Goal: Task Accomplishment & Management: Use online tool/utility

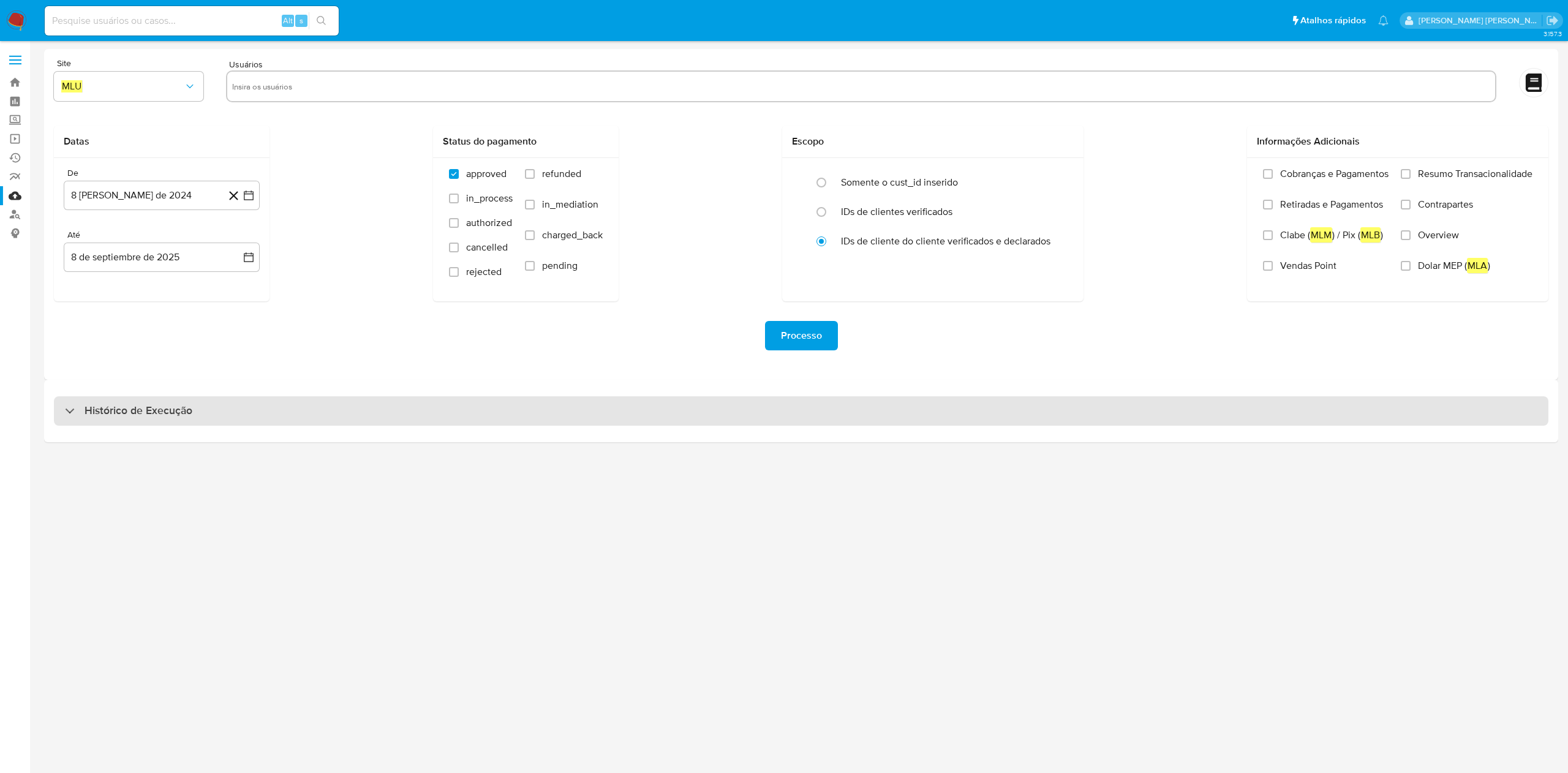
click at [375, 411] on div "Histórico de Execução" at bounding box center [801, 411] width 1494 height 29
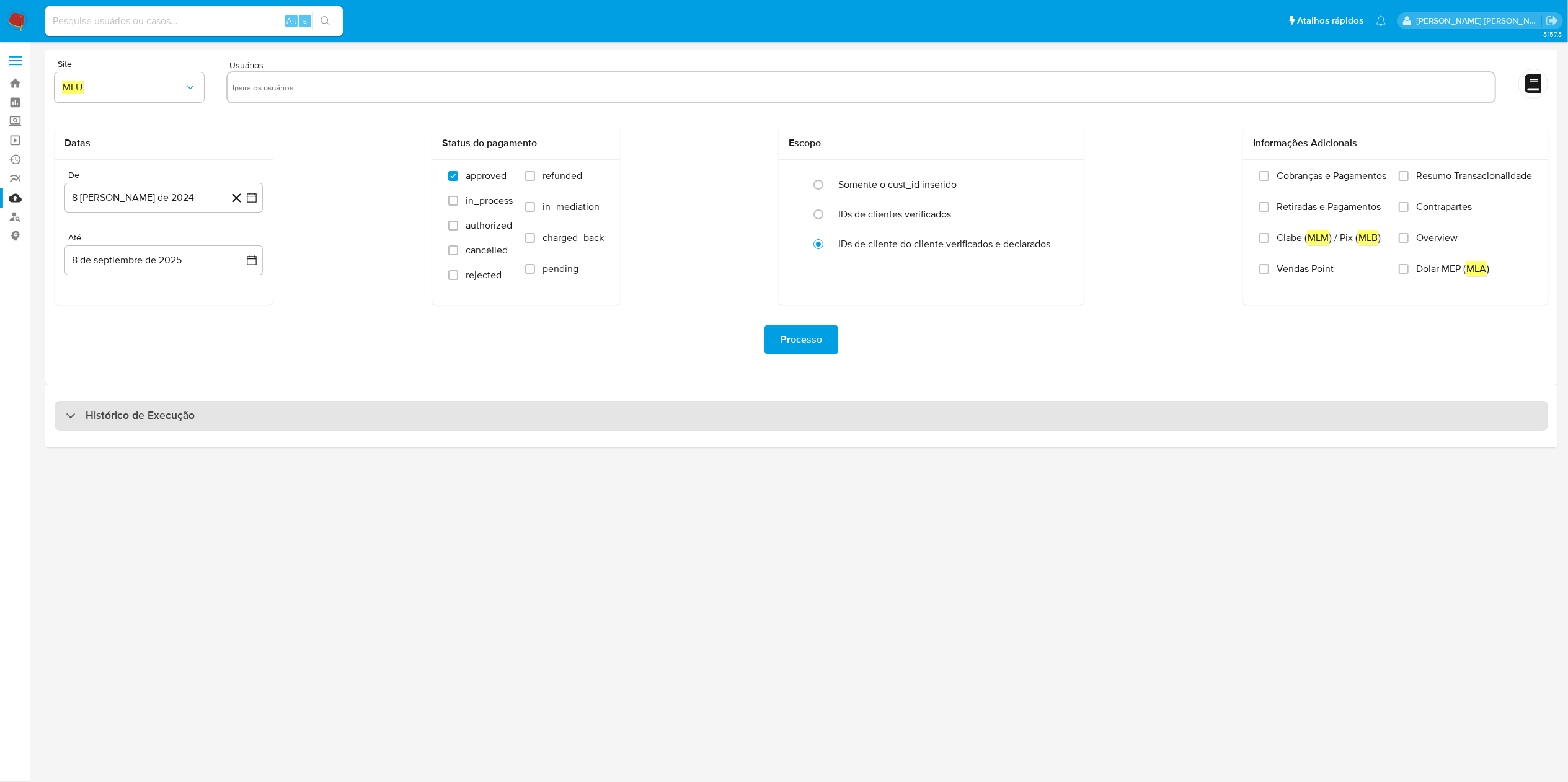
select select "10"
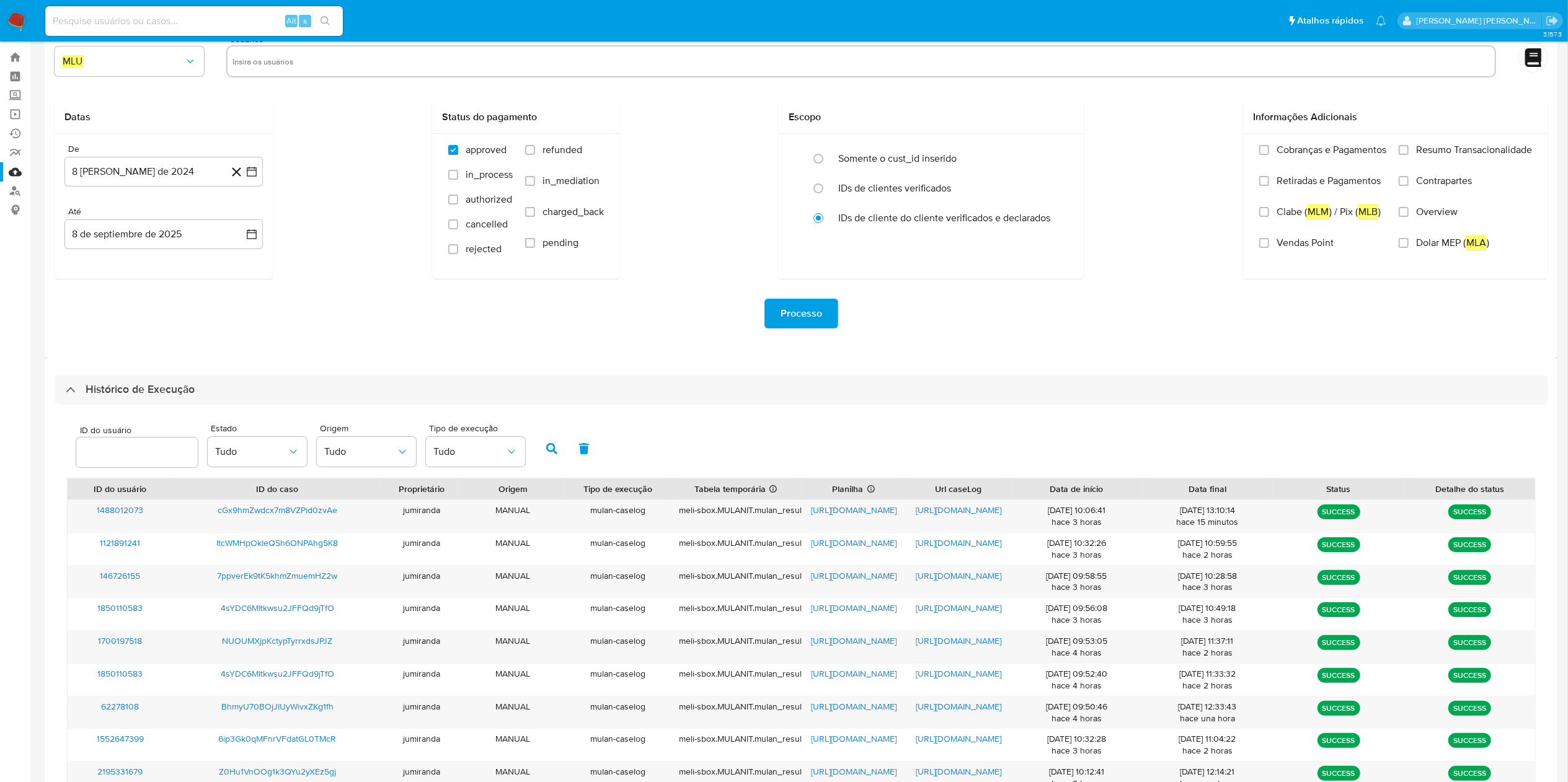
scroll to position [142, 0]
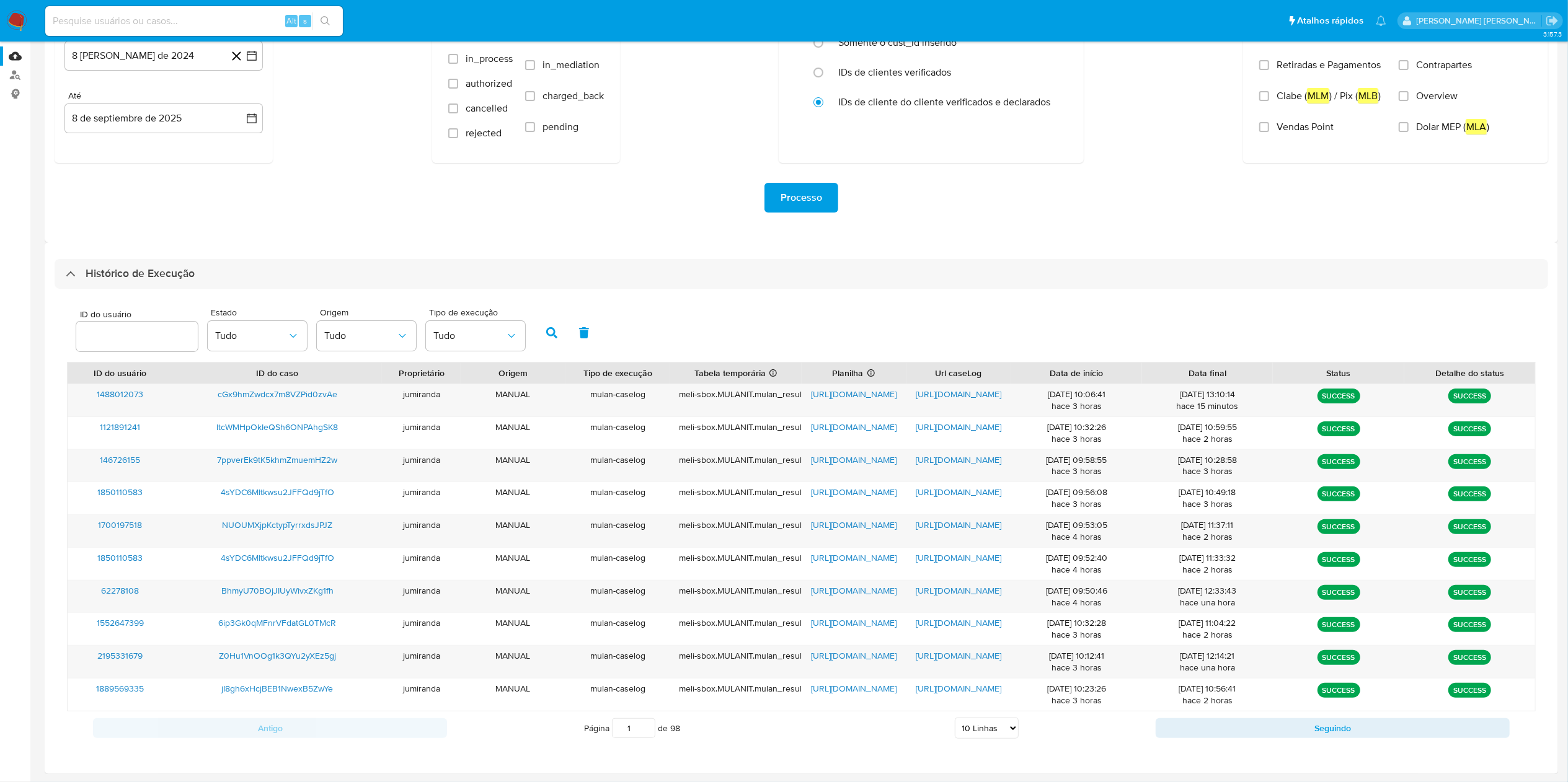
click at [1226, 745] on div "Antigo Página 1 de 98 5 Linhas 10 Linhas 20 Linhas 25 Linhas 50 Linhas 100 Linh…" at bounding box center [801, 728] width 1469 height 33
click at [1229, 741] on div "Antigo Página 1 de 98 5 Linhas 10 Linhas 20 Linhas 25 Linhas 50 Linhas 100 Linh…" at bounding box center [801, 728] width 1469 height 33
click at [1243, 728] on button "Seguindo" at bounding box center [1333, 728] width 354 height 20
click at [1244, 728] on button "Seguindo" at bounding box center [1333, 728] width 354 height 20
type input "3"
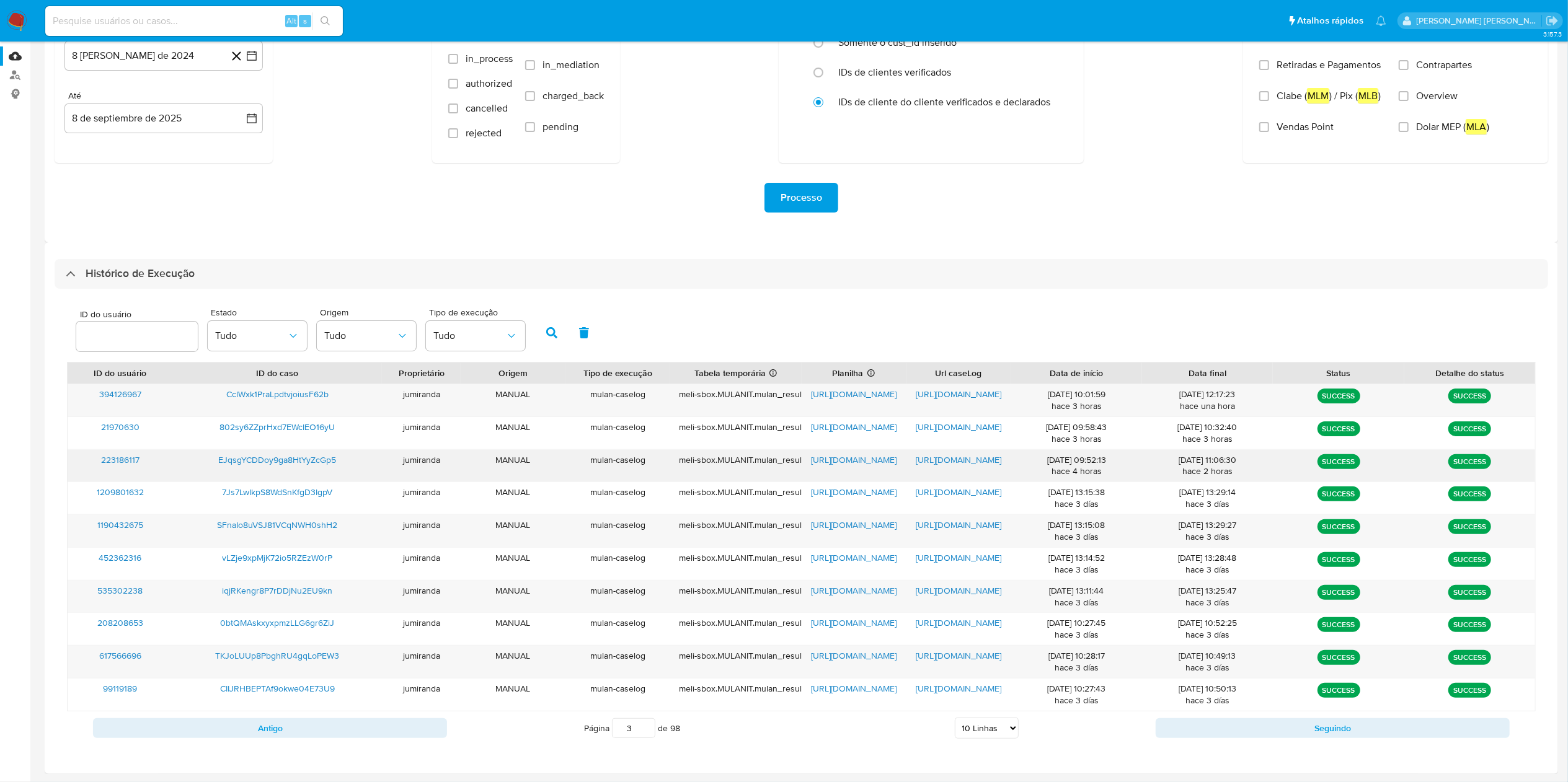
click at [886, 462] on span "https://docs.google.com/spreadsheets/d/1Vj2PR80jl0OHqVdrgEkQIJlpEUakMFgSYI2X5O_…" at bounding box center [854, 459] width 85 height 12
click at [937, 455] on span "https://docs.google.com/document/d/1VOEq-TDn2JWbm47-M8Rd8o31_Txo7U3h0oKXEoEgTBI…" at bounding box center [958, 459] width 85 height 12
click at [308, 456] on span "EJqsgYCDDoy9ga8HtYyZcGp5" at bounding box center [276, 459] width 118 height 12
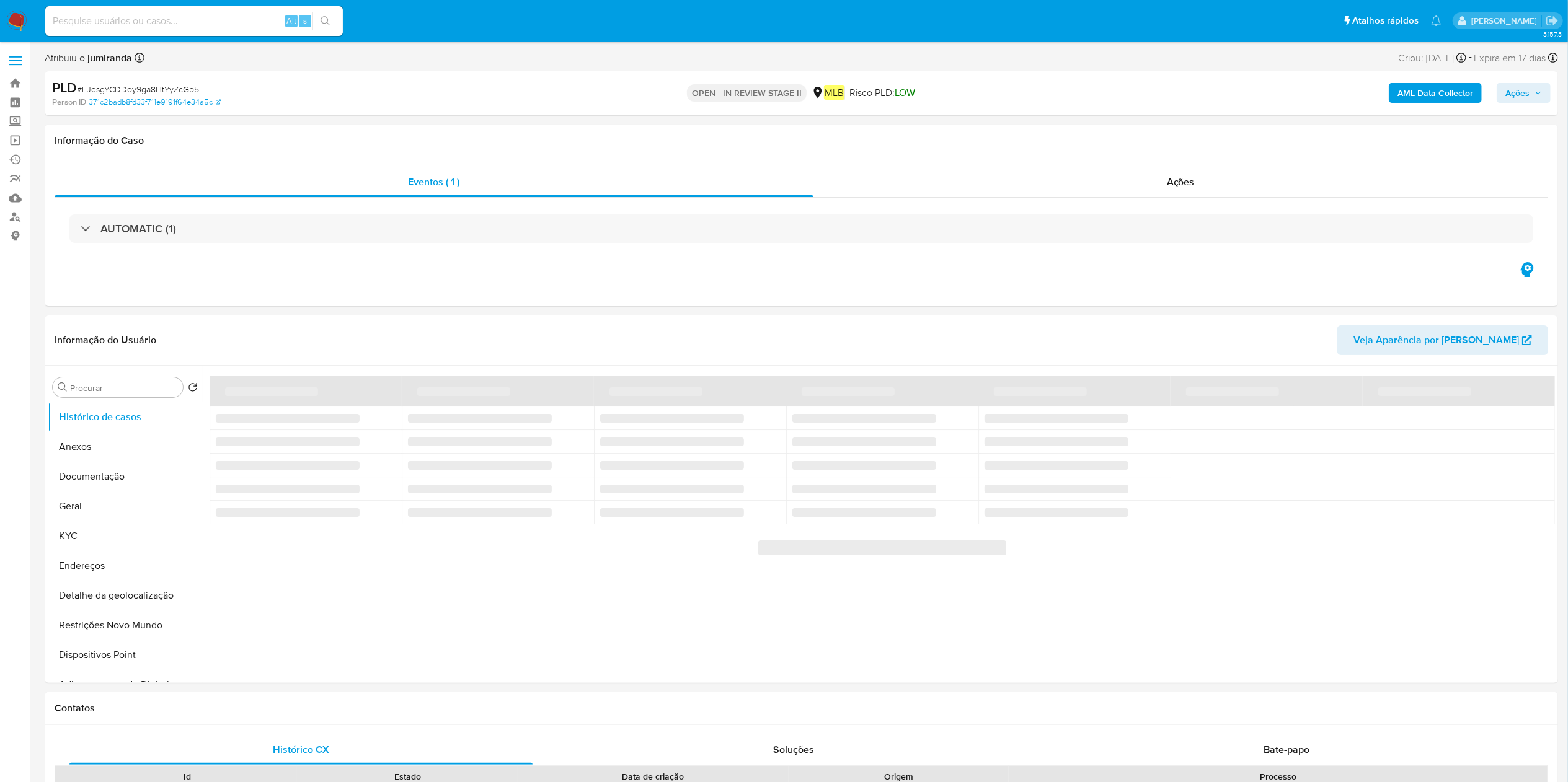
select select "10"
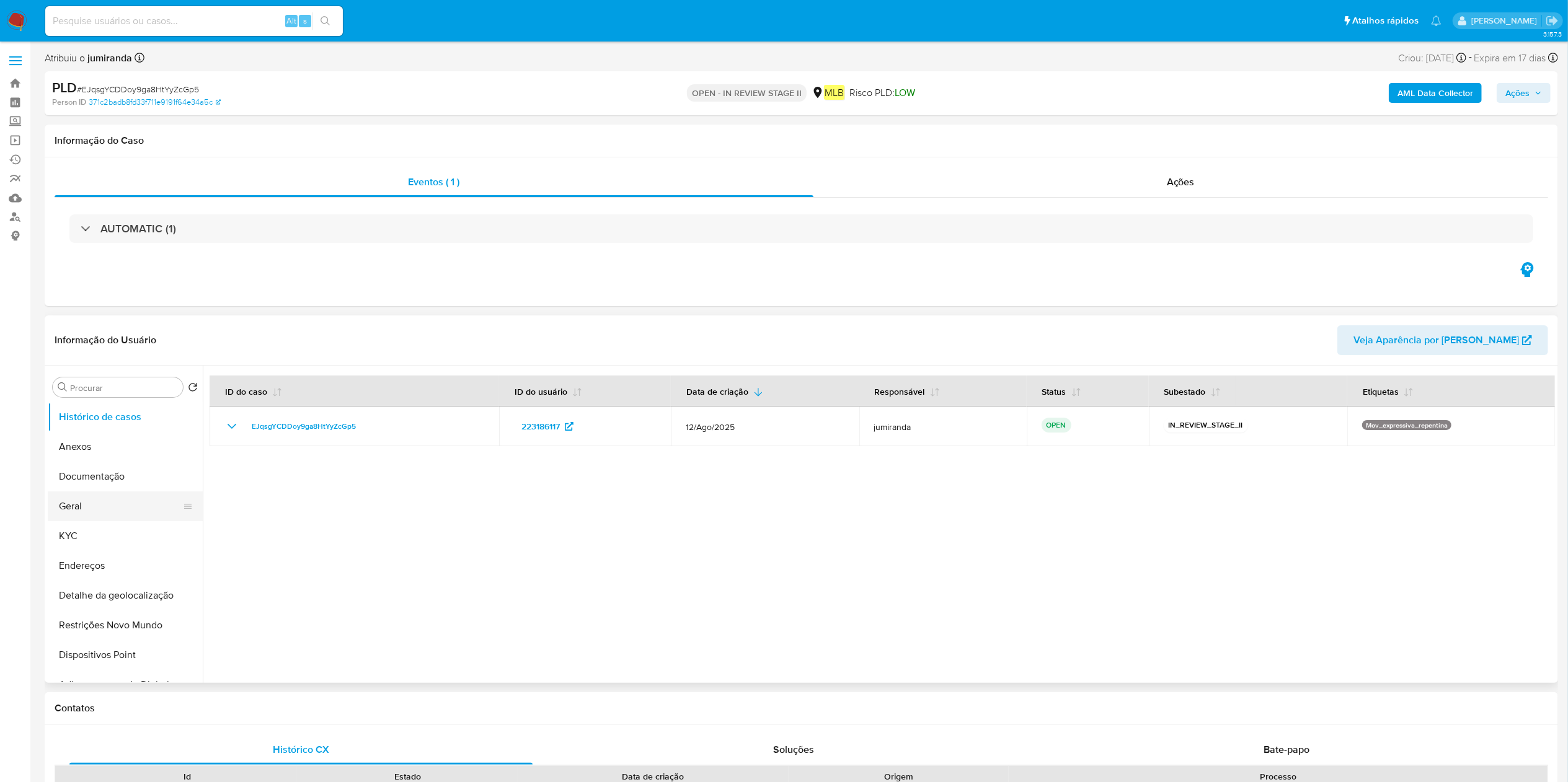
click at [98, 500] on button "Geral" at bounding box center [120, 507] width 145 height 30
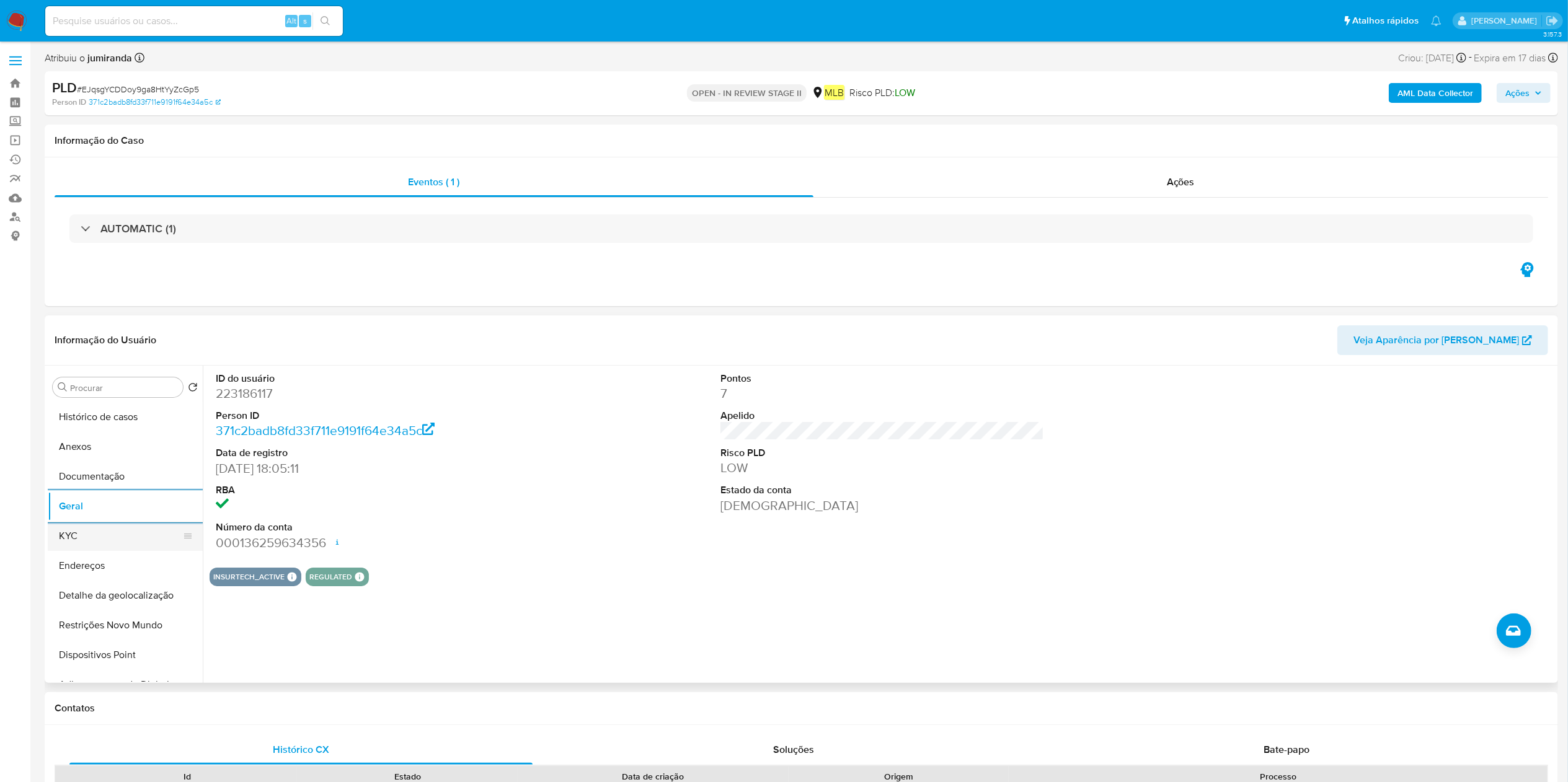
click at [94, 534] on button "KYC" at bounding box center [120, 536] width 145 height 30
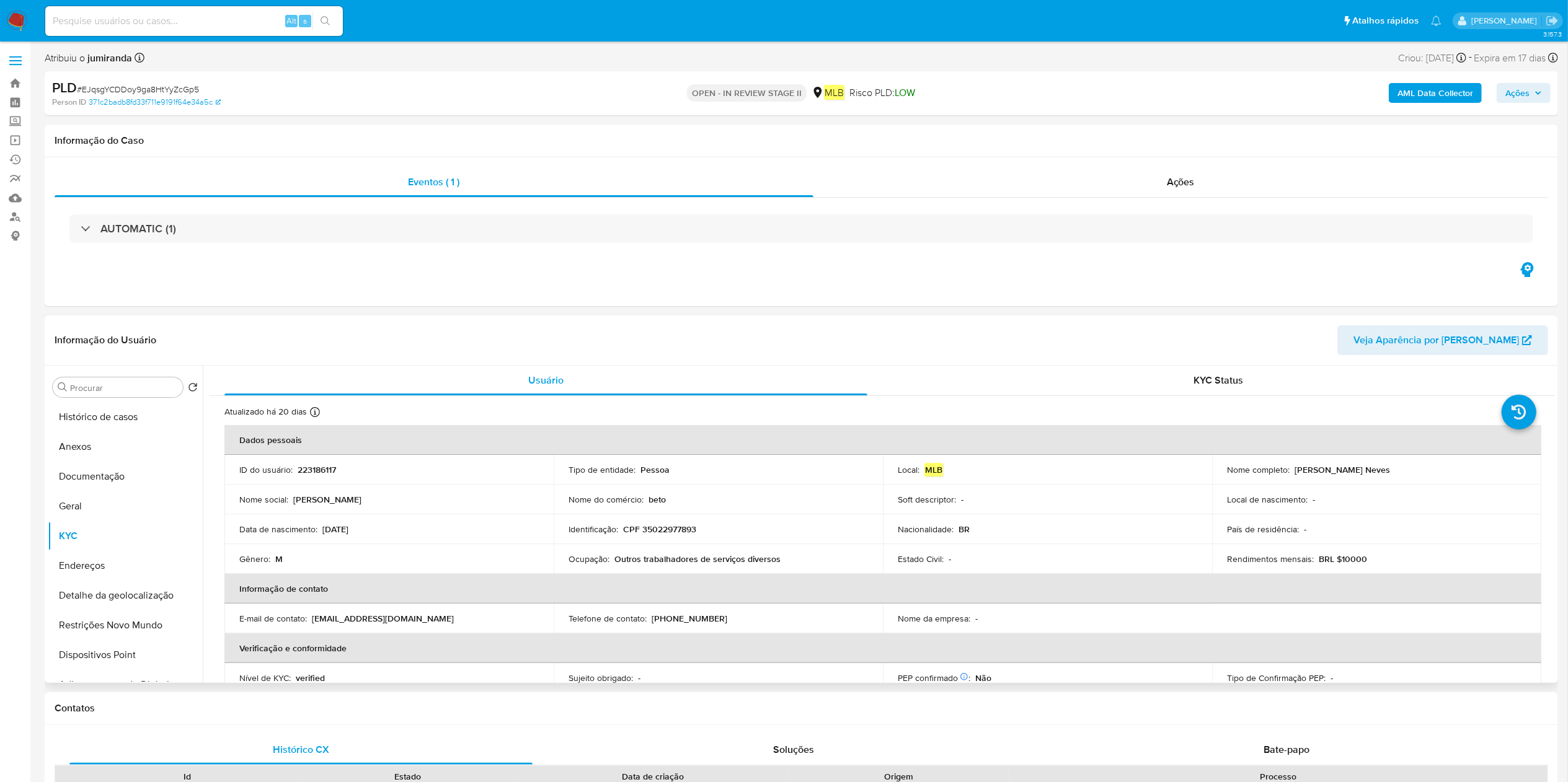
click at [586, 557] on p "Ocupação :" at bounding box center [589, 559] width 41 height 11
copy div "Ocupação : Outros trabalhadores de serviços diversos"
click at [127, 520] on button "Geral" at bounding box center [120, 507] width 145 height 30
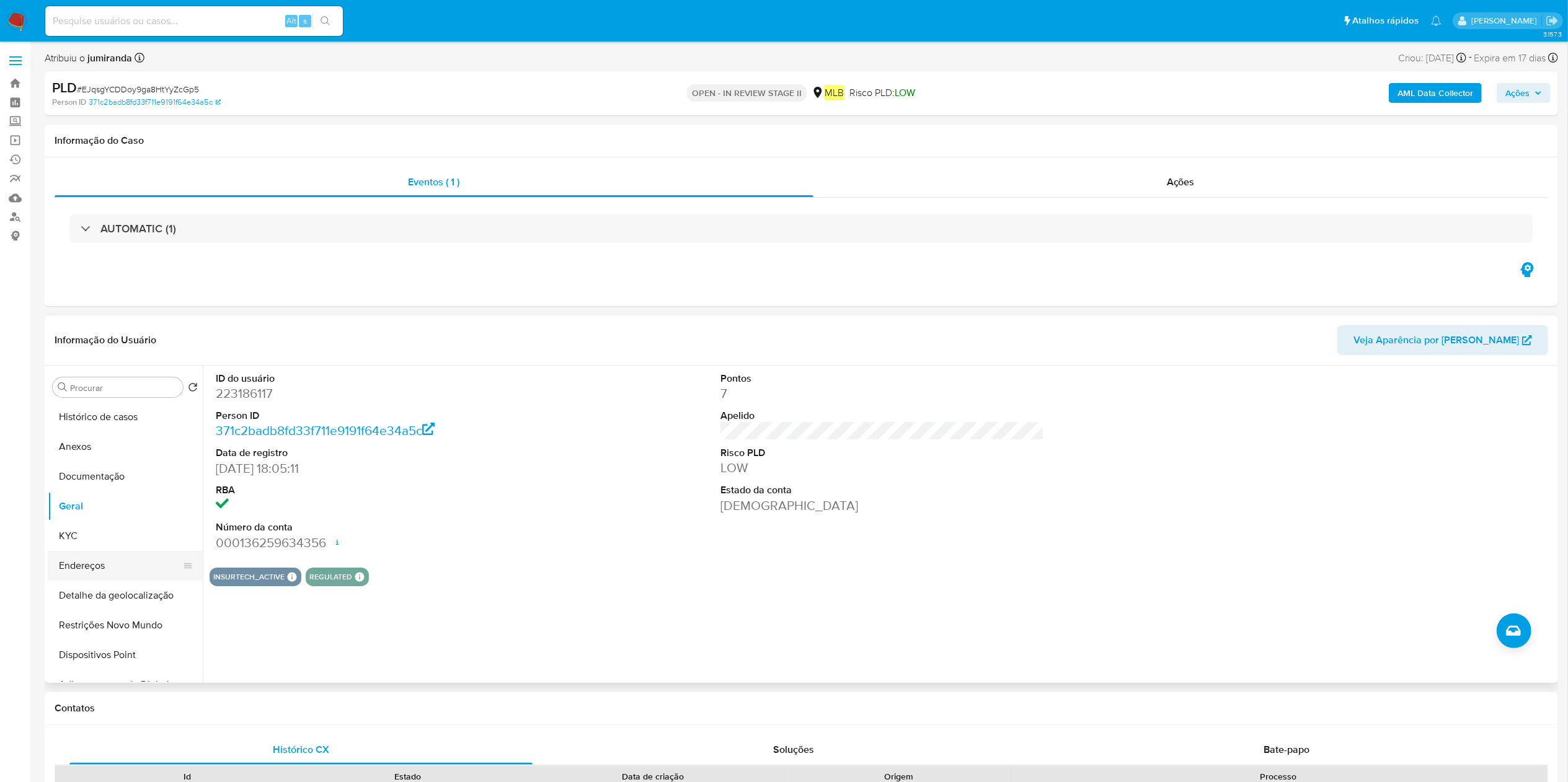
click at [122, 555] on button "Endereços" at bounding box center [120, 566] width 145 height 30
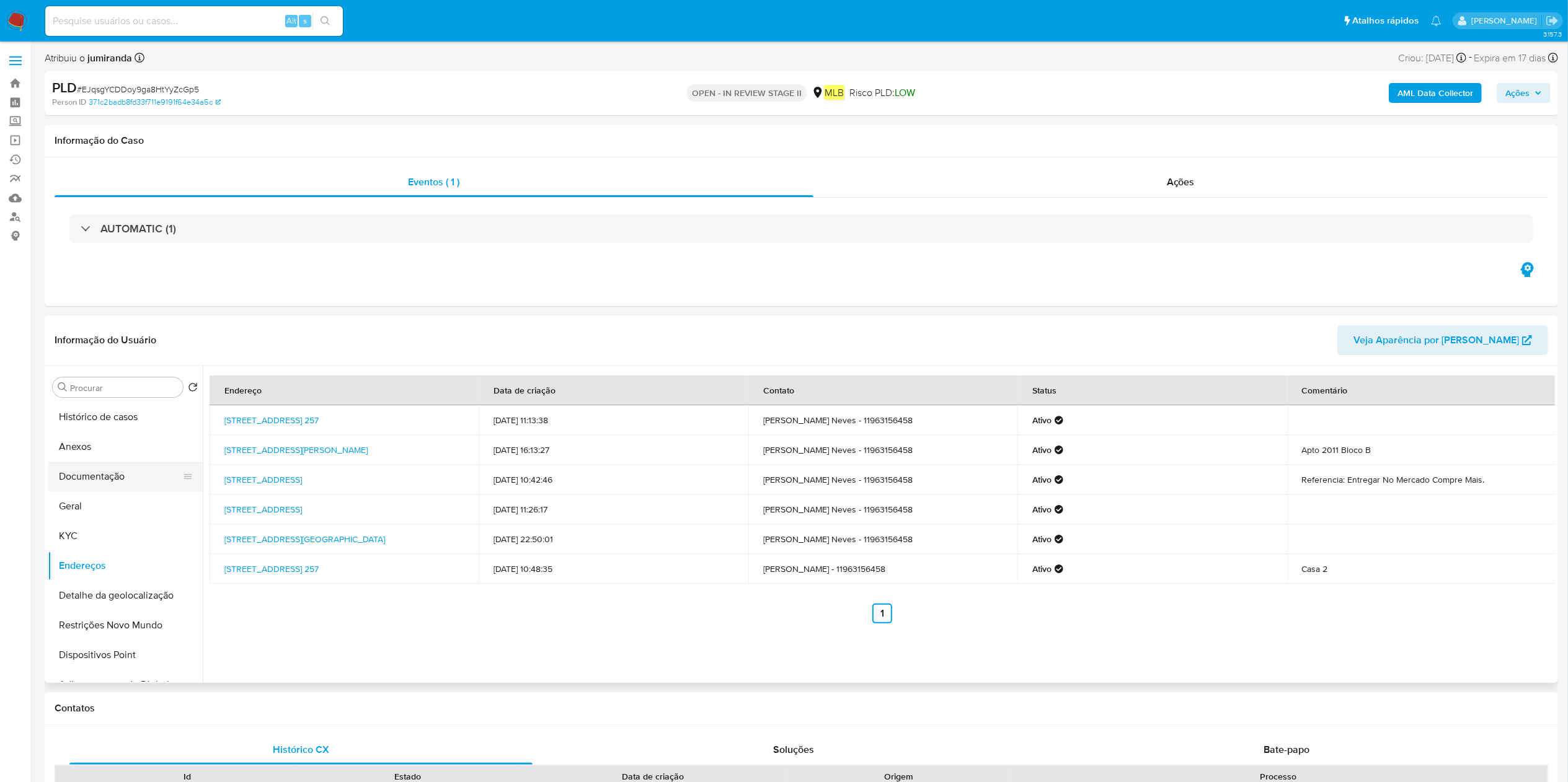
click at [137, 485] on button "Documentação" at bounding box center [120, 477] width 145 height 30
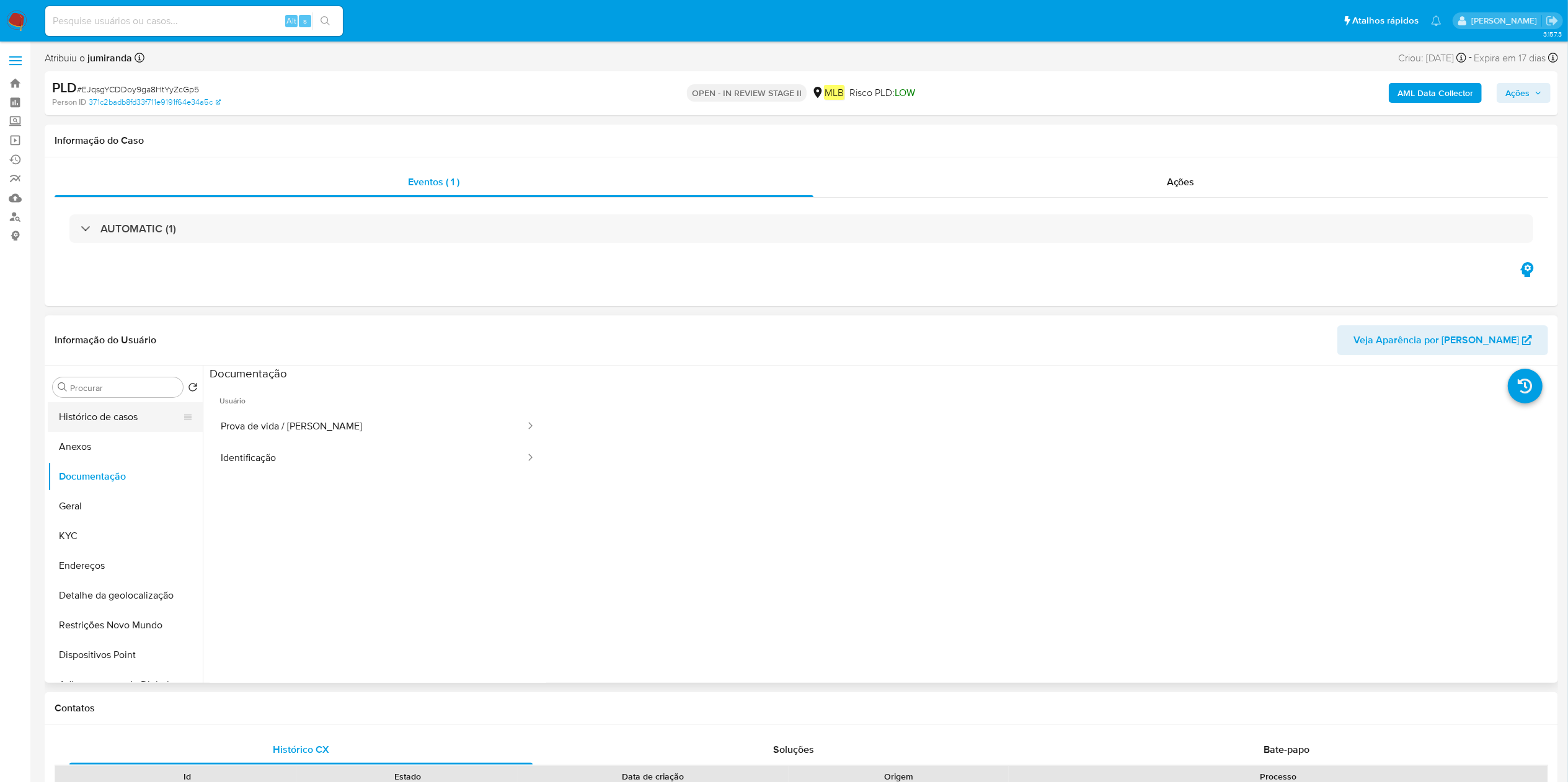
drag, startPoint x: 130, startPoint y: 500, endPoint x: 157, endPoint y: 429, distance: 76.0
click at [126, 502] on button "Geral" at bounding box center [126, 507] width 155 height 30
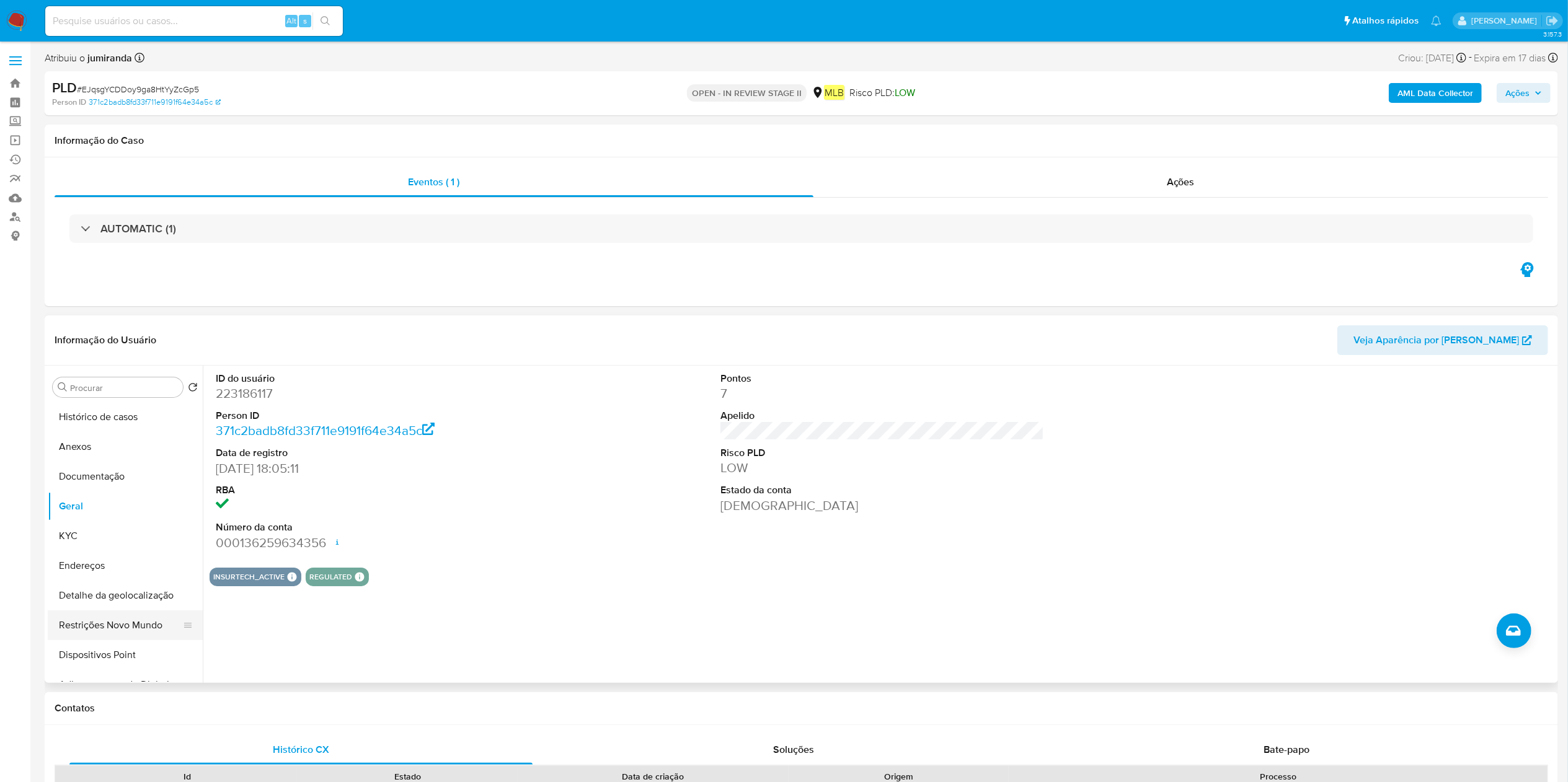
click at [98, 622] on button "Restrições Novo Mundo" at bounding box center [120, 625] width 145 height 30
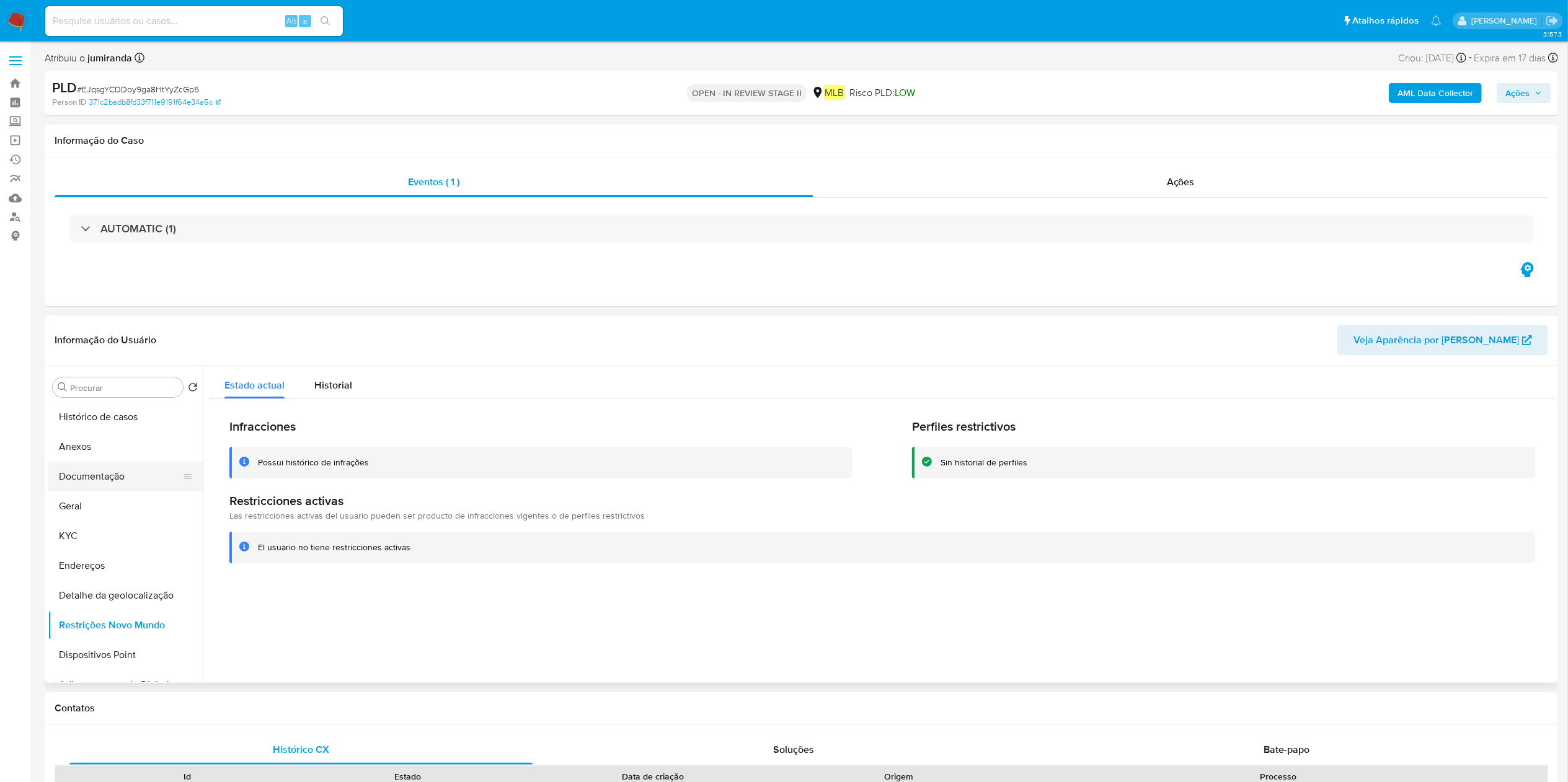
click at [129, 467] on button "Documentação" at bounding box center [120, 477] width 145 height 30
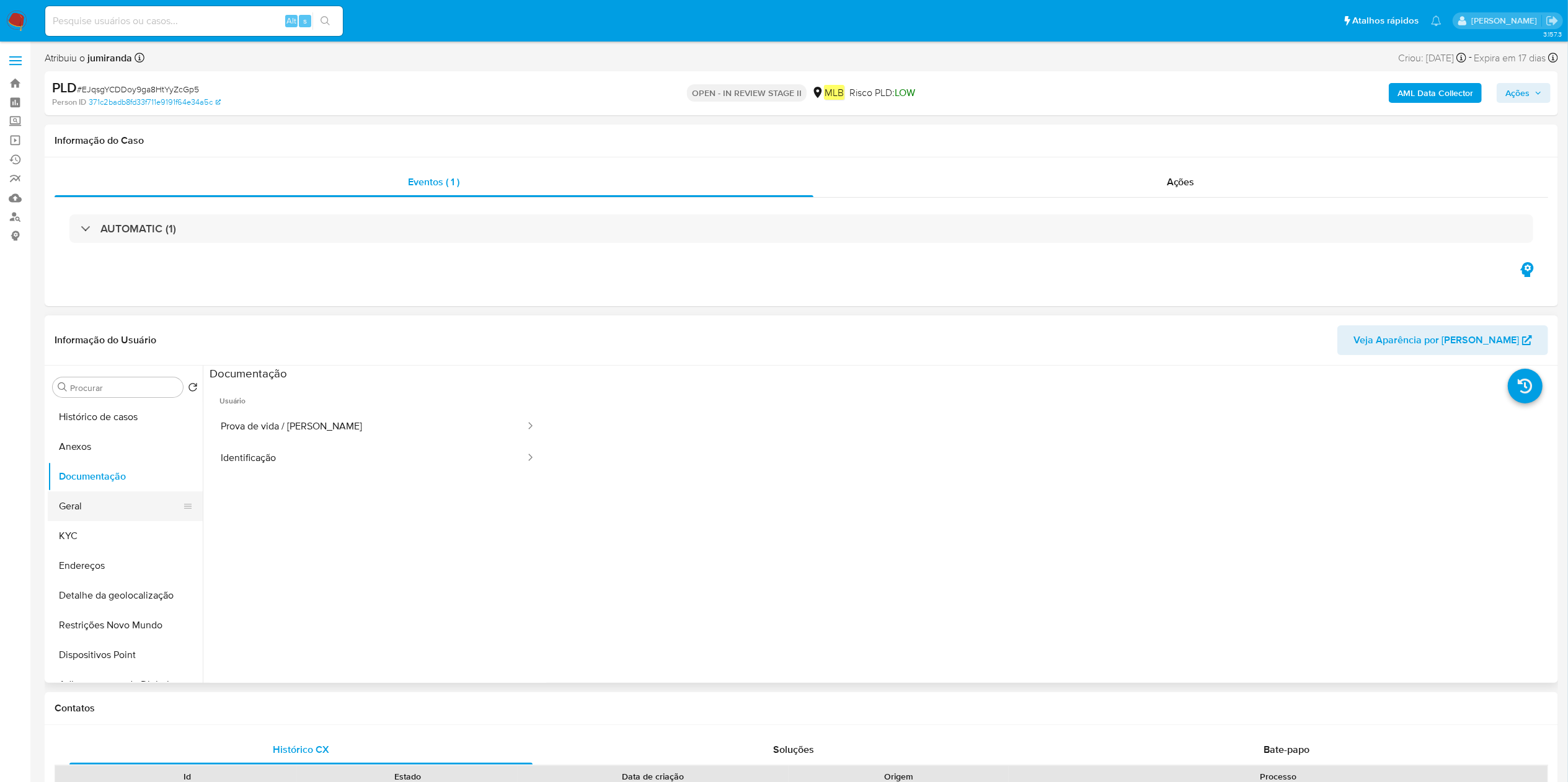
click at [145, 507] on button "Geral" at bounding box center [120, 507] width 145 height 30
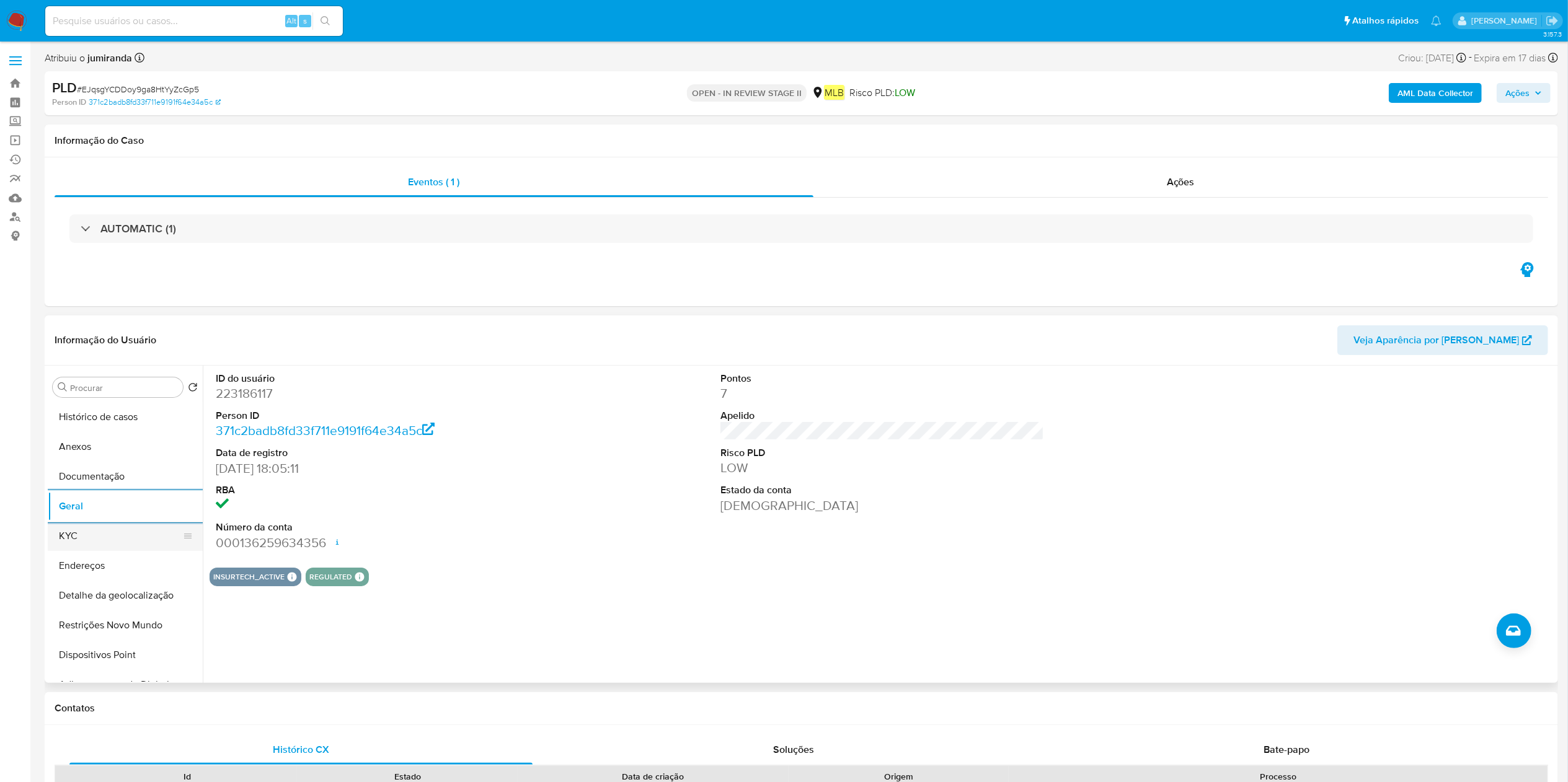
drag, startPoint x: 125, startPoint y: 550, endPoint x: 144, endPoint y: 547, distance: 19.2
click at [124, 549] on button "KYC" at bounding box center [120, 536] width 145 height 30
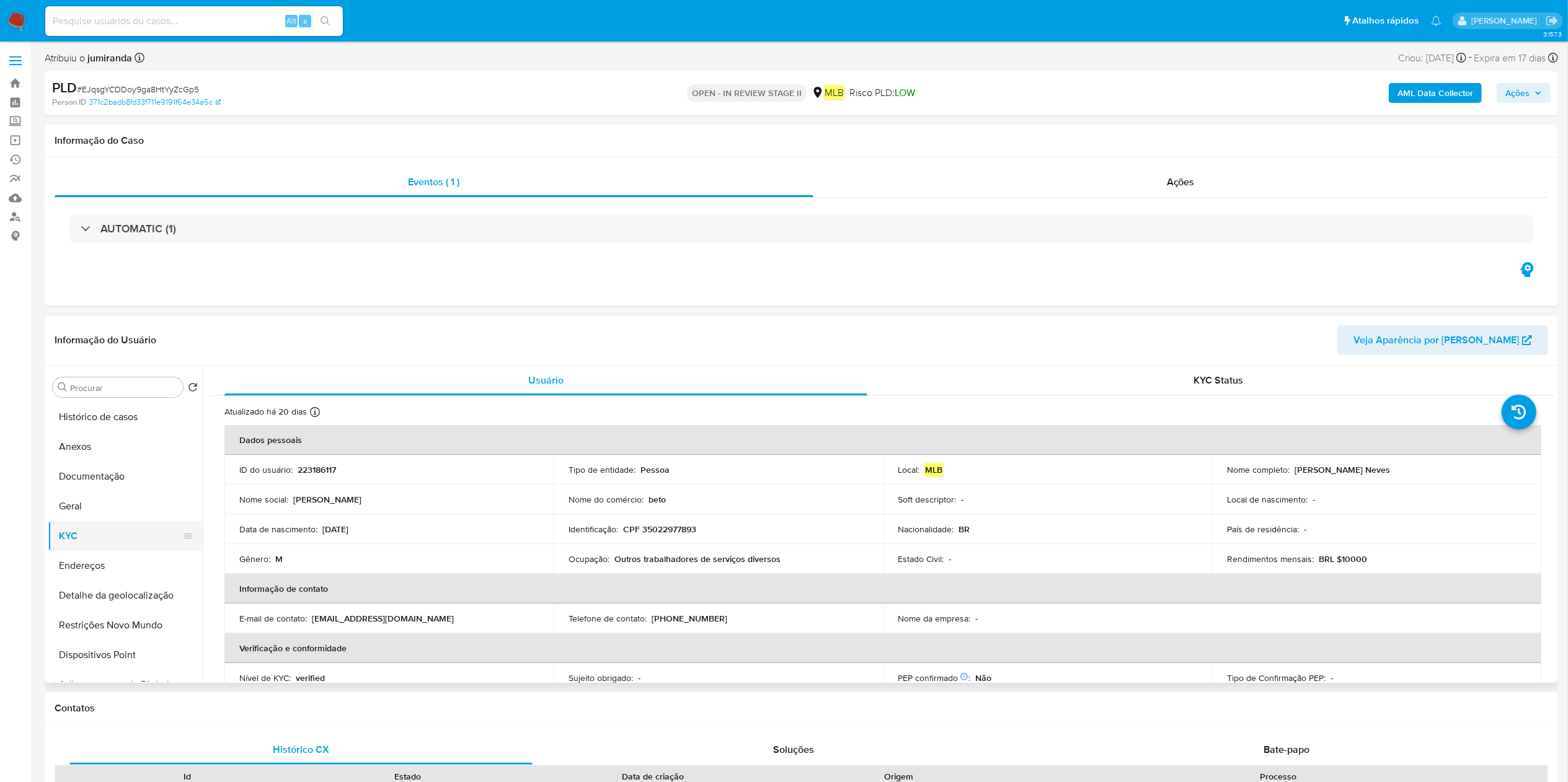
click at [167, 547] on button "KYC" at bounding box center [120, 536] width 145 height 30
drag, startPoint x: 129, startPoint y: 559, endPoint x: 141, endPoint y: 558, distance: 12.0
click at [127, 561] on button "Endereços" at bounding box center [120, 566] width 145 height 30
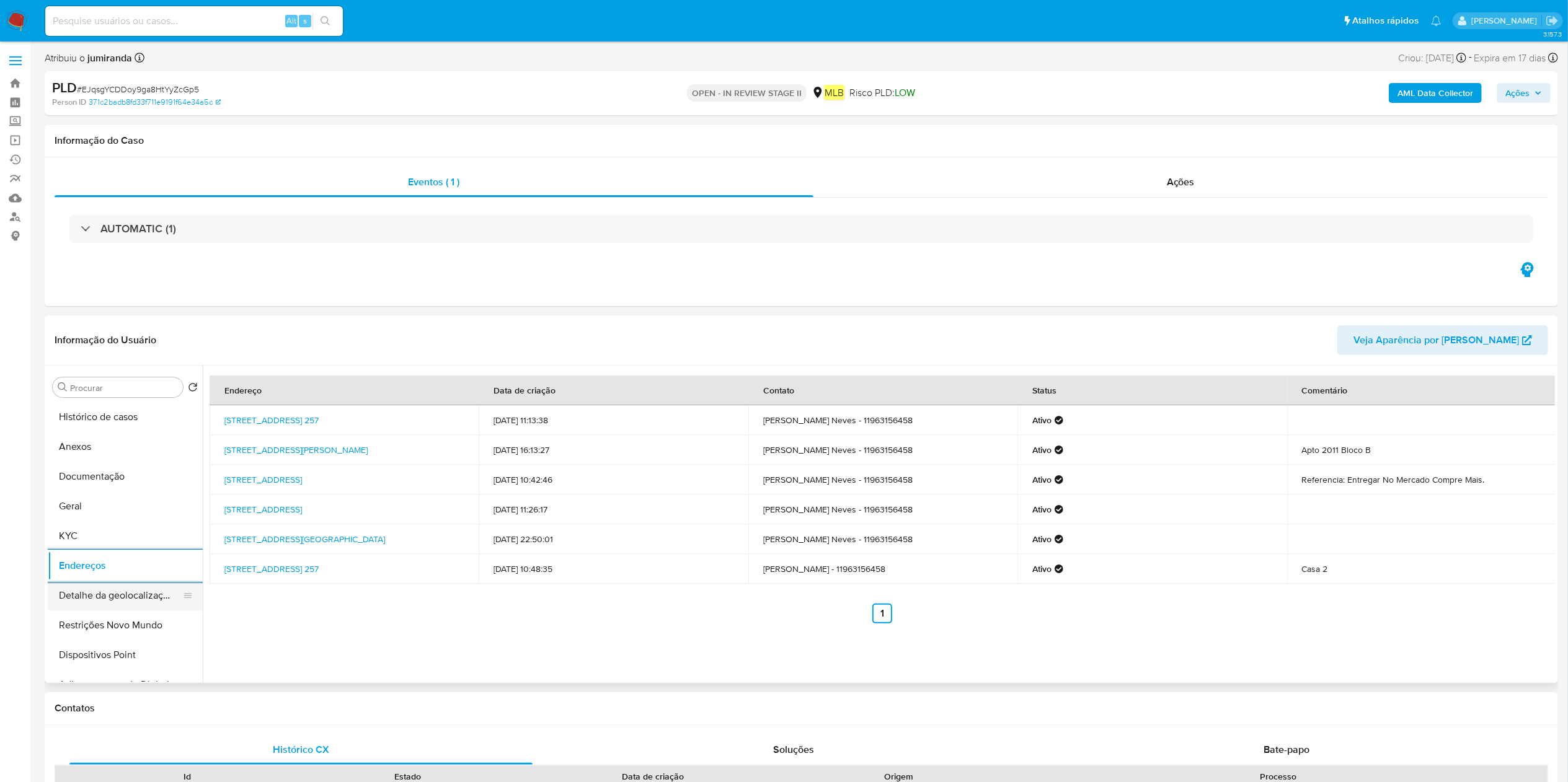
click at [145, 589] on button "Detalhe da geolocalização" at bounding box center [120, 595] width 145 height 30
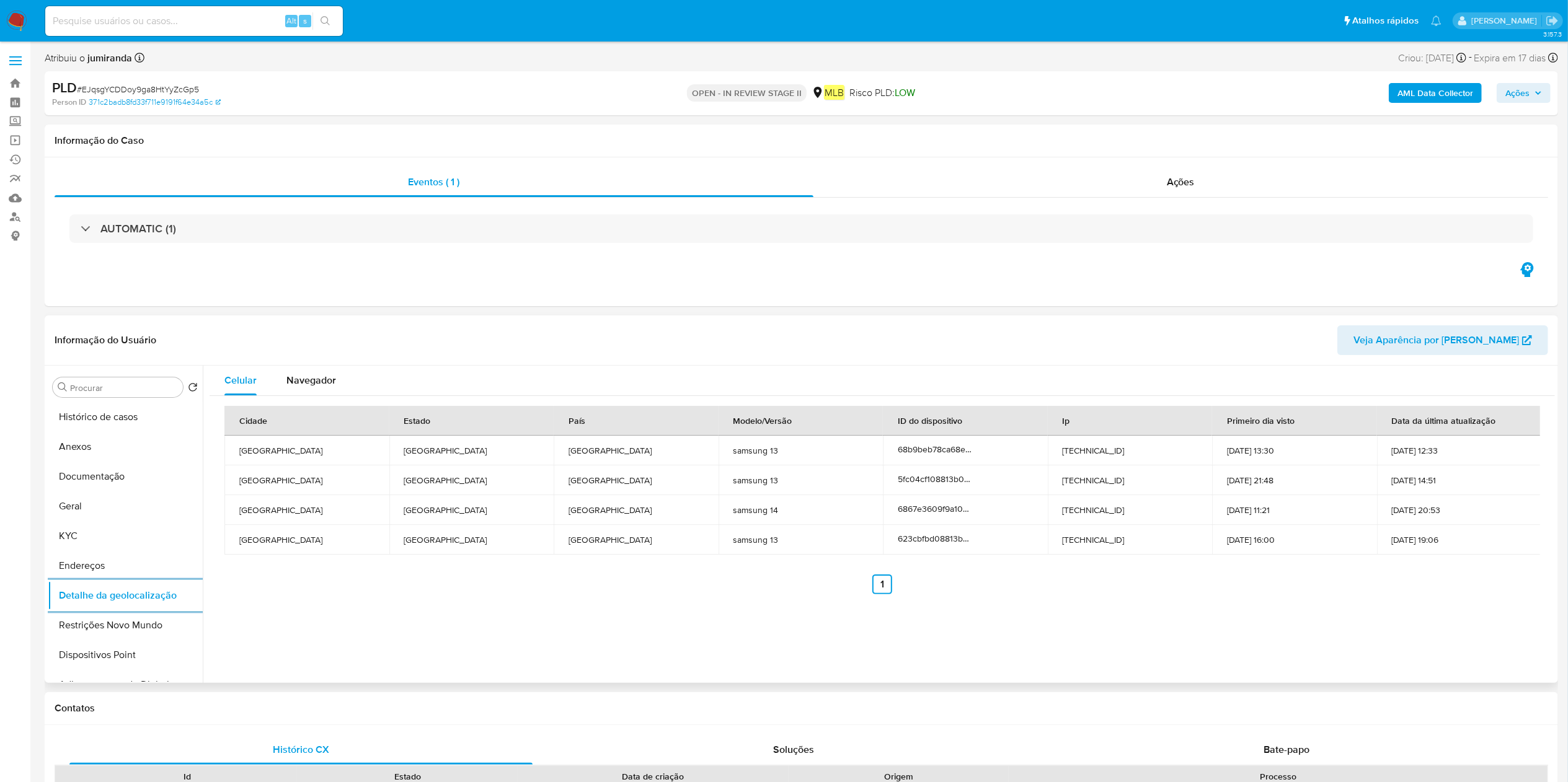
click at [138, 616] on button "Restrições Novo Mundo" at bounding box center [126, 625] width 155 height 30
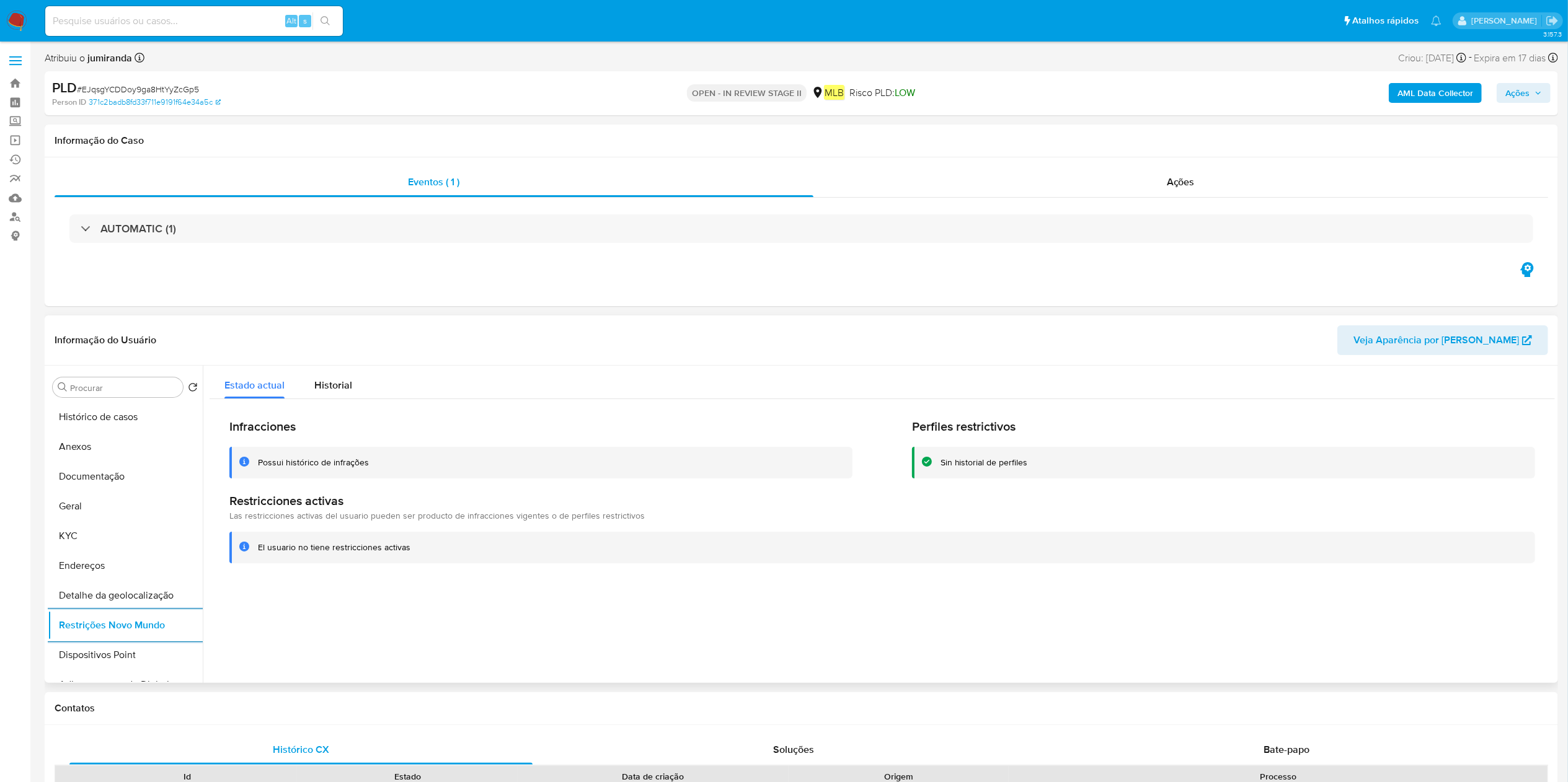
drag, startPoint x: 153, startPoint y: 646, endPoint x: 226, endPoint y: 633, distance: 74.1
click at [153, 646] on button "Dispositivos Point" at bounding box center [126, 655] width 155 height 30
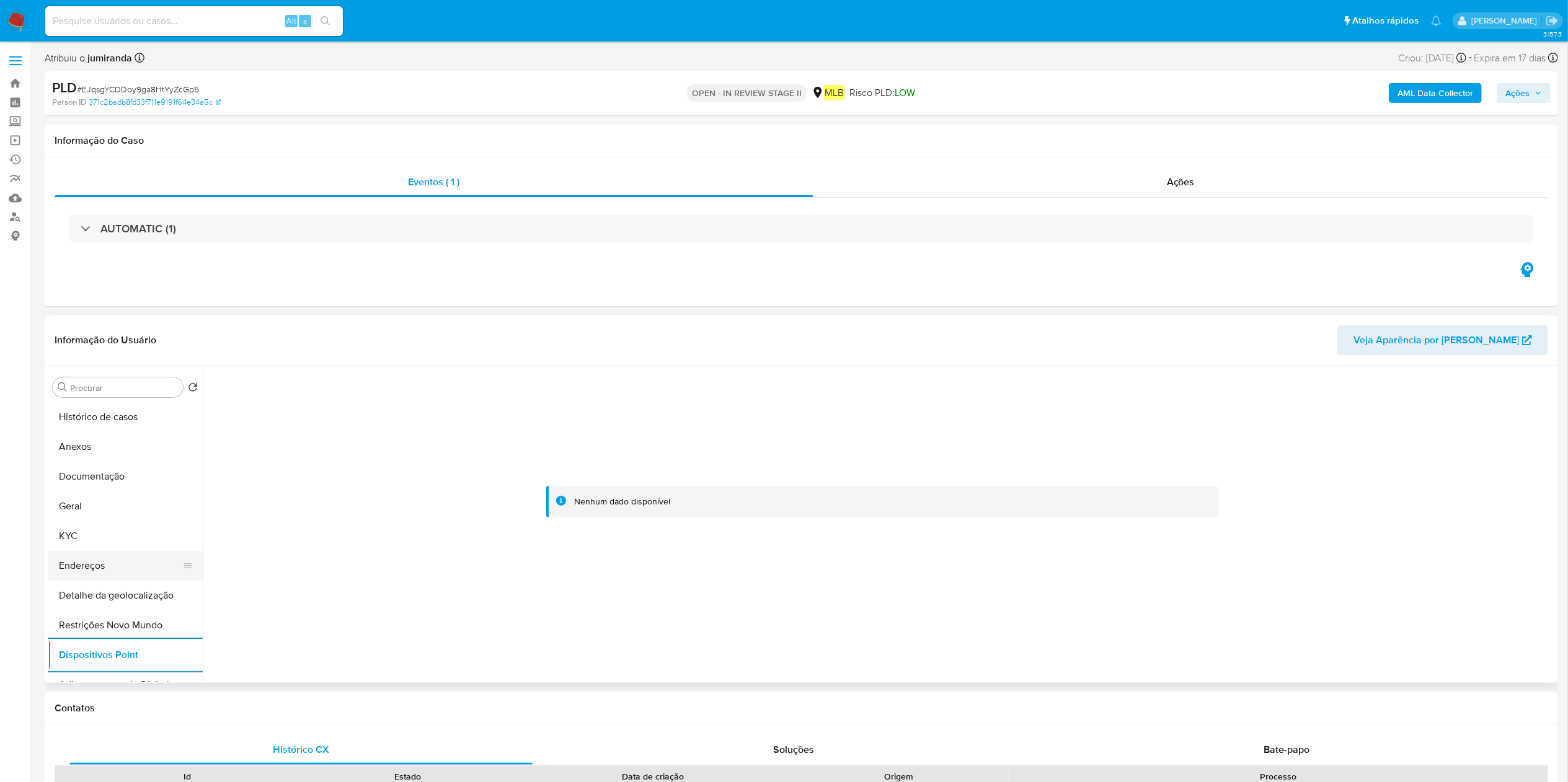
click at [129, 565] on button "Endereços" at bounding box center [120, 566] width 145 height 30
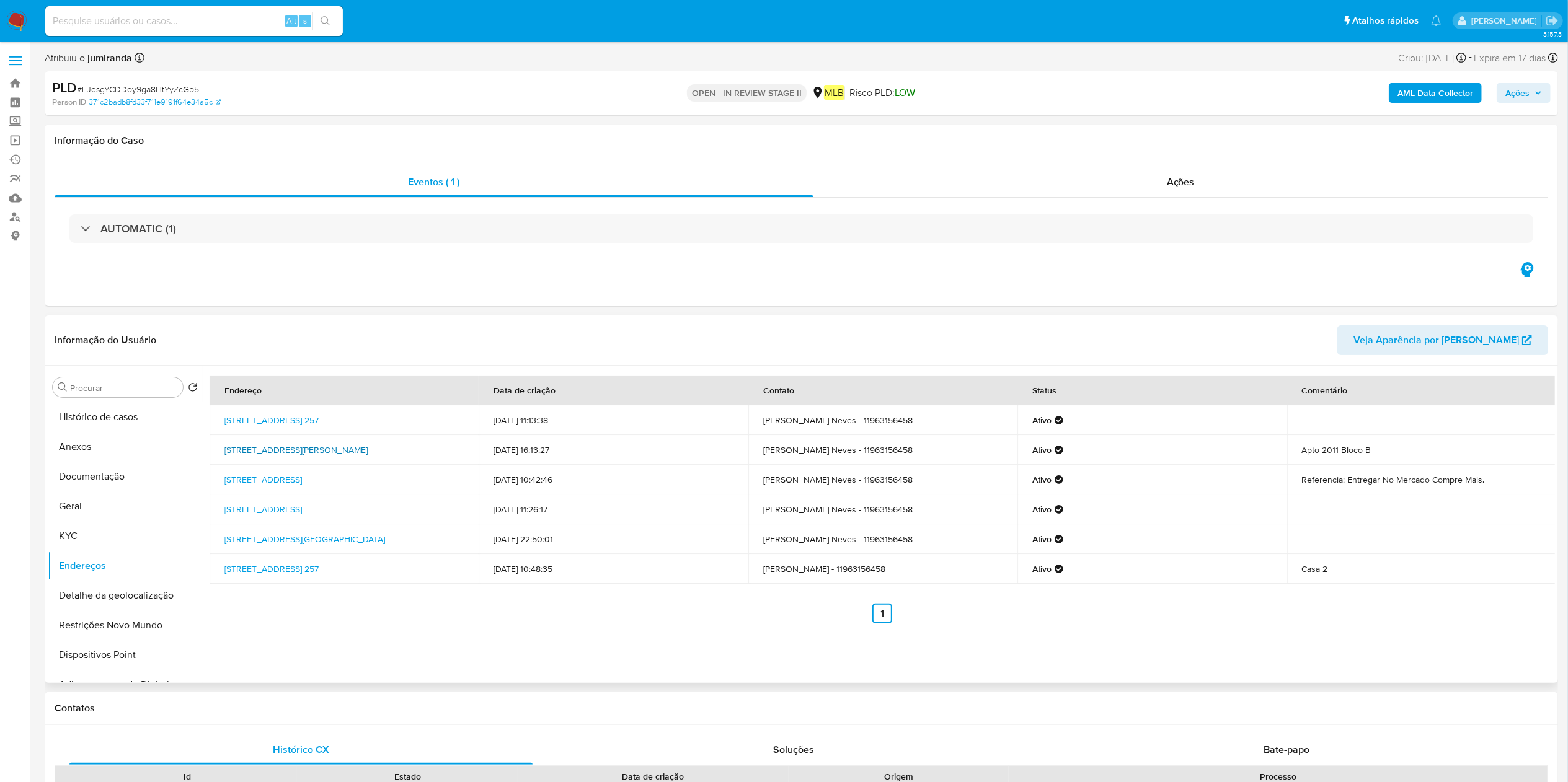
drag, startPoint x: 209, startPoint y: 443, endPoint x: 352, endPoint y: 451, distance: 143.2
click at [352, 451] on div "Endereço Data de criação Contato Status Comentário Avenida Israel Fonseca 257, …" at bounding box center [878, 524] width 1352 height 317
click at [405, 453] on td "Avenida Professor Luiz Ignácio Anhaia Mello 3949, São Paulo, São Paulo, 0329500…" at bounding box center [344, 450] width 269 height 30
drag, startPoint x: 216, startPoint y: 436, endPoint x: 417, endPoint y: 450, distance: 201.5
click at [417, 450] on td "Avenida Professor Luiz Ignácio Anhaia Mello 3949, São Paulo, São Paulo, 0329500…" at bounding box center [344, 450] width 269 height 30
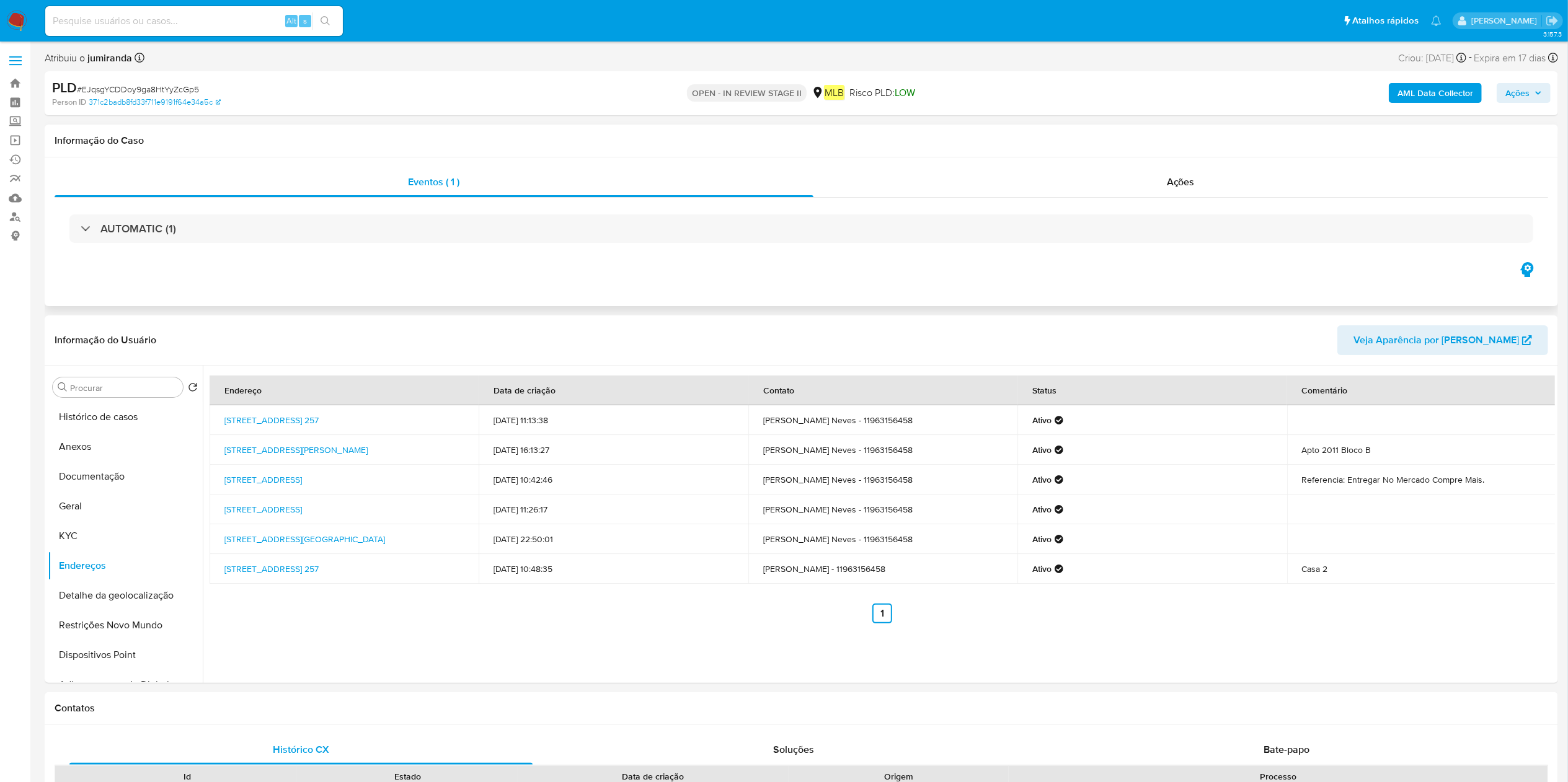
copy link "Avenida Professor Luiz Ignácio Anhaia Mello 3949,"
click at [108, 452] on button "Anexos" at bounding box center [120, 446] width 145 height 30
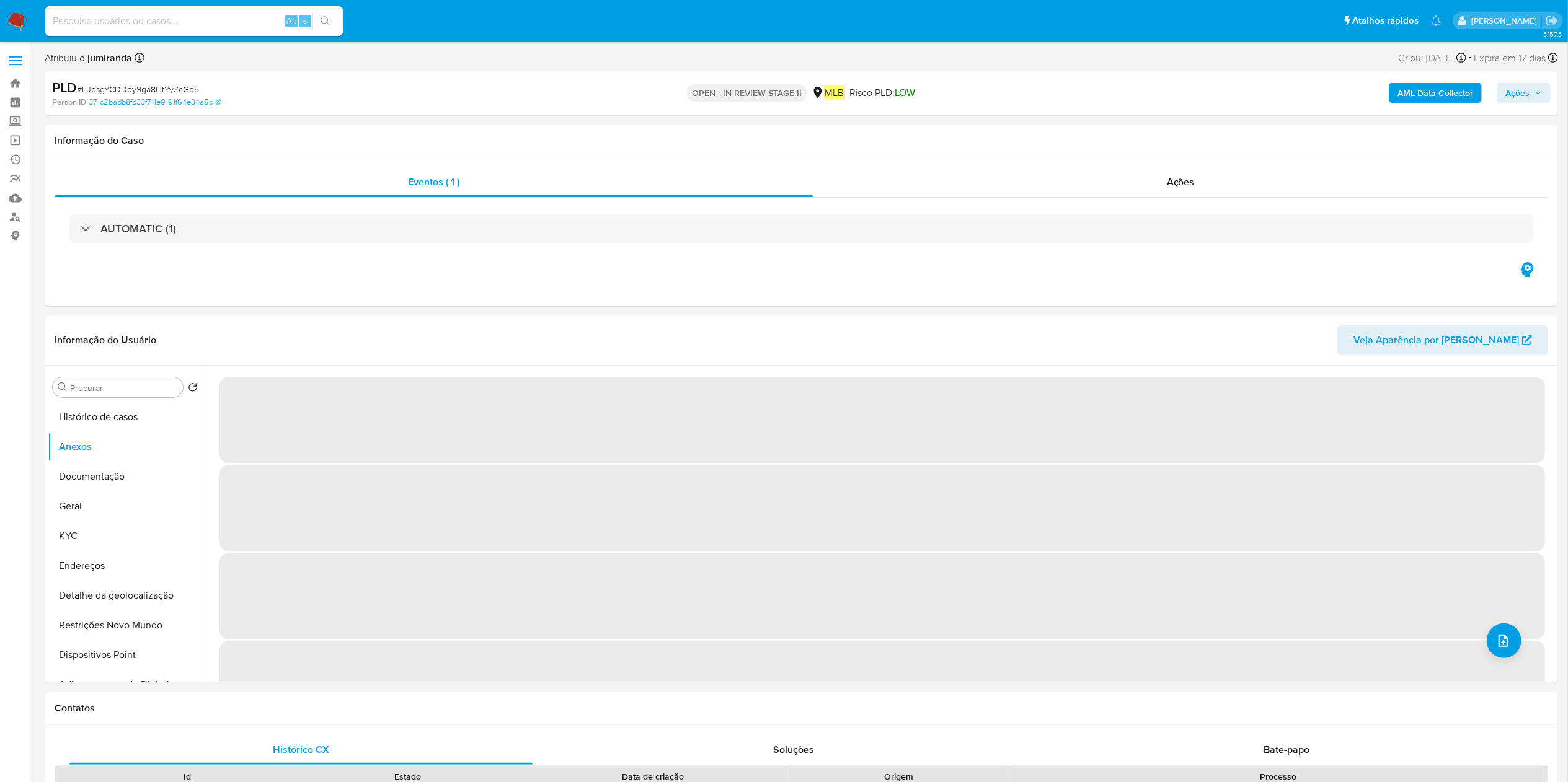
click at [1444, 93] on b "AML Data Collector" at bounding box center [1435, 92] width 76 height 20
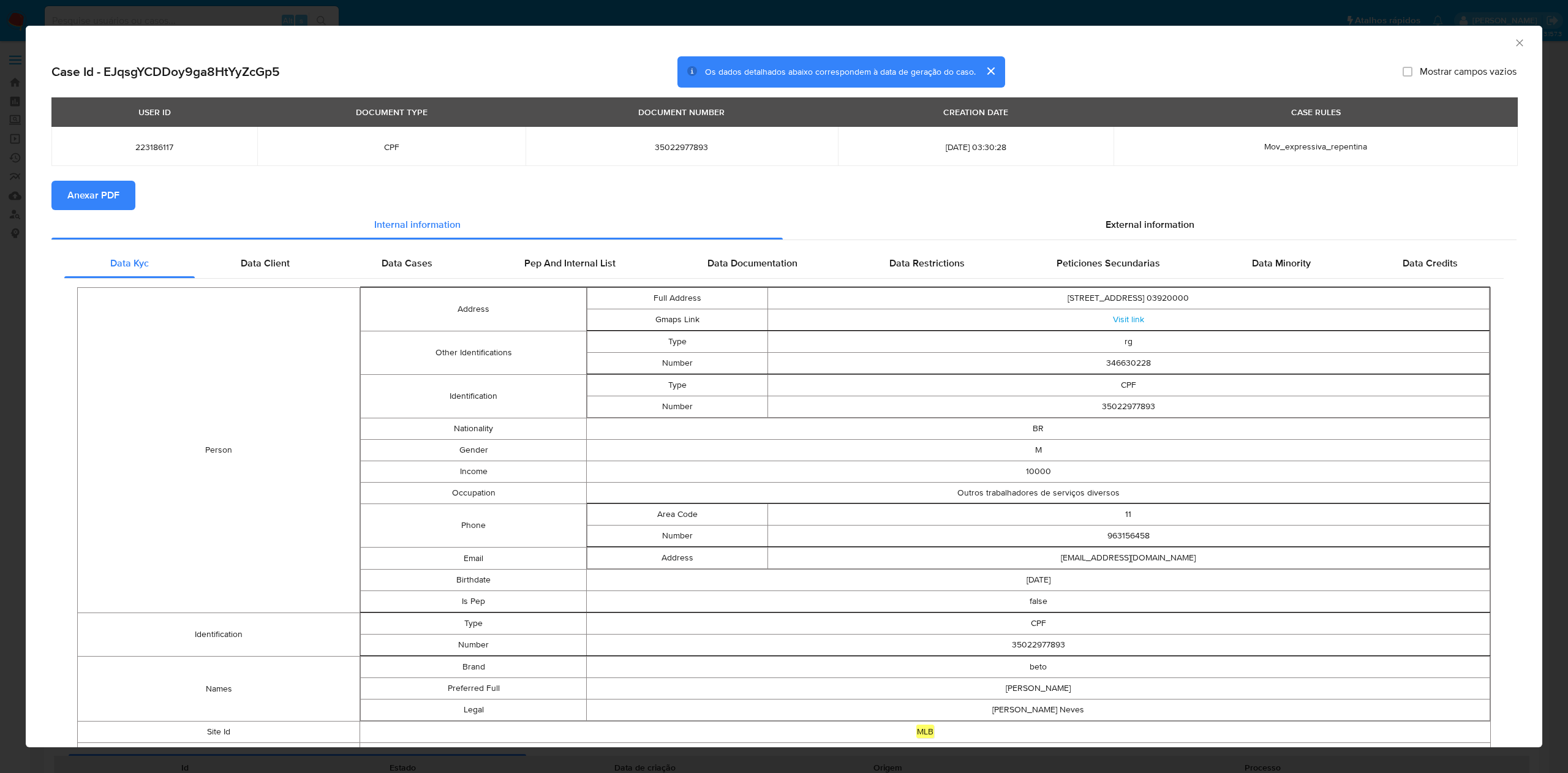
click at [107, 198] on span "Anexar PDF" at bounding box center [93, 195] width 52 height 27
click at [1513, 48] on icon "Fechar a janela" at bounding box center [1519, 43] width 12 height 12
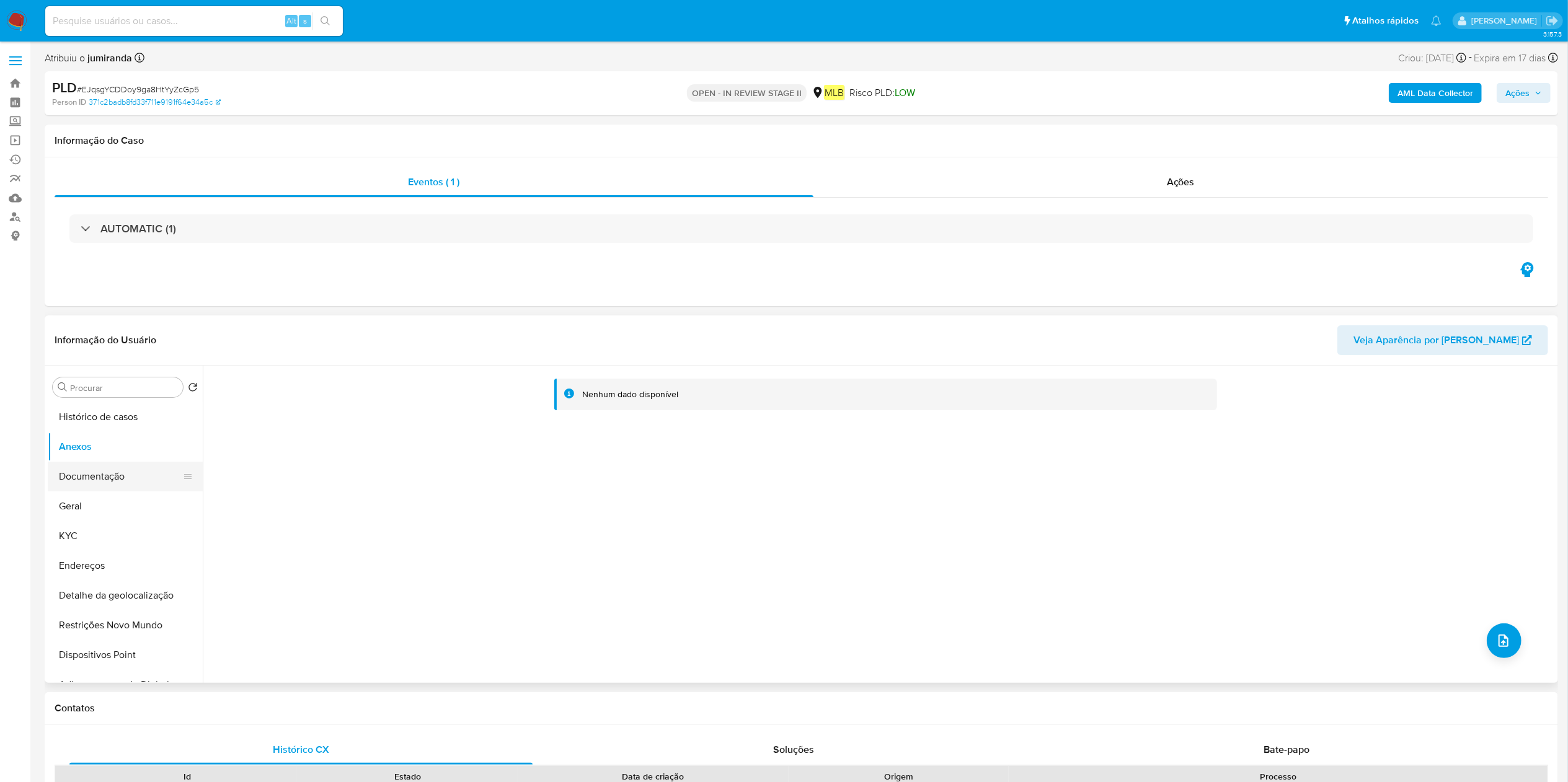
click at [78, 480] on button "Documentação" at bounding box center [120, 477] width 145 height 30
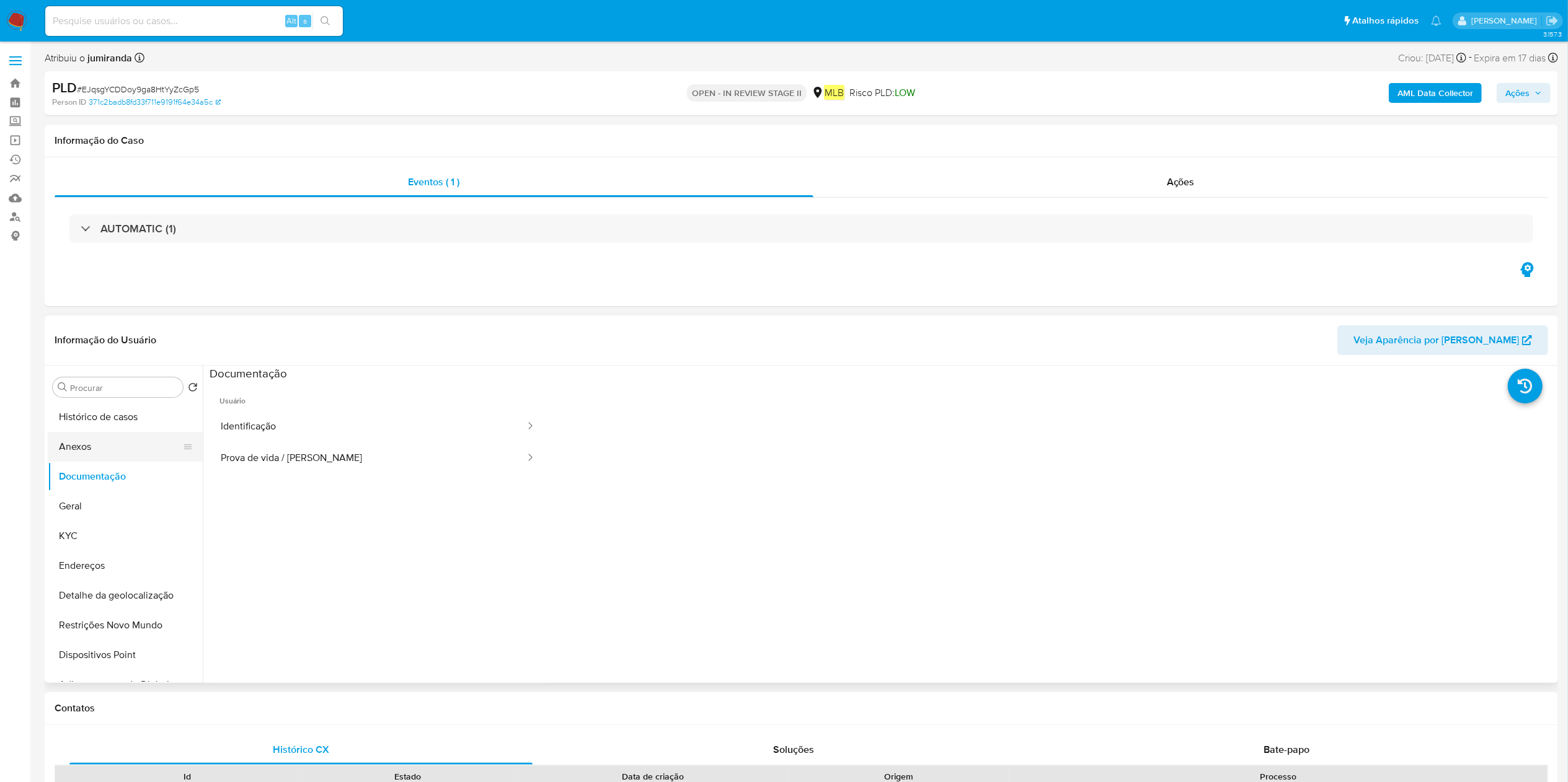
click at [104, 451] on button "Anexos" at bounding box center [120, 446] width 145 height 30
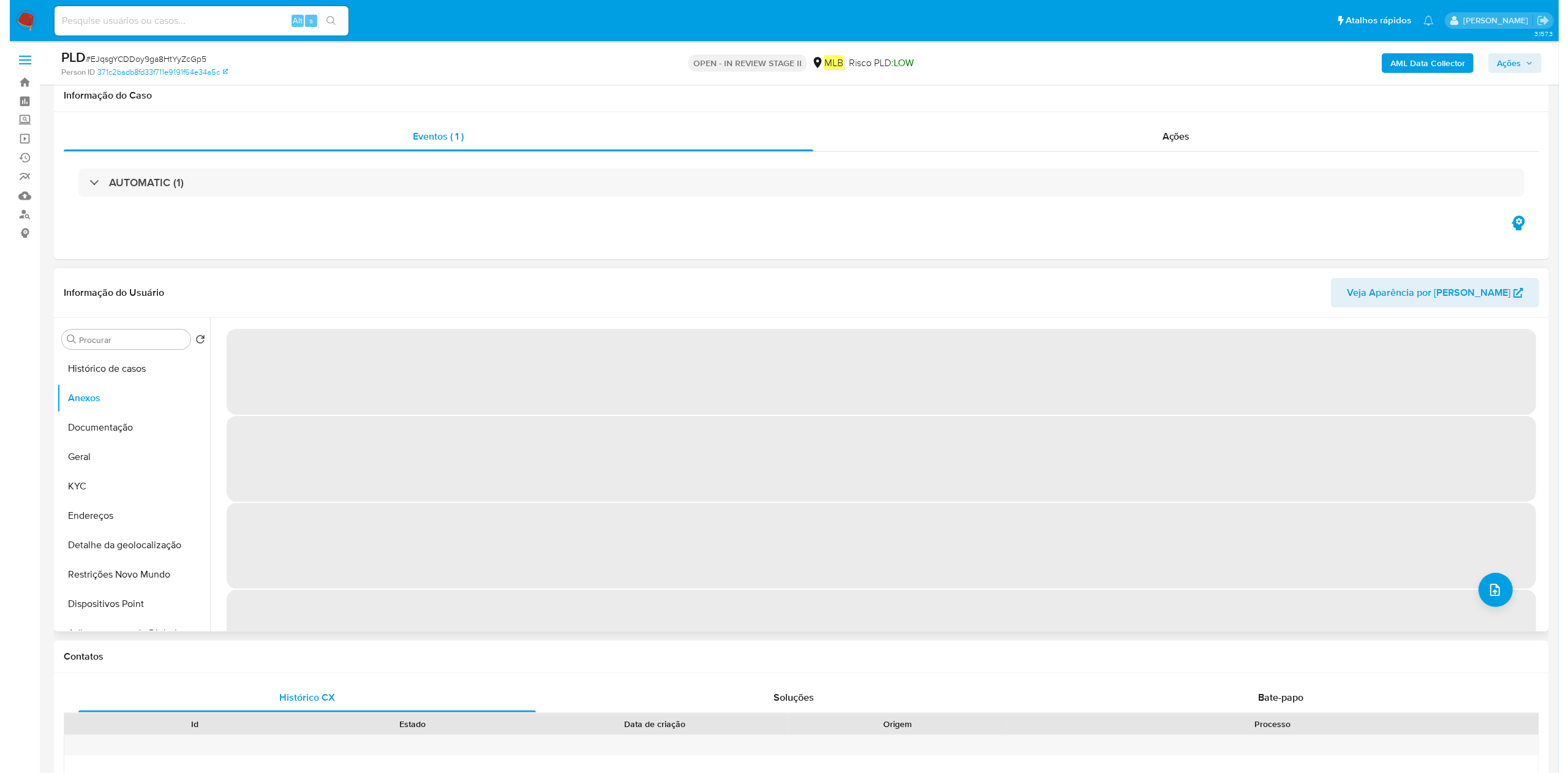
scroll to position [122, 0]
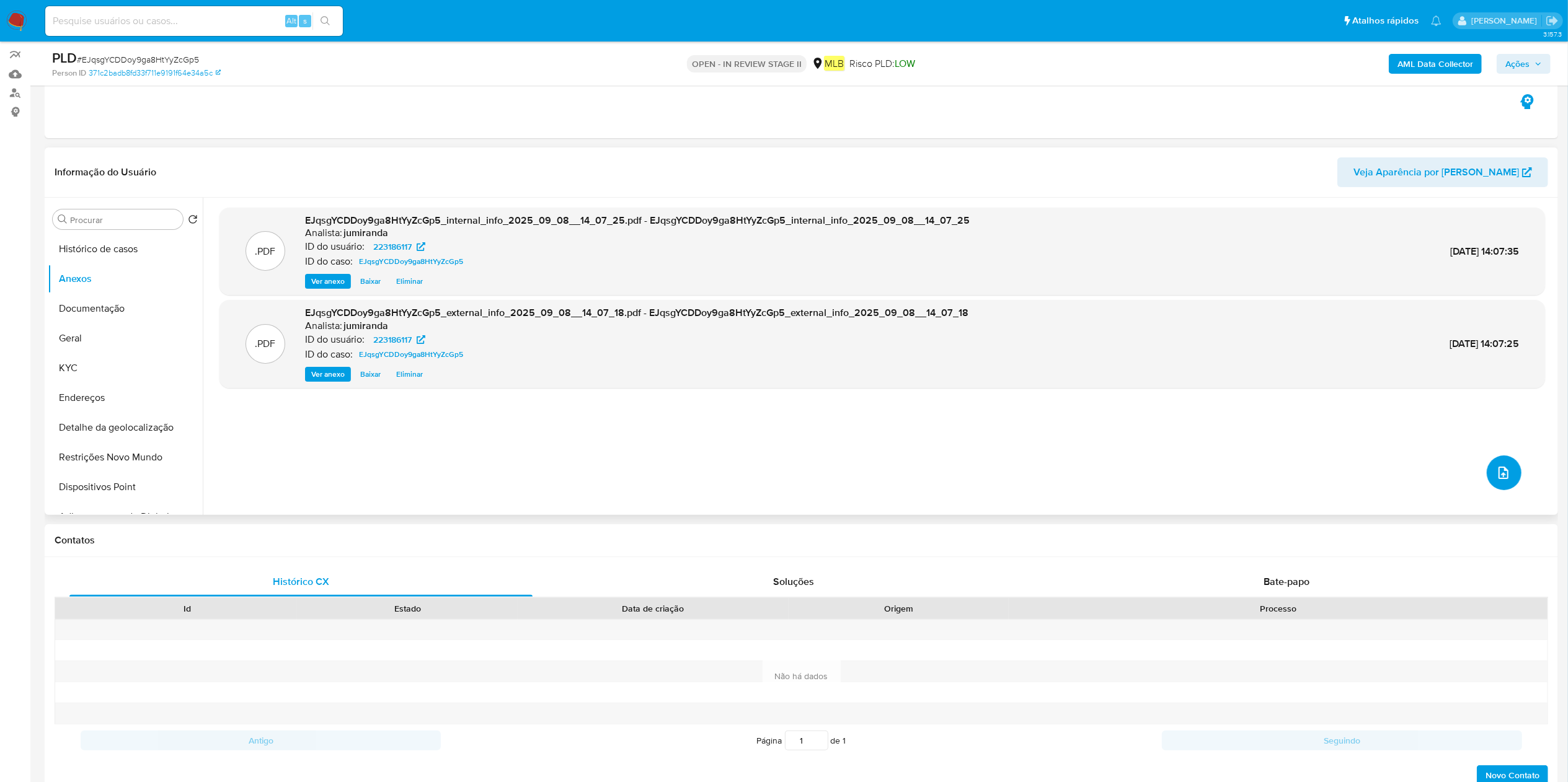
click at [1497, 477] on icon "upload-file" at bounding box center [1503, 473] width 15 height 15
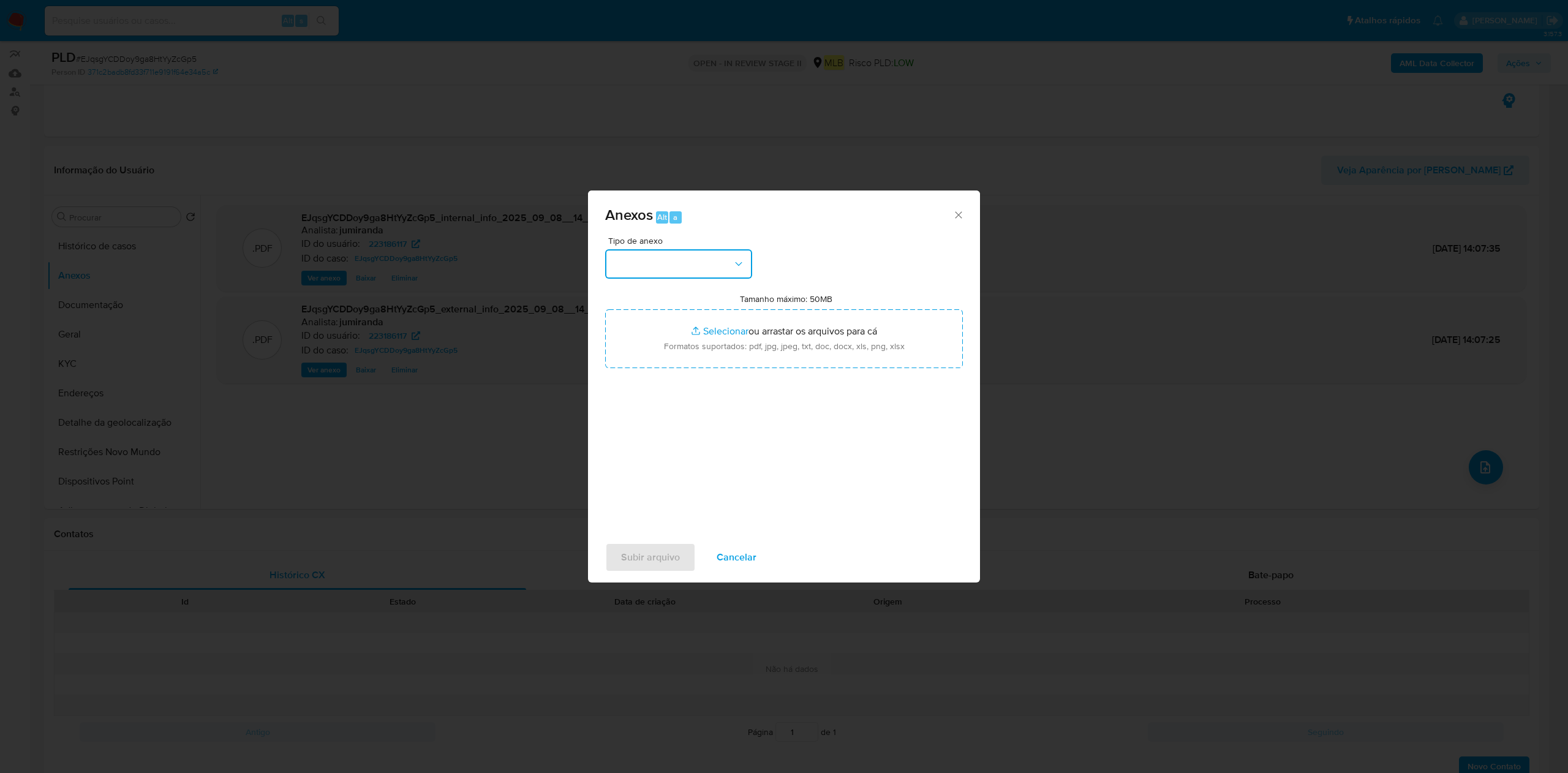
click at [675, 262] on button "button" at bounding box center [678, 264] width 147 height 29
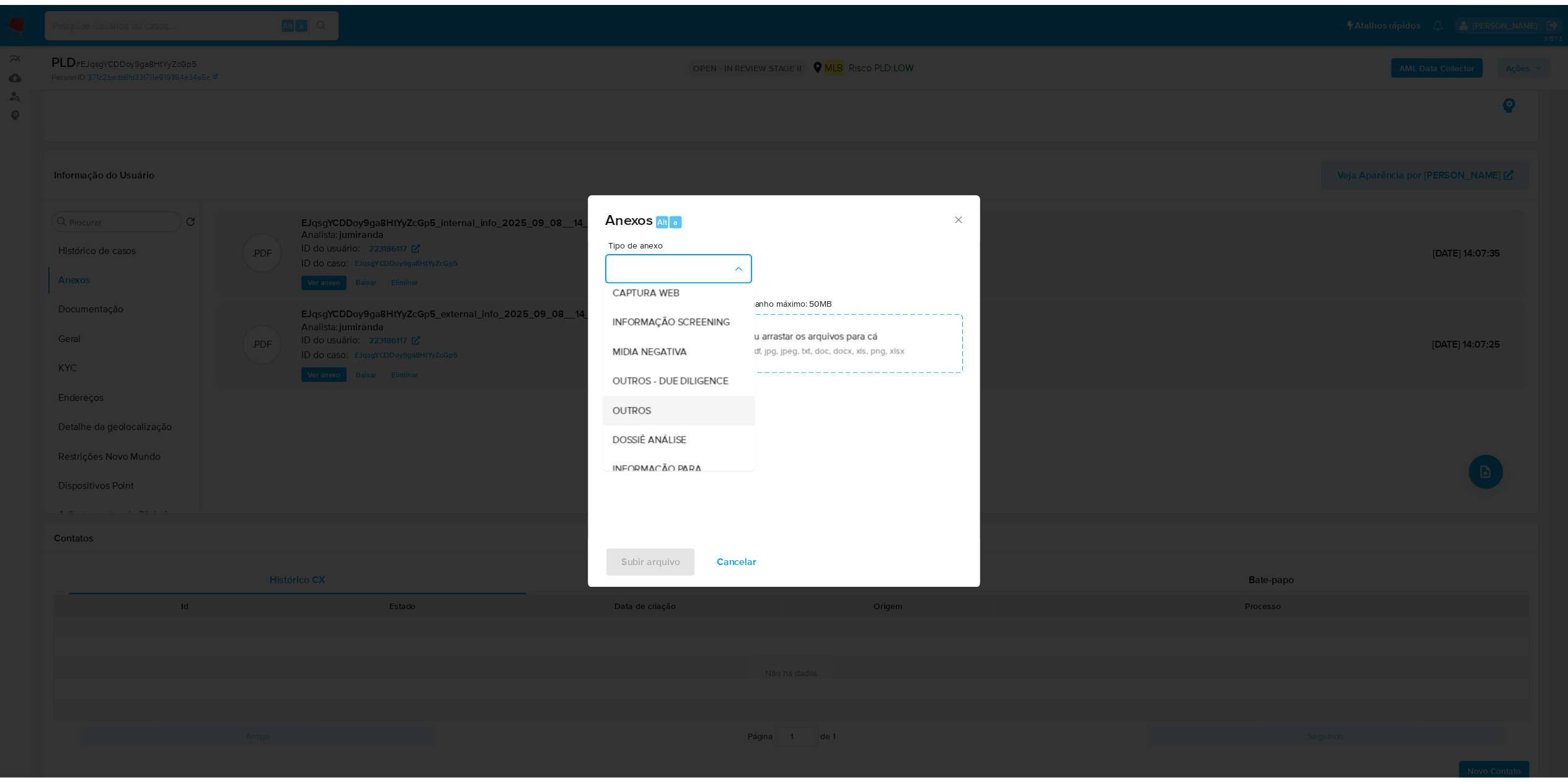
scroll to position [191, 0]
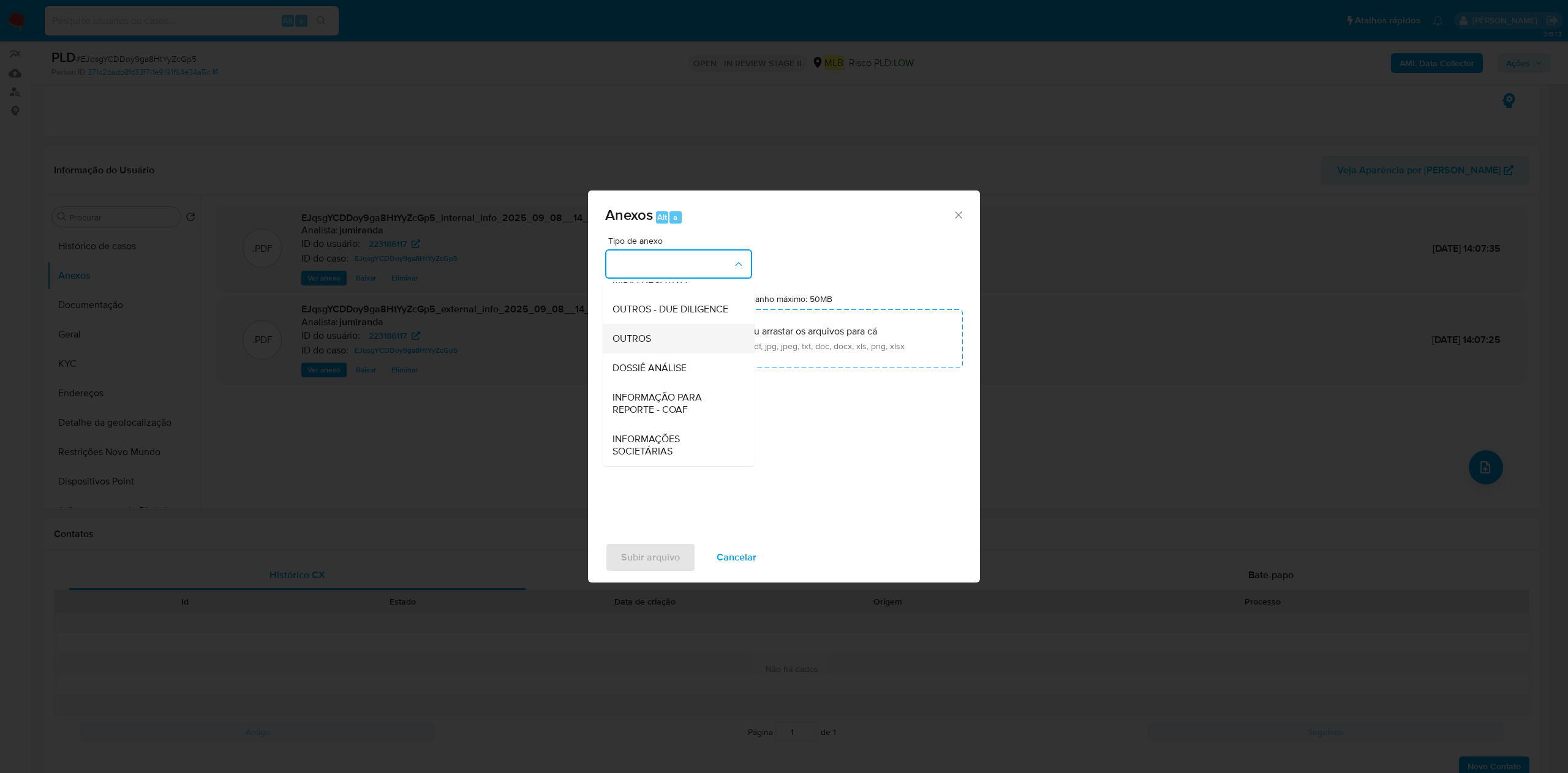
click at [688, 346] on div "OUTROS" at bounding box center [675, 339] width 125 height 29
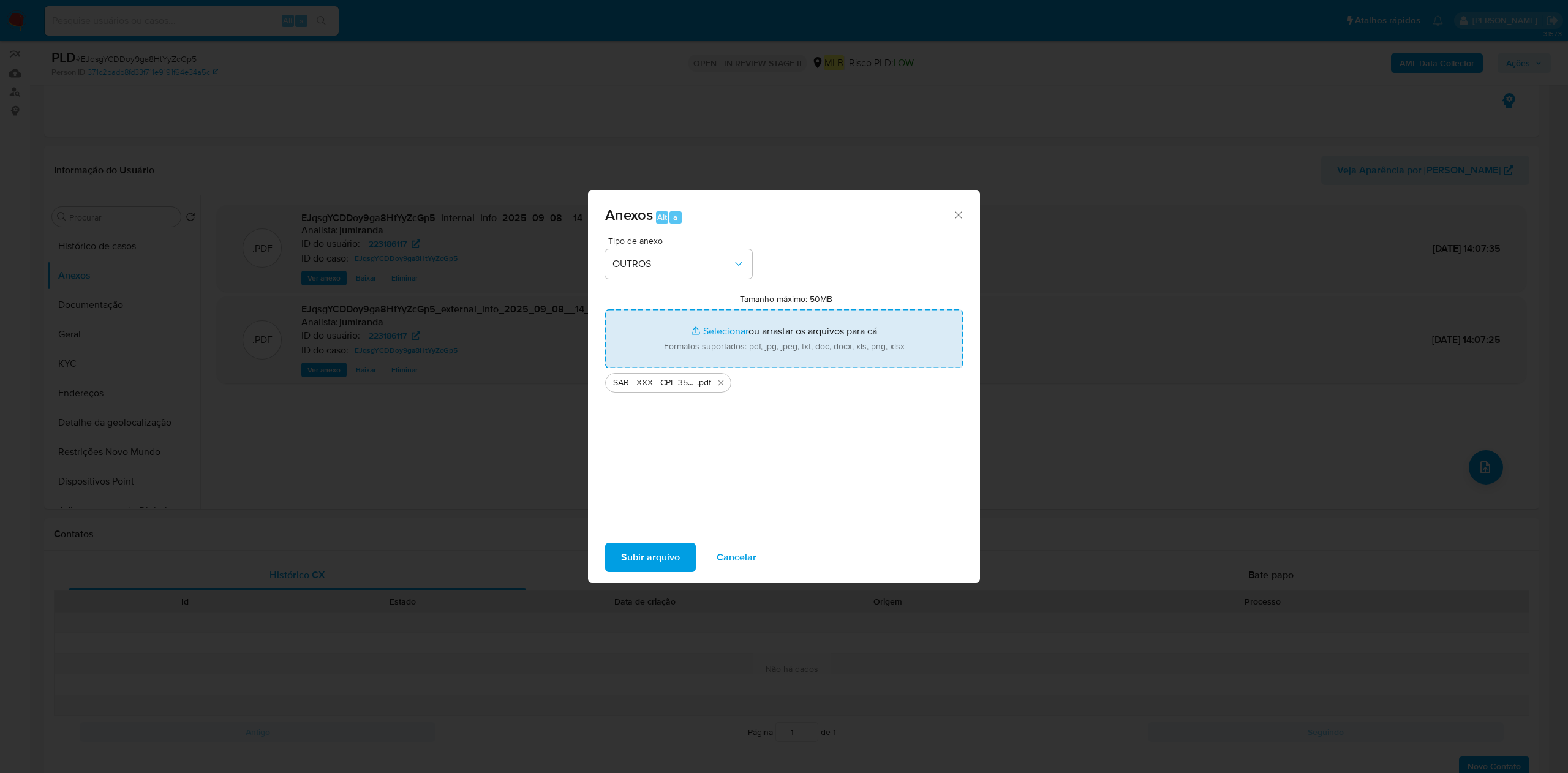
type input "C:\fakepath\Mulan 223186117_2025_09_08_10_01_29.xlsx"
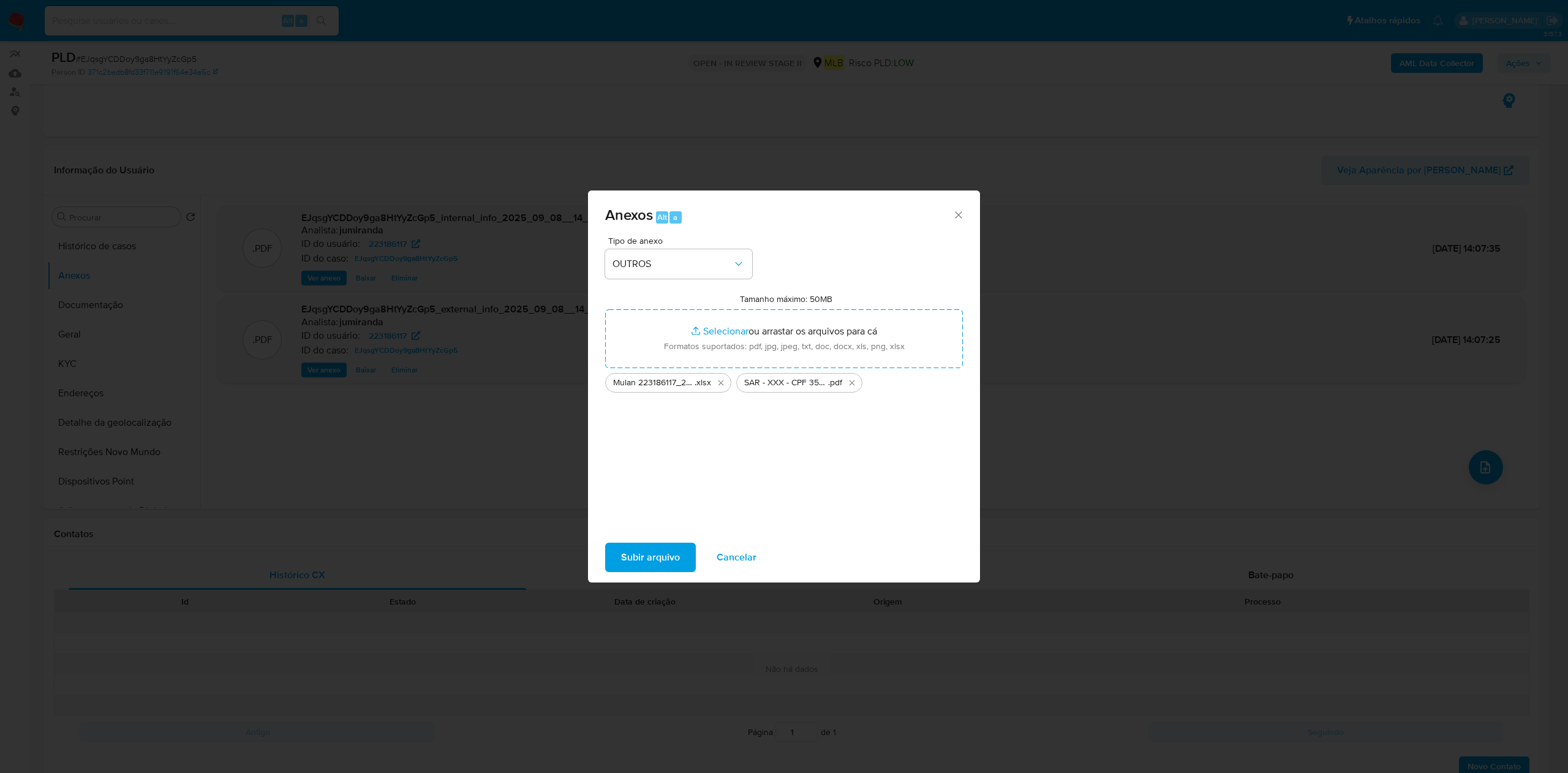
click at [654, 549] on span "Subir arquivo" at bounding box center [650, 557] width 59 height 27
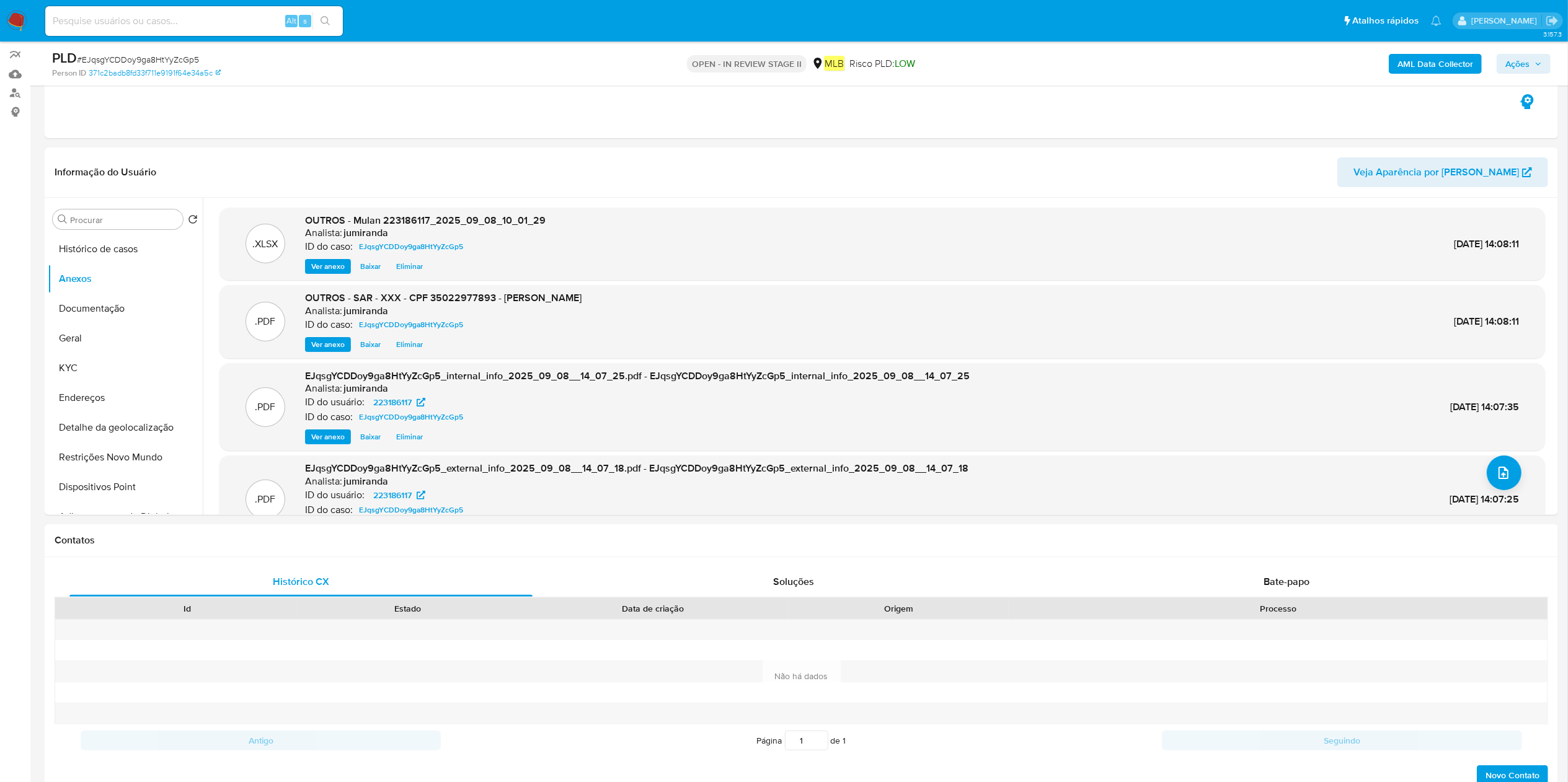
click at [1524, 62] on span "Ações" at bounding box center [1517, 64] width 24 height 20
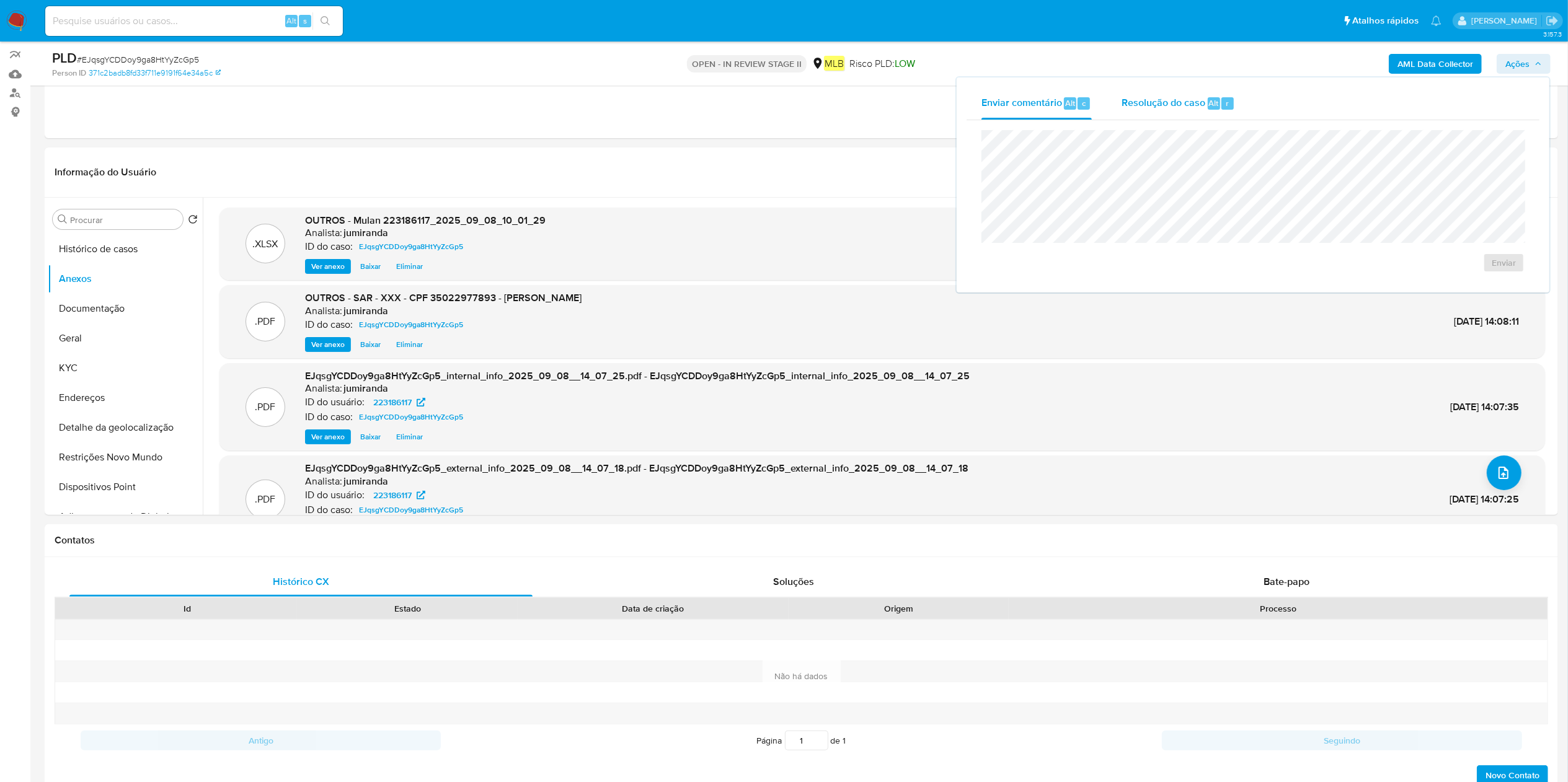
click at [1234, 91] on button "Resolução do caso Alt r" at bounding box center [1178, 103] width 143 height 32
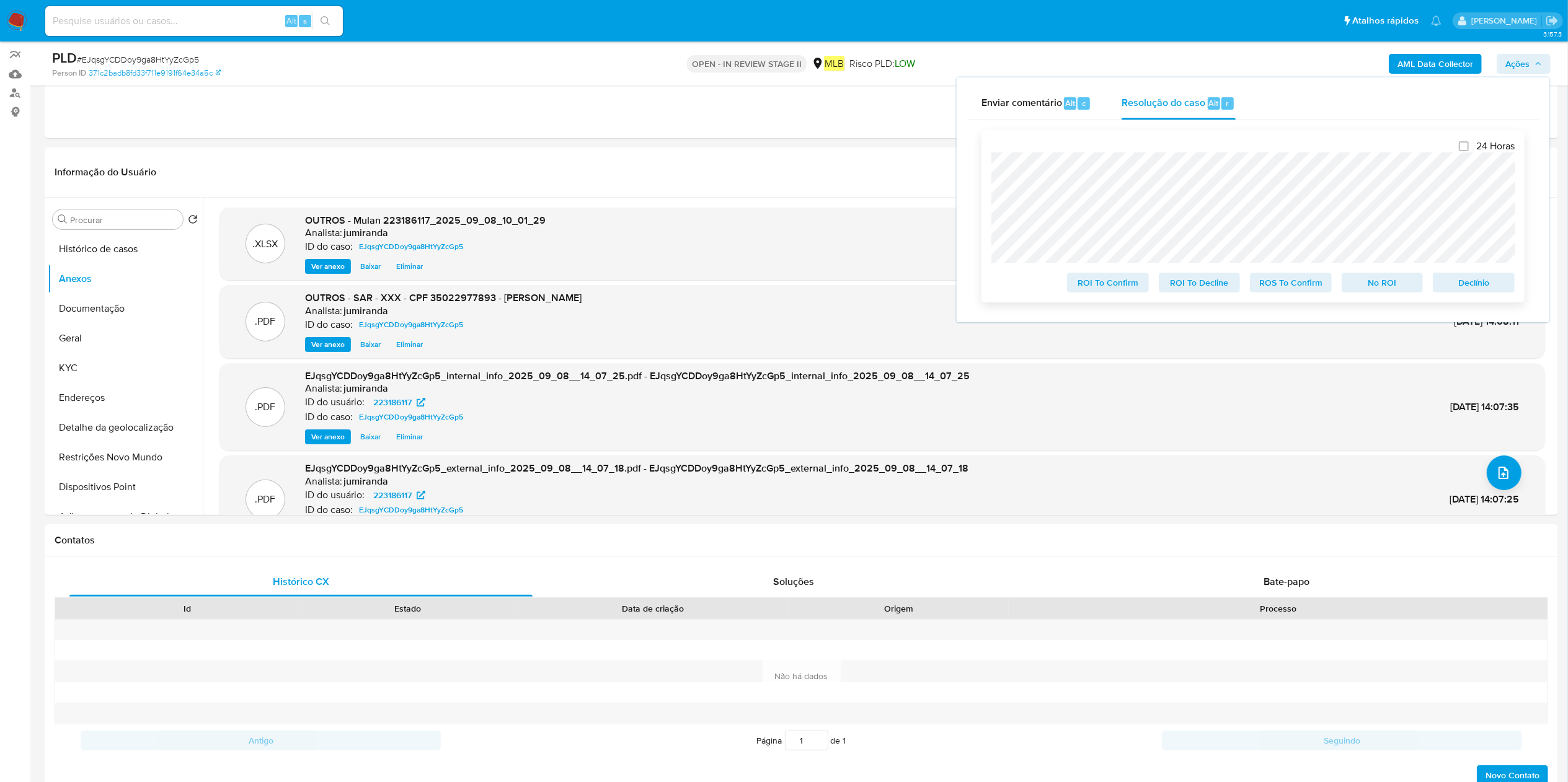
click at [1306, 289] on span "ROS To Confirm" at bounding box center [1291, 282] width 65 height 17
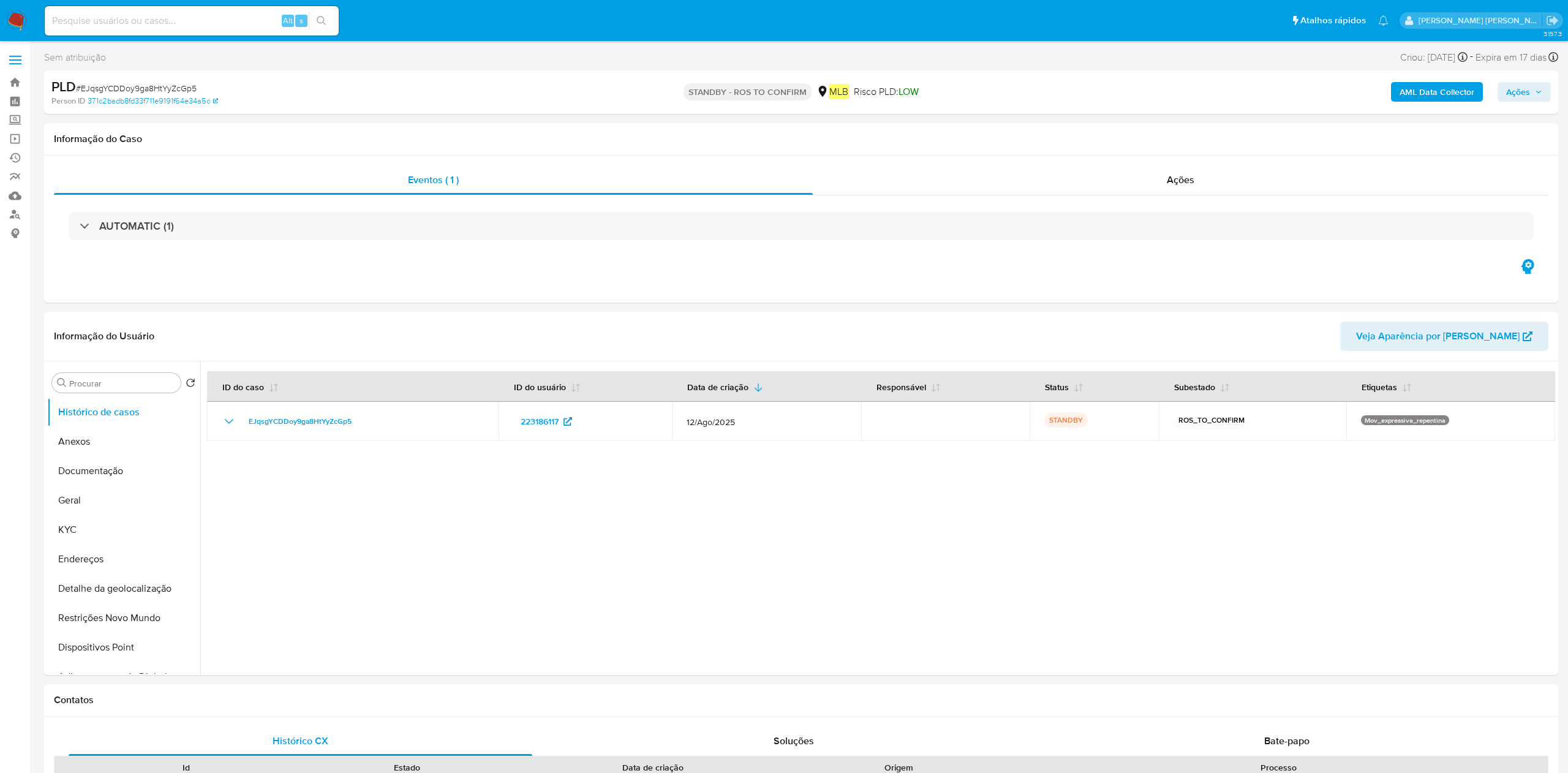
select select "10"
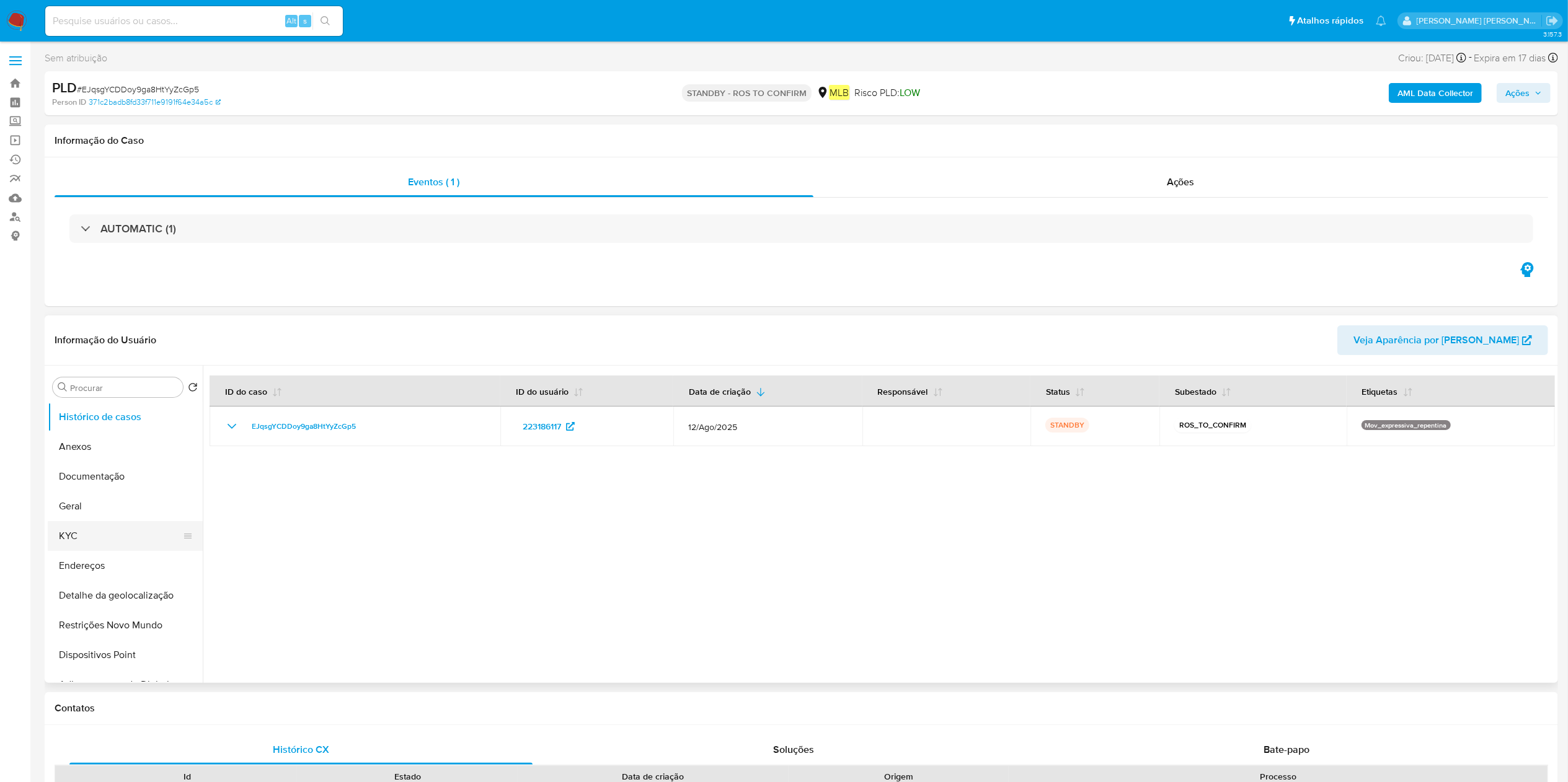
click at [87, 530] on button "KYC" at bounding box center [120, 536] width 145 height 30
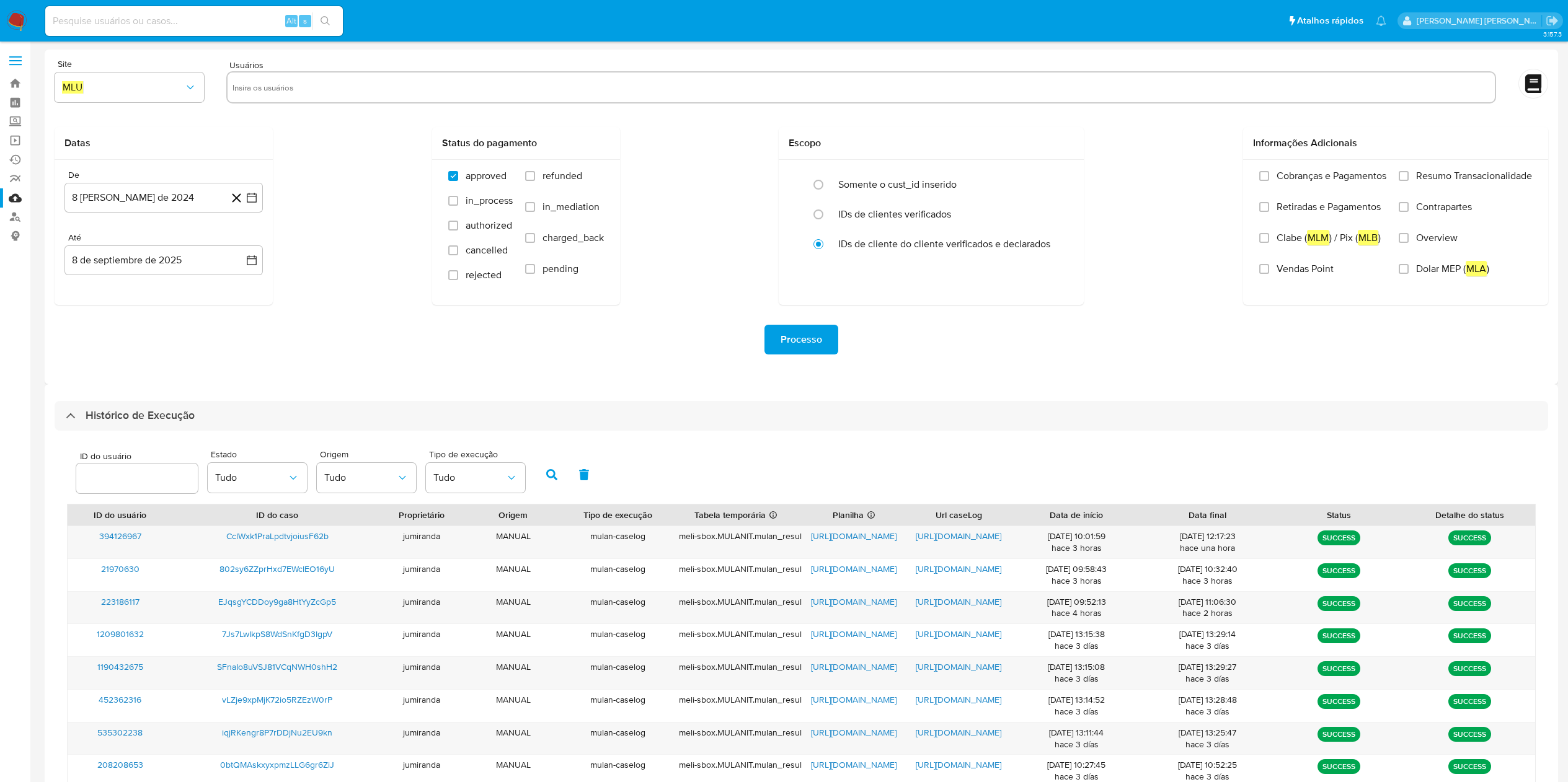
select select "10"
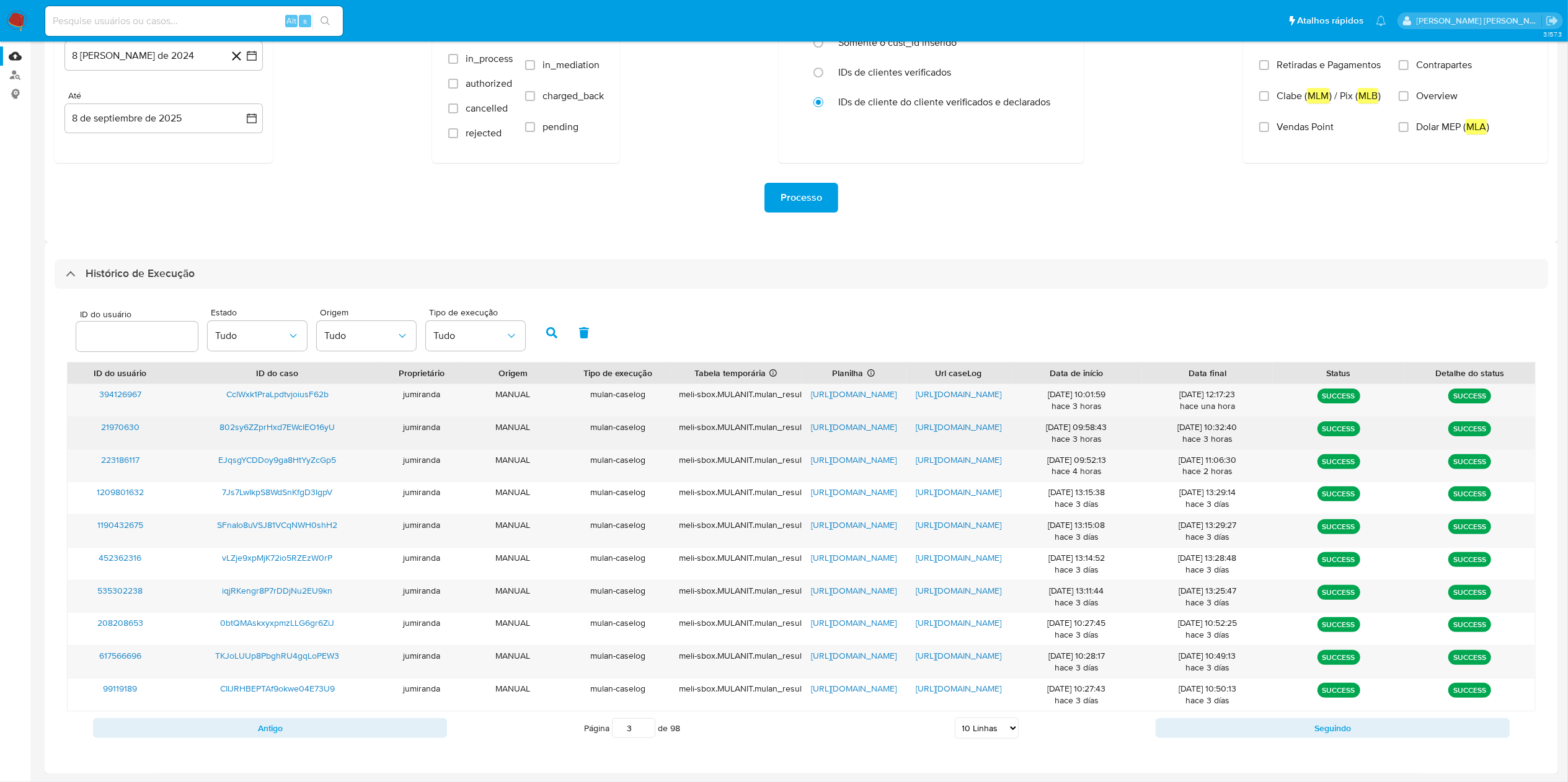
click at [871, 421] on span "https://docs.google.com/spreadsheets/d/1fzw0LhKnvQc0D5qbtBiAaBUqVu3lztjAwfzMs6m…" at bounding box center [854, 427] width 85 height 12
click at [945, 425] on span "https://docs.google.com/document/d/1IQJbNbH3xBTKlN4FBfW4-eOG9eRXtKESXg4TU2B_8yU…" at bounding box center [958, 427] width 85 height 12
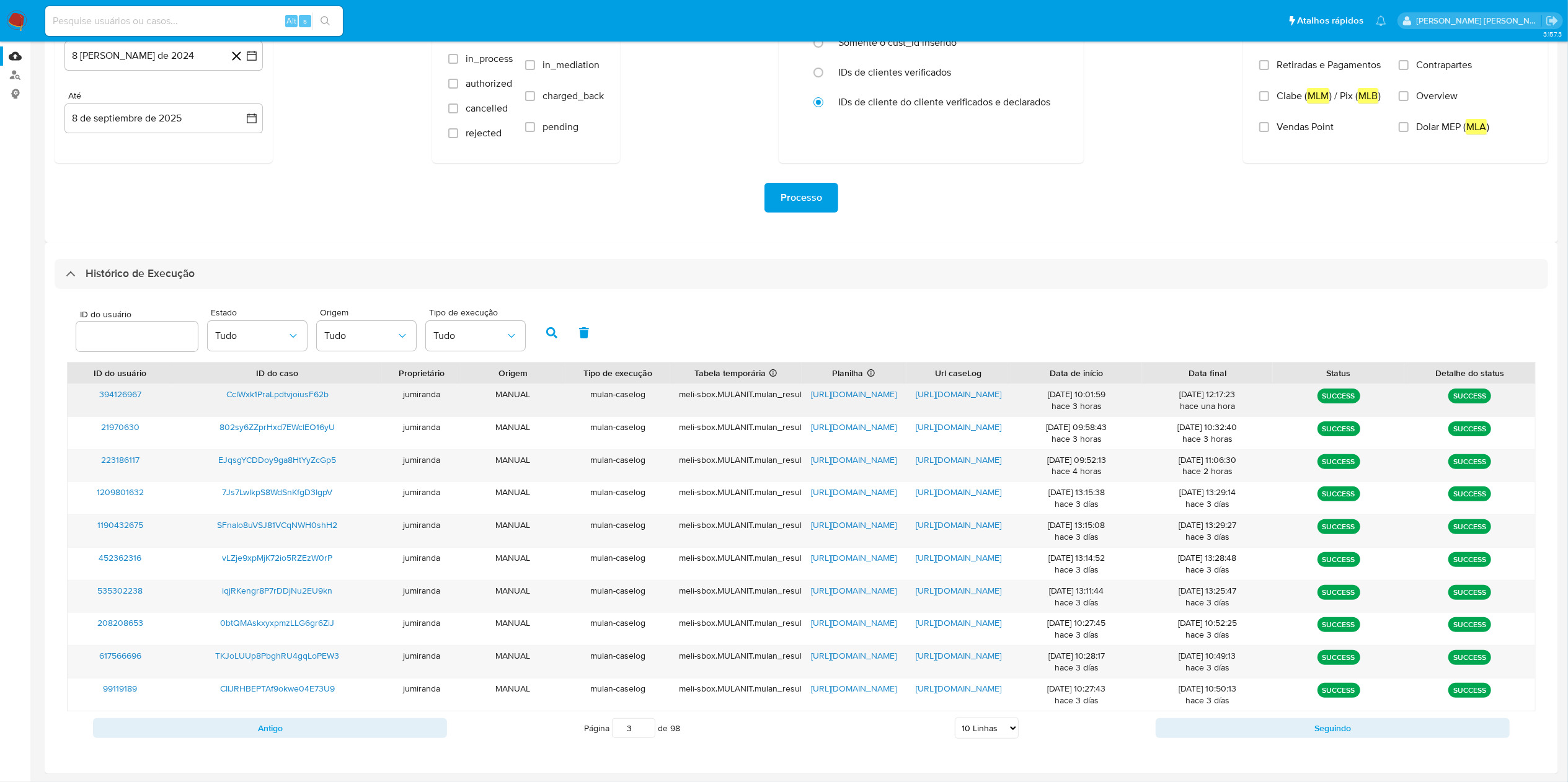
drag, startPoint x: 323, startPoint y: 426, endPoint x: 343, endPoint y: 404, distance: 29.7
click at [323, 425] on span "802sy6ZZprHxd7EWcIEO16yU" at bounding box center [277, 427] width 115 height 12
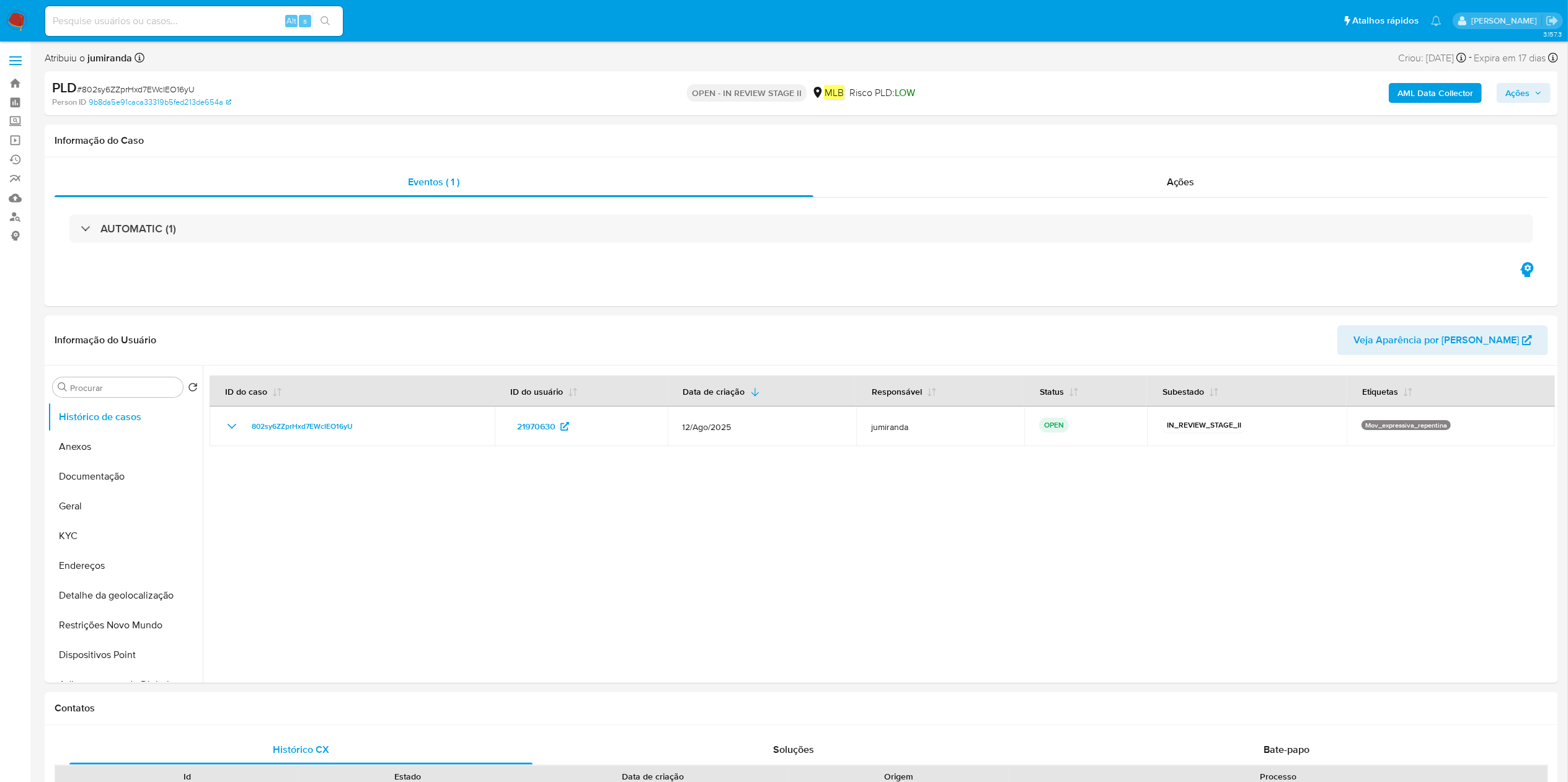
select select "10"
click at [133, 451] on button "Anexos" at bounding box center [120, 446] width 145 height 30
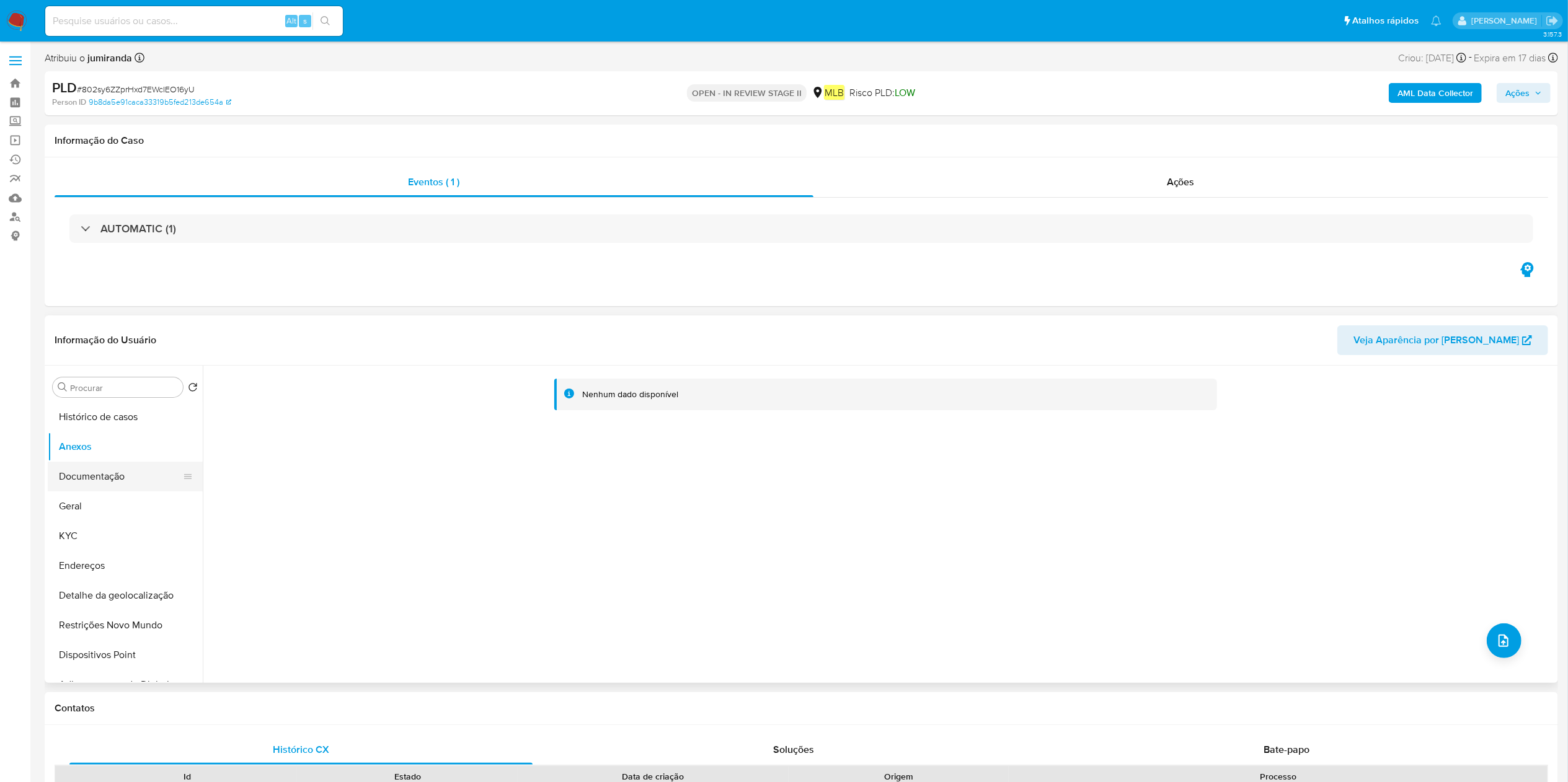
click at [107, 468] on button "Documentação" at bounding box center [120, 477] width 145 height 30
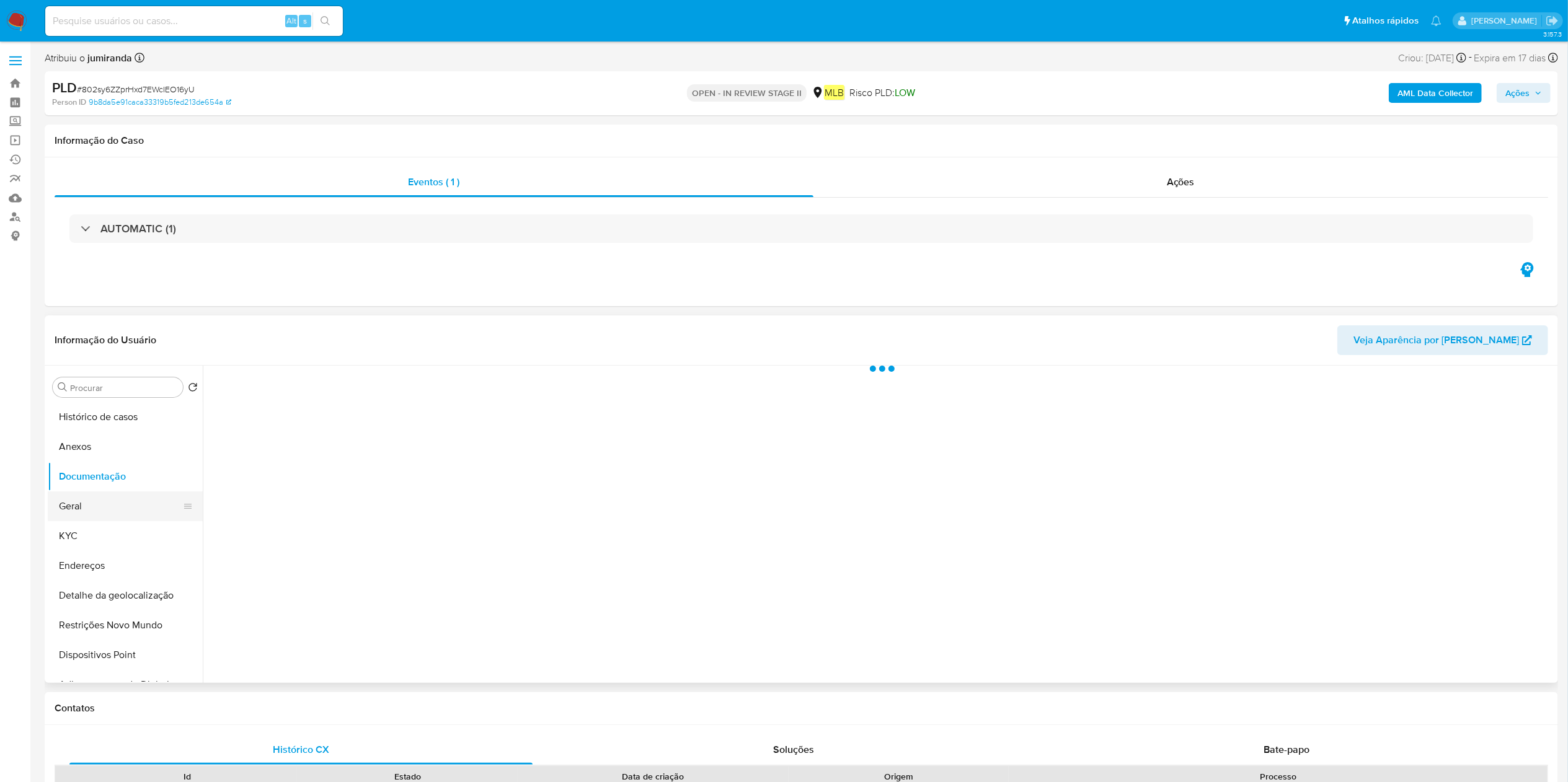
click at [87, 506] on button "Geral" at bounding box center [120, 507] width 145 height 30
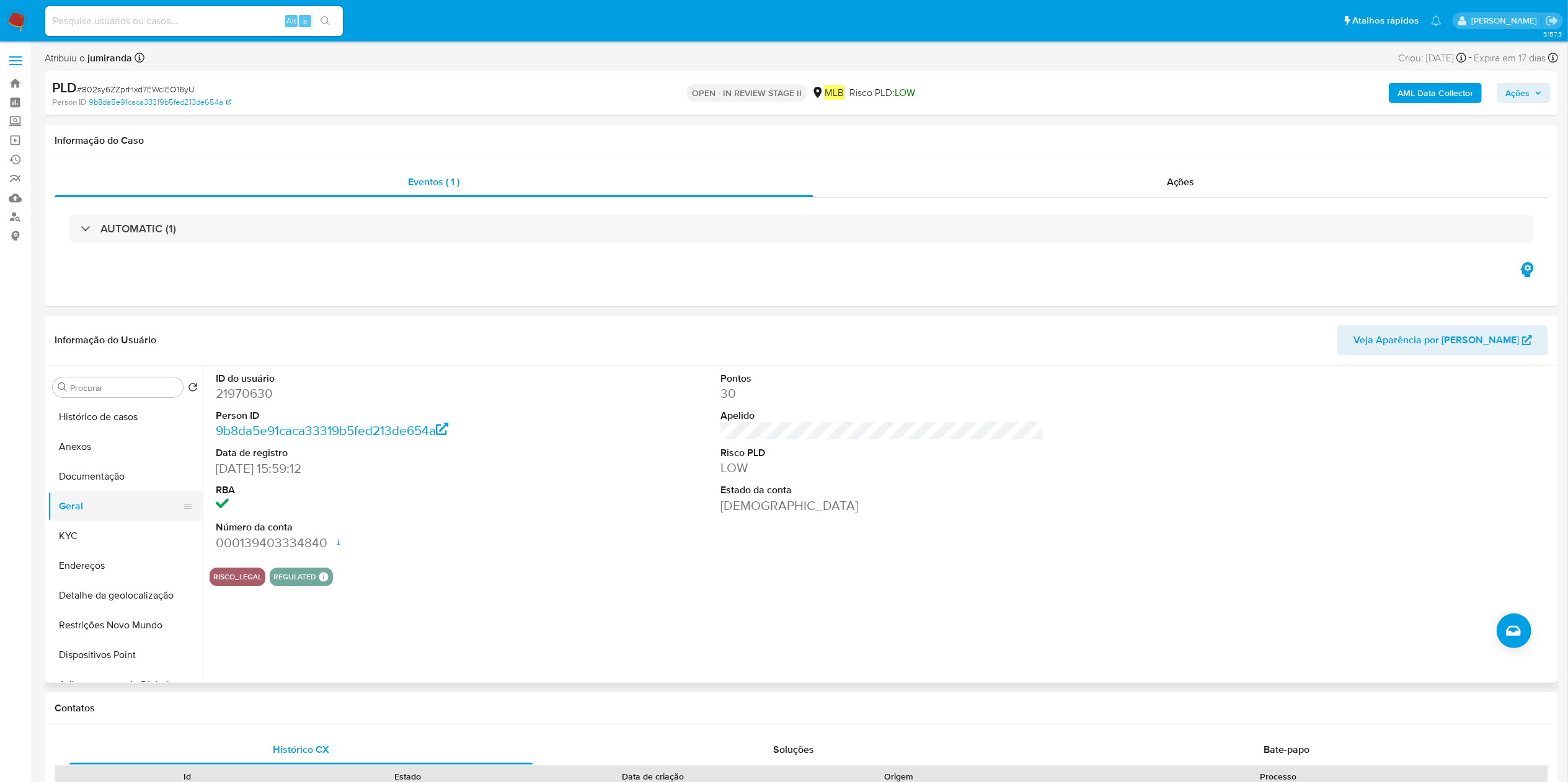
drag, startPoint x: 61, startPoint y: 526, endPoint x: 155, endPoint y: 518, distance: 94.3
click at [61, 526] on button "KYC" at bounding box center [126, 536] width 155 height 30
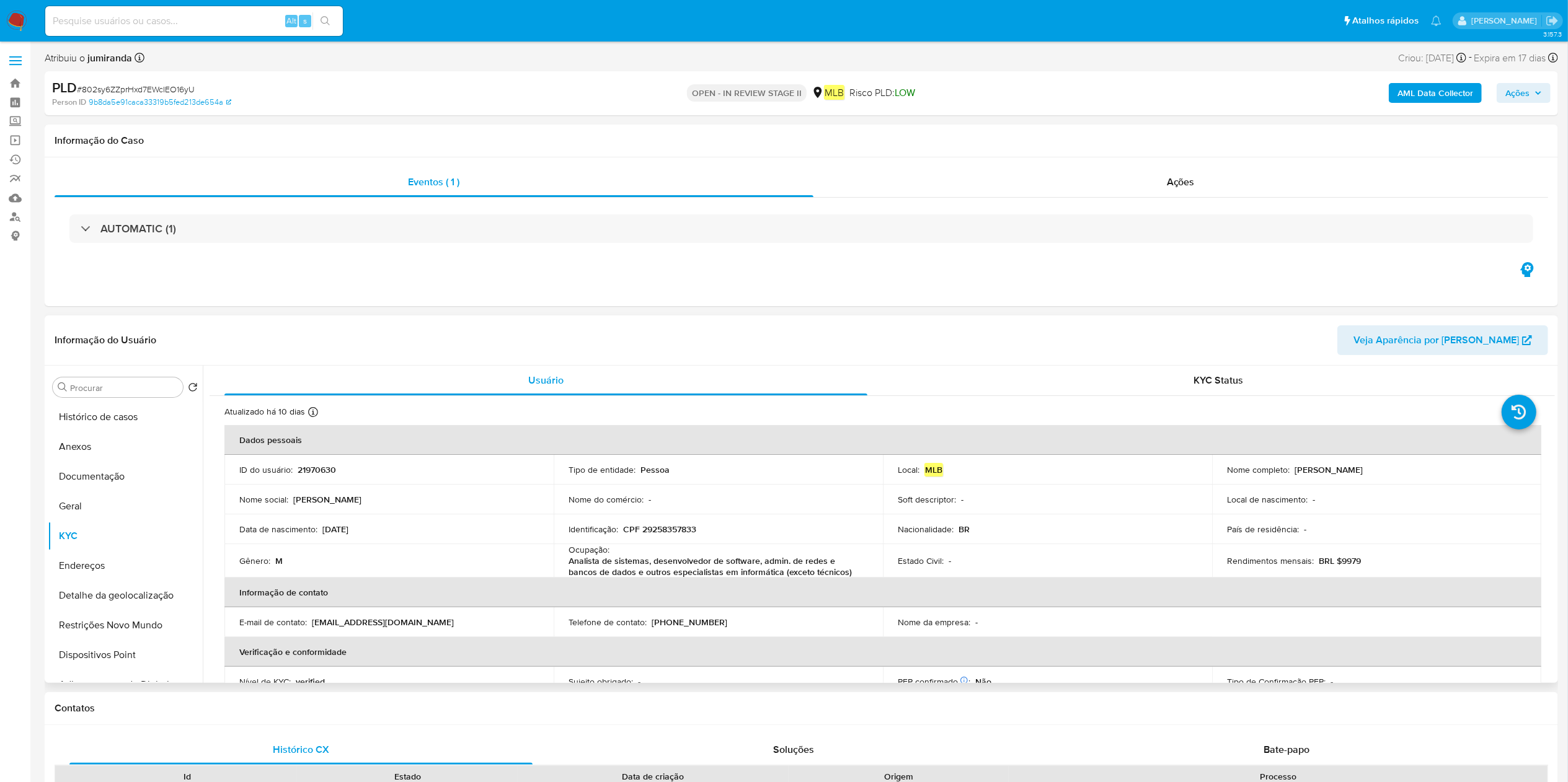
click at [655, 559] on p "Analista de sistemas, desenvolvedor de software, admin. de redes e bancos de da…" at bounding box center [716, 567] width 295 height 23
copy div "Ocupação : Analista de sistemas, desenvolvedor de software, admin. de redes e b…"
drag, startPoint x: 110, startPoint y: 581, endPoint x: 106, endPoint y: 594, distance: 13.6
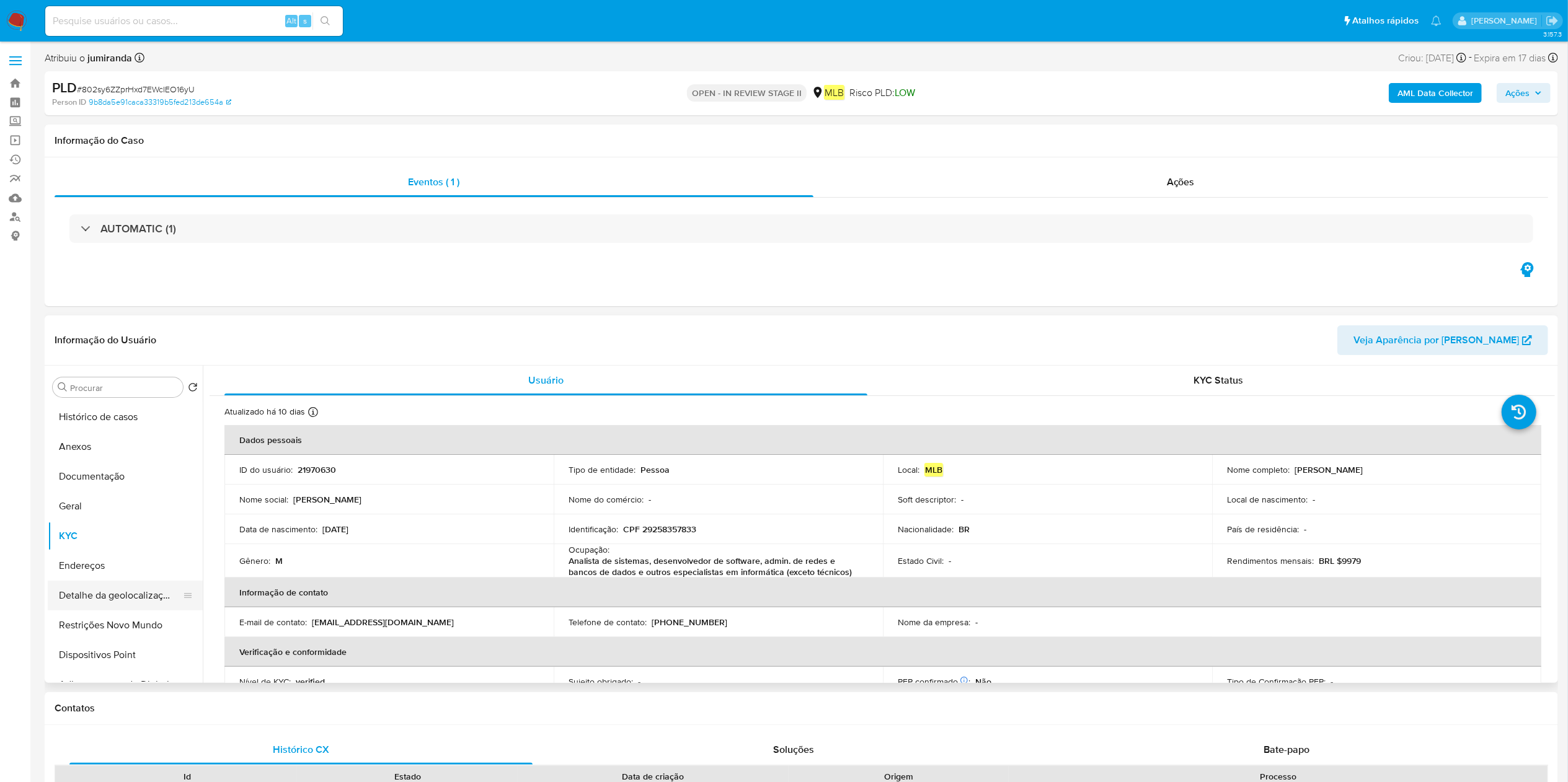
click at [100, 584] on button "Detalhe da geolocalização" at bounding box center [120, 595] width 145 height 30
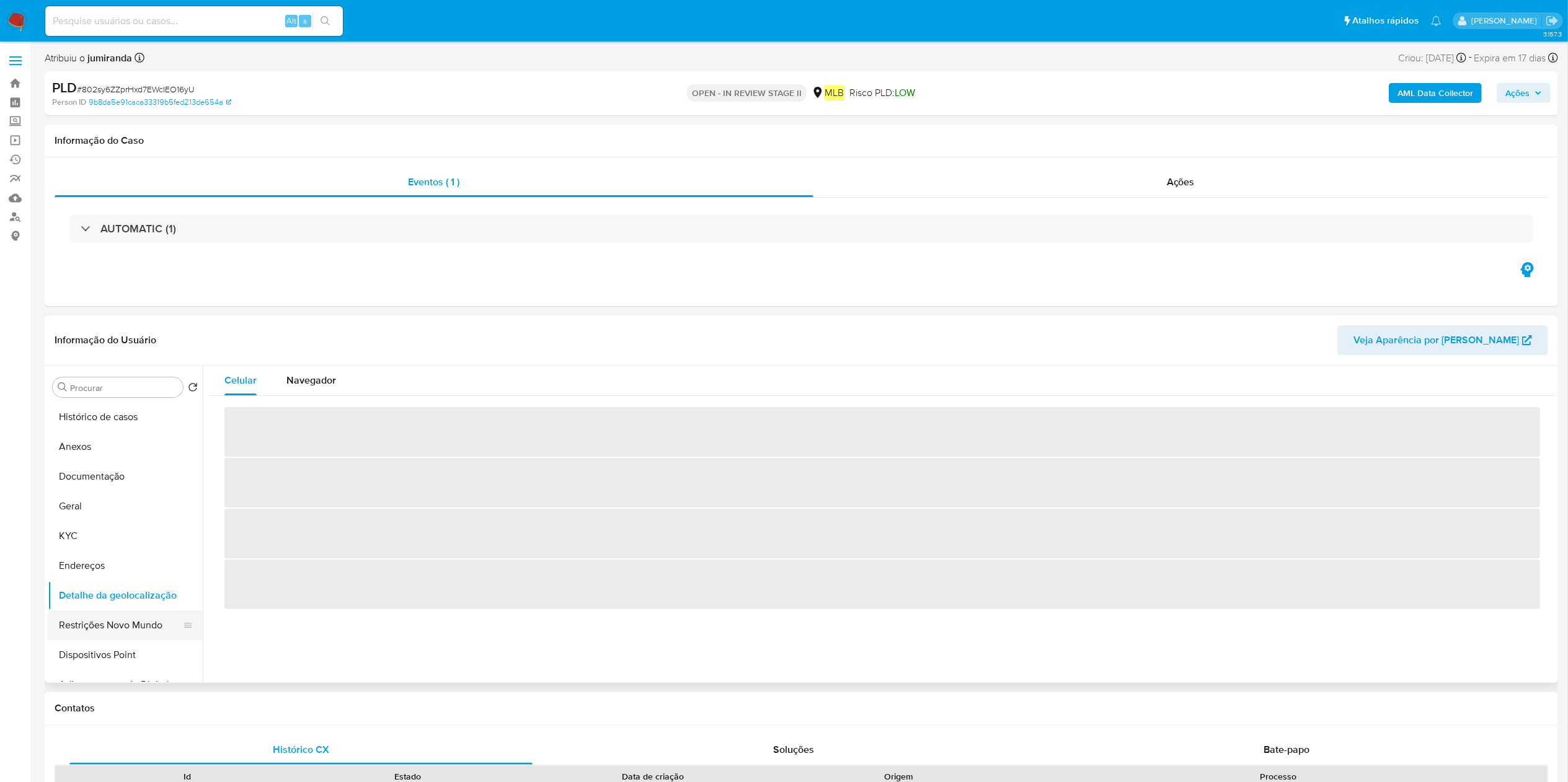
click at [119, 638] on button "Restrições Novo Mundo" at bounding box center [120, 625] width 145 height 30
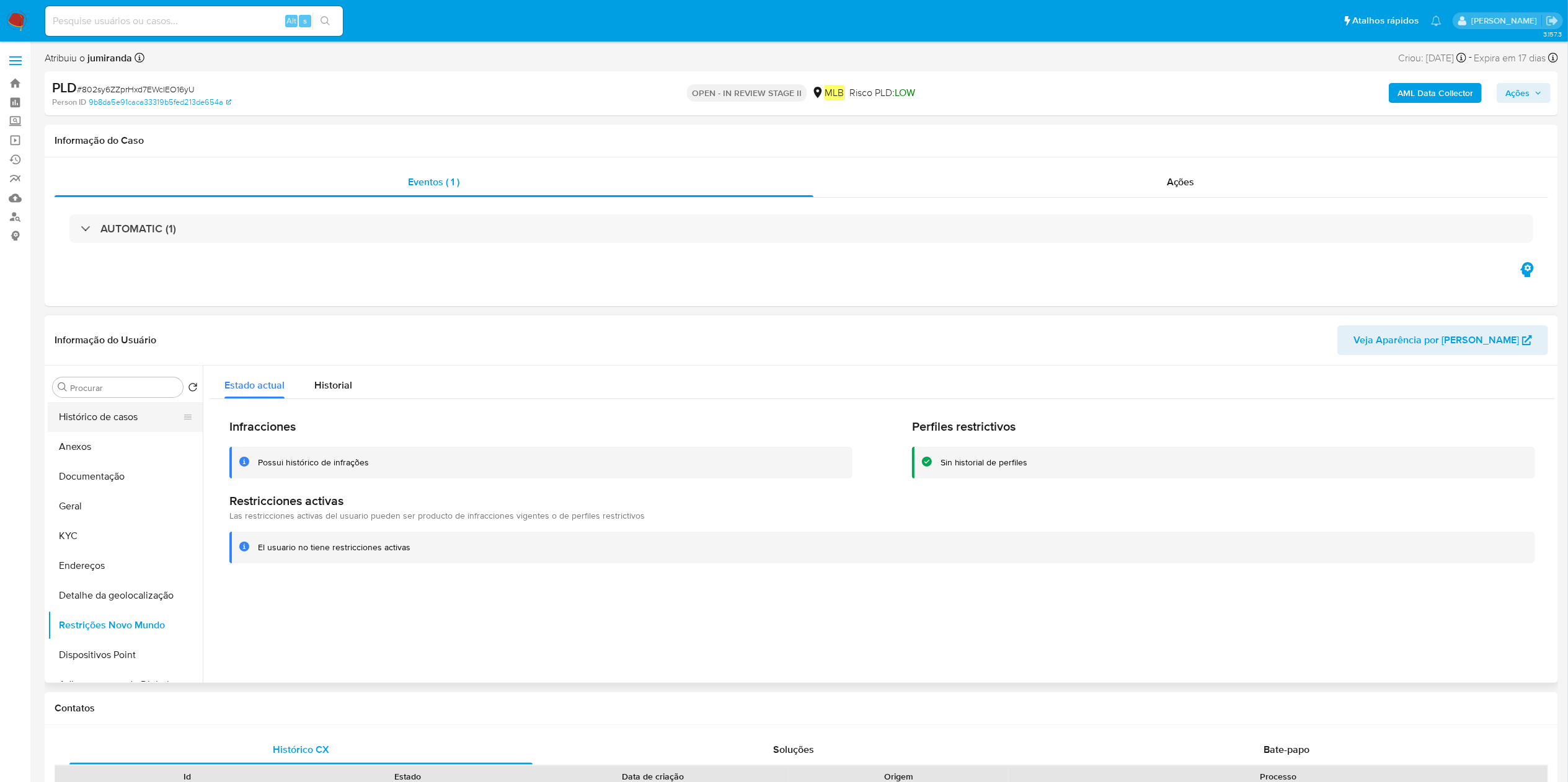
click at [100, 411] on button "Histórico de casos" at bounding box center [120, 417] width 145 height 30
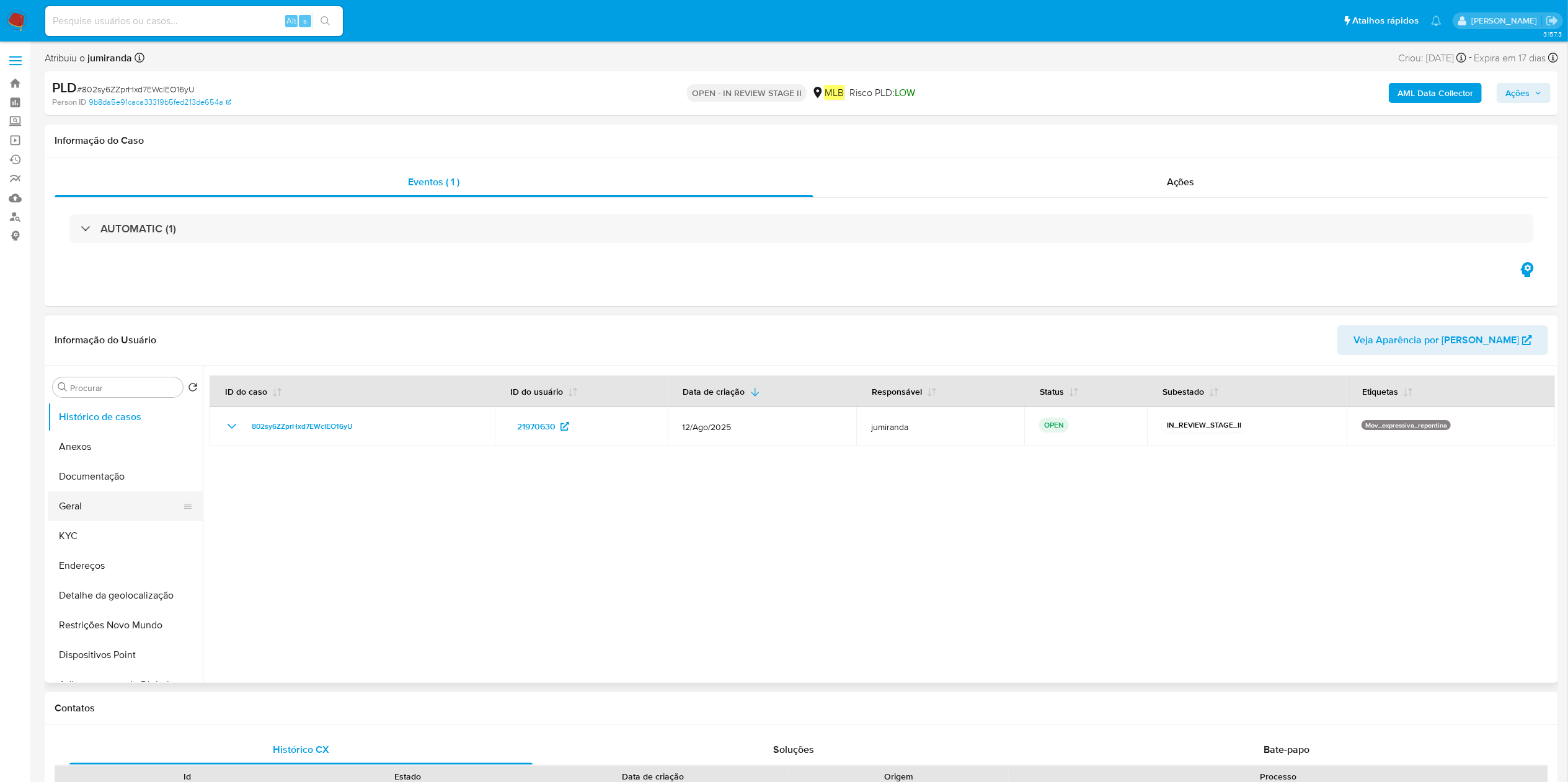
click at [76, 515] on button "Geral" at bounding box center [120, 507] width 145 height 30
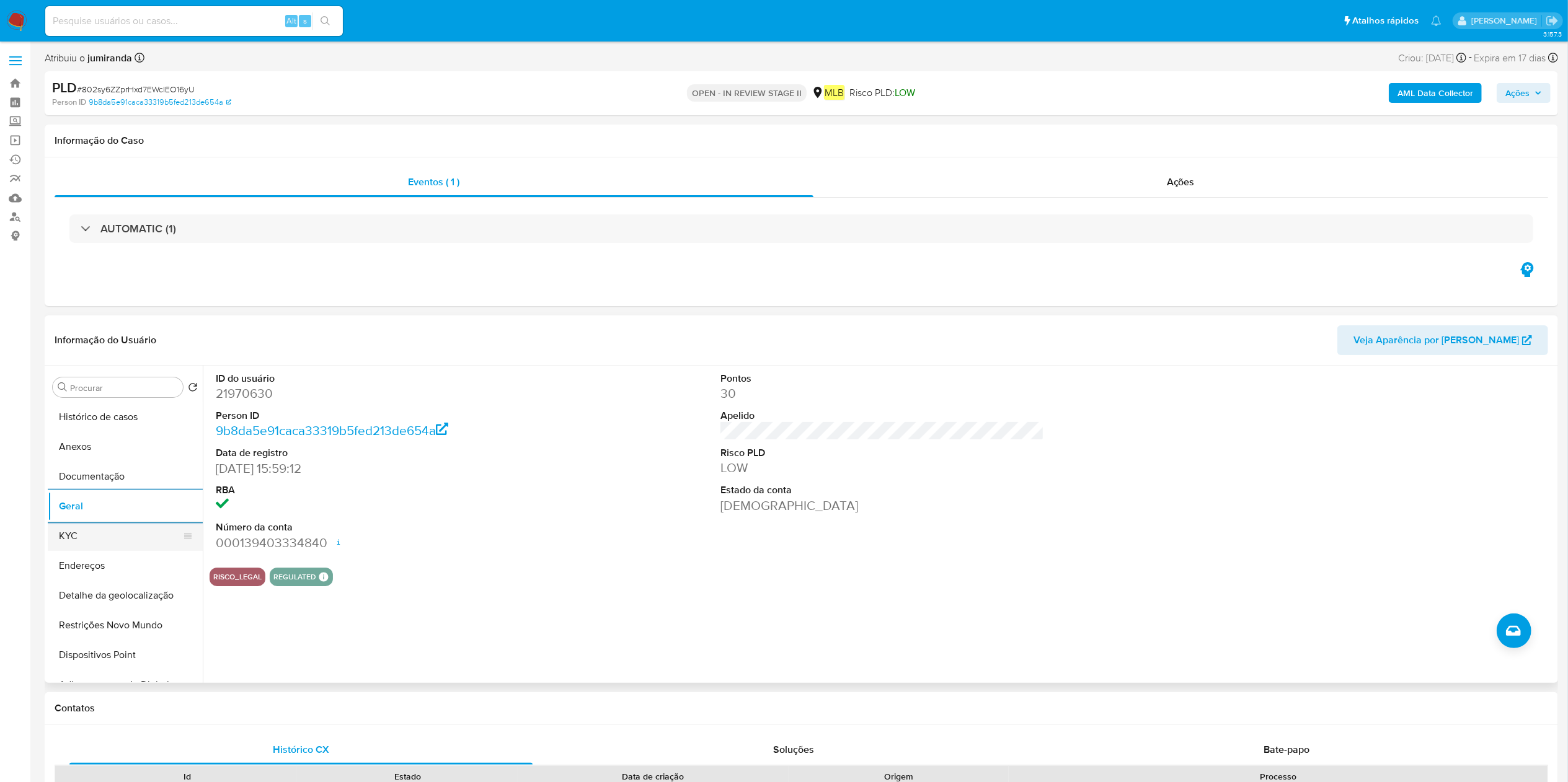
drag, startPoint x: 126, startPoint y: 541, endPoint x: 153, endPoint y: 540, distance: 27.0
click at [125, 541] on button "KYC" at bounding box center [120, 536] width 145 height 30
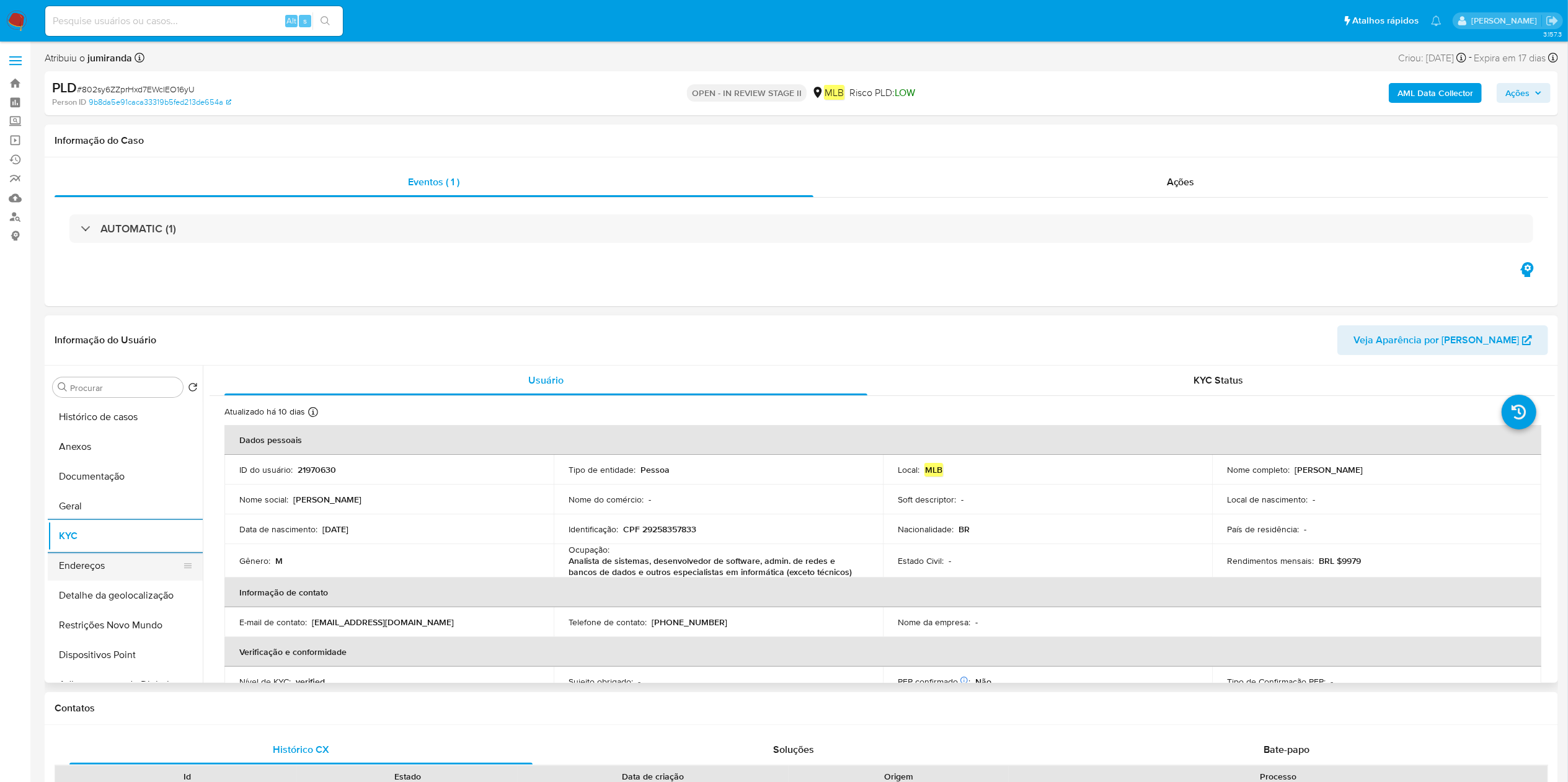
click at [145, 569] on button "Endereços" at bounding box center [120, 566] width 145 height 30
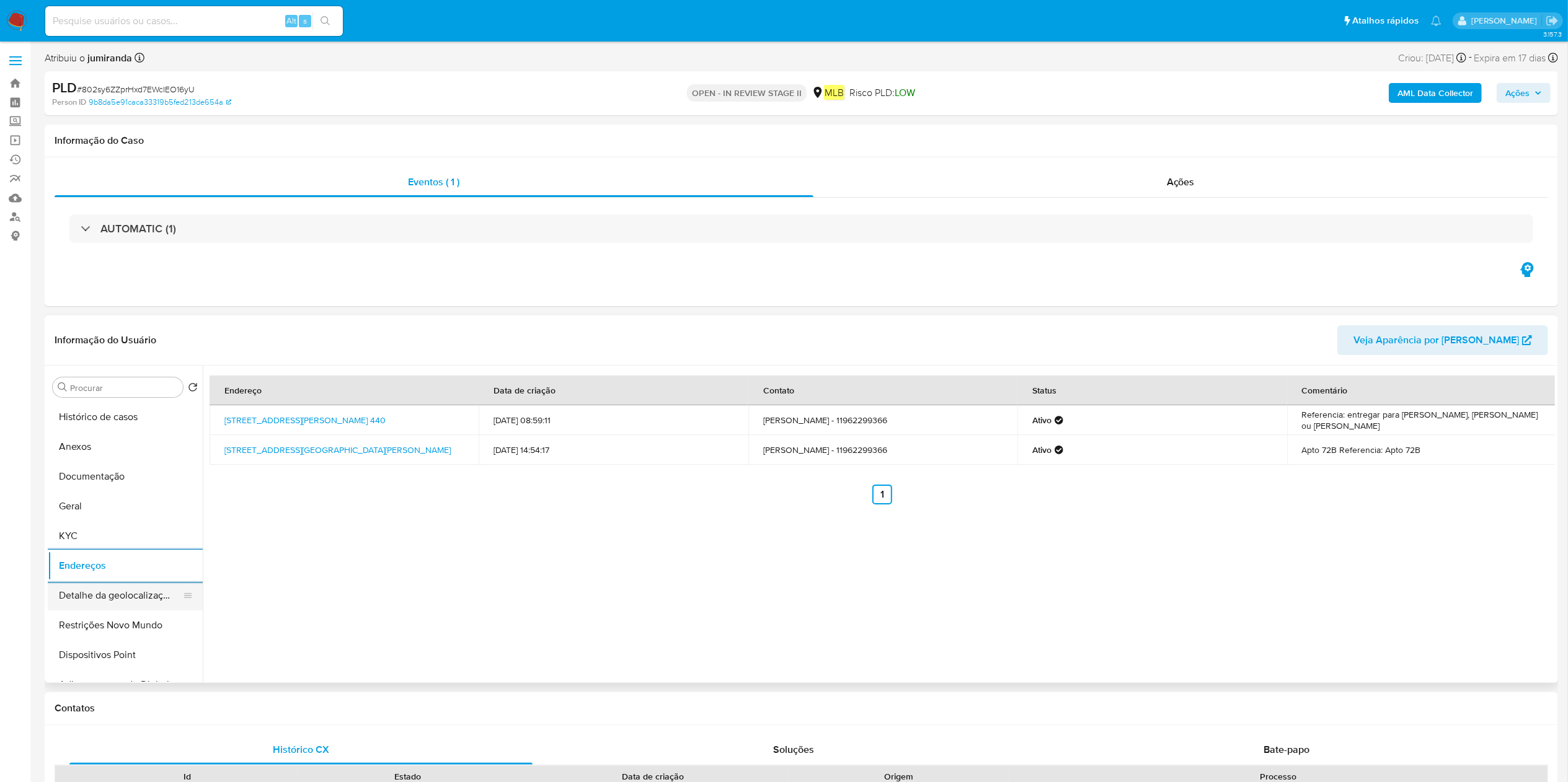
drag, startPoint x: 109, startPoint y: 595, endPoint x: 142, endPoint y: 594, distance: 33.0
click at [108, 594] on button "Detalhe da geolocalização" at bounding box center [120, 595] width 145 height 30
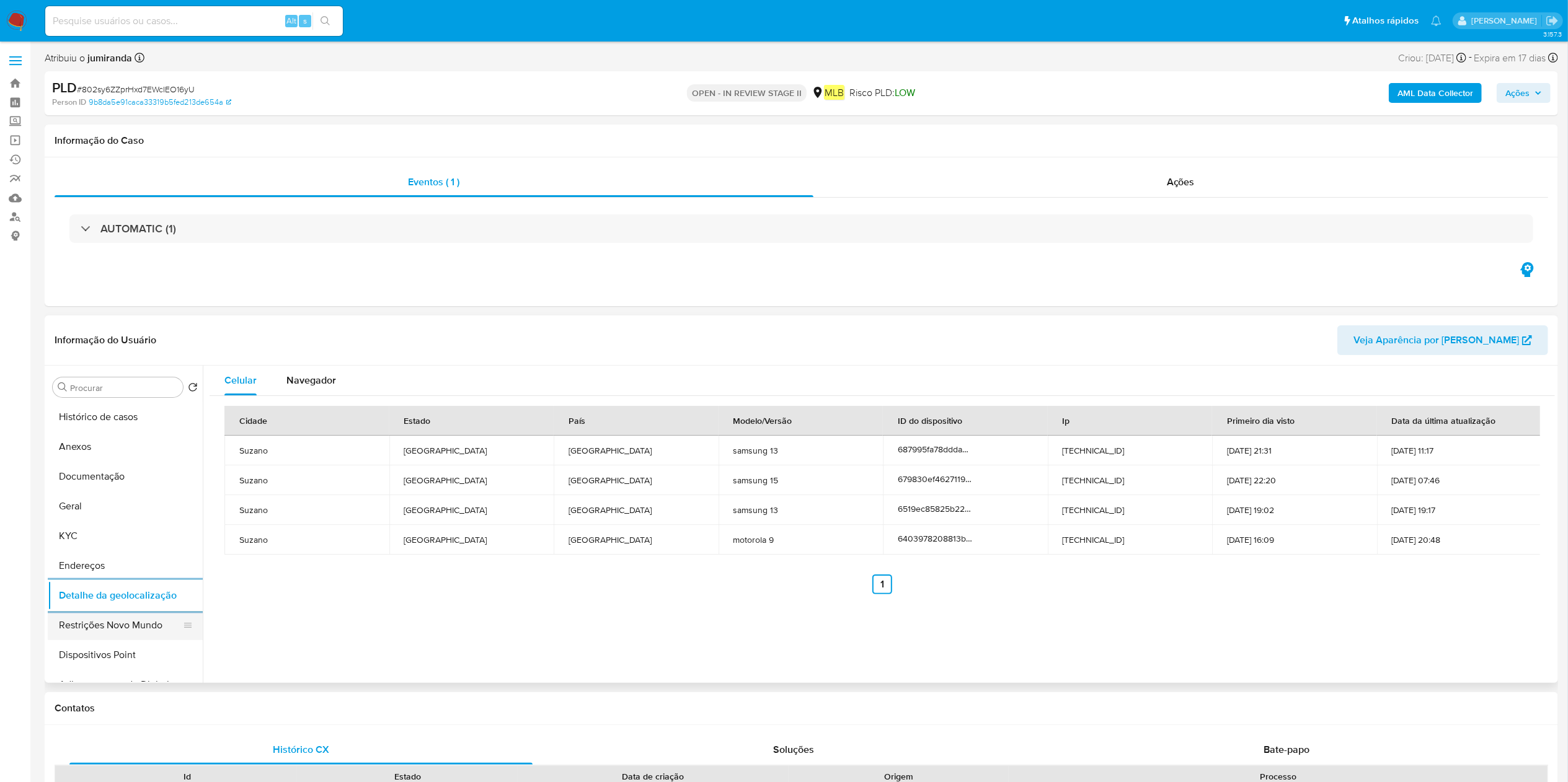
drag, startPoint x: 130, startPoint y: 617, endPoint x: 139, endPoint y: 616, distance: 9.1
click at [127, 618] on button "Restrições Novo Mundo" at bounding box center [120, 625] width 145 height 30
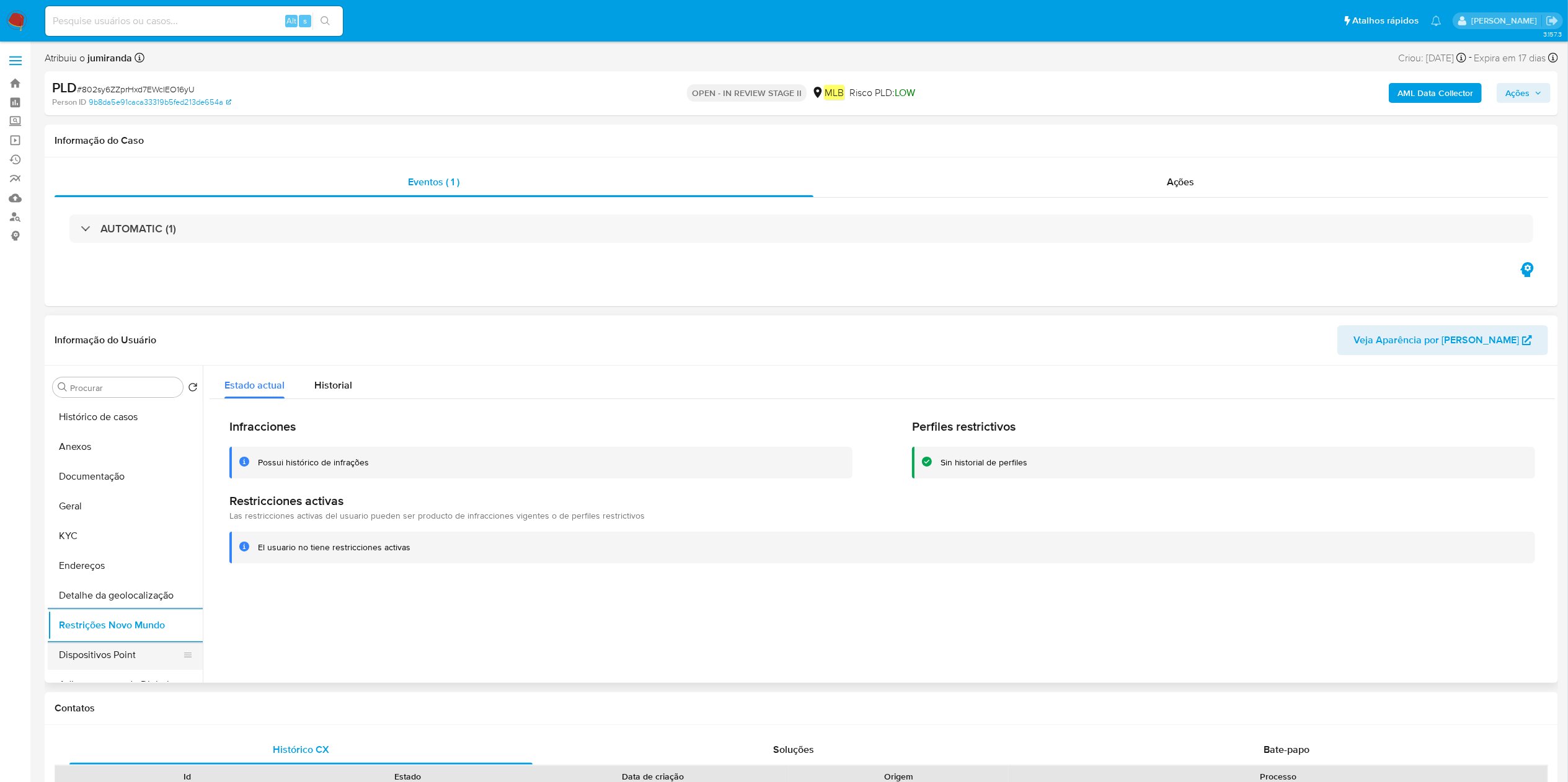
click at [92, 651] on button "Dispositivos Point" at bounding box center [120, 655] width 145 height 30
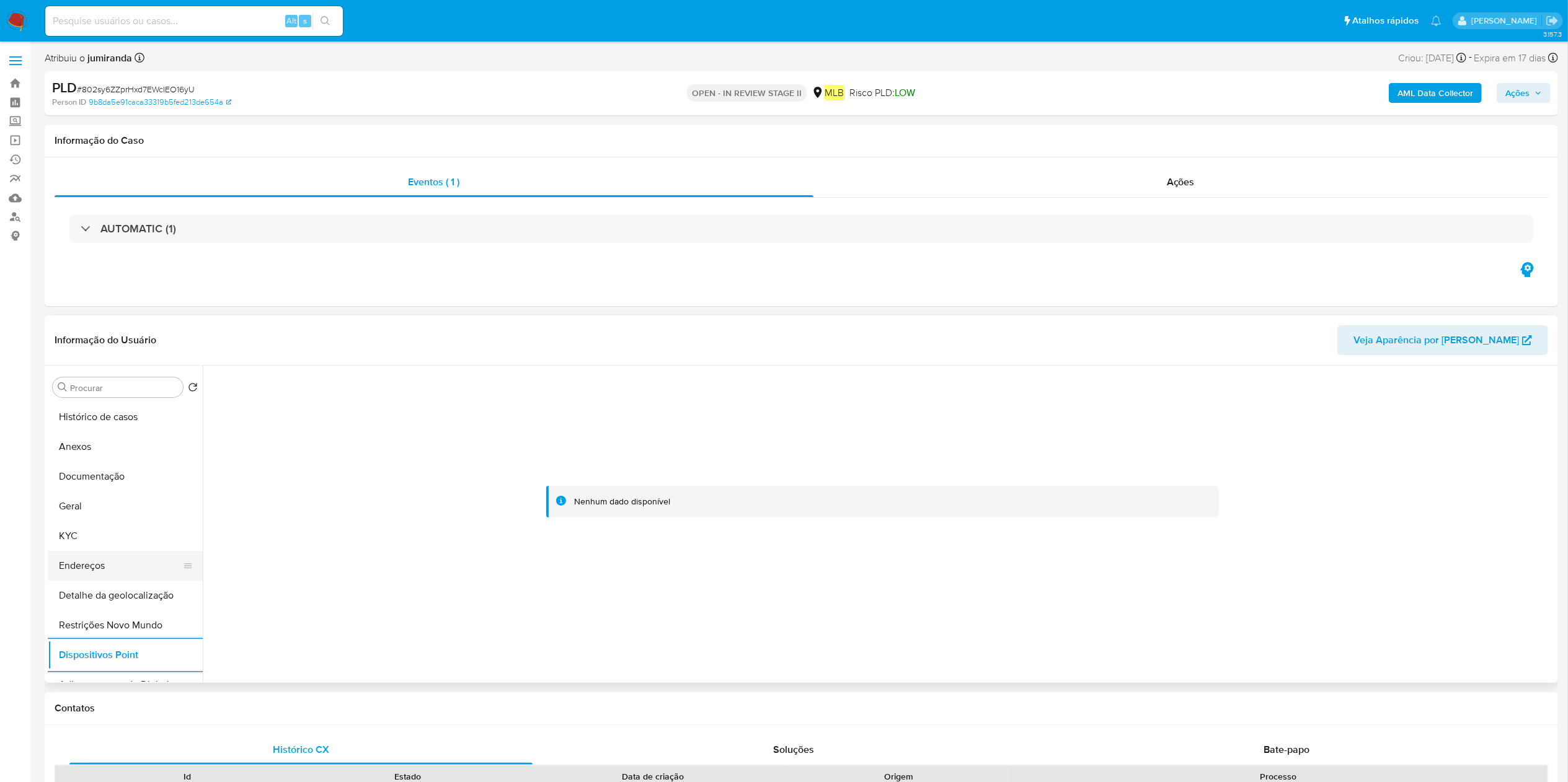
drag, startPoint x: 106, startPoint y: 569, endPoint x: 117, endPoint y: 567, distance: 11.2
click at [106, 570] on button "Endereços" at bounding box center [120, 566] width 145 height 30
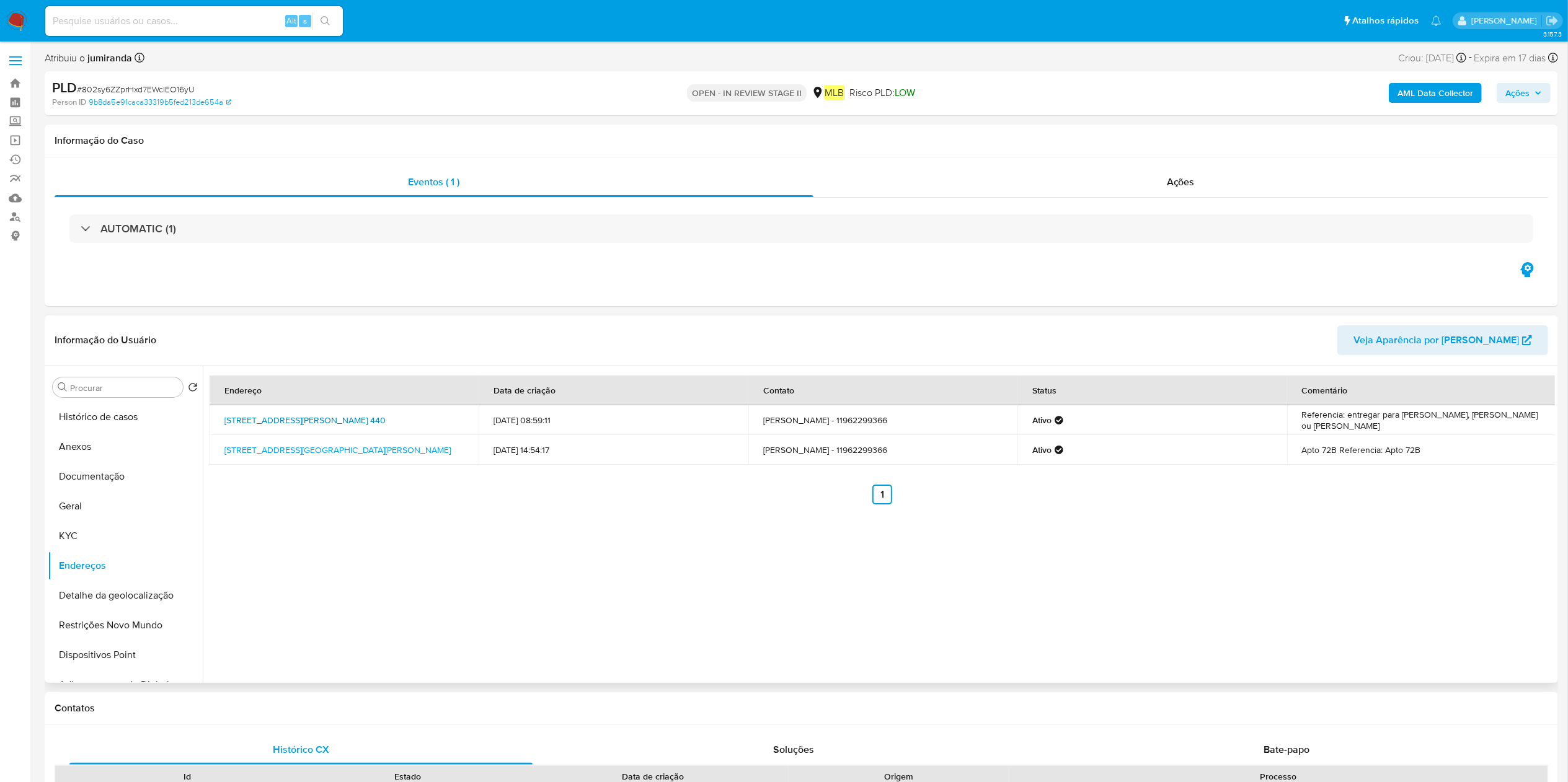
drag, startPoint x: 220, startPoint y: 408, endPoint x: 388, endPoint y: 414, distance: 168.1
click at [388, 414] on td "Rua Horácio Nelson Rondinelli 440, Suzano, São Paulo, 08665380, Brasil 440" at bounding box center [344, 420] width 269 height 30
copy link "Rua Horácio Nelson Rondinelli 440, Suzano"
click at [99, 538] on button "KYC" at bounding box center [120, 536] width 145 height 30
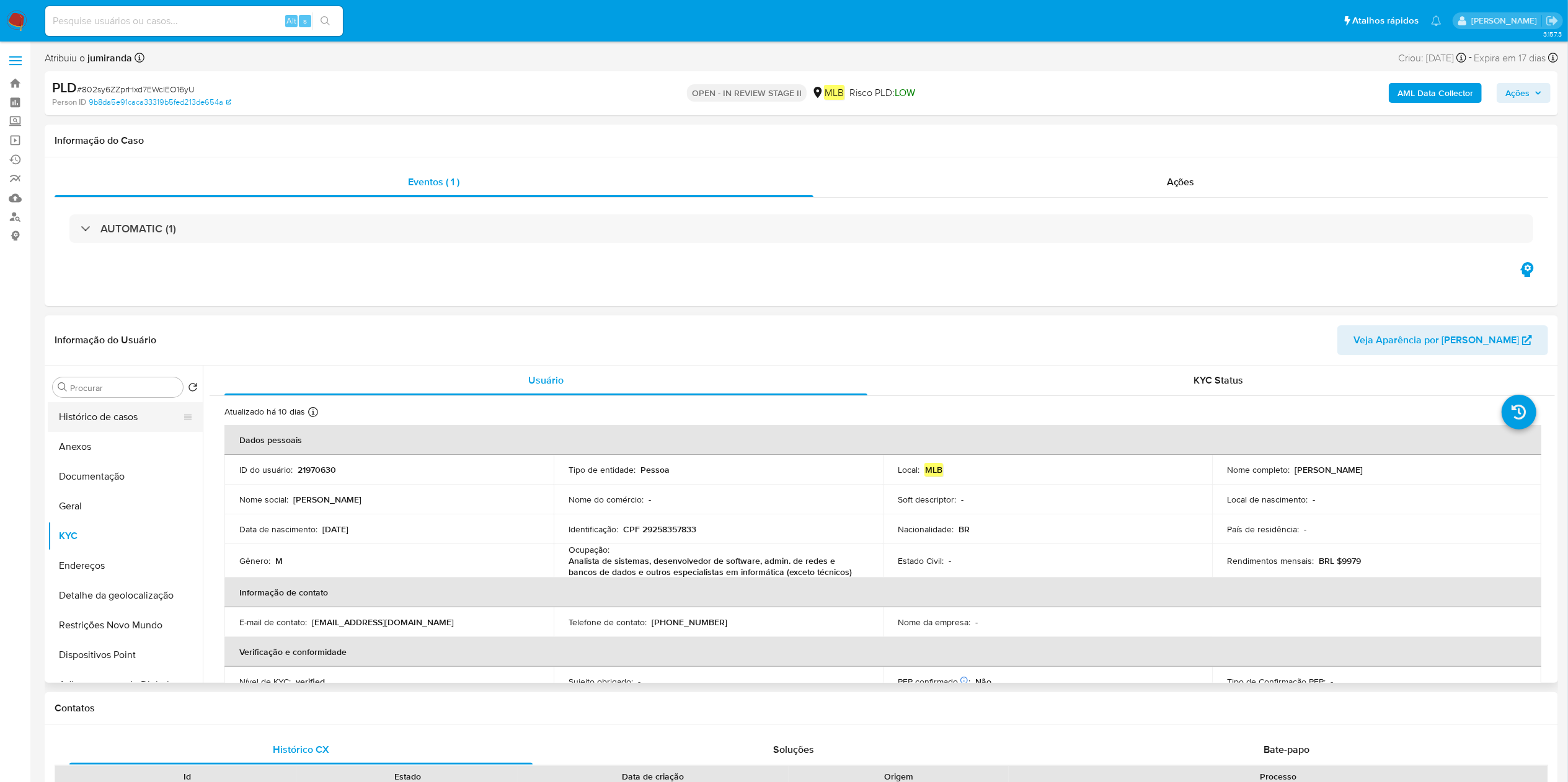
click at [129, 416] on button "Histórico de casos" at bounding box center [120, 417] width 145 height 30
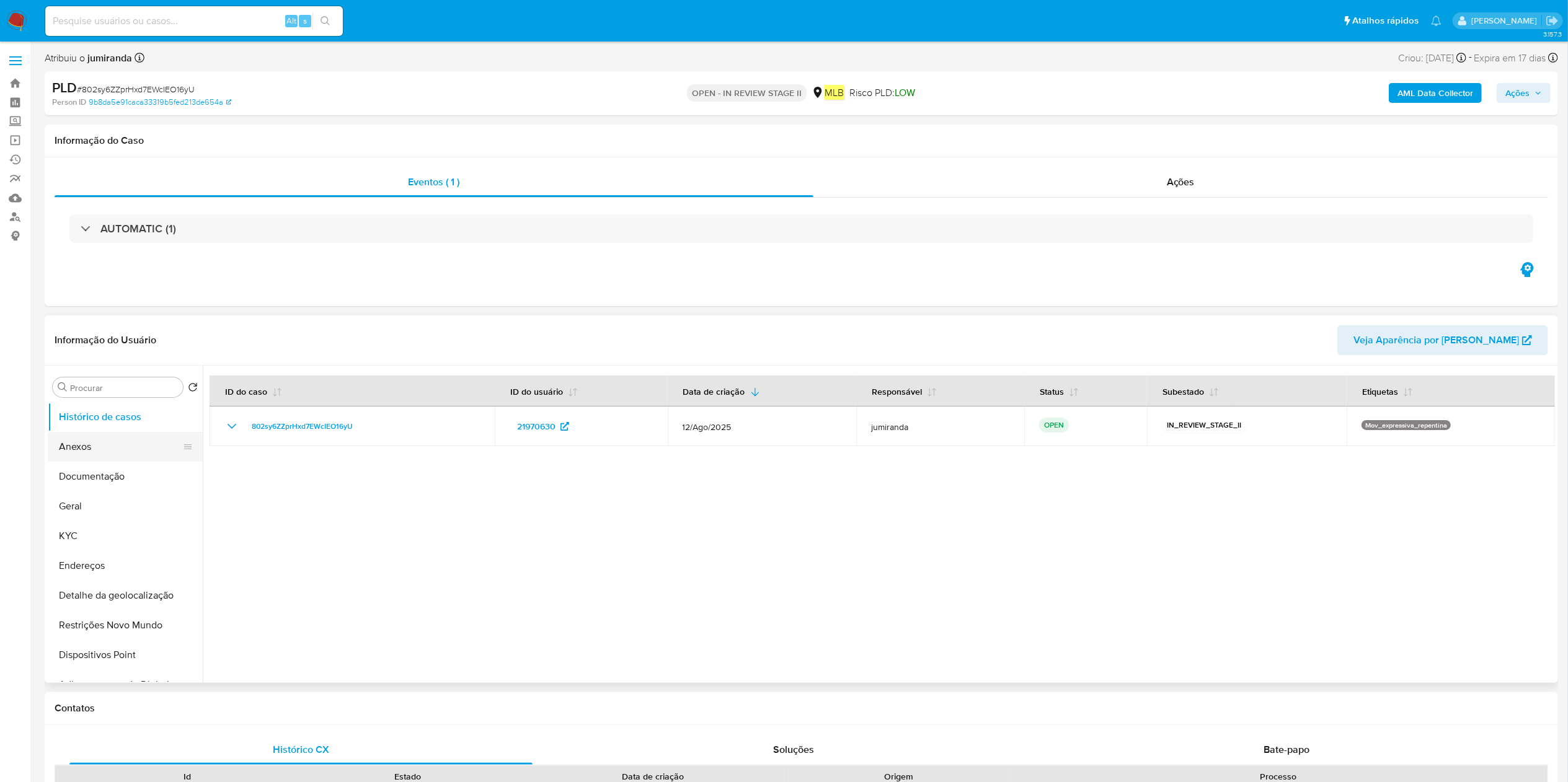
click at [112, 449] on button "Anexos" at bounding box center [120, 446] width 145 height 30
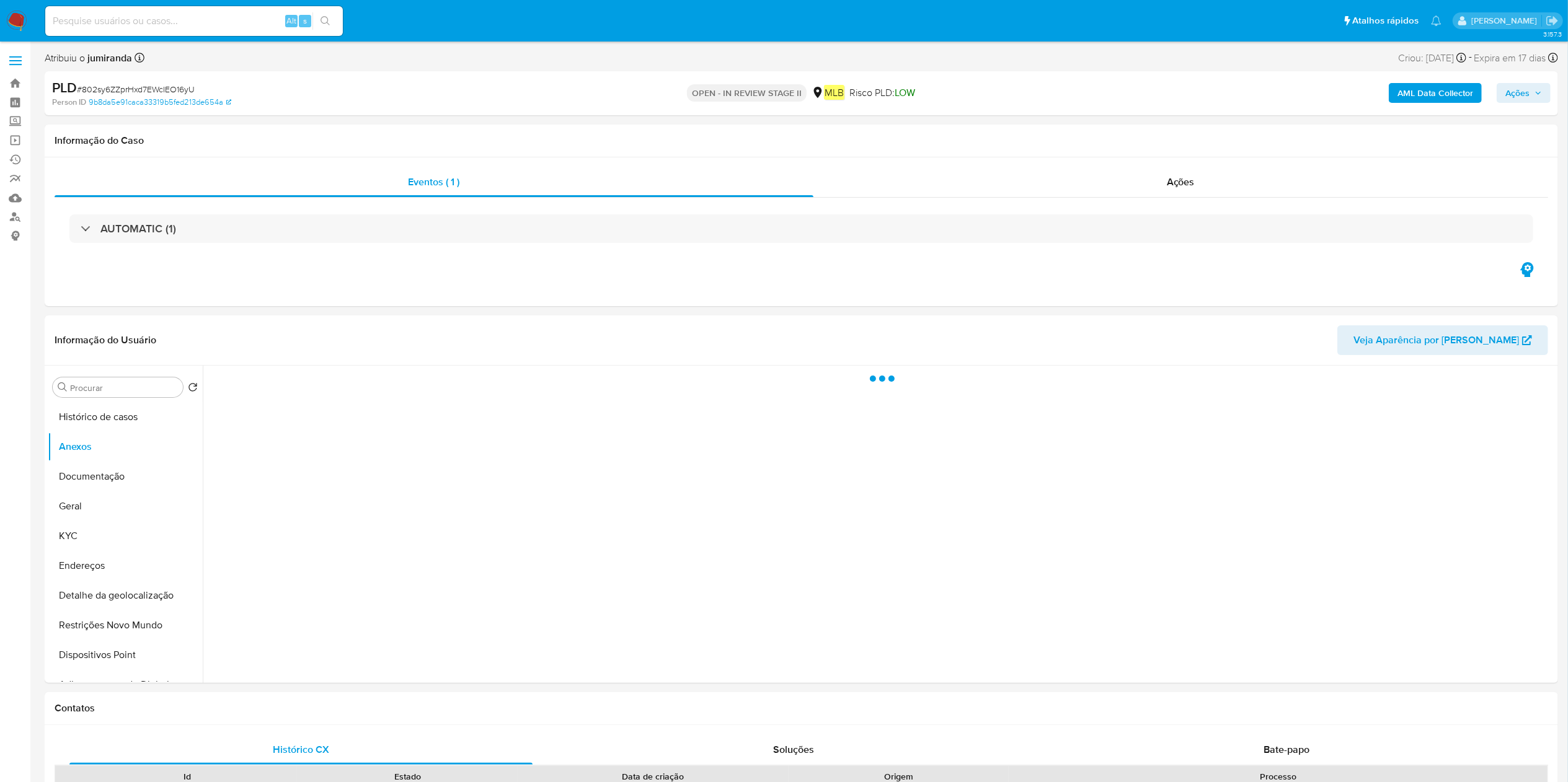
click at [1412, 92] on b "AML Data Collector" at bounding box center [1435, 92] width 76 height 20
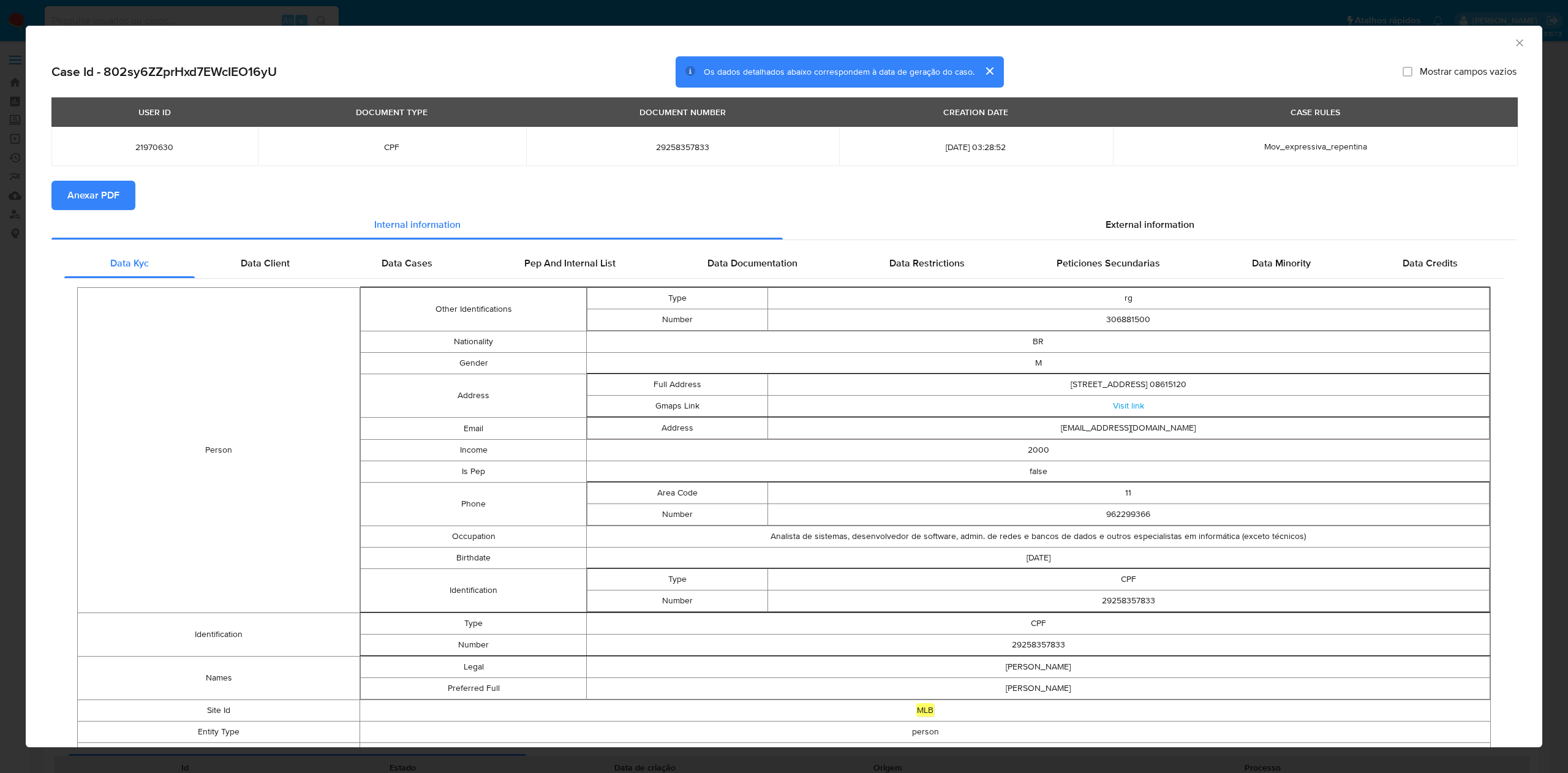
click at [122, 198] on button "Anexar PDF" at bounding box center [93, 196] width 84 height 29
click at [1507, 39] on div "AML Data Collector" at bounding box center [784, 41] width 1516 height 31
click at [1513, 43] on icon "Fechar a janela" at bounding box center [1519, 43] width 12 height 12
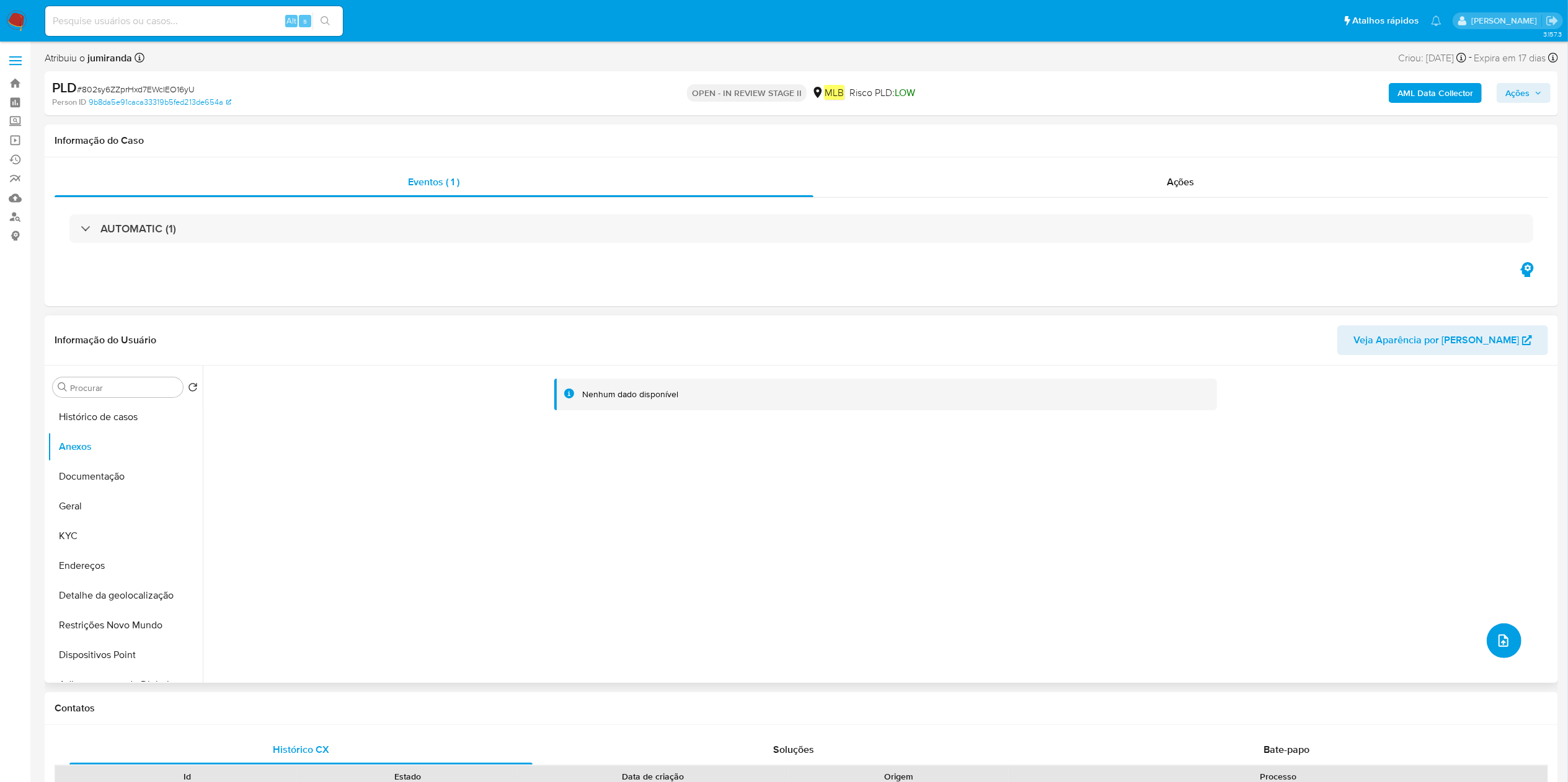
click at [1503, 634] on span "upload-file" at bounding box center [1503, 640] width 15 height 15
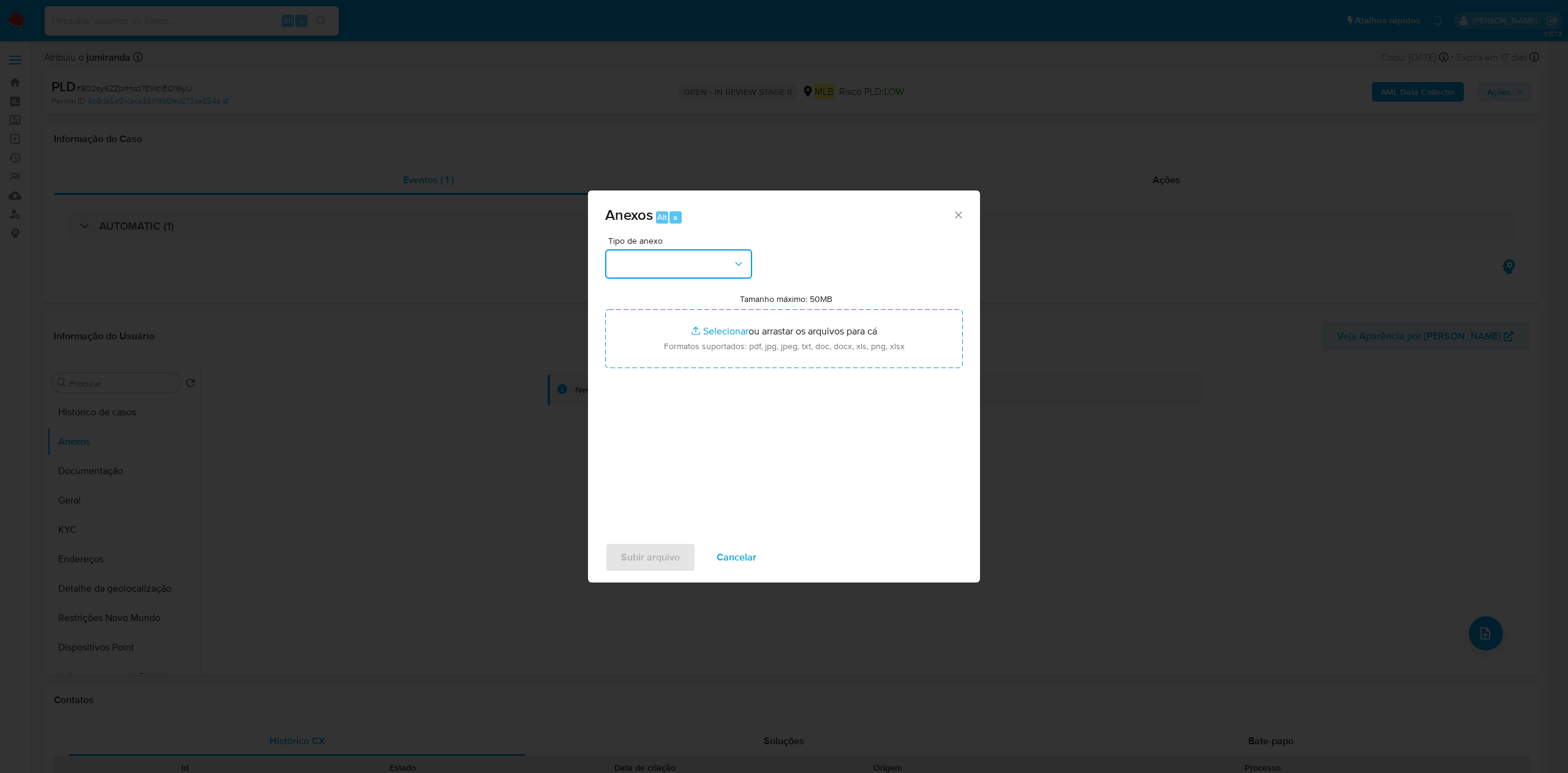
click at [724, 268] on button "button" at bounding box center [678, 264] width 147 height 29
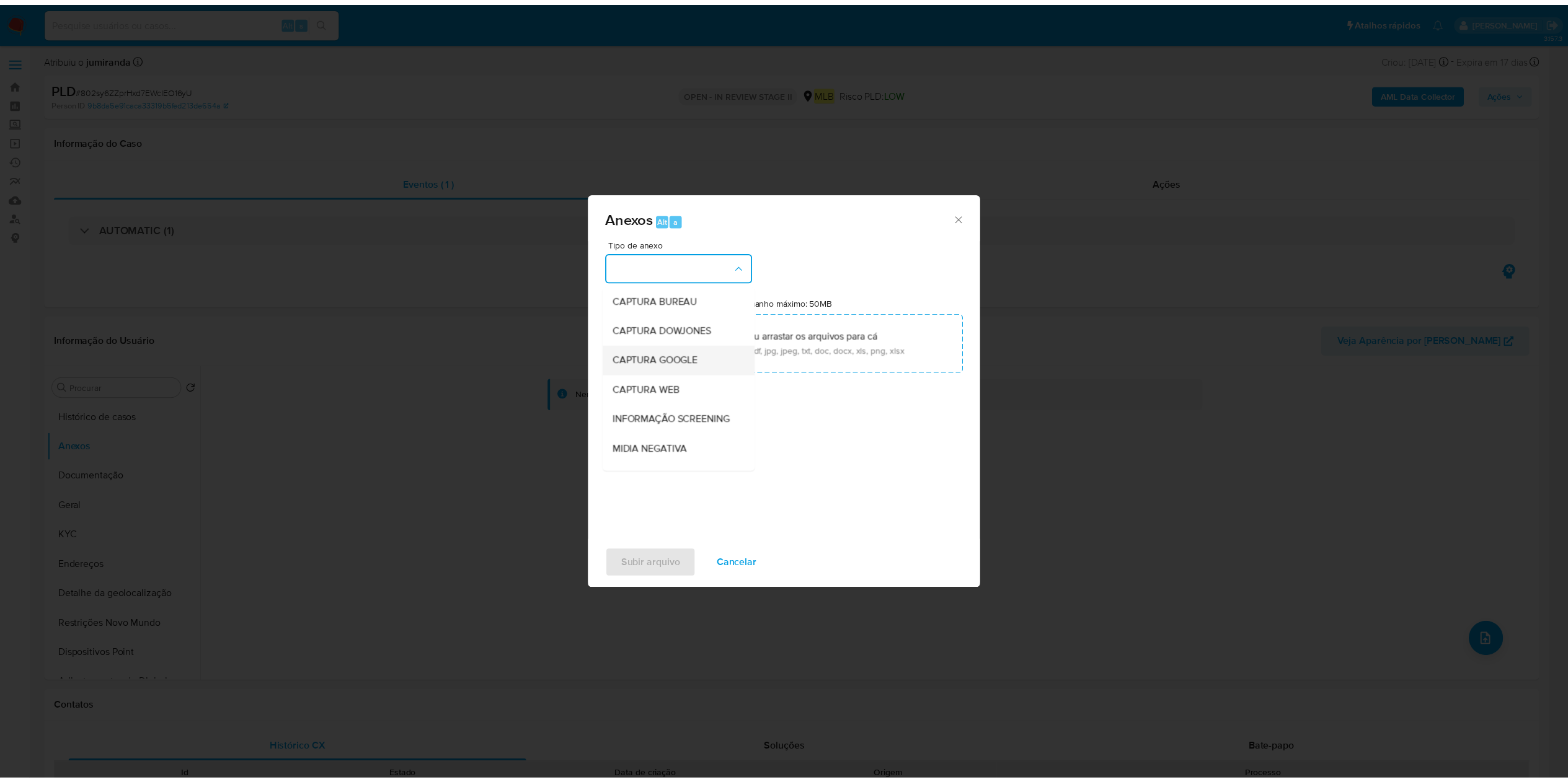
scroll to position [191, 0]
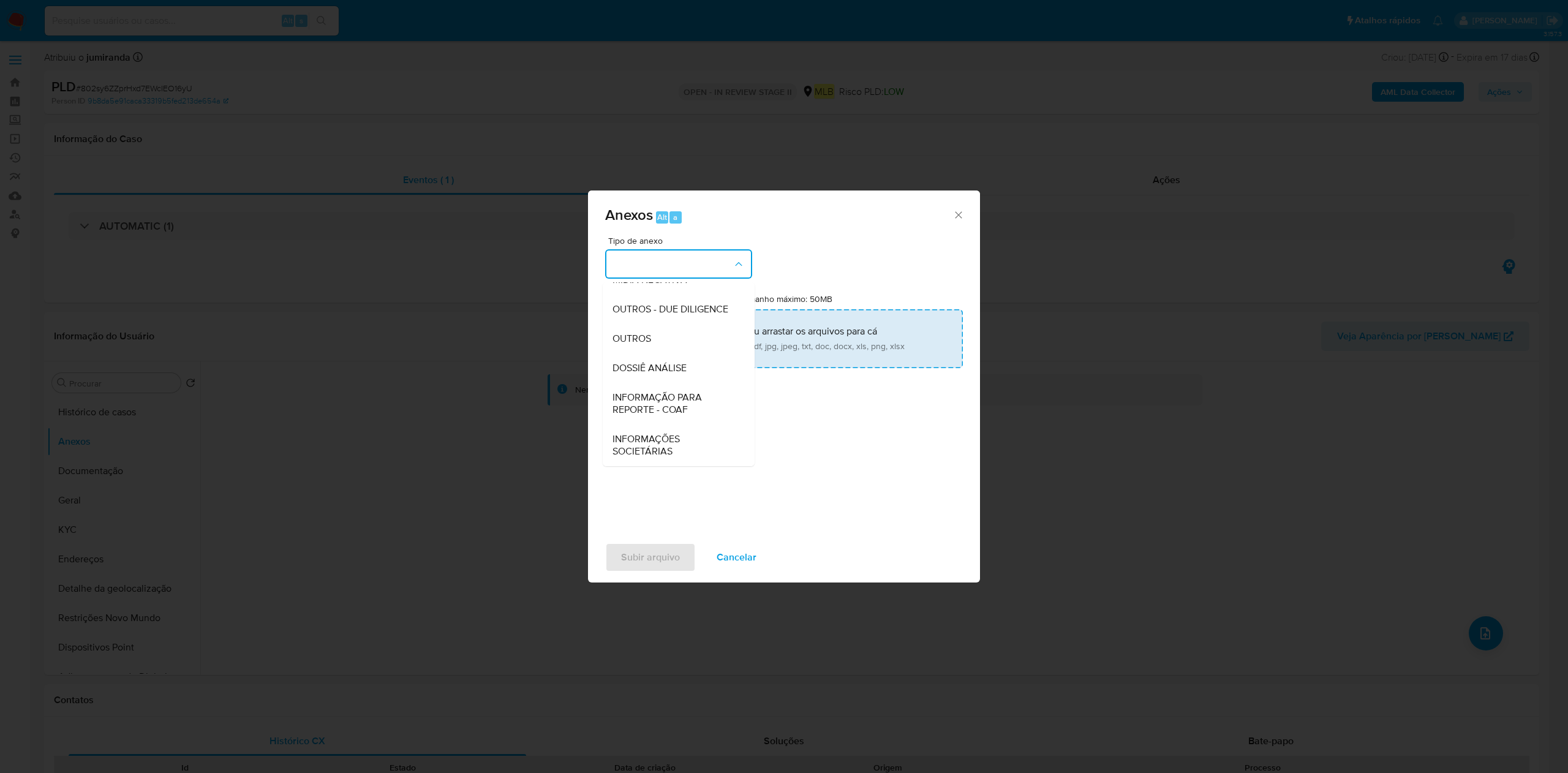
click at [696, 345] on div "OUTROS" at bounding box center [675, 339] width 125 height 29
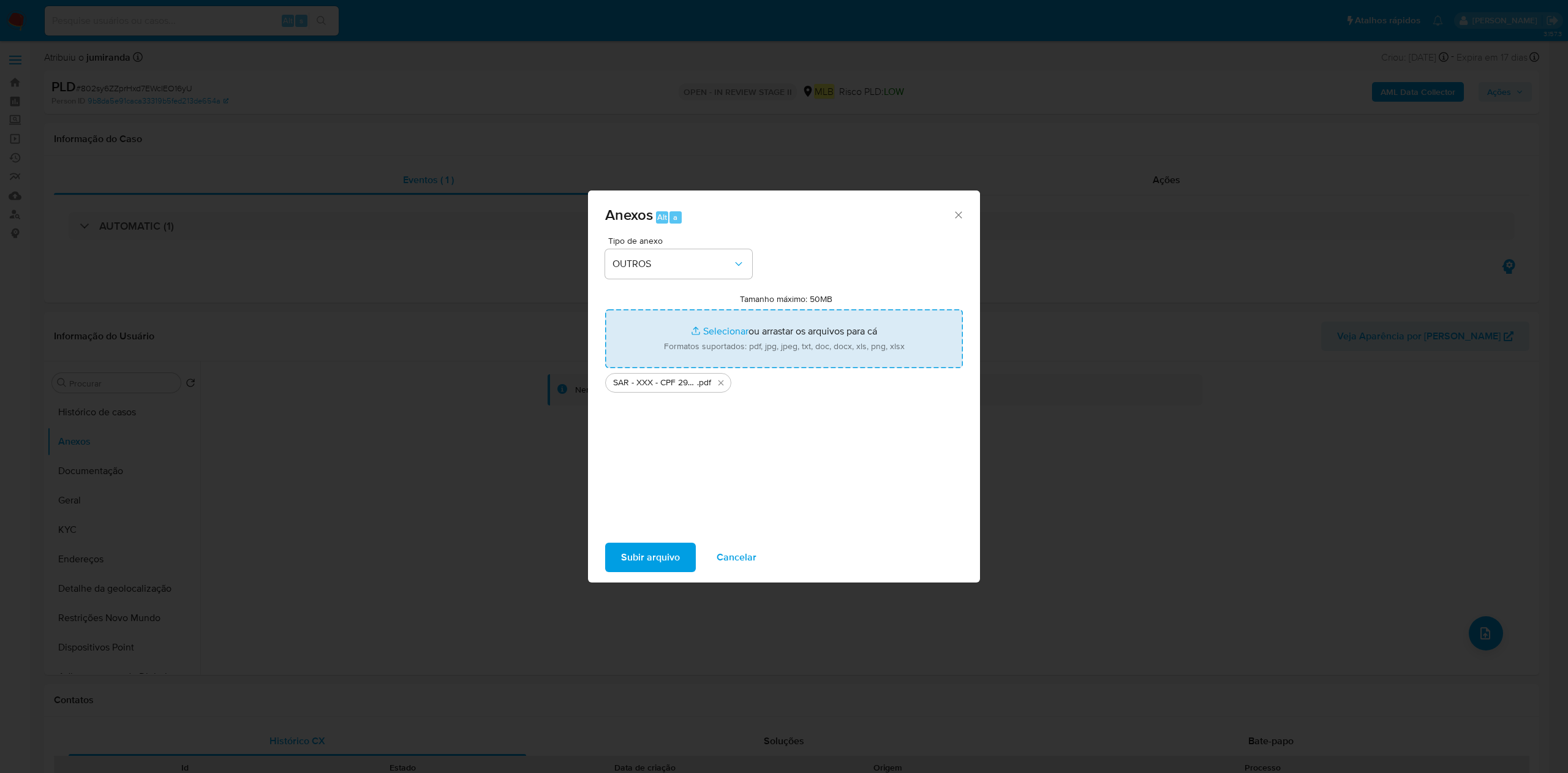
type input "C:\fakepath\Mulan 21970630_2025_09_08_09_27_55.xlsx"
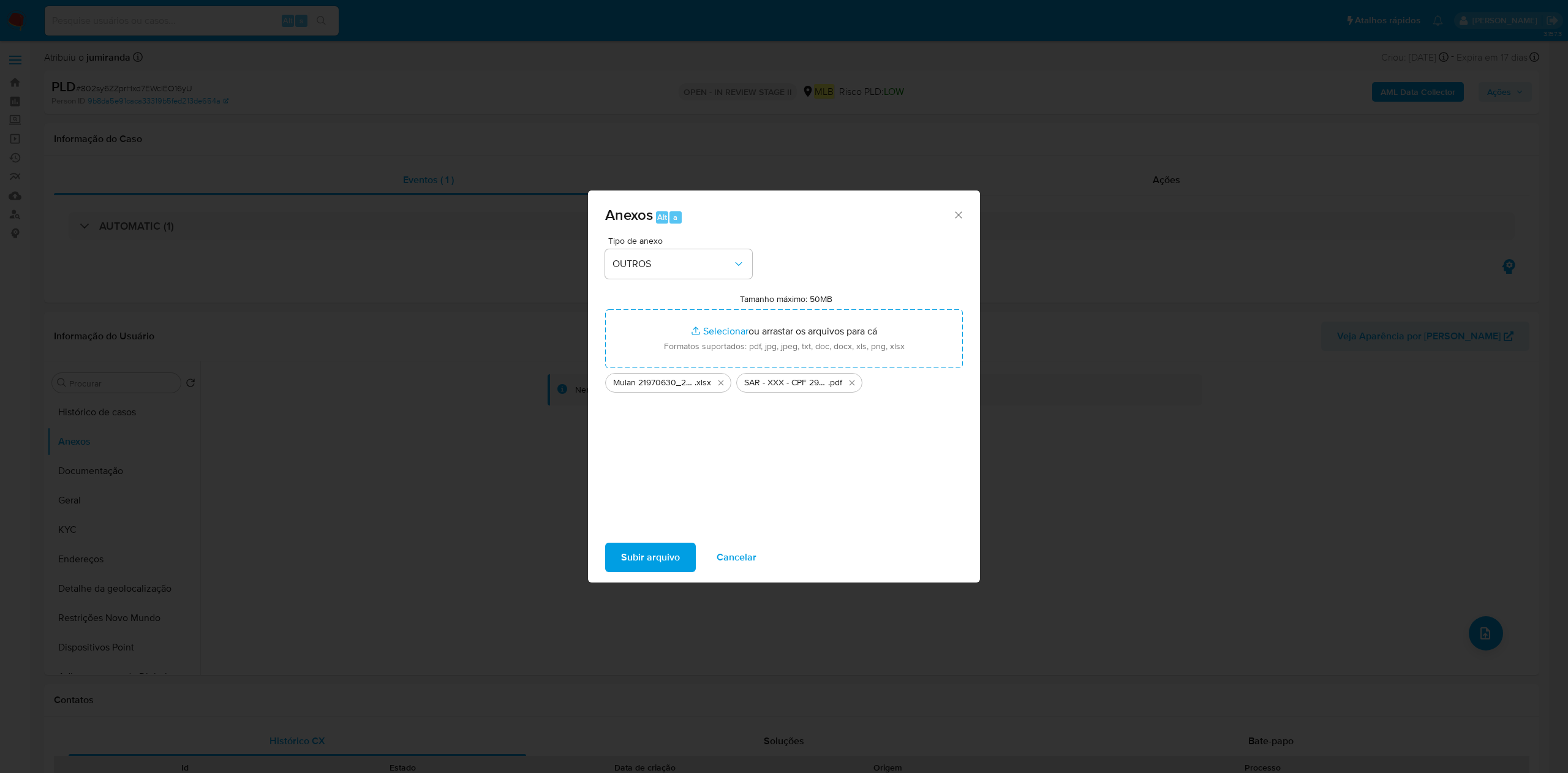
click at [664, 549] on span "Subir arquivo" at bounding box center [650, 557] width 59 height 27
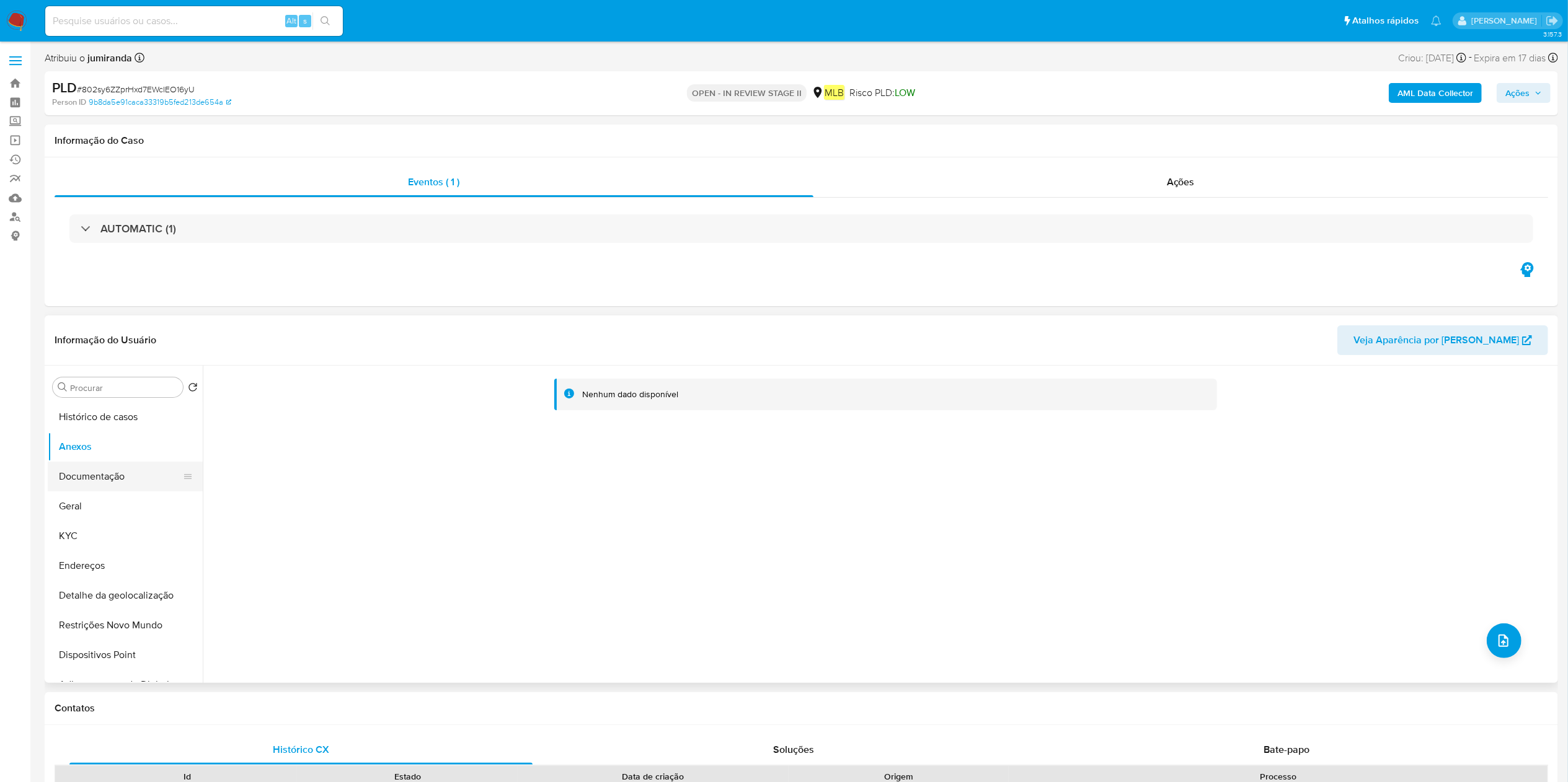
click at [112, 478] on button "Documentação" at bounding box center [120, 477] width 145 height 30
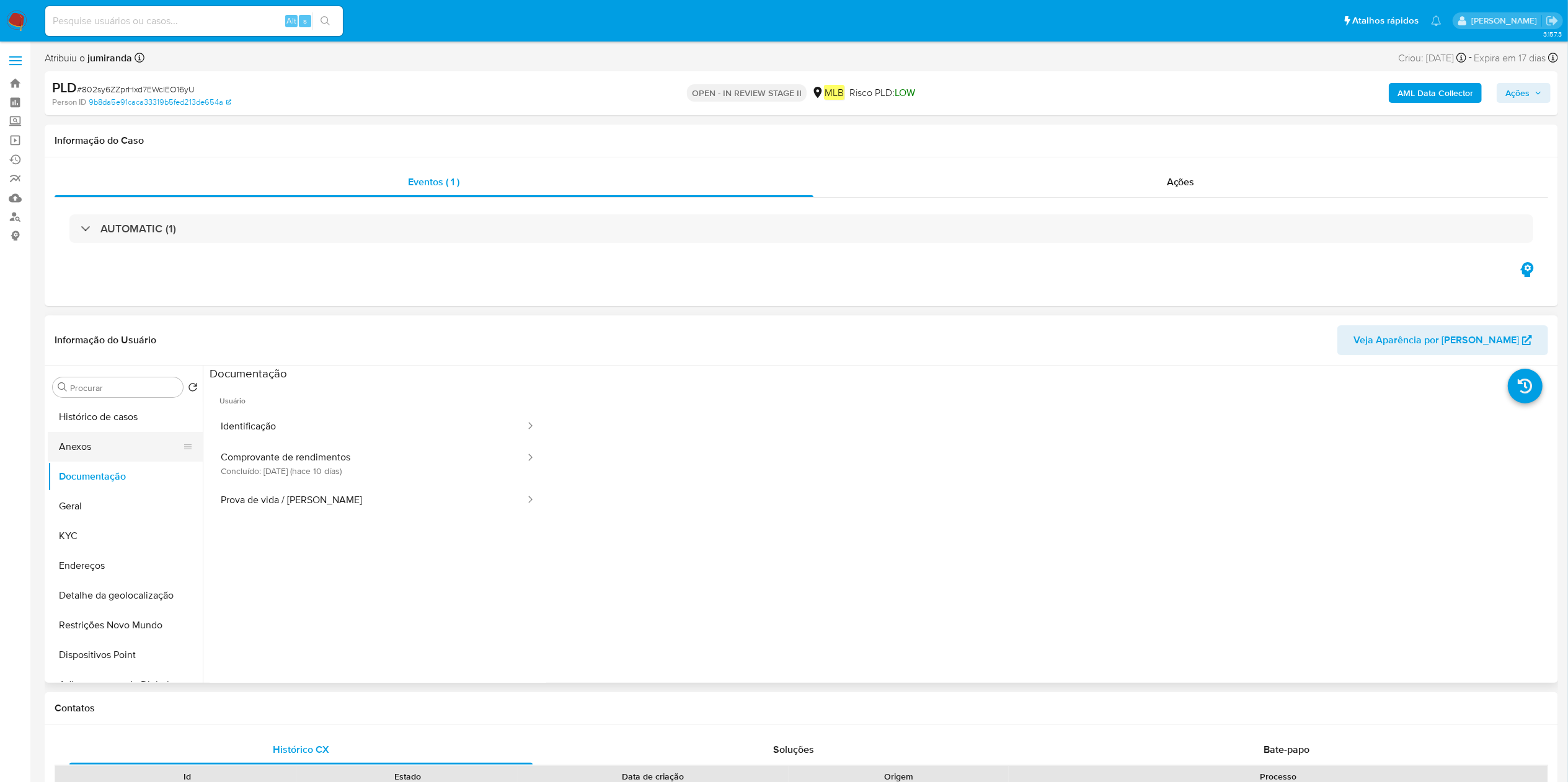
click at [136, 445] on button "Anexos" at bounding box center [120, 446] width 145 height 30
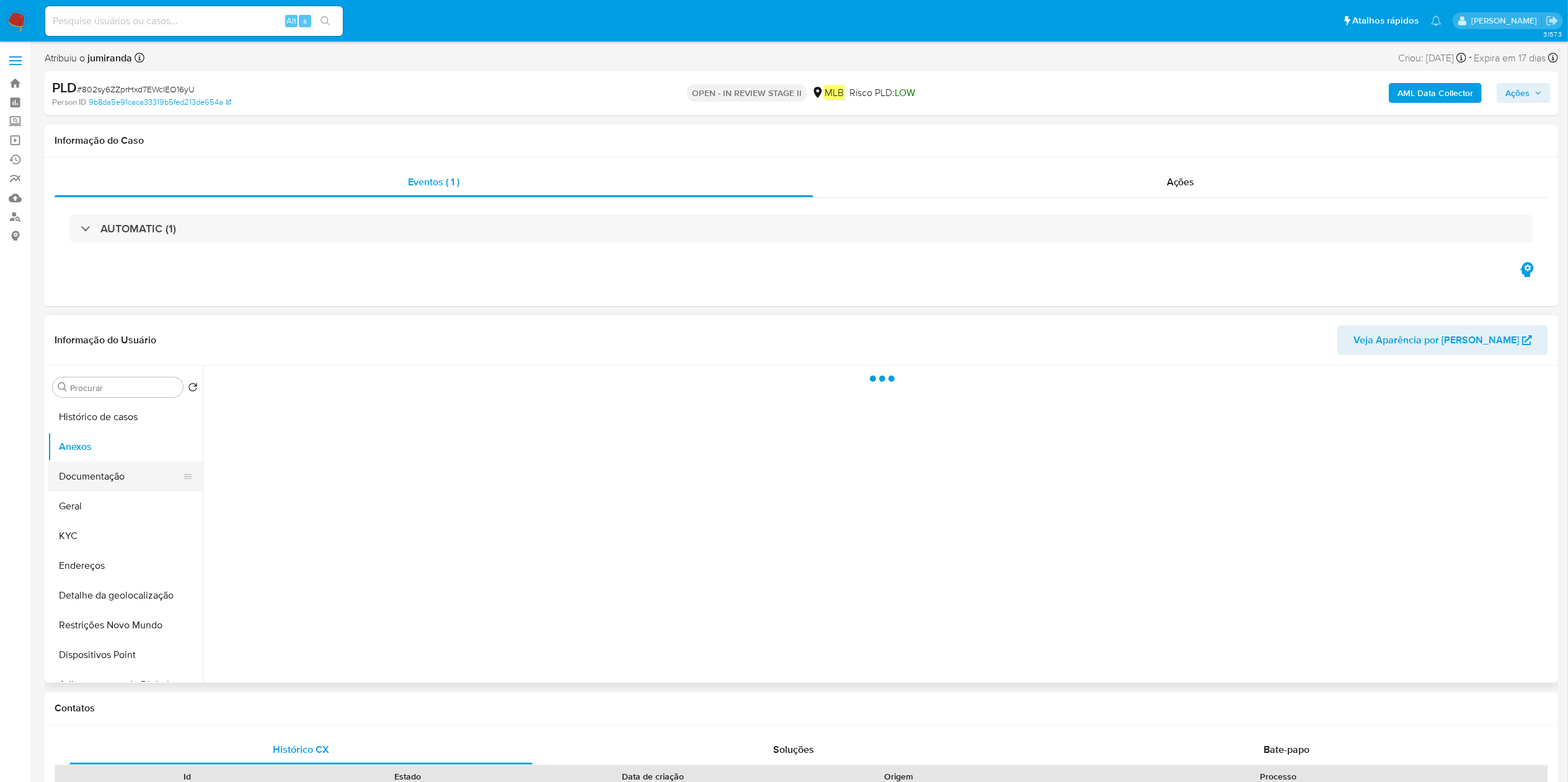
click at [132, 468] on button "Documentação" at bounding box center [120, 477] width 145 height 30
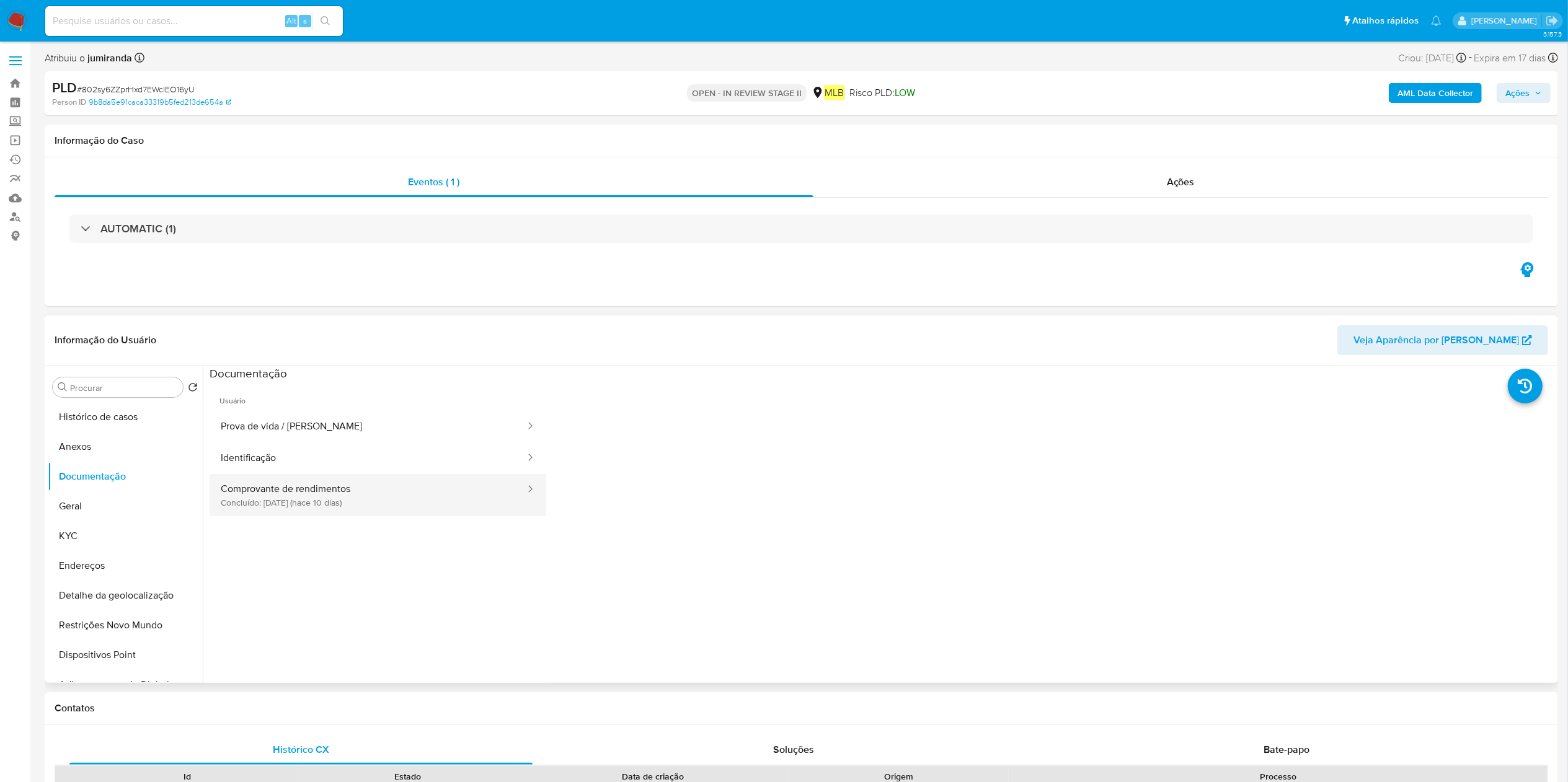
drag, startPoint x: 344, startPoint y: 490, endPoint x: 365, endPoint y: 487, distance: 21.2
click at [344, 490] on button "Comprovante de rendimentos Concluído: 29/08/2025 (hace 10 días)" at bounding box center [367, 495] width 317 height 42
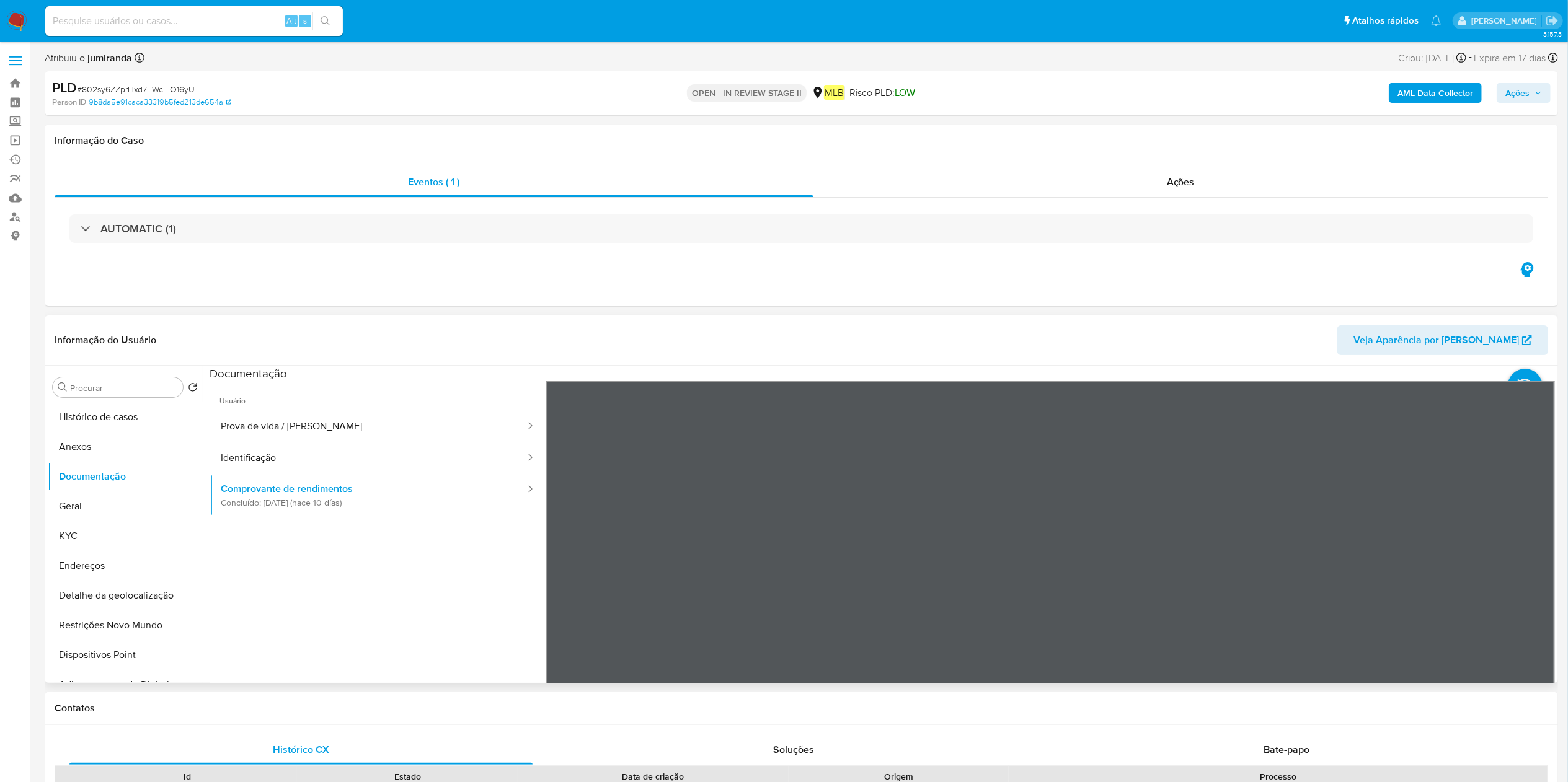
click at [1242, 377] on section at bounding box center [882, 571] width 1345 height 412
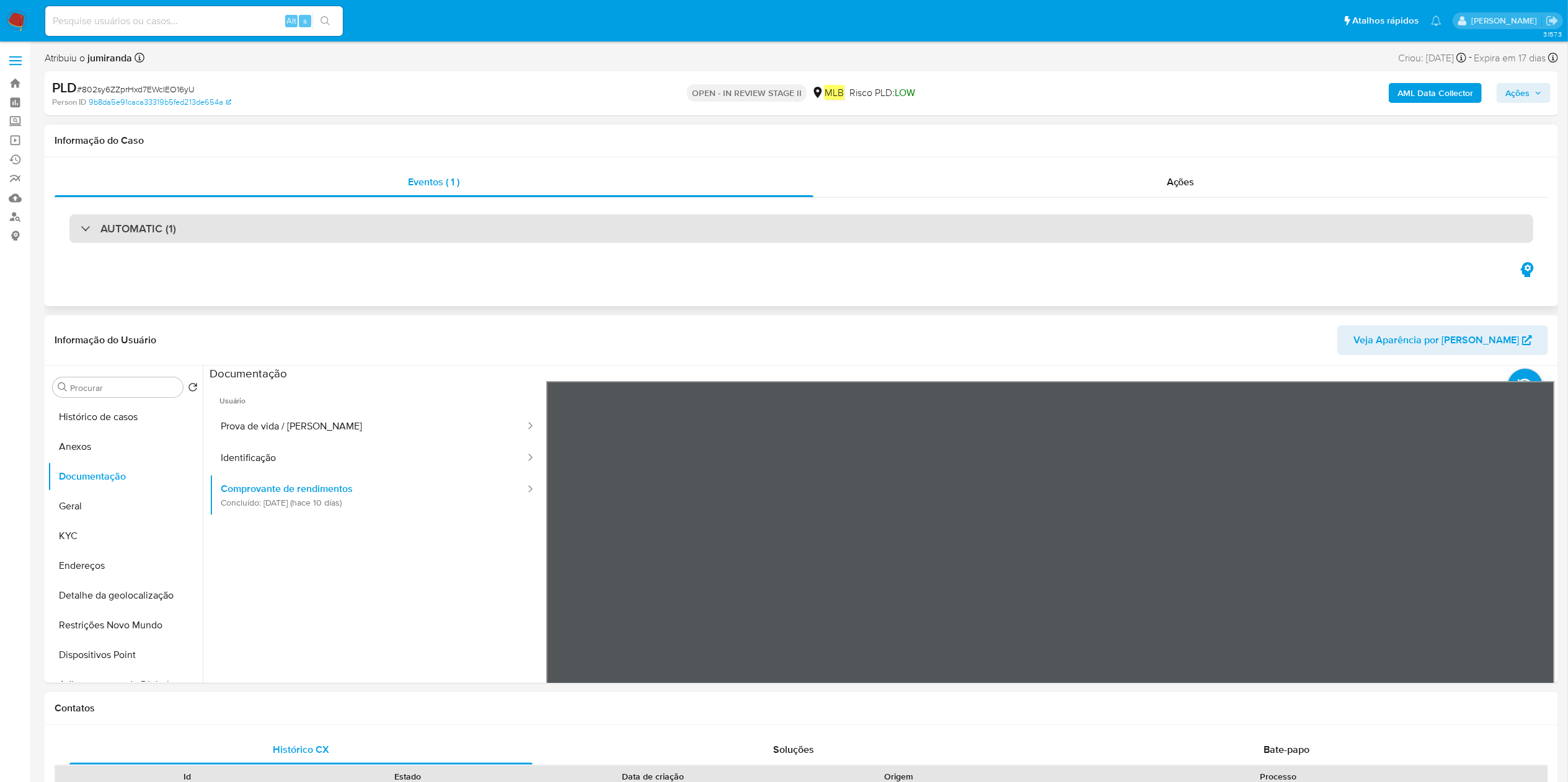
click at [190, 230] on div "AUTOMATIC (1)" at bounding box center [801, 228] width 1463 height 29
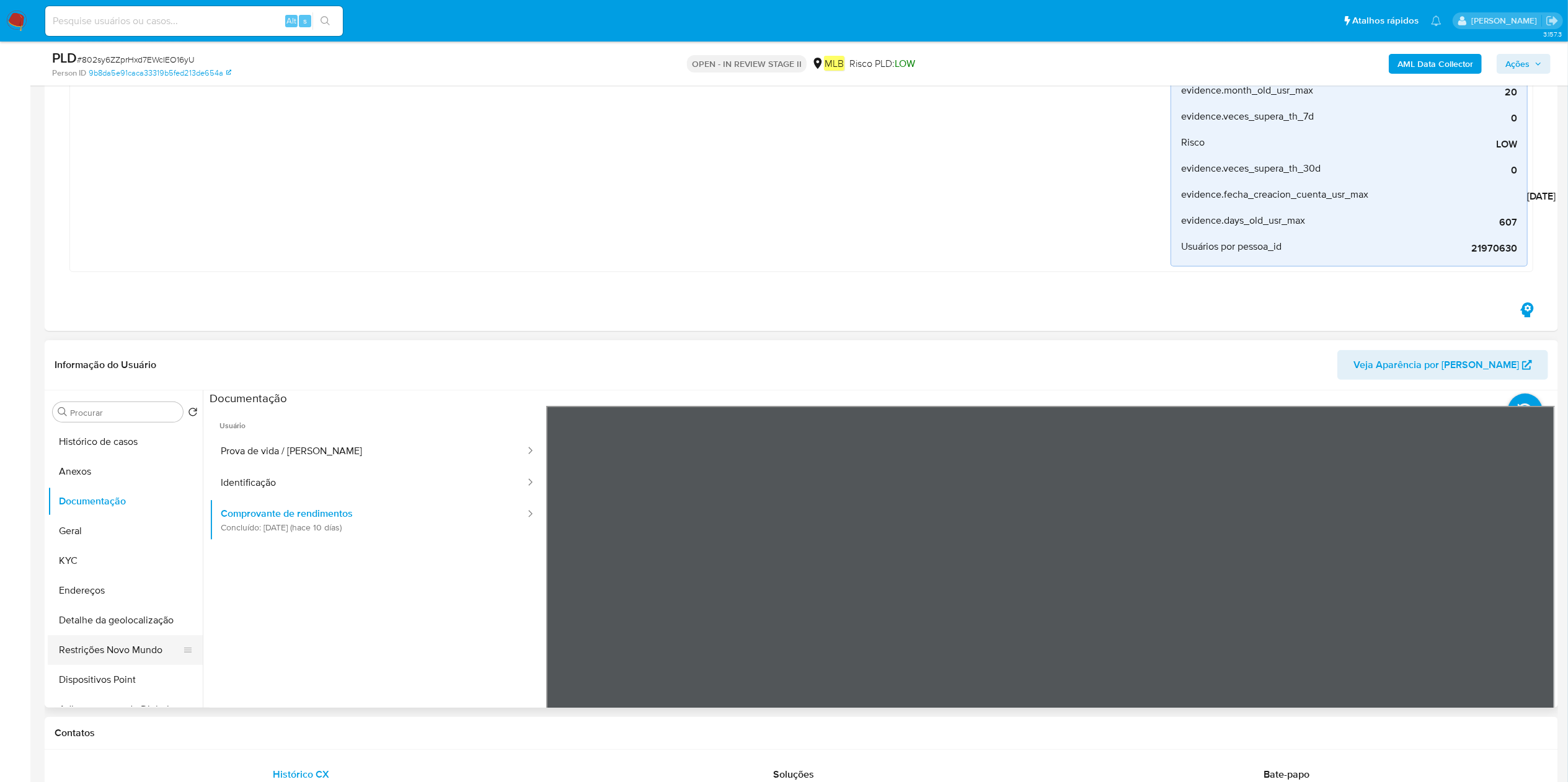
scroll to position [248, 0]
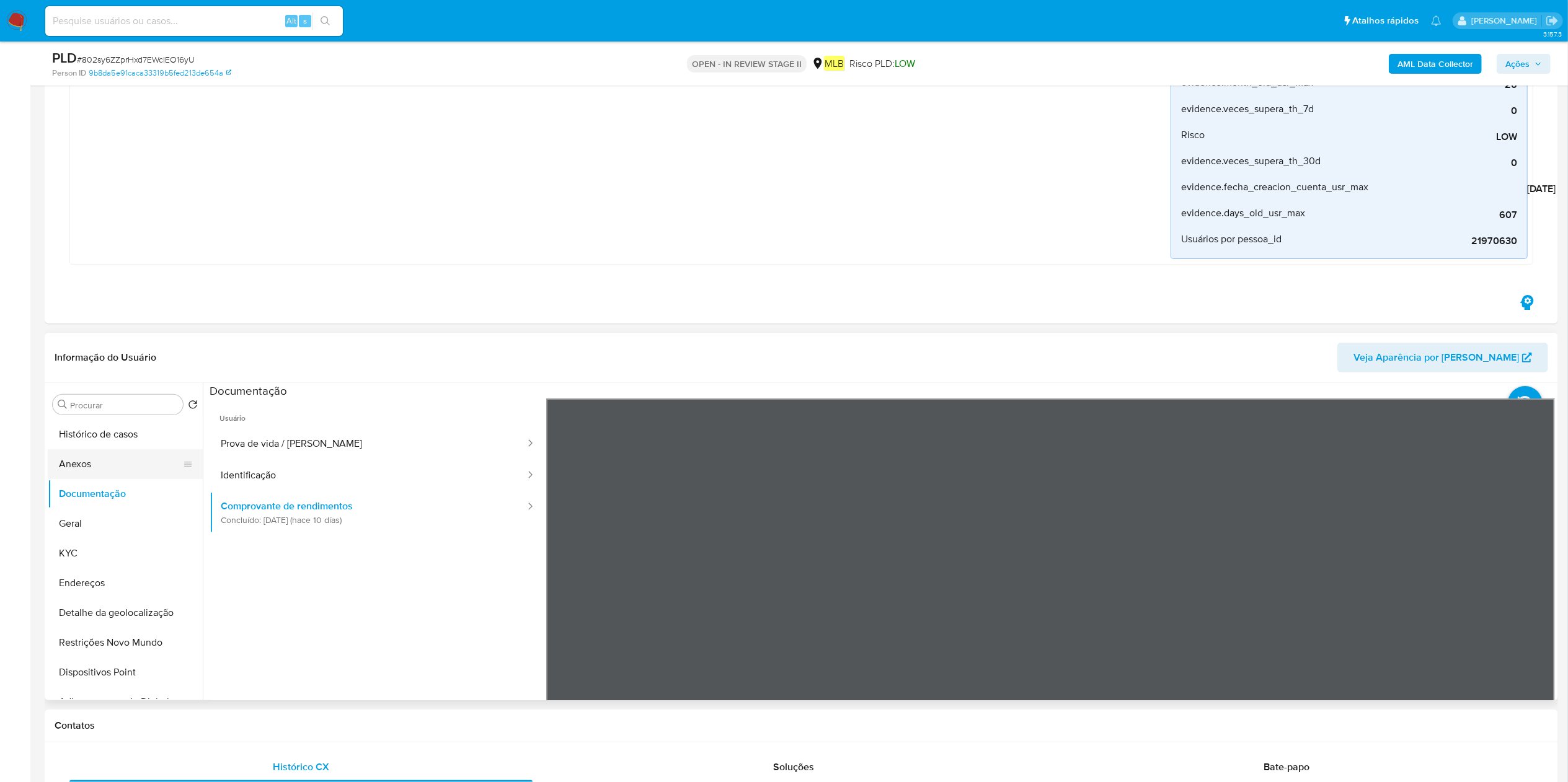
click at [112, 473] on button "Anexos" at bounding box center [120, 464] width 145 height 30
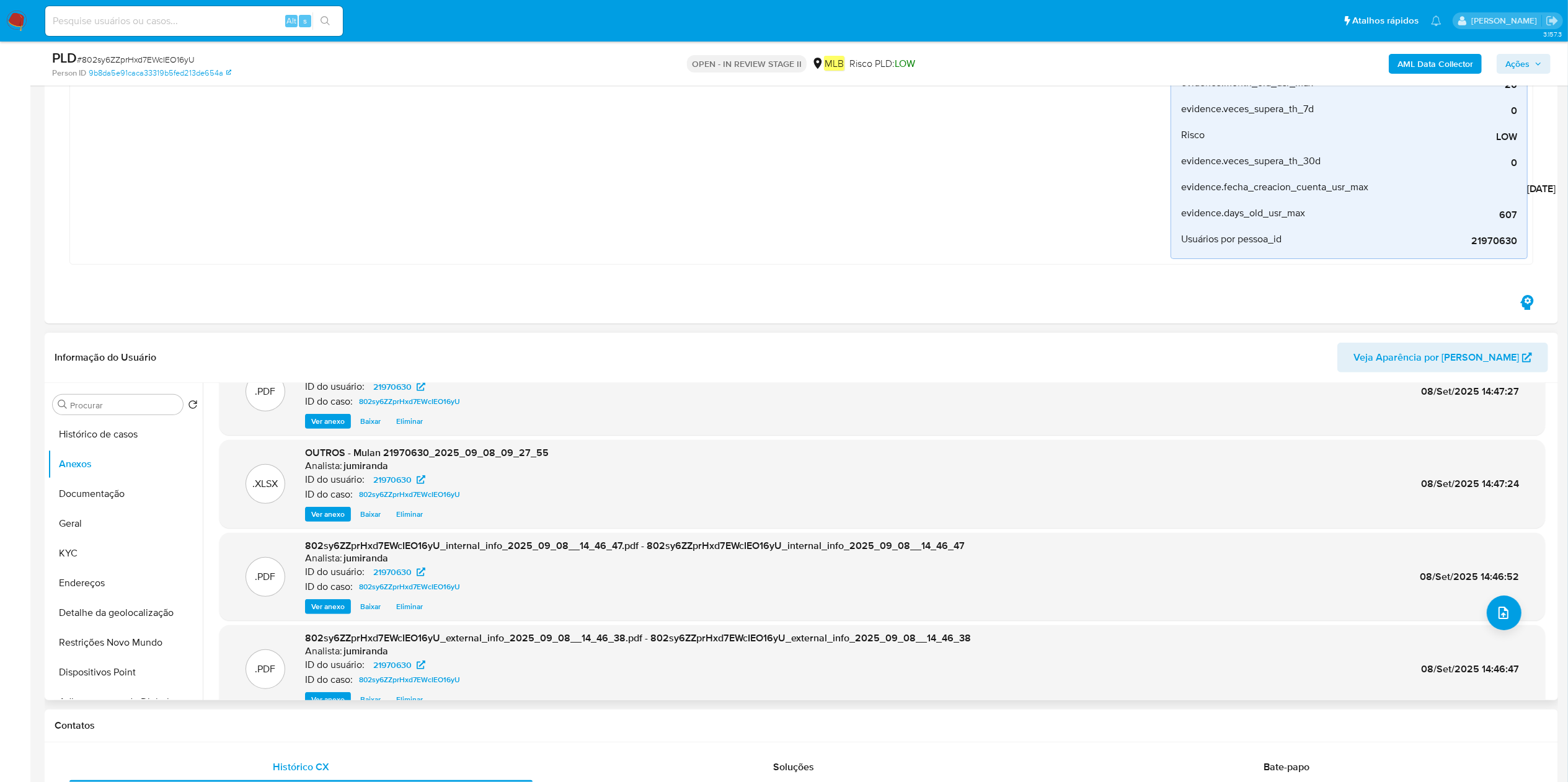
scroll to position [70, 0]
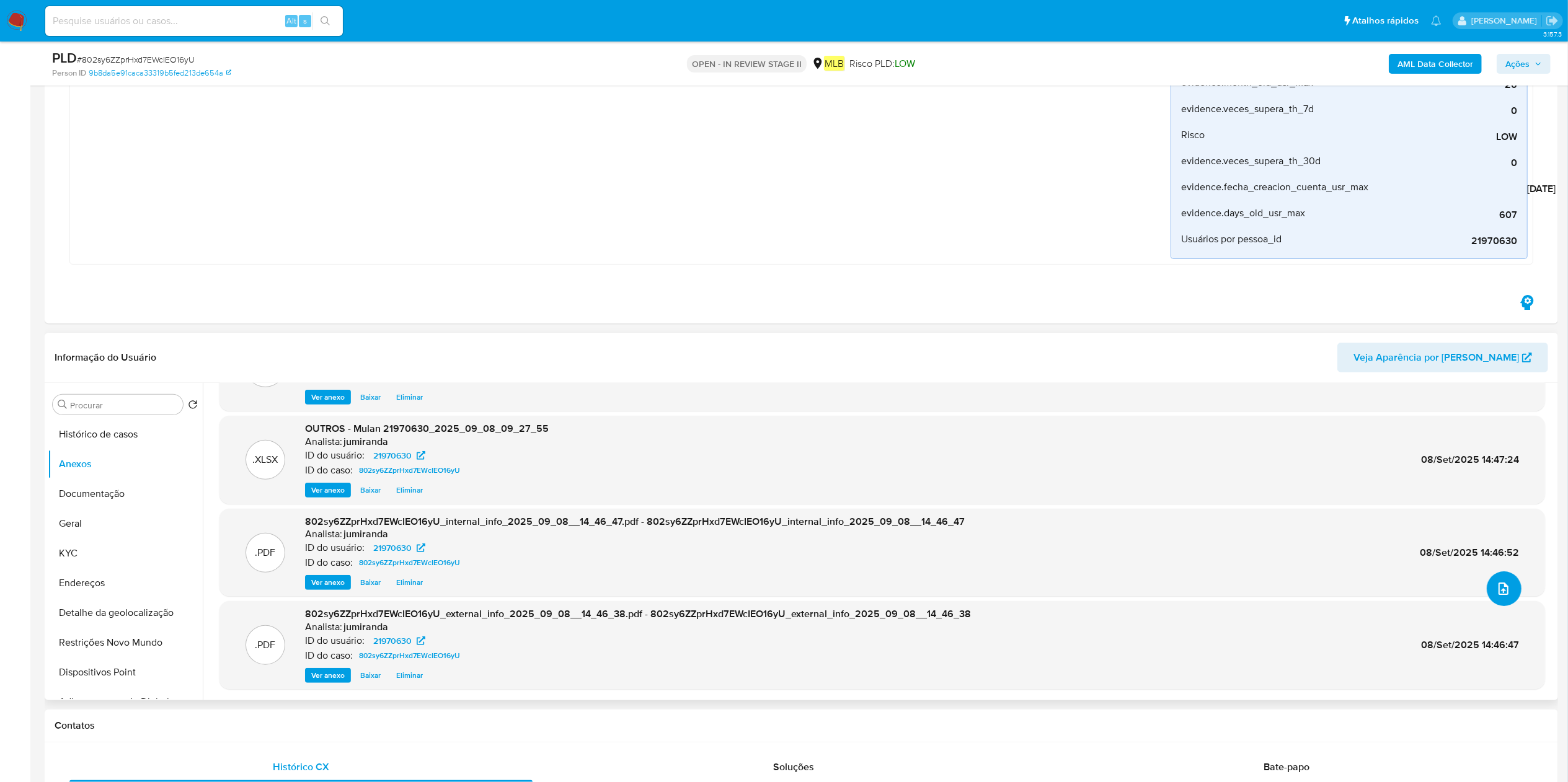
click at [1496, 602] on button "upload-file" at bounding box center [1504, 588] width 35 height 35
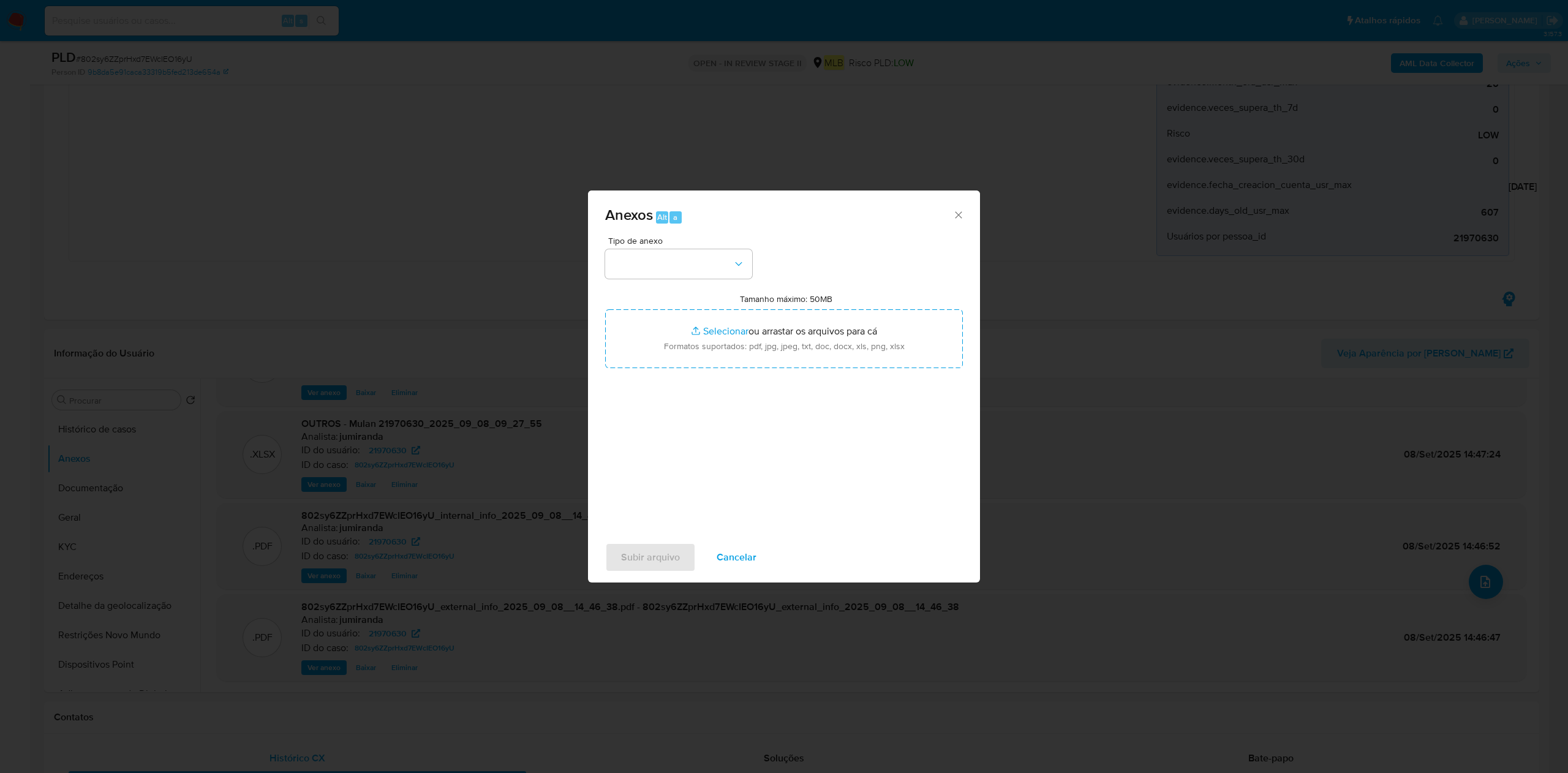
click at [1228, 249] on div "Anexos Alt a Tipo de anexo Tamanho máximo: 50MB Selecionar arquivos Selecionar …" at bounding box center [784, 386] width 1568 height 773
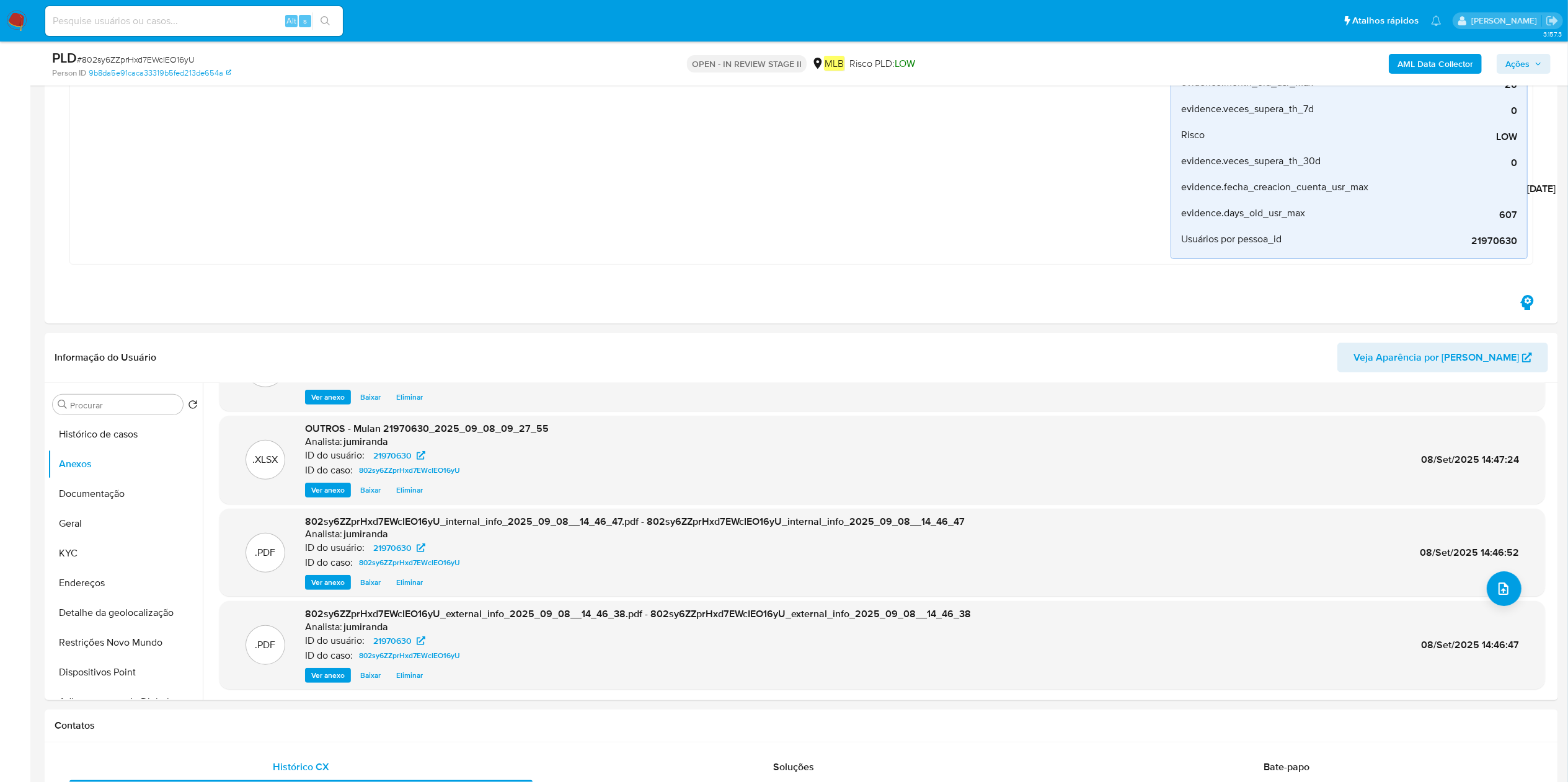
click at [1538, 69] on span "Ações" at bounding box center [1524, 64] width 37 height 17
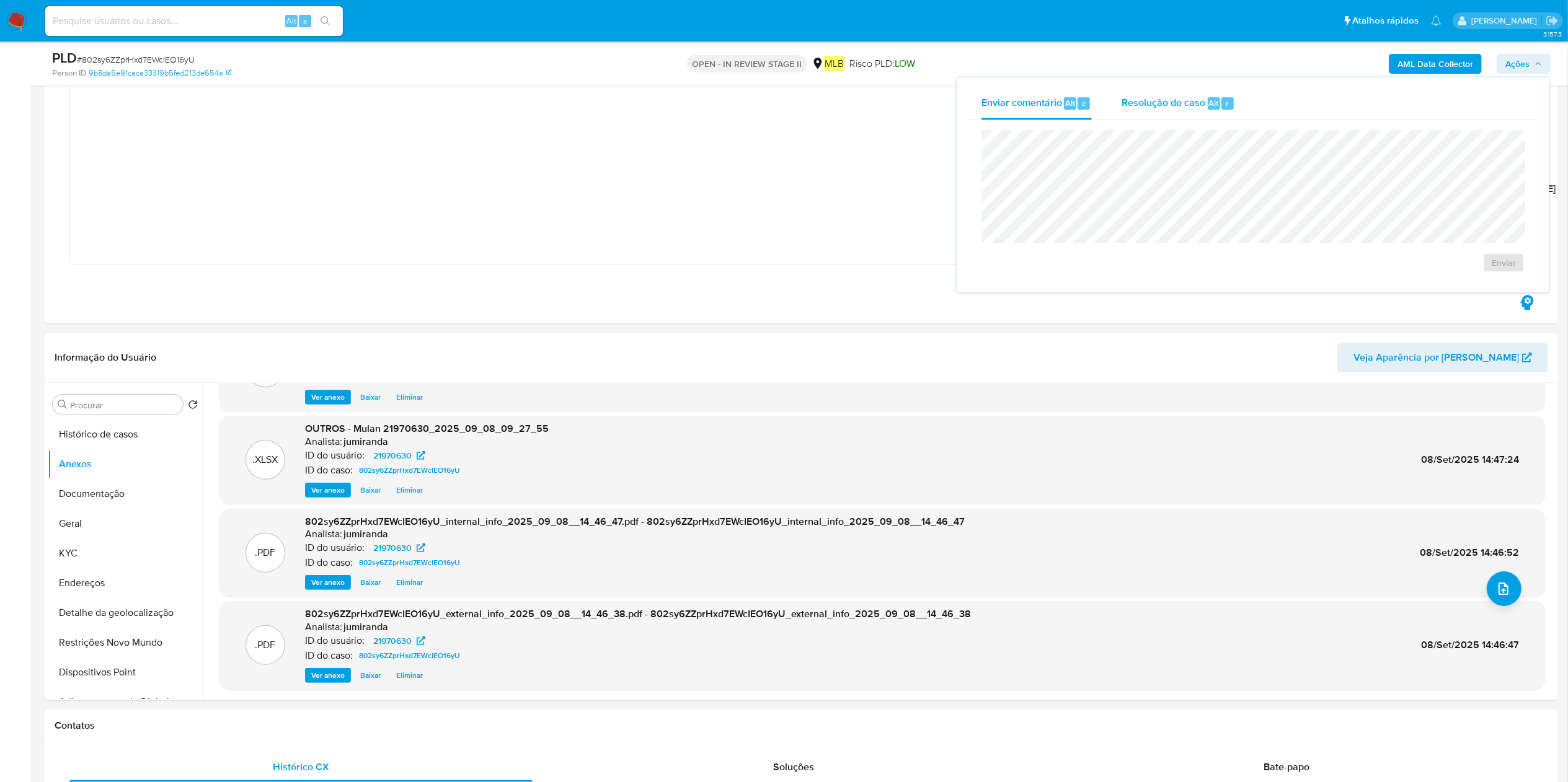
click at [1220, 113] on div "Resolução do caso Alt r" at bounding box center [1178, 103] width 113 height 32
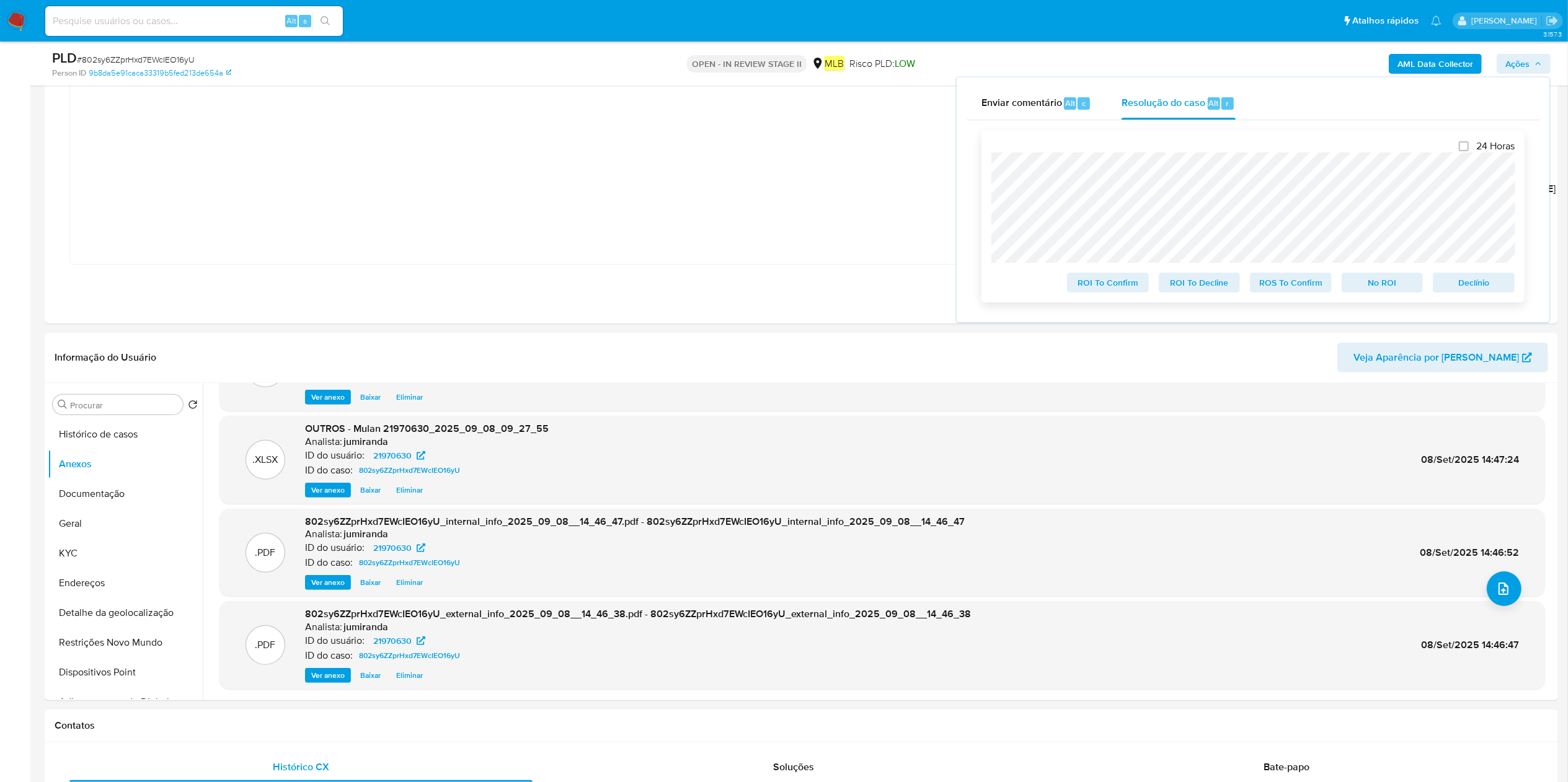
click at [1290, 284] on span "ROS To Confirm" at bounding box center [1291, 282] width 65 height 17
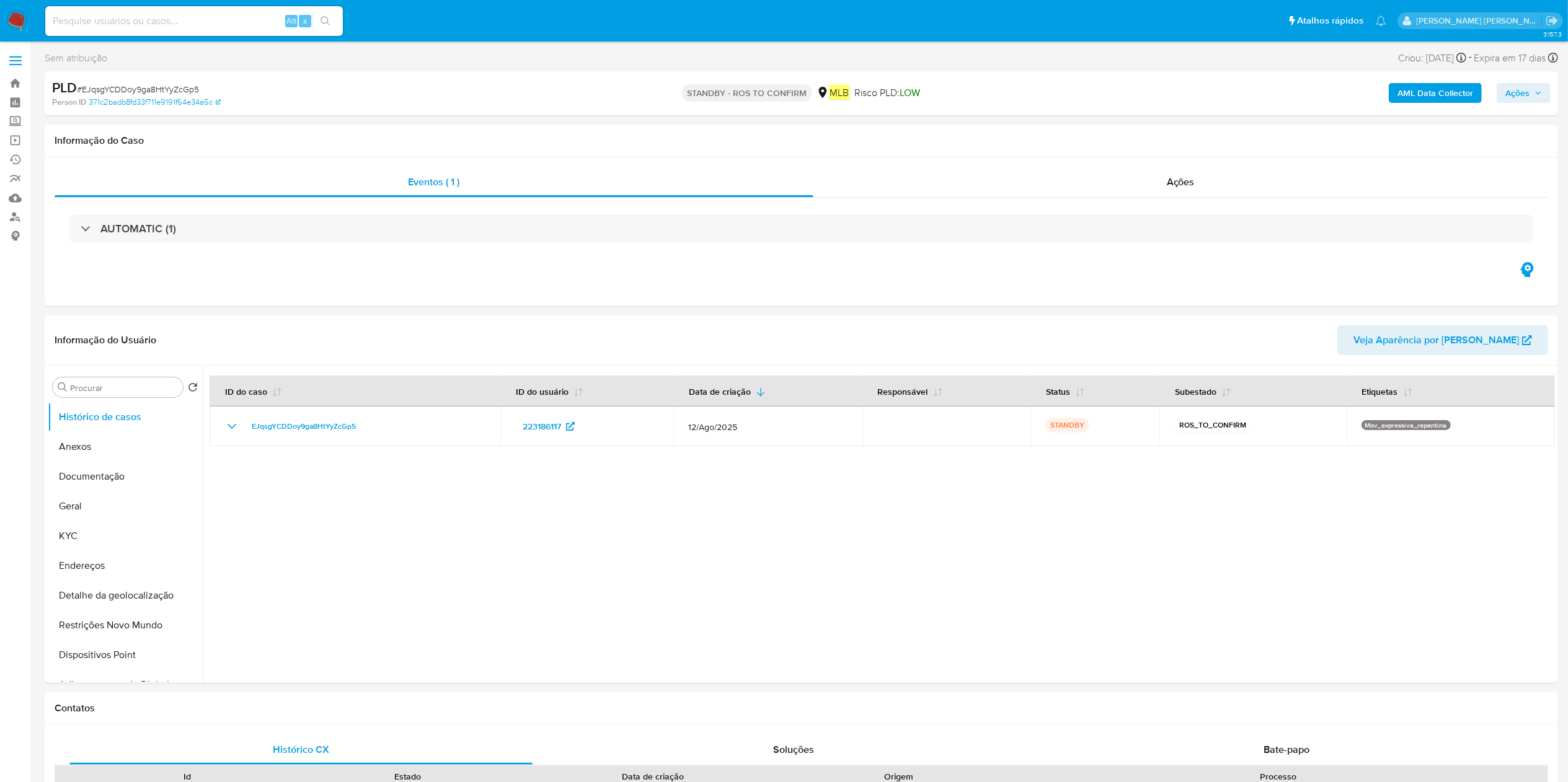
select select "10"
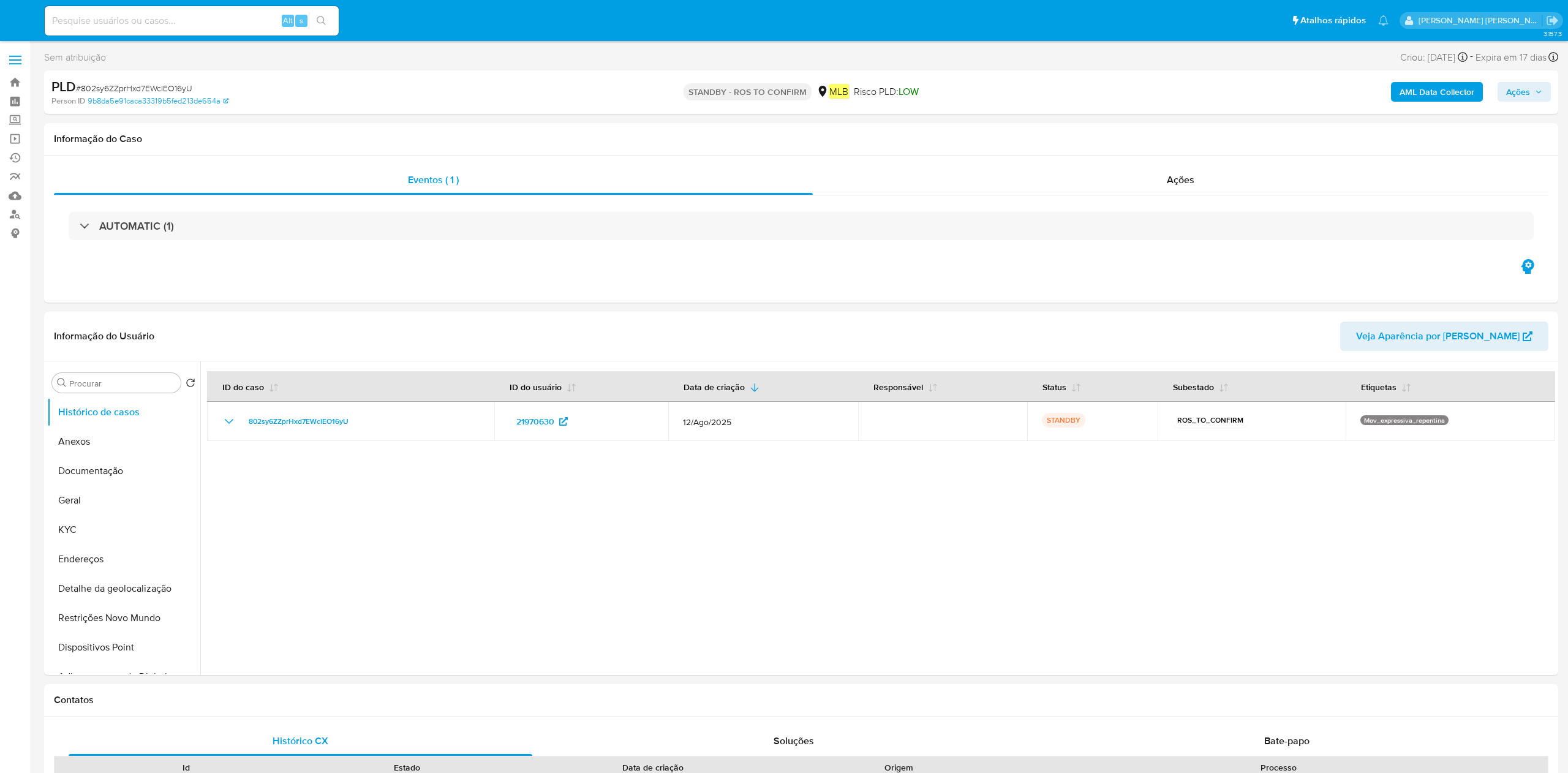
select select "10"
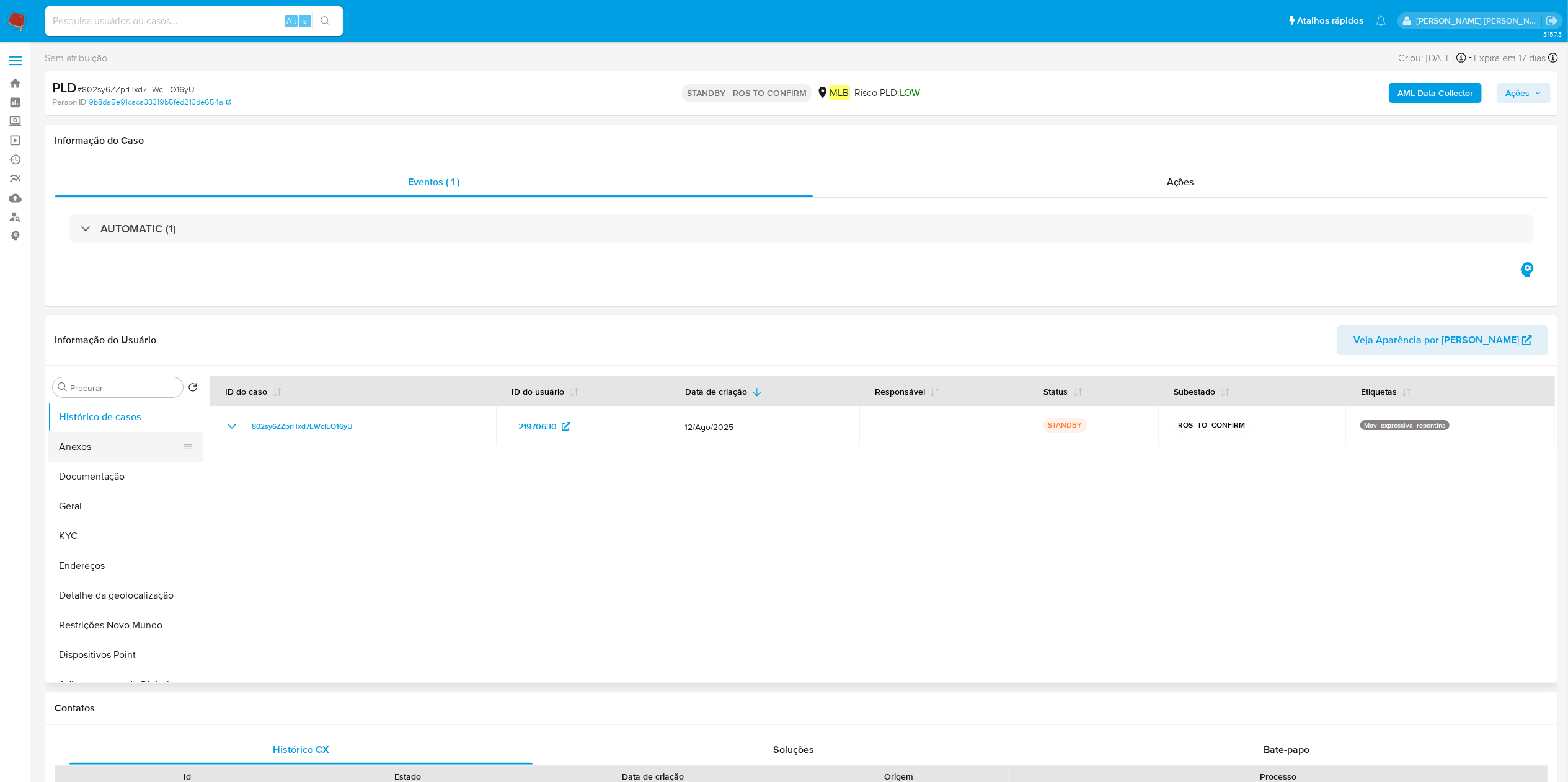
click at [120, 447] on button "Anexos" at bounding box center [120, 446] width 145 height 30
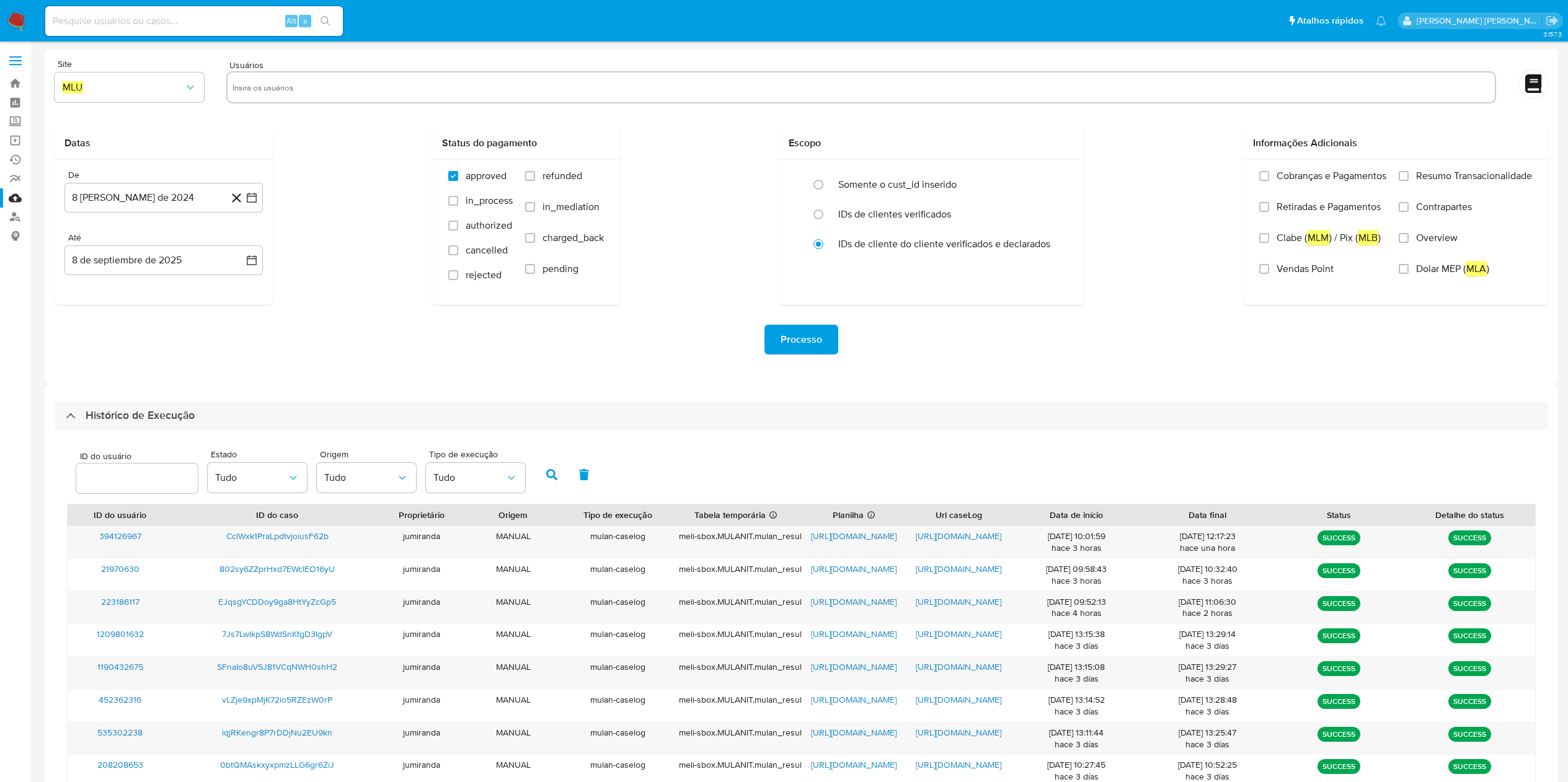
select select "10"
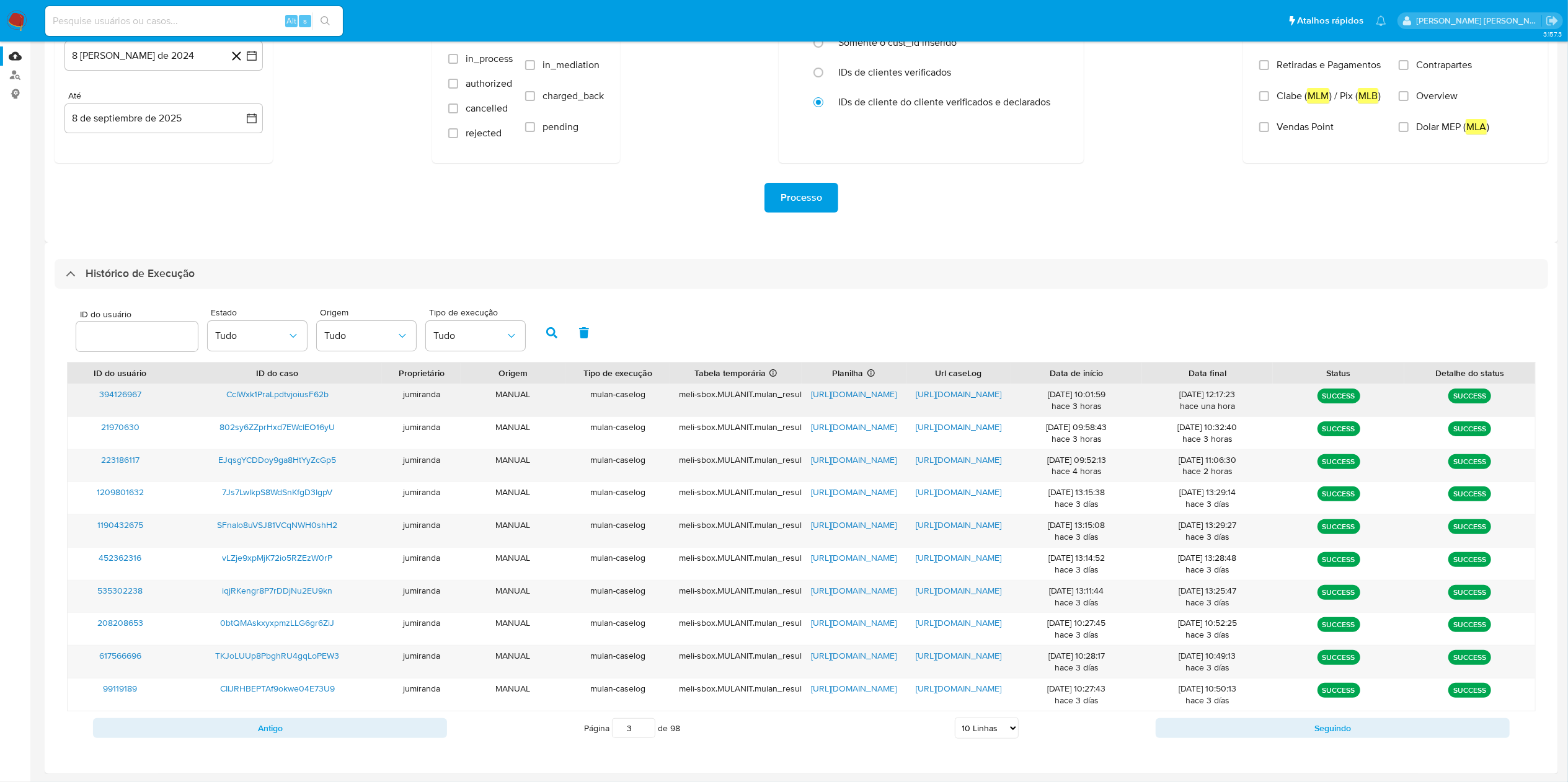
click at [861, 396] on span "https://docs.google.com/spreadsheets/d/1H1fmsU90een3bDRmhABUuCakXjk2opYI9HRsUWM…" at bounding box center [854, 394] width 85 height 12
click at [940, 393] on span "https://docs.google.com/document/d/1dWjWNLklS2C3Azhkob0Ns4lV52BrGqe35ODhepbOUsA…" at bounding box center [958, 394] width 85 height 12
click at [311, 388] on span "CclWxk1PraLpdtvjoiusF62b" at bounding box center [276, 394] width 102 height 12
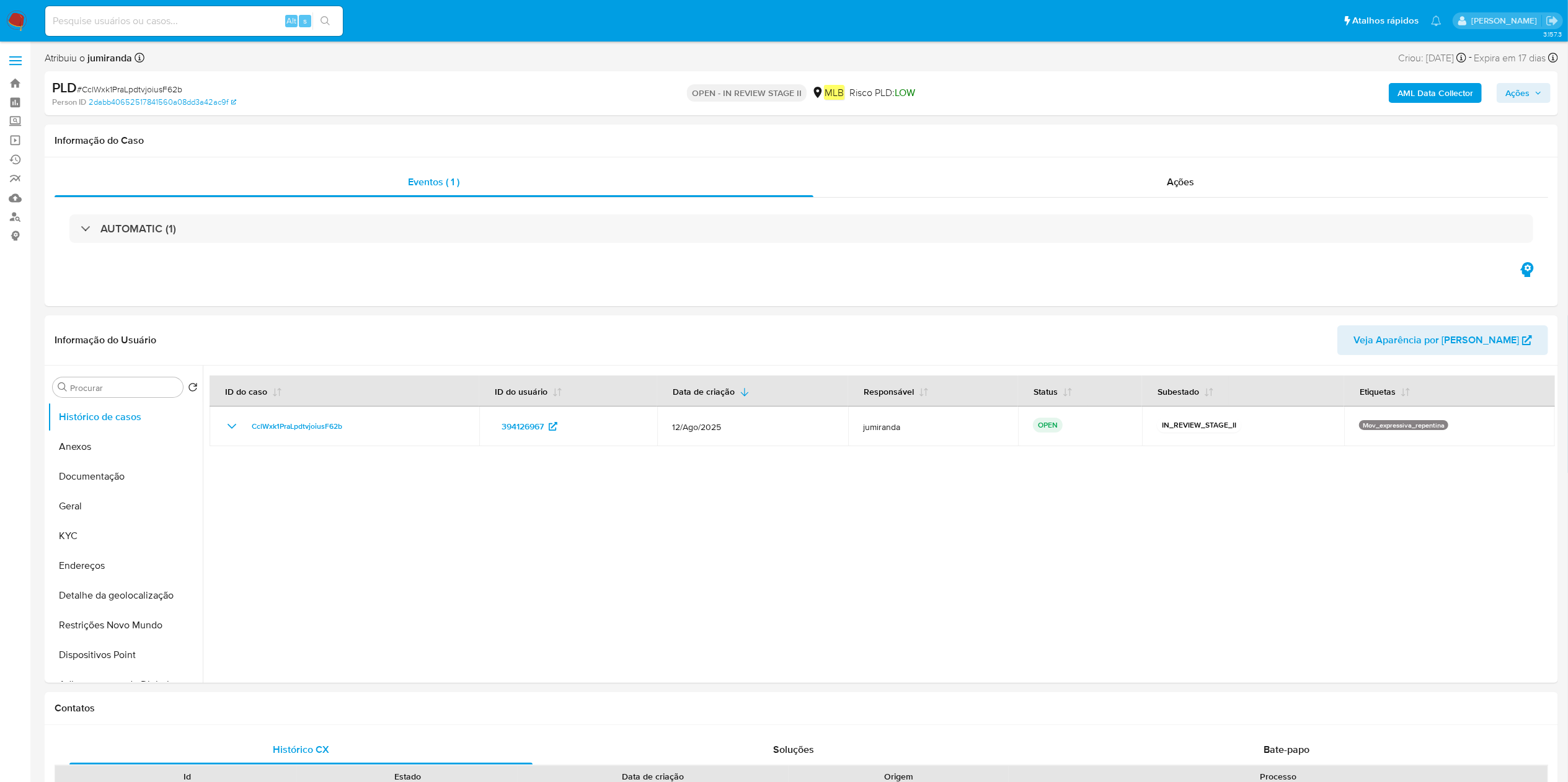
select select "10"
drag, startPoint x: 94, startPoint y: 439, endPoint x: 80, endPoint y: 430, distance: 16.6
click at [83, 431] on ul "Histórico de casos Anexos Documentação Geral KYC Endereços Detalhe da geolocali…" at bounding box center [126, 541] width 155 height 280
click at [124, 455] on button "Anexos" at bounding box center [120, 446] width 145 height 30
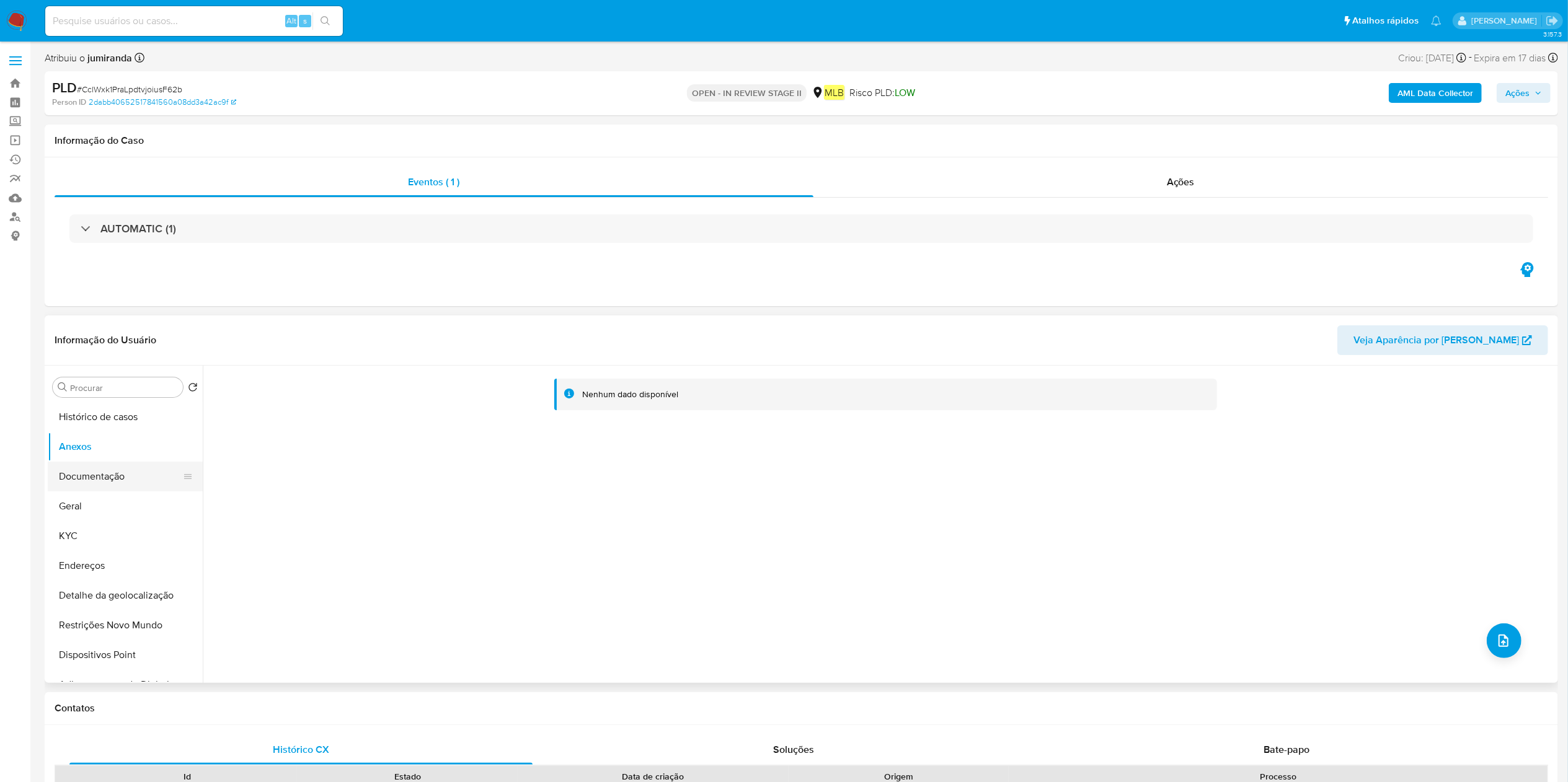
click at [130, 483] on button "Documentação" at bounding box center [120, 477] width 145 height 30
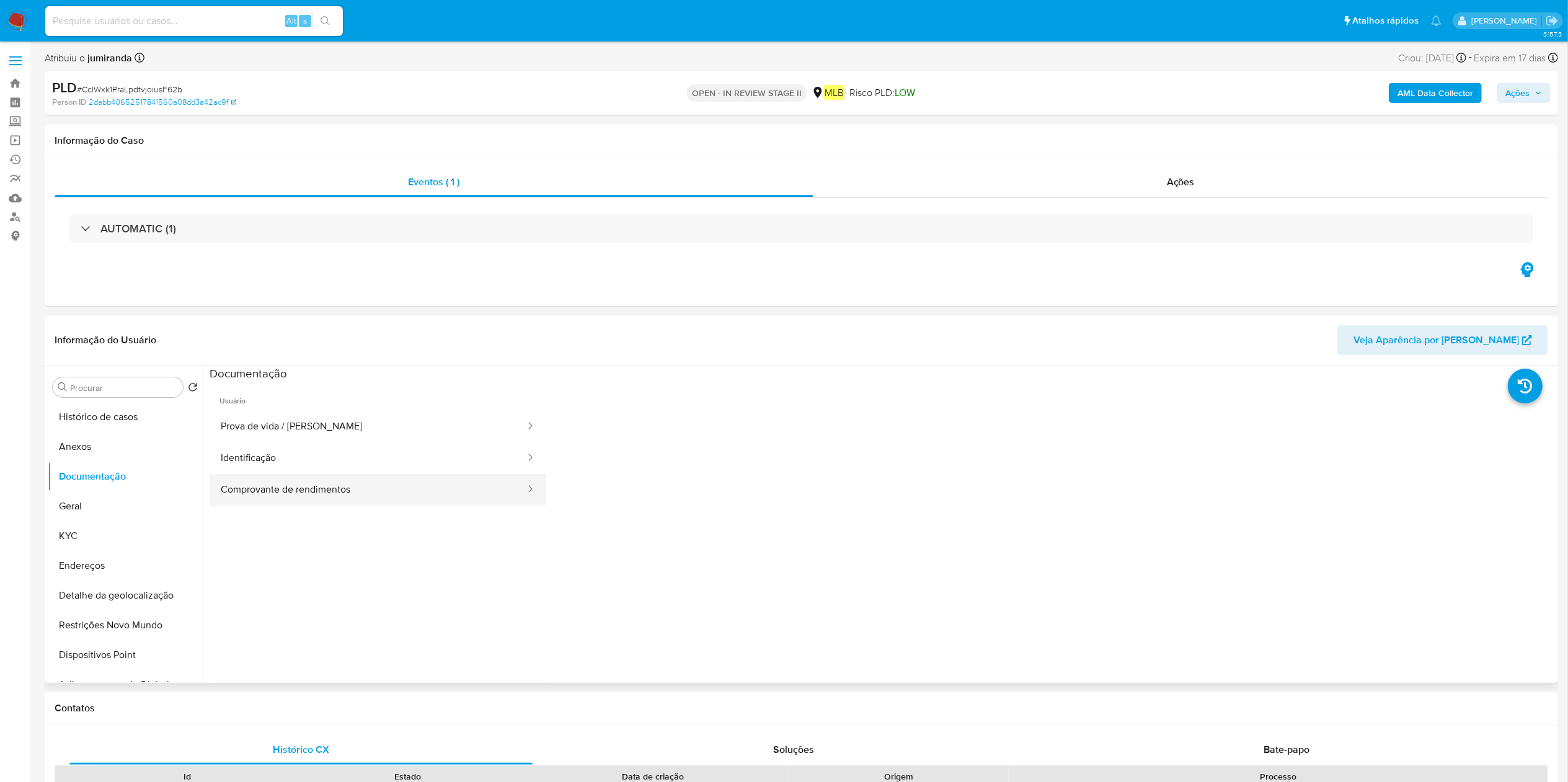
click at [263, 487] on button "Comprovante de rendimentos" at bounding box center [367, 490] width 317 height 31
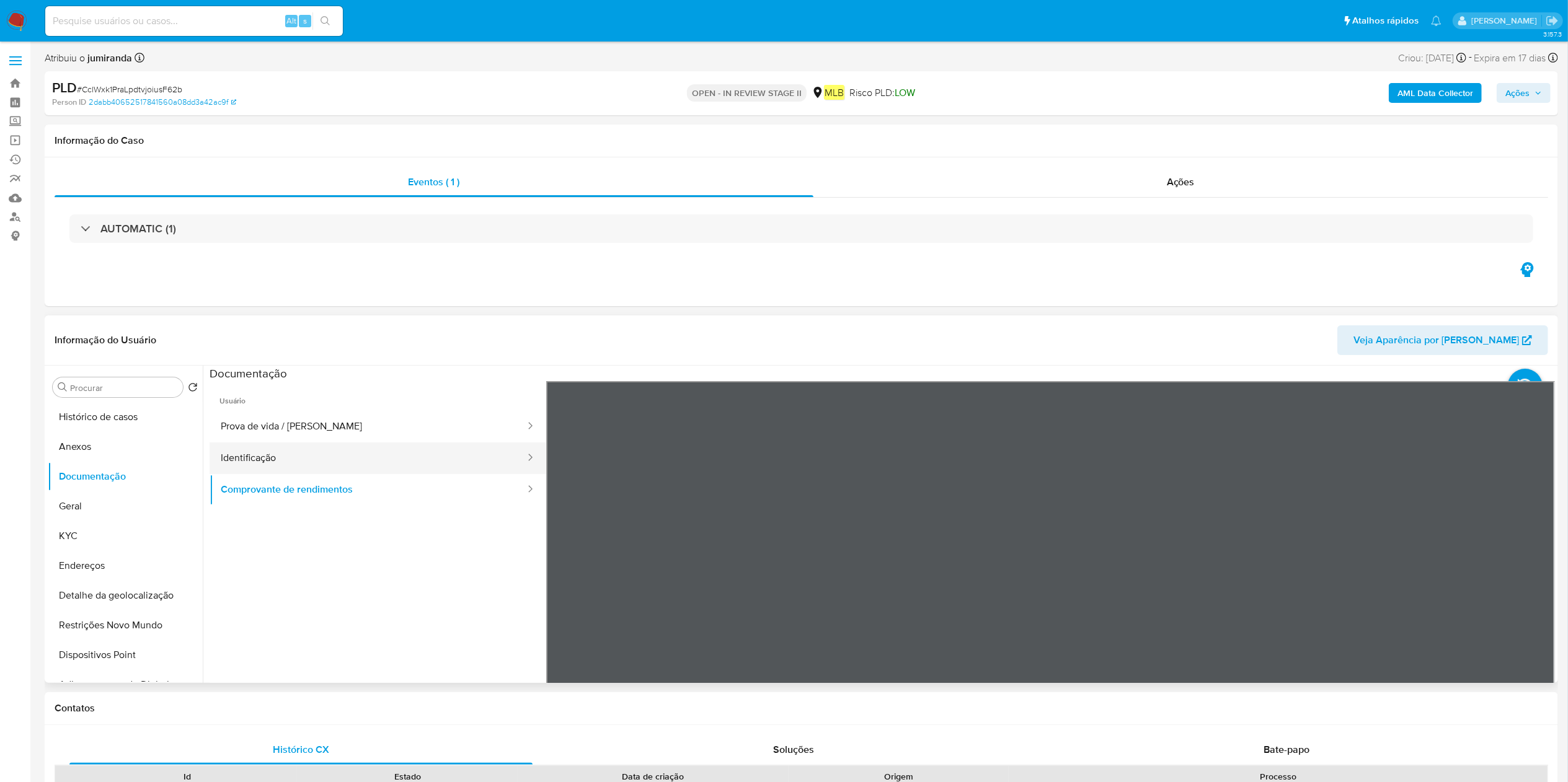
click at [317, 465] on button "Identificação" at bounding box center [367, 459] width 317 height 31
click at [348, 497] on button "Comprovante de rendimentos" at bounding box center [367, 490] width 317 height 31
click at [103, 512] on button "Geral" at bounding box center [120, 507] width 145 height 30
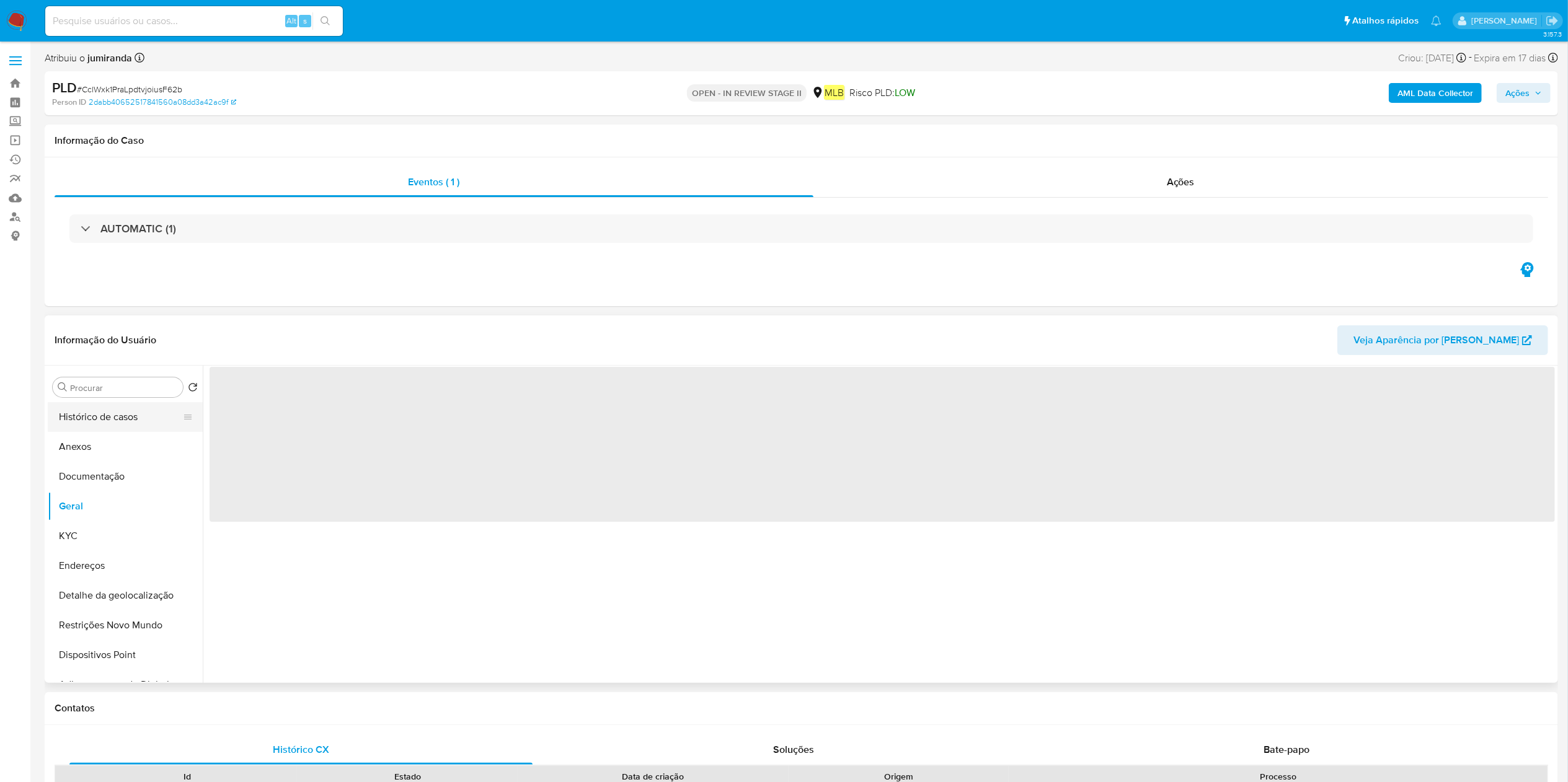
click at [95, 426] on button "Histórico de casos" at bounding box center [120, 417] width 145 height 30
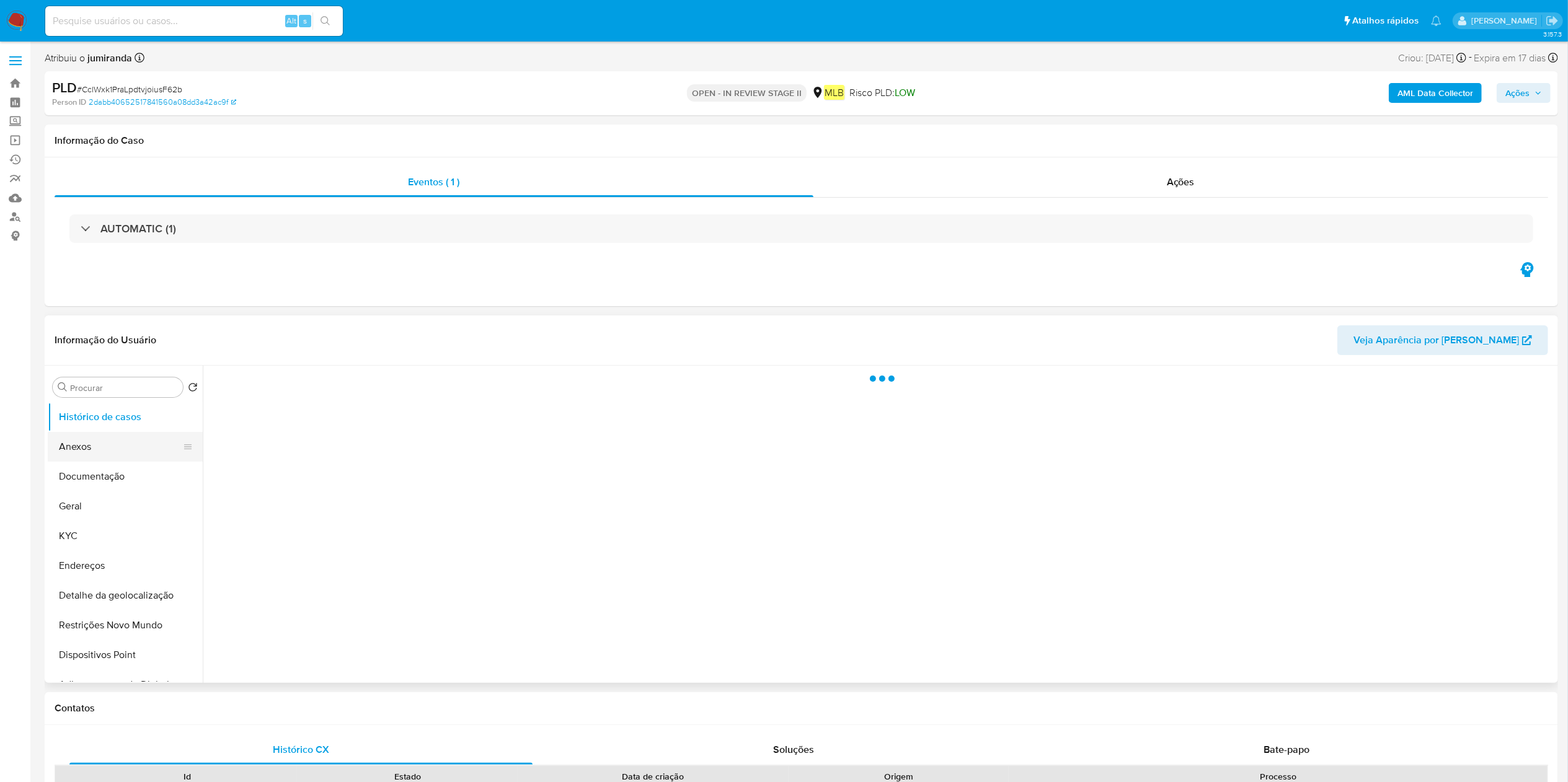
click at [98, 445] on button "Anexos" at bounding box center [120, 446] width 145 height 30
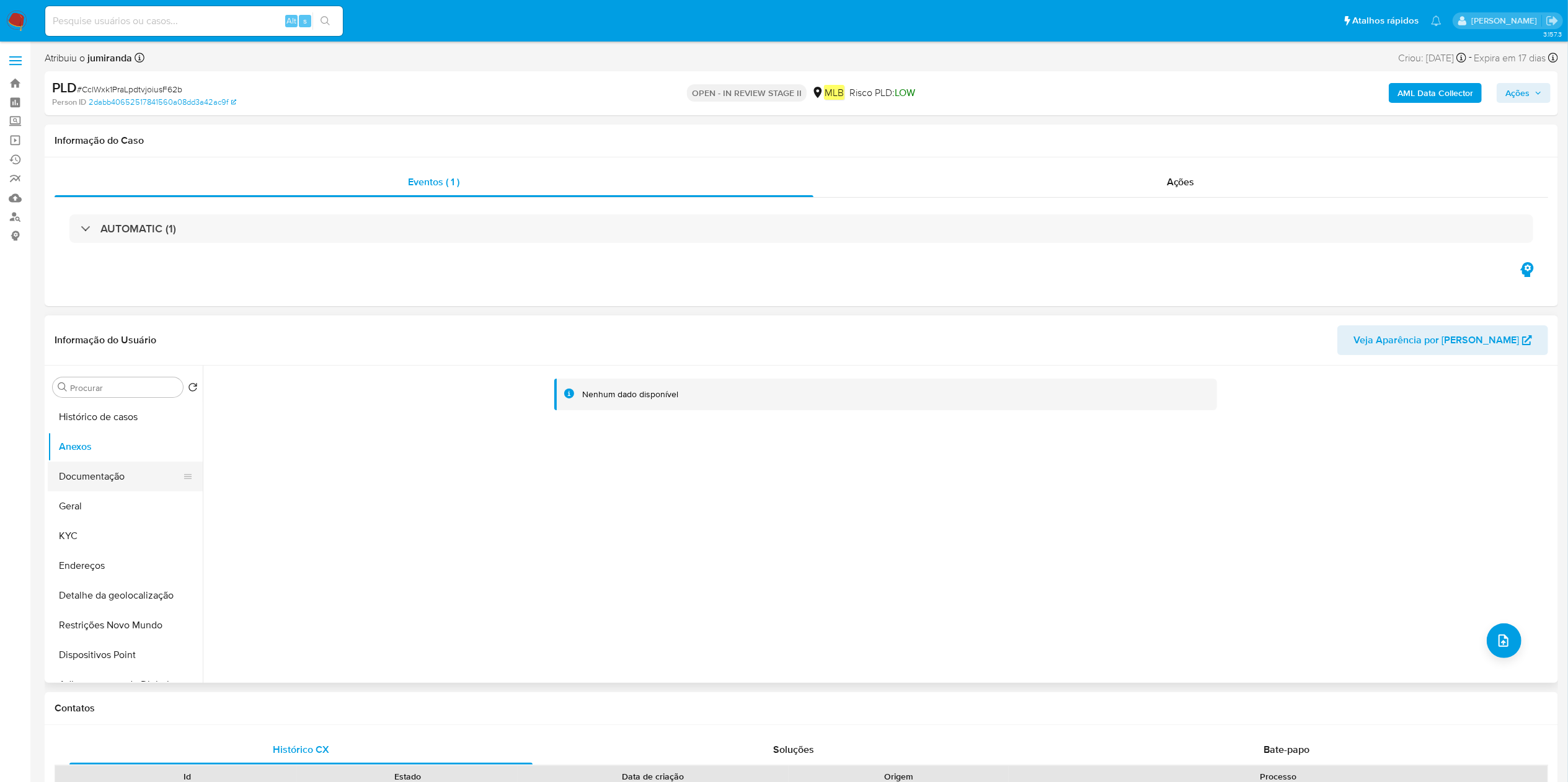
click at [102, 486] on button "Documentação" at bounding box center [120, 477] width 145 height 30
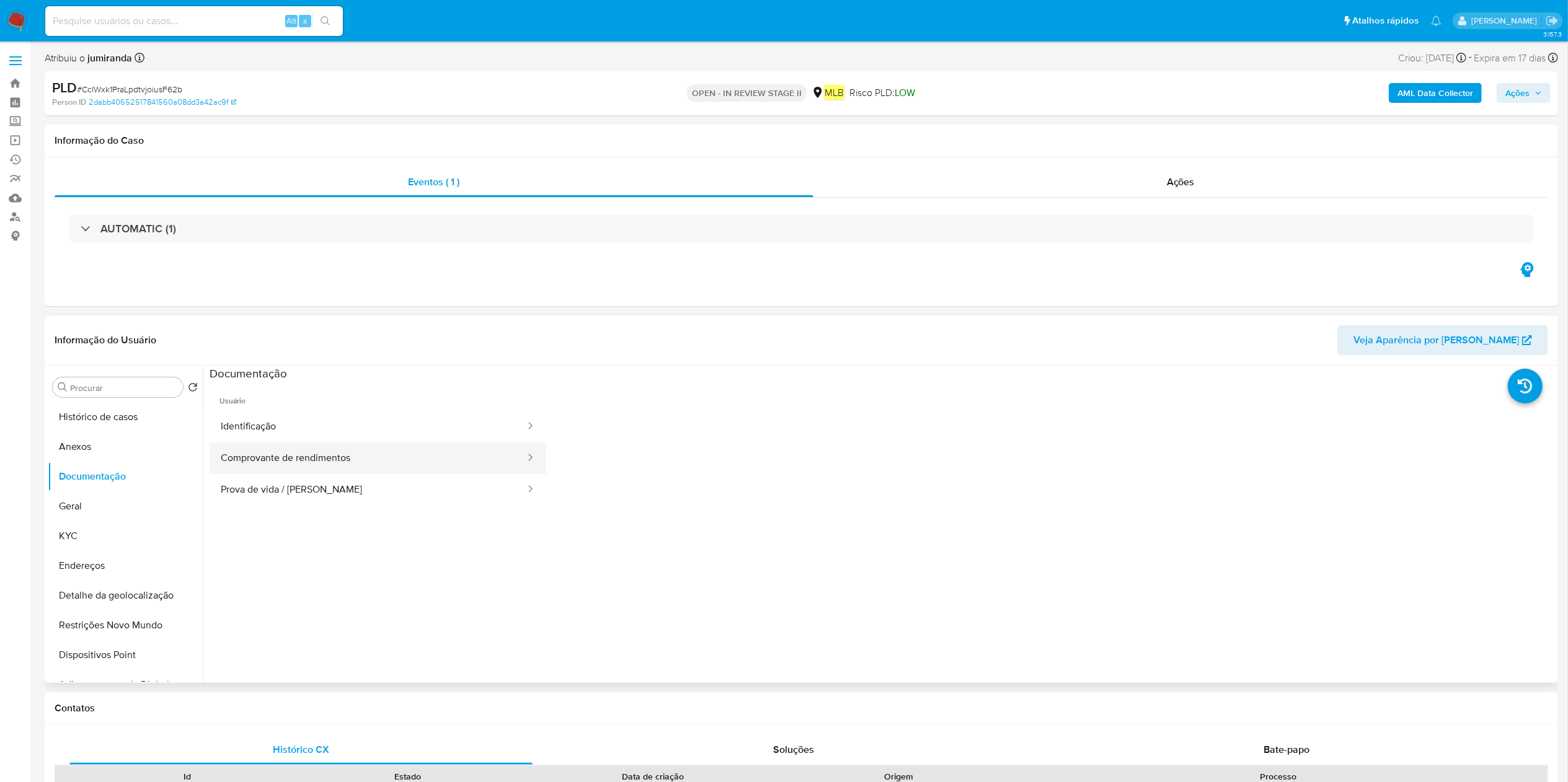
click at [273, 459] on button "Comprovante de rendimentos" at bounding box center [367, 459] width 317 height 31
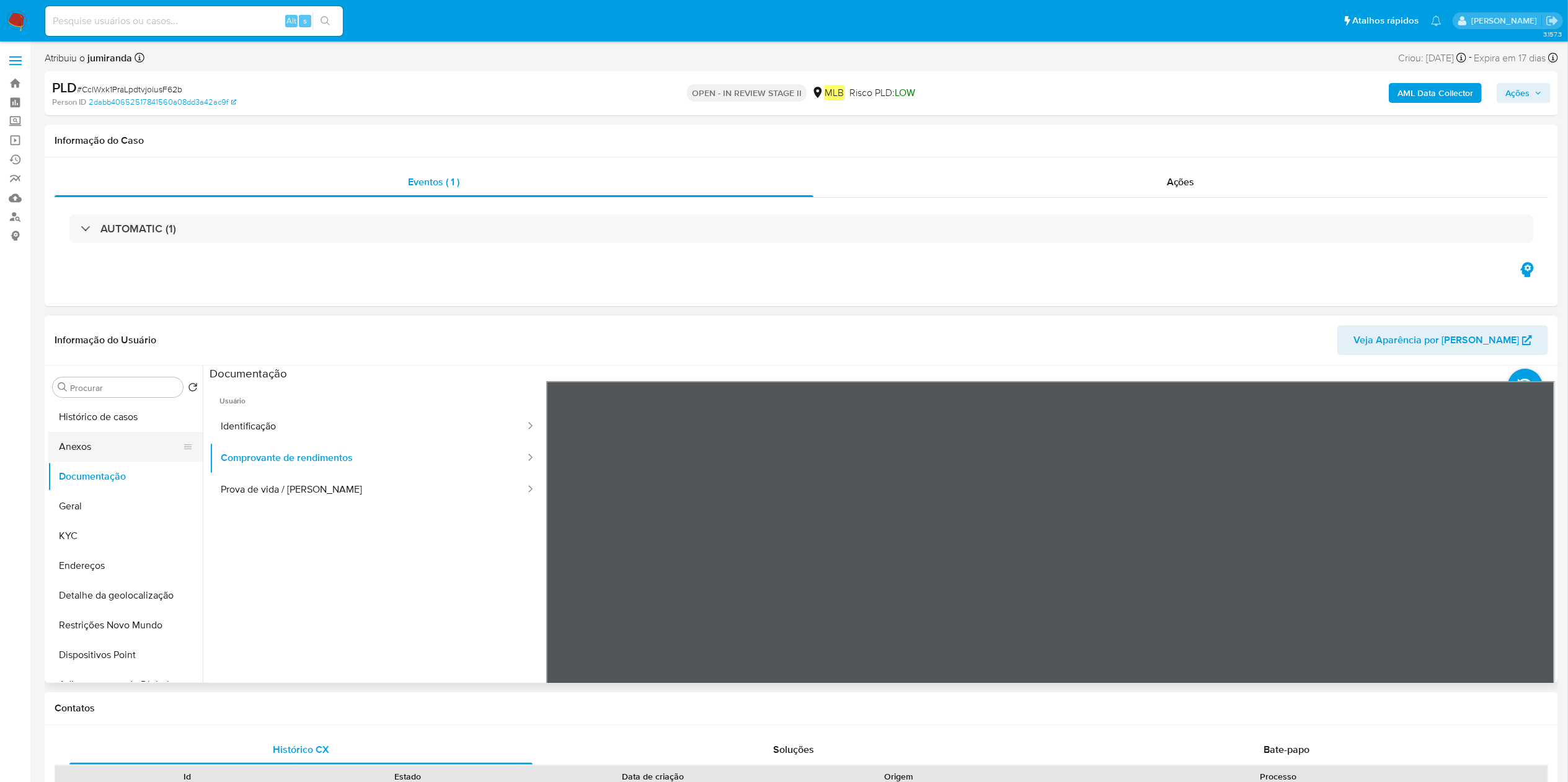
click at [142, 451] on button "Anexos" at bounding box center [120, 446] width 145 height 30
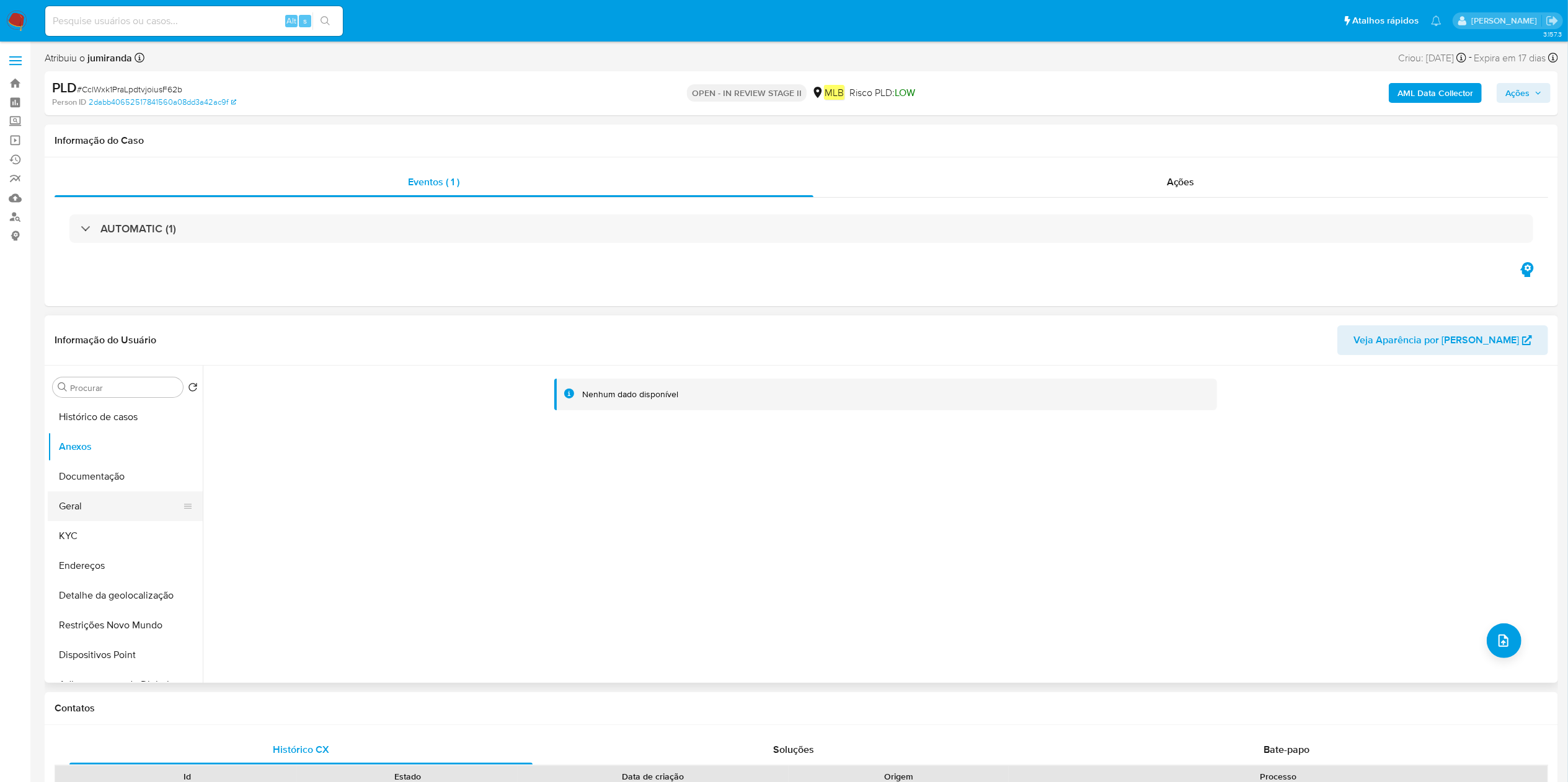
click at [107, 495] on button "Geral" at bounding box center [120, 507] width 145 height 30
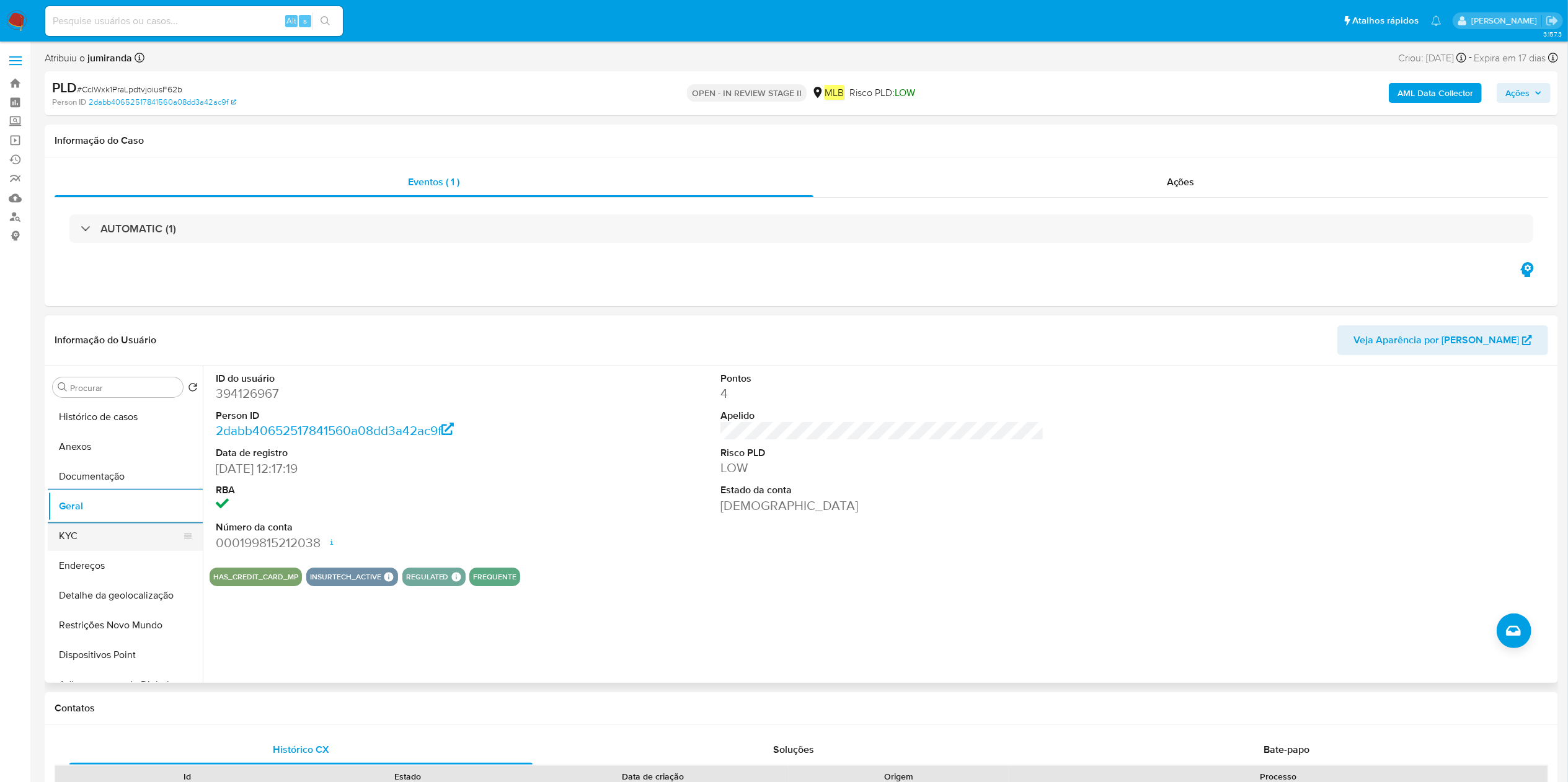
drag, startPoint x: 75, startPoint y: 530, endPoint x: 97, endPoint y: 530, distance: 22.0
click at [75, 530] on button "KYC" at bounding box center [120, 536] width 145 height 30
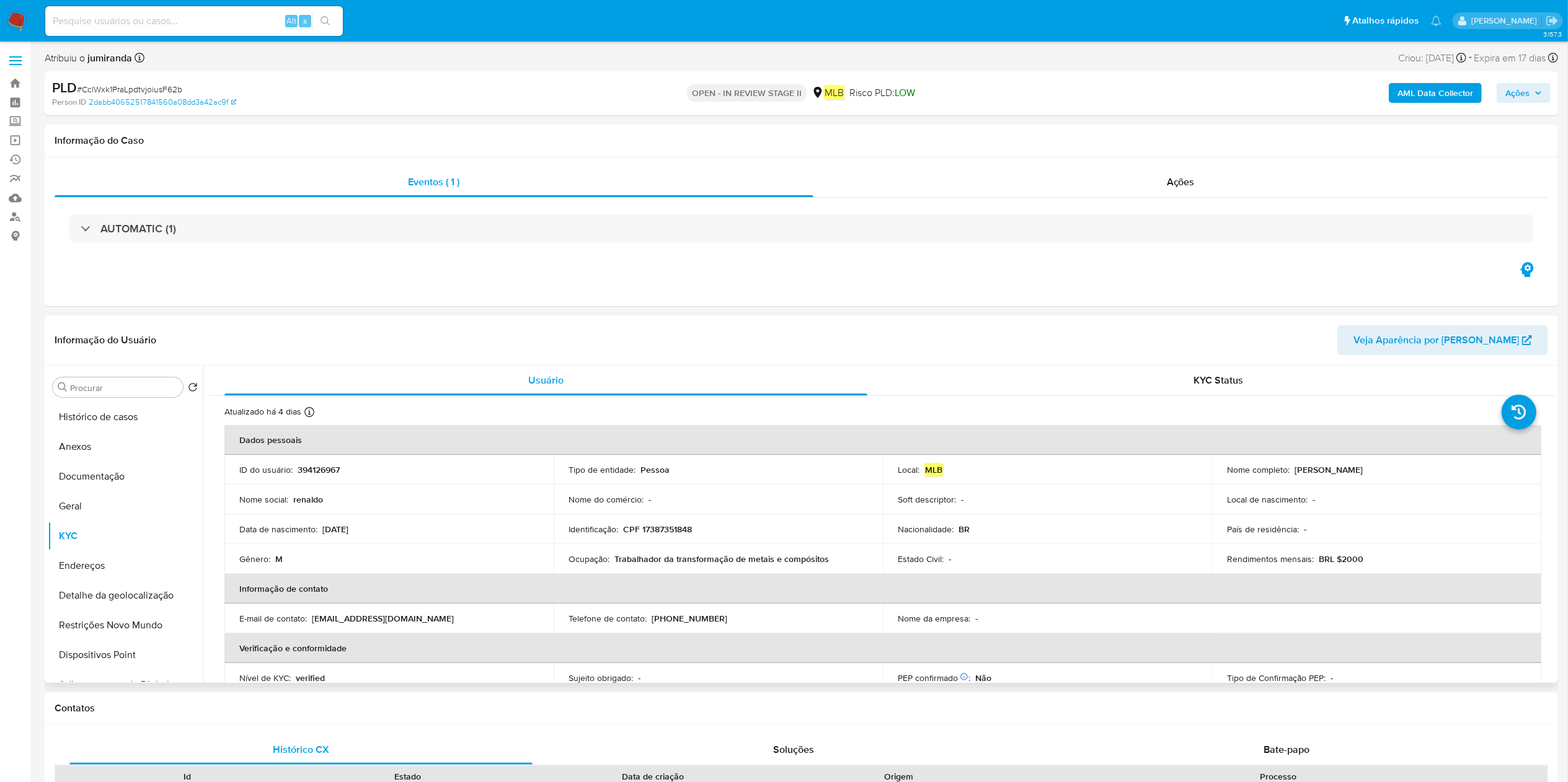
click at [631, 554] on p "Trabalhador da transformação de metais e compósitos" at bounding box center [721, 559] width 215 height 11
copy div "Ocupação : Trabalhador da transformação de metais e compósitos"
drag, startPoint x: 119, startPoint y: 552, endPoint x: 117, endPoint y: 534, distance: 18.1
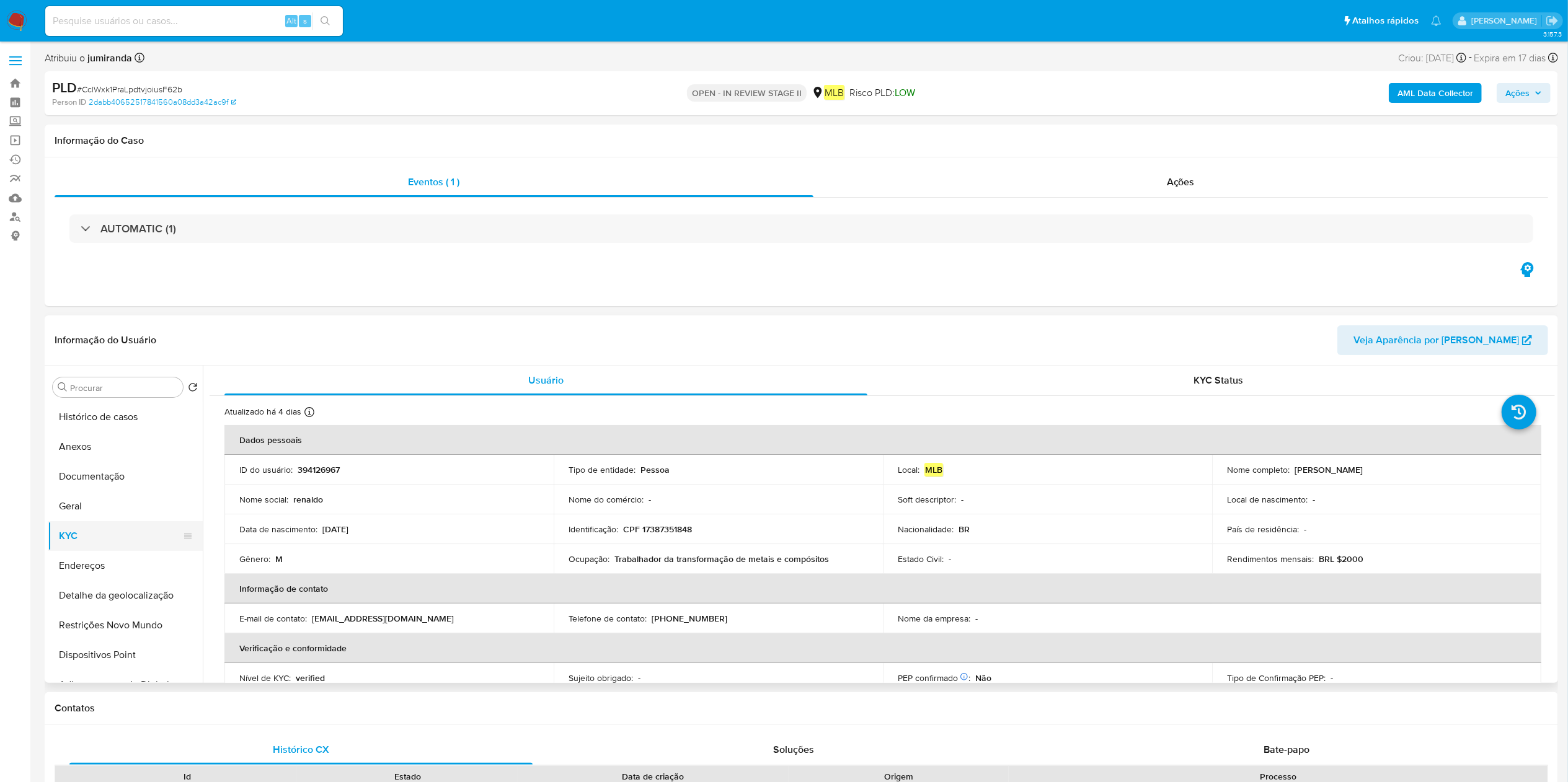
click at [118, 552] on button "Endereços" at bounding box center [126, 566] width 155 height 30
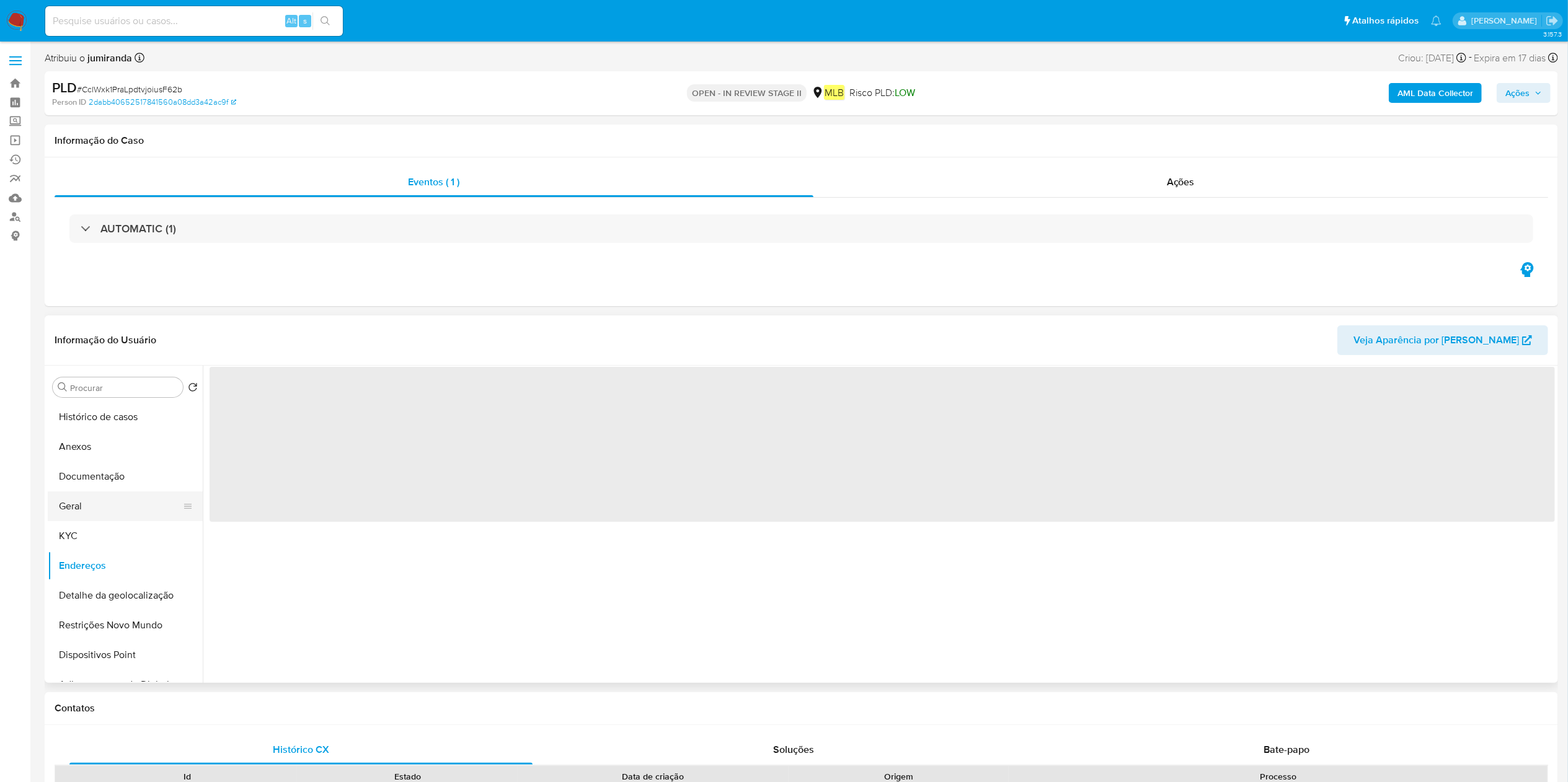
click at [112, 511] on button "Geral" at bounding box center [120, 507] width 145 height 30
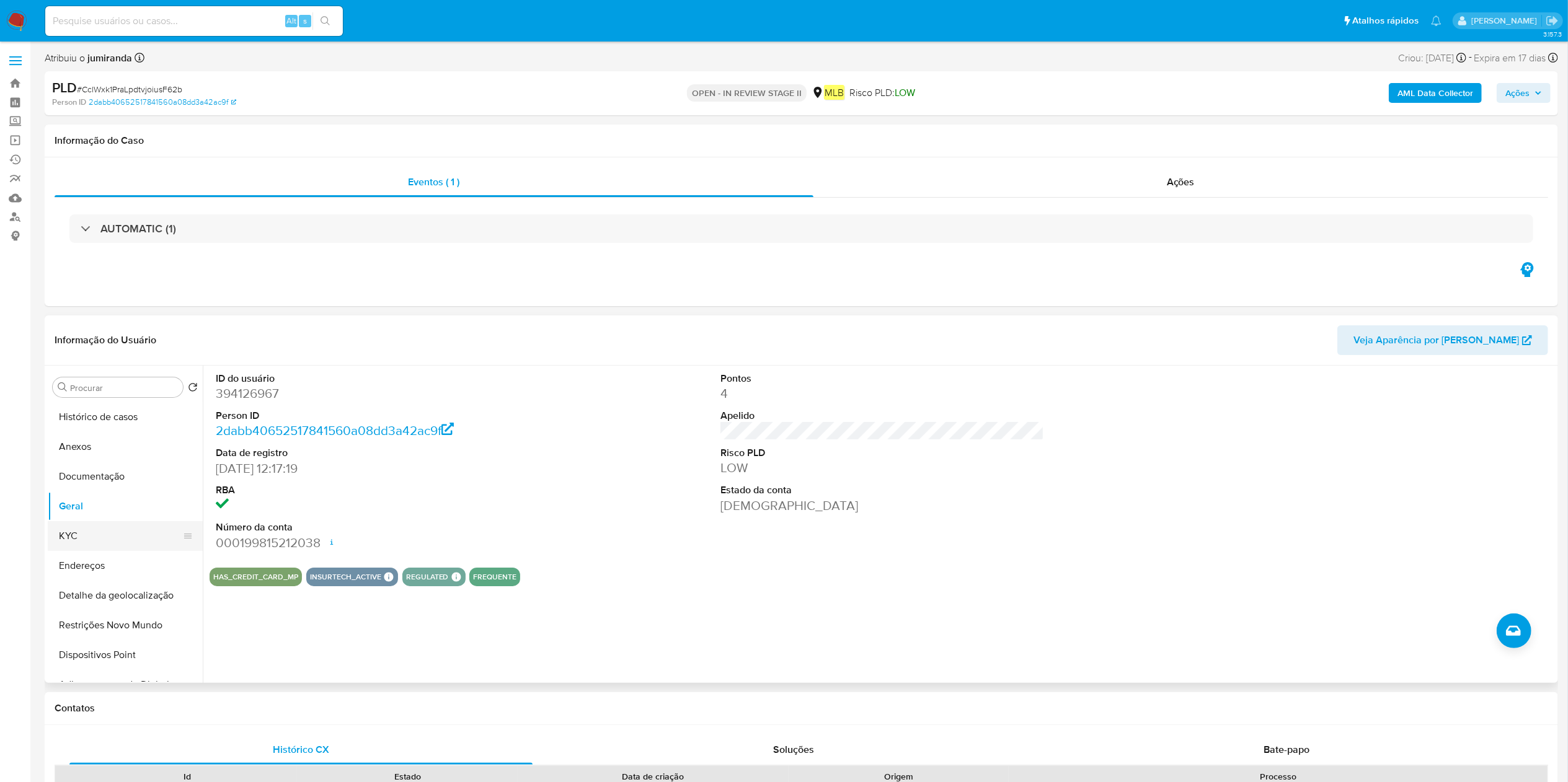
click at [127, 547] on button "KYC" at bounding box center [120, 536] width 145 height 30
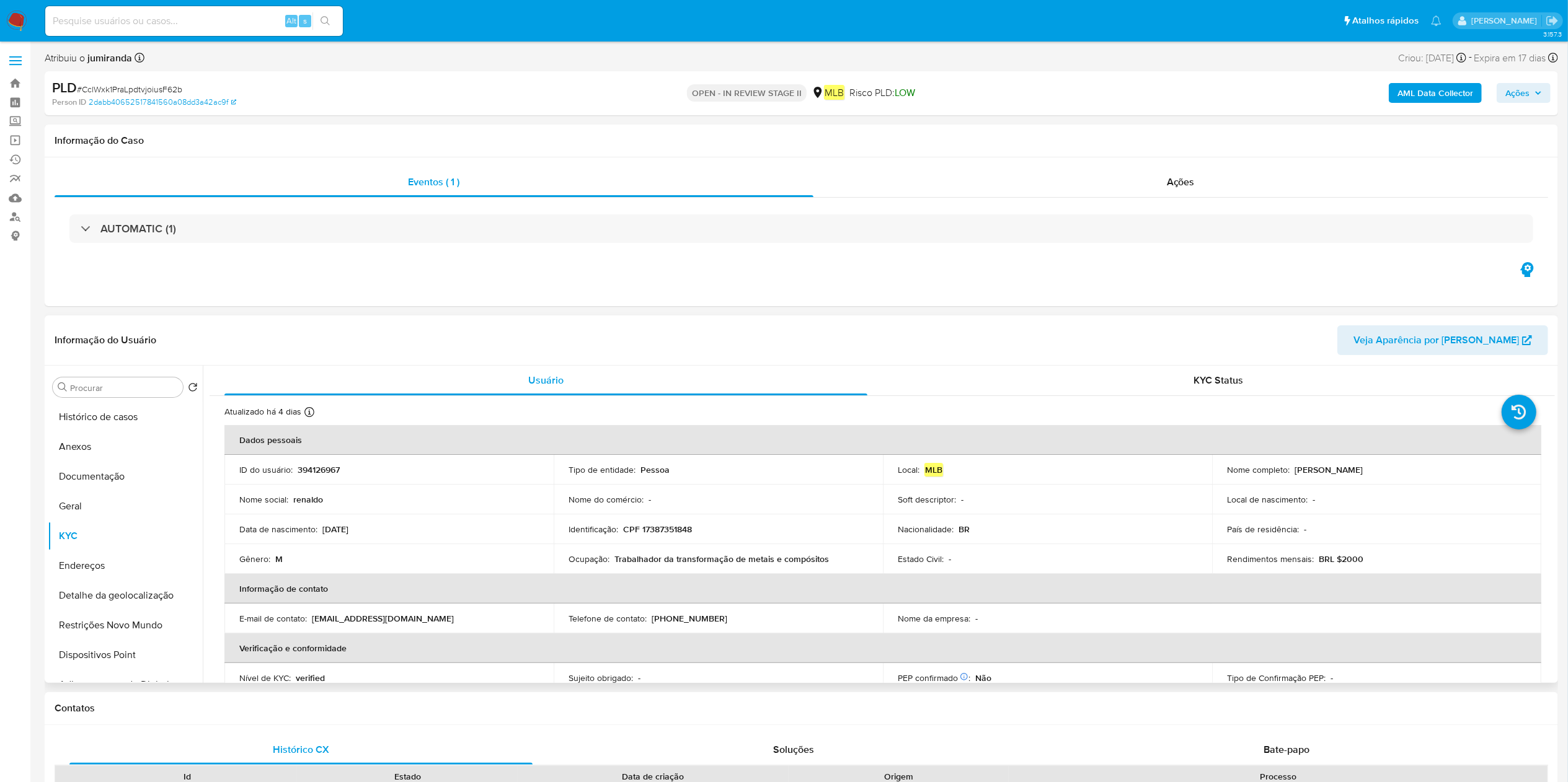
click at [598, 556] on p "Ocupação :" at bounding box center [589, 559] width 41 height 11
click at [600, 555] on p "Ocupação :" at bounding box center [589, 559] width 41 height 11
click at [663, 560] on p "Trabalhador da transformação de metais e compósitos" at bounding box center [721, 559] width 215 height 11
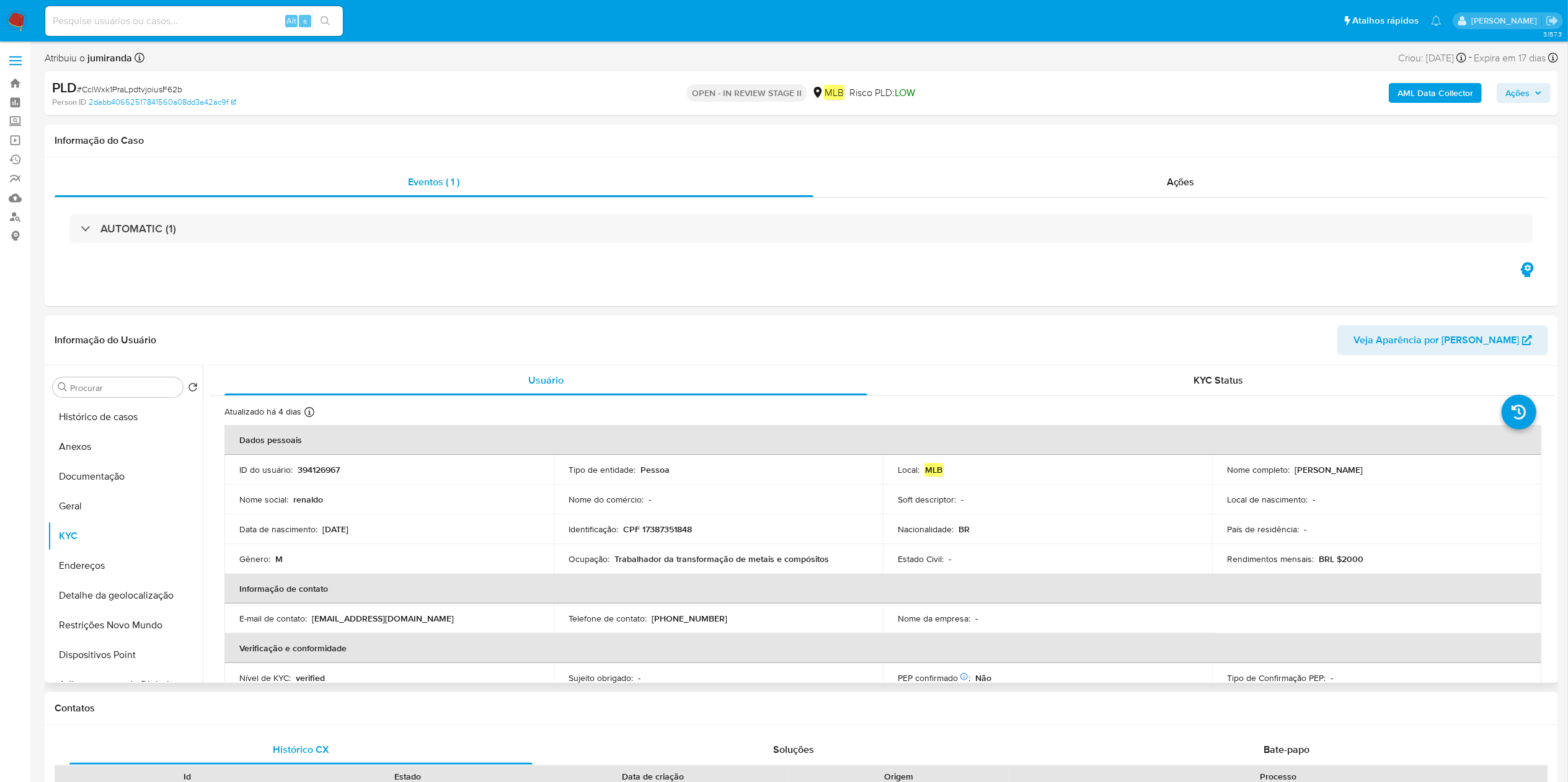
click at [663, 560] on p "Trabalhador da transformação de metais e compósitos" at bounding box center [721, 559] width 215 height 11
click at [112, 560] on button "Endereços" at bounding box center [120, 566] width 145 height 30
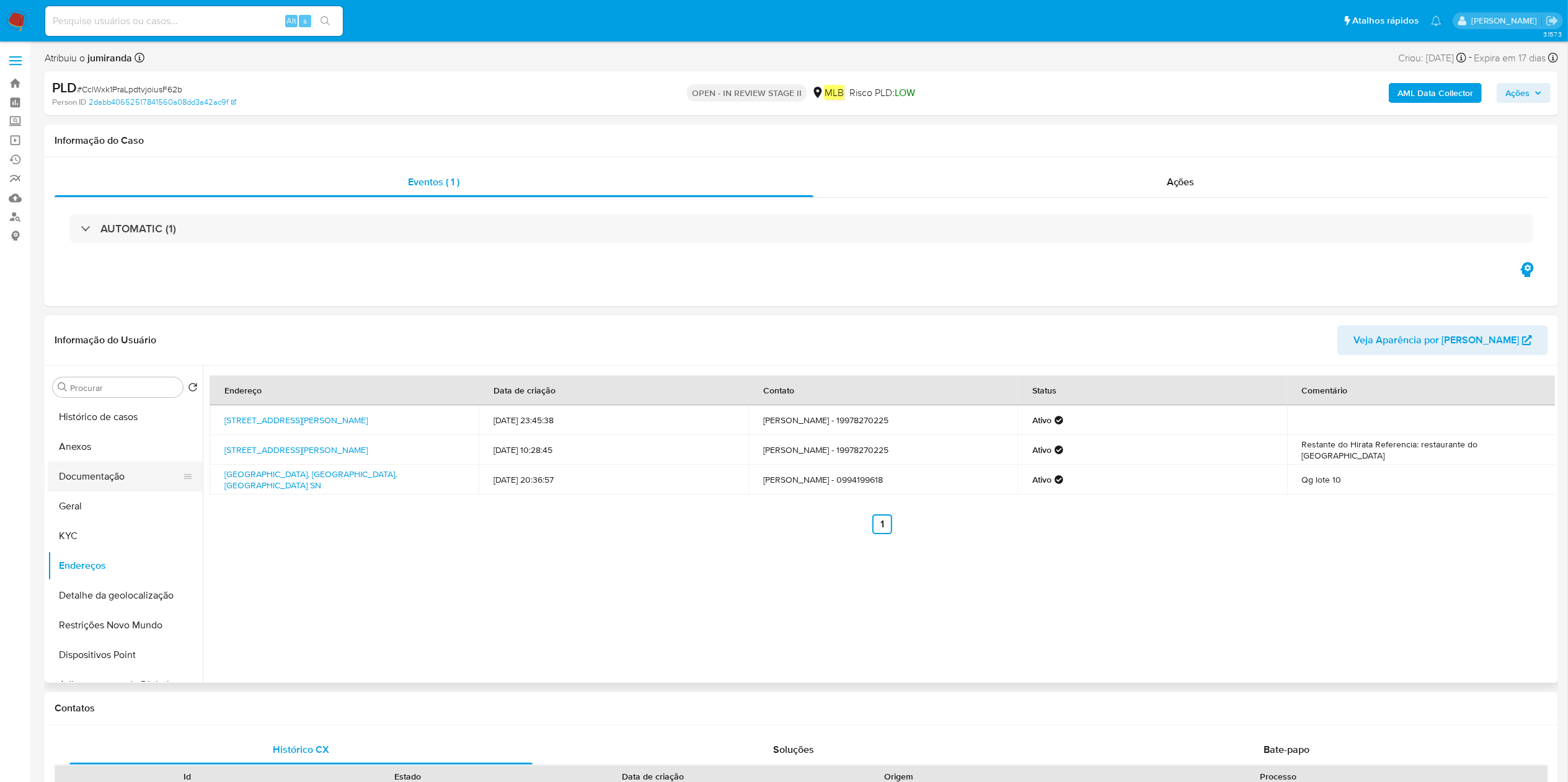
click at [119, 480] on button "Documentação" at bounding box center [120, 477] width 145 height 30
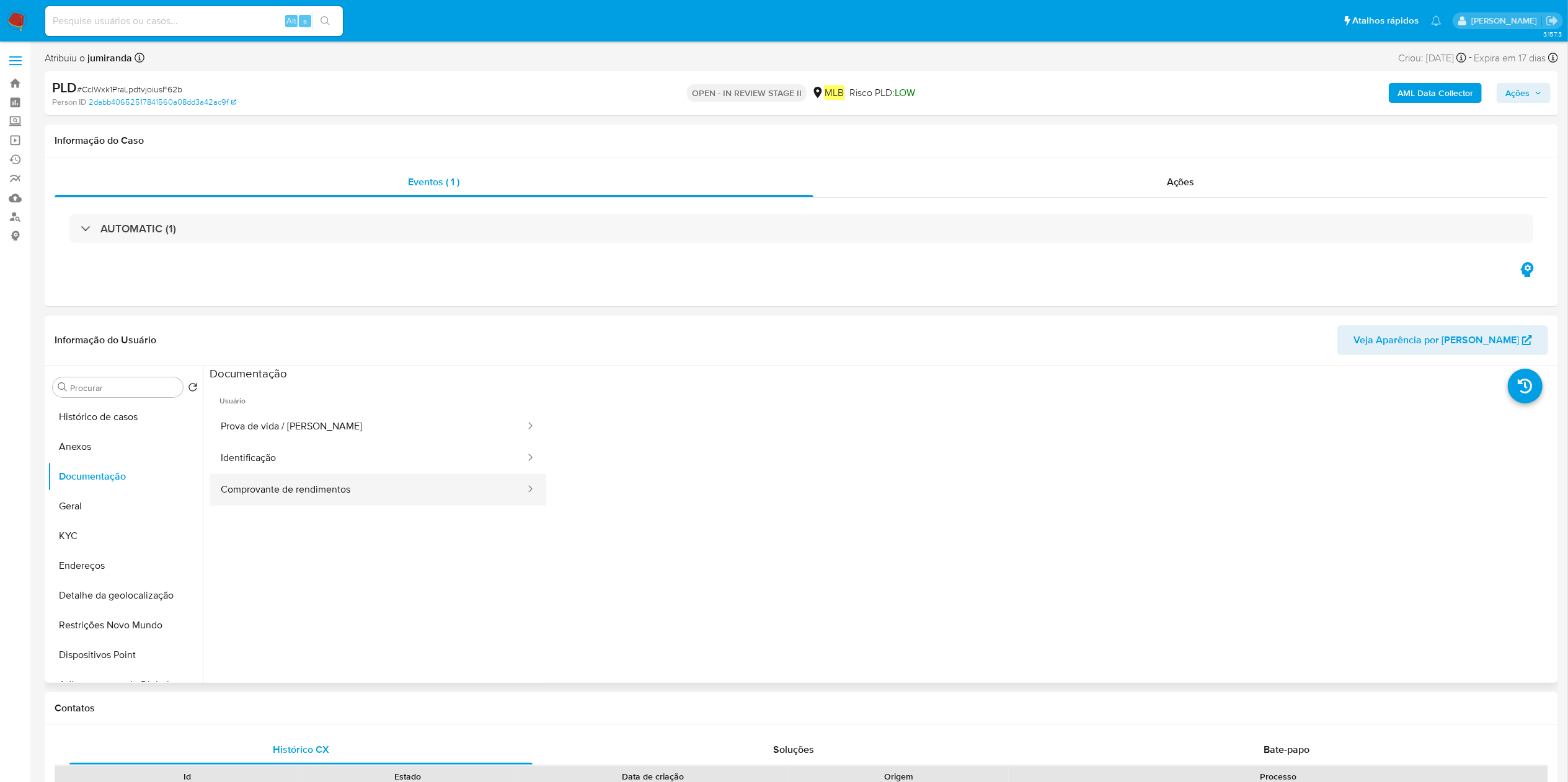
click at [305, 476] on button "Comprovante de rendimentos" at bounding box center [367, 490] width 317 height 31
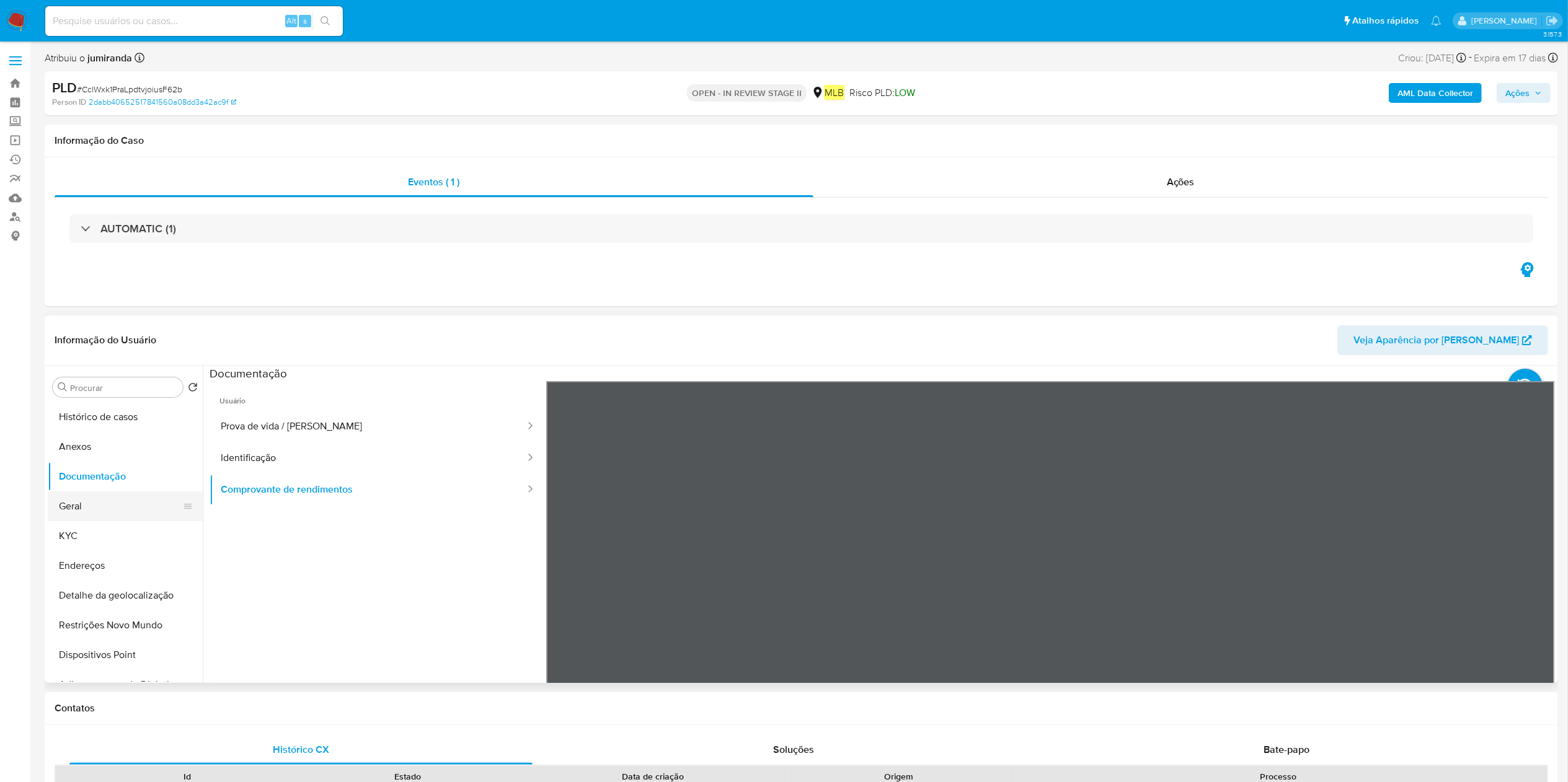
click at [59, 518] on button "Geral" at bounding box center [120, 507] width 145 height 30
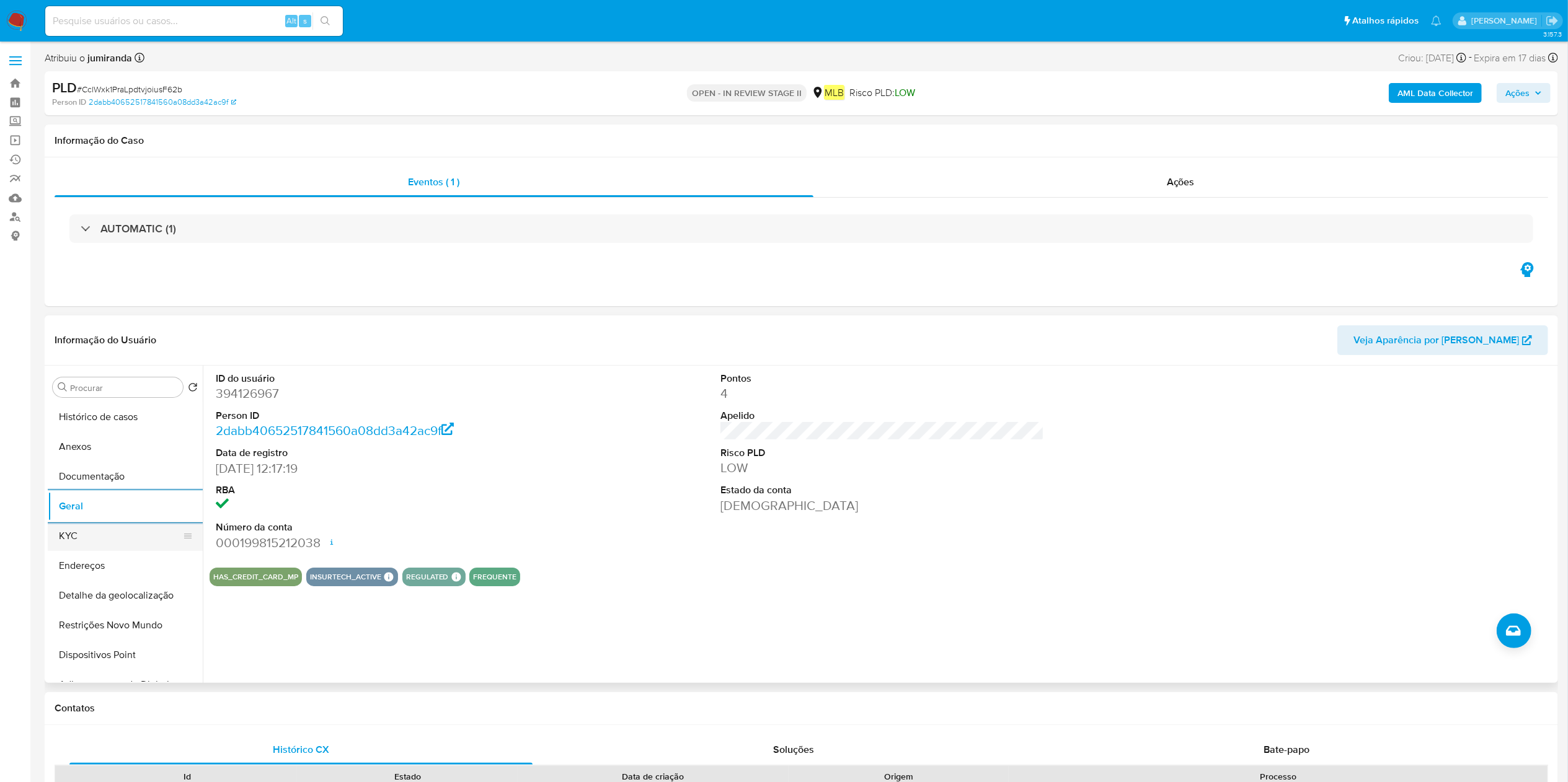
click at [140, 547] on button "KYC" at bounding box center [120, 536] width 145 height 30
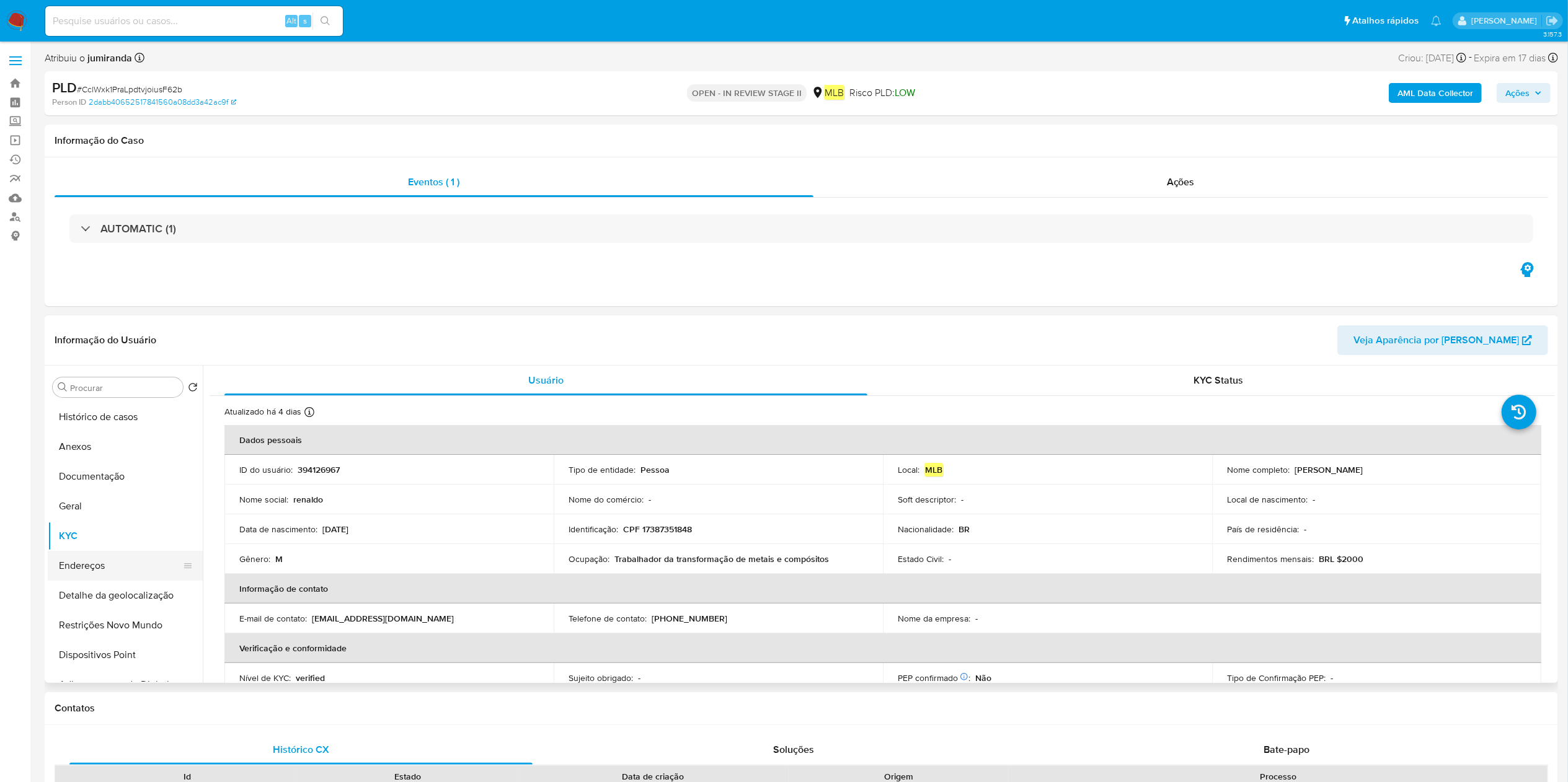
click at [110, 561] on button "Endereços" at bounding box center [120, 566] width 145 height 30
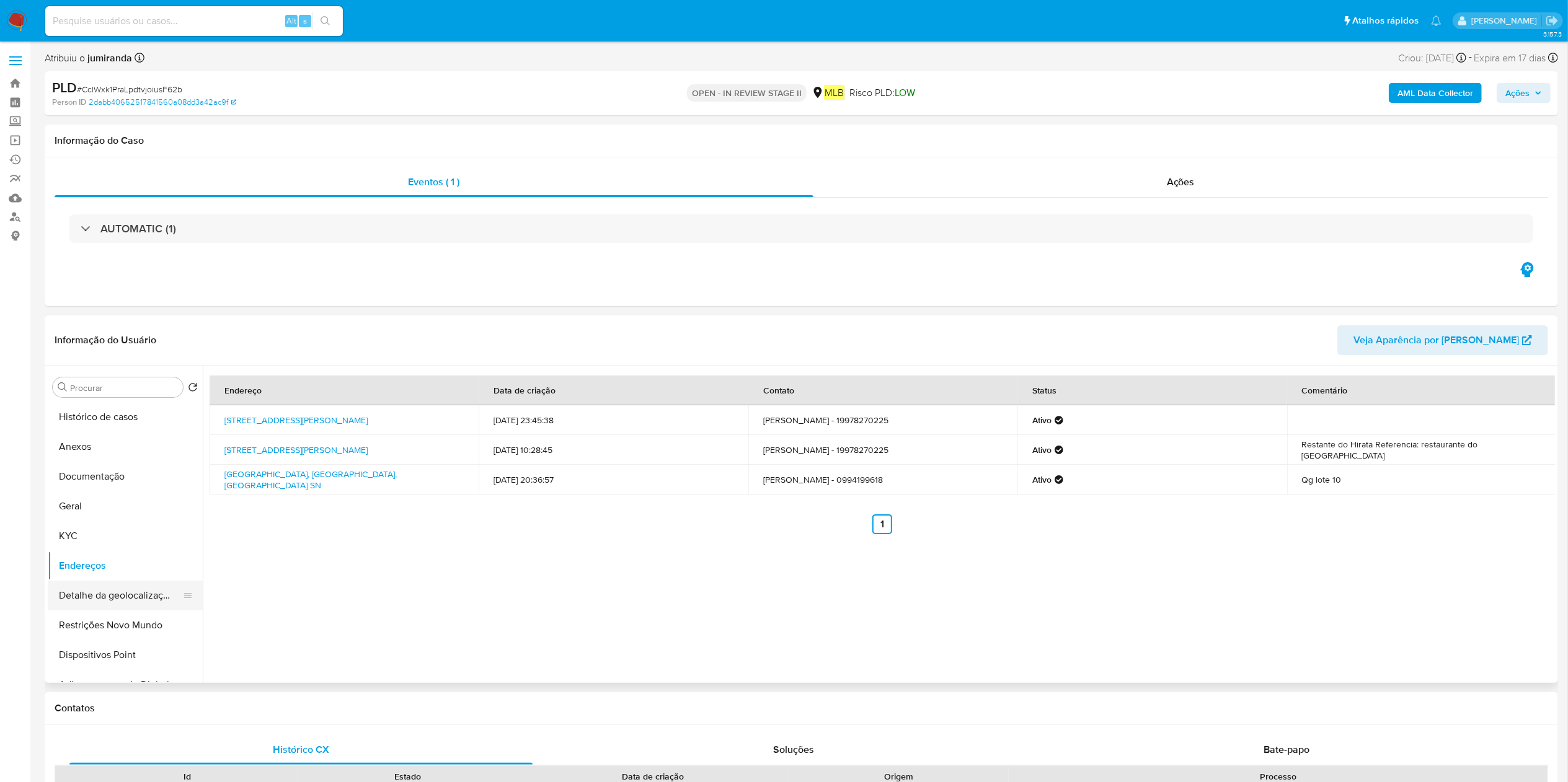
click at [126, 594] on button "Detalhe da geolocalização" at bounding box center [120, 595] width 145 height 30
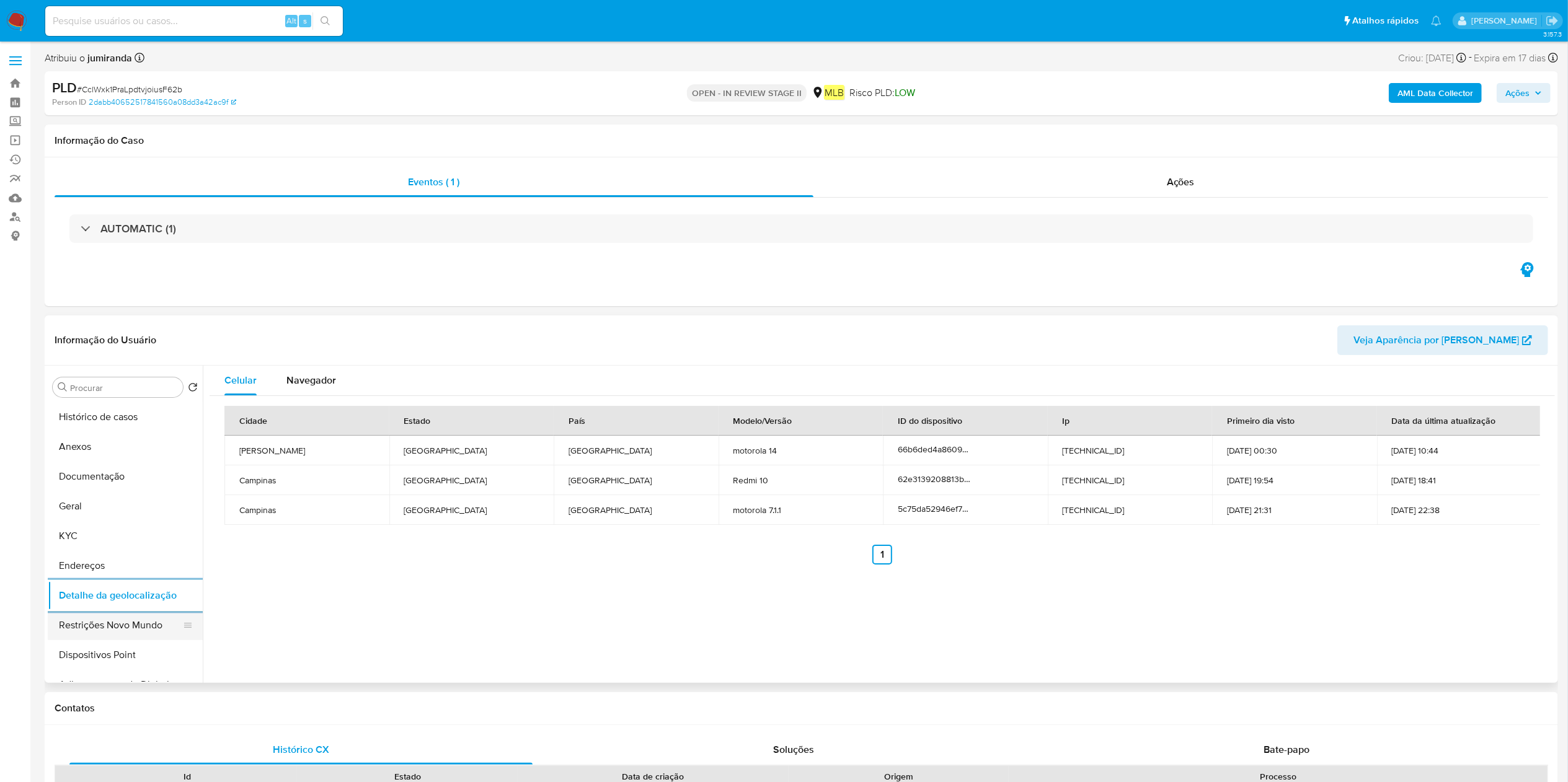
click at [119, 619] on button "Restrições Novo Mundo" at bounding box center [120, 625] width 145 height 30
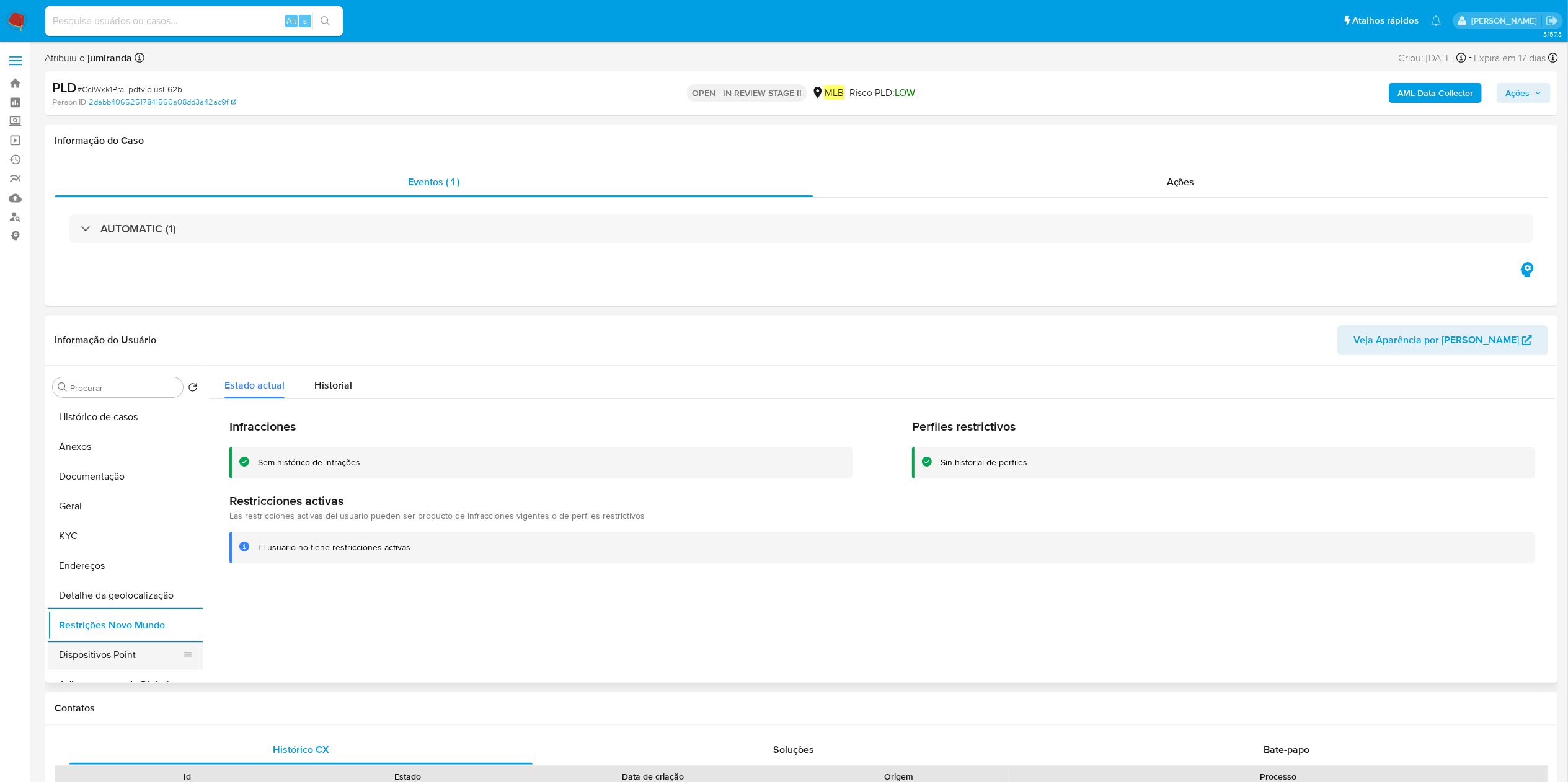
click at [102, 642] on button "Dispositivos Point" at bounding box center [120, 655] width 145 height 30
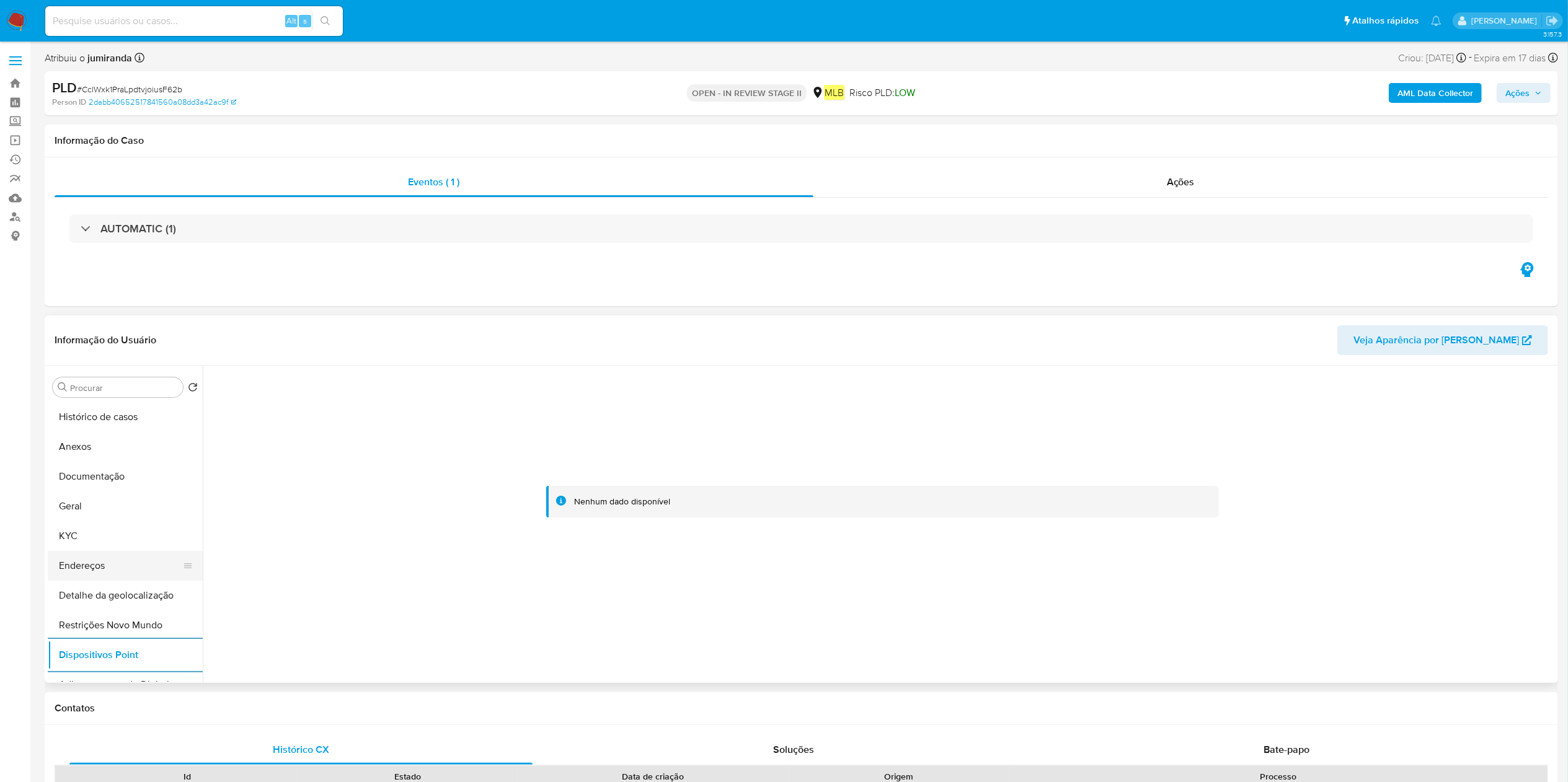
drag, startPoint x: 121, startPoint y: 556, endPoint x: 142, endPoint y: 552, distance: 21.4
click at [123, 558] on button "Endereços" at bounding box center [120, 566] width 145 height 30
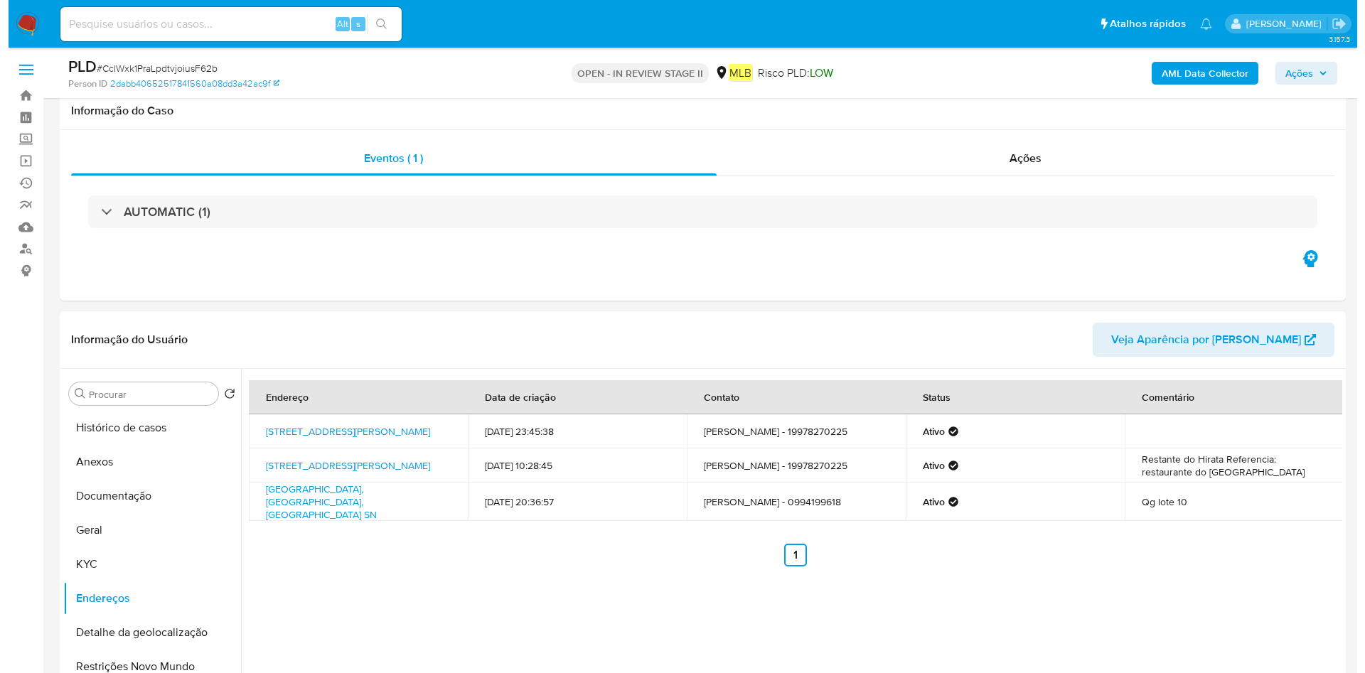
scroll to position [213, 0]
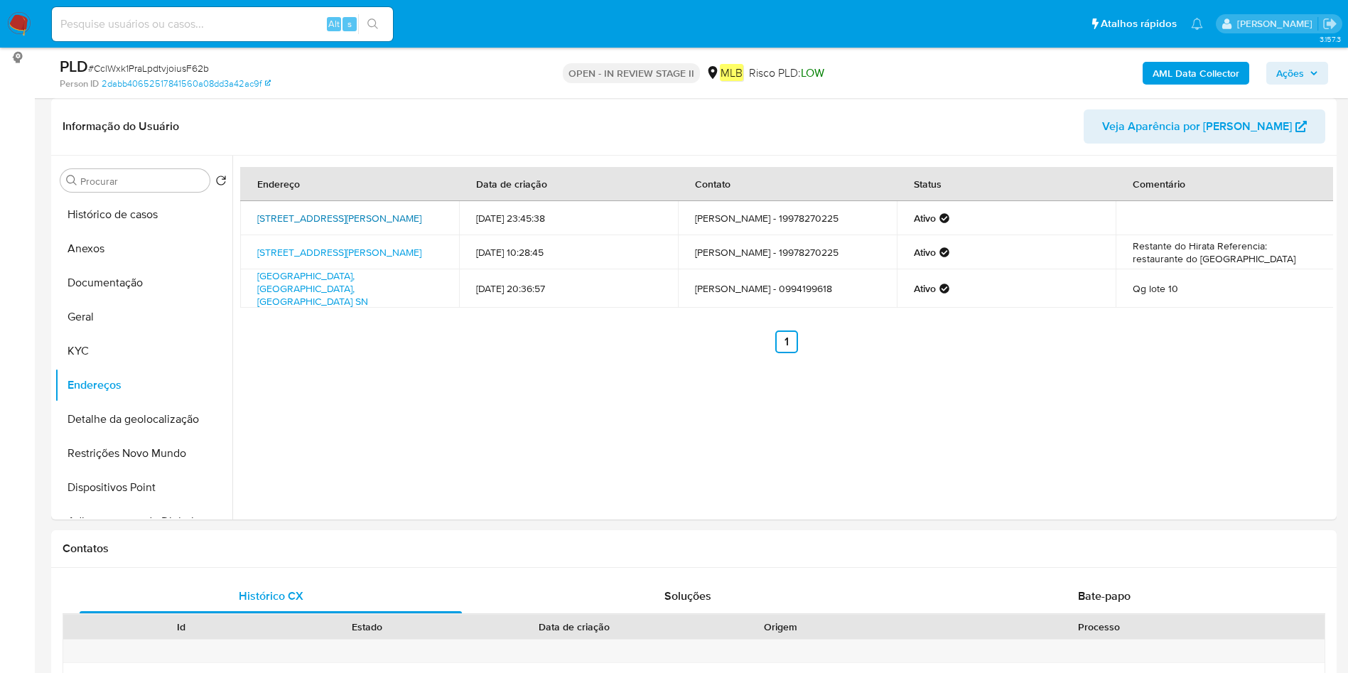
drag, startPoint x: 249, startPoint y: 211, endPoint x: 349, endPoint y: 227, distance: 100.8
click at [349, 227] on td "Rua Mary Hezkiel Levy Zeitouni 65, Campinas, São Paulo, 13046452, Brasil 65" at bounding box center [349, 218] width 219 height 34
copy link "Rua Mary Hezkiel Levy Zeitouni 65, Campinas, São Paulo"
click at [83, 314] on button "Geral" at bounding box center [138, 317] width 166 height 34
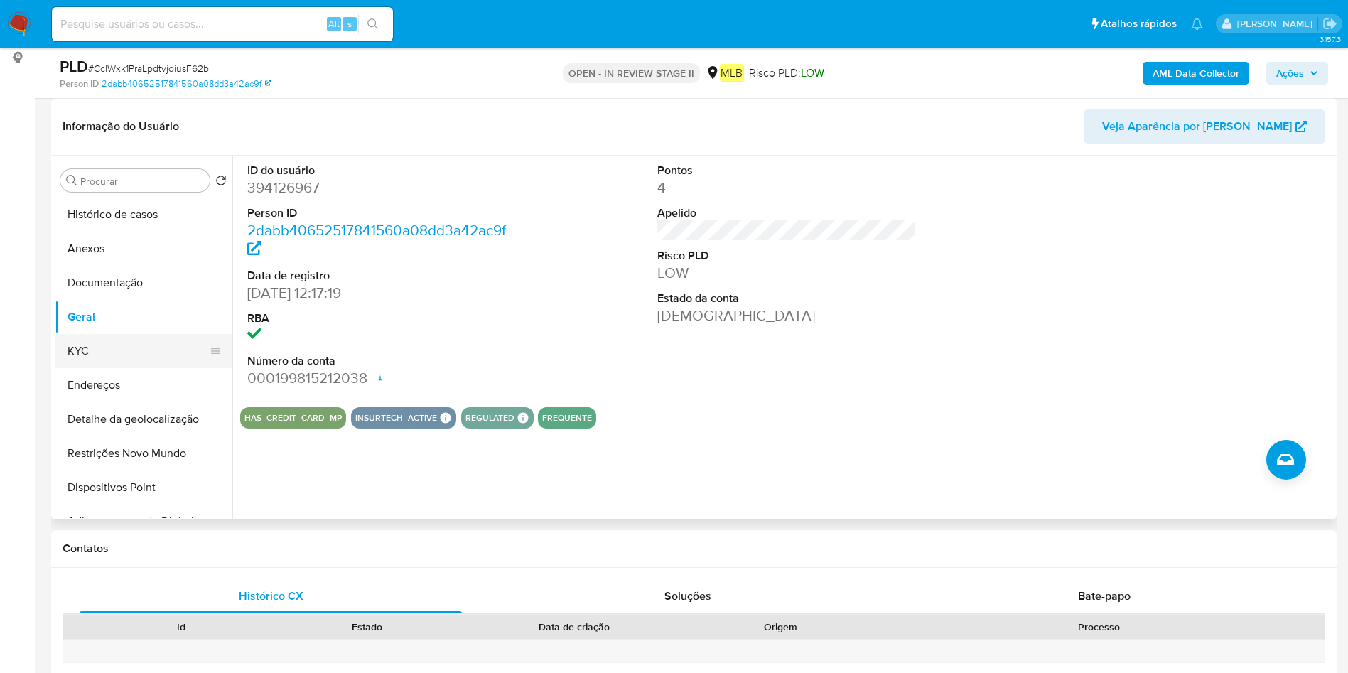
click at [121, 341] on button "KYC" at bounding box center [138, 351] width 166 height 34
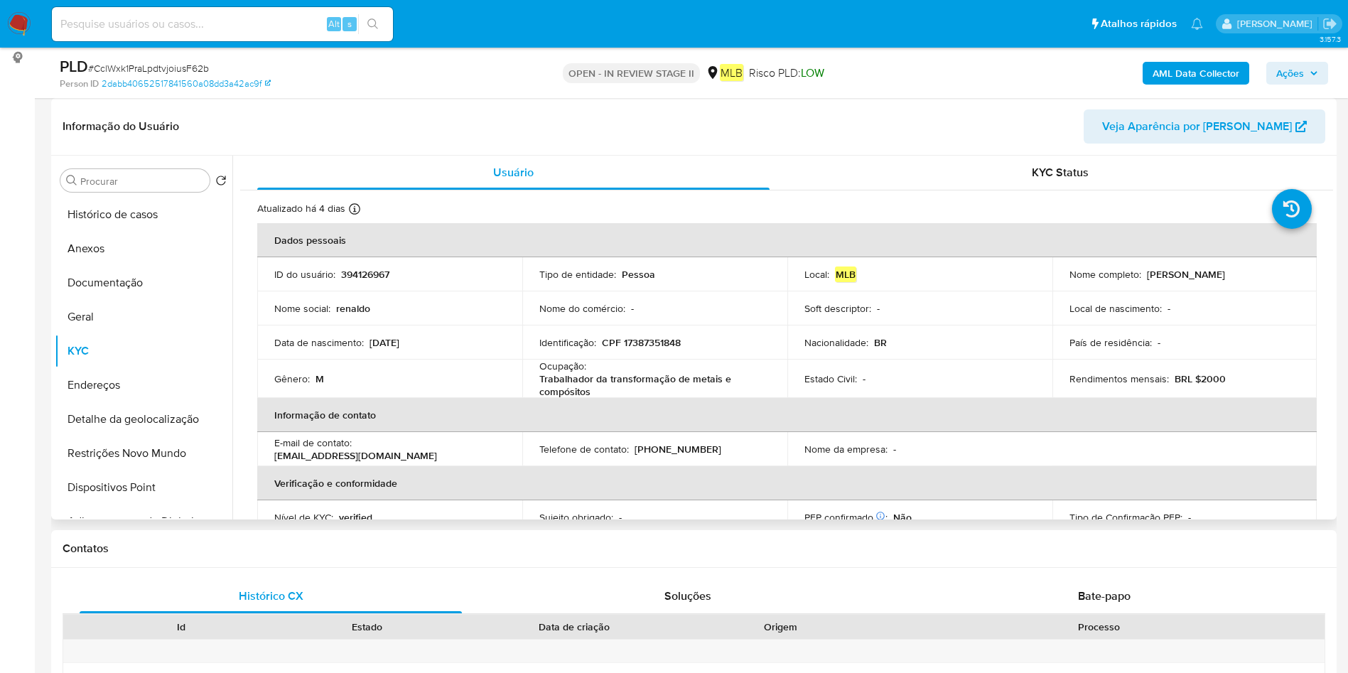
click at [110, 255] on button "Anexos" at bounding box center [144, 249] width 178 height 34
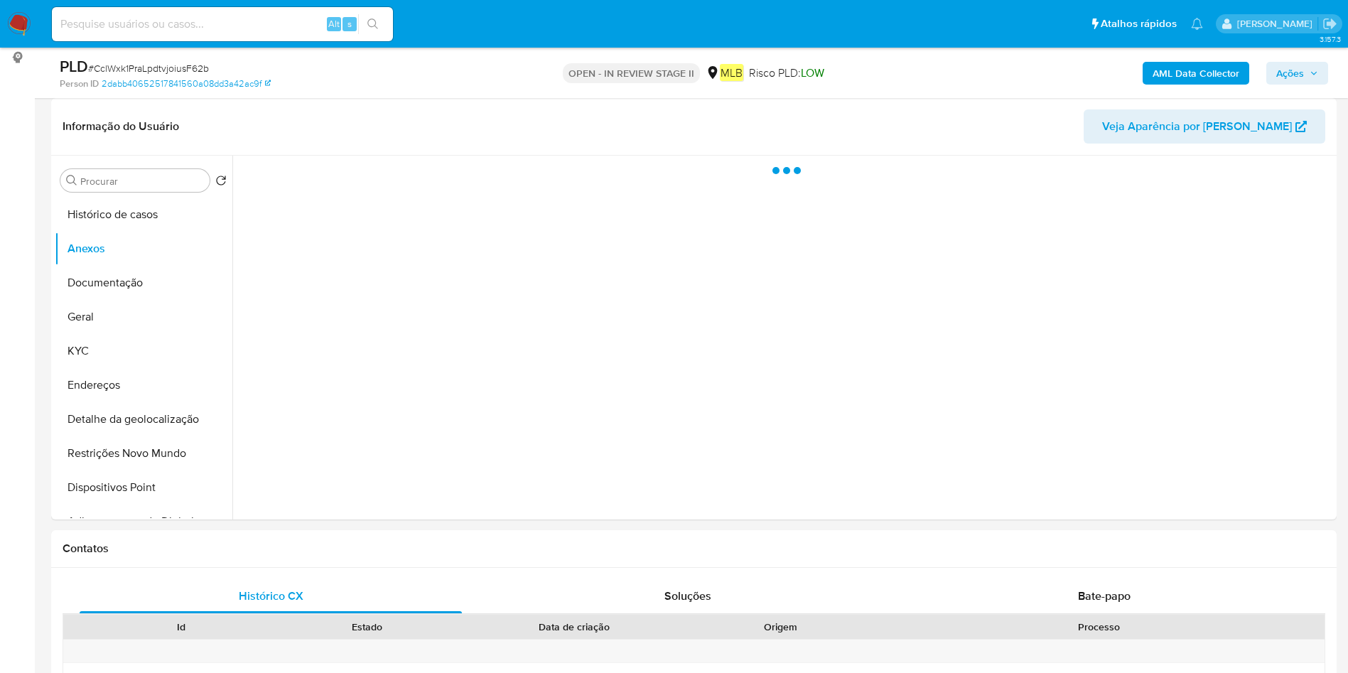
click at [1157, 74] on b "AML Data Collector" at bounding box center [1196, 73] width 87 height 23
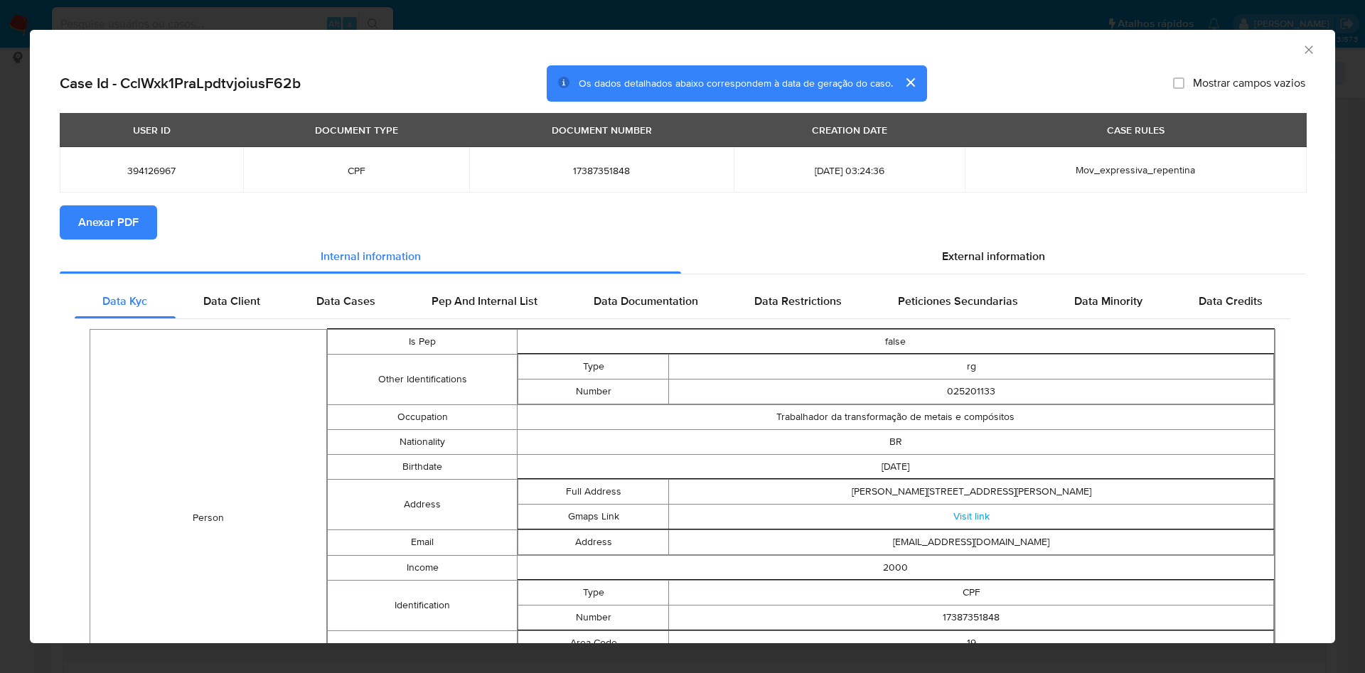
click at [110, 218] on span "Anexar PDF" at bounding box center [108, 222] width 60 height 31
click at [1302, 47] on icon "Fechar a janela" at bounding box center [1309, 50] width 14 height 14
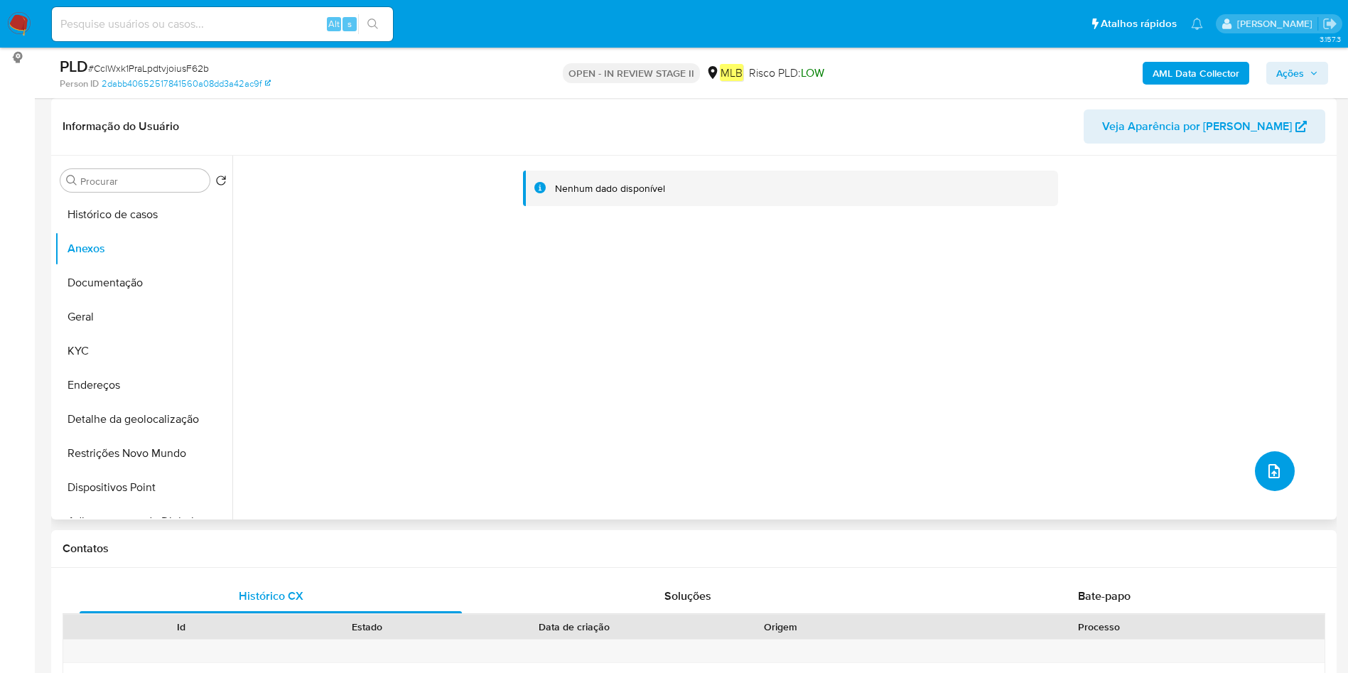
click at [1257, 459] on button "upload-file" at bounding box center [1275, 471] width 40 height 40
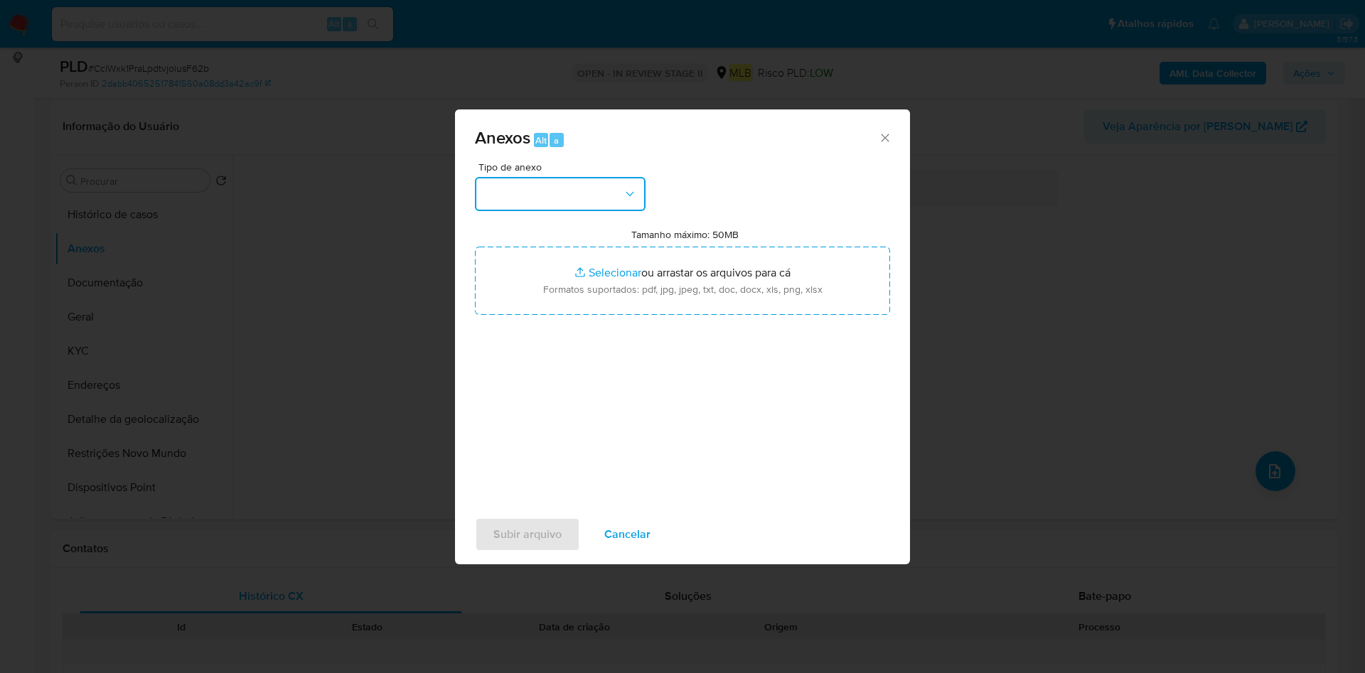
click at [604, 200] on button "button" at bounding box center [560, 194] width 171 height 34
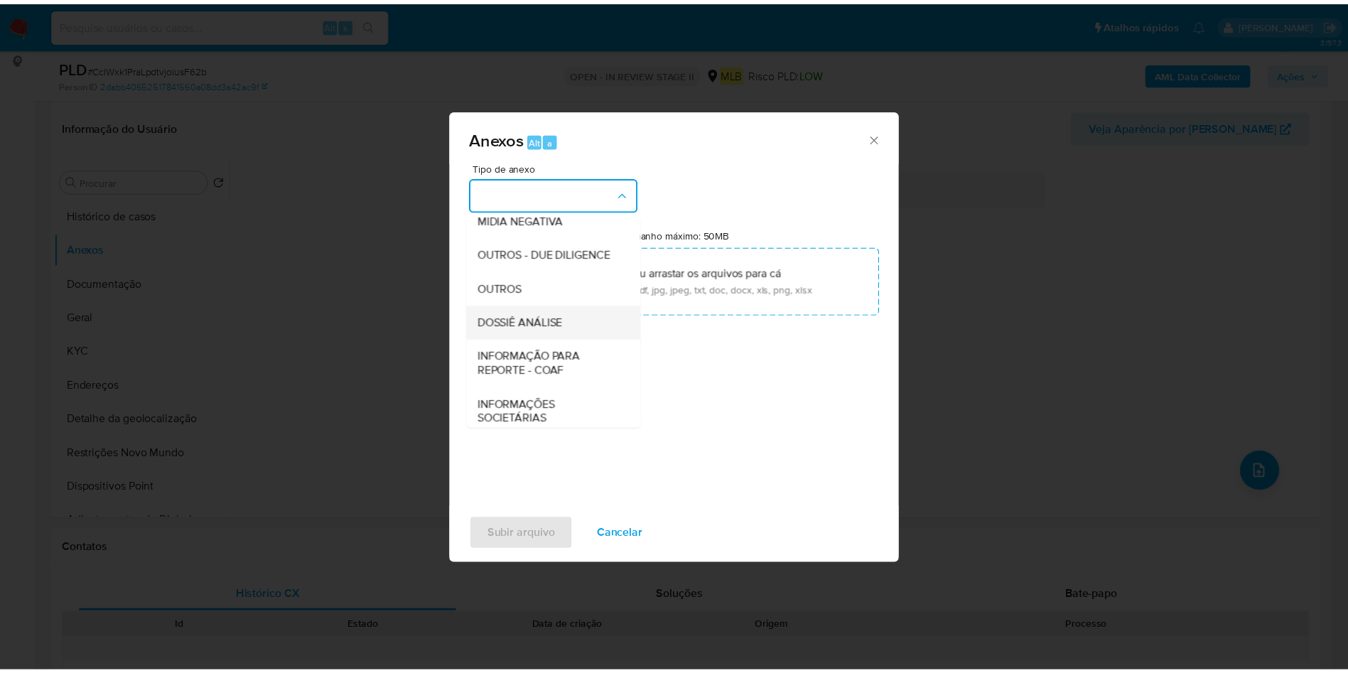
scroll to position [219, 0]
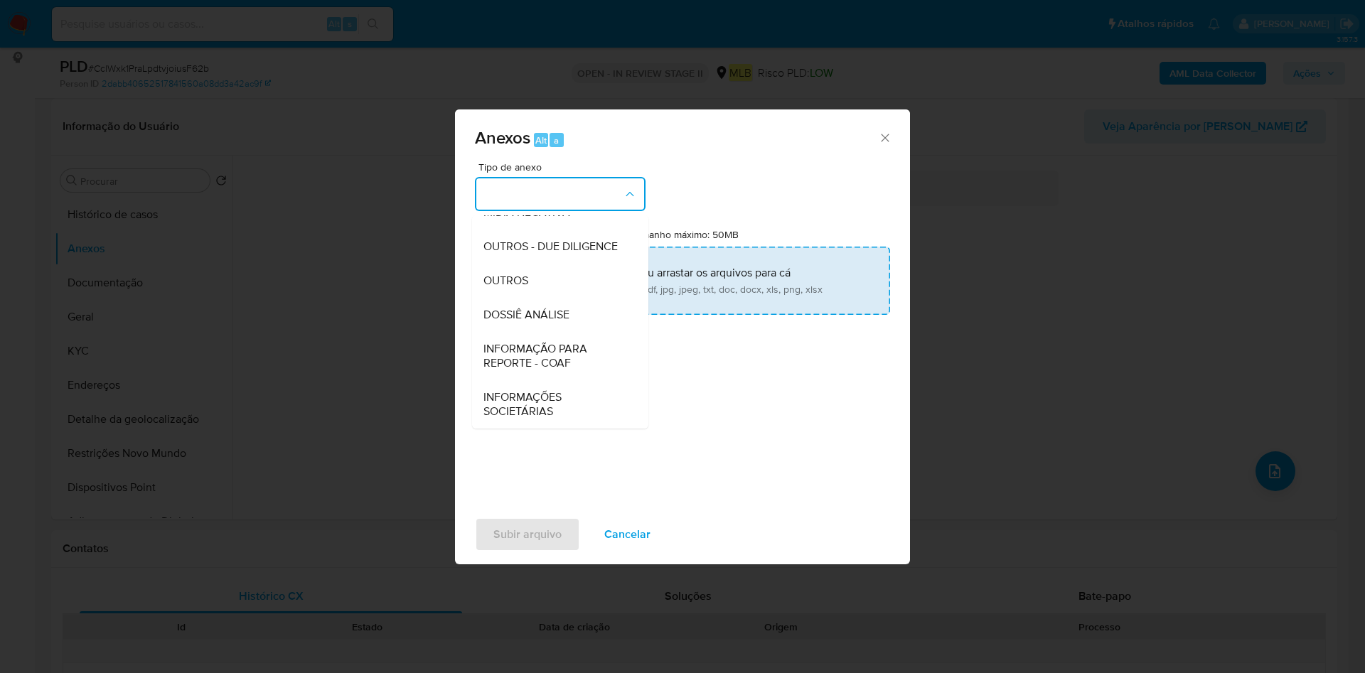
drag, startPoint x: 574, startPoint y: 281, endPoint x: 625, endPoint y: 255, distance: 56.6
click at [574, 282] on div "OUTROS" at bounding box center [555, 281] width 145 height 34
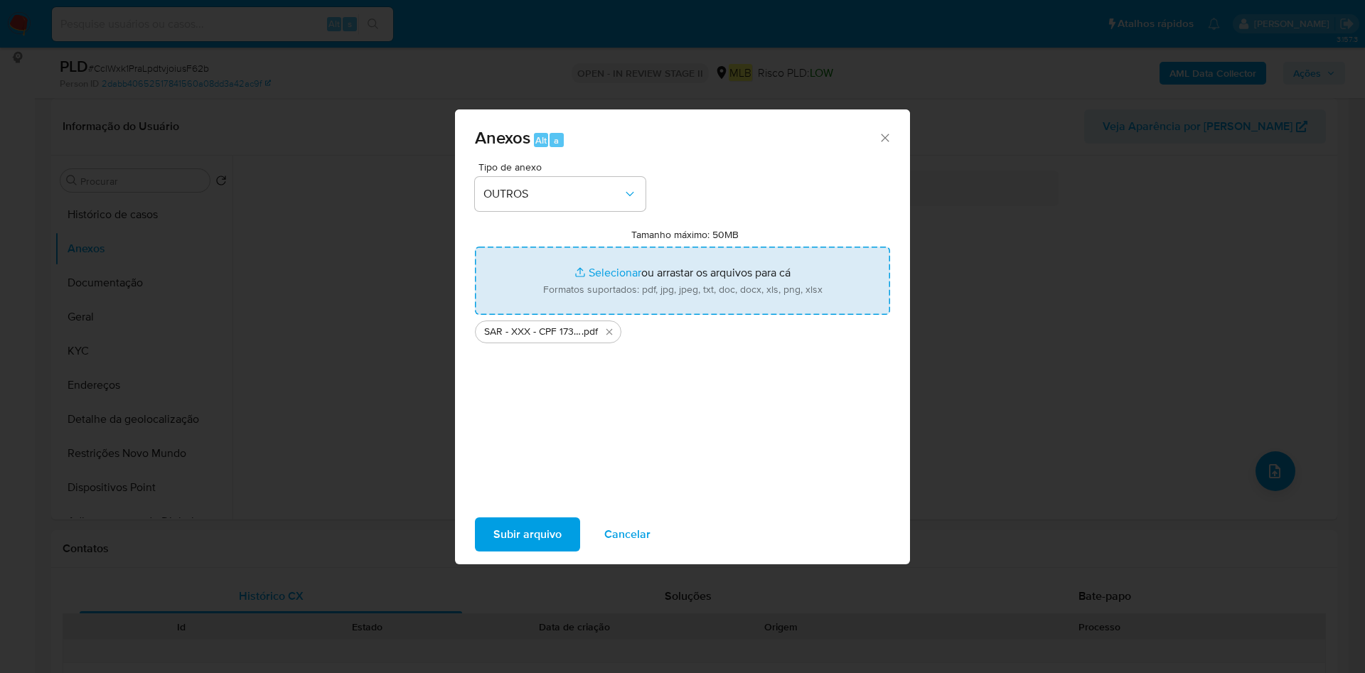
type input "C:\fakepath\Mulan 394126967_2025_09_08_11_13_07.xlsx"
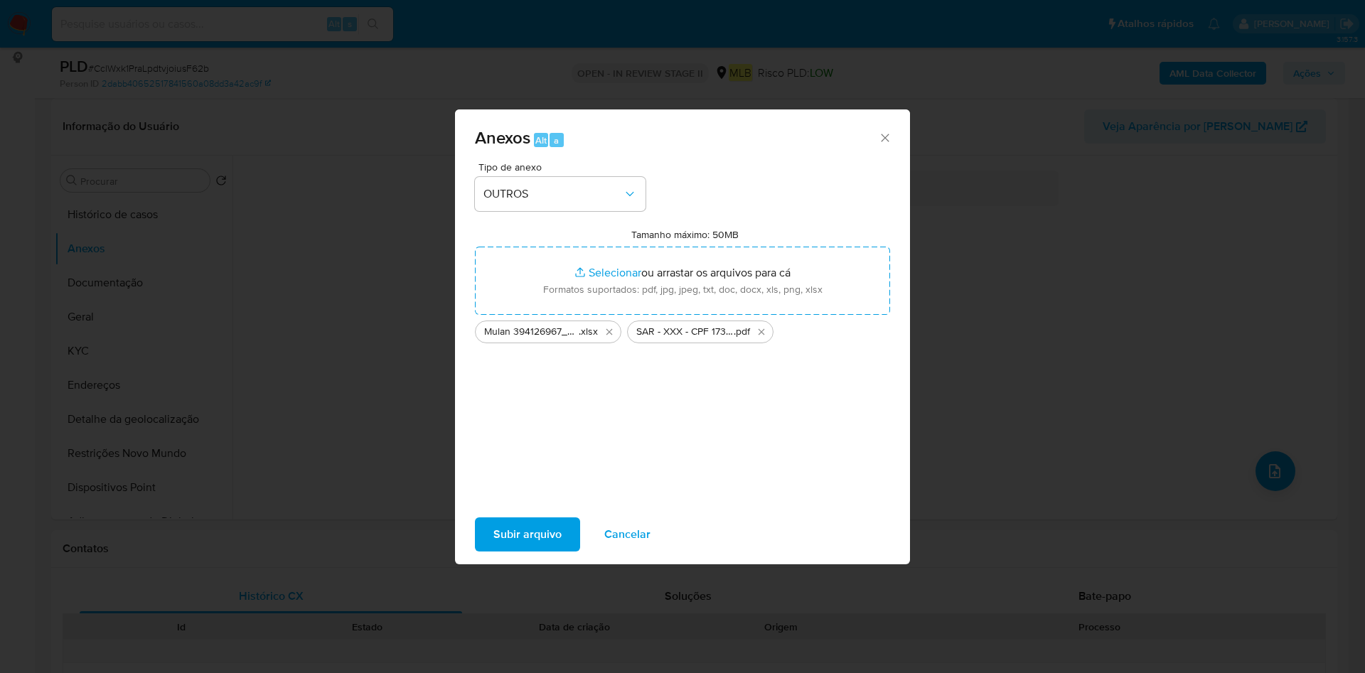
click at [552, 529] on span "Subir arquivo" at bounding box center [527, 534] width 68 height 31
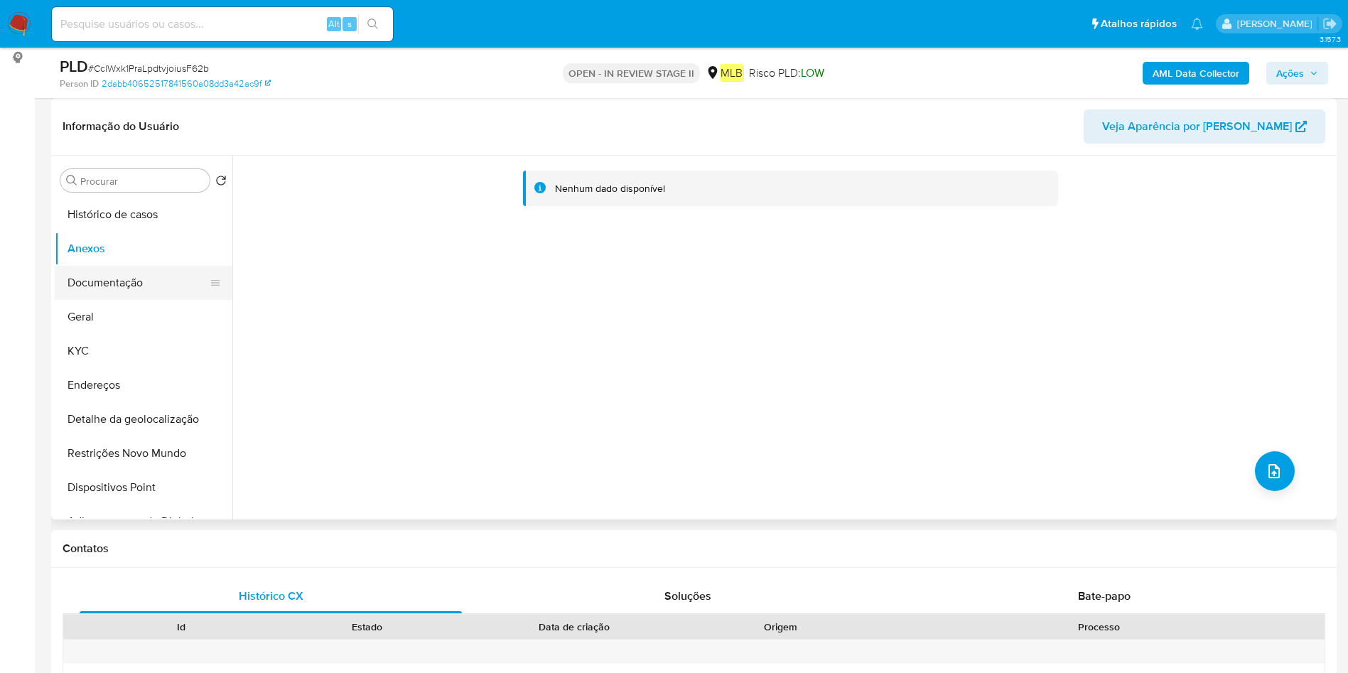
click at [127, 286] on button "Documentação" at bounding box center [138, 283] width 166 height 34
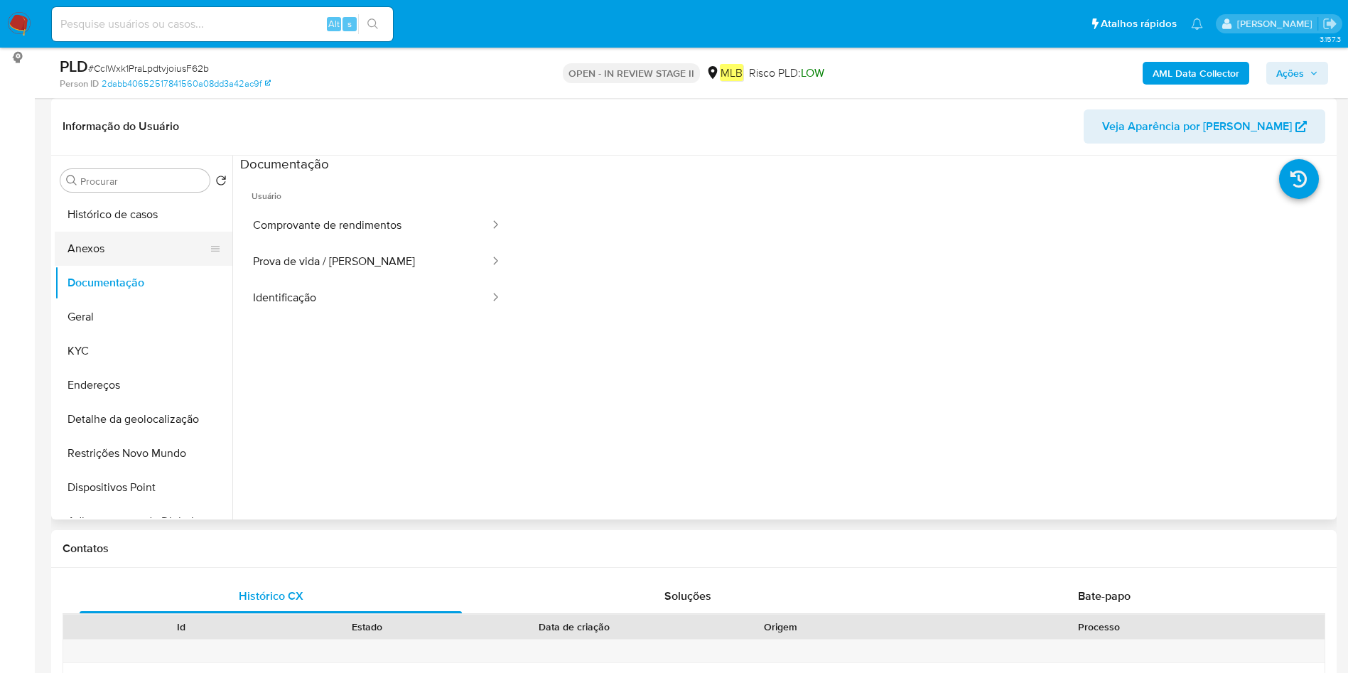
click at [129, 248] on button "Anexos" at bounding box center [138, 249] width 166 height 34
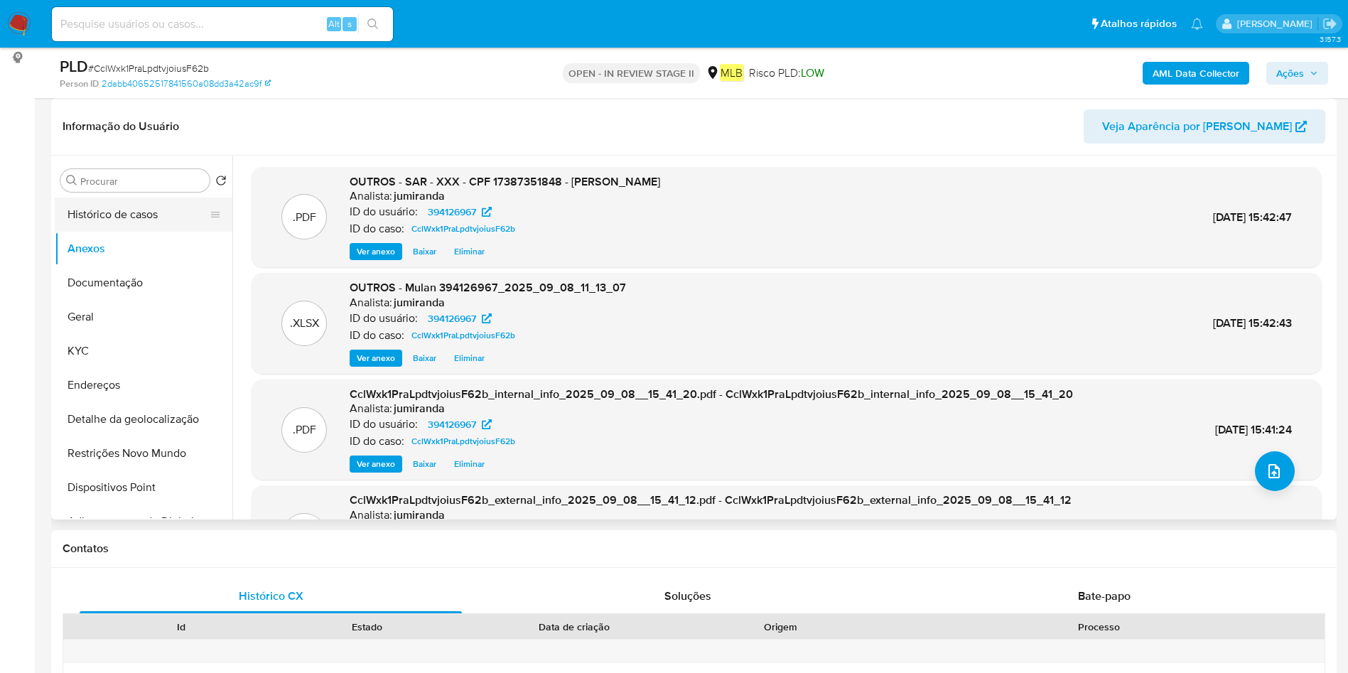
click at [161, 220] on button "Histórico de casos" at bounding box center [138, 215] width 166 height 34
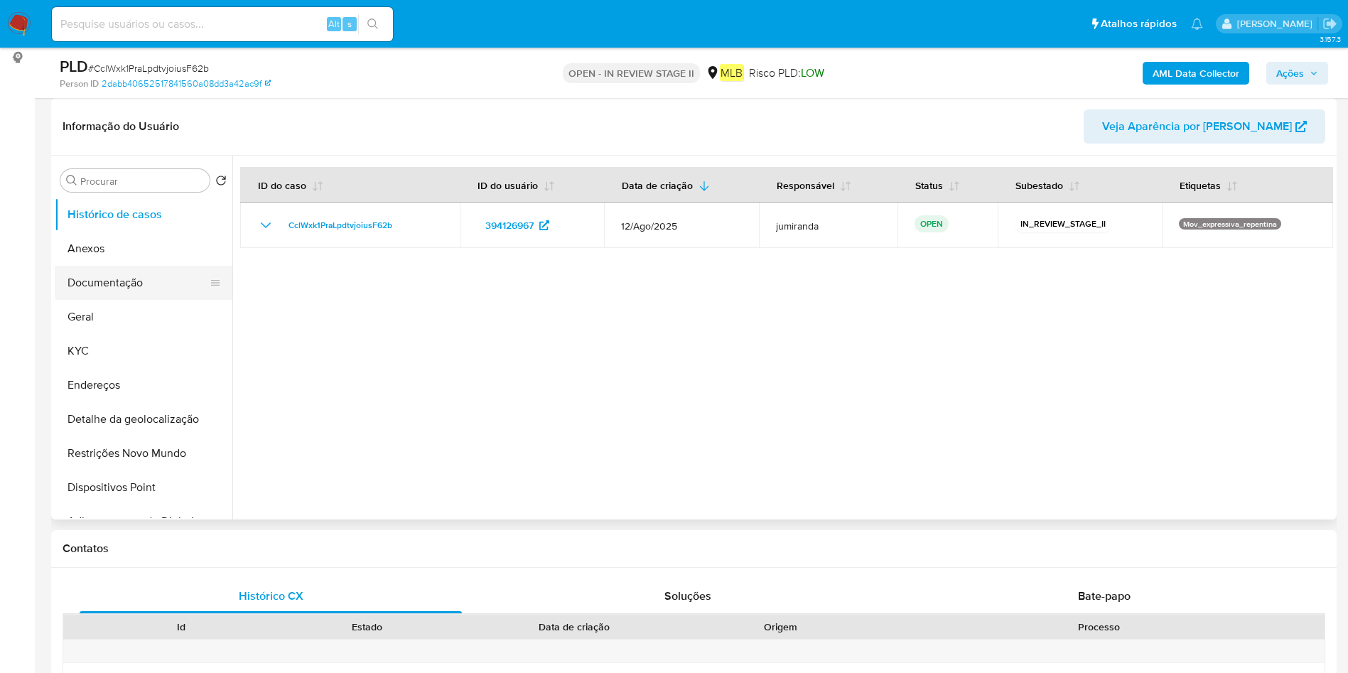
click at [114, 288] on button "Documentação" at bounding box center [138, 283] width 166 height 34
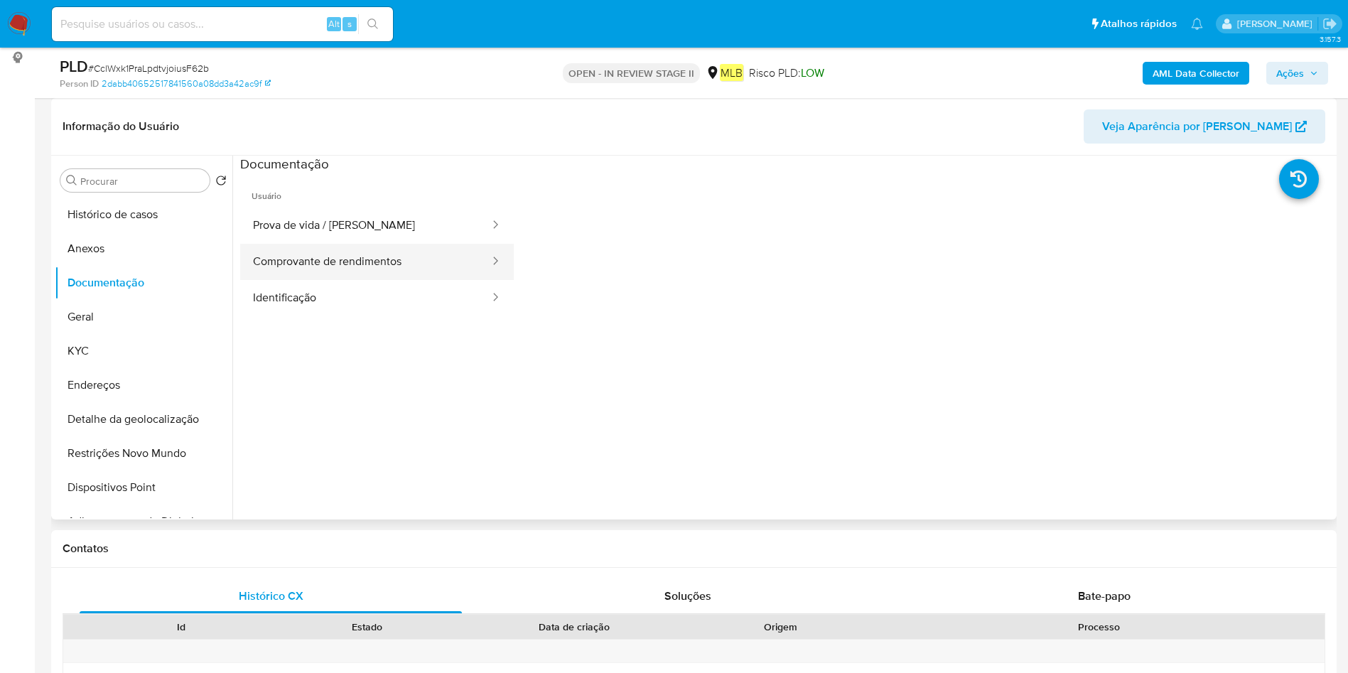
click at [361, 252] on button "Comprovante de rendimentos" at bounding box center [365, 262] width 251 height 36
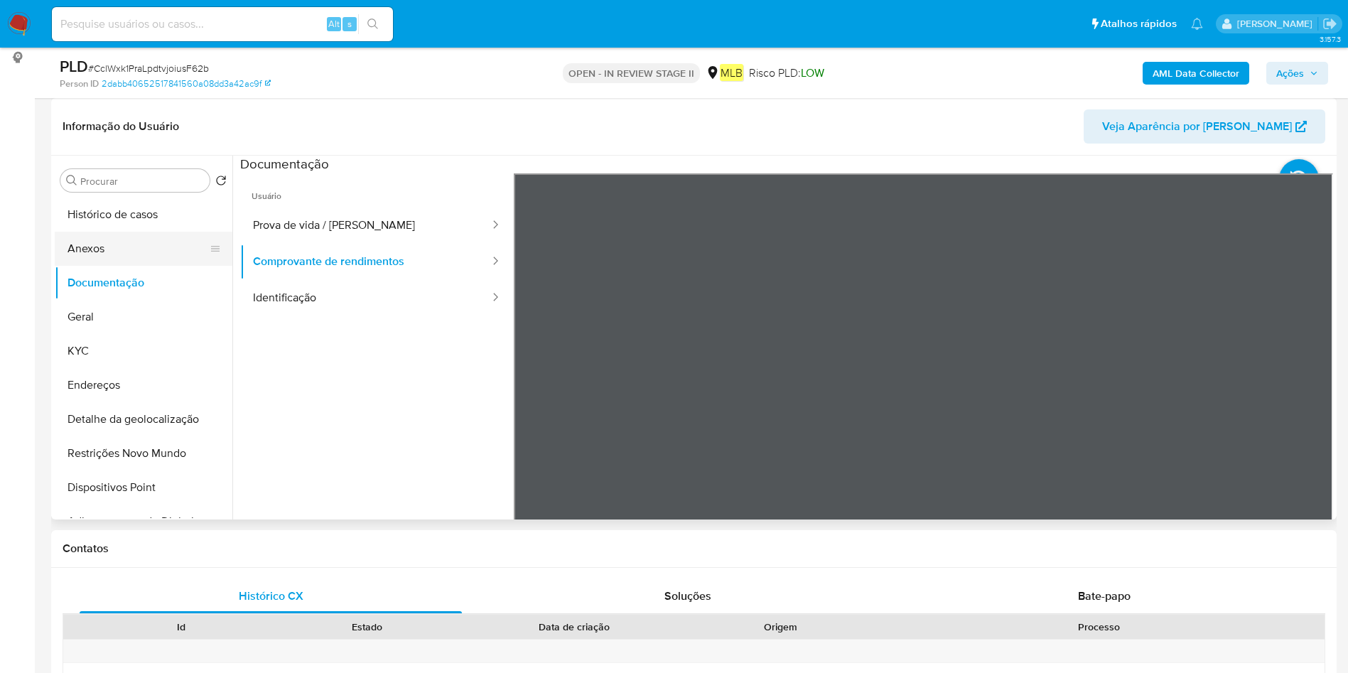
click at [134, 252] on button "Anexos" at bounding box center [138, 249] width 166 height 34
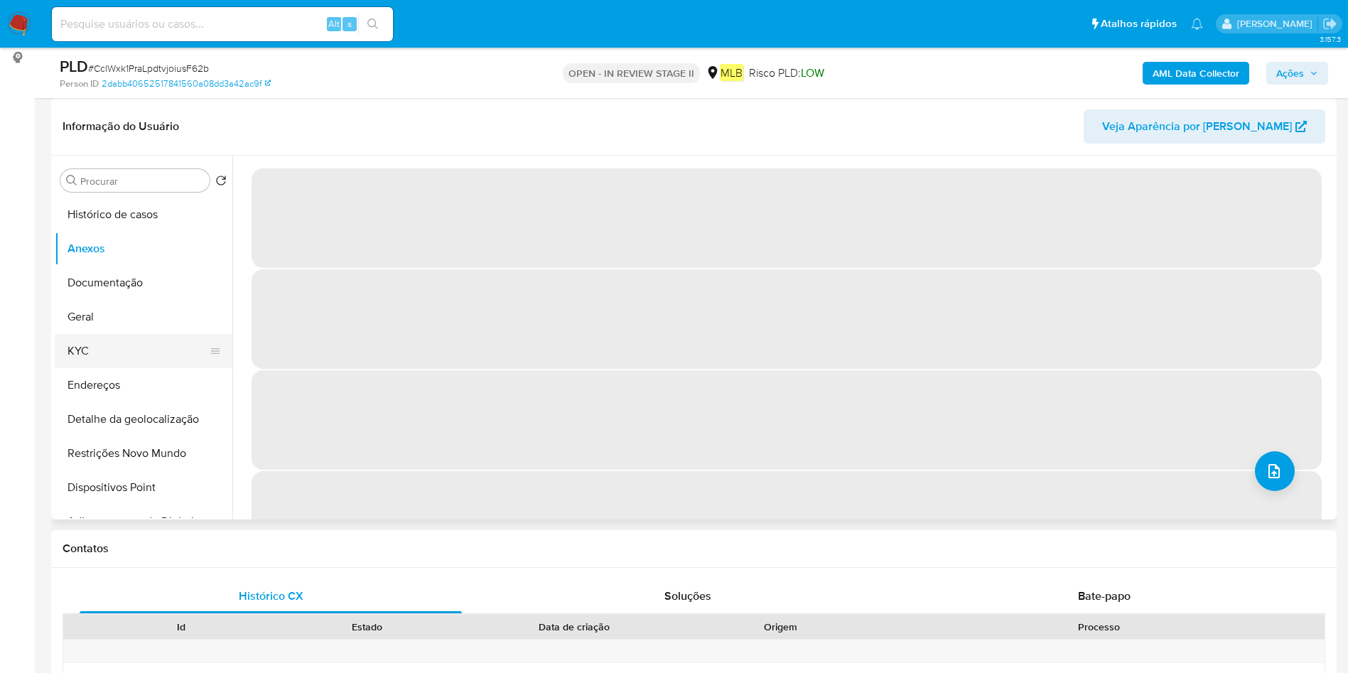
click at [144, 336] on button "KYC" at bounding box center [138, 351] width 166 height 34
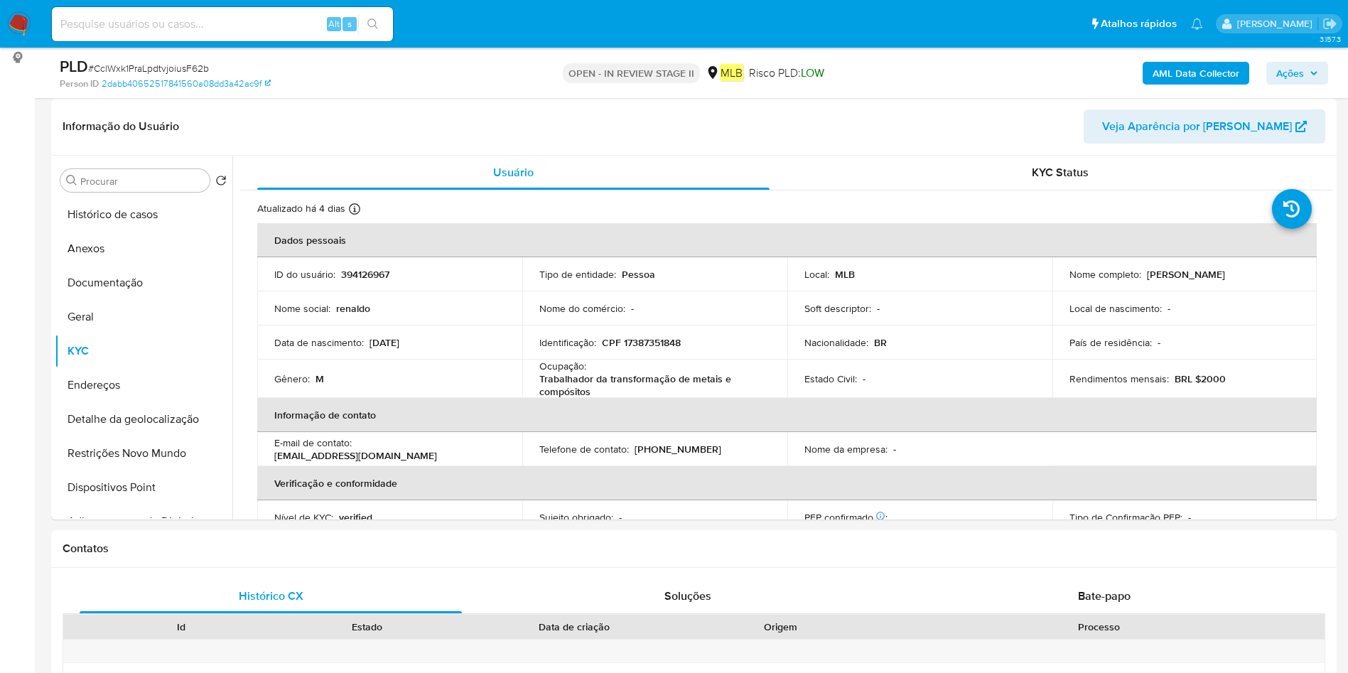
click at [1309, 76] on span "Ações" at bounding box center [1298, 73] width 42 height 20
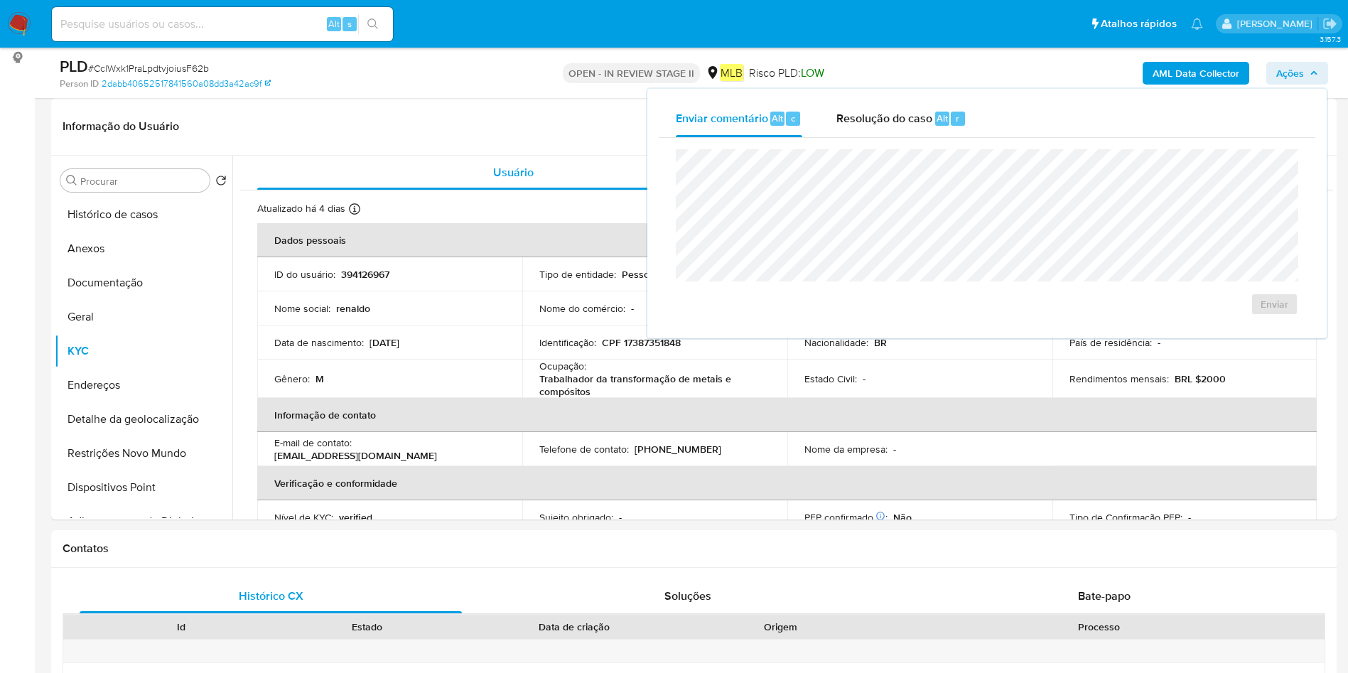
click at [908, 143] on div "Enviar" at bounding box center [987, 232] width 657 height 189
click at [912, 127] on div "Resolução do caso Alt r" at bounding box center [902, 118] width 130 height 37
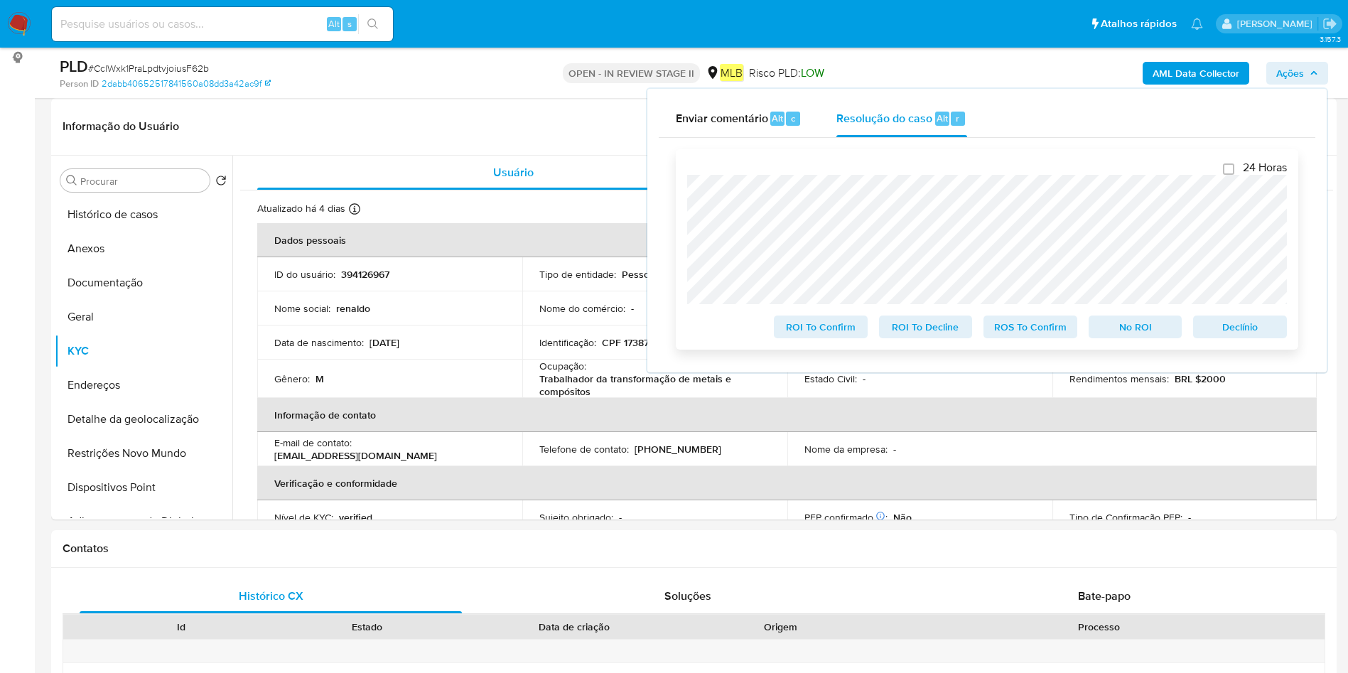
click at [1009, 327] on span "ROS To Confirm" at bounding box center [1031, 327] width 74 height 20
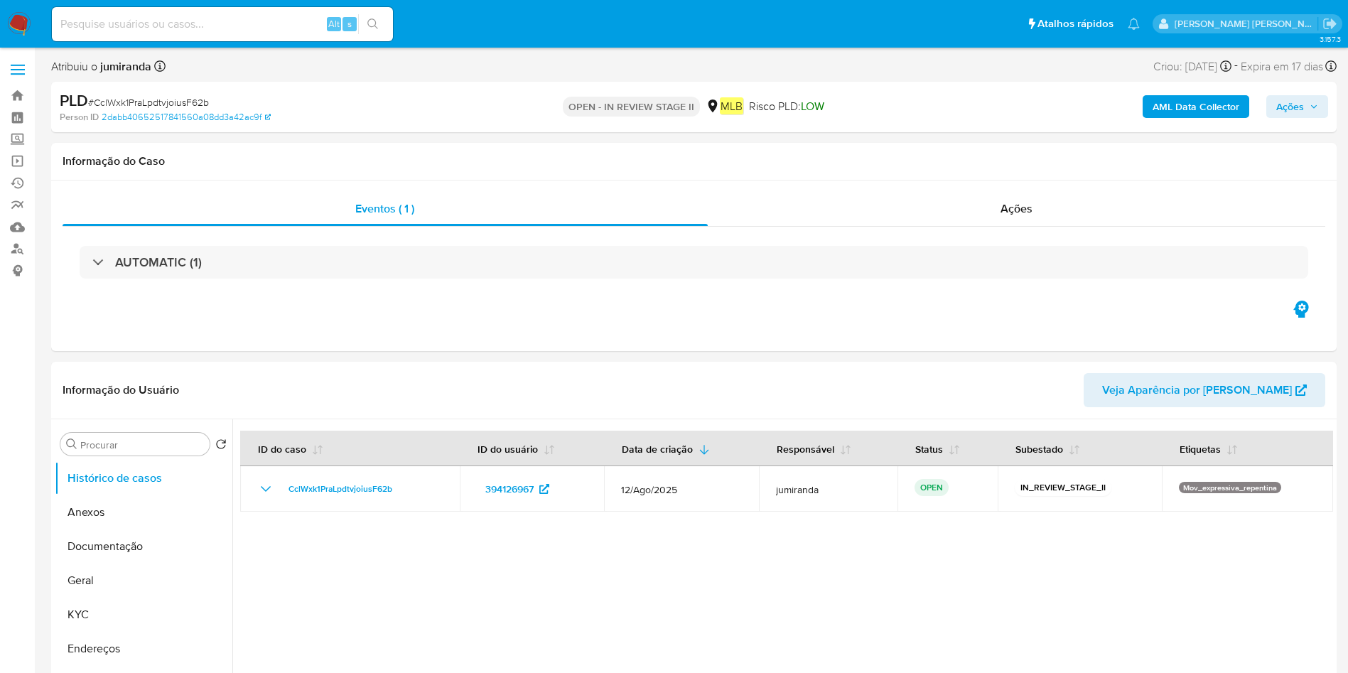
select select "10"
drag, startPoint x: 195, startPoint y: 19, endPoint x: 203, endPoint y: 16, distance: 8.3
click at [193, 20] on input at bounding box center [222, 24] width 341 height 18
paste input "1596943601"
type input "1596943601"
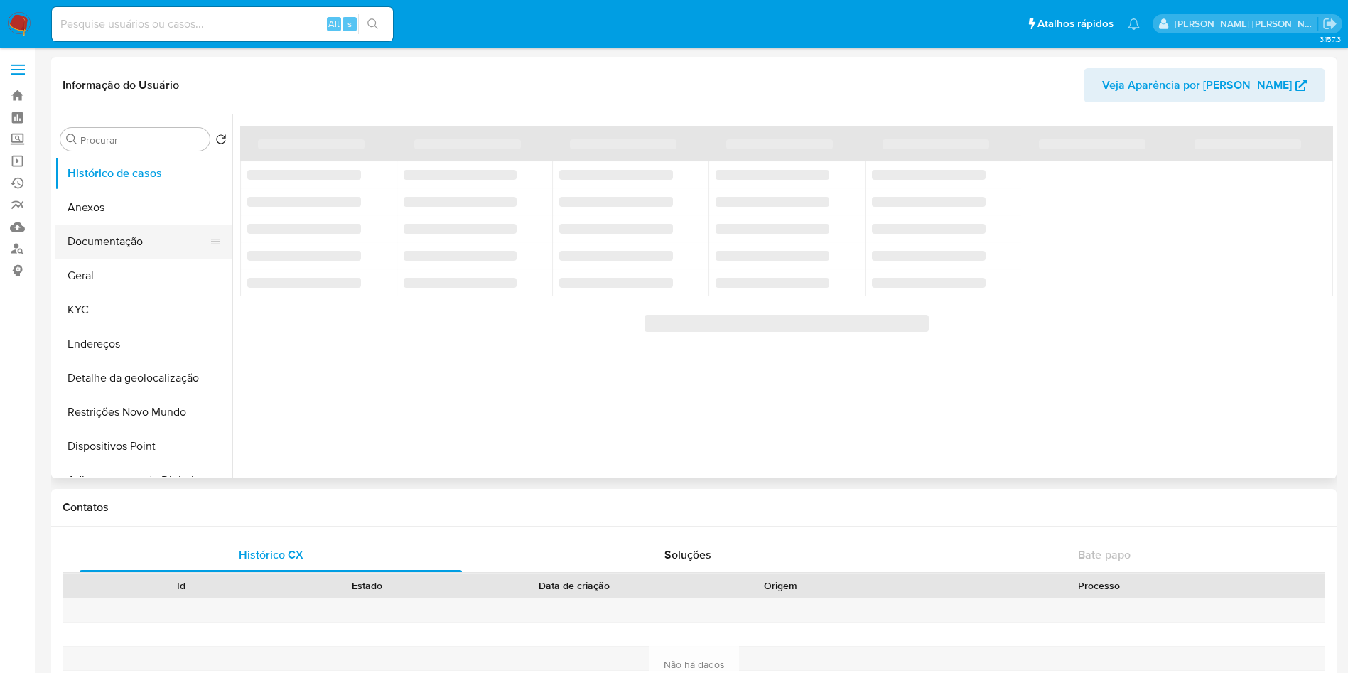
click at [128, 245] on button "Documentação" at bounding box center [138, 242] width 166 height 34
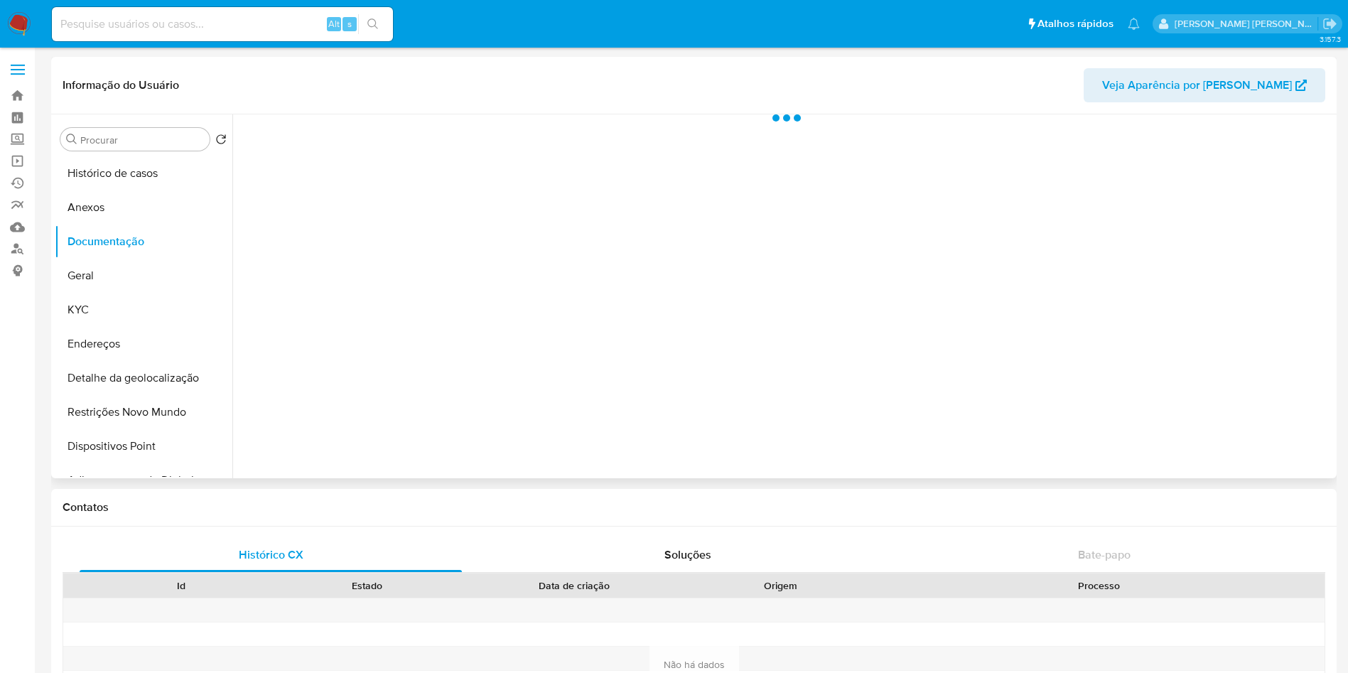
select select "10"
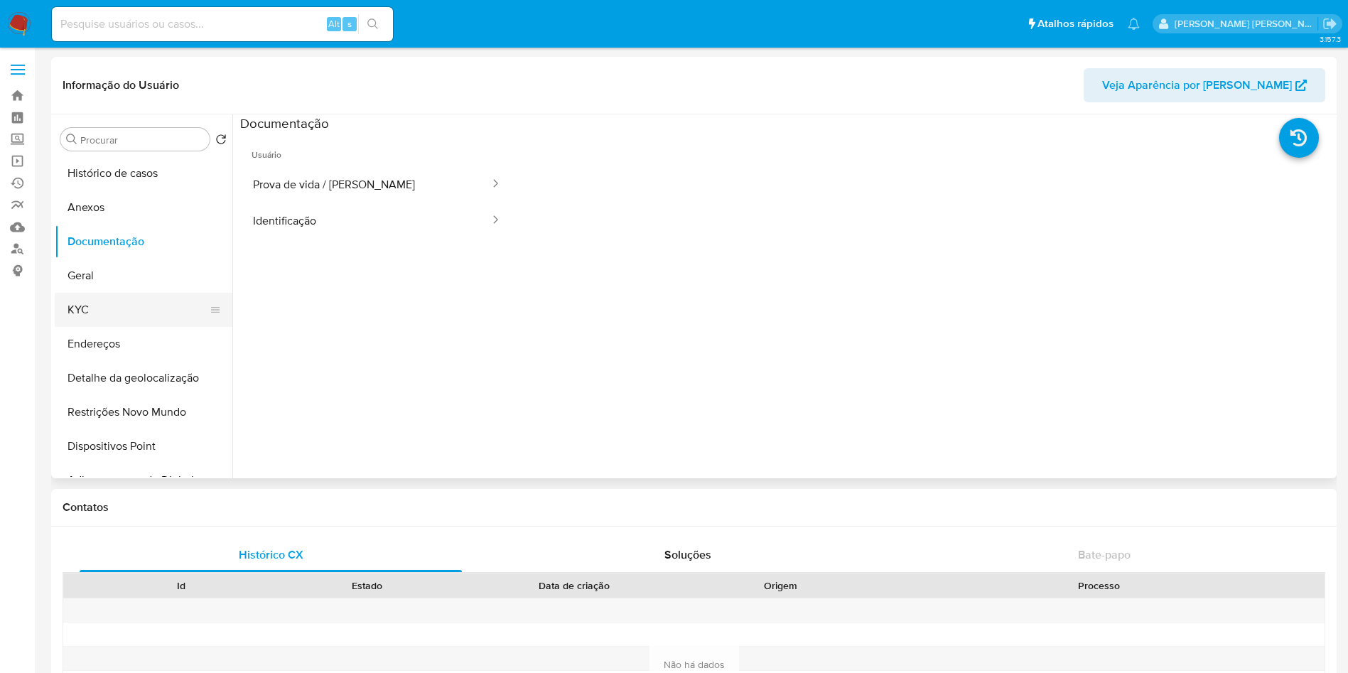
click at [144, 313] on button "KYC" at bounding box center [138, 310] width 166 height 34
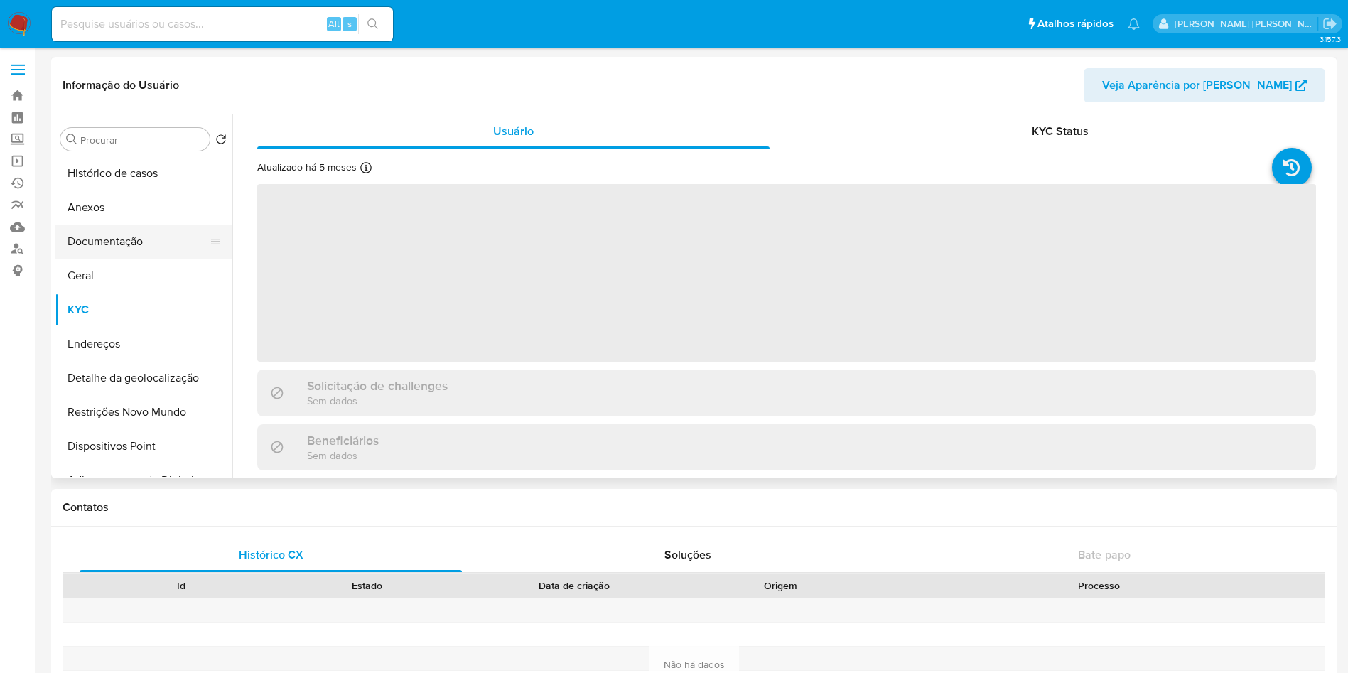
click at [149, 237] on button "Documentação" at bounding box center [138, 242] width 166 height 34
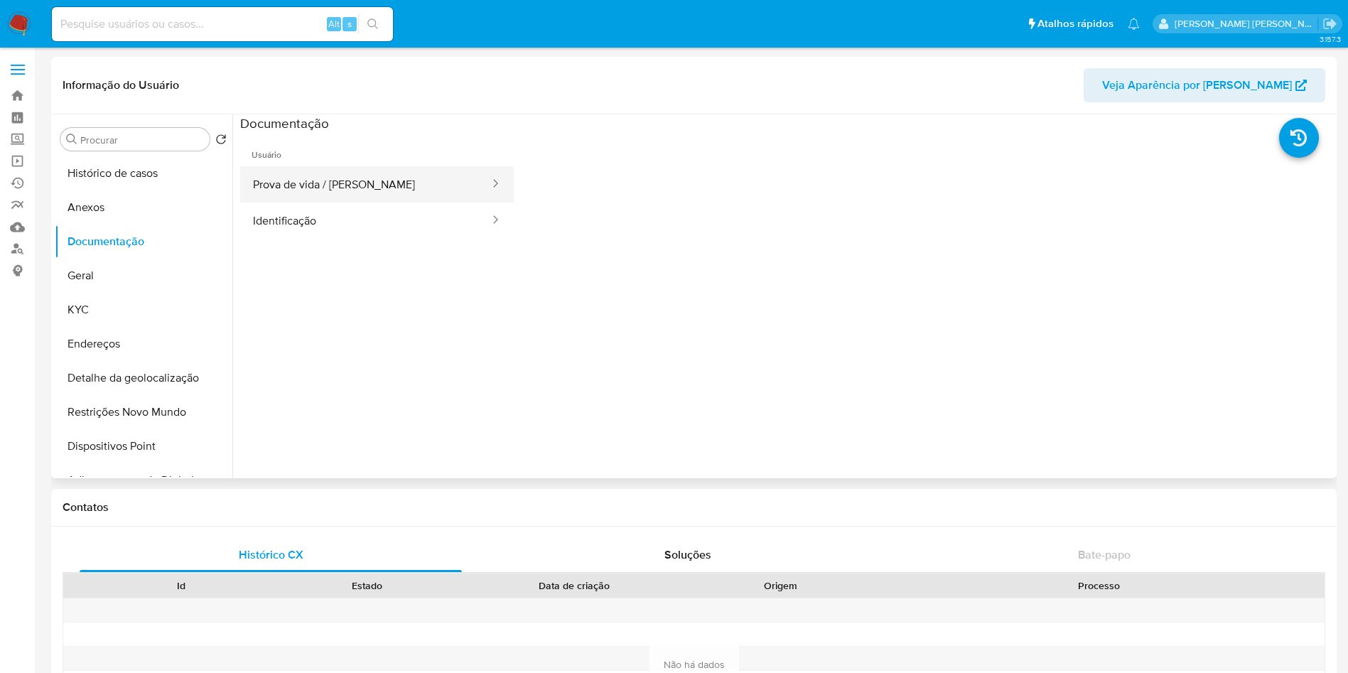
click at [404, 197] on button "Prova de vida / [PERSON_NAME]" at bounding box center [365, 184] width 251 height 36
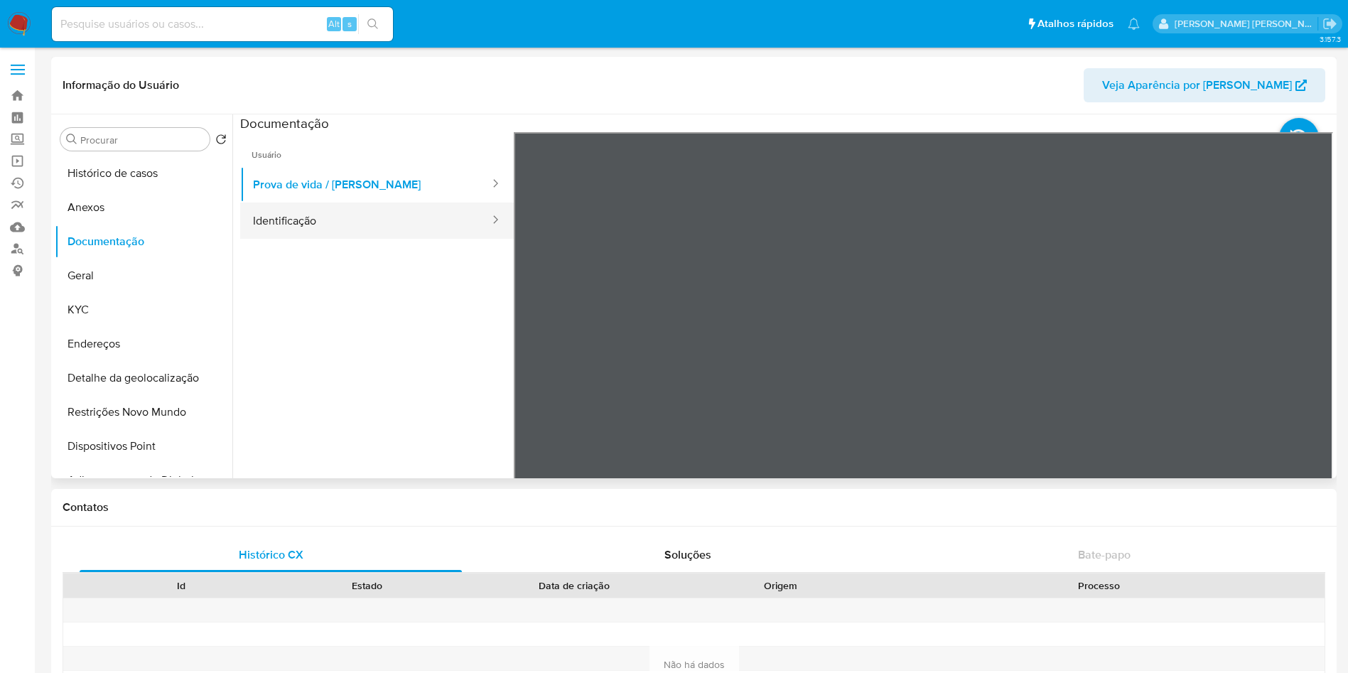
click at [323, 223] on button "Identificação" at bounding box center [365, 221] width 251 height 36
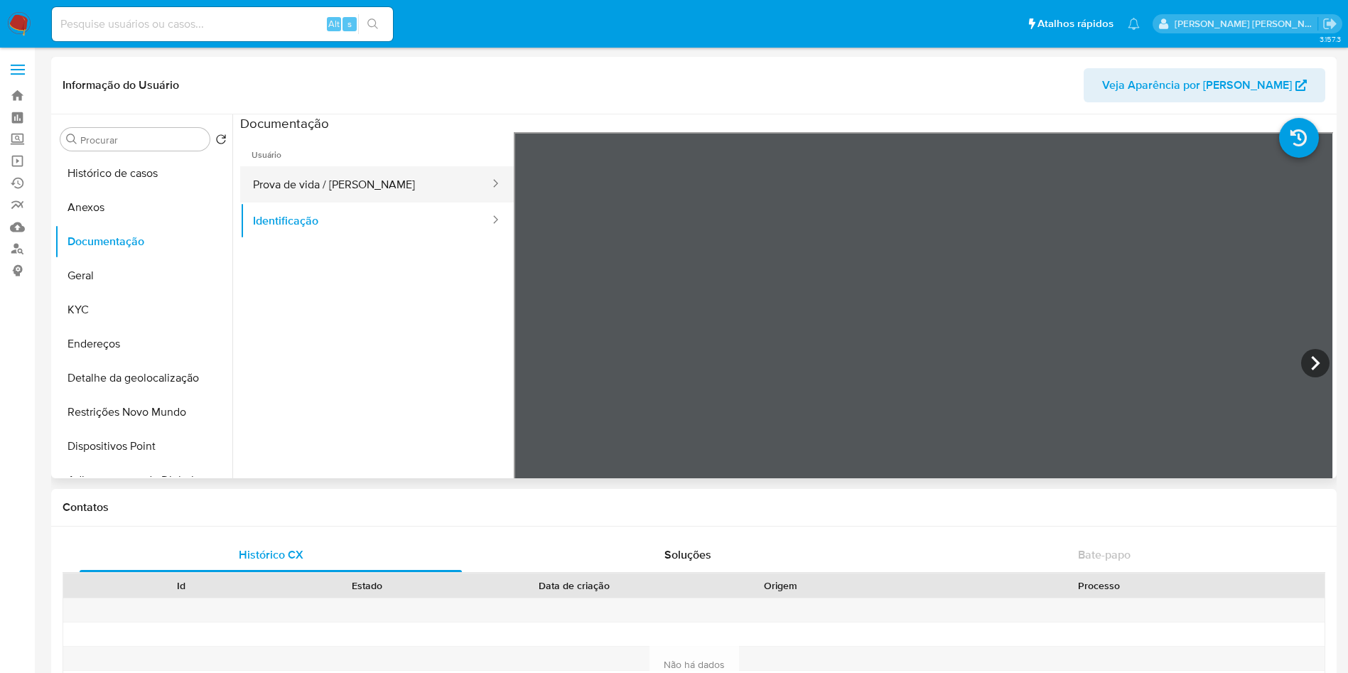
drag, startPoint x: 370, startPoint y: 191, endPoint x: 471, endPoint y: 193, distance: 100.2
click at [366, 193] on button "Prova de vida / [PERSON_NAME]" at bounding box center [365, 184] width 251 height 36
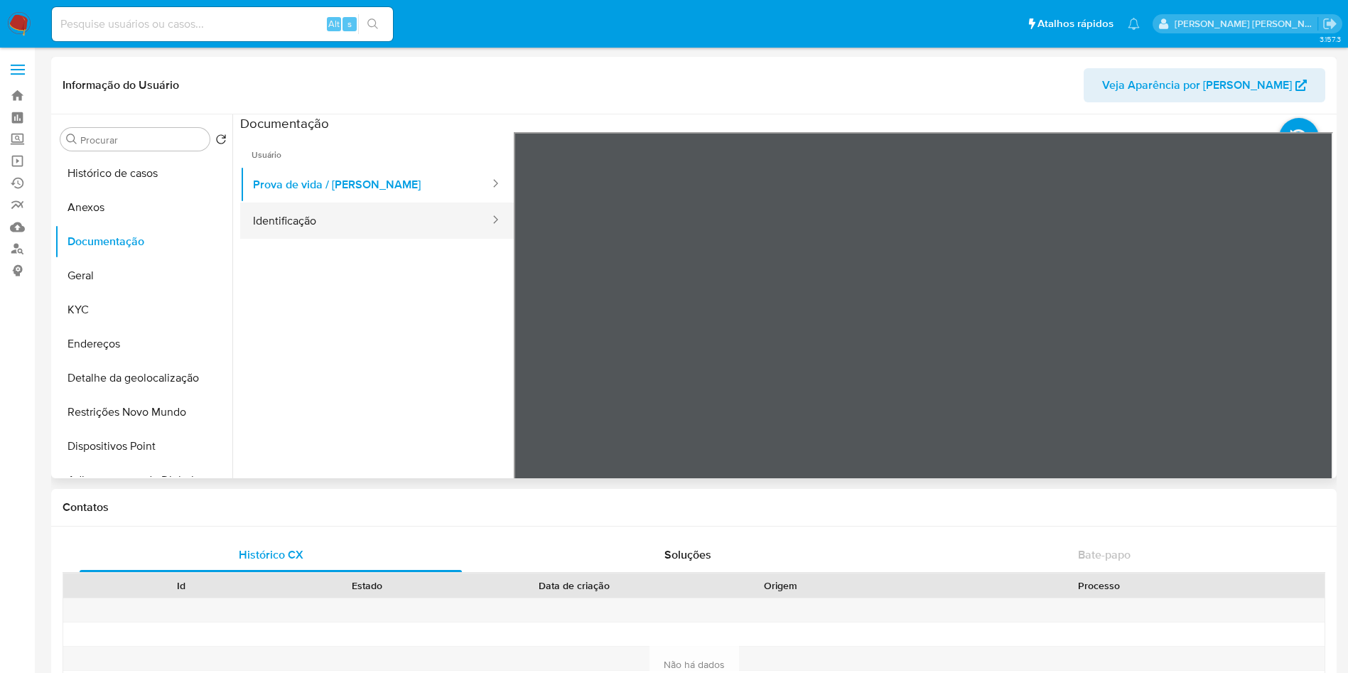
click at [361, 210] on button "Identificação" at bounding box center [365, 221] width 251 height 36
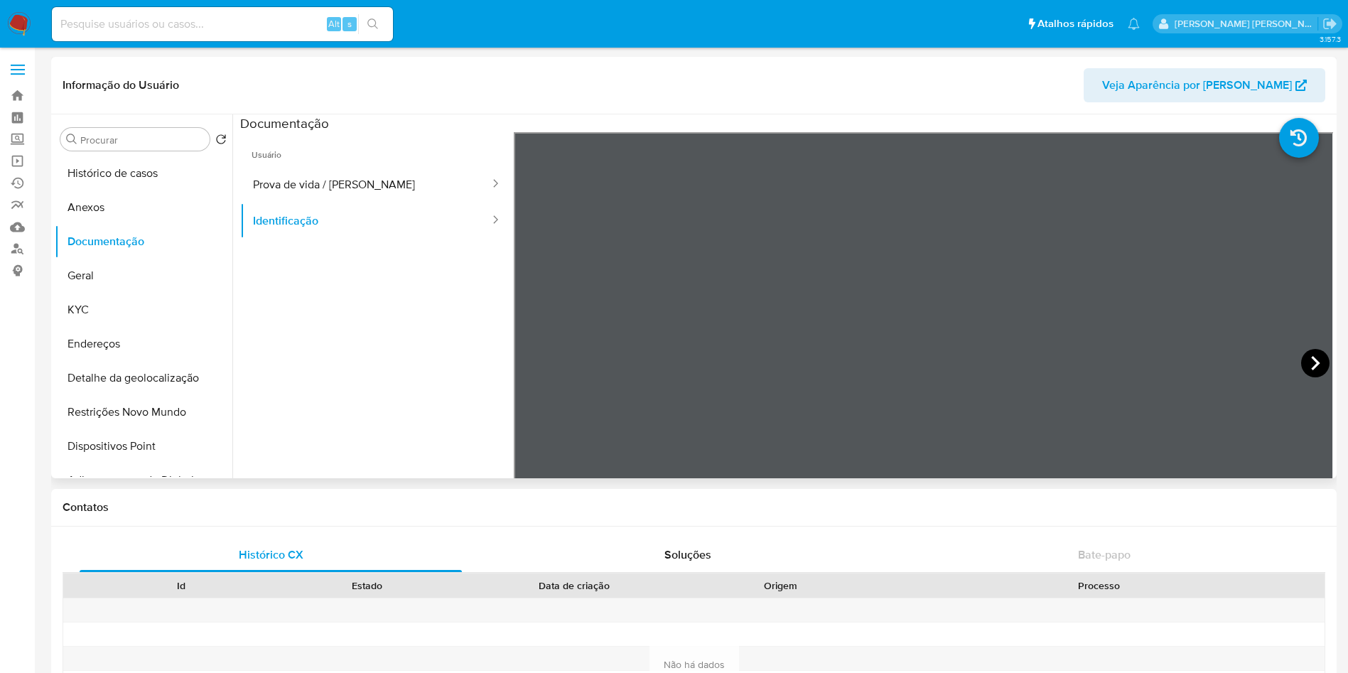
click at [1313, 361] on icon at bounding box center [1316, 363] width 28 height 28
click at [395, 204] on button "Identificação" at bounding box center [365, 221] width 251 height 36
click at [405, 191] on button "Prova de vida / Selfie" at bounding box center [365, 184] width 251 height 36
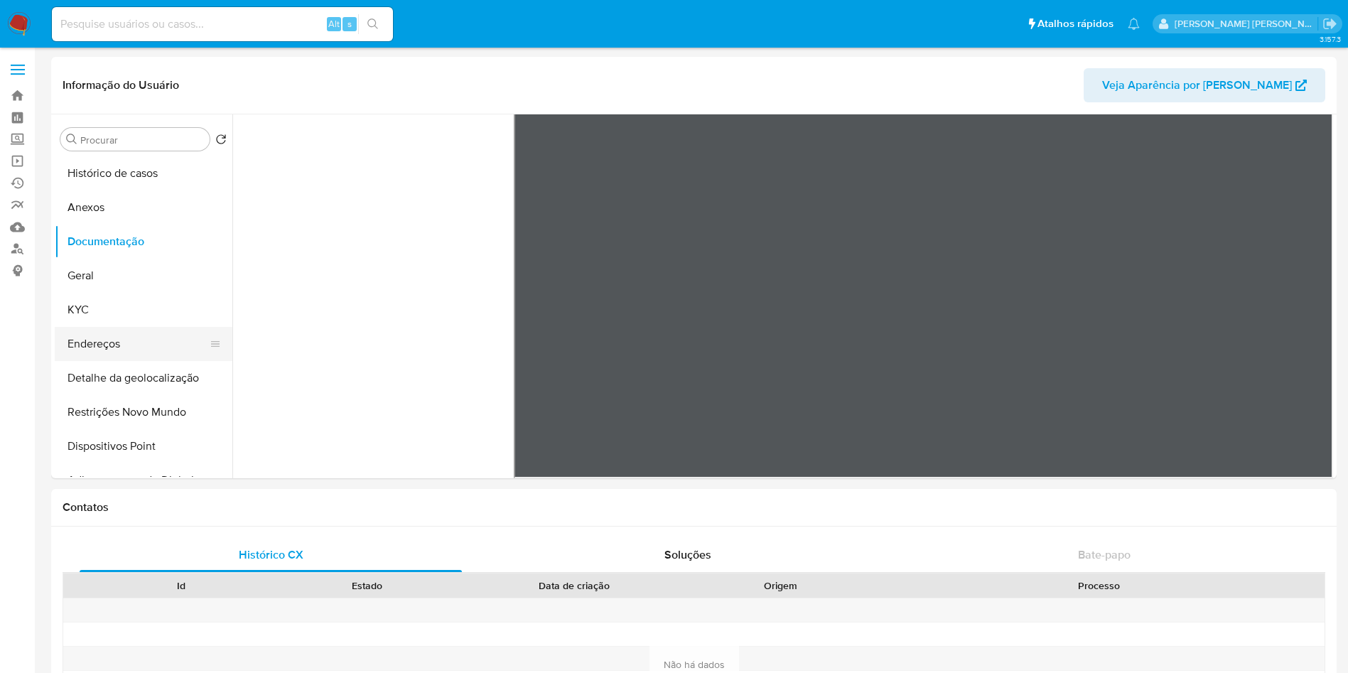
click at [157, 355] on button "Endereços" at bounding box center [138, 344] width 166 height 34
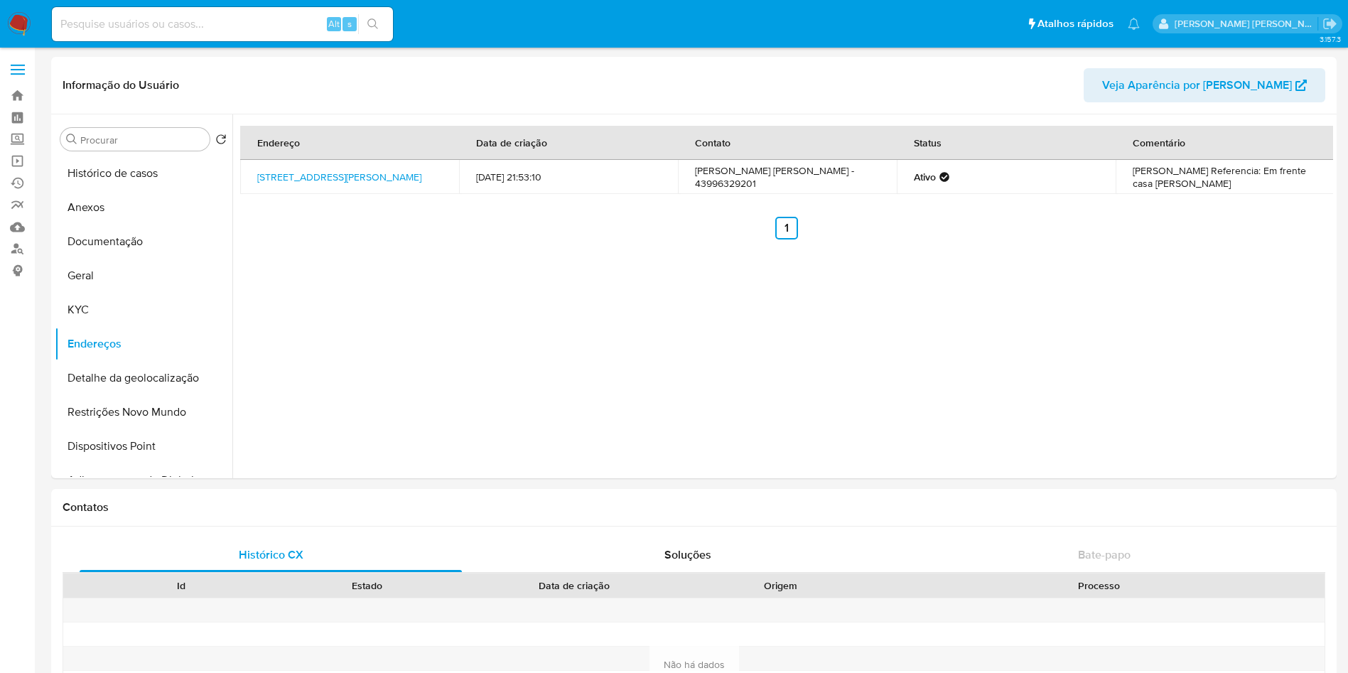
click at [1214, 173] on td "Laura Cosméticos Referencia: Em frente casa Ajita" at bounding box center [1225, 177] width 219 height 34
click at [1186, 168] on td "Laura Cosméticos Referencia: Em frente casa Ajita" at bounding box center [1225, 177] width 219 height 34
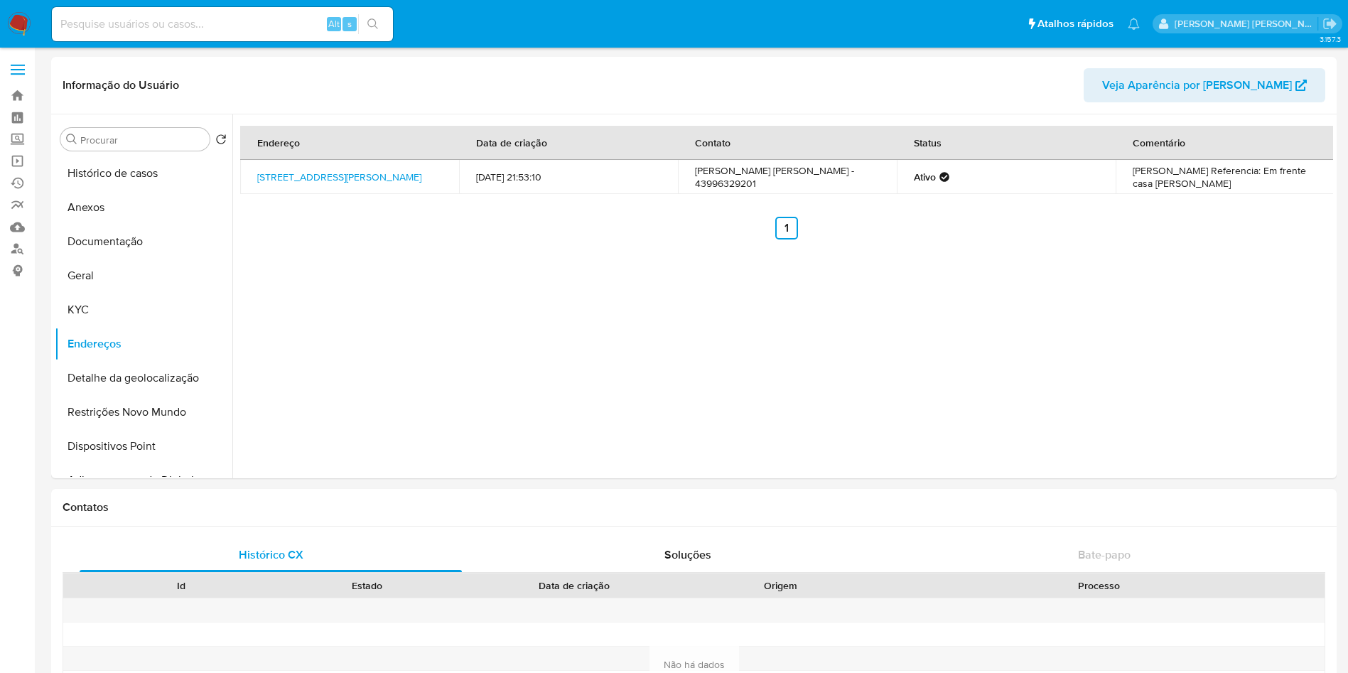
click at [1186, 169] on td "Laura Cosméticos Referencia: Em frente casa Ajita" at bounding box center [1225, 177] width 219 height 34
click at [1187, 169] on td "Laura Cosméticos Referencia: Em frente casa Ajita" at bounding box center [1225, 177] width 219 height 34
click at [1192, 170] on td "Laura Cosméticos Referencia: Em frente casa Ajita" at bounding box center [1225, 177] width 219 height 34
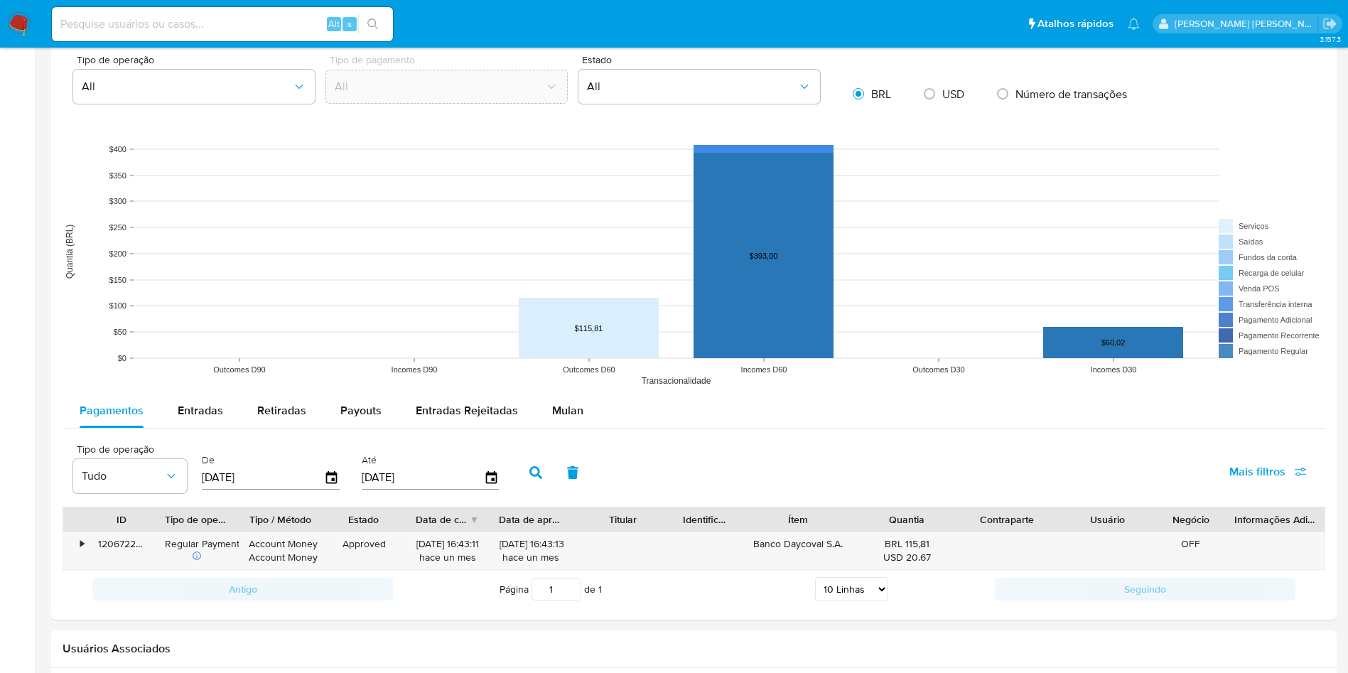
scroll to position [998, 0]
click at [257, 38] on div "Alt s" at bounding box center [222, 24] width 341 height 34
click at [274, 28] on input at bounding box center [222, 24] width 341 height 18
paste input "778600794"
type input "778600794"
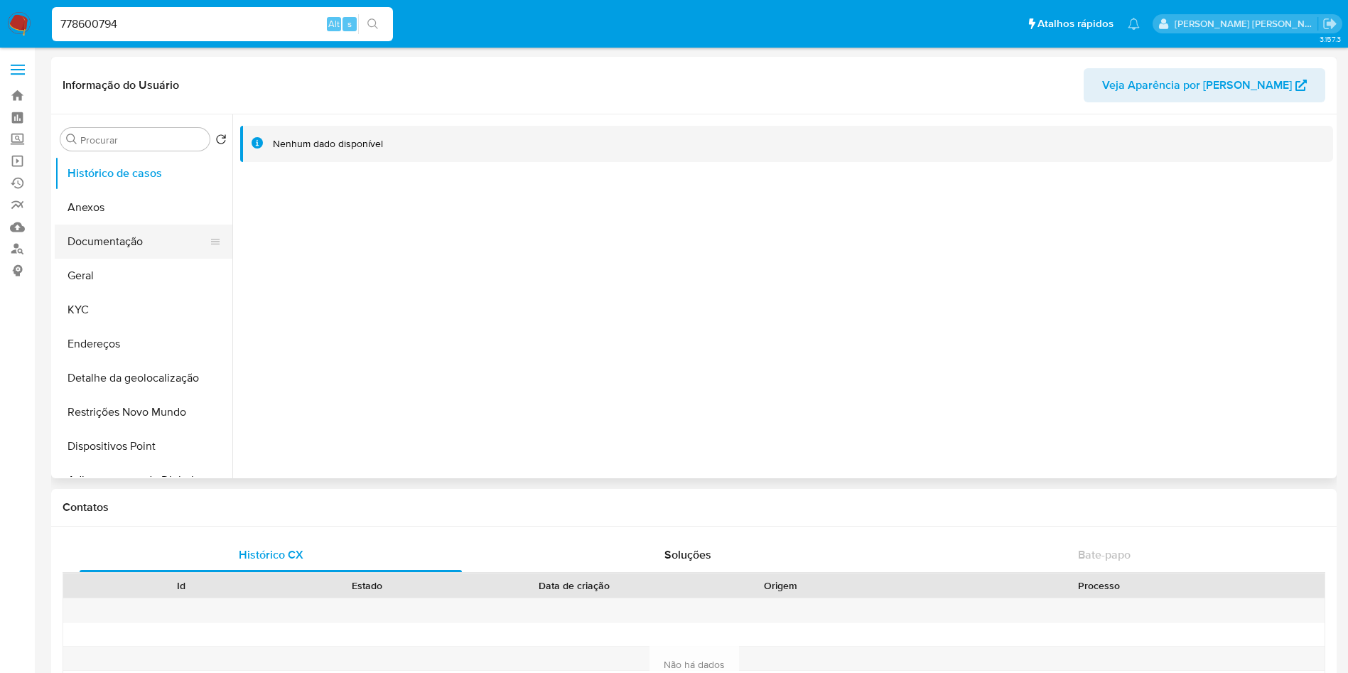
select select "10"
click at [123, 245] on button "Documentação" at bounding box center [138, 242] width 166 height 34
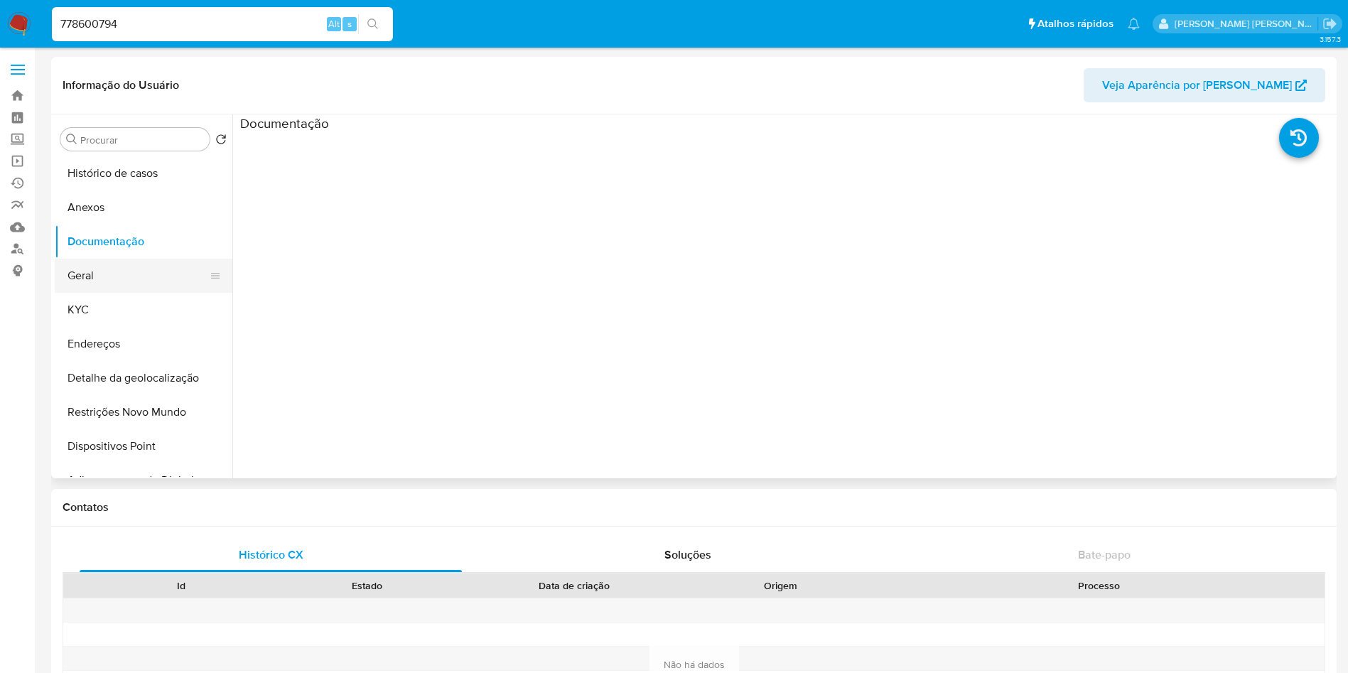
click at [95, 272] on button "Geral" at bounding box center [138, 276] width 166 height 34
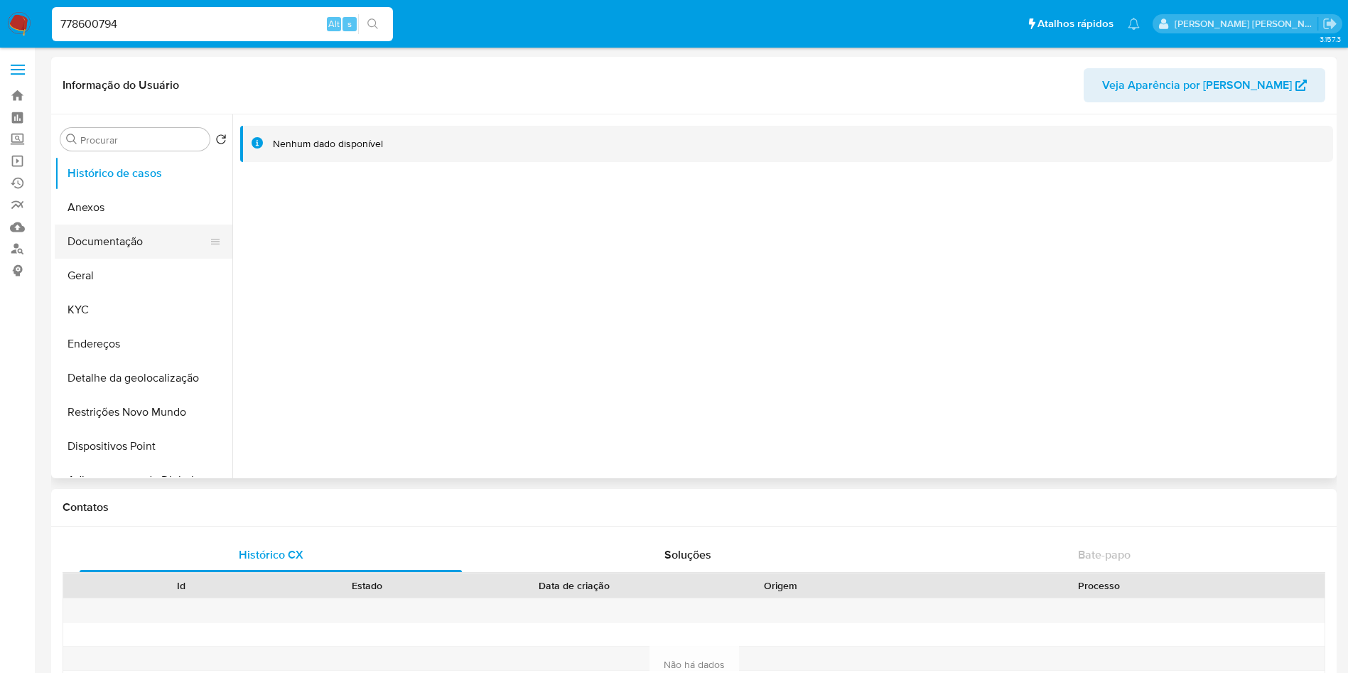
select select "10"
click at [132, 238] on button "Documentação" at bounding box center [138, 242] width 166 height 34
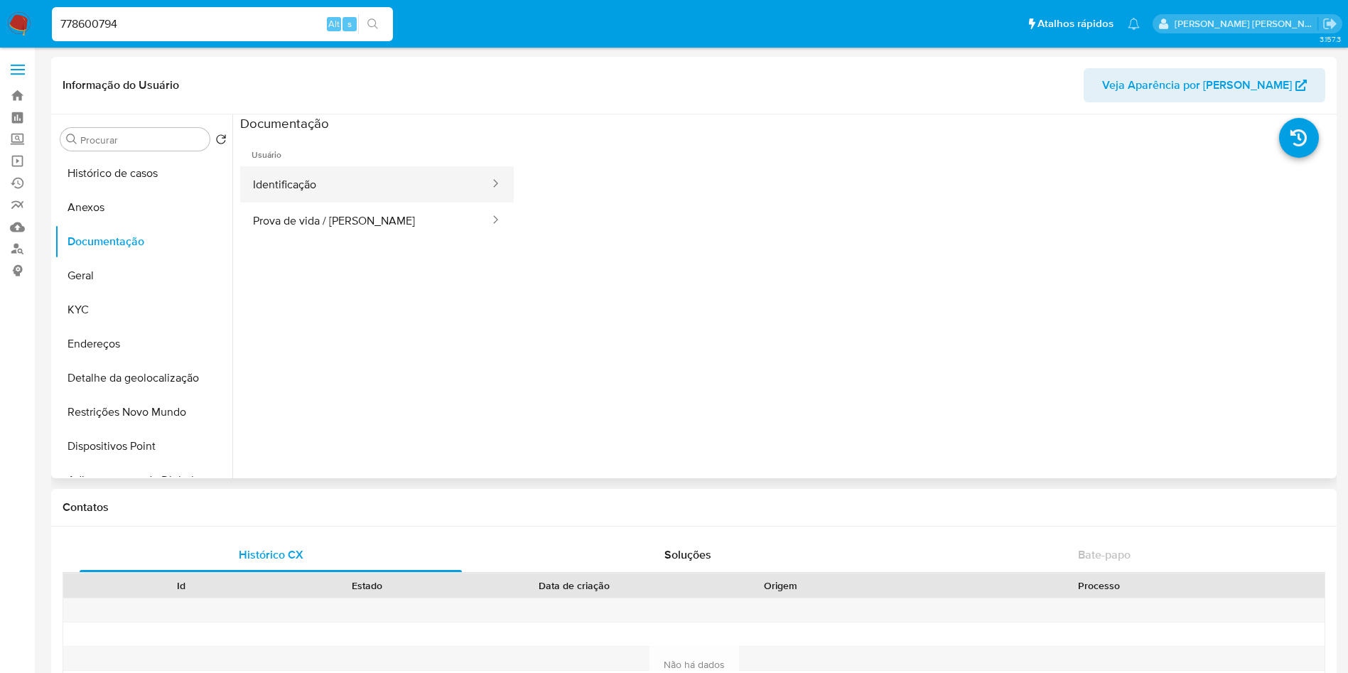
drag, startPoint x: 380, startPoint y: 225, endPoint x: 377, endPoint y: 176, distance: 49.8
click at [378, 225] on button "Prova de vida / [PERSON_NAME]" at bounding box center [365, 221] width 251 height 36
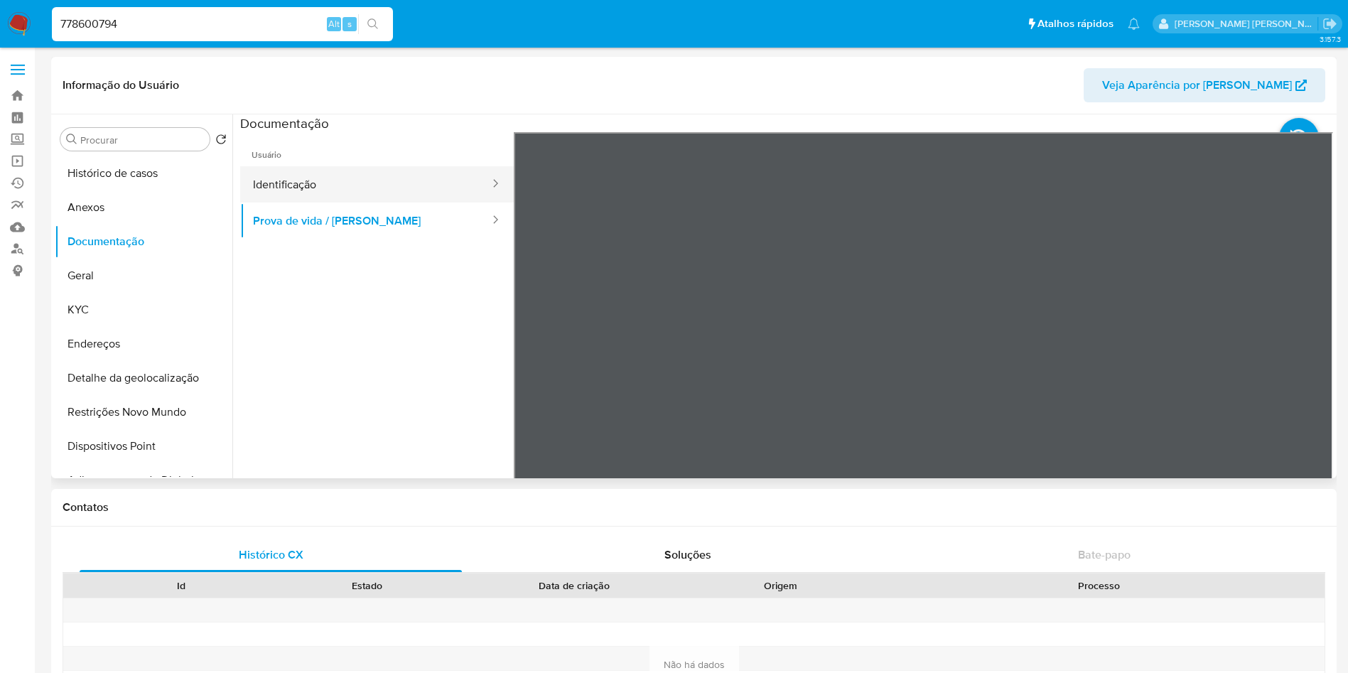
click at [375, 173] on button "Identificação" at bounding box center [365, 184] width 251 height 36
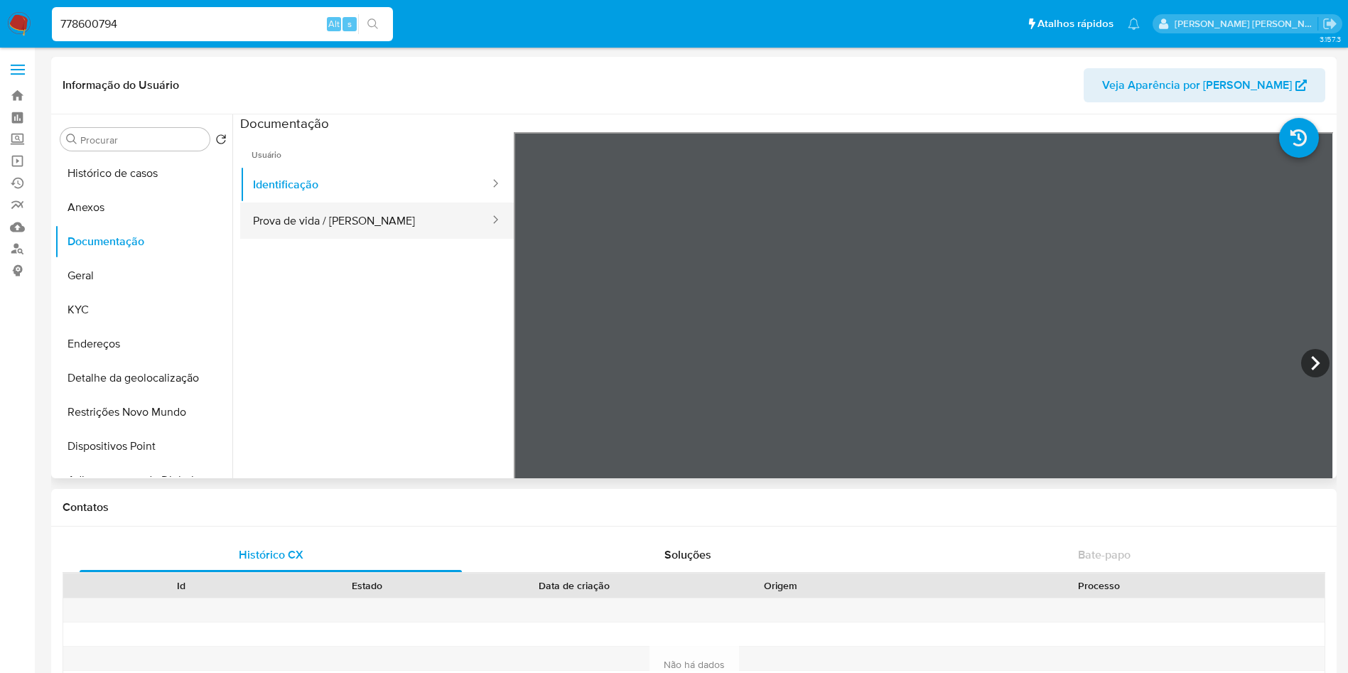
click at [359, 221] on button "Prova de vida / [PERSON_NAME]" at bounding box center [365, 221] width 251 height 36
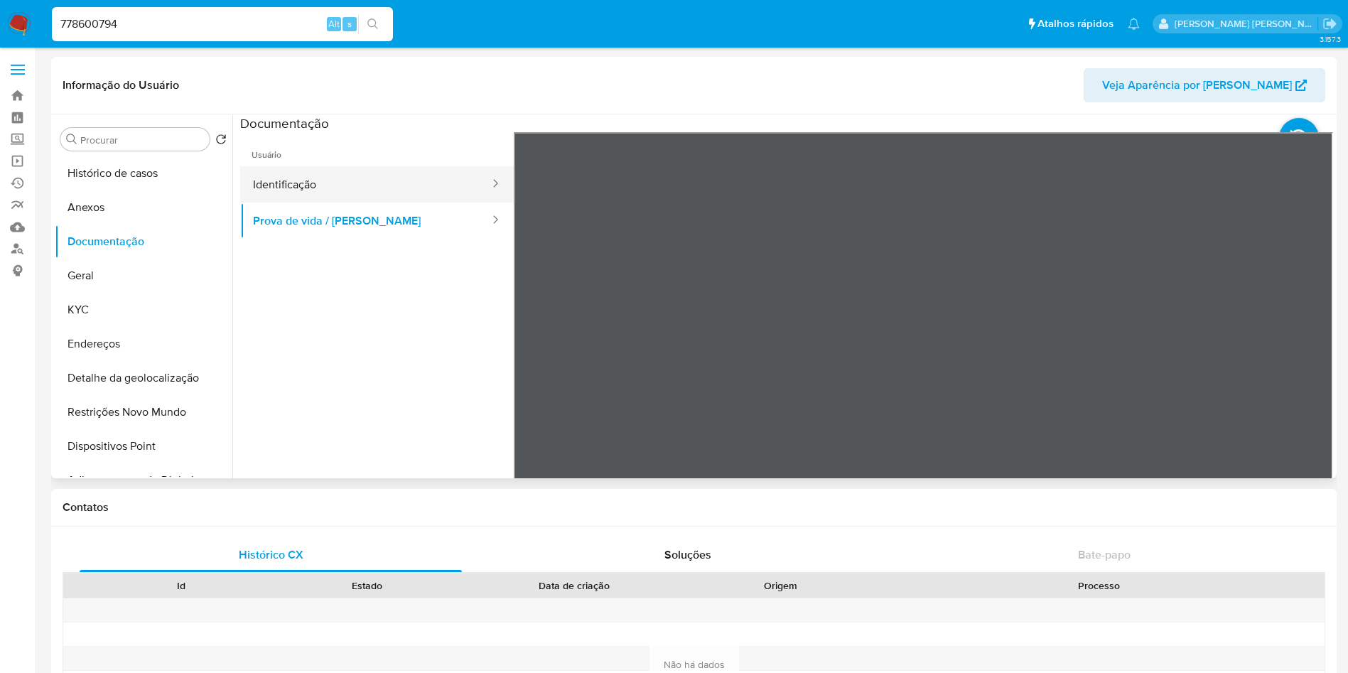
click at [297, 194] on button "Identificação" at bounding box center [365, 184] width 251 height 36
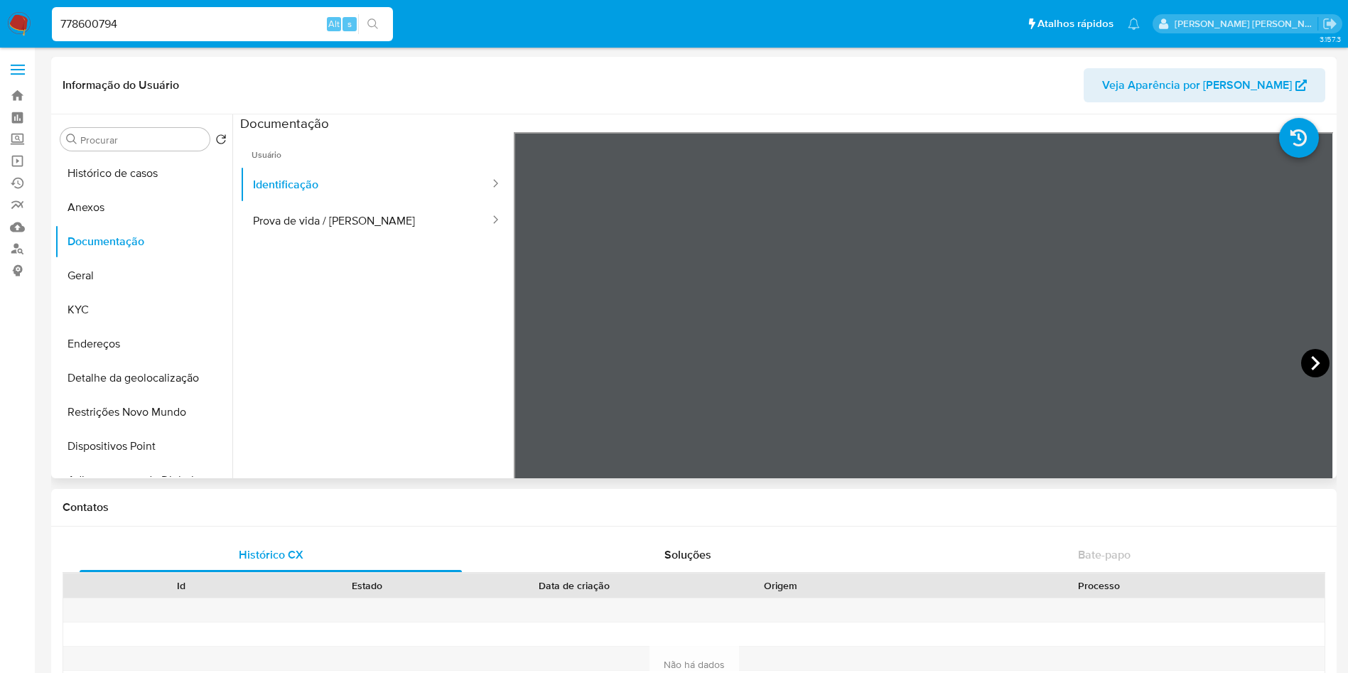
click at [1316, 372] on icon at bounding box center [1316, 363] width 28 height 28
click at [536, 368] on icon at bounding box center [531, 363] width 28 height 28
click at [141, 298] on button "KYC" at bounding box center [138, 310] width 166 height 34
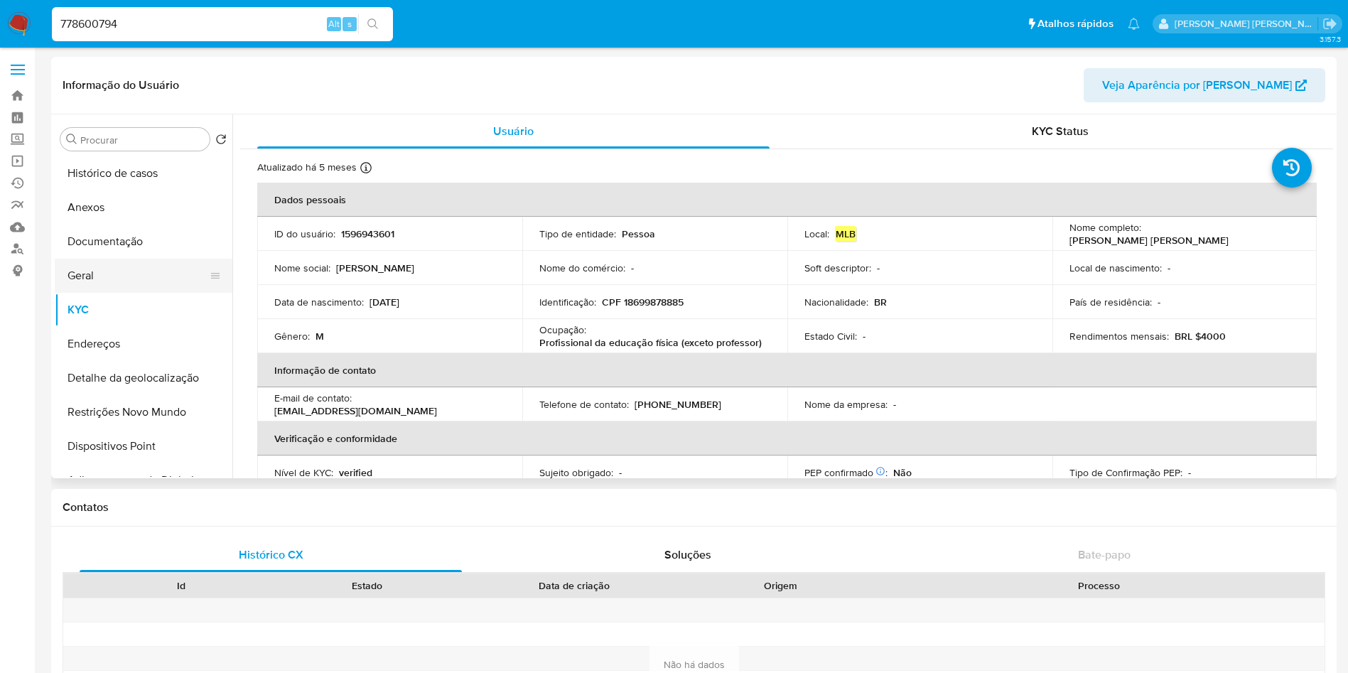
click at [157, 277] on button "Geral" at bounding box center [138, 276] width 166 height 34
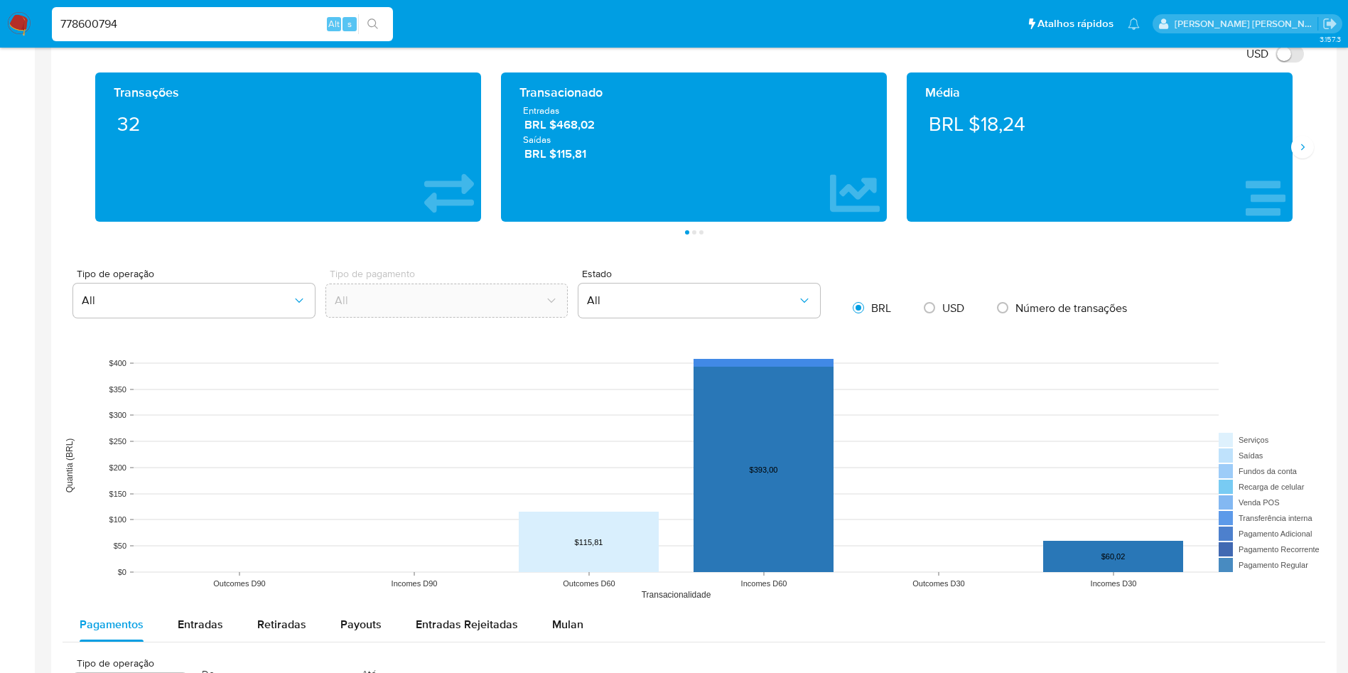
scroll to position [252, 0]
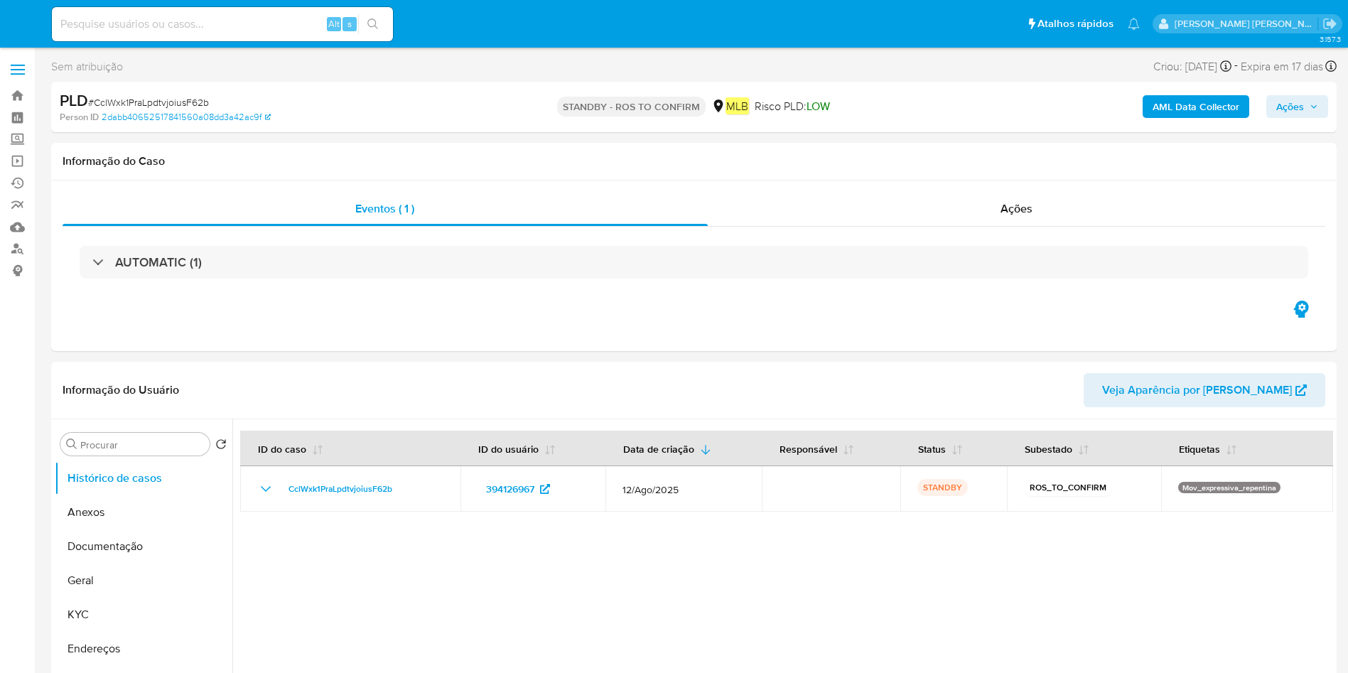
select select "10"
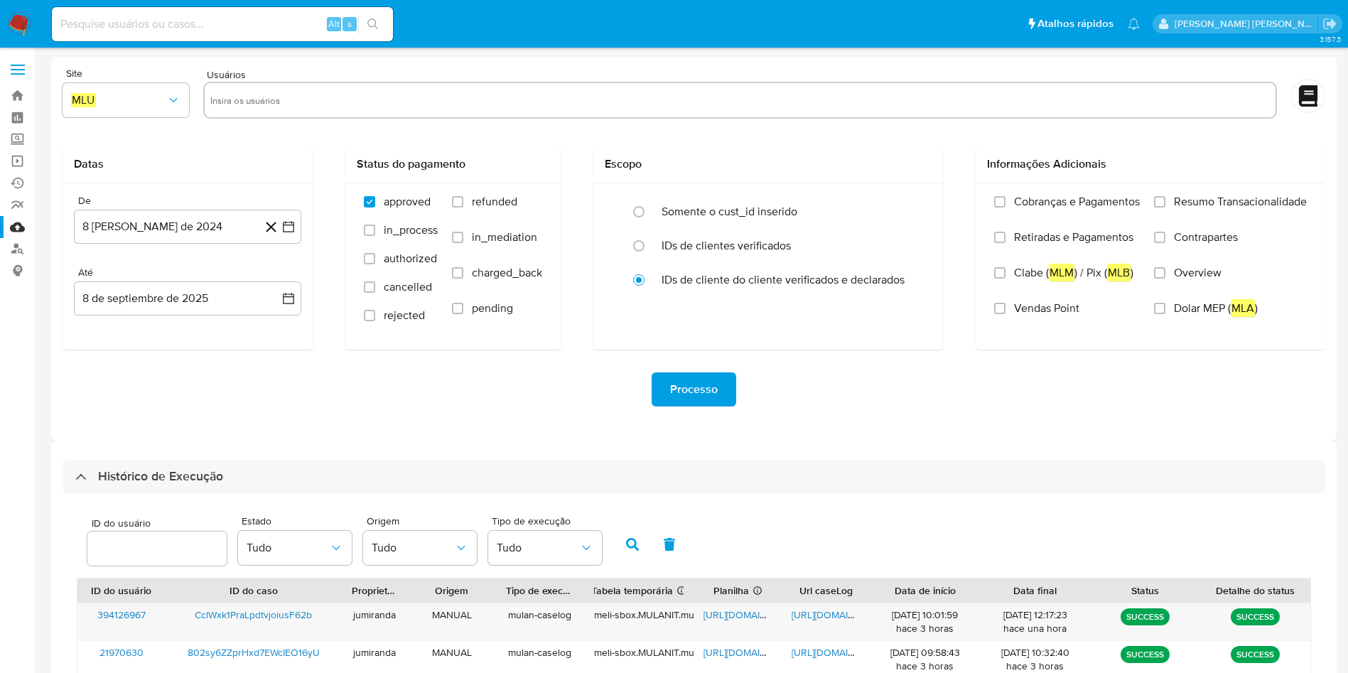
select select "10"
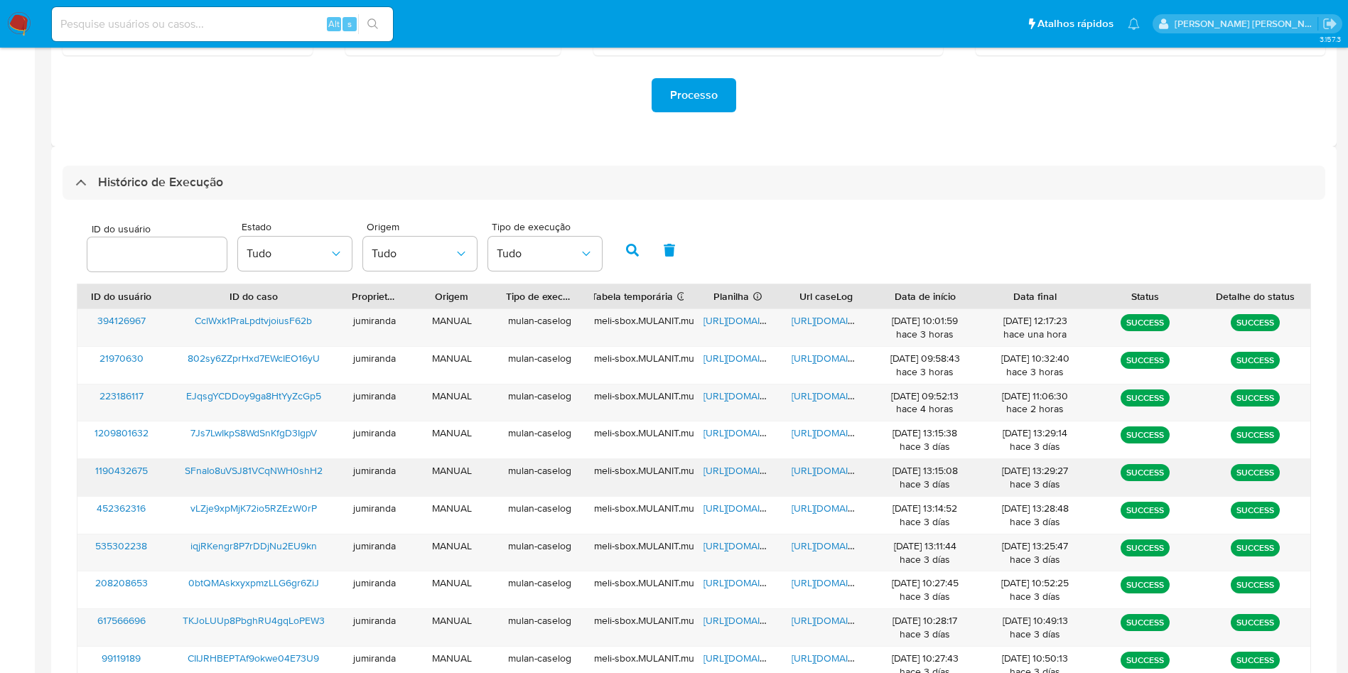
scroll to position [377, 0]
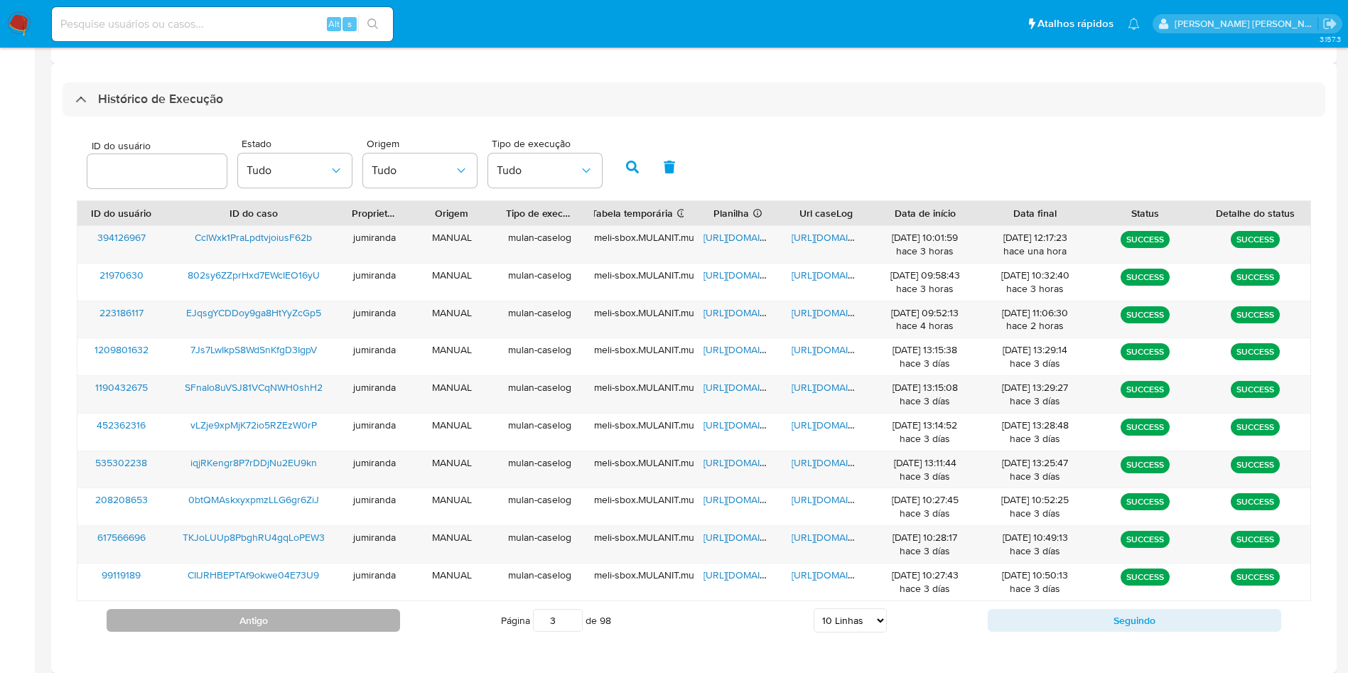
click at [331, 621] on button "Antigo" at bounding box center [254, 620] width 294 height 23
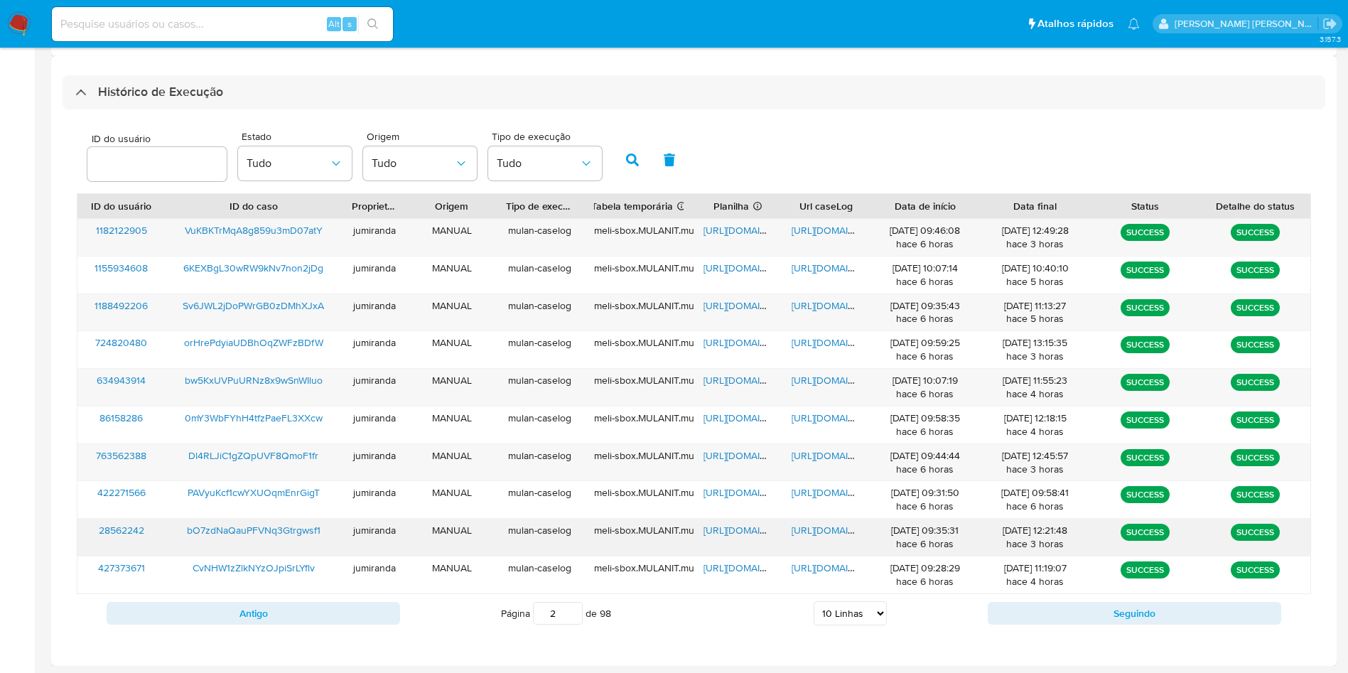
scroll to position [387, 0]
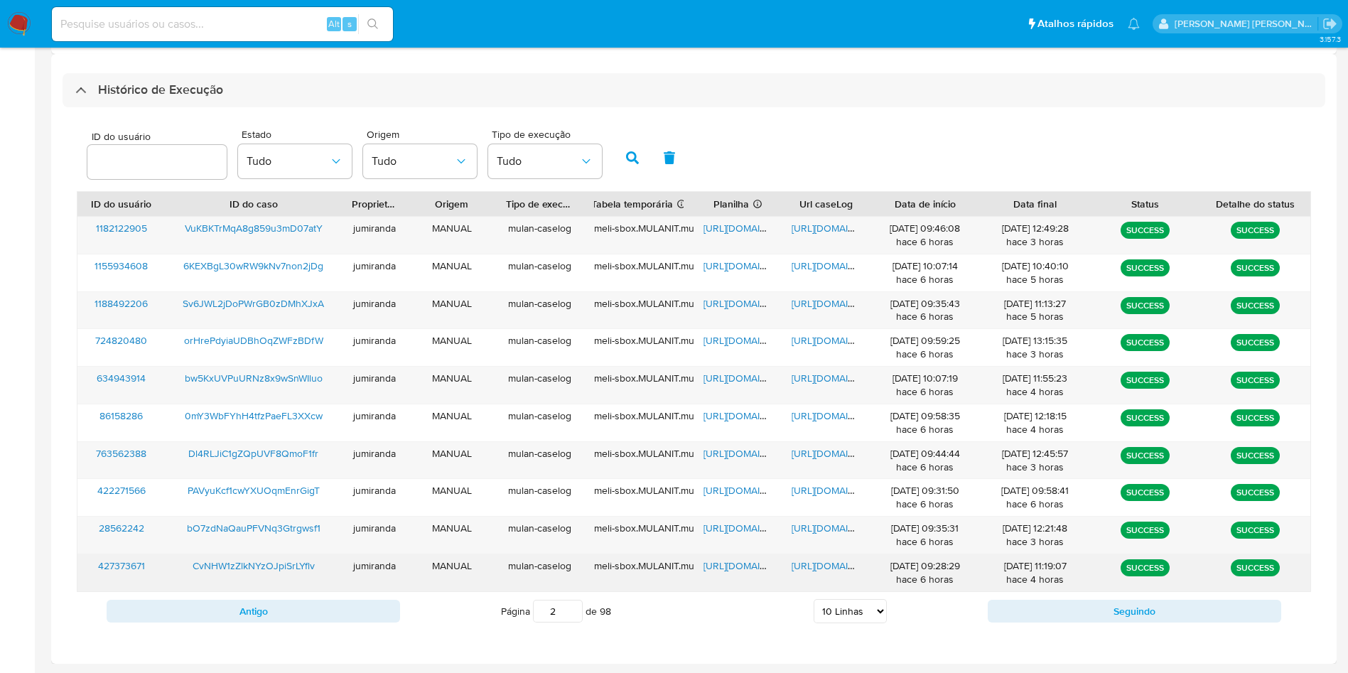
drag, startPoint x: 734, startPoint y: 564, endPoint x: 790, endPoint y: 557, distance: 56.5
click at [734, 564] on span "[URL][DOMAIN_NAME]" at bounding box center [753, 566] width 98 height 14
drag, startPoint x: 805, startPoint y: 565, endPoint x: 793, endPoint y: 566, distance: 12.8
click at [805, 566] on span "[URL][DOMAIN_NAME]" at bounding box center [841, 566] width 98 height 14
click at [213, 564] on span "CvNHW1zZlkNYzOJpiSrLYflv" at bounding box center [254, 566] width 122 height 14
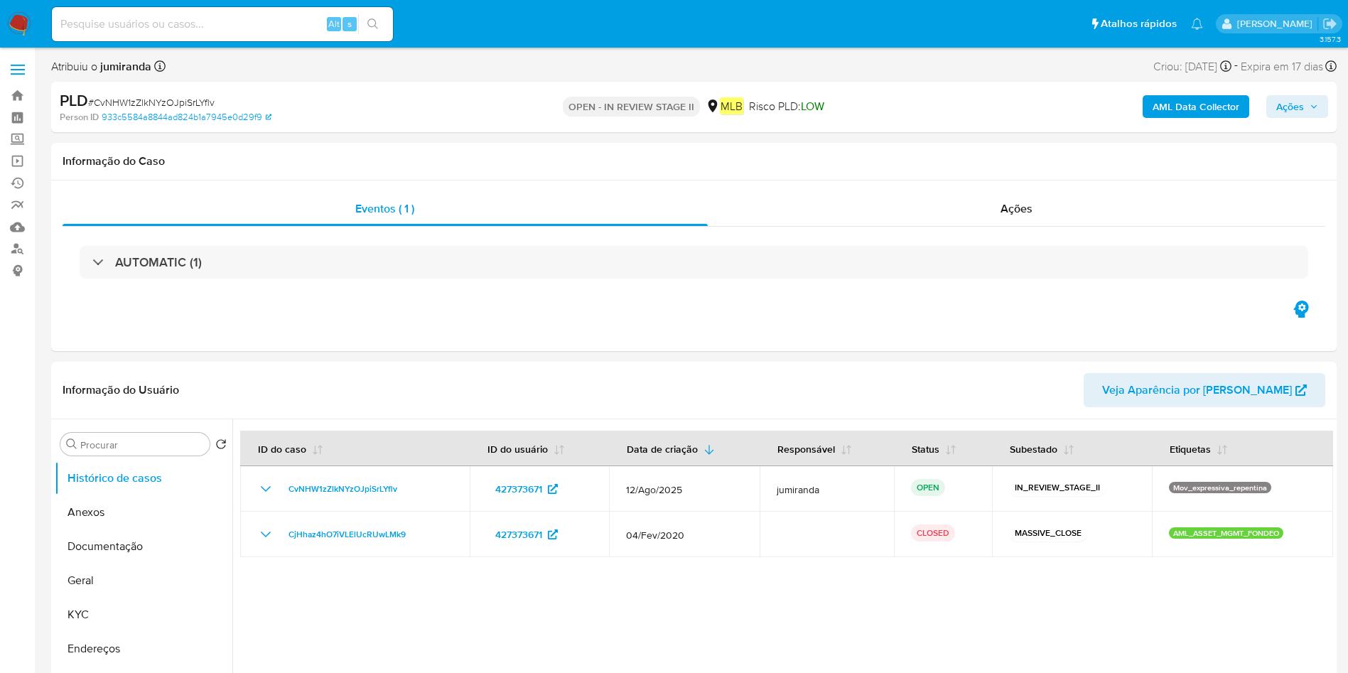
select select "10"
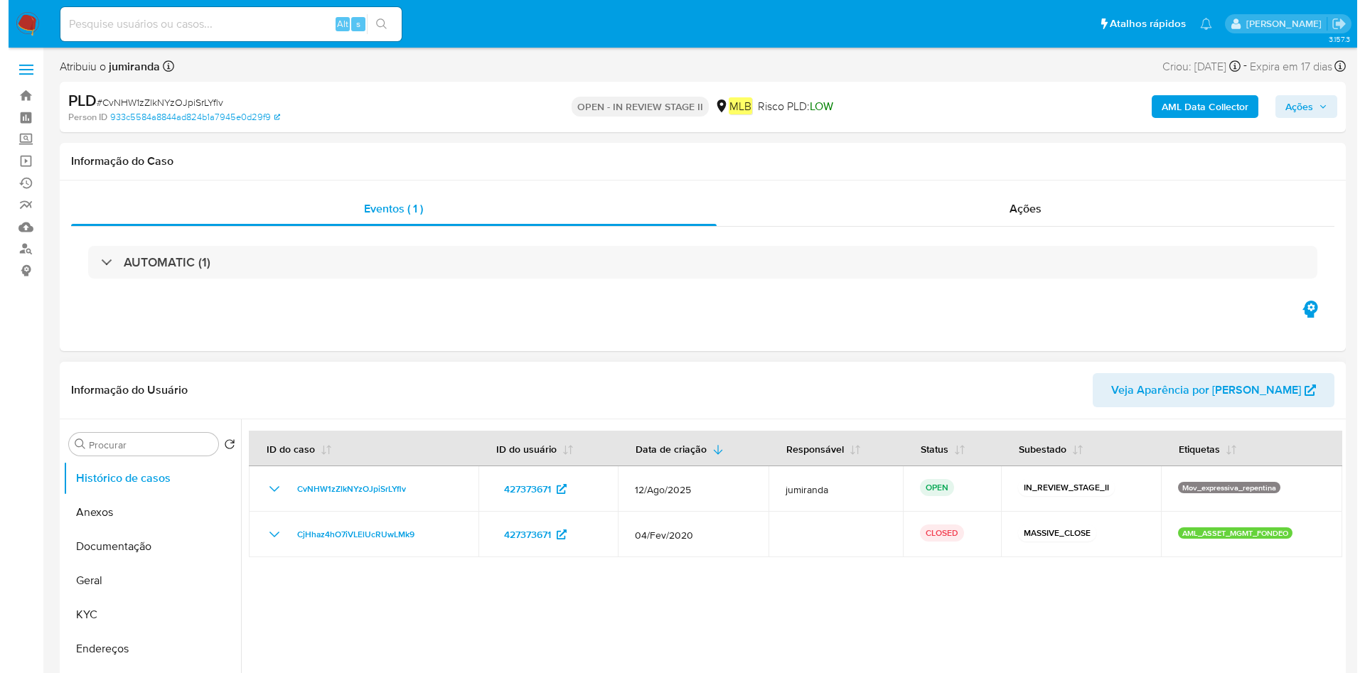
scroll to position [213, 0]
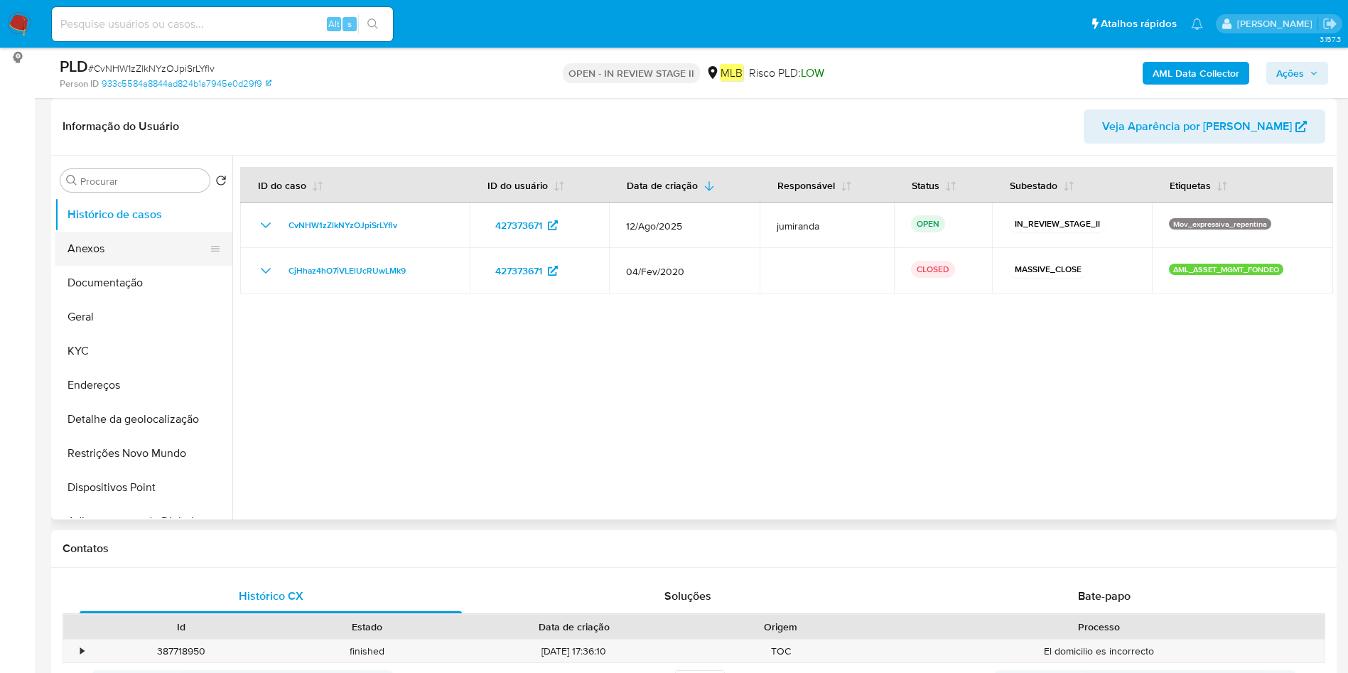
click at [142, 253] on button "Anexos" at bounding box center [138, 249] width 166 height 34
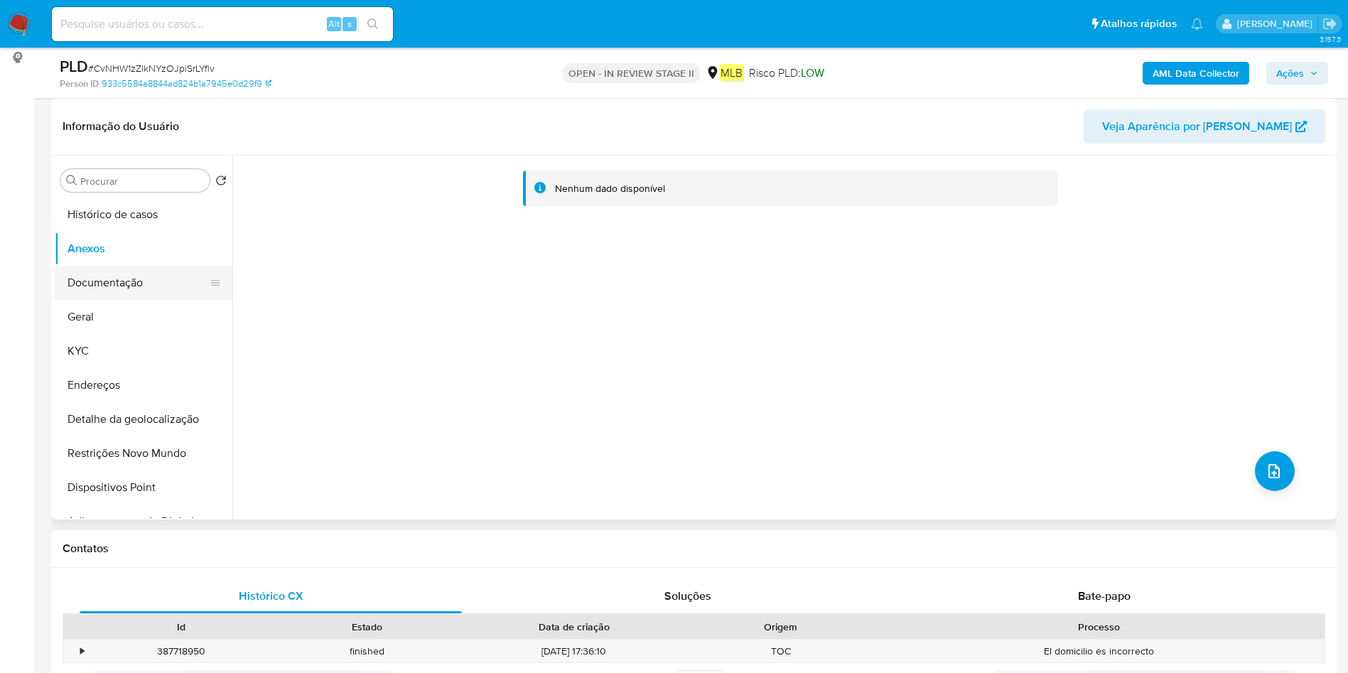
click at [148, 270] on button "Documentação" at bounding box center [138, 283] width 166 height 34
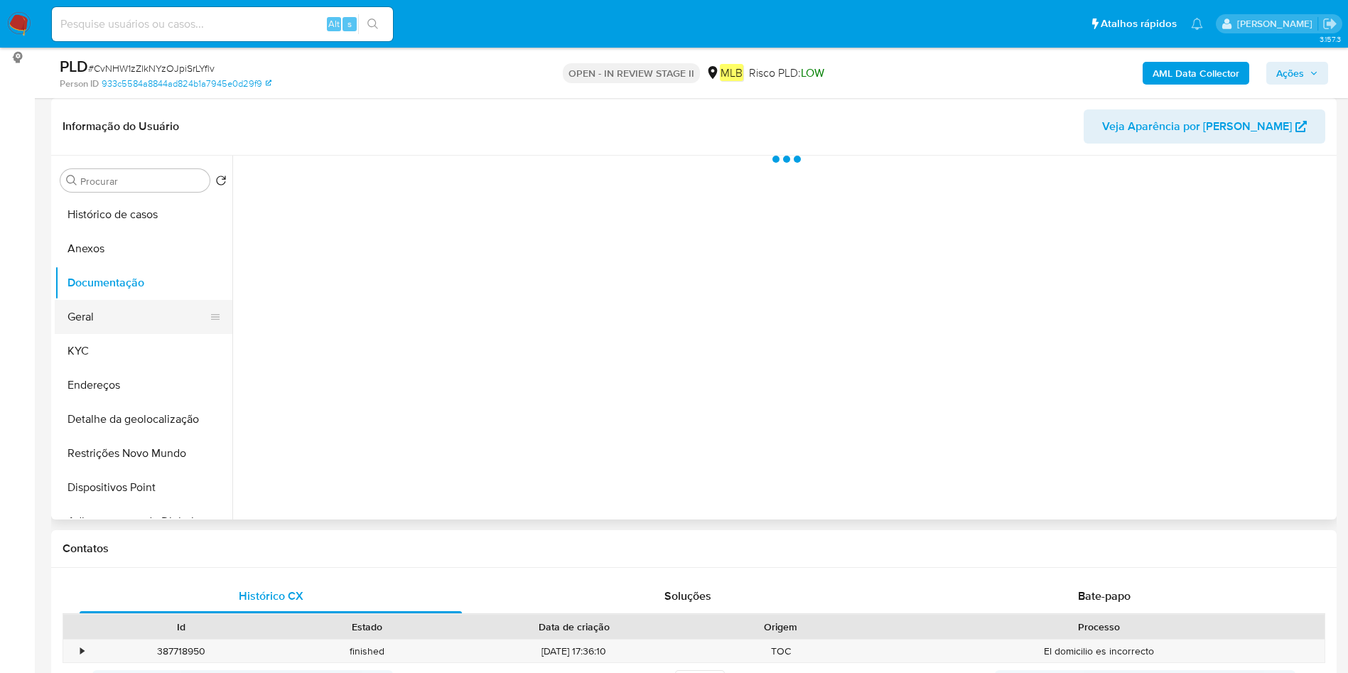
click at [119, 321] on button "Geral" at bounding box center [138, 317] width 166 height 34
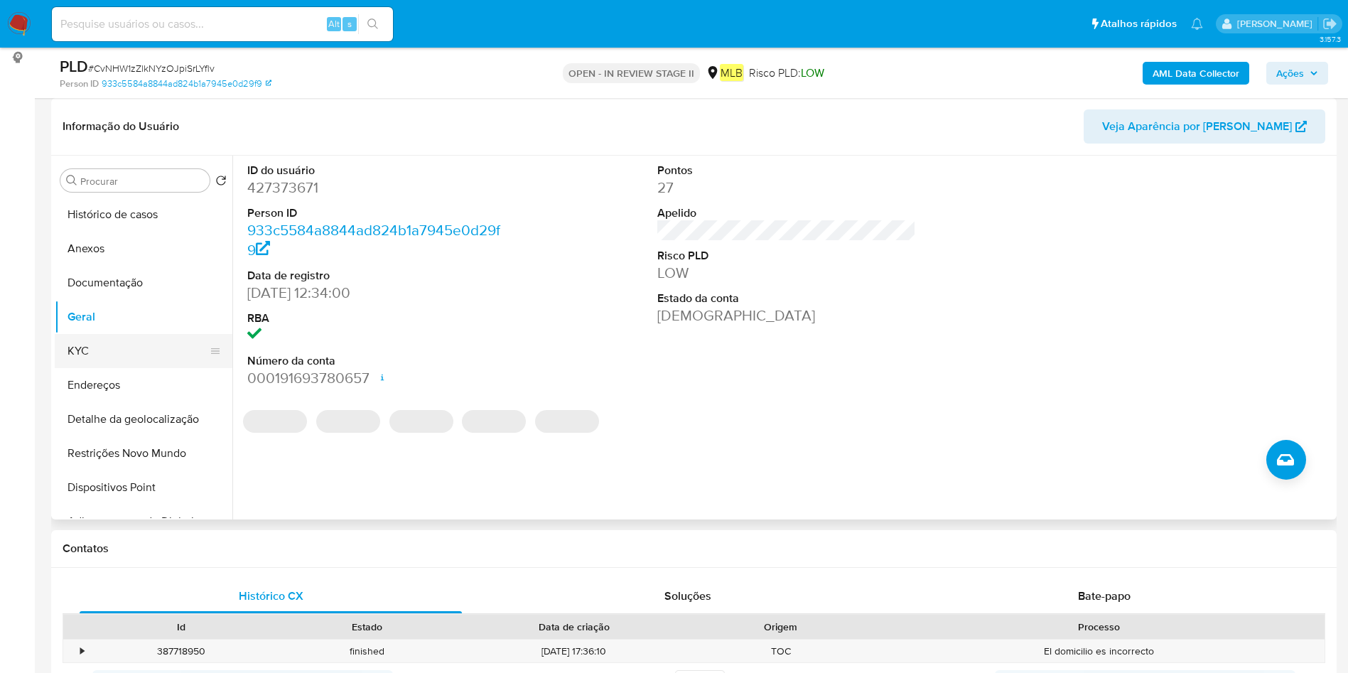
click at [102, 354] on button "KYC" at bounding box center [138, 351] width 166 height 34
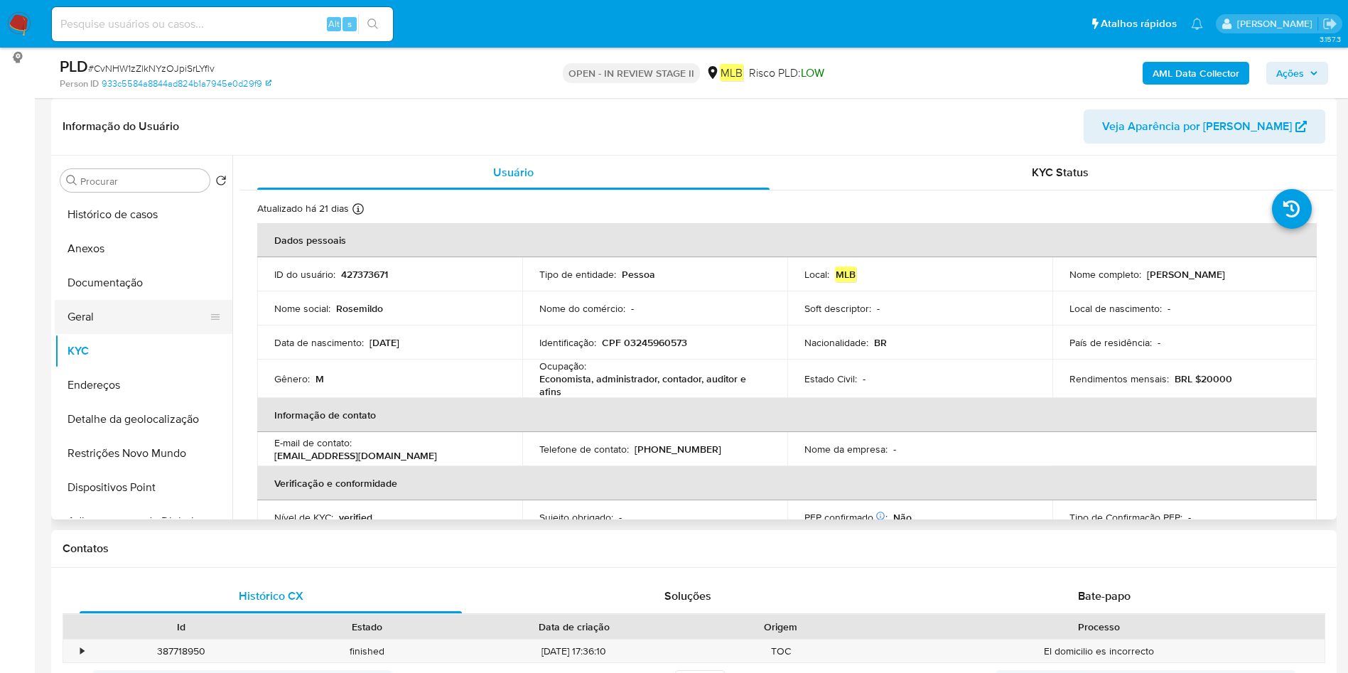
click at [140, 312] on button "Geral" at bounding box center [138, 317] width 166 height 34
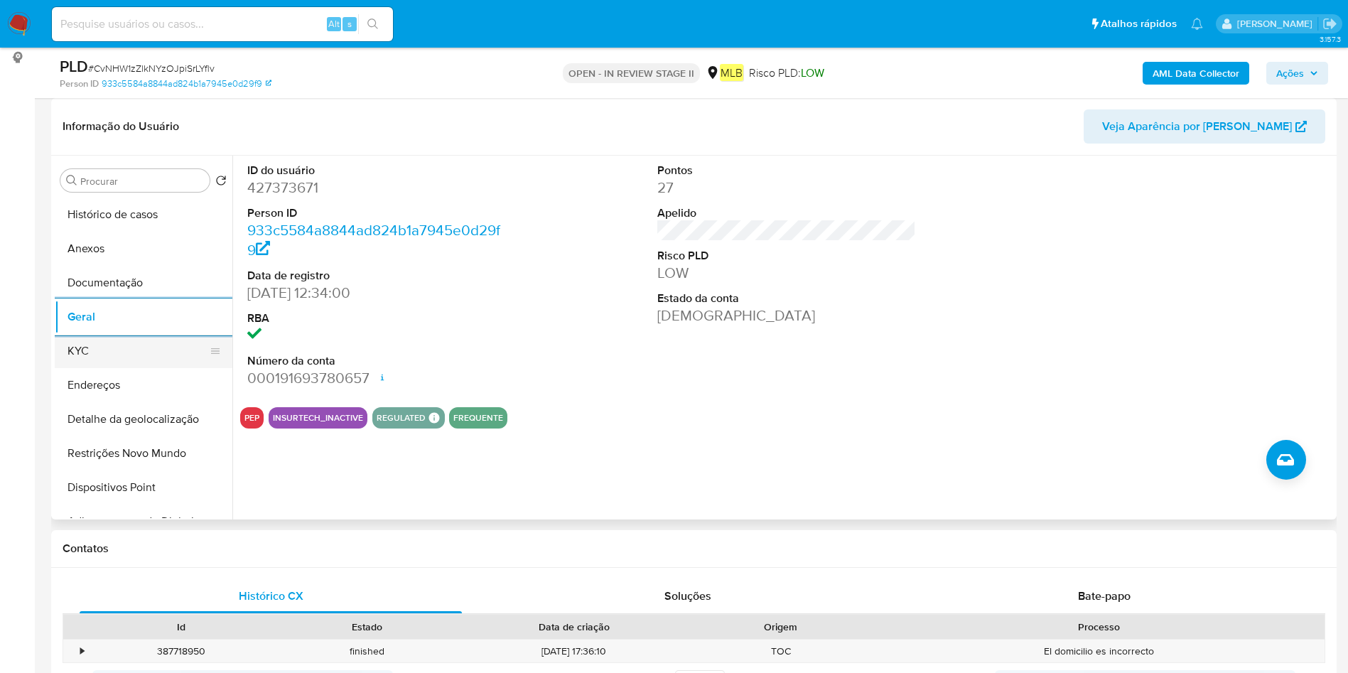
click at [128, 361] on button "KYC" at bounding box center [138, 351] width 166 height 34
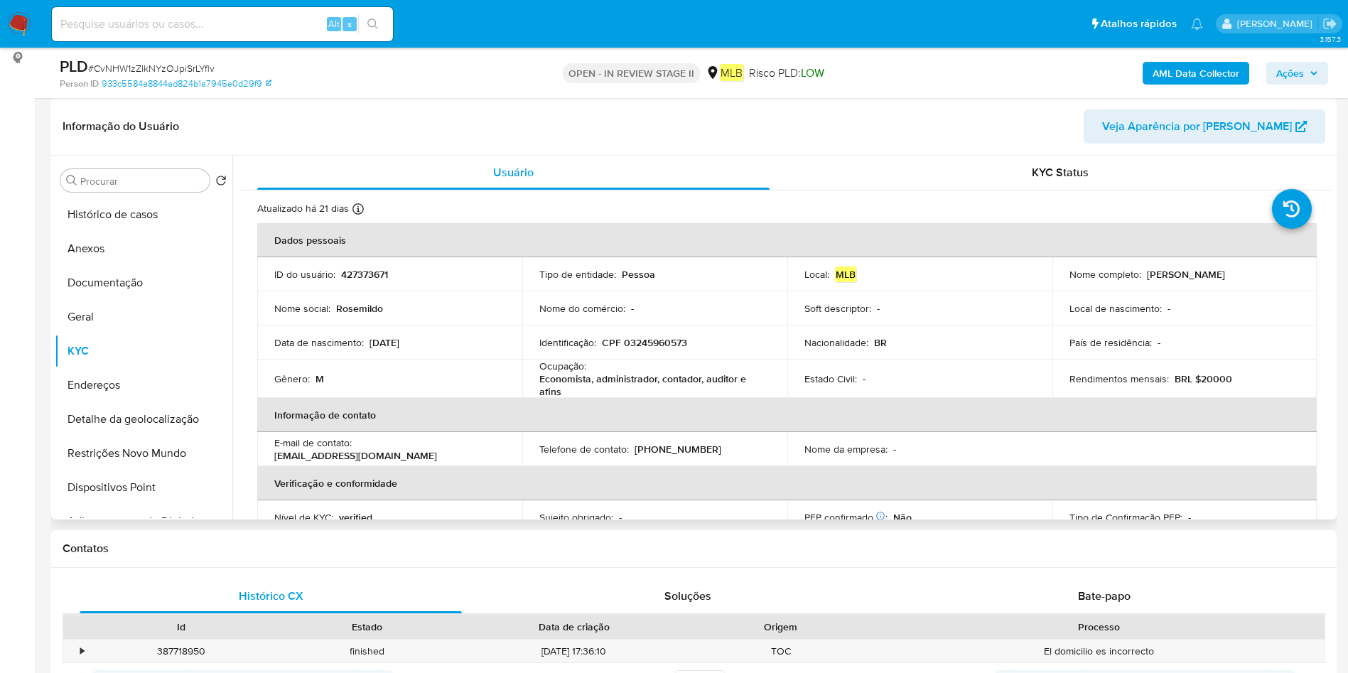
click at [599, 389] on p "Economista, administrador, contador, auditor e afins" at bounding box center [652, 385] width 225 height 26
click at [602, 385] on p "Economista, administrador, contador, auditor e afins" at bounding box center [652, 385] width 225 height 26
copy div "Ocupação : Economista, administrador, contador, auditor e afins"
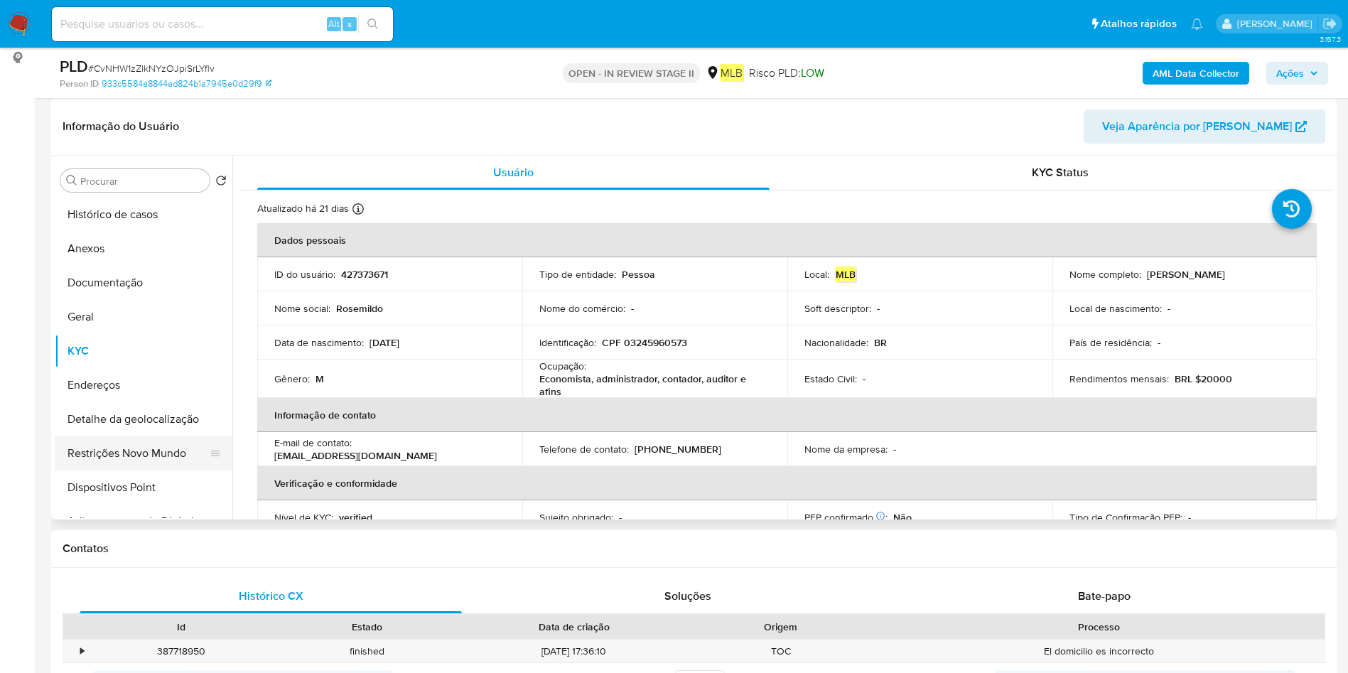
click at [102, 458] on button "Restrições Novo Mundo" at bounding box center [138, 453] width 166 height 34
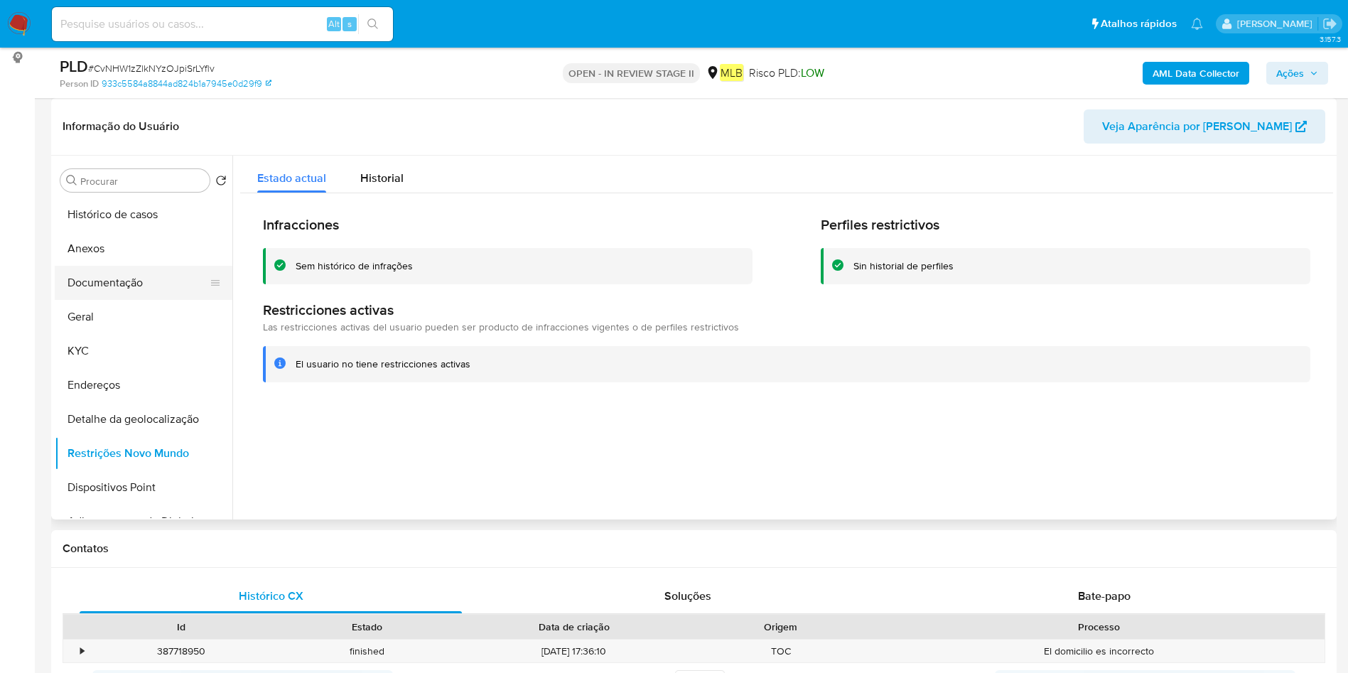
click at [158, 296] on button "Documentação" at bounding box center [138, 283] width 166 height 34
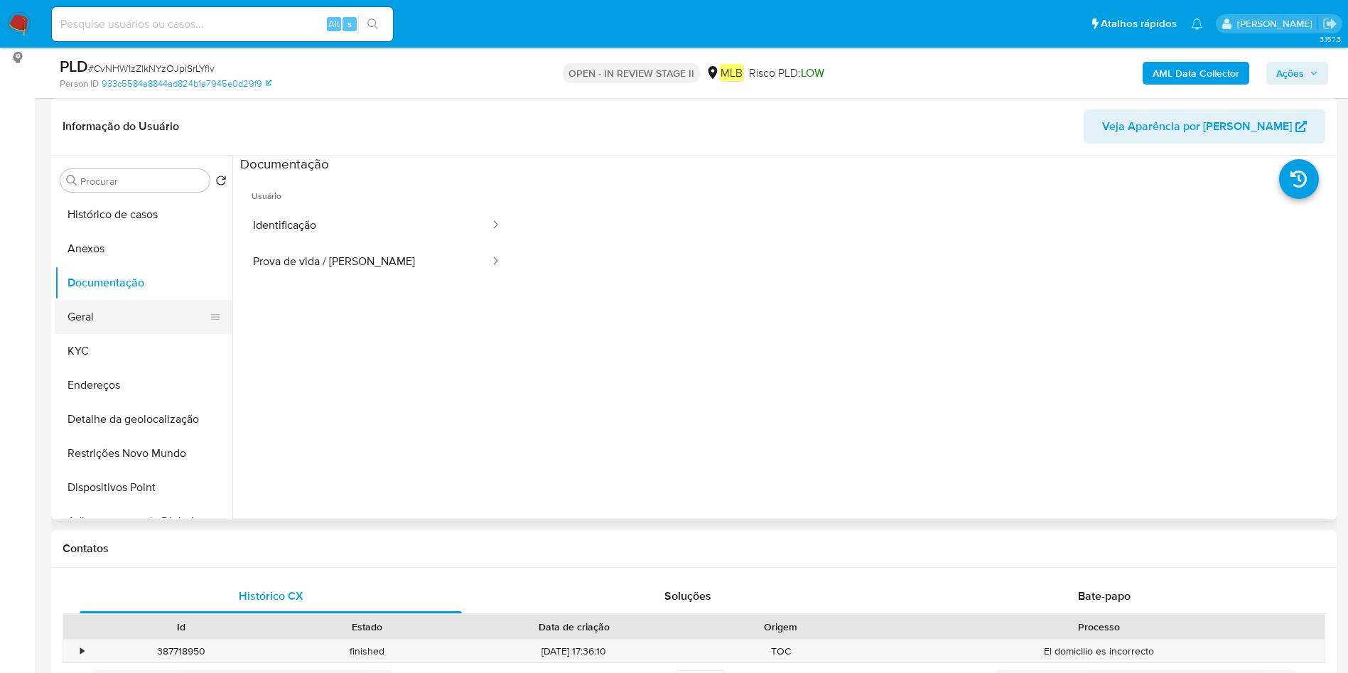
click at [105, 306] on button "Geral" at bounding box center [138, 317] width 166 height 34
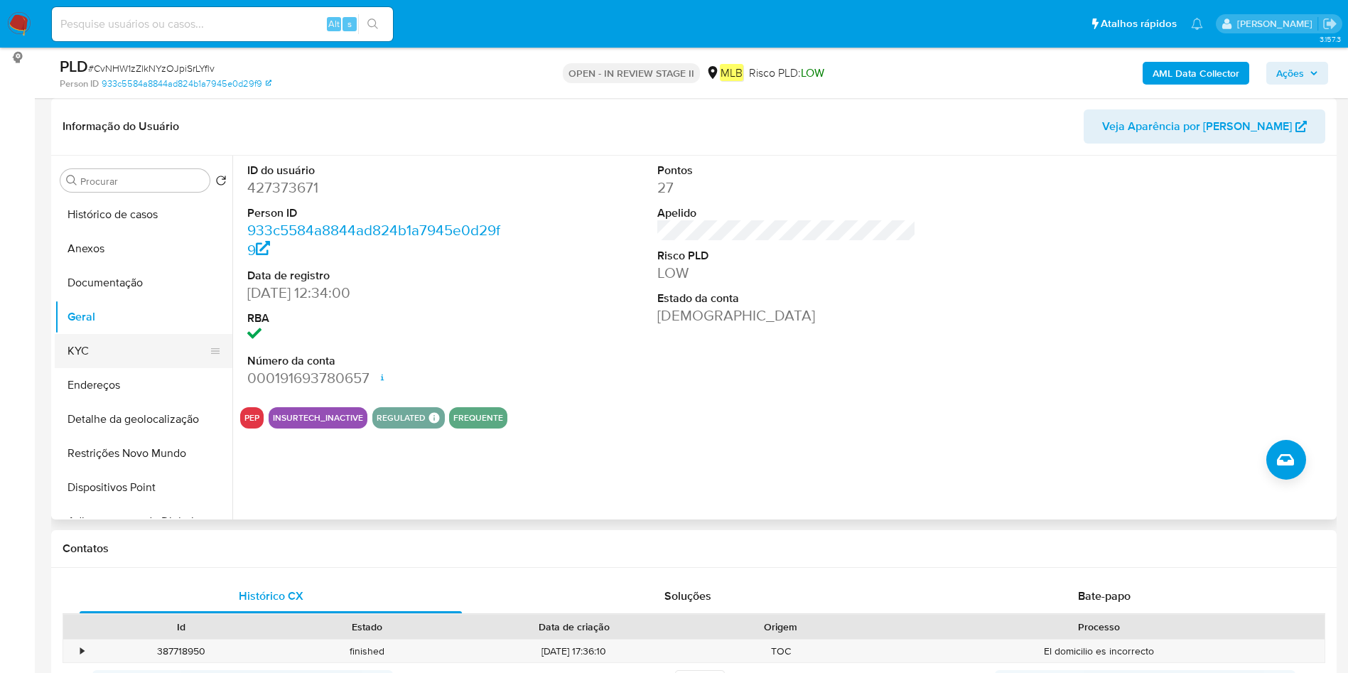
click at [145, 356] on button "KYC" at bounding box center [138, 351] width 166 height 34
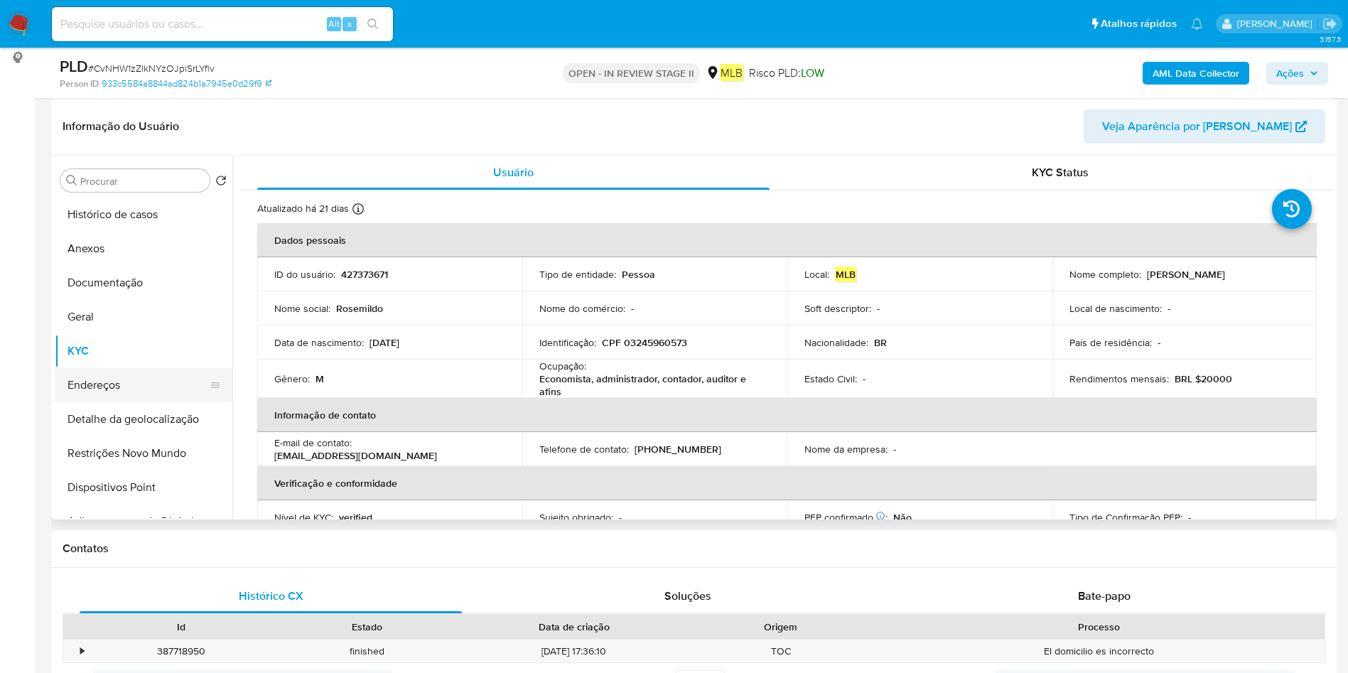
drag, startPoint x: 147, startPoint y: 403, endPoint x: 151, endPoint y: 392, distance: 12.1
click at [147, 402] on button "Detalhe da geolocalização" at bounding box center [144, 419] width 178 height 34
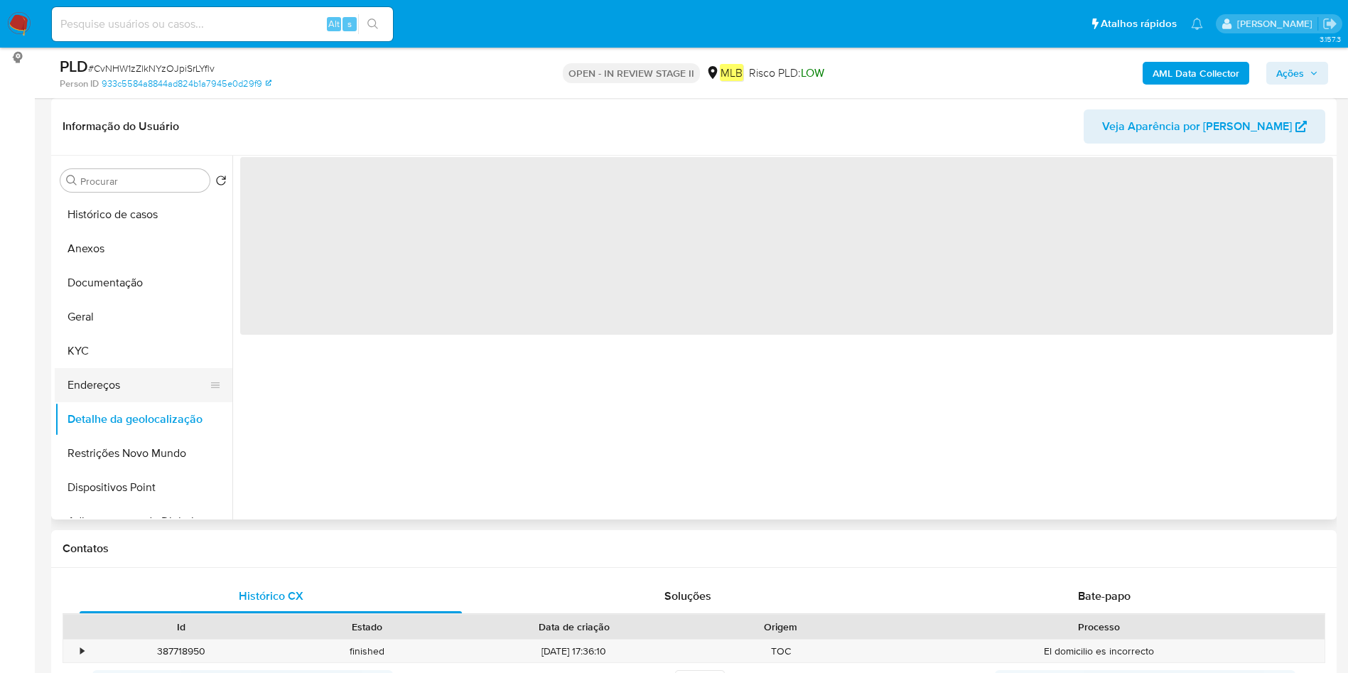
click at [154, 389] on button "Endereços" at bounding box center [138, 385] width 166 height 34
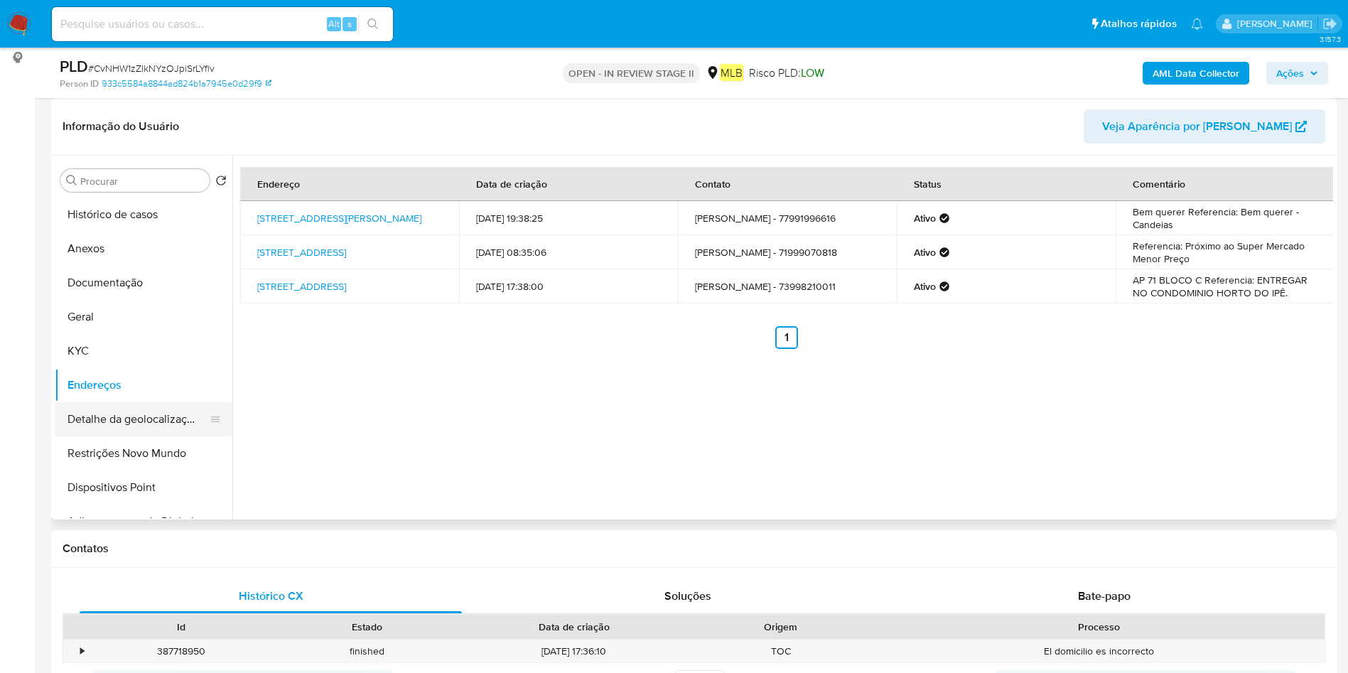
click at [125, 415] on button "Detalhe da geolocalização" at bounding box center [138, 419] width 166 height 34
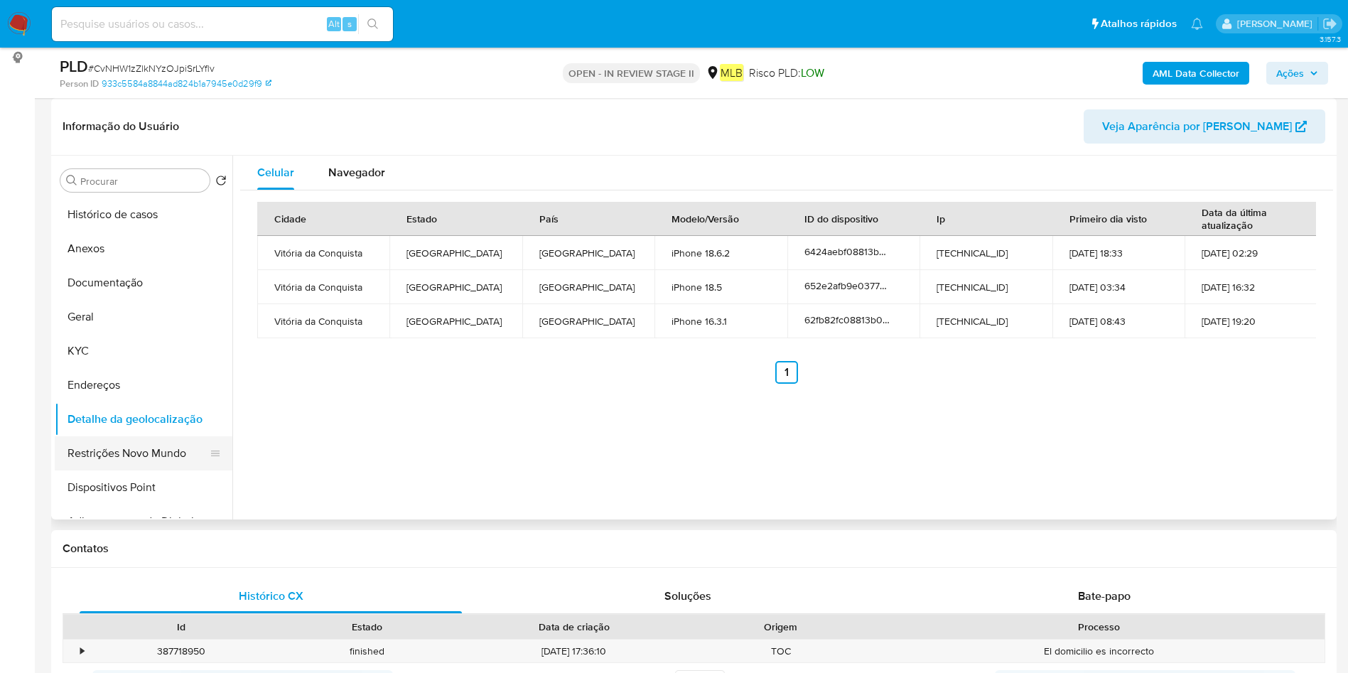
click at [104, 442] on button "Restrições Novo Mundo" at bounding box center [138, 453] width 166 height 34
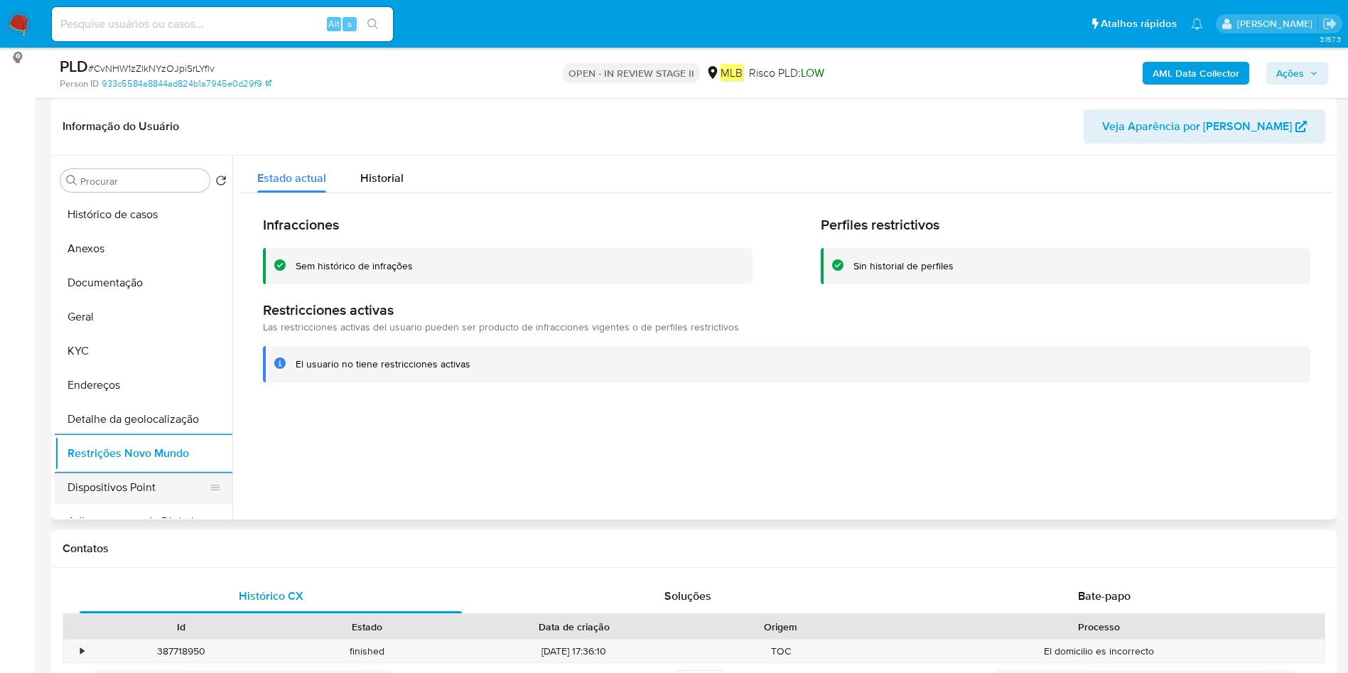
click at [92, 493] on button "Dispositivos Point" at bounding box center [138, 488] width 166 height 34
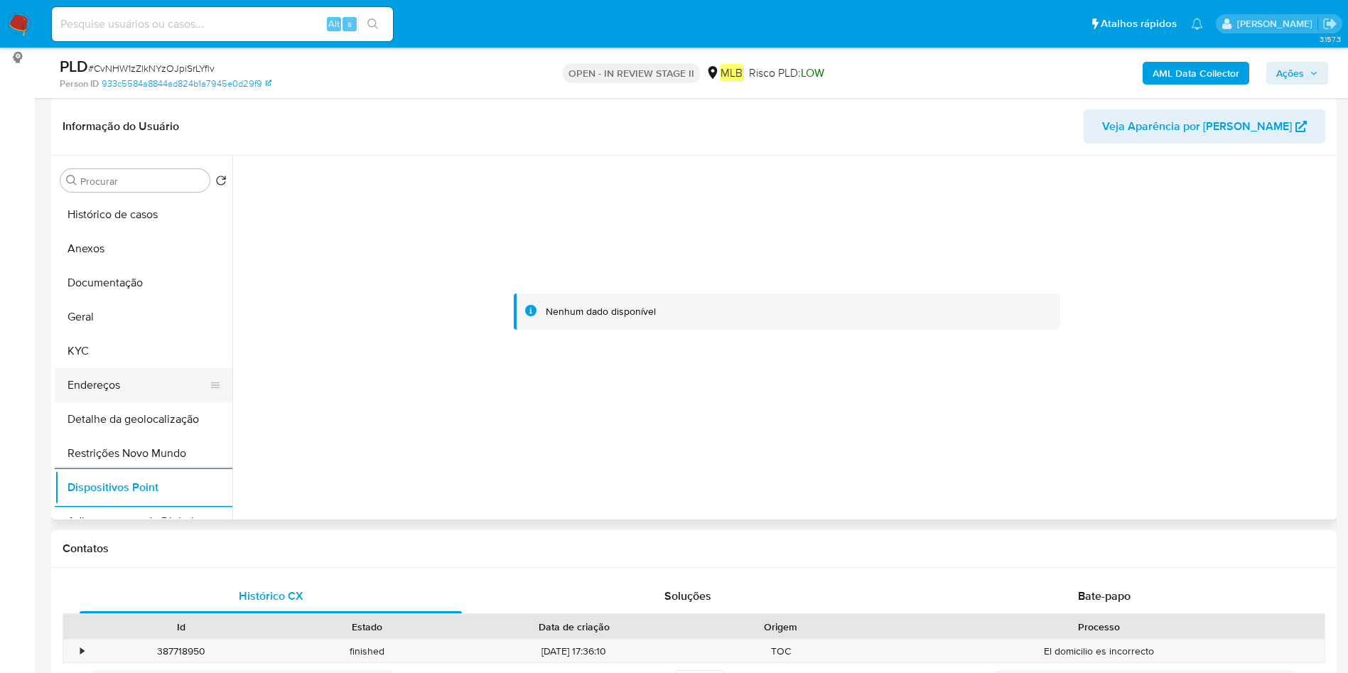
click at [104, 383] on button "Endereços" at bounding box center [138, 385] width 166 height 34
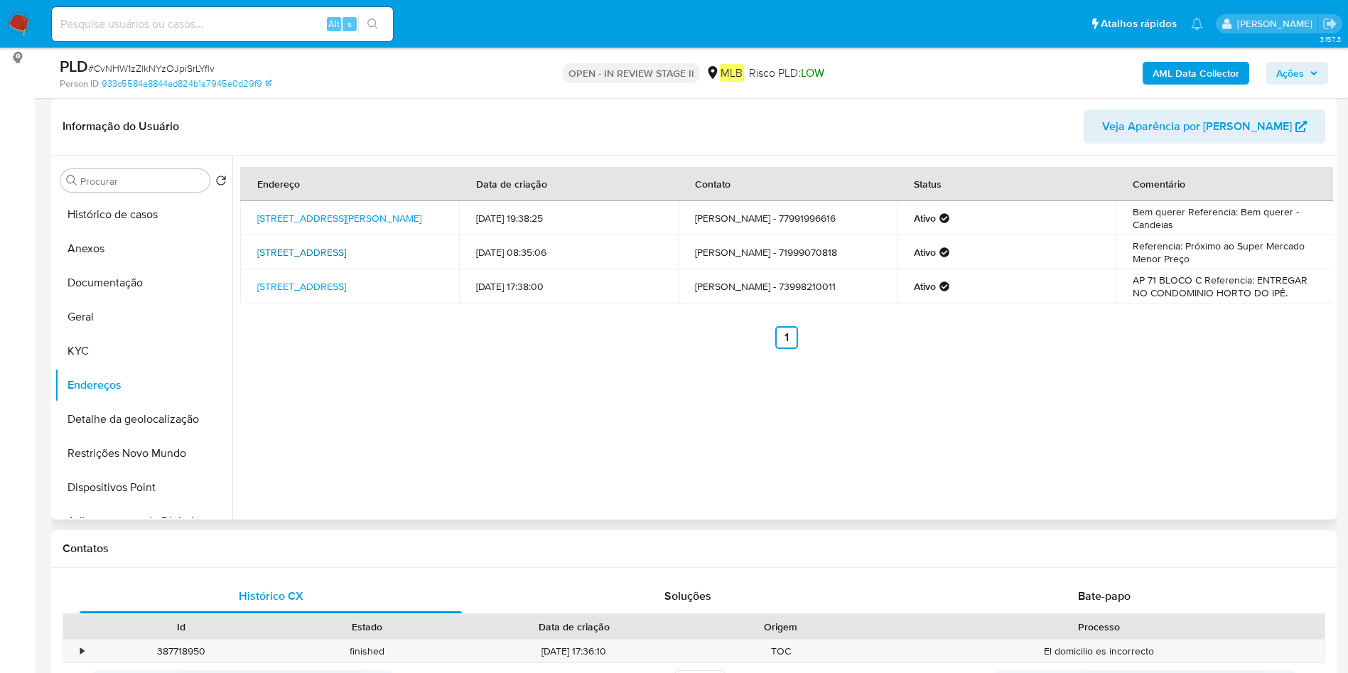
drag, startPoint x: 254, startPoint y: 245, endPoint x: 400, endPoint y: 246, distance: 145.7
click at [400, 246] on td "[STREET_ADDRESS]" at bounding box center [349, 252] width 219 height 34
copy link "Rua Do Areal 11, Camaçari, Bahia"
click at [153, 221] on button "Histórico de casos" at bounding box center [138, 215] width 166 height 34
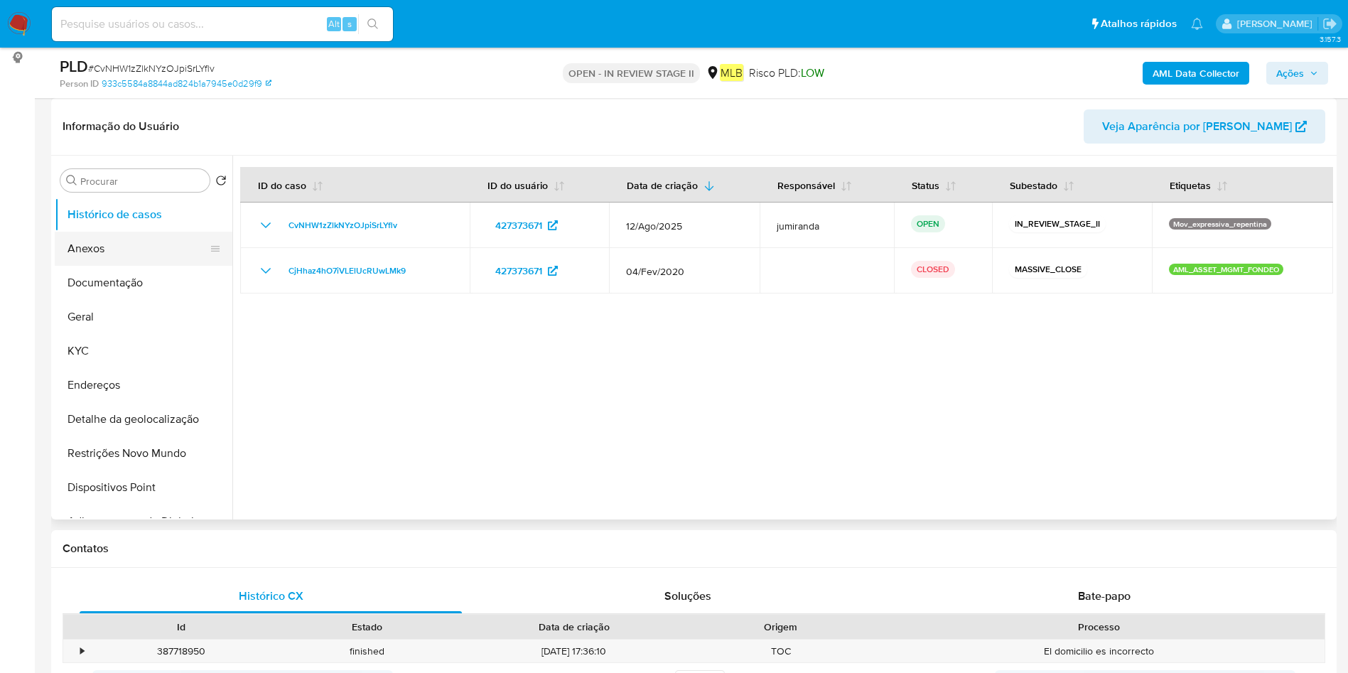
click at [140, 251] on button "Anexos" at bounding box center [138, 249] width 166 height 34
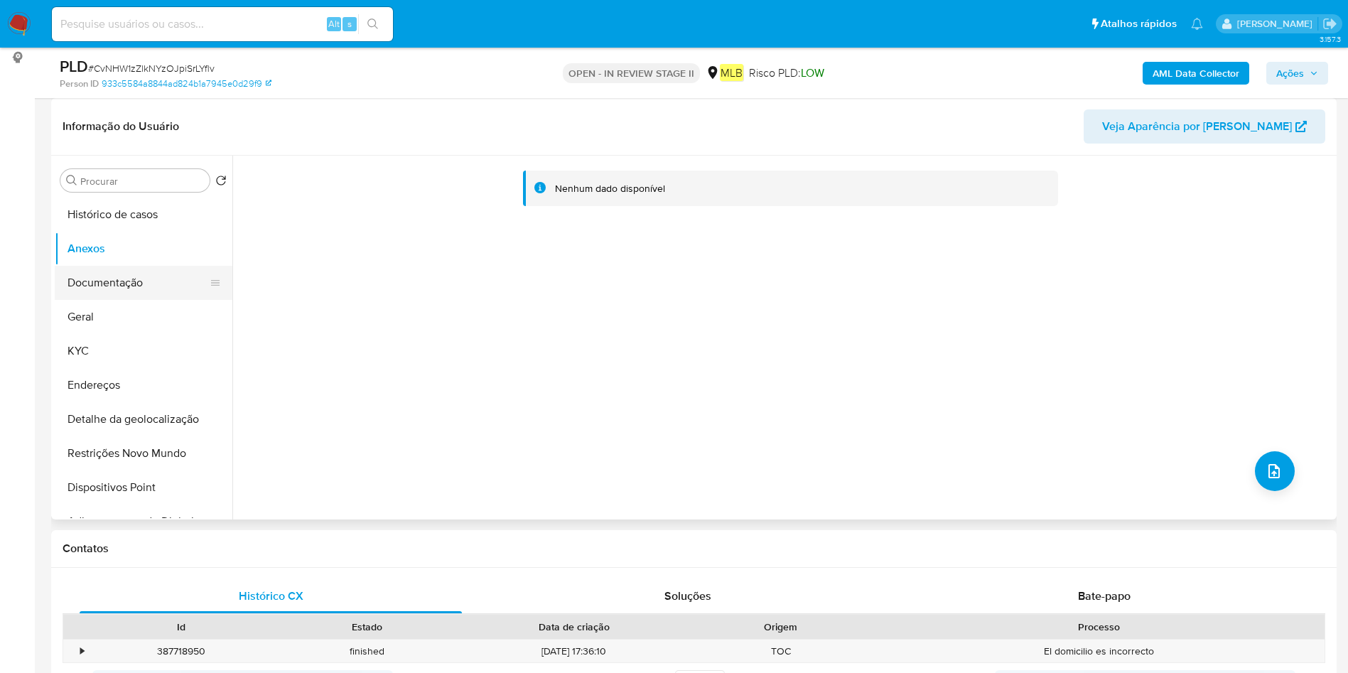
click at [151, 286] on button "Documentação" at bounding box center [138, 283] width 166 height 34
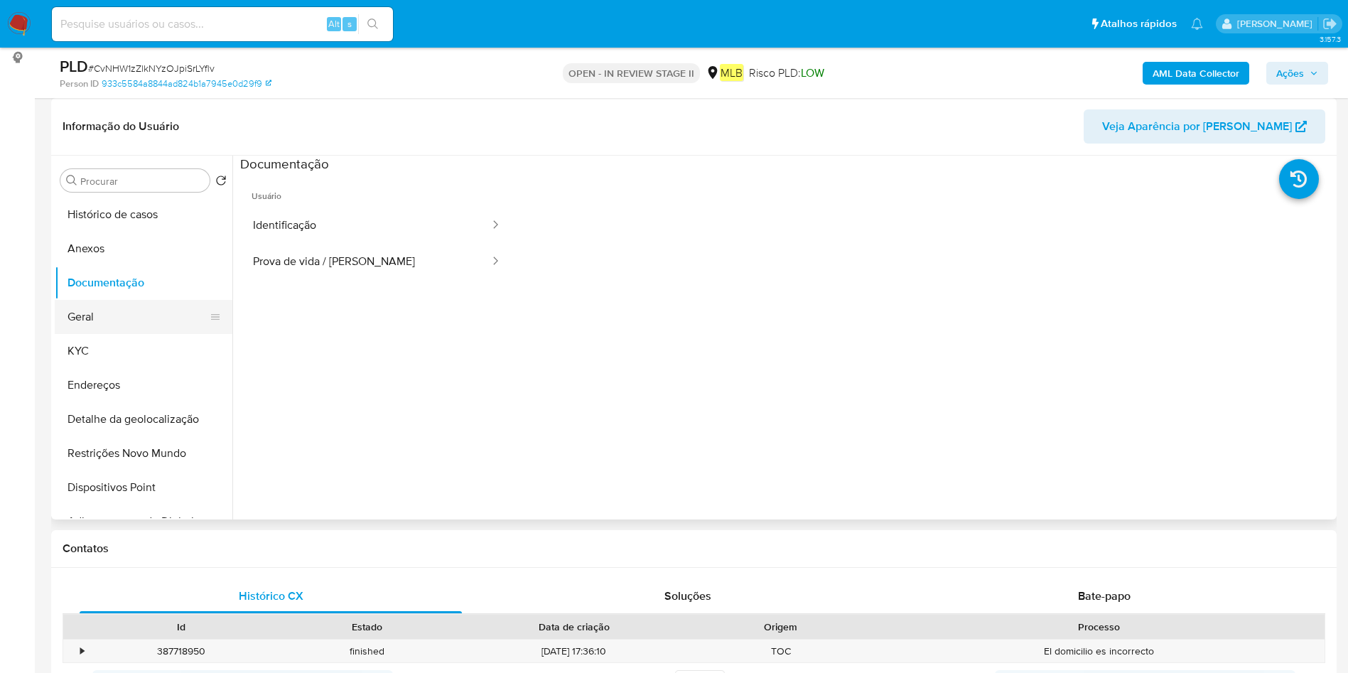
click at [130, 309] on button "Geral" at bounding box center [138, 317] width 166 height 34
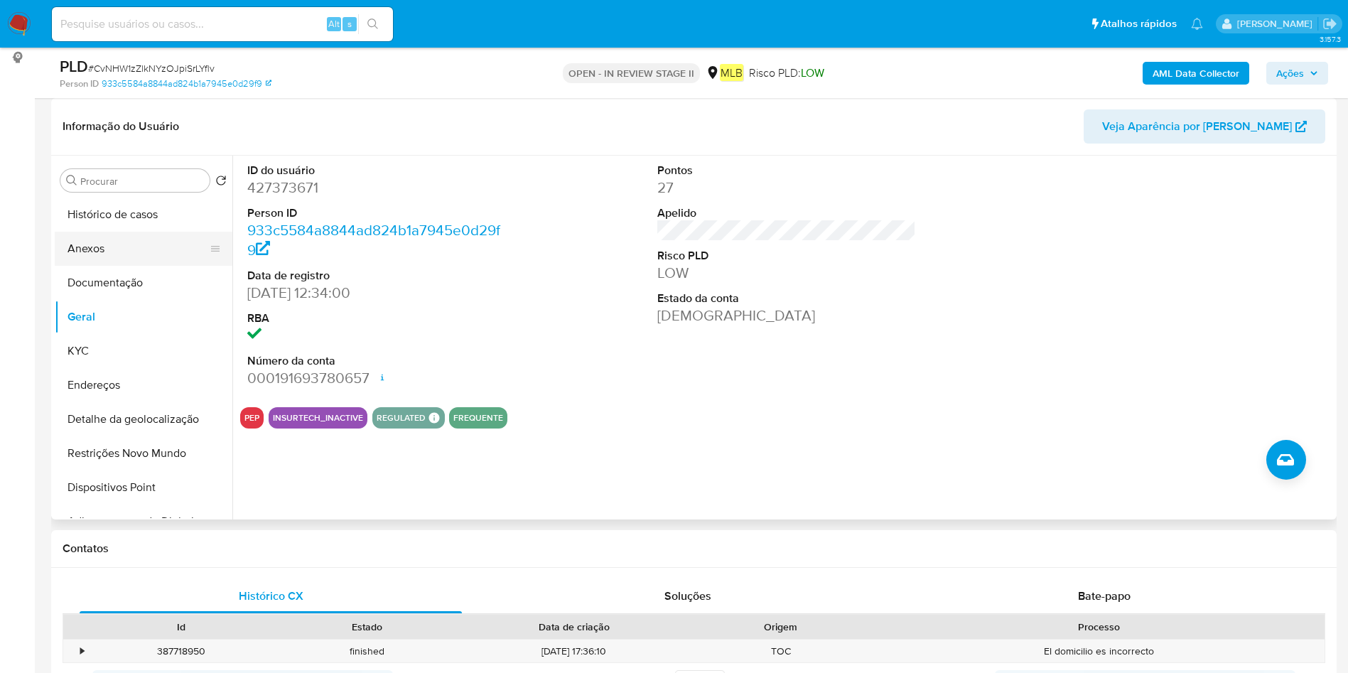
click at [106, 259] on button "Anexos" at bounding box center [138, 249] width 166 height 34
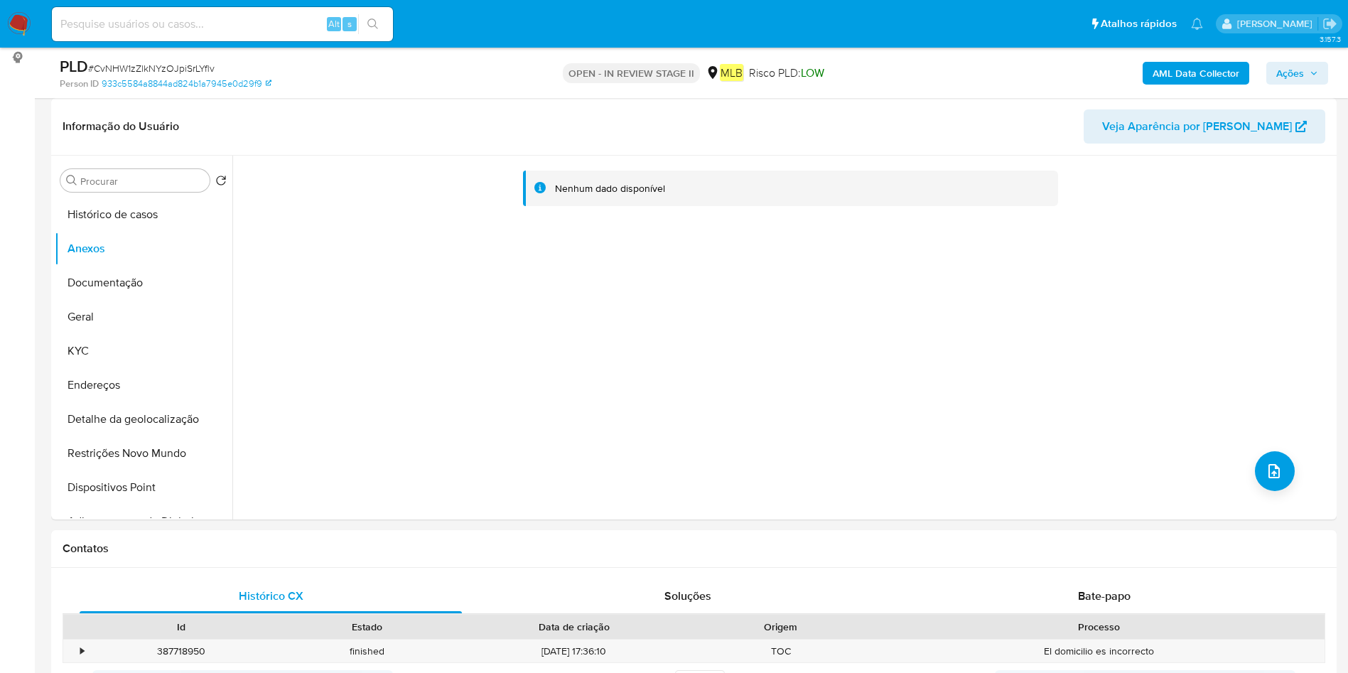
click at [1175, 56] on div "AML Data Collector Ações" at bounding box center [1118, 72] width 419 height 33
click at [1176, 70] on b "AML Data Collector" at bounding box center [1196, 73] width 87 height 23
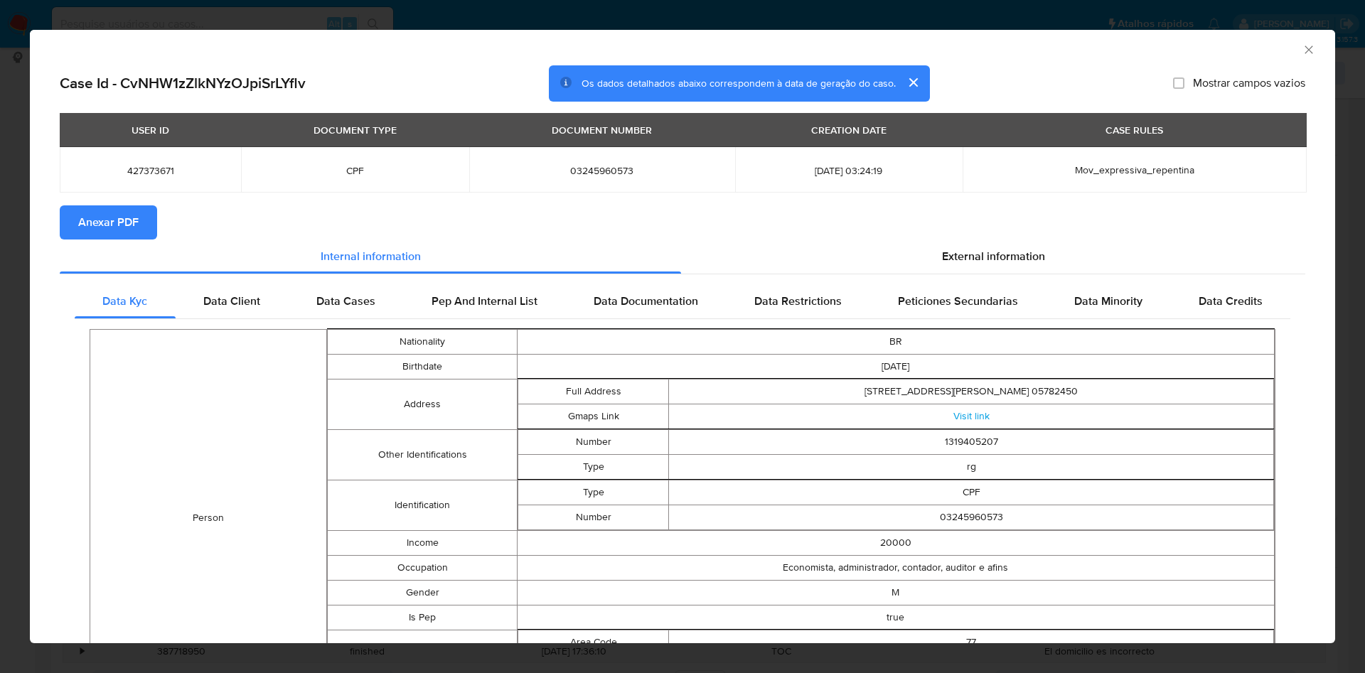
click at [132, 222] on span "Anexar PDF" at bounding box center [108, 222] width 60 height 31
click at [1302, 51] on icon "Fechar a janela" at bounding box center [1309, 50] width 14 height 14
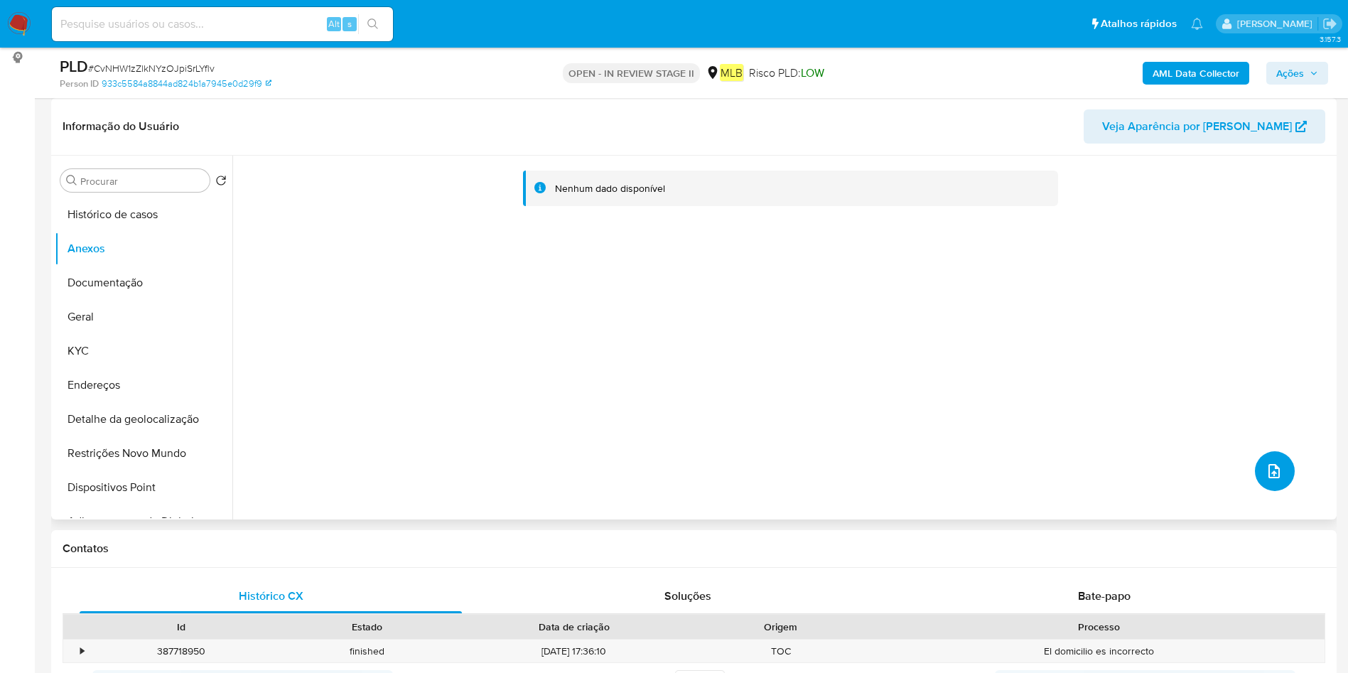
click at [1266, 470] on icon "upload-file" at bounding box center [1274, 471] width 17 height 17
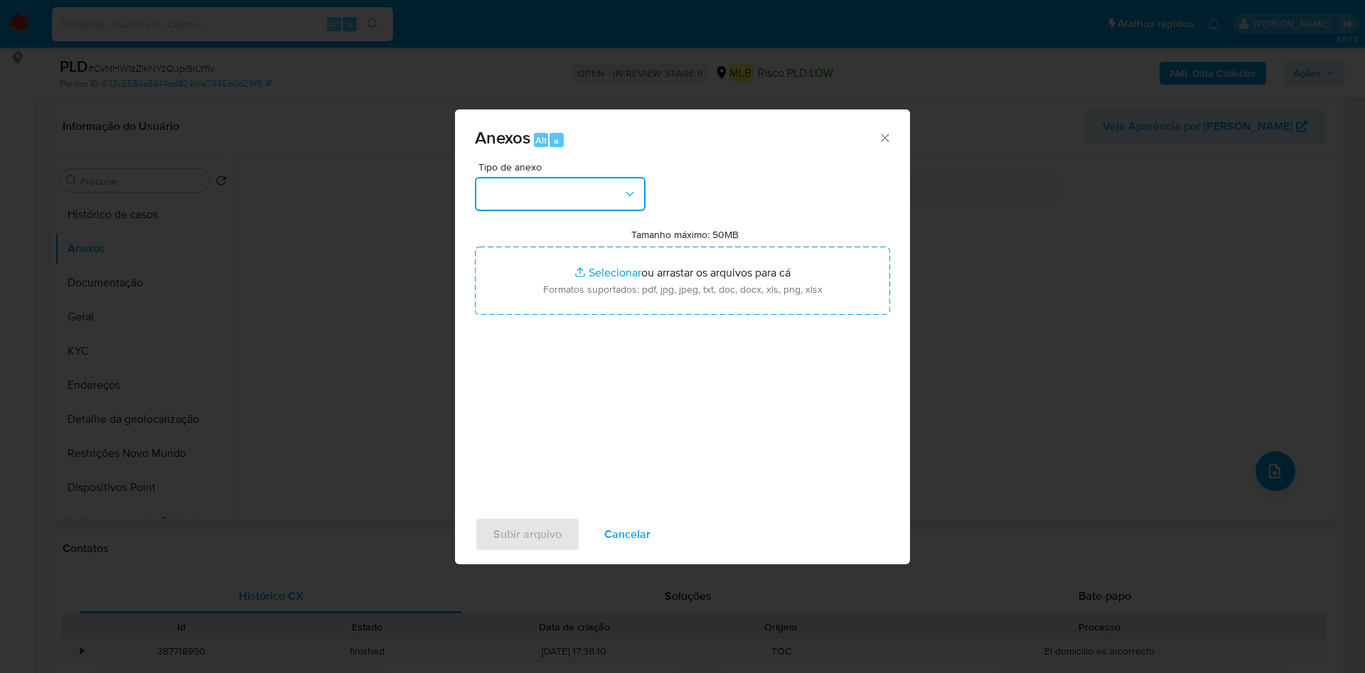
click at [606, 200] on button "button" at bounding box center [560, 194] width 171 height 34
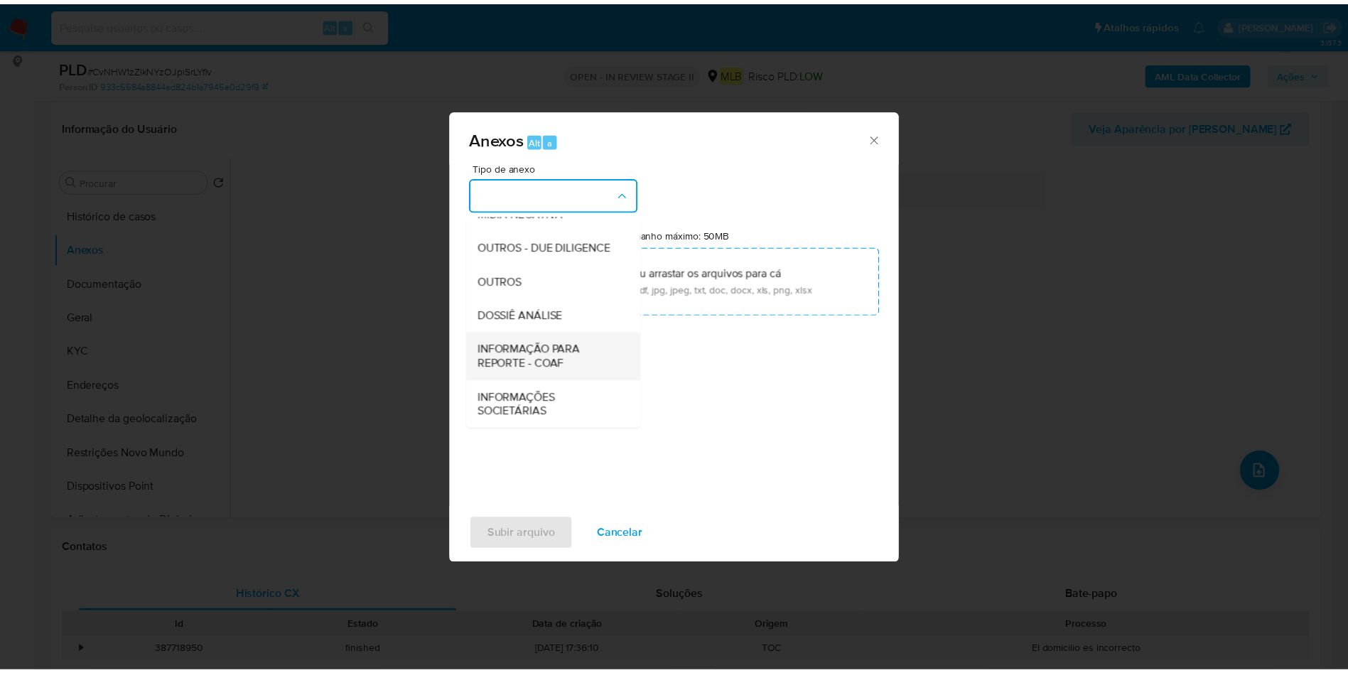
scroll to position [219, 0]
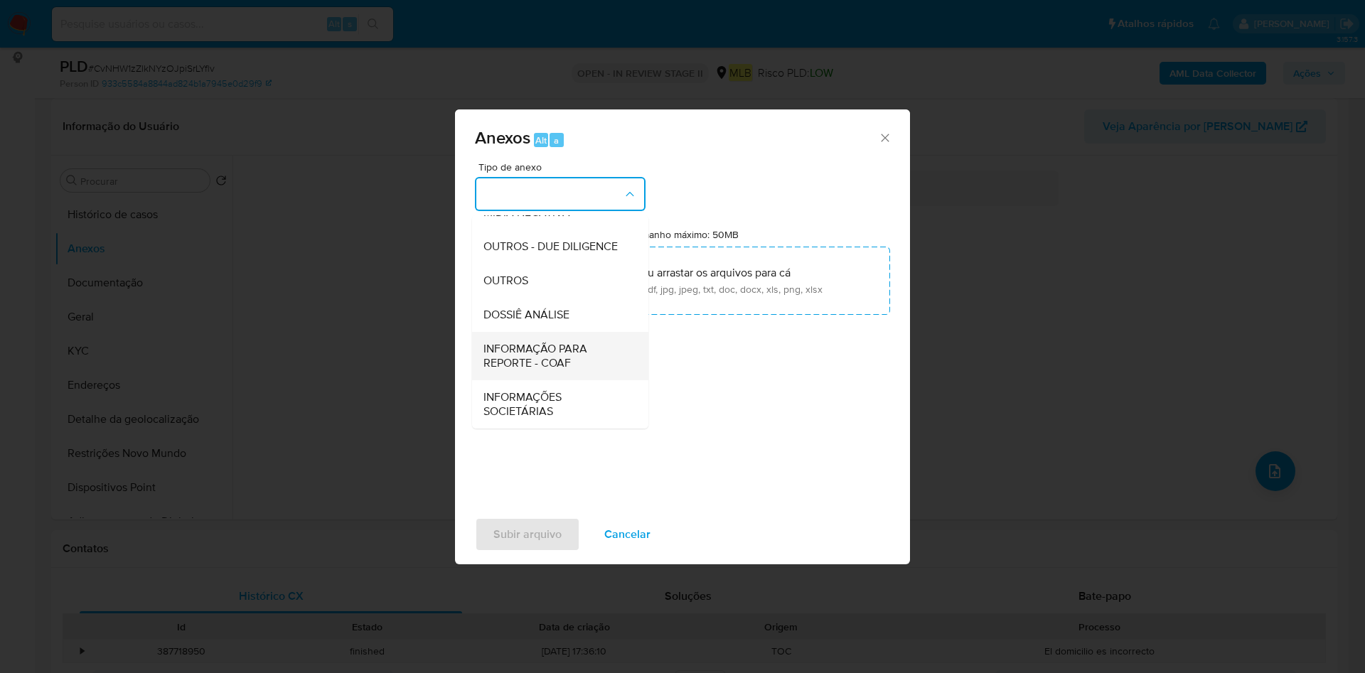
click at [561, 365] on span "INFORMAÇÃO PARA REPORTE - COAF" at bounding box center [555, 356] width 145 height 28
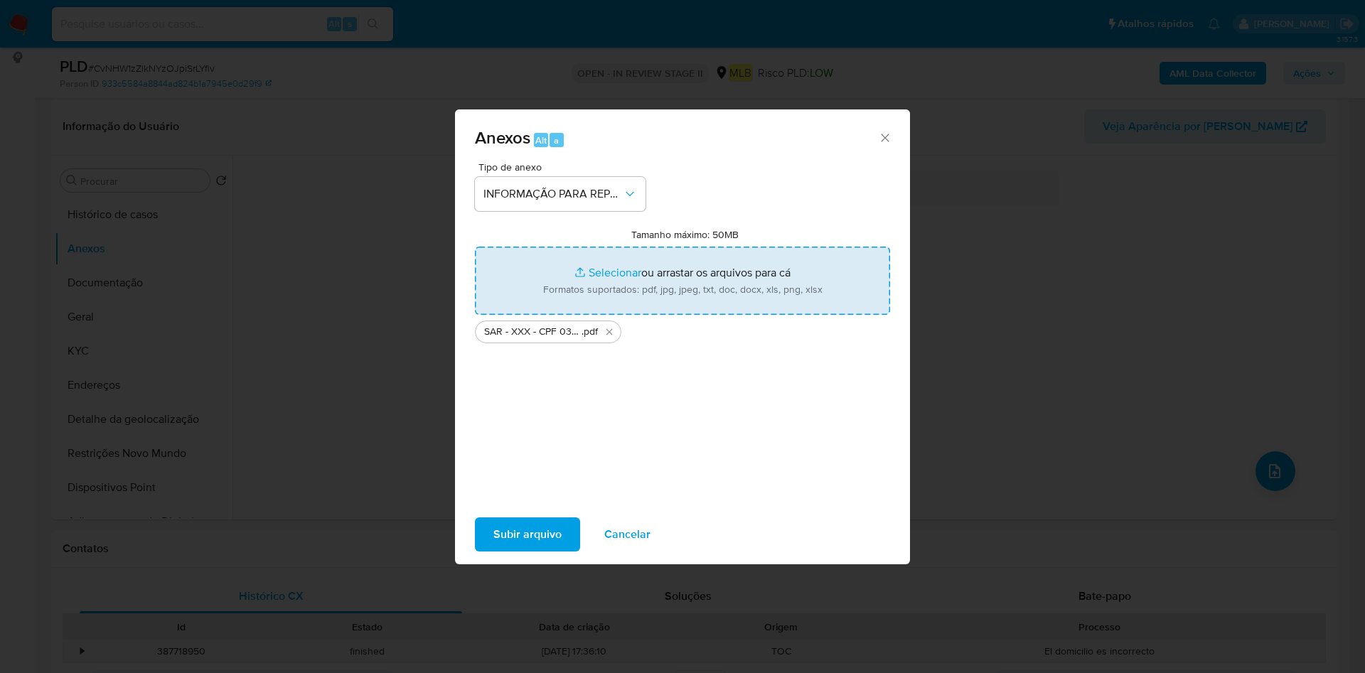
type input "C:\fakepath\Mulan 427373671_2025_09_08_10_13_47.xlsx"
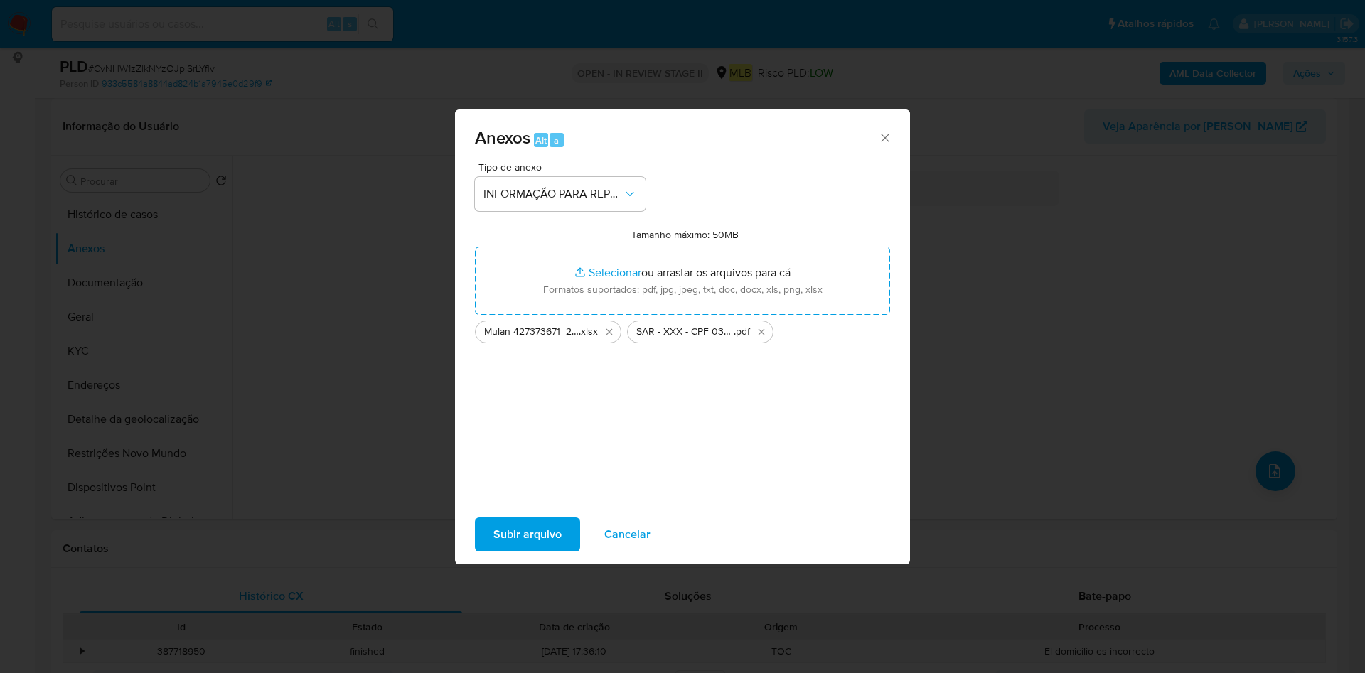
click at [548, 530] on span "Subir arquivo" at bounding box center [527, 534] width 68 height 31
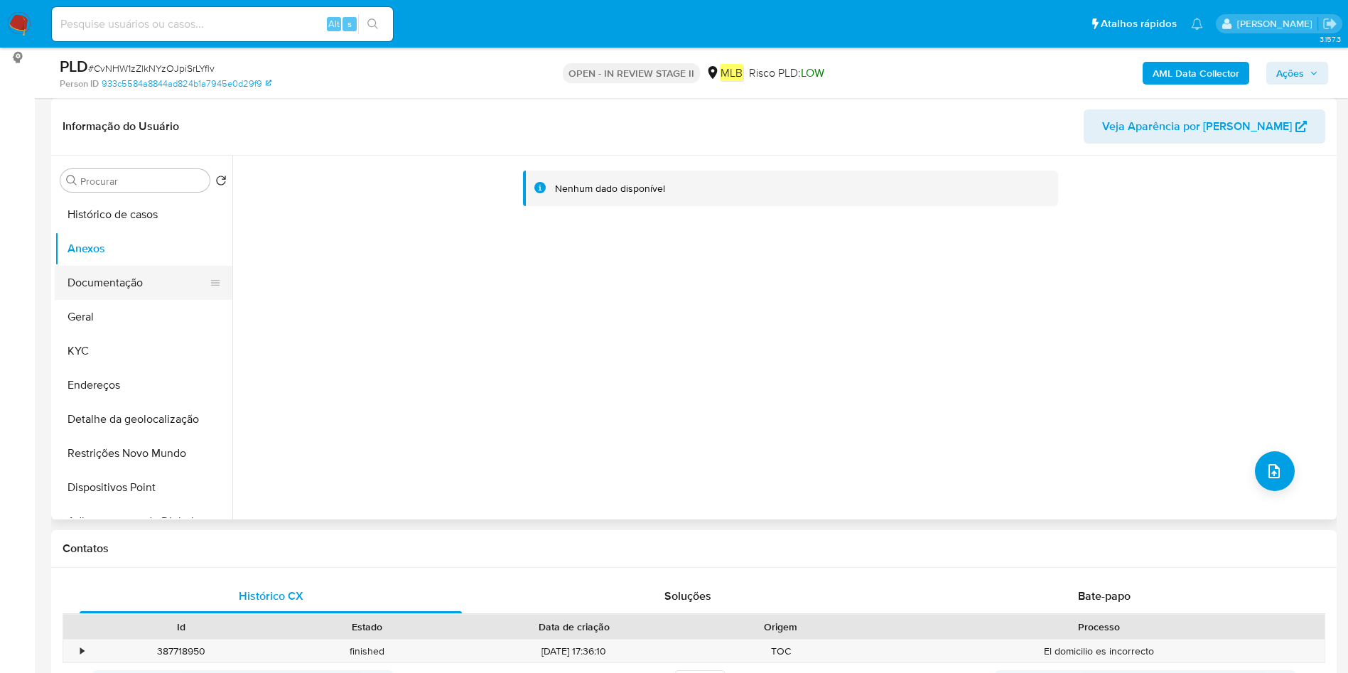
click at [119, 299] on button "Documentação" at bounding box center [138, 283] width 166 height 34
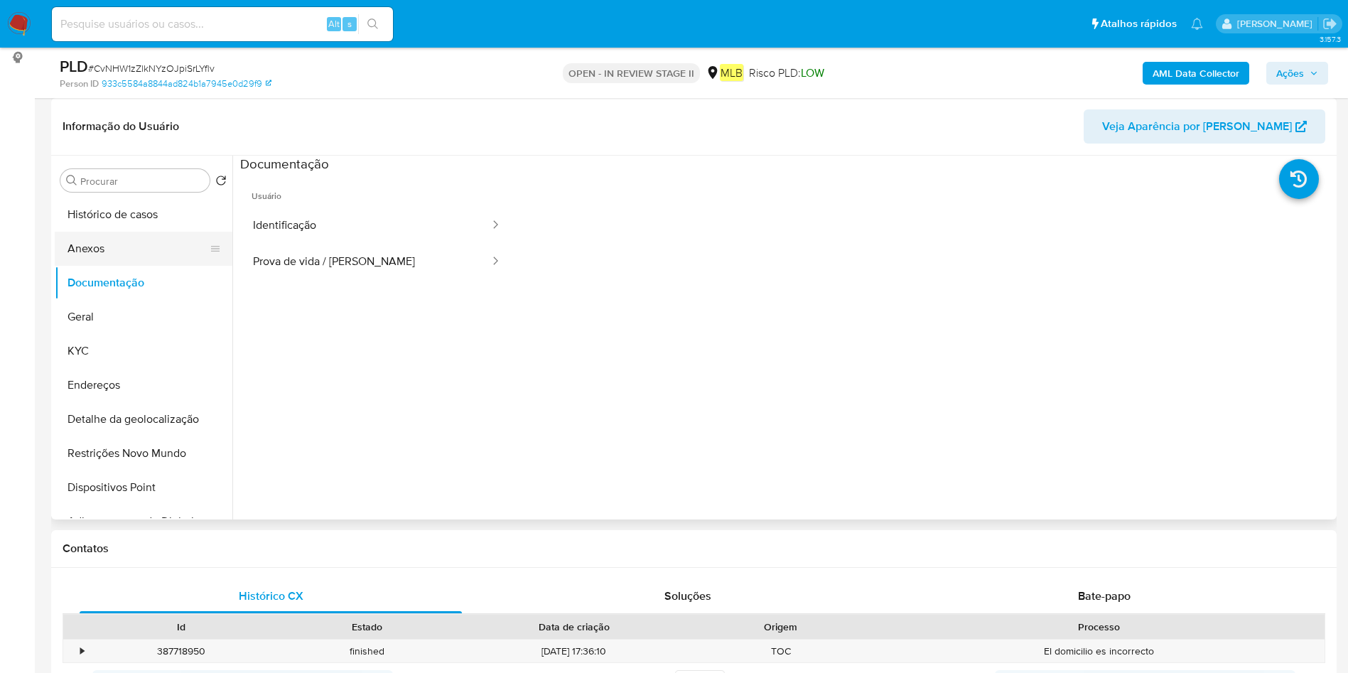
click at [139, 255] on button "Anexos" at bounding box center [138, 249] width 166 height 34
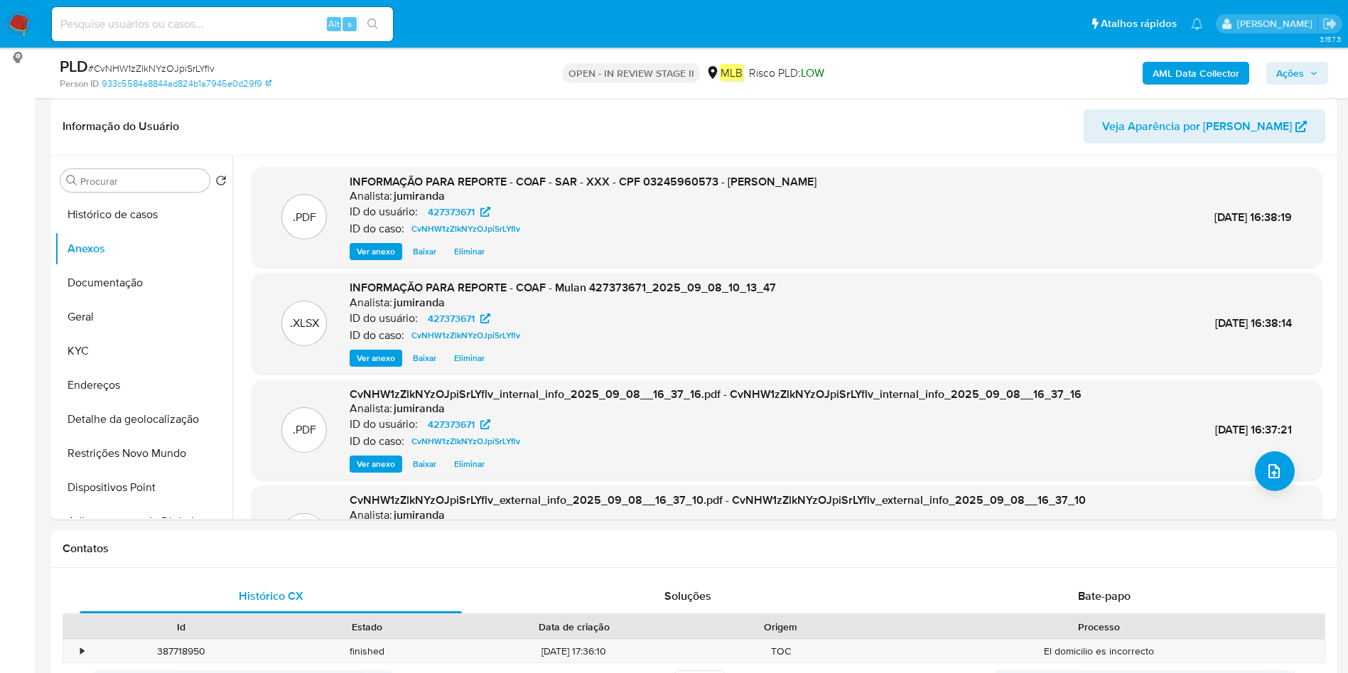
click at [1294, 73] on span "Ações" at bounding box center [1291, 73] width 28 height 23
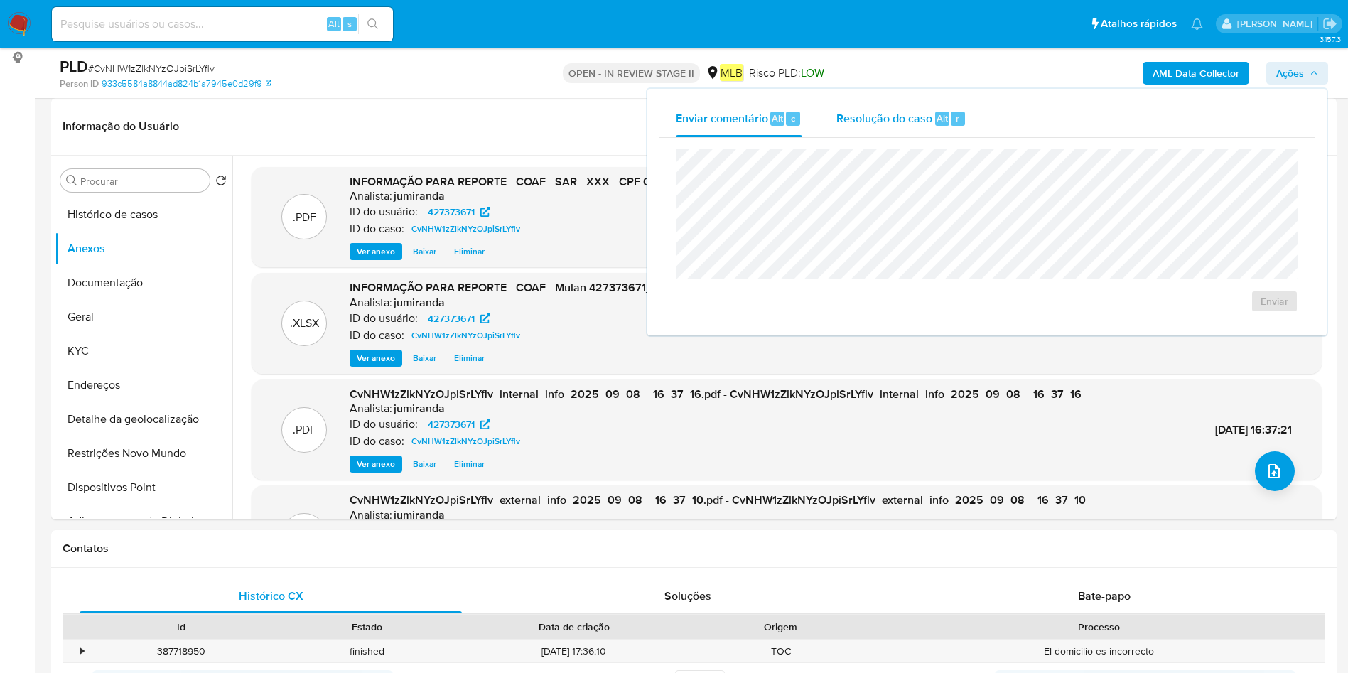
click at [912, 129] on div "Resolução do caso Alt r" at bounding box center [902, 118] width 130 height 37
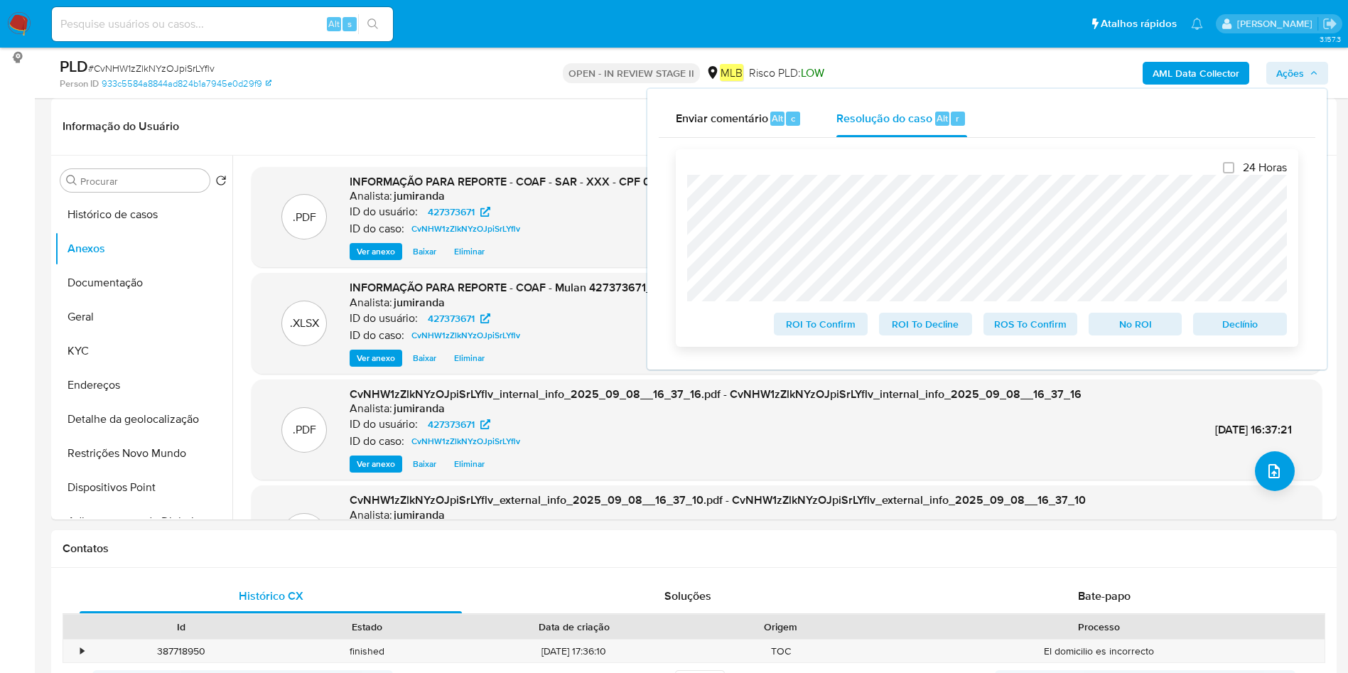
click at [1058, 331] on span "ROS To Confirm" at bounding box center [1031, 324] width 74 height 20
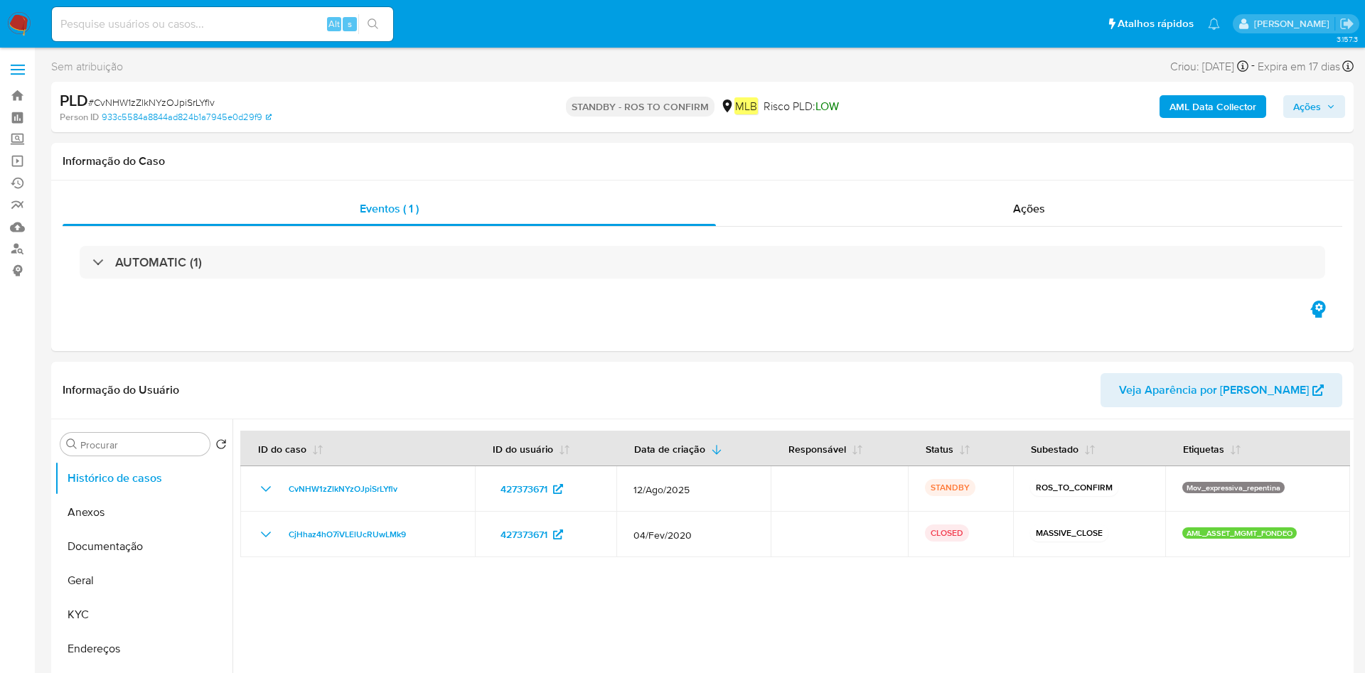
select select "10"
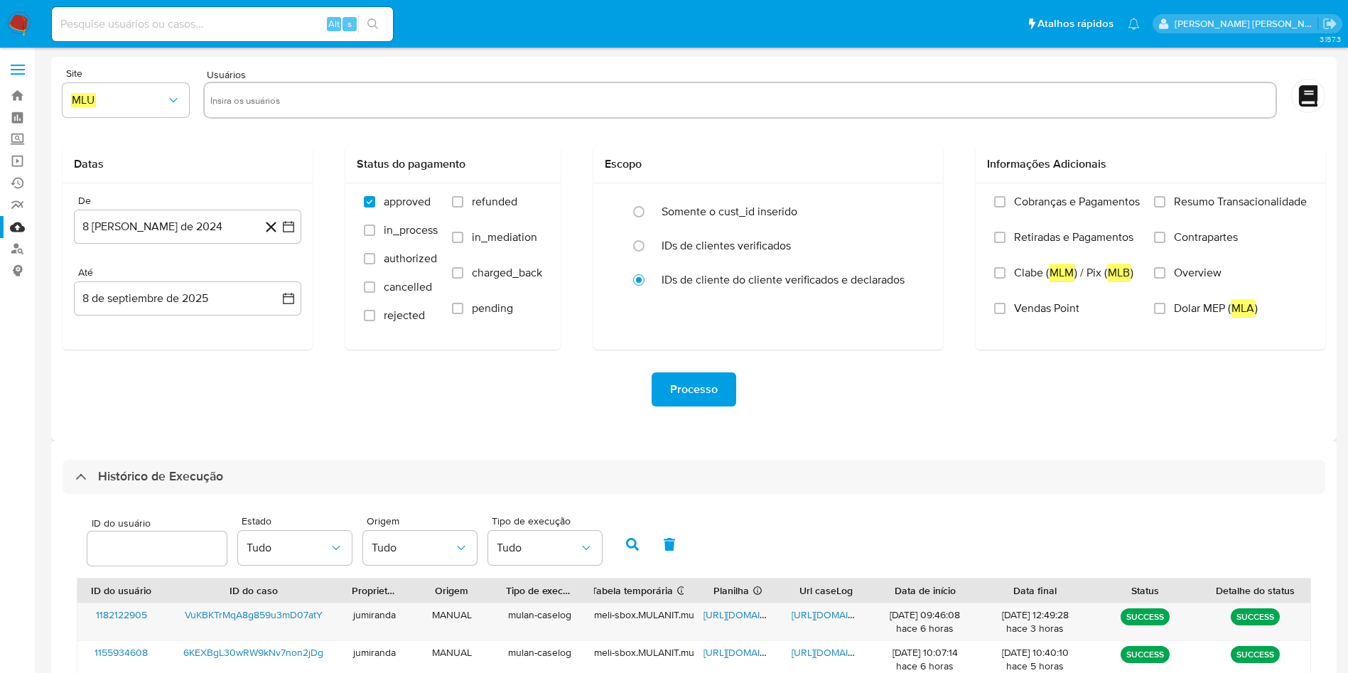
select select "10"
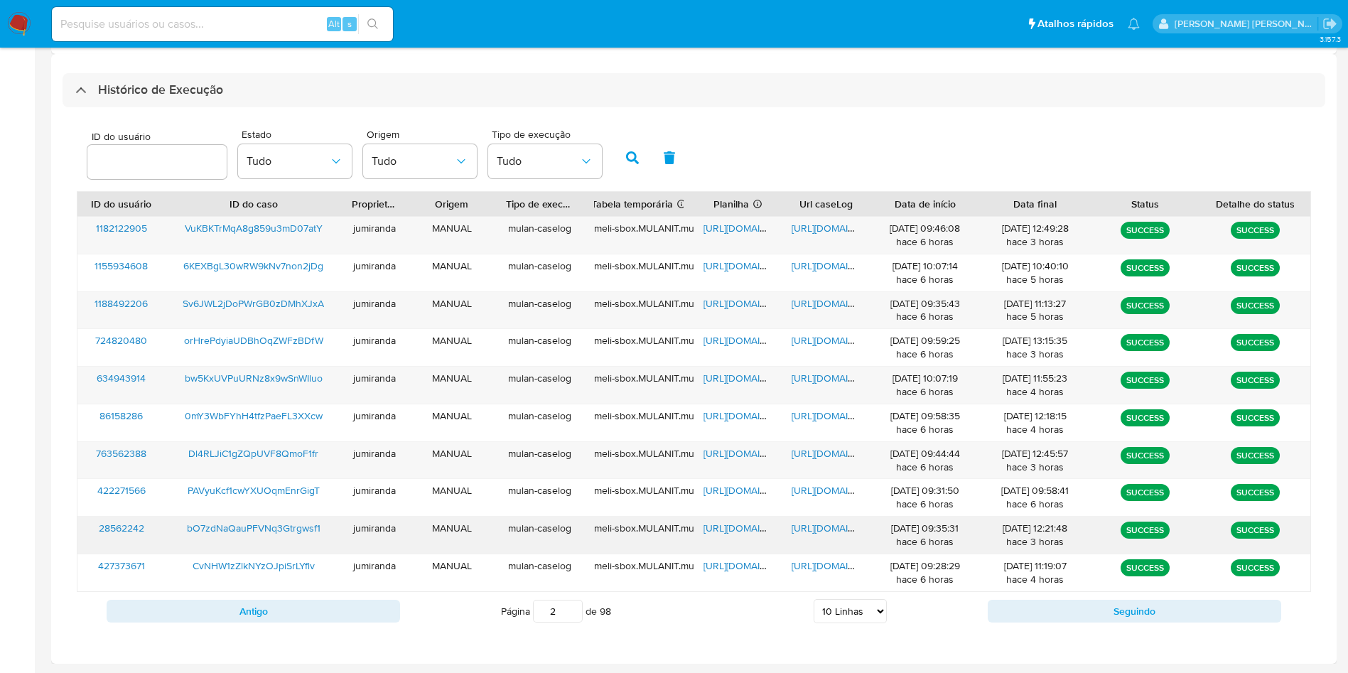
click at [741, 527] on span "[URL][DOMAIN_NAME]" at bounding box center [753, 528] width 98 height 14
click at [827, 528] on span "[URL][DOMAIN_NAME]" at bounding box center [841, 528] width 98 height 14
click at [293, 532] on span "bO7zdNaQauPFVNq3Gtrgwsf1" at bounding box center [254, 528] width 134 height 14
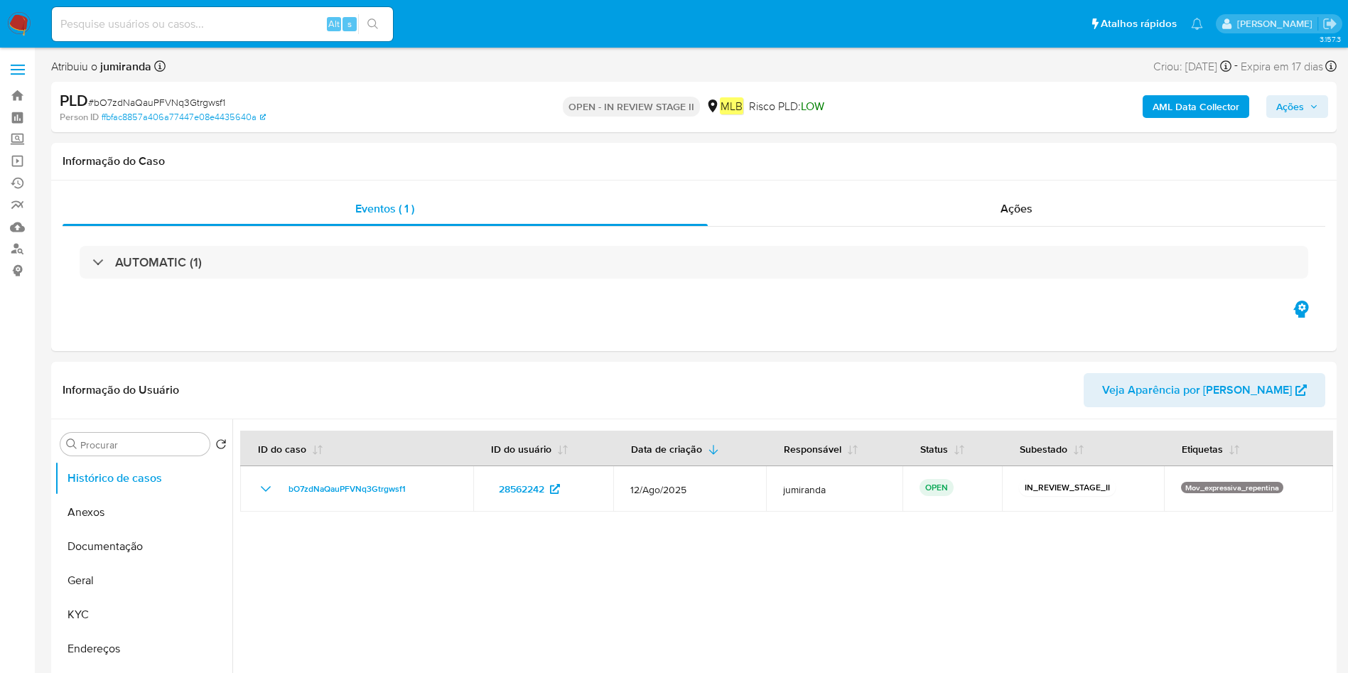
select select "10"
click at [154, 513] on button "Anexos" at bounding box center [138, 512] width 166 height 34
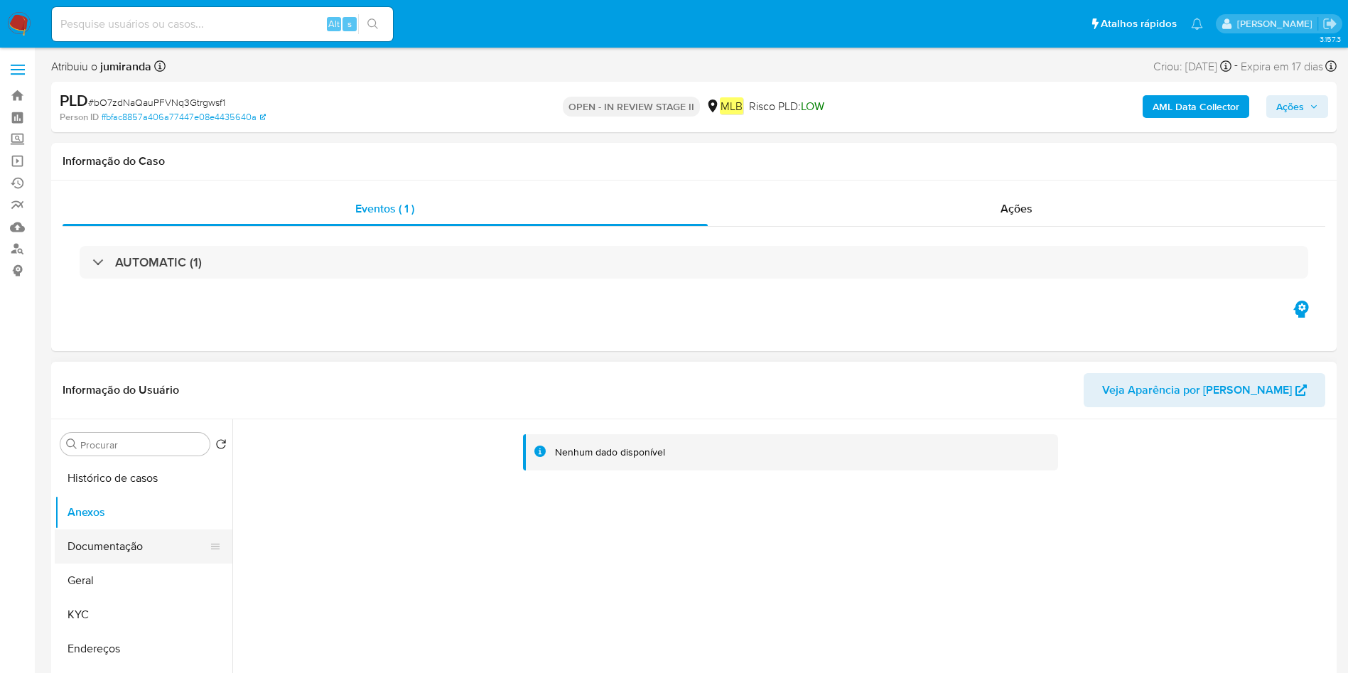
click at [77, 541] on button "Documentação" at bounding box center [138, 547] width 166 height 34
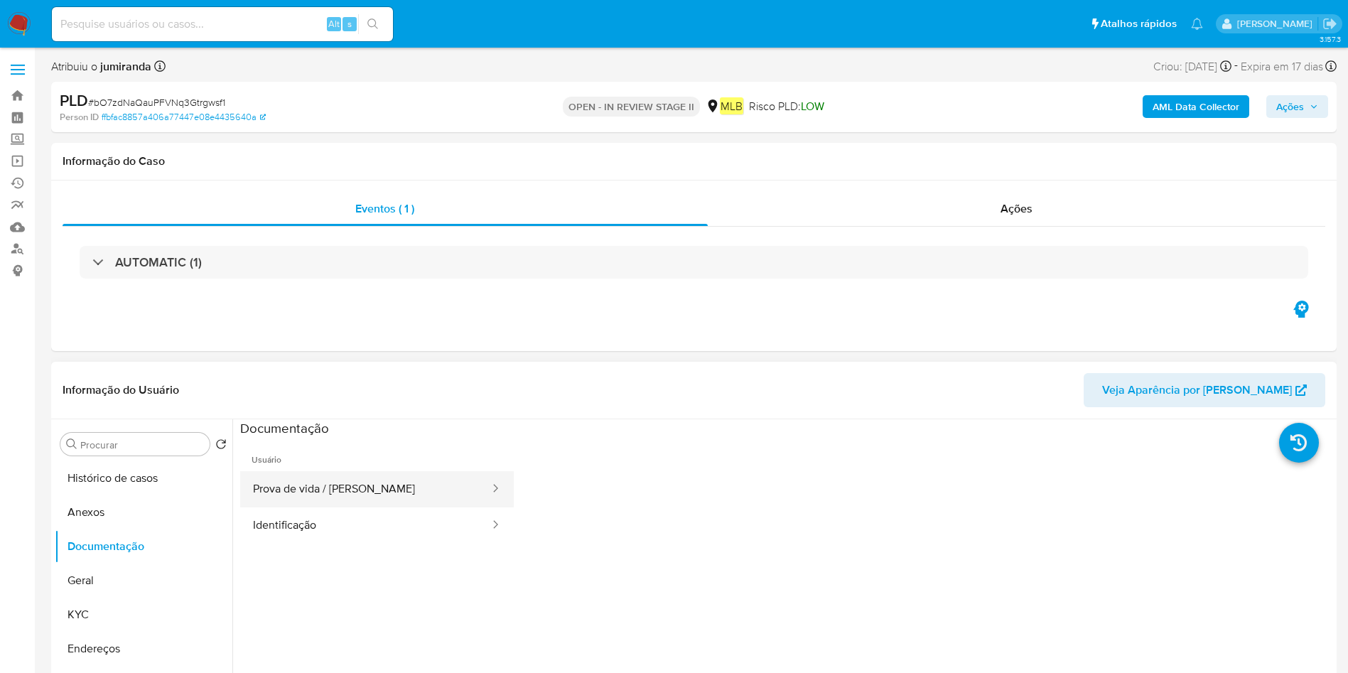
click at [412, 493] on button "Prova de vida / [PERSON_NAME]" at bounding box center [365, 489] width 251 height 36
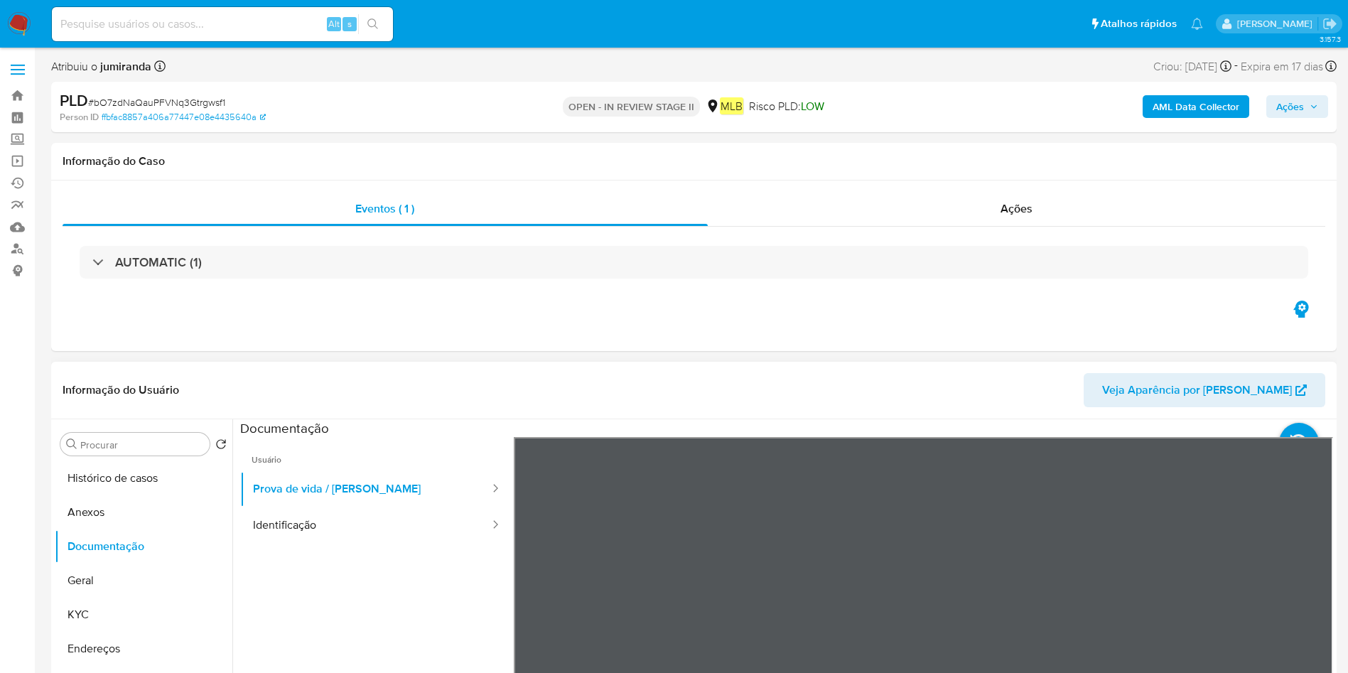
scroll to position [213, 0]
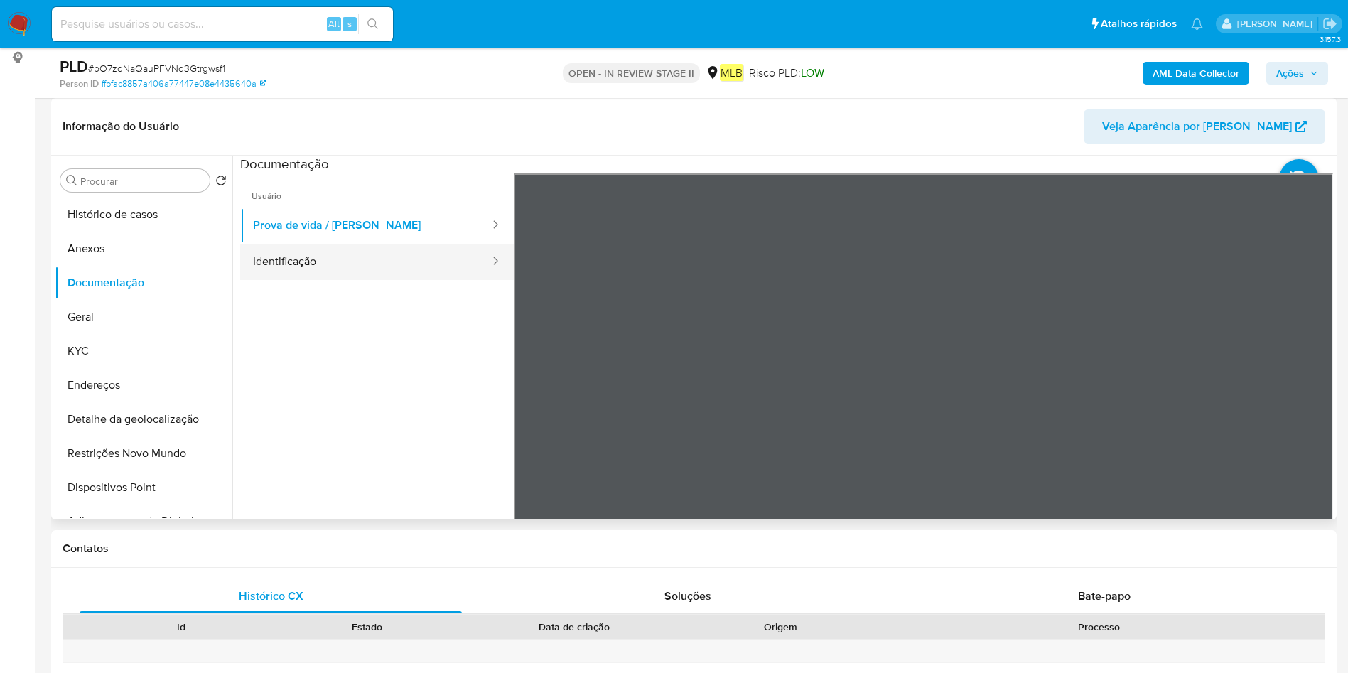
click at [323, 269] on button "Identificação" at bounding box center [365, 262] width 251 height 36
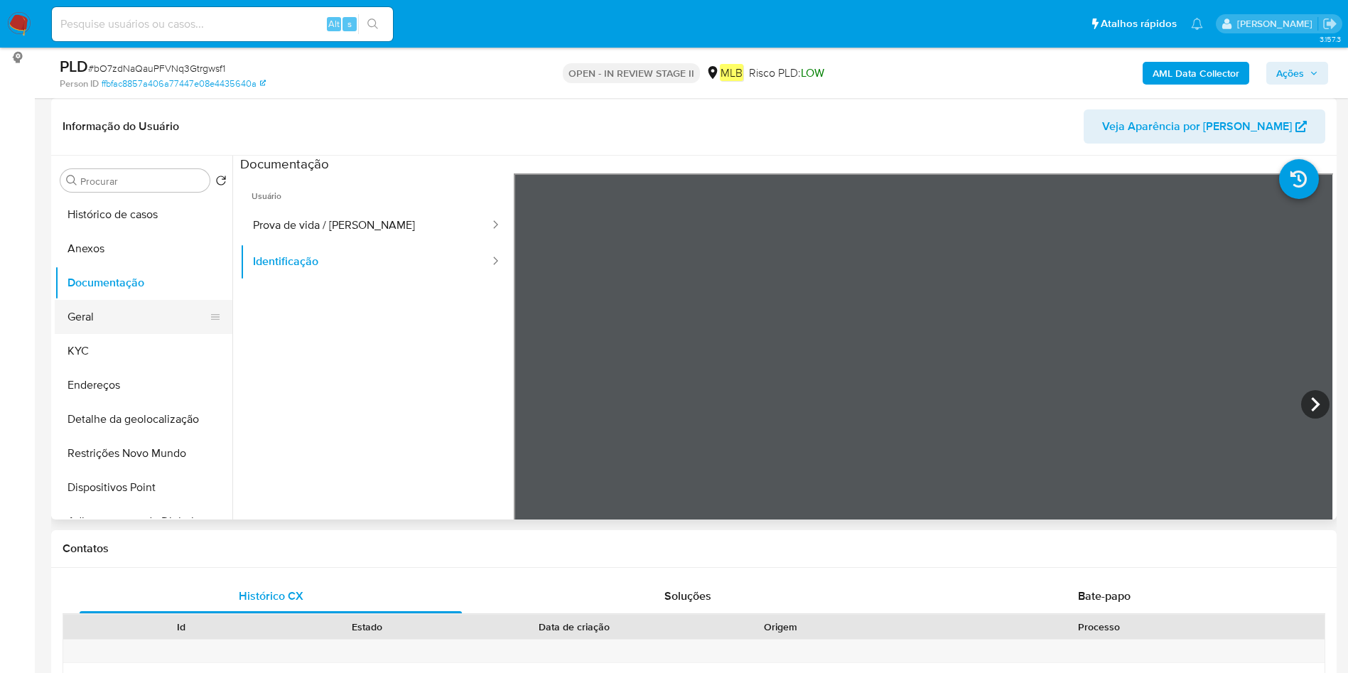
click at [122, 317] on button "Geral" at bounding box center [138, 317] width 166 height 34
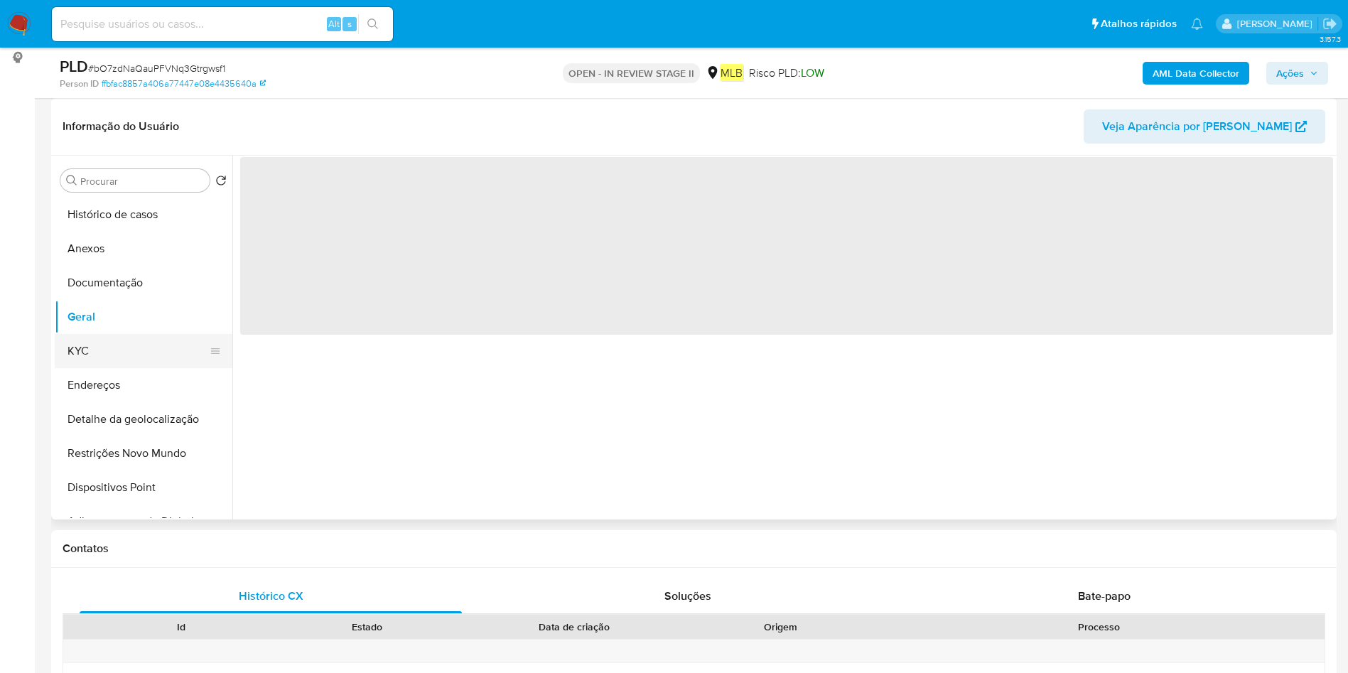
click at [119, 356] on button "KYC" at bounding box center [138, 351] width 166 height 34
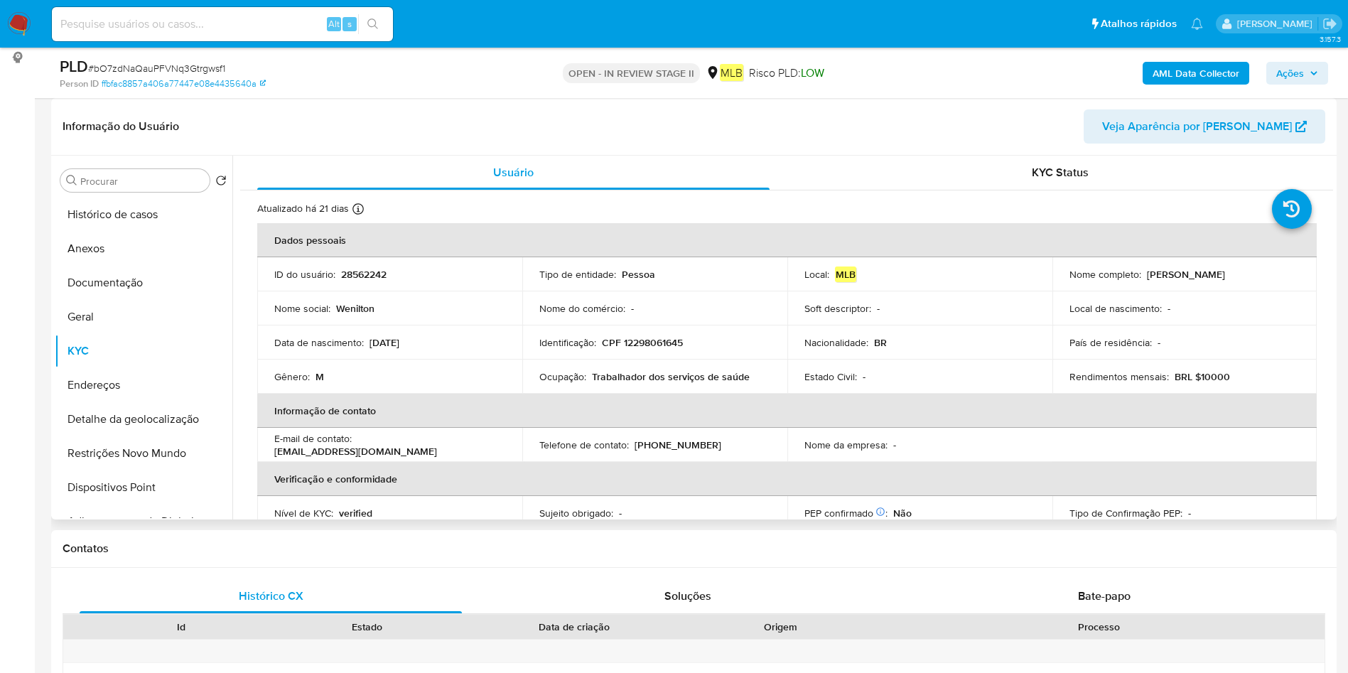
click at [611, 373] on p "Trabalhador dos serviços de saúde" at bounding box center [671, 376] width 158 height 13
copy div "Ocupação : Trabalhador dos serviços de saúde"
click at [144, 272] on button "Documentação" at bounding box center [138, 283] width 166 height 34
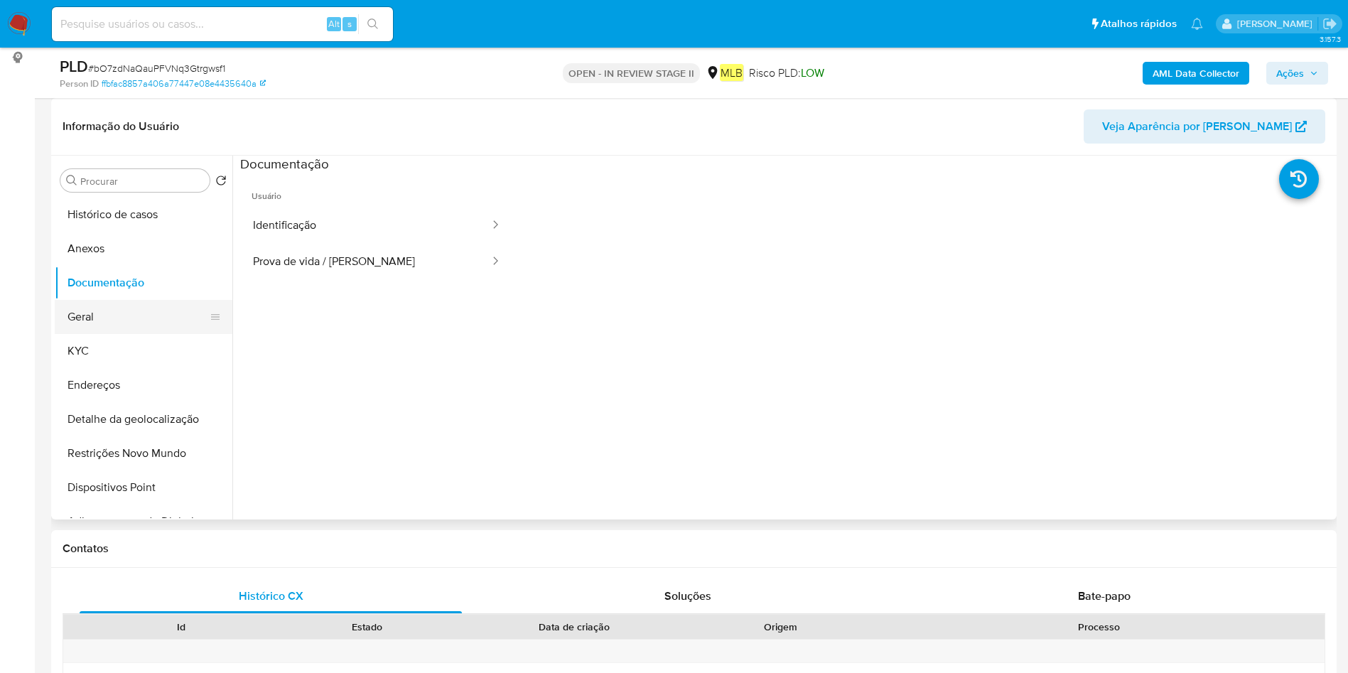
click at [123, 316] on button "Geral" at bounding box center [138, 317] width 166 height 34
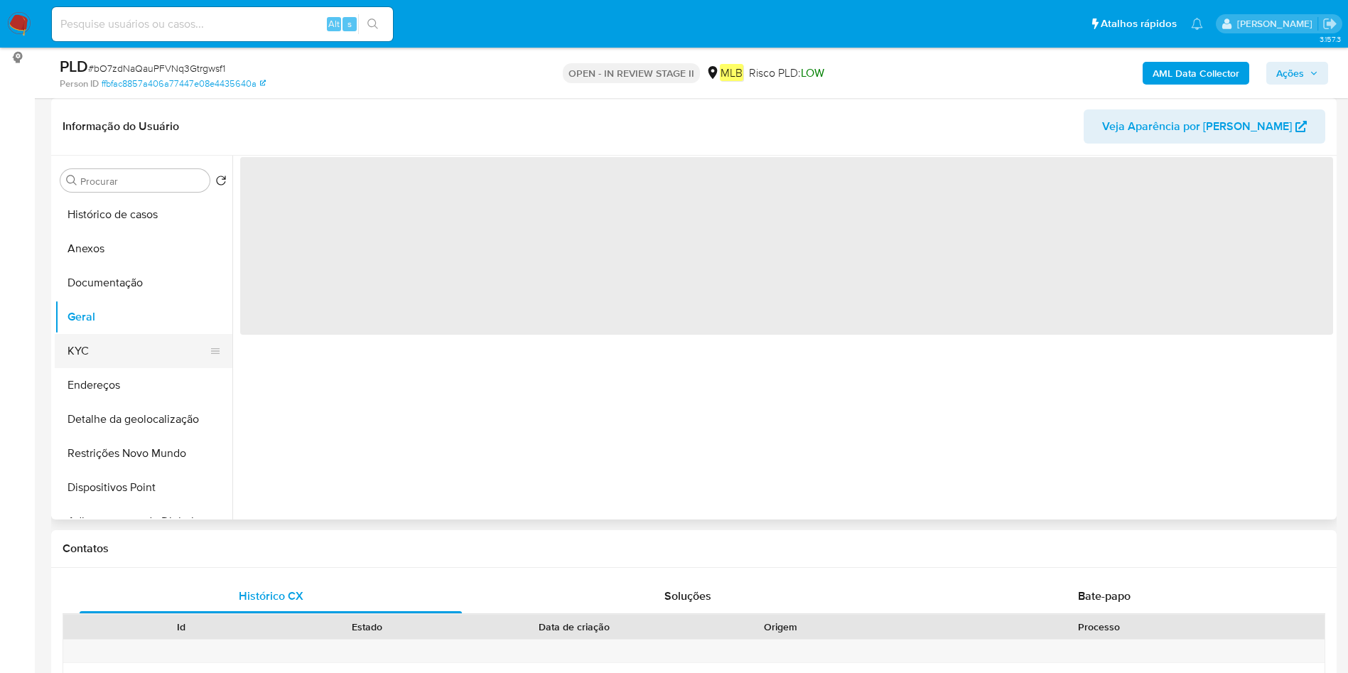
click at [122, 353] on button "KYC" at bounding box center [138, 351] width 166 height 34
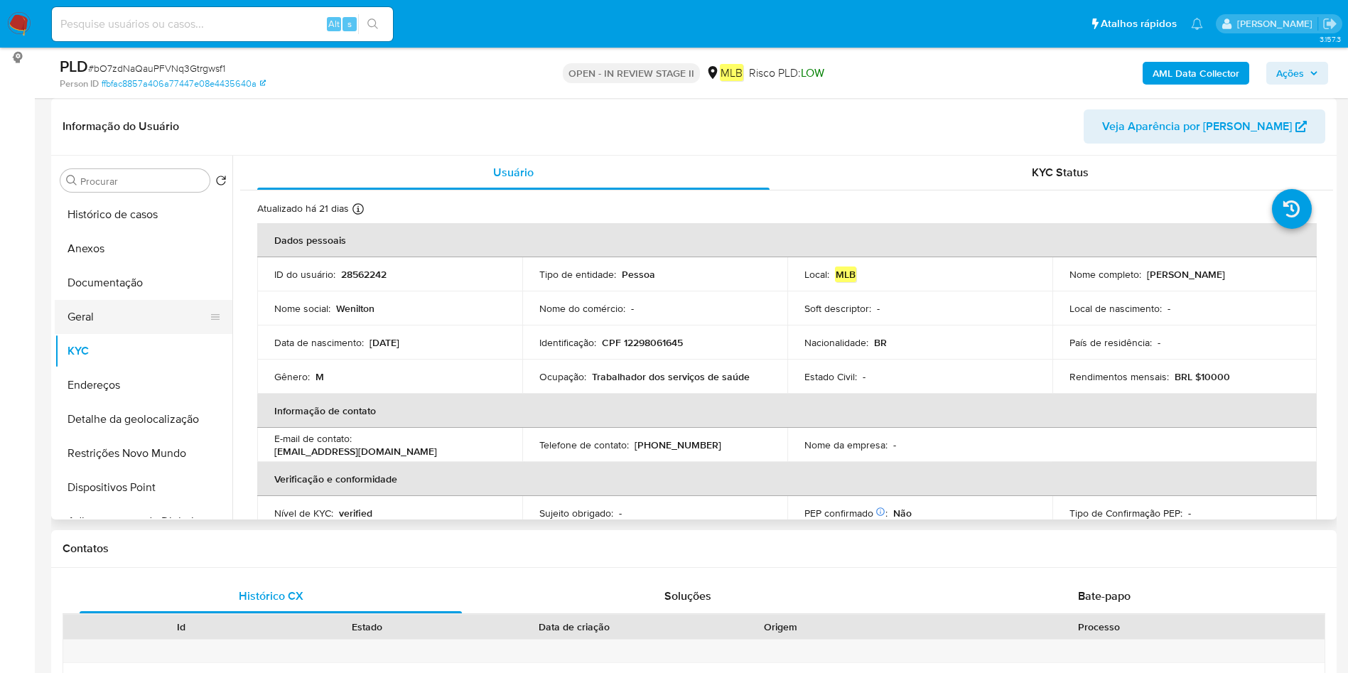
click at [127, 309] on button "Geral" at bounding box center [138, 317] width 166 height 34
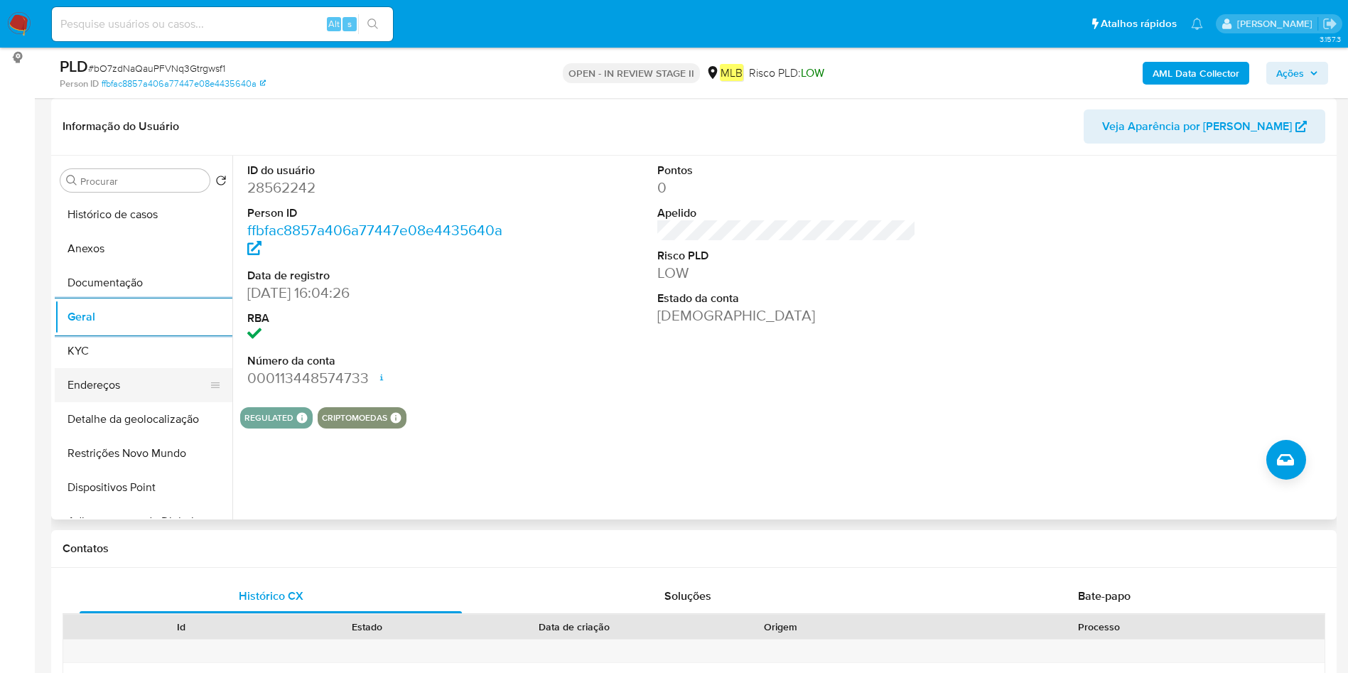
click at [130, 389] on button "Endereços" at bounding box center [138, 385] width 166 height 34
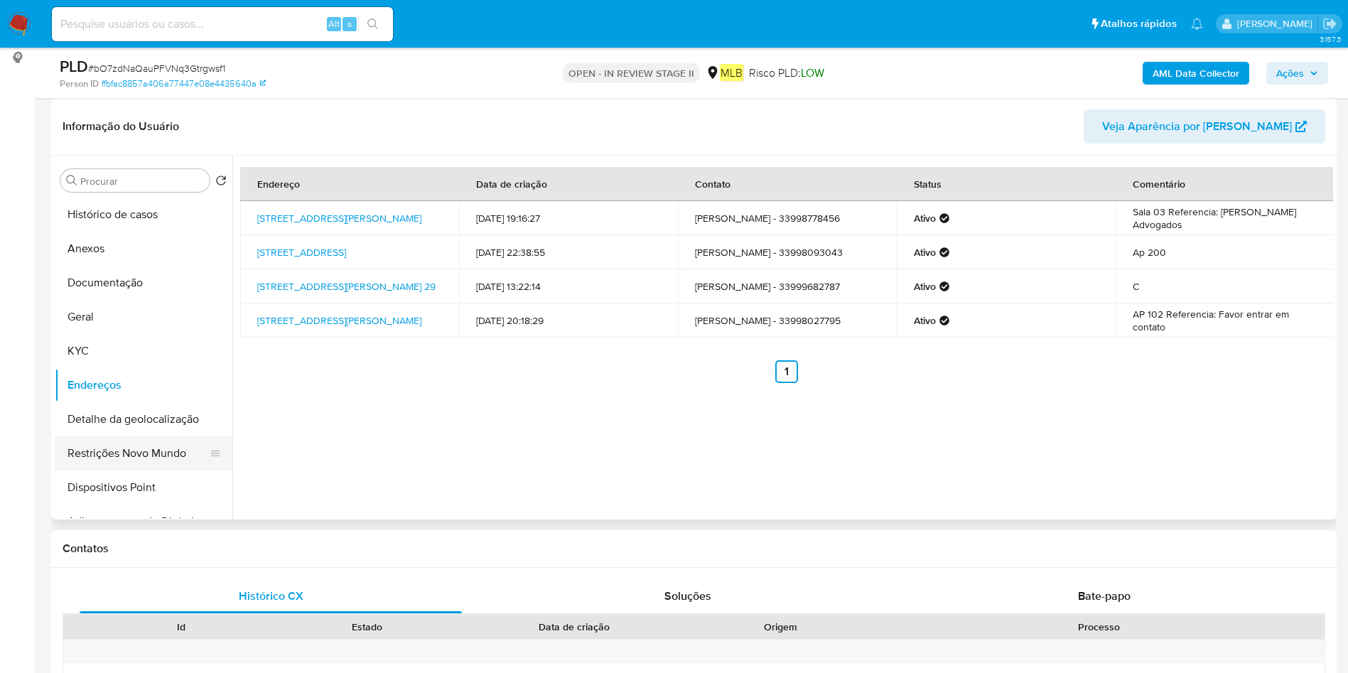
click at [104, 466] on button "Restrições Novo Mundo" at bounding box center [138, 453] width 166 height 34
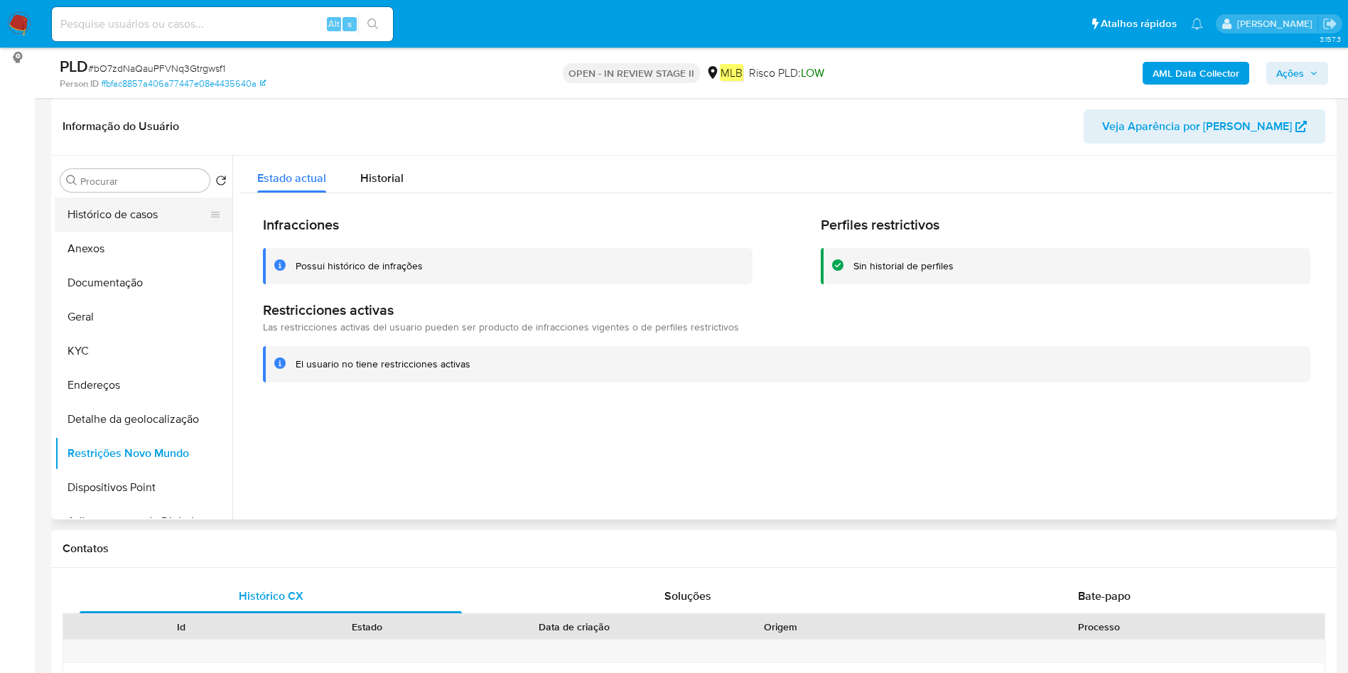
click at [164, 218] on button "Histórico de casos" at bounding box center [138, 215] width 166 height 34
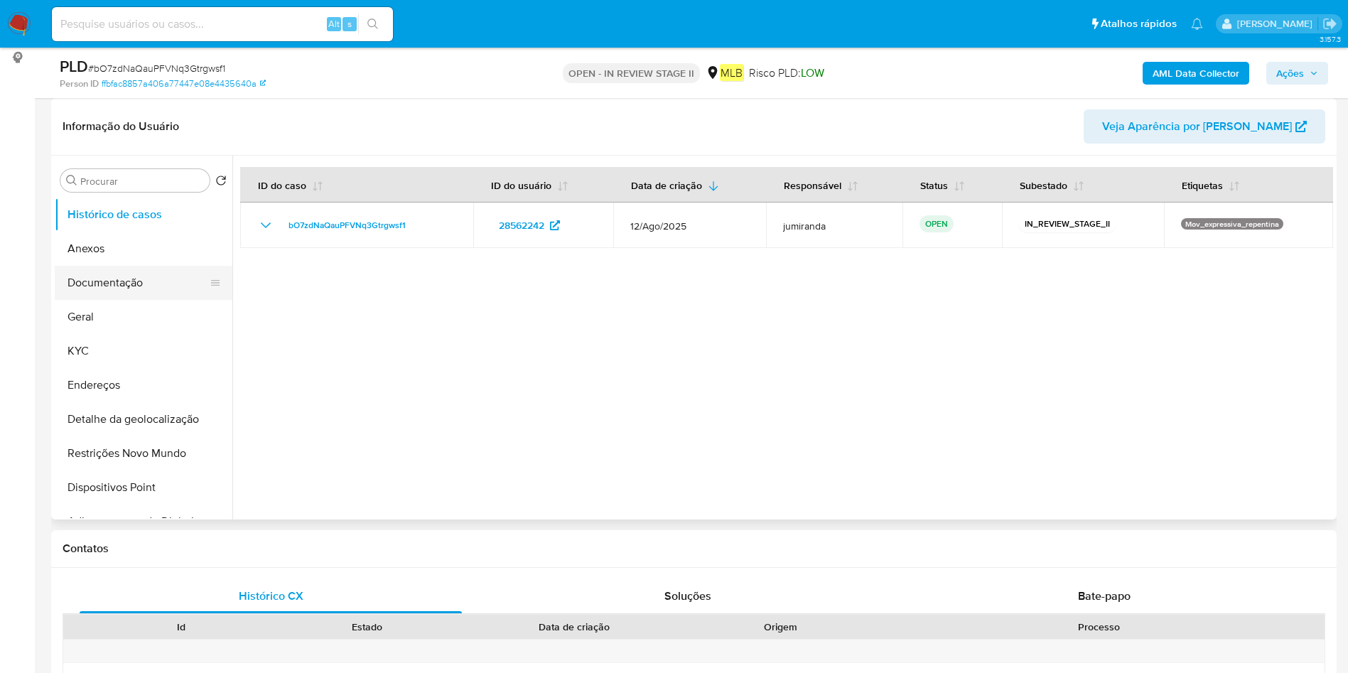
click at [127, 288] on button "Documentação" at bounding box center [138, 283] width 166 height 34
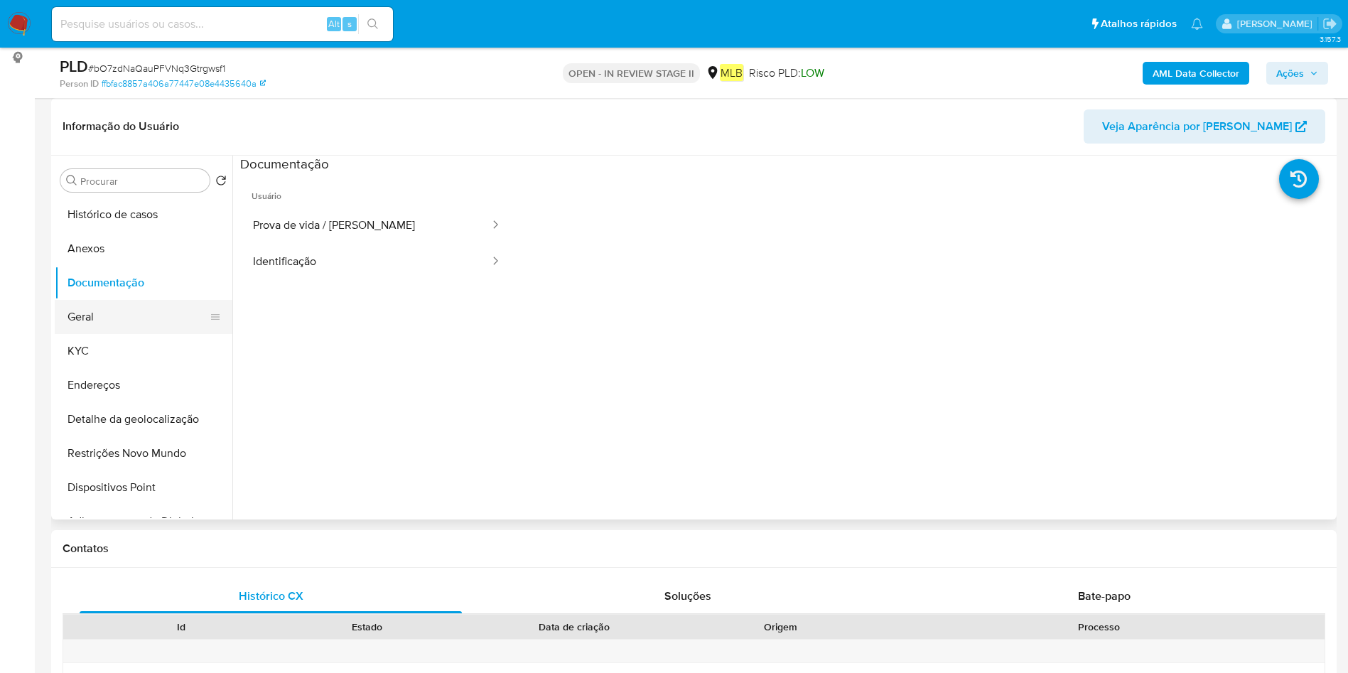
click at [141, 313] on button "Geral" at bounding box center [138, 317] width 166 height 34
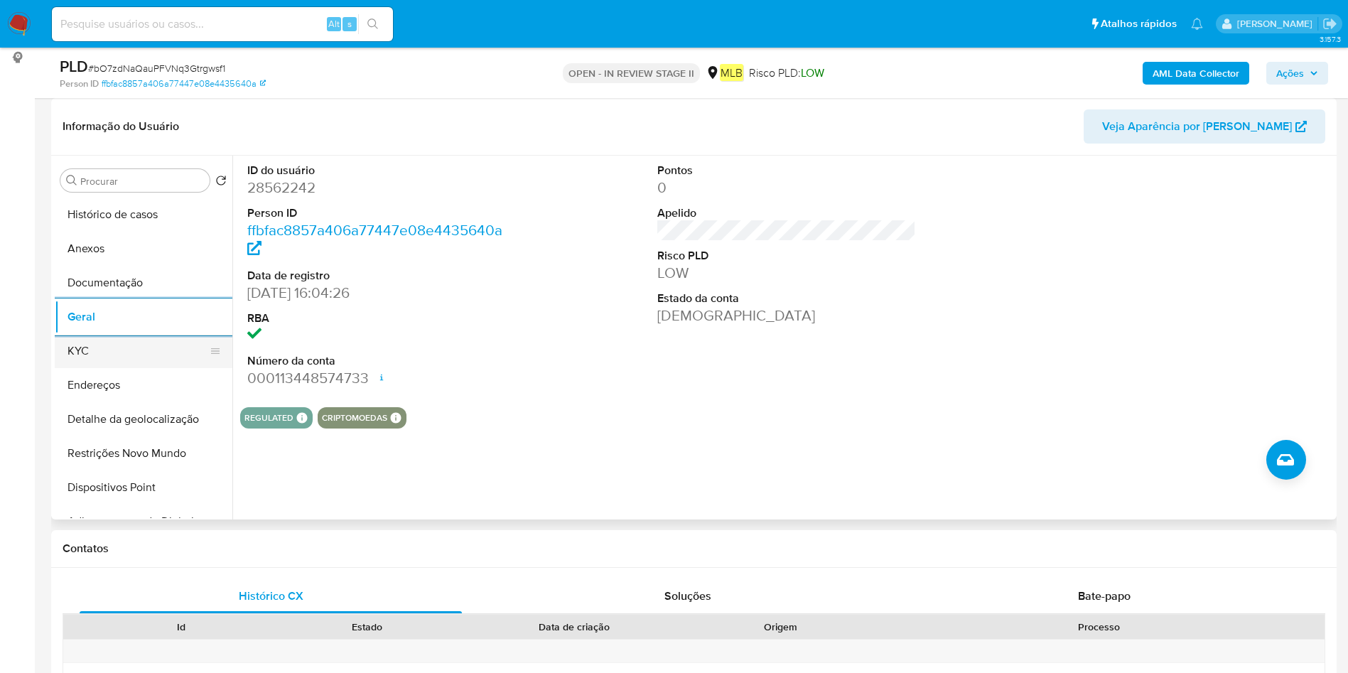
click at [156, 343] on button "KYC" at bounding box center [138, 351] width 166 height 34
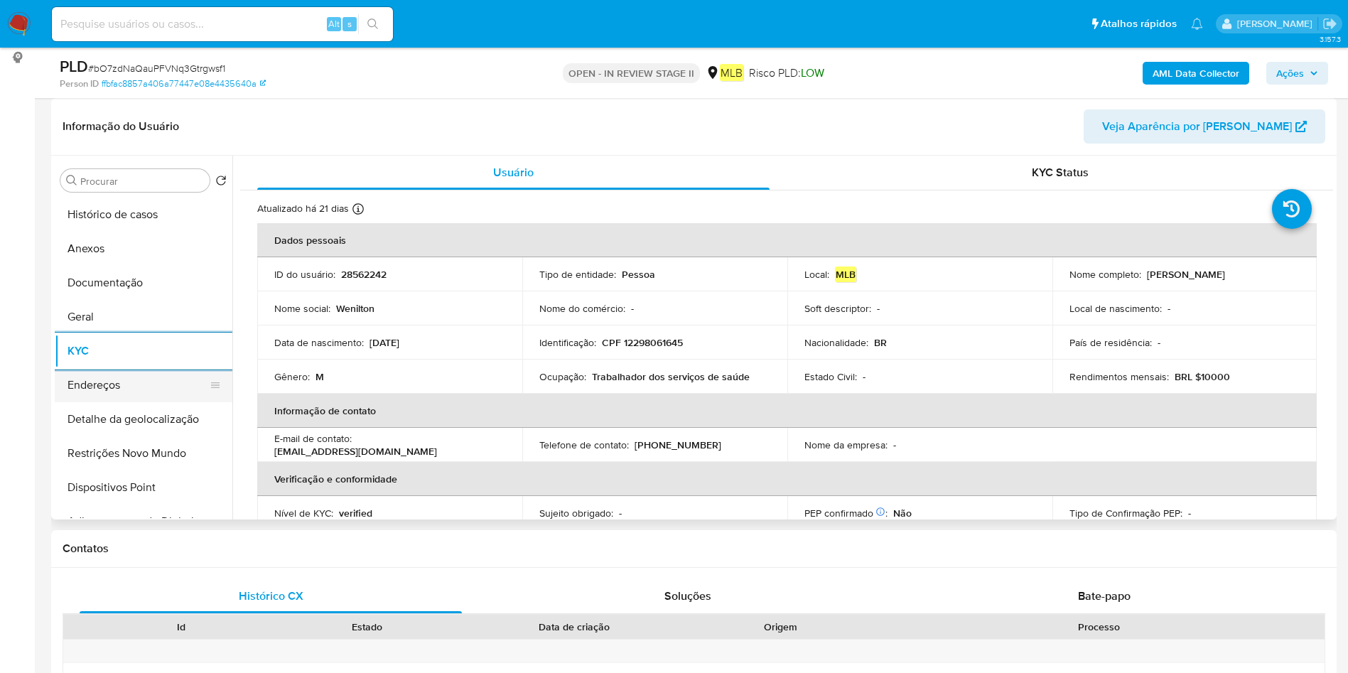
click at [138, 387] on button "Endereços" at bounding box center [138, 385] width 166 height 34
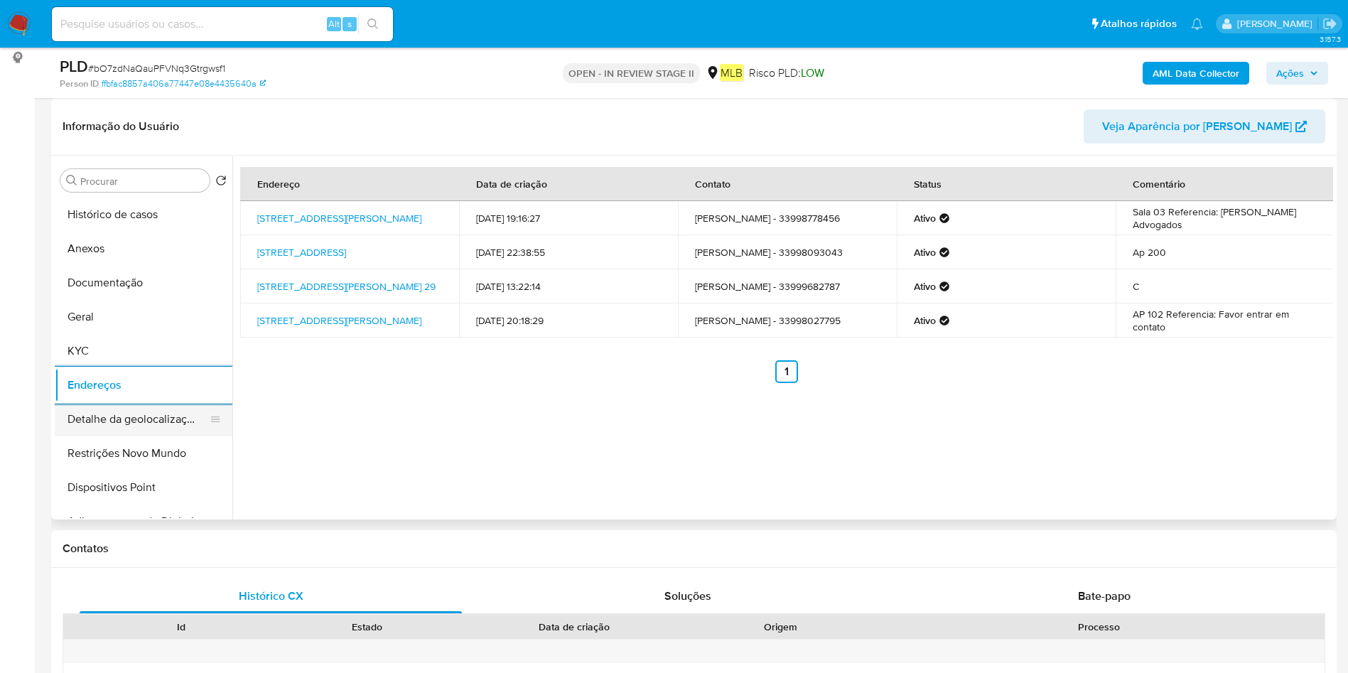
click at [178, 429] on button "Detalhe da geolocalização" at bounding box center [138, 419] width 166 height 34
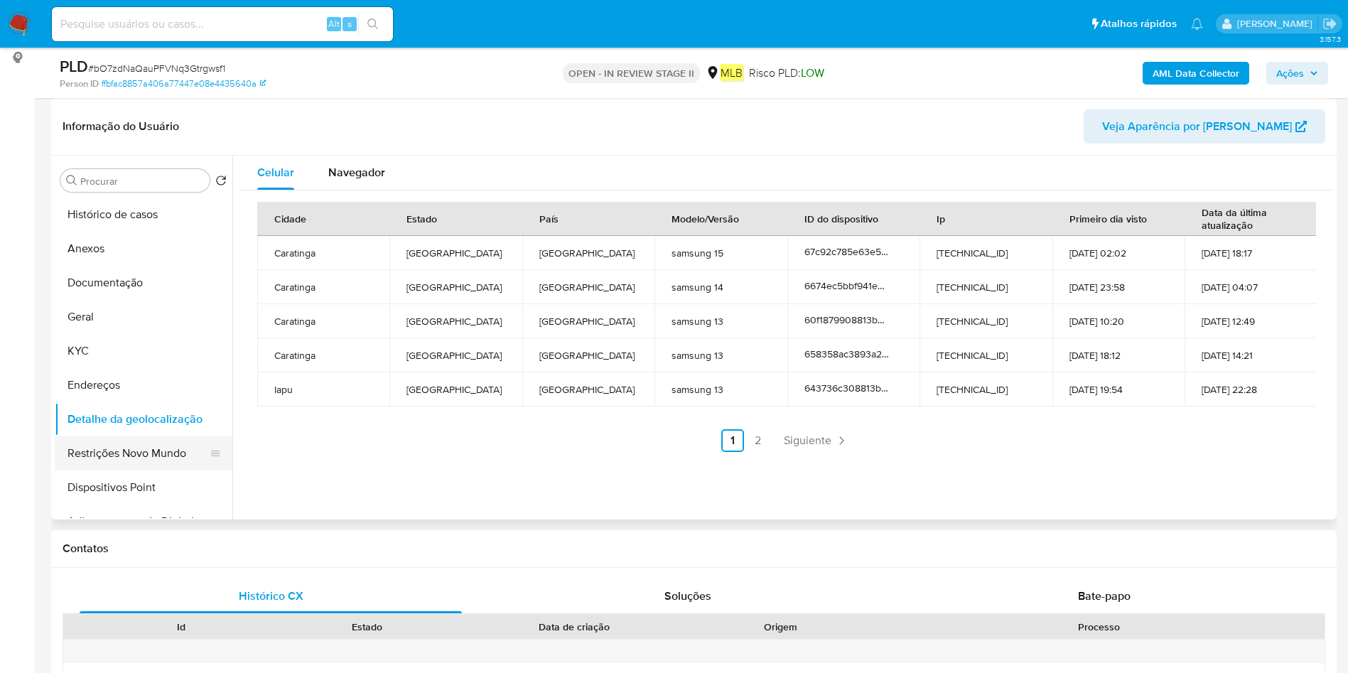
click at [176, 445] on button "Restrições Novo Mundo" at bounding box center [138, 453] width 166 height 34
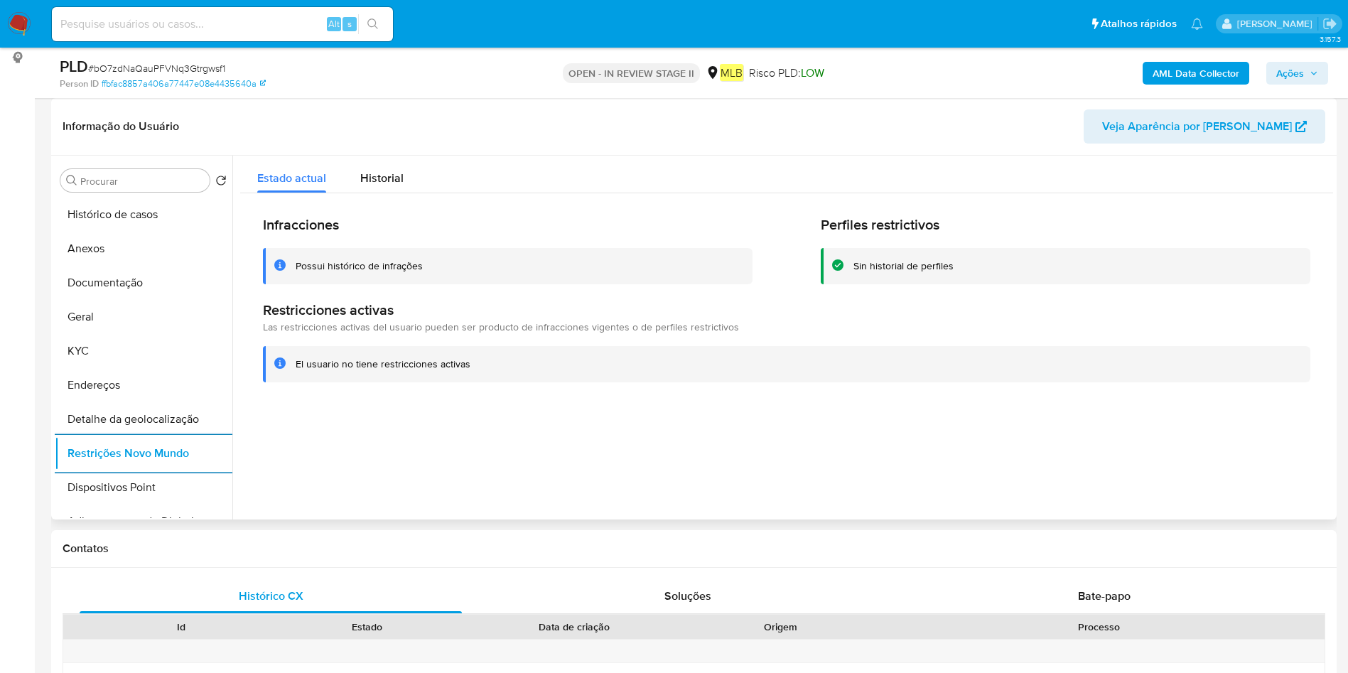
click at [138, 476] on button "Dispositivos Point" at bounding box center [144, 488] width 178 height 34
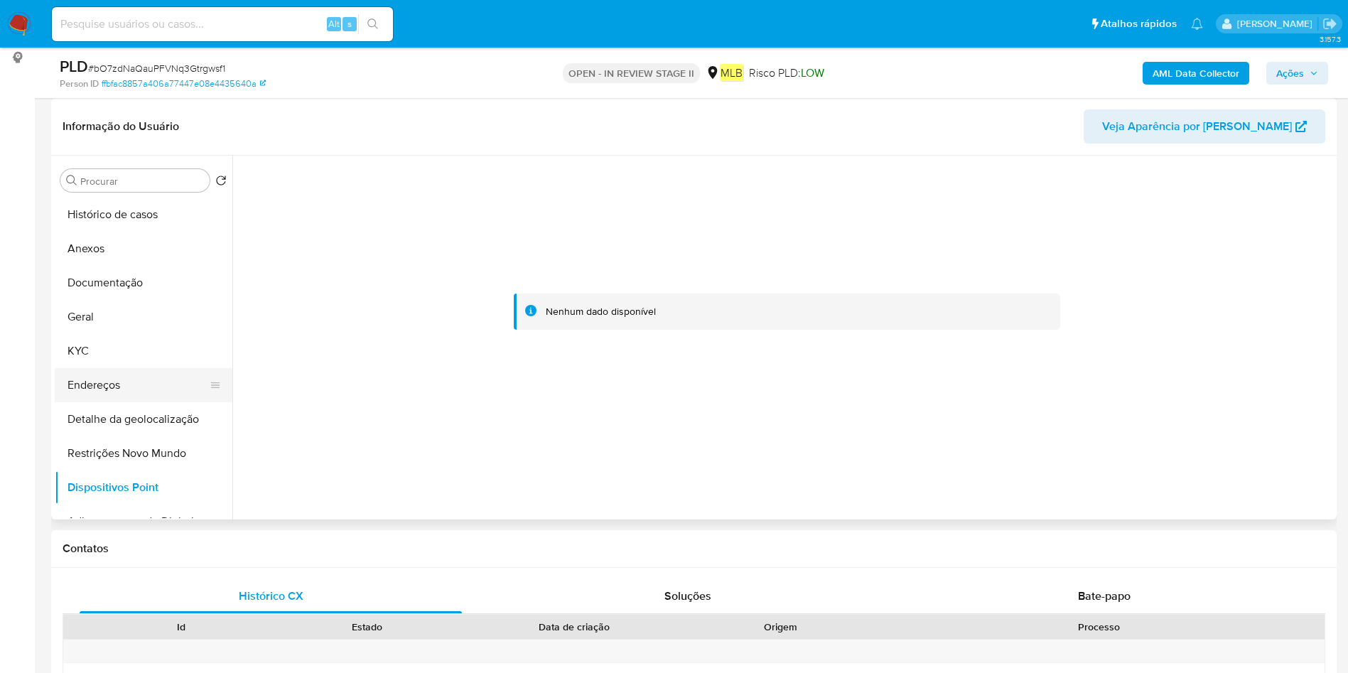
click at [82, 381] on button "Endereços" at bounding box center [138, 385] width 166 height 34
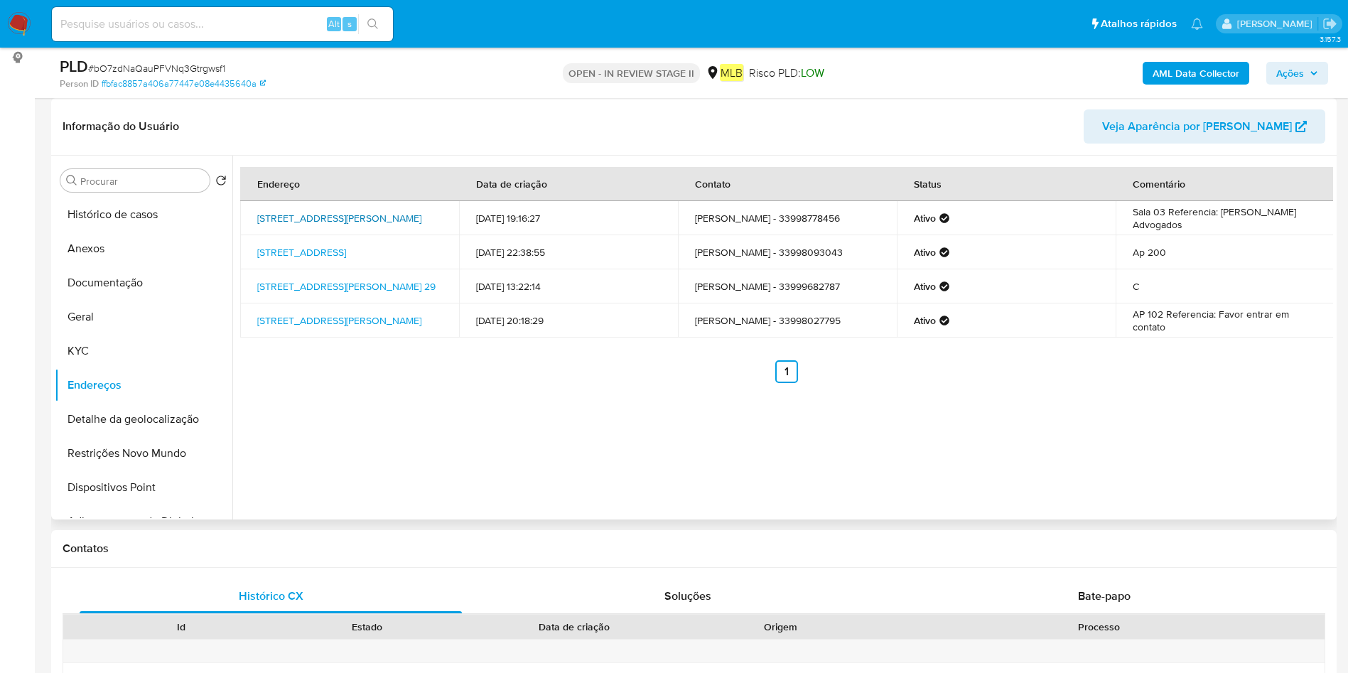
drag, startPoint x: 337, startPoint y: 210, endPoint x: 285, endPoint y: 224, distance: 53.8
click at [285, 224] on td "[STREET_ADDRESS][PERSON_NAME]" at bounding box center [349, 218] width 219 height 34
click at [125, 249] on button "Anexos" at bounding box center [144, 249] width 178 height 34
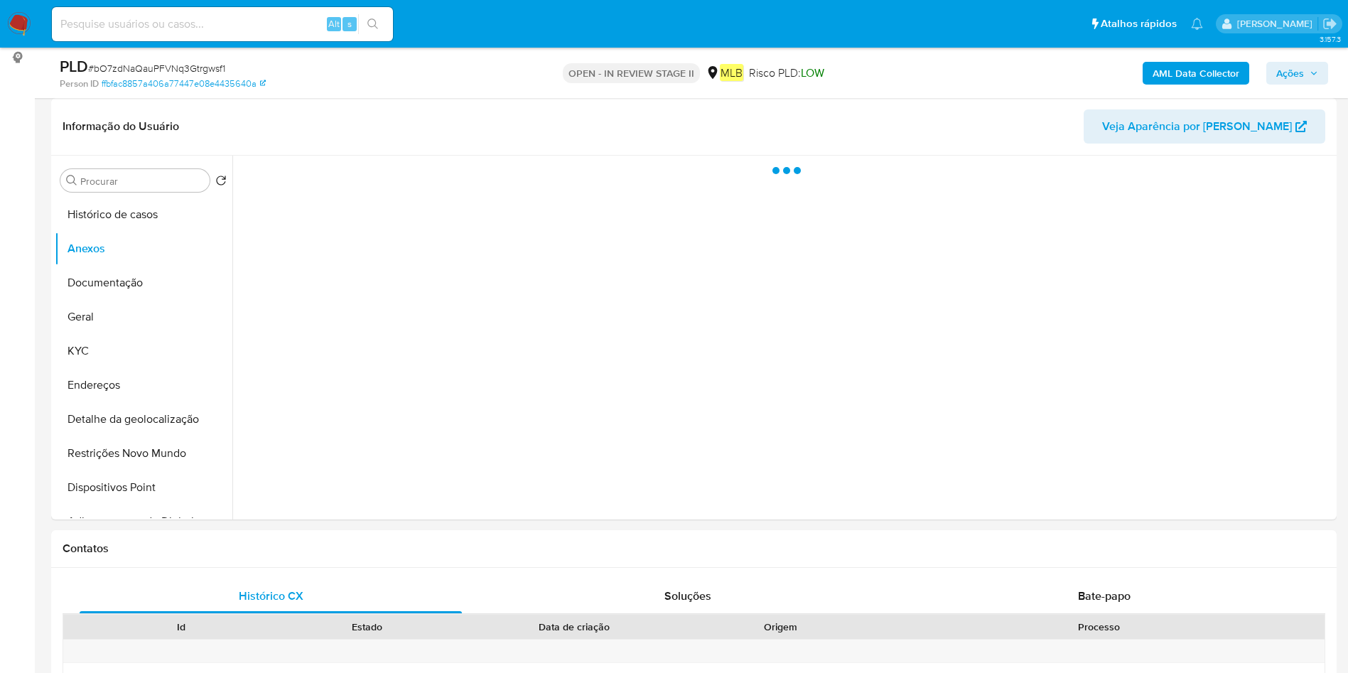
click at [1197, 74] on b "AML Data Collector" at bounding box center [1196, 73] width 87 height 23
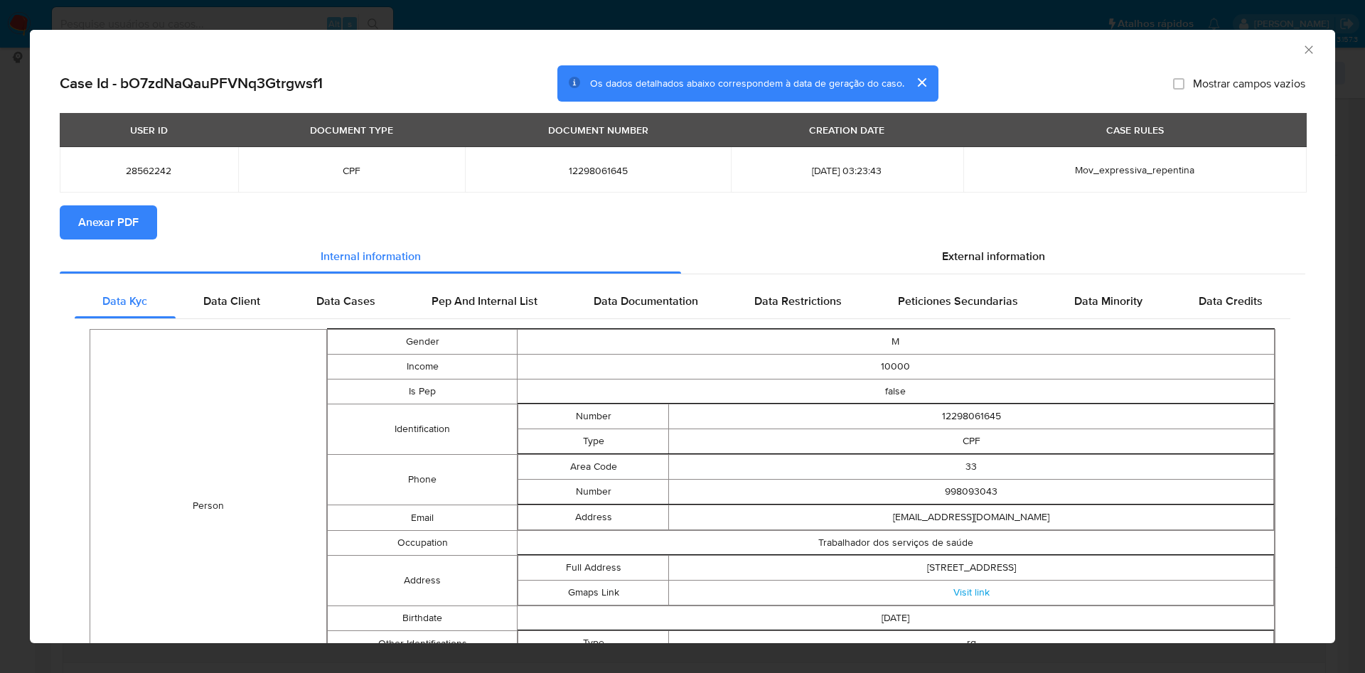
click at [126, 214] on span "Anexar PDF" at bounding box center [108, 222] width 60 height 31
click at [1302, 51] on icon "Fechar a janela" at bounding box center [1309, 50] width 14 height 14
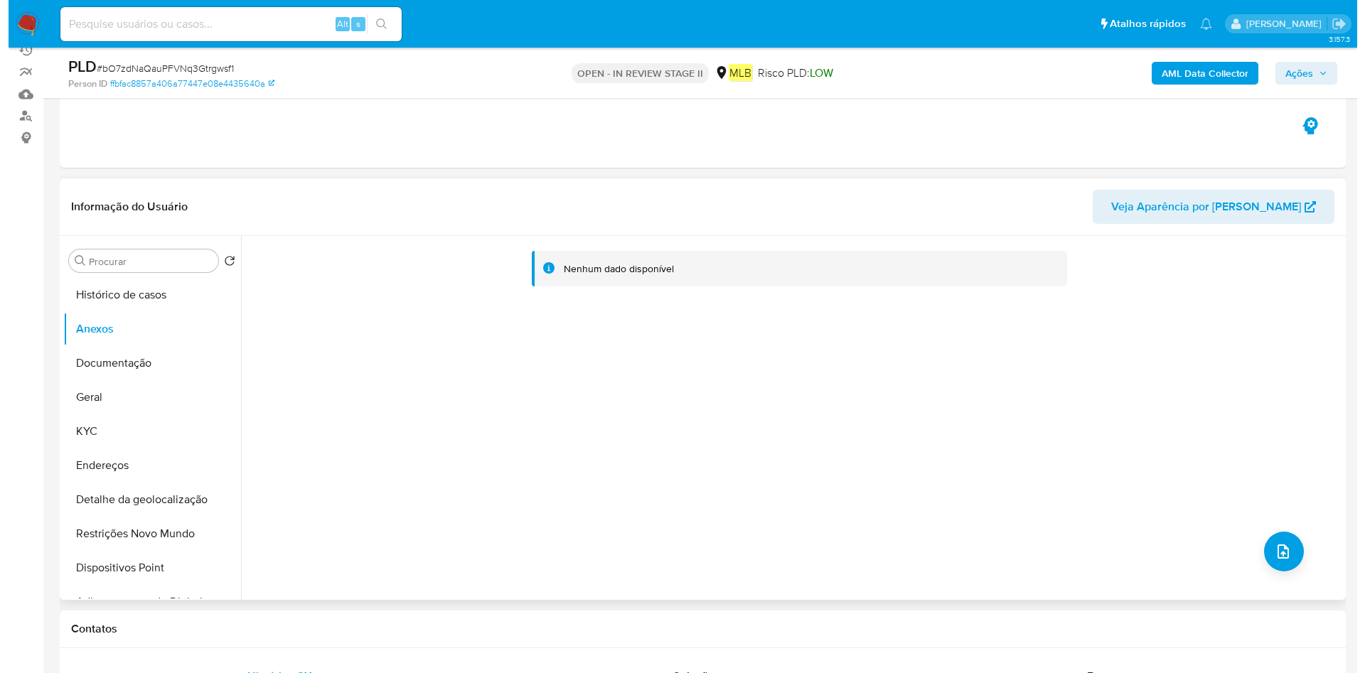
scroll to position [107, 0]
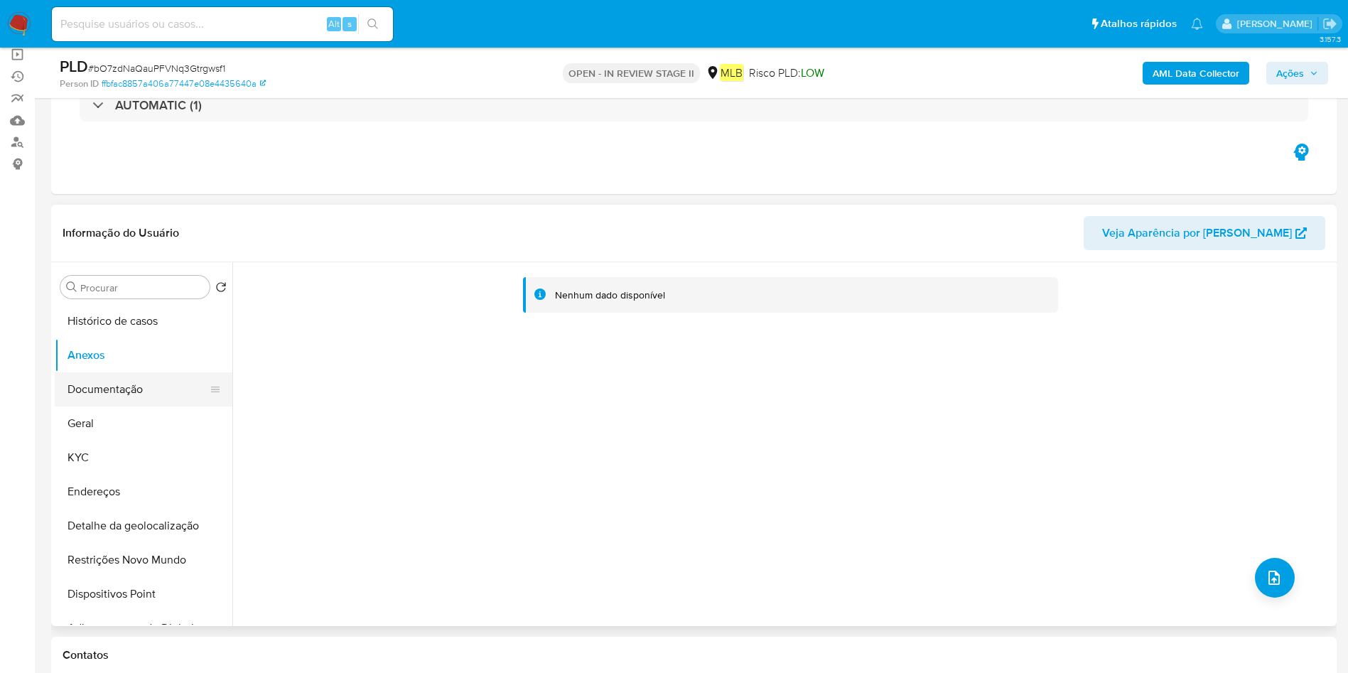
click at [163, 396] on button "Documentação" at bounding box center [138, 389] width 166 height 34
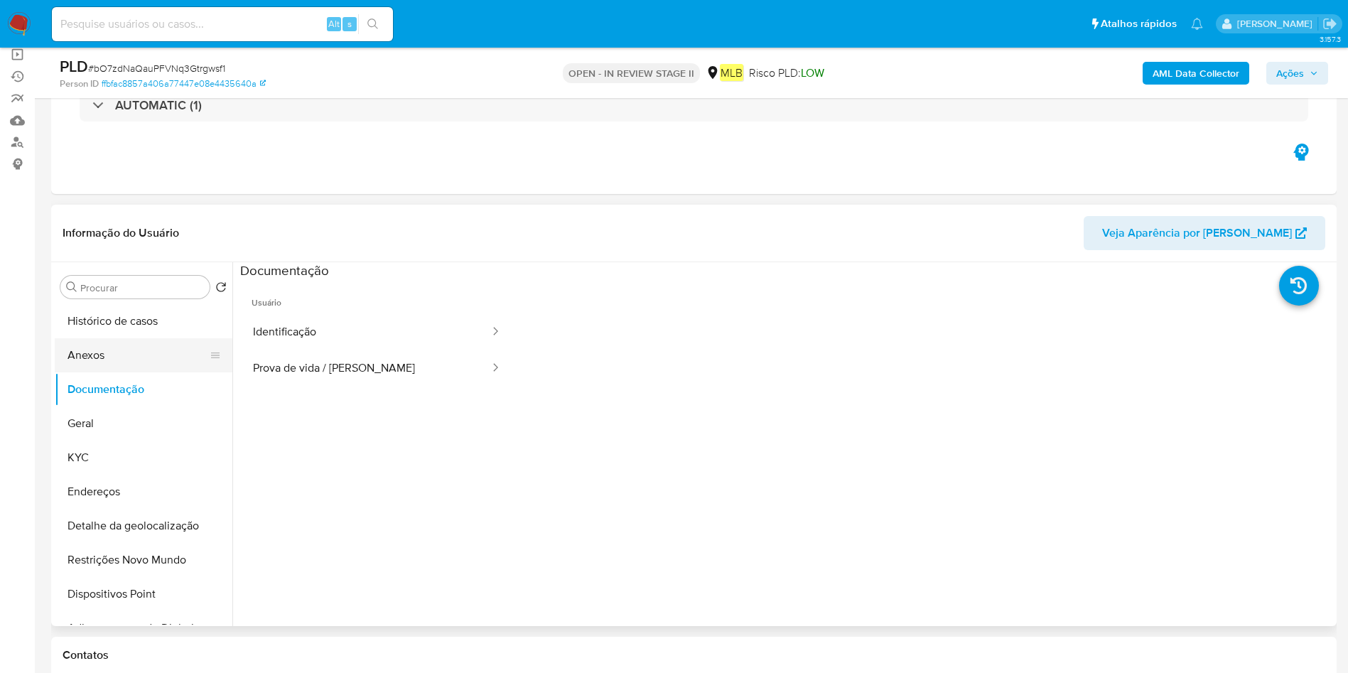
click at [125, 364] on button "Anexos" at bounding box center [138, 355] width 166 height 34
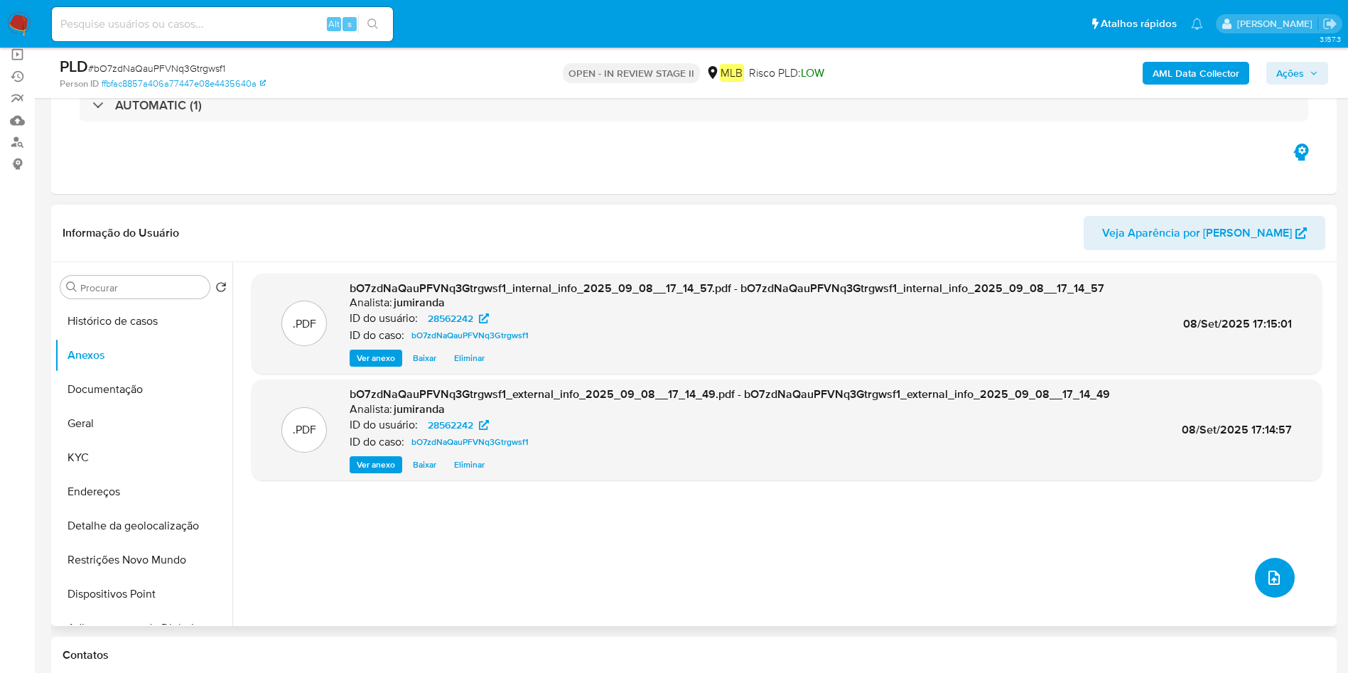
click at [1273, 576] on icon "upload-file" at bounding box center [1274, 578] width 11 height 14
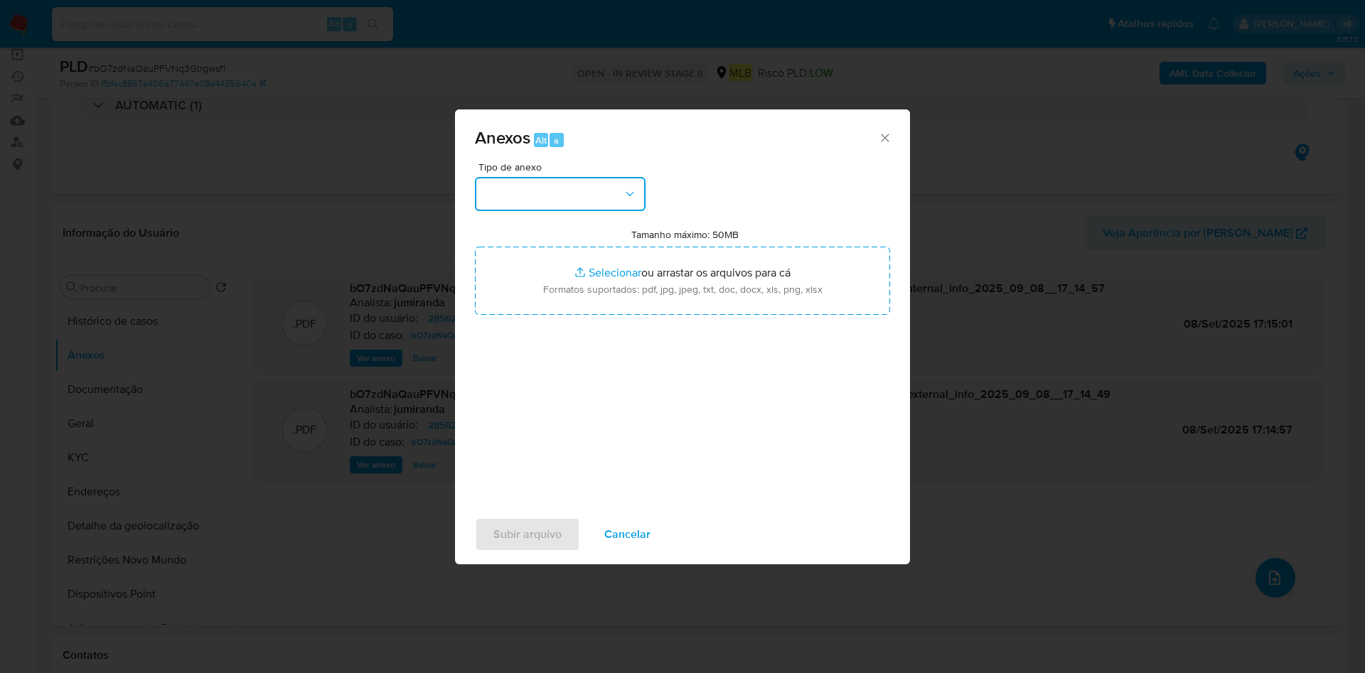
click at [602, 200] on button "button" at bounding box center [560, 194] width 171 height 34
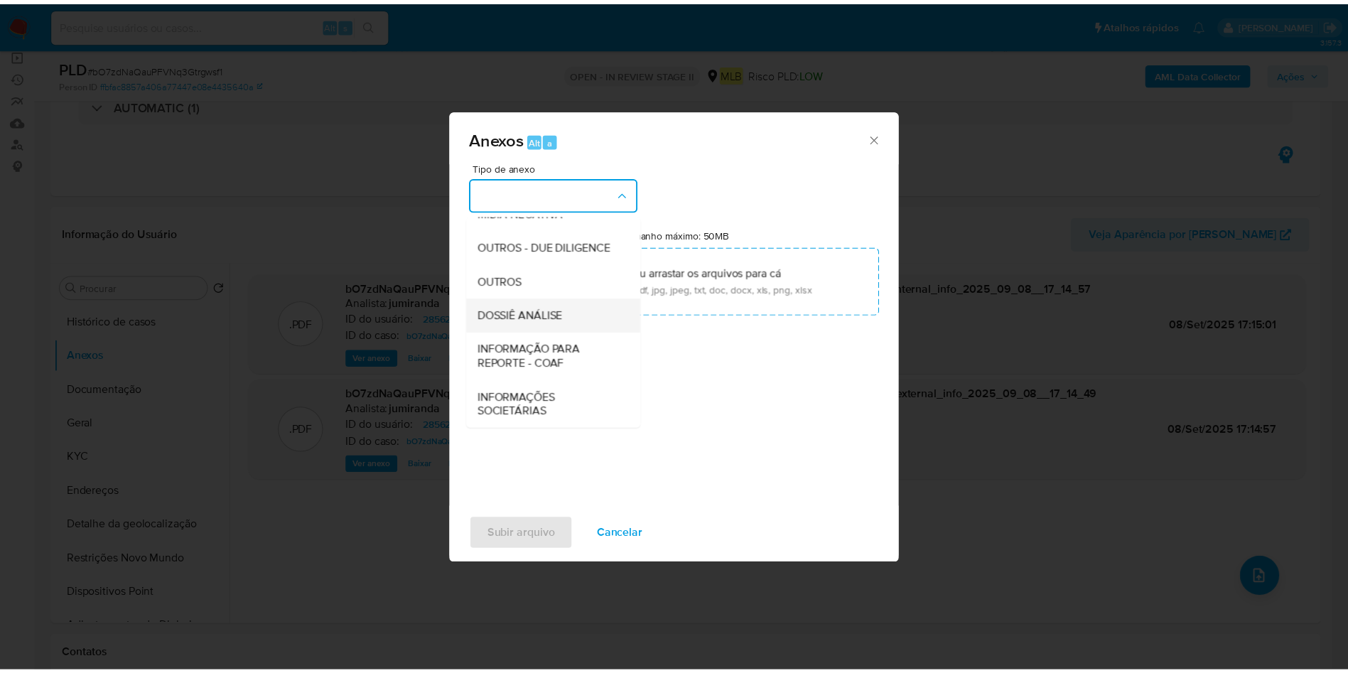
scroll to position [219, 0]
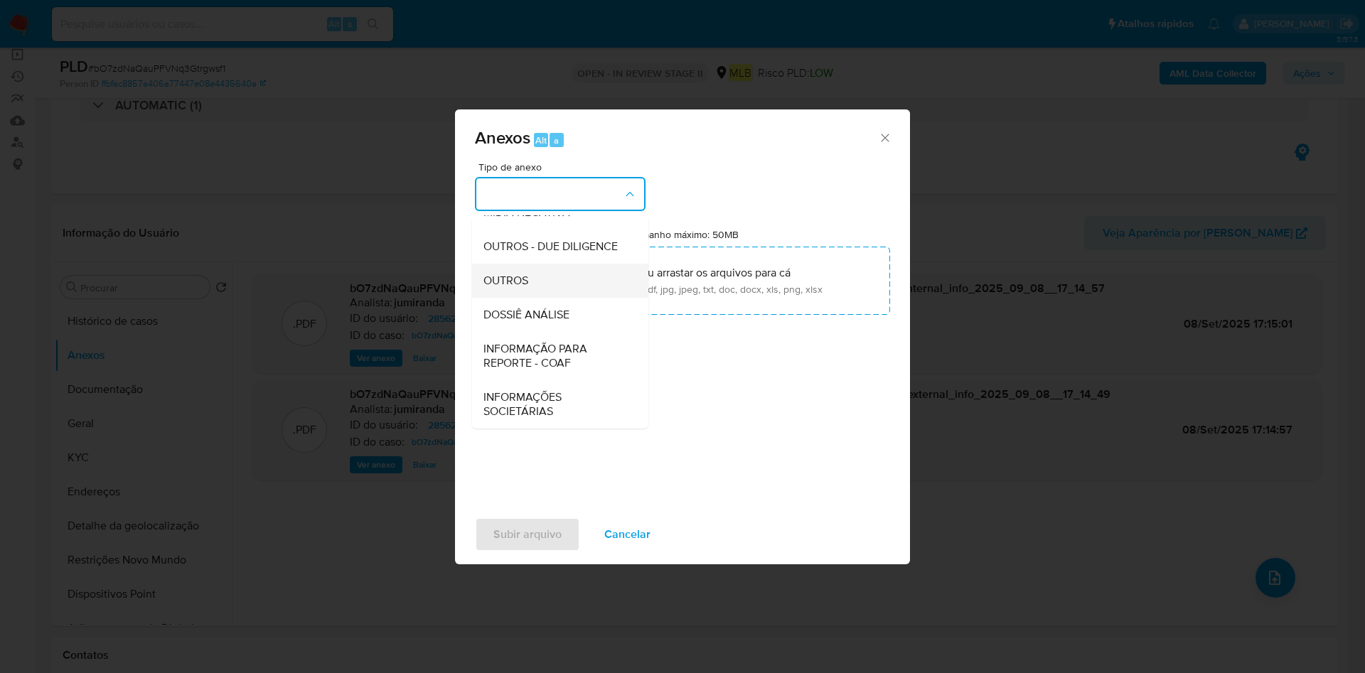
click at [572, 281] on div "OUTROS" at bounding box center [555, 281] width 145 height 34
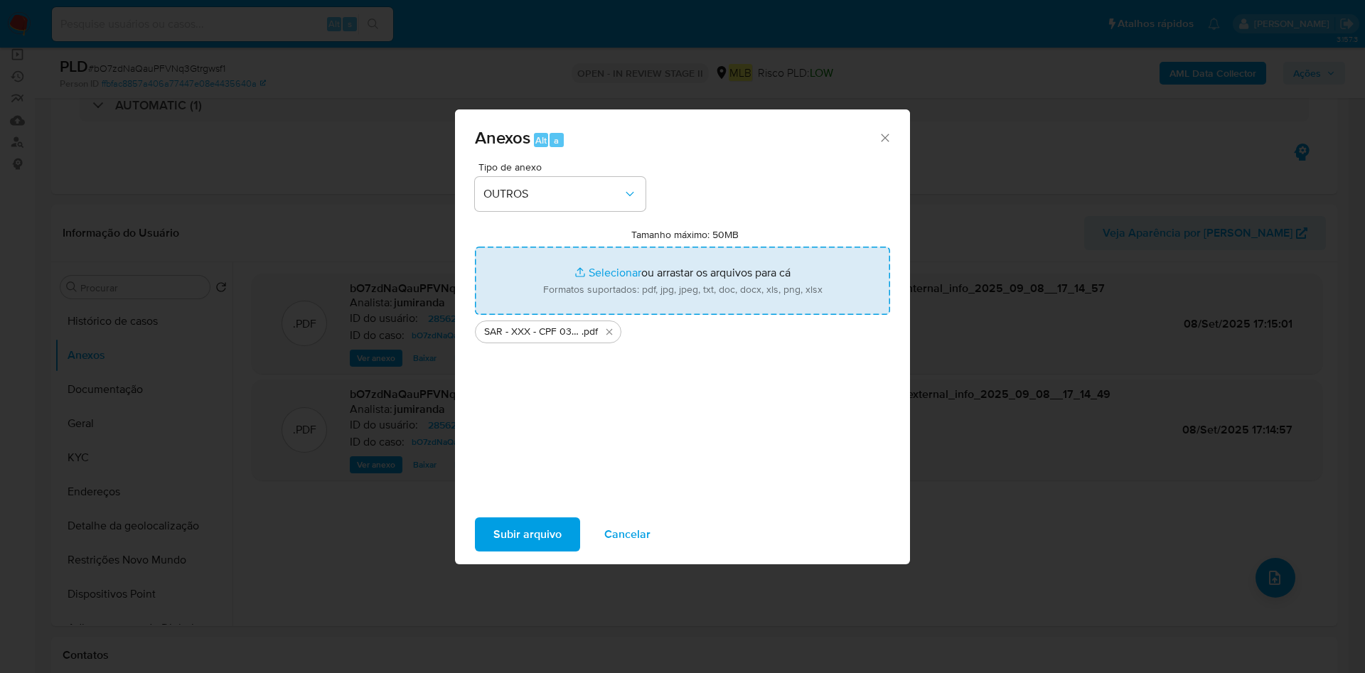
type input "C:\fakepath\Mulan 427373671_2025_09_08_10_13_47.xlsx"
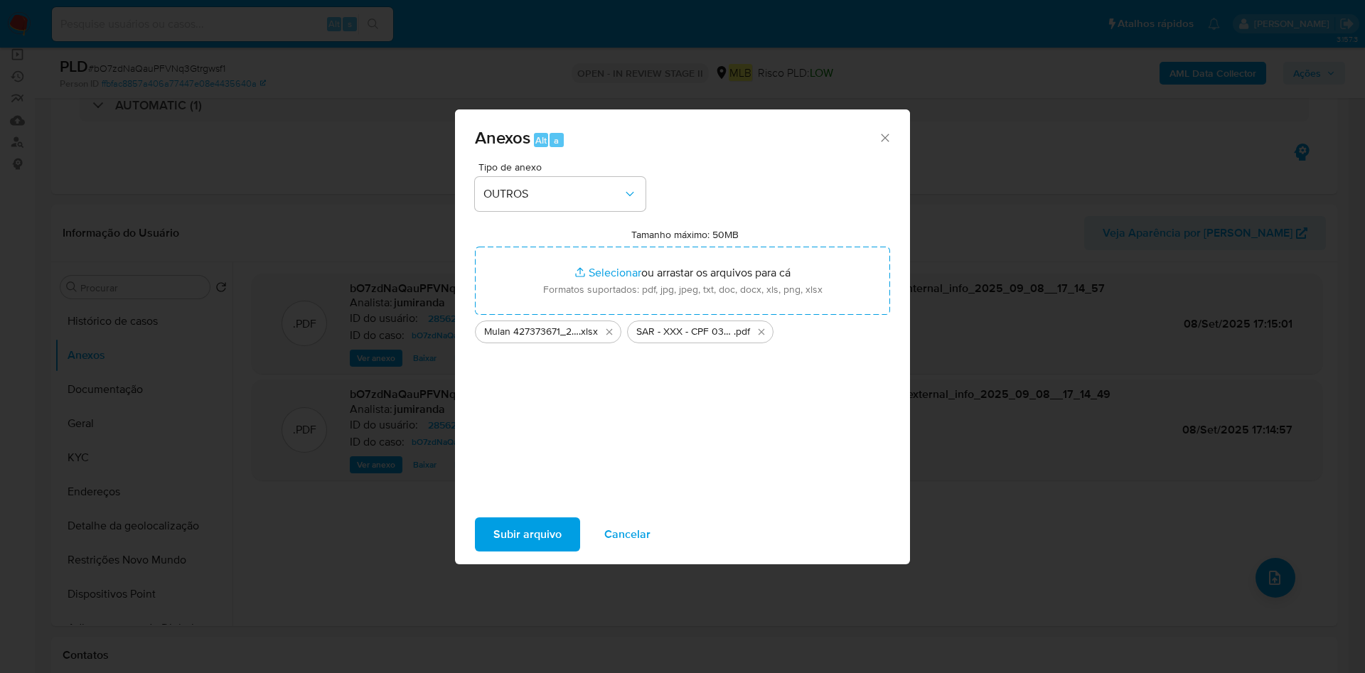
click at [558, 535] on span "Subir arquivo" at bounding box center [527, 534] width 68 height 31
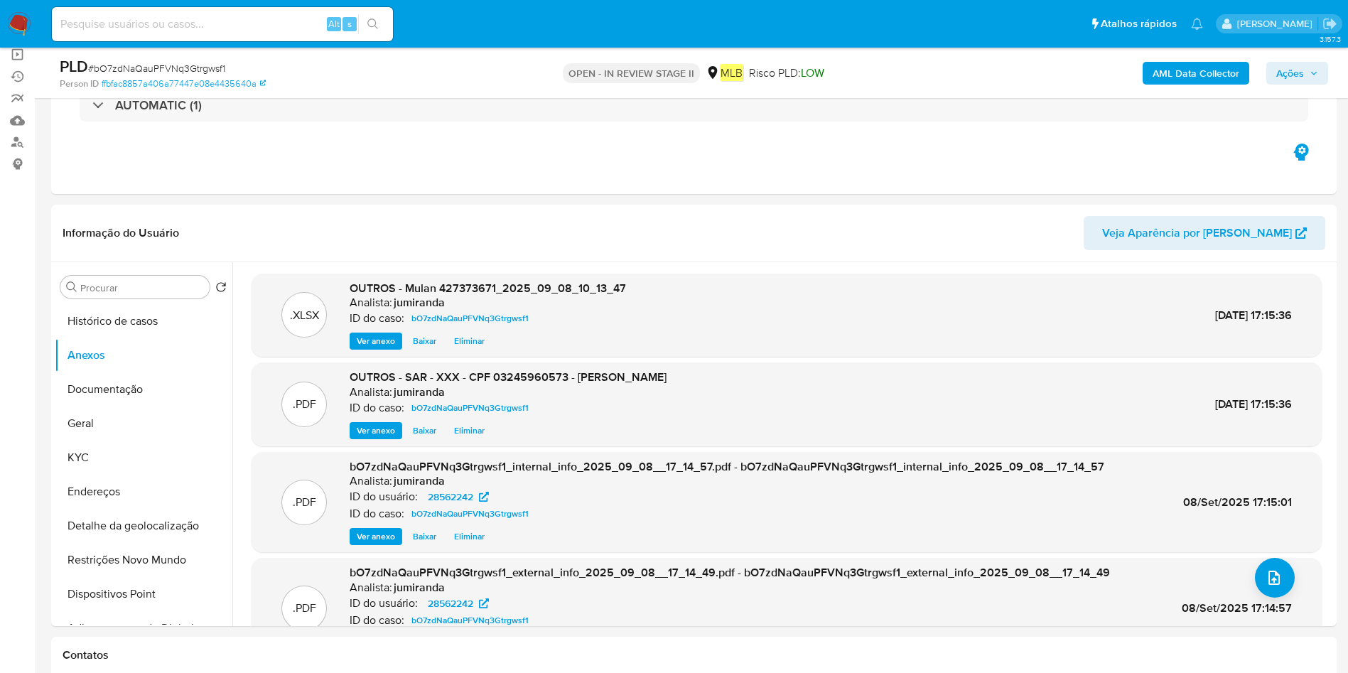
click at [1279, 72] on span "Ações" at bounding box center [1291, 73] width 28 height 23
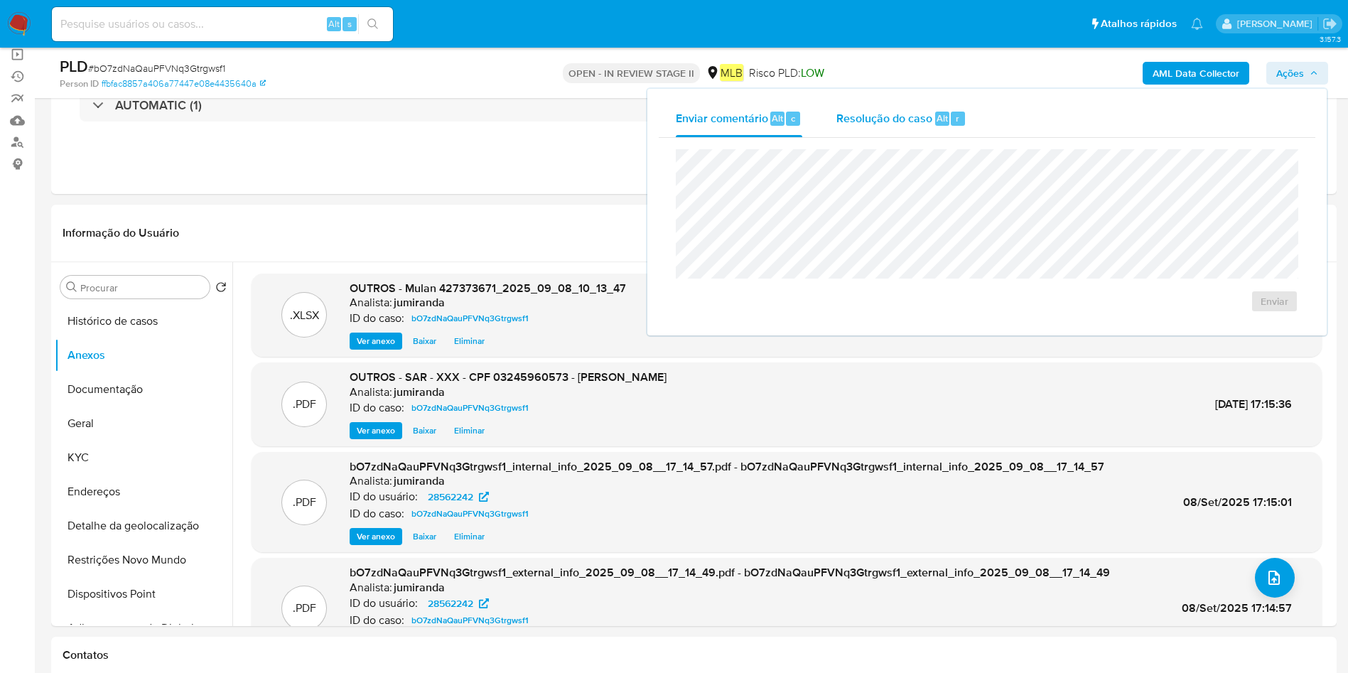
drag, startPoint x: 886, startPoint y: 108, endPoint x: 884, endPoint y: 117, distance: 8.6
click at [884, 107] on div "Resolução do caso Alt r" at bounding box center [902, 118] width 130 height 37
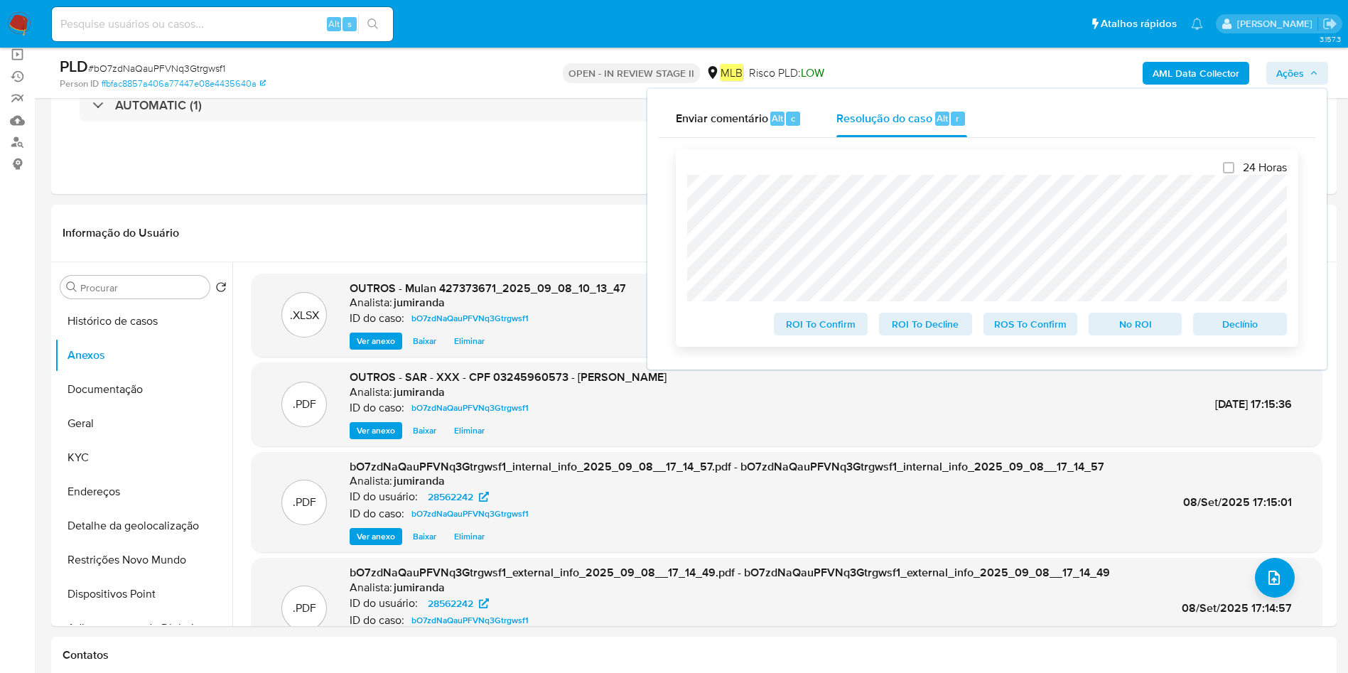
click at [1014, 328] on span "ROS To Confirm" at bounding box center [1031, 324] width 74 height 20
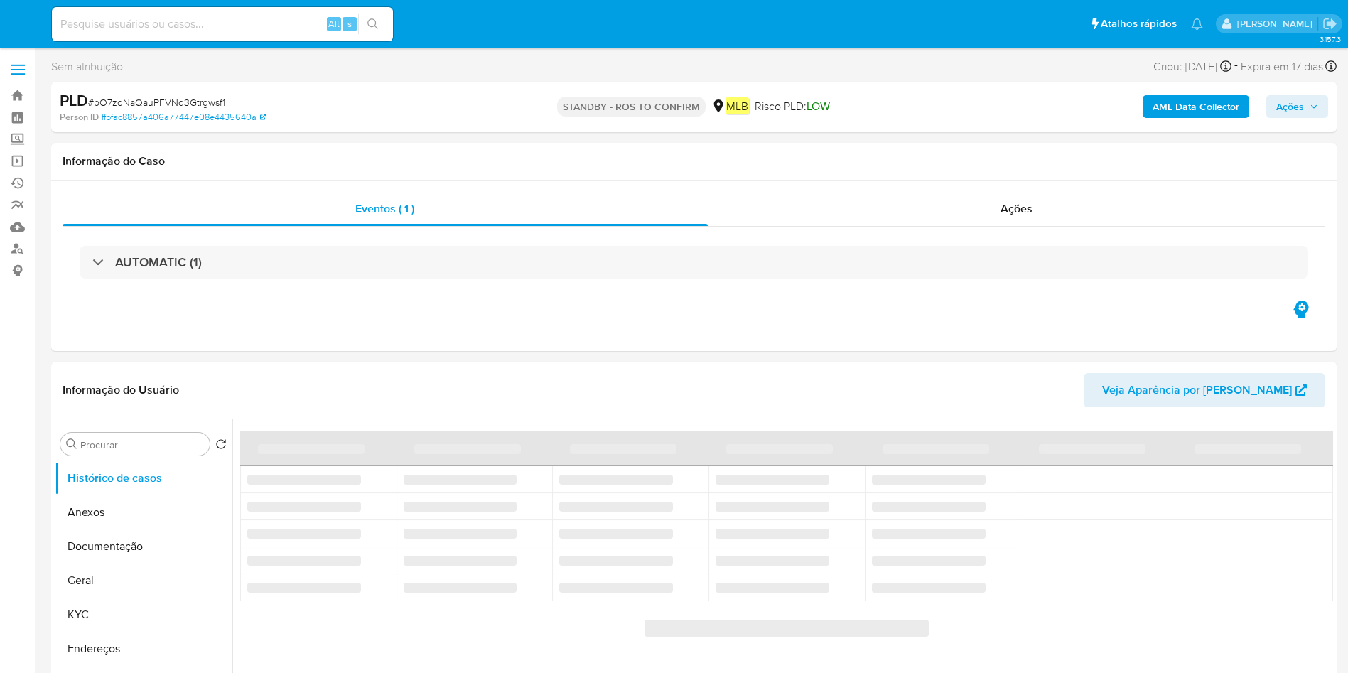
select select "10"
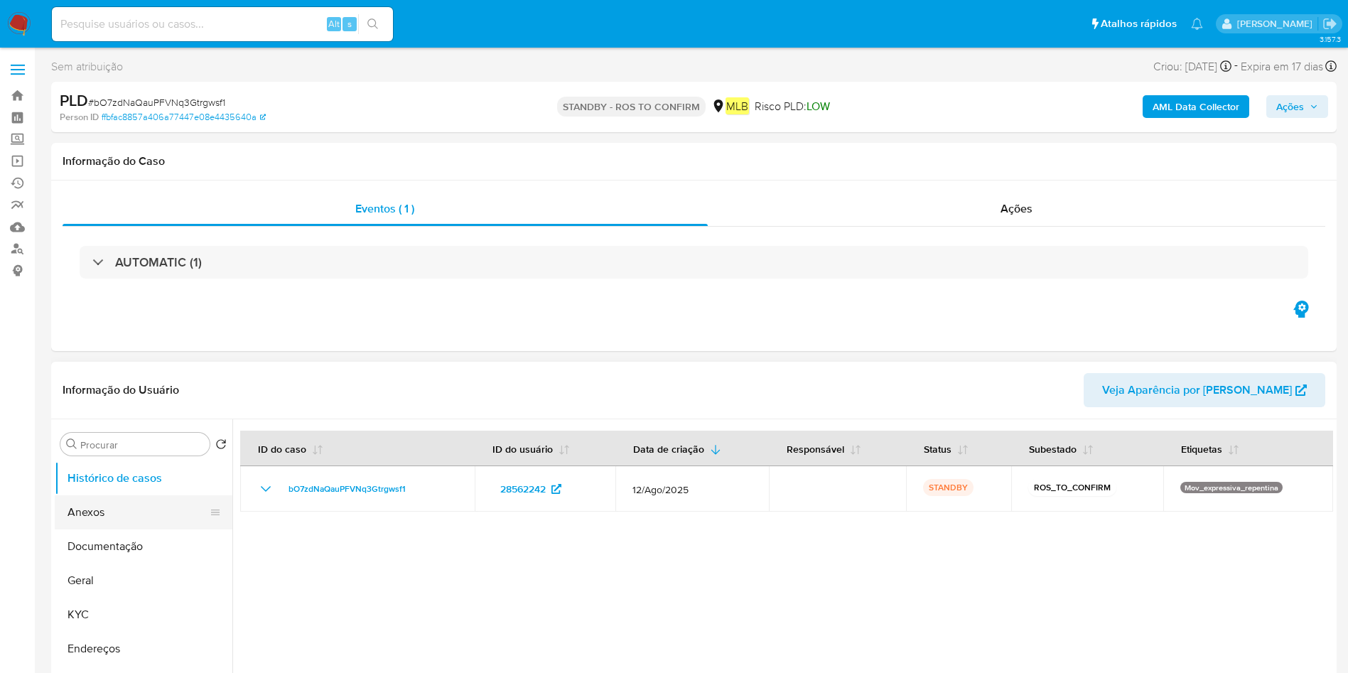
click at [60, 520] on button "Anexos" at bounding box center [138, 512] width 166 height 34
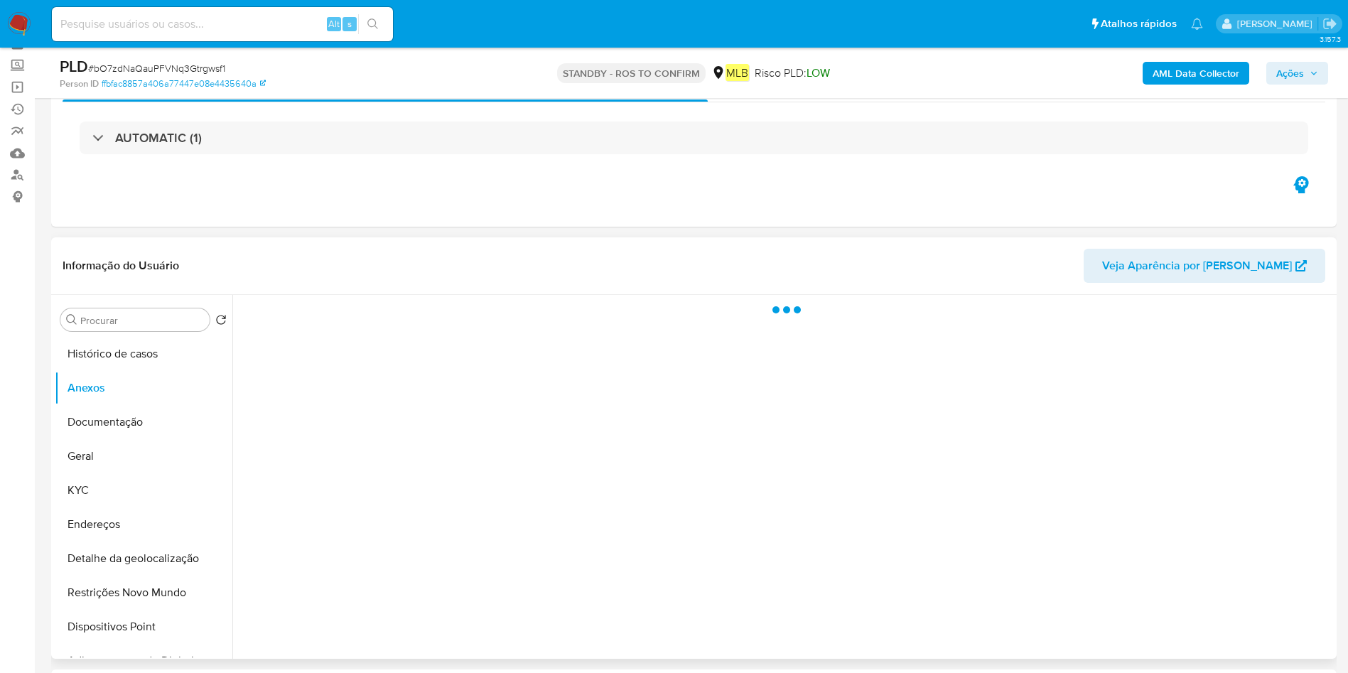
scroll to position [107, 0]
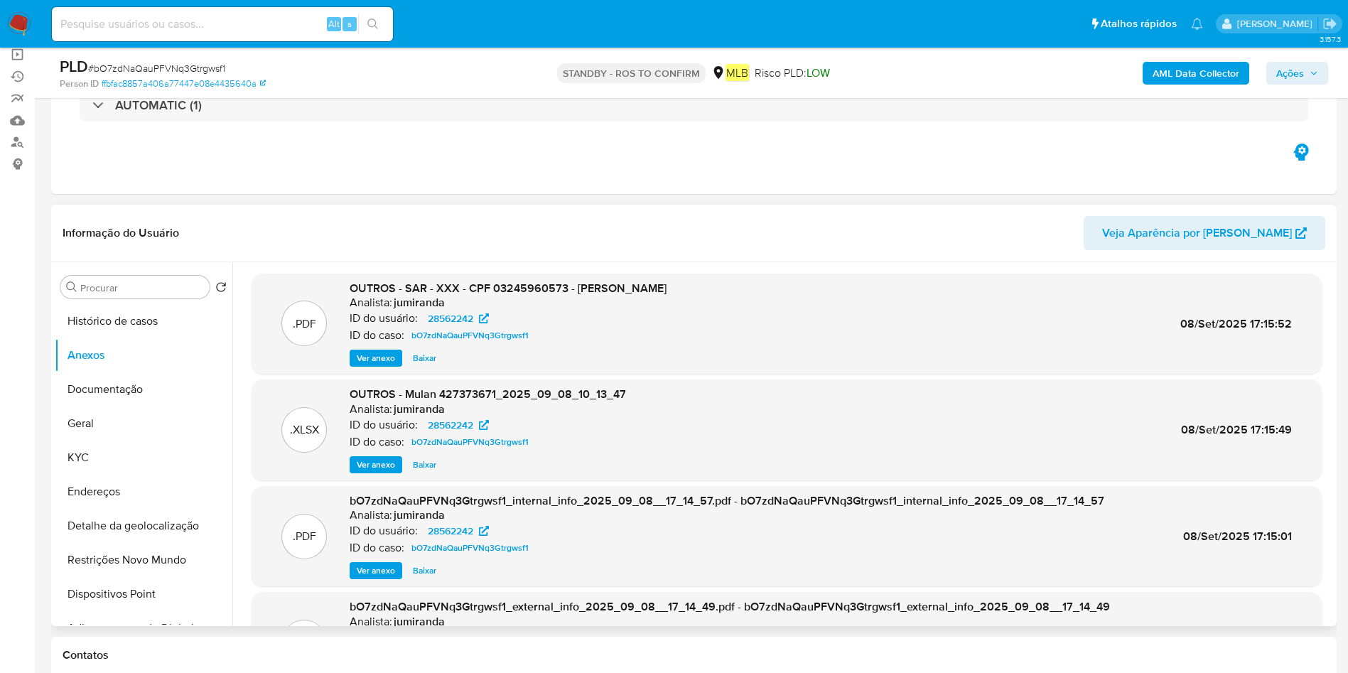
click at [562, 355] on div "Ver anexo Baixar" at bounding box center [508, 358] width 317 height 17
click at [866, 300] on div ".PDF OUTROS - SAR - XXX - CPF 03245960573 - [PERSON_NAME] Analista: jumiranda I…" at bounding box center [787, 324] width 1056 height 87
click at [667, 311] on div "ID do usuário: 28562242" at bounding box center [508, 318] width 317 height 17
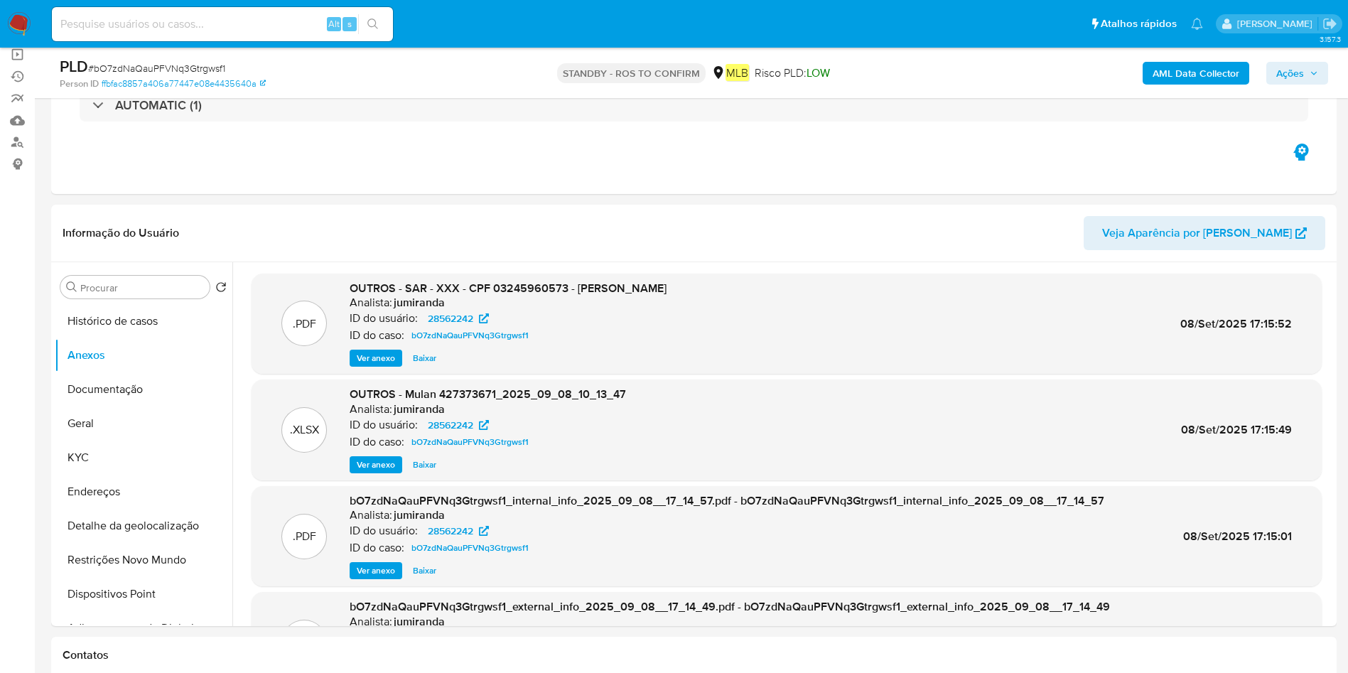
click at [1309, 78] on span "Ações" at bounding box center [1298, 73] width 42 height 20
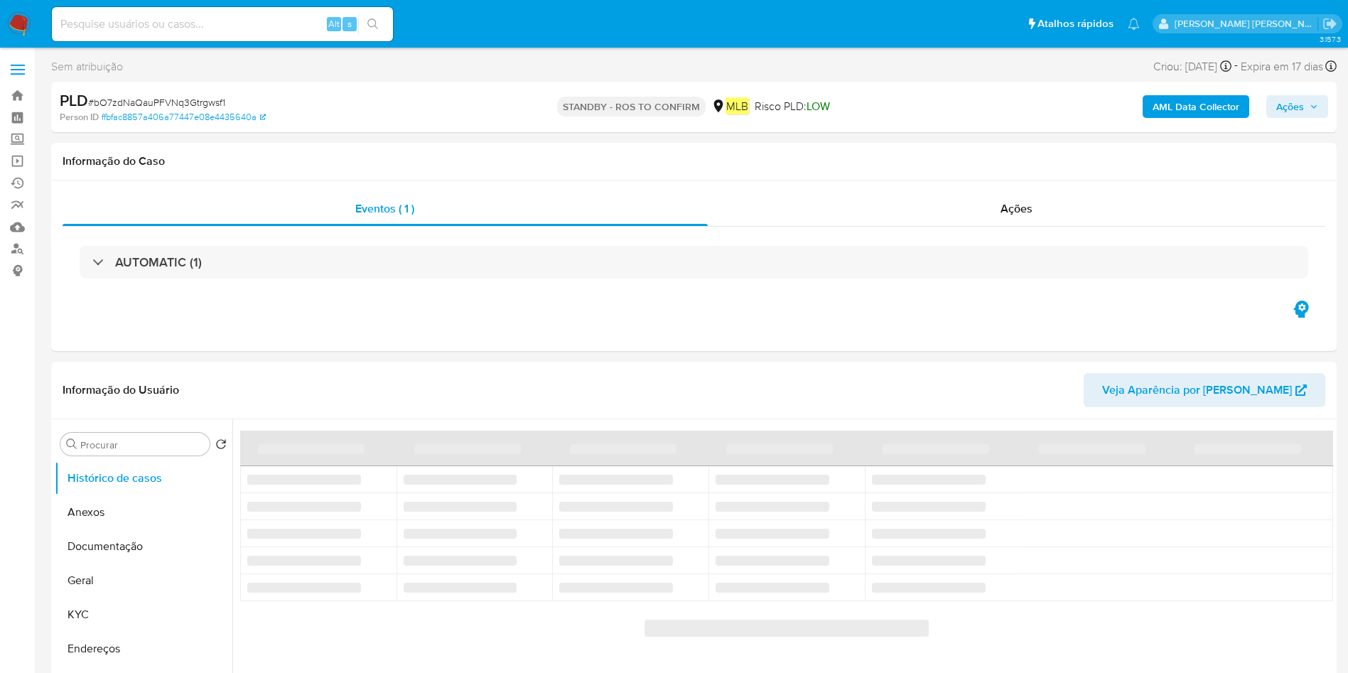
select select "10"
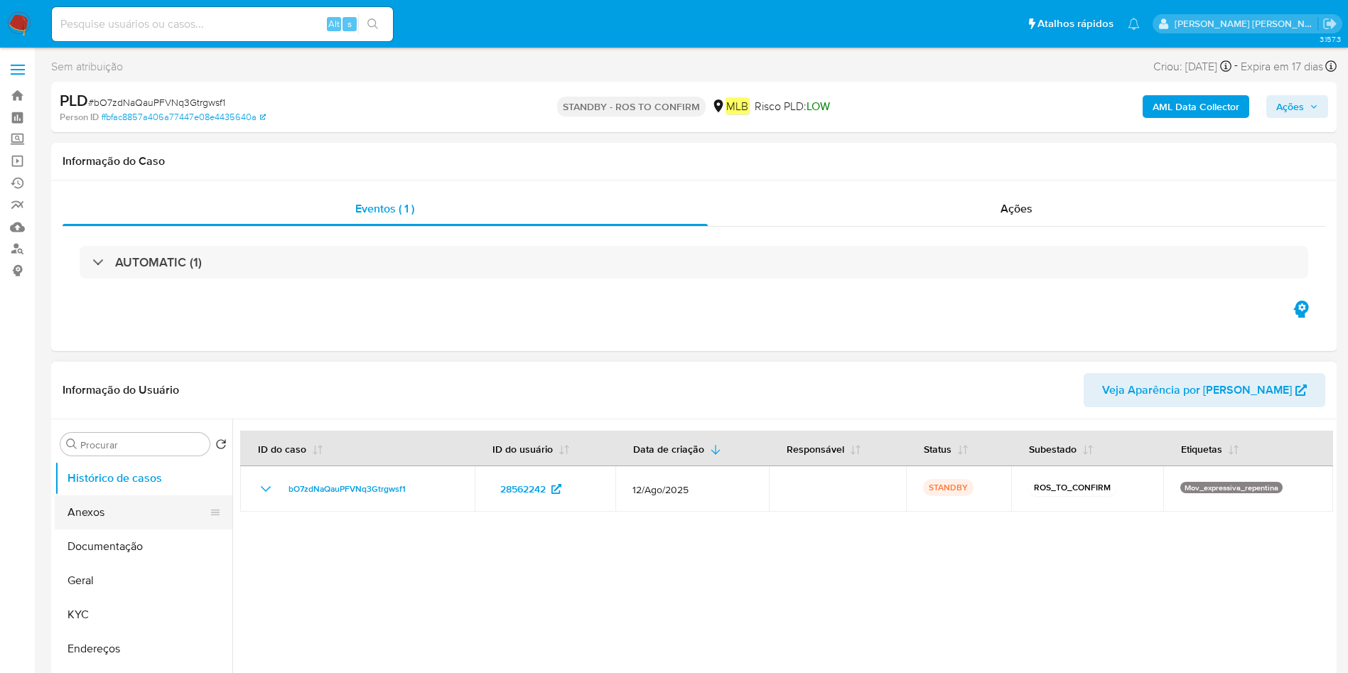
click at [139, 512] on button "Anexos" at bounding box center [138, 512] width 166 height 34
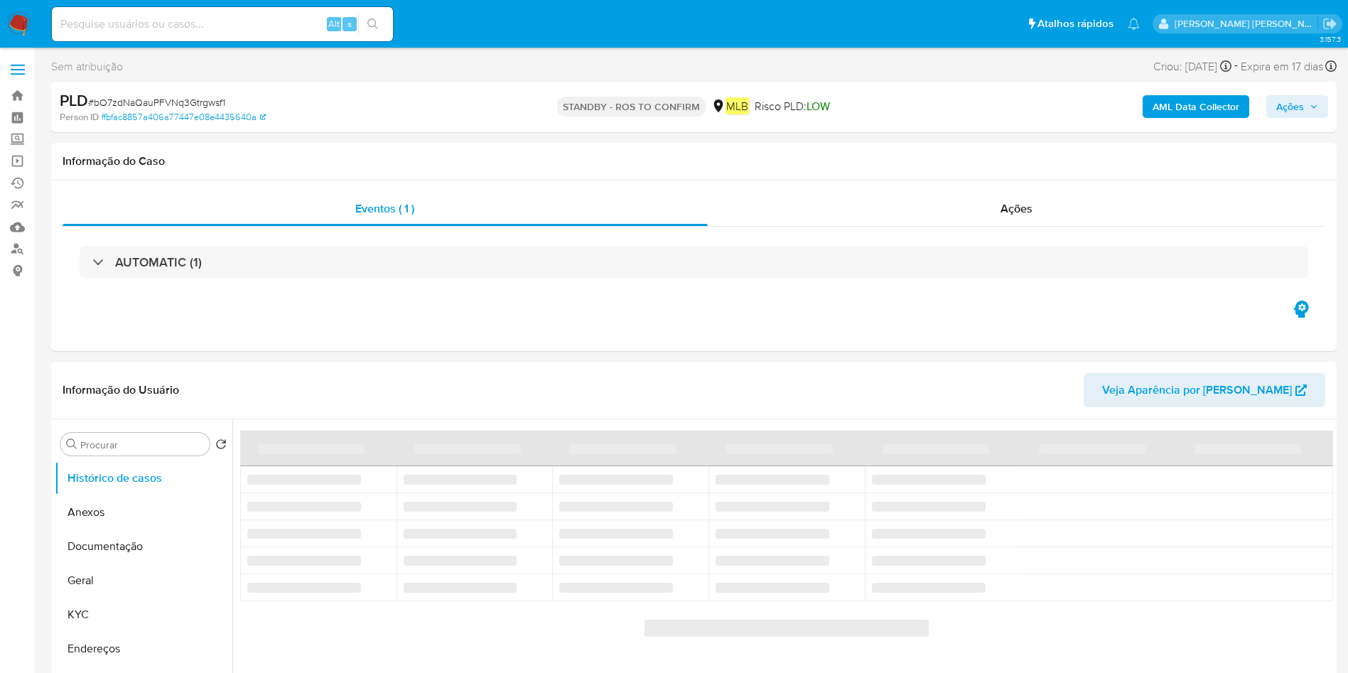
select select "10"
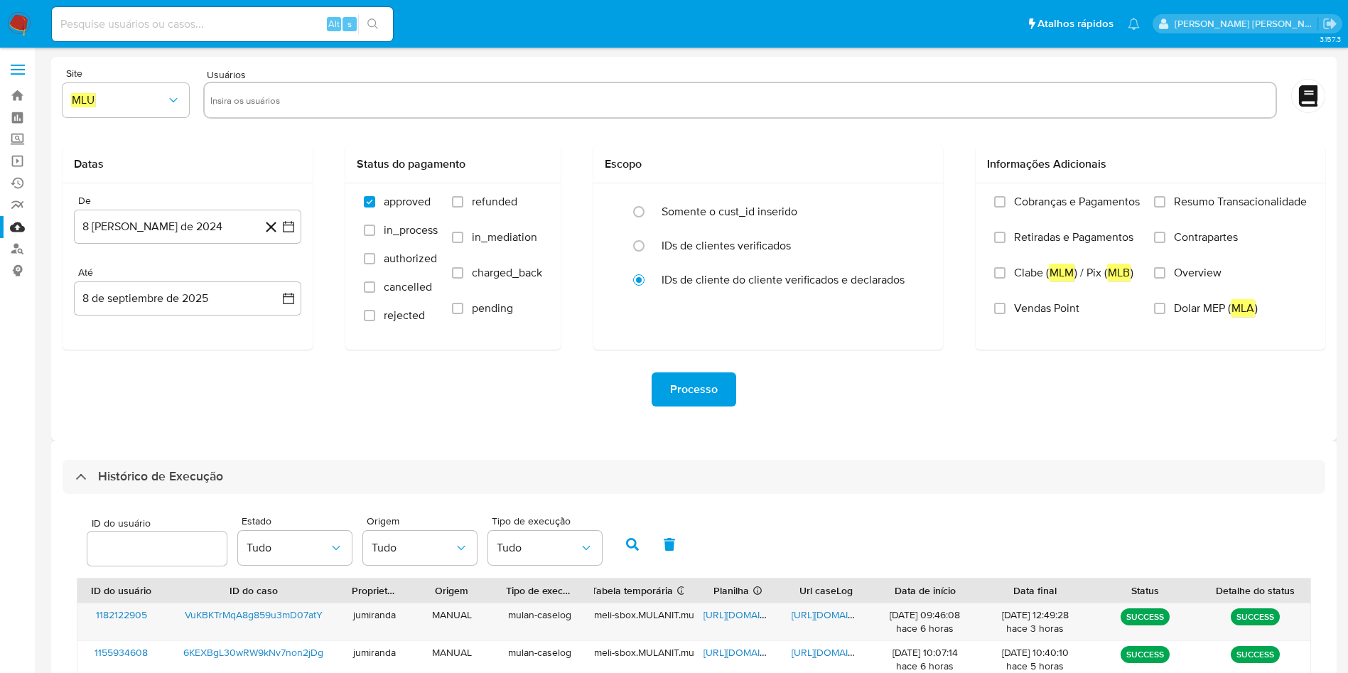
select select "10"
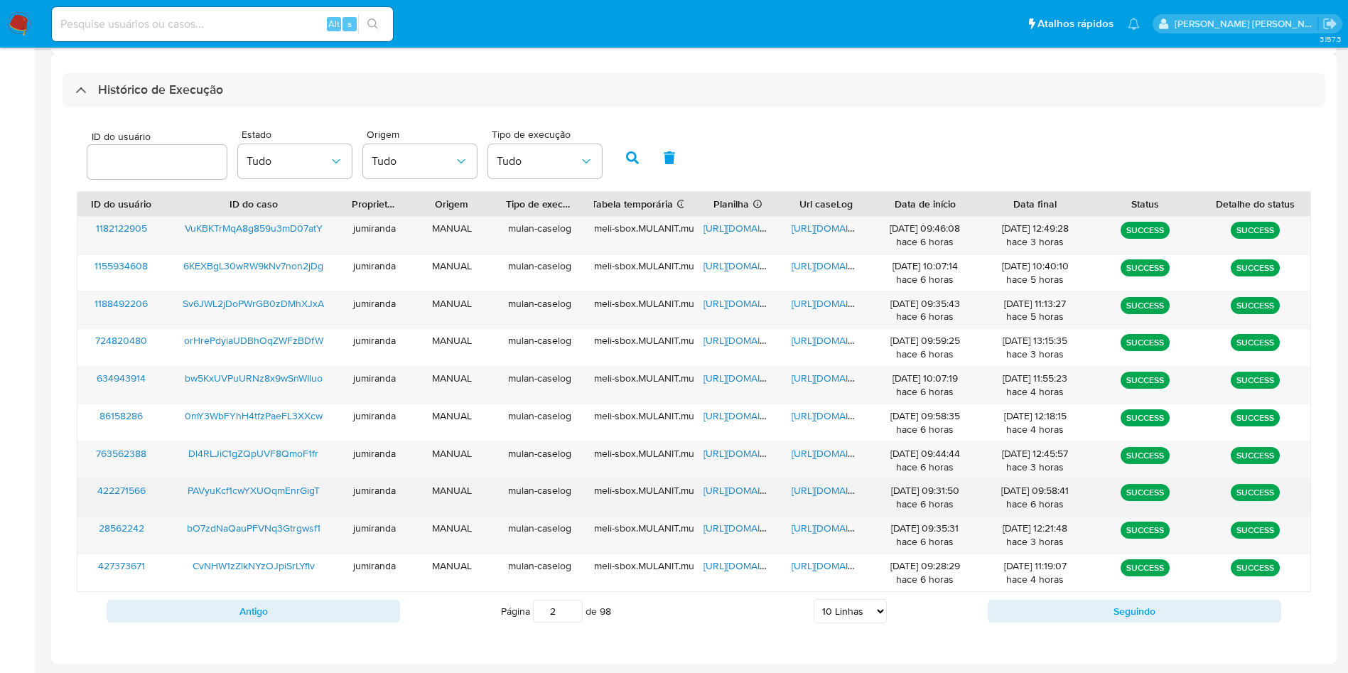
click at [738, 493] on span "https://docs.google.com/spreadsheets/d/1wM84RGqI8QfzNxmhEK46K-IFP-xJFB_zBCGNomm…" at bounding box center [753, 490] width 98 height 14
click at [826, 493] on span "https://docs.google.com/document/d/1K8uAm0L8Nkdu6sVvO_6BiiK1qxd7SKjVdh2LTOS2VWs…" at bounding box center [841, 490] width 98 height 14
click at [284, 488] on span "PAVyuKcf1cwYXUOqmEnrGigT" at bounding box center [254, 490] width 132 height 14
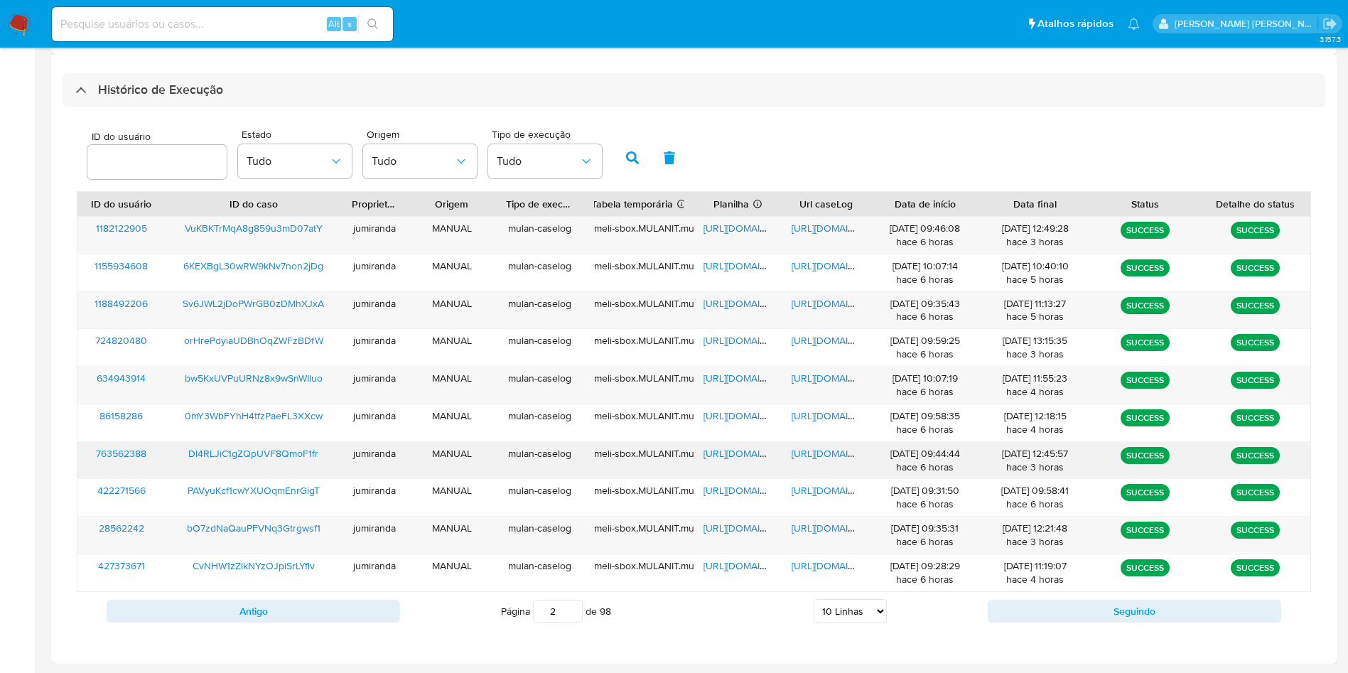
click at [733, 456] on span "https://docs.google.com/spreadsheets/d/1BhKv5KdSwxIaw7iofSJpVgqTwB0_dUaY8vFtKHh…" at bounding box center [753, 453] width 98 height 14
click at [825, 457] on span "https://docs.google.com/document/d/1DZZKtR47sH6RyFuzDD-msYHYv4l9Z5RJMpF6VAmFVSY…" at bounding box center [841, 453] width 98 height 14
click at [297, 454] on span "Dl4RLJiC1gZQpUVF8QmoF1fr" at bounding box center [253, 453] width 130 height 14
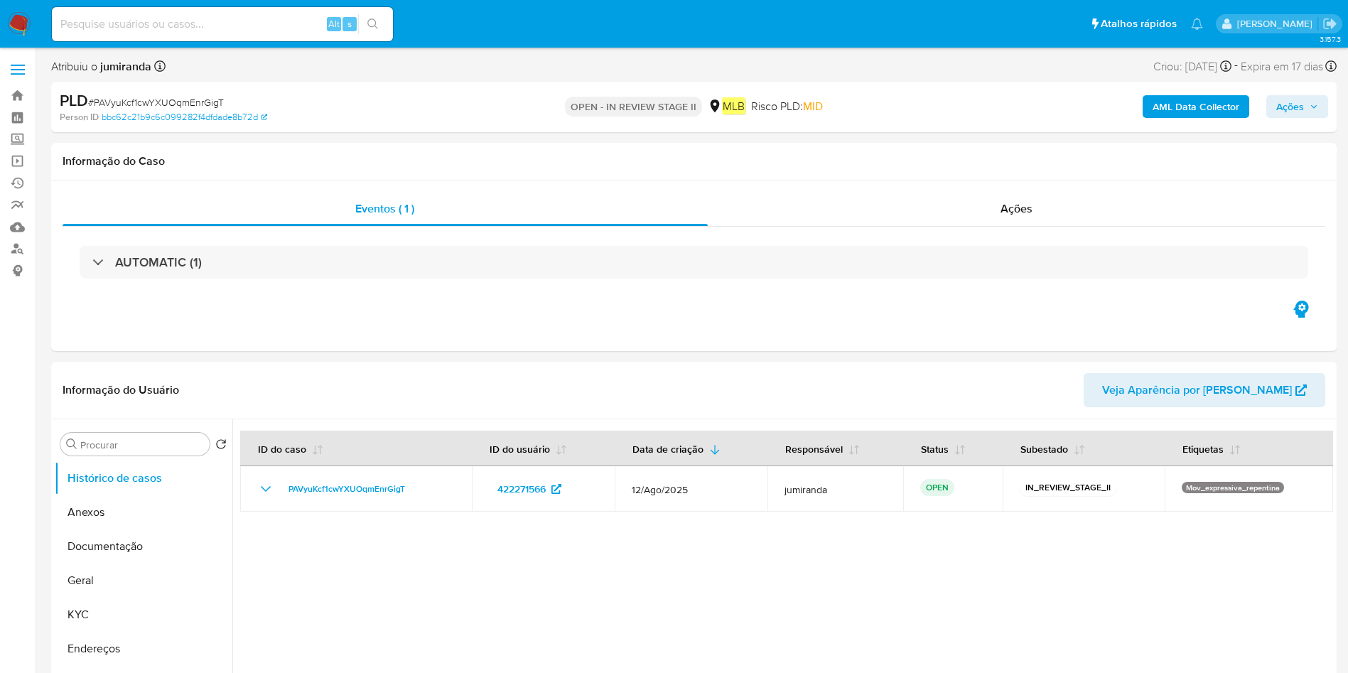
select select "10"
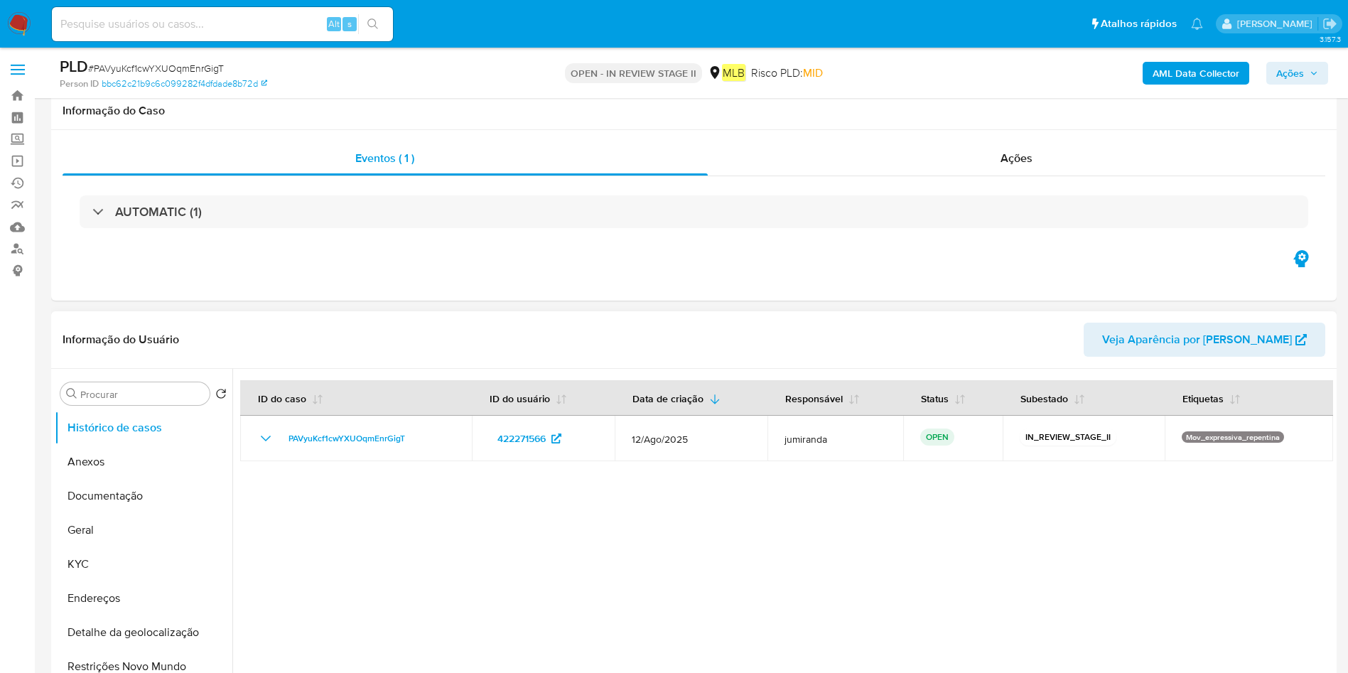
scroll to position [320, 0]
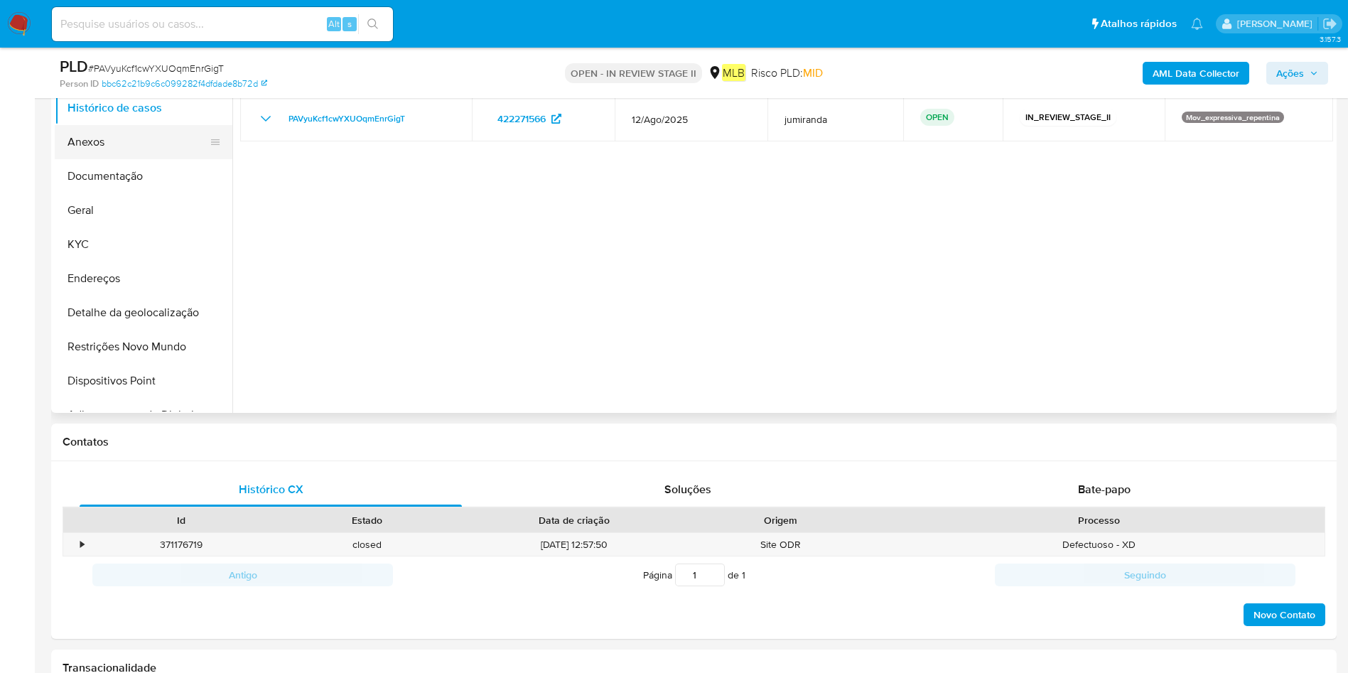
click at [102, 154] on button "Anexos" at bounding box center [138, 142] width 166 height 34
click at [163, 146] on button "Anexos" at bounding box center [138, 142] width 166 height 34
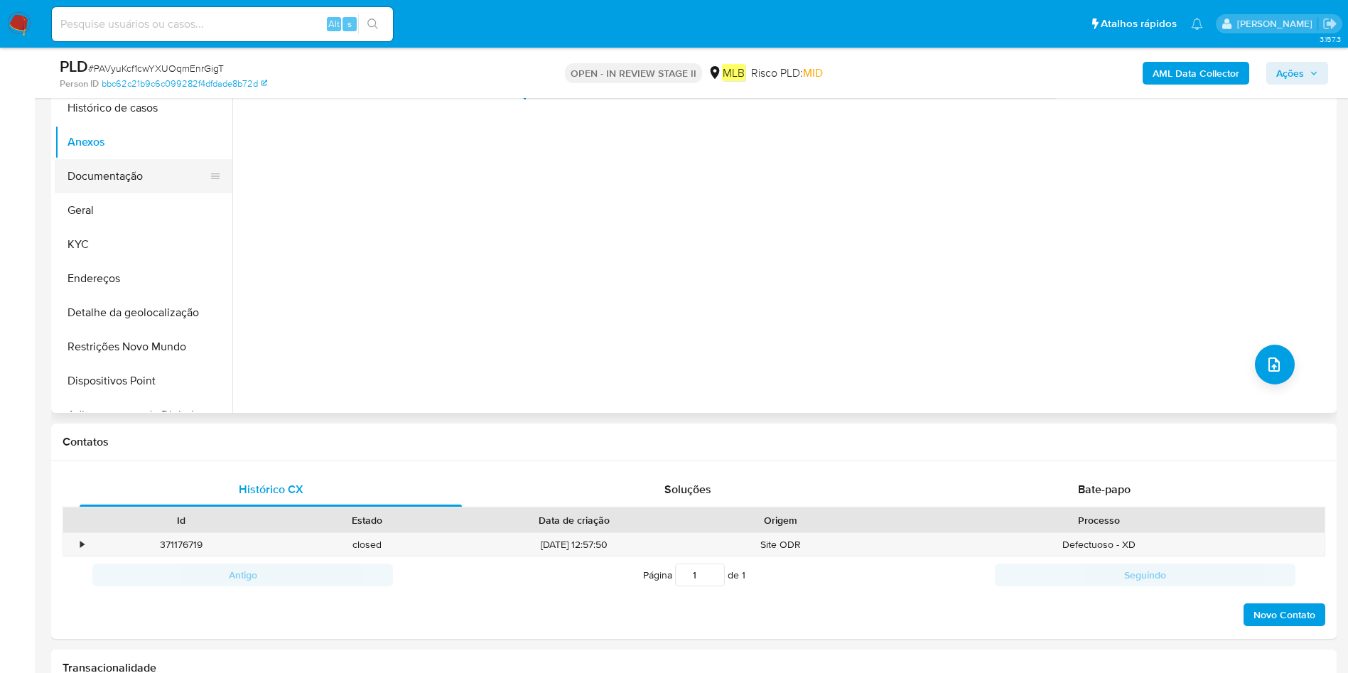
click at [136, 188] on button "Documentação" at bounding box center [138, 176] width 166 height 34
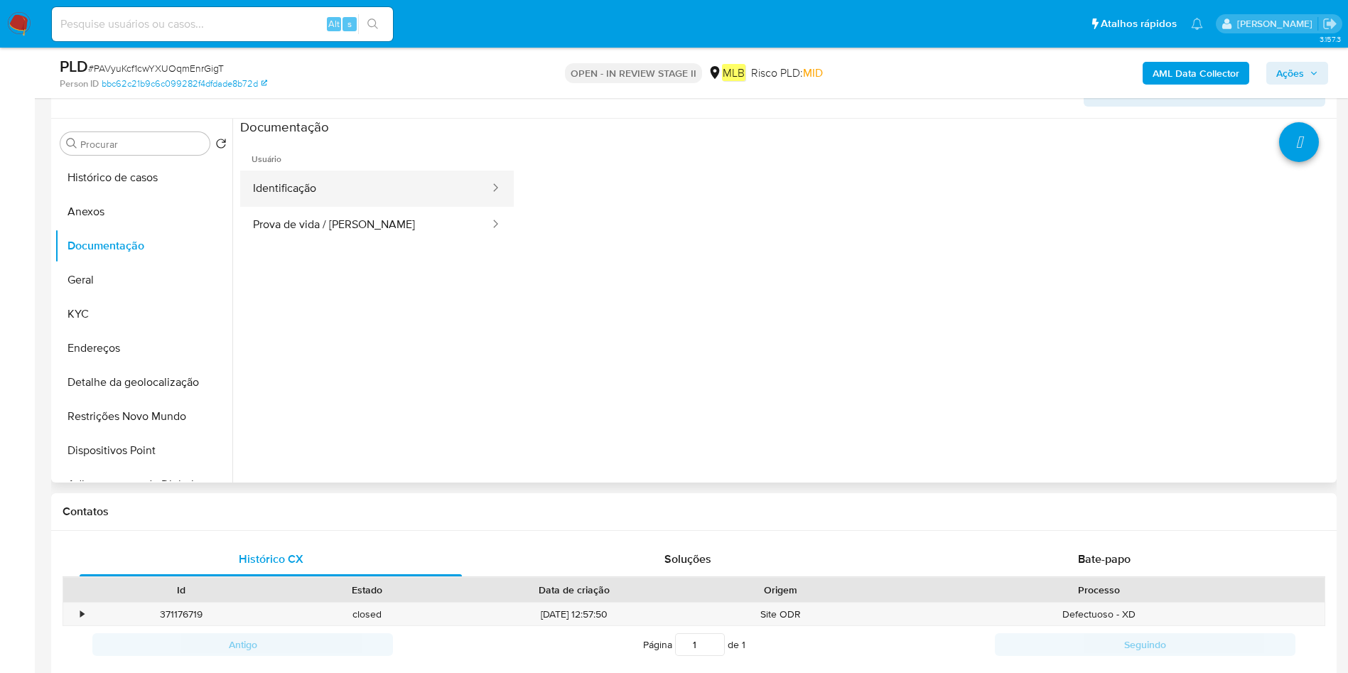
scroll to position [107, 0]
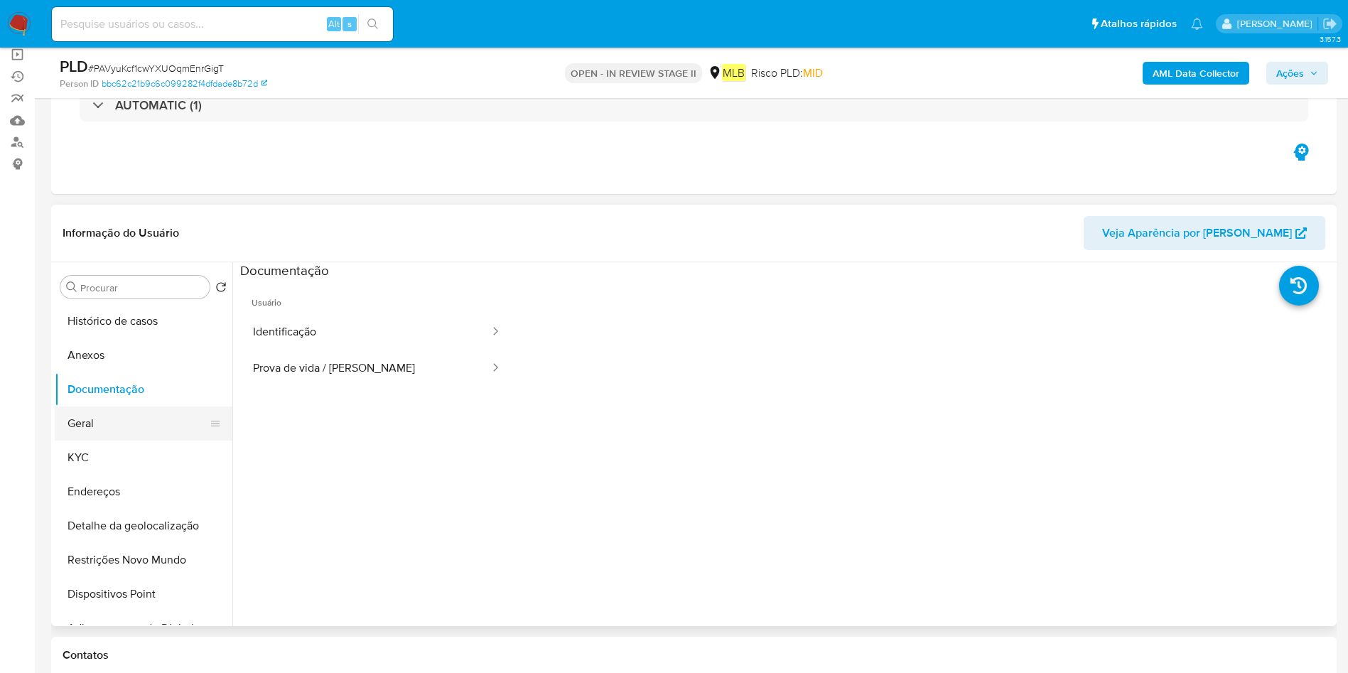
click at [85, 439] on button "Geral" at bounding box center [138, 424] width 166 height 34
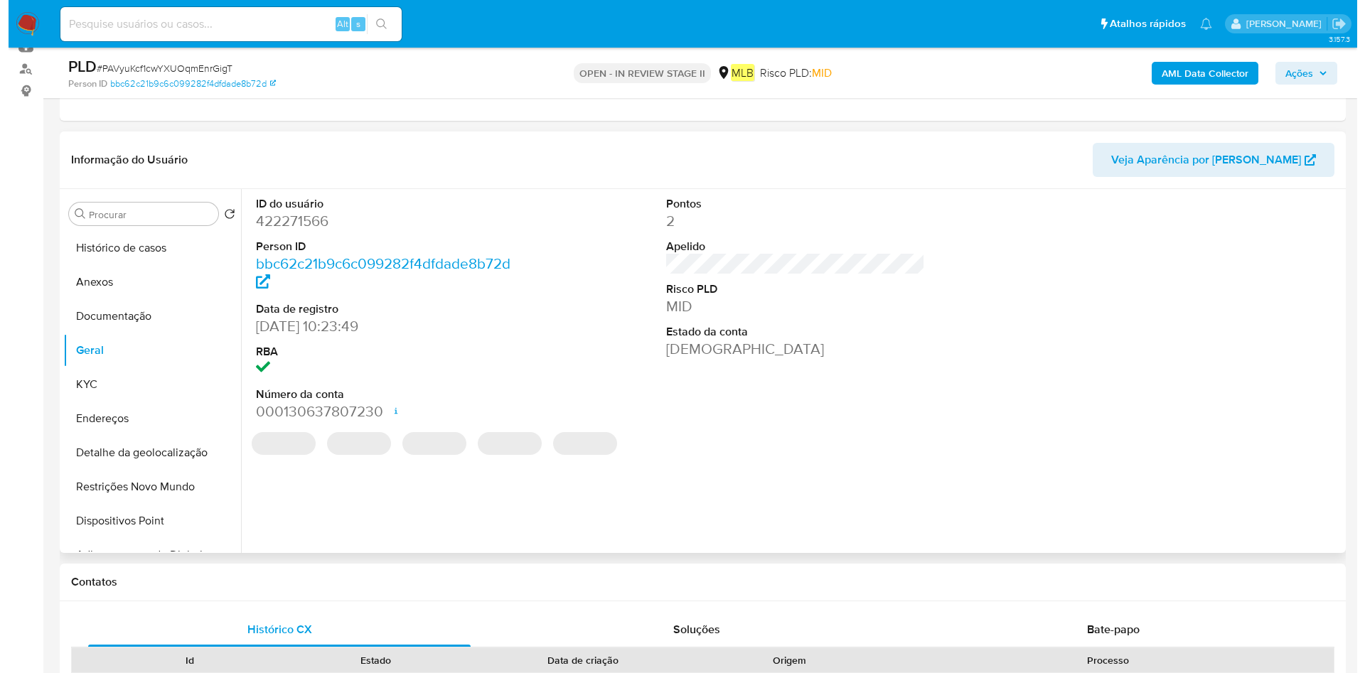
scroll to position [213, 0]
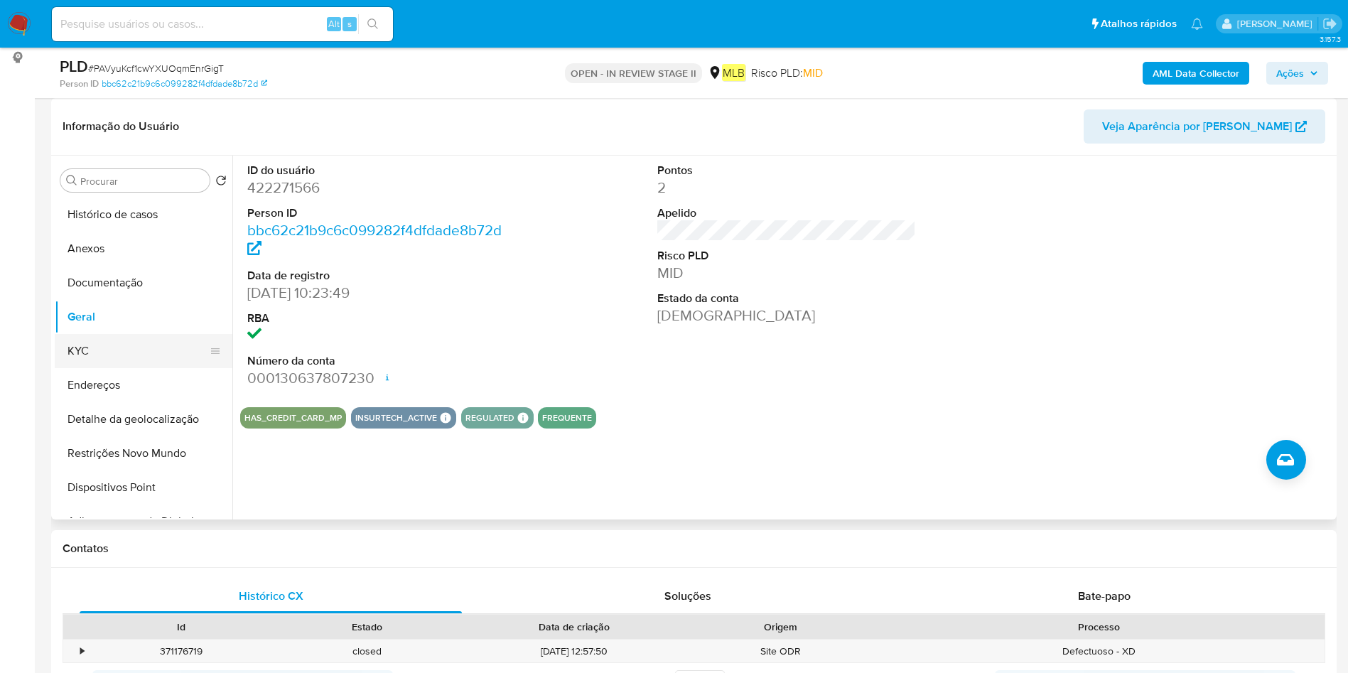
click at [111, 353] on button "KYC" at bounding box center [138, 351] width 166 height 34
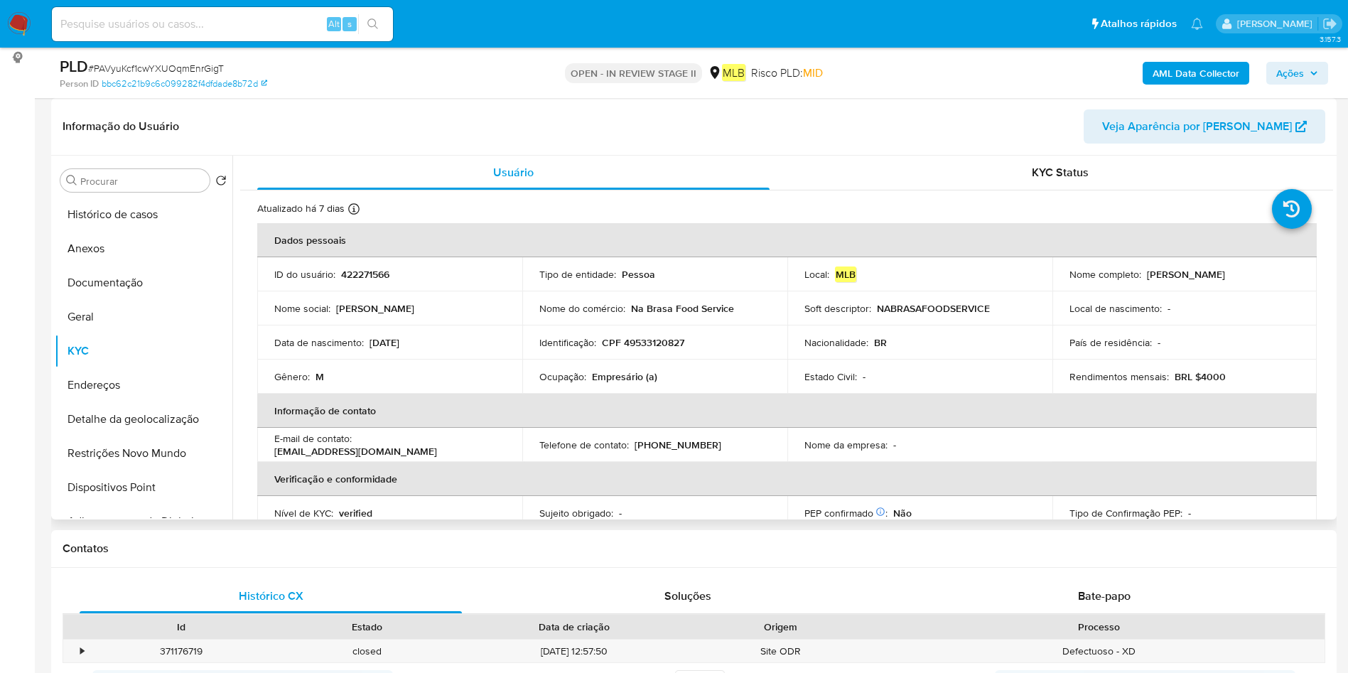
click at [621, 382] on p "Empresário (a)" at bounding box center [624, 376] width 65 height 13
copy div "Ocupação : Empresário (a)"
click at [119, 318] on button "Geral" at bounding box center [138, 317] width 166 height 34
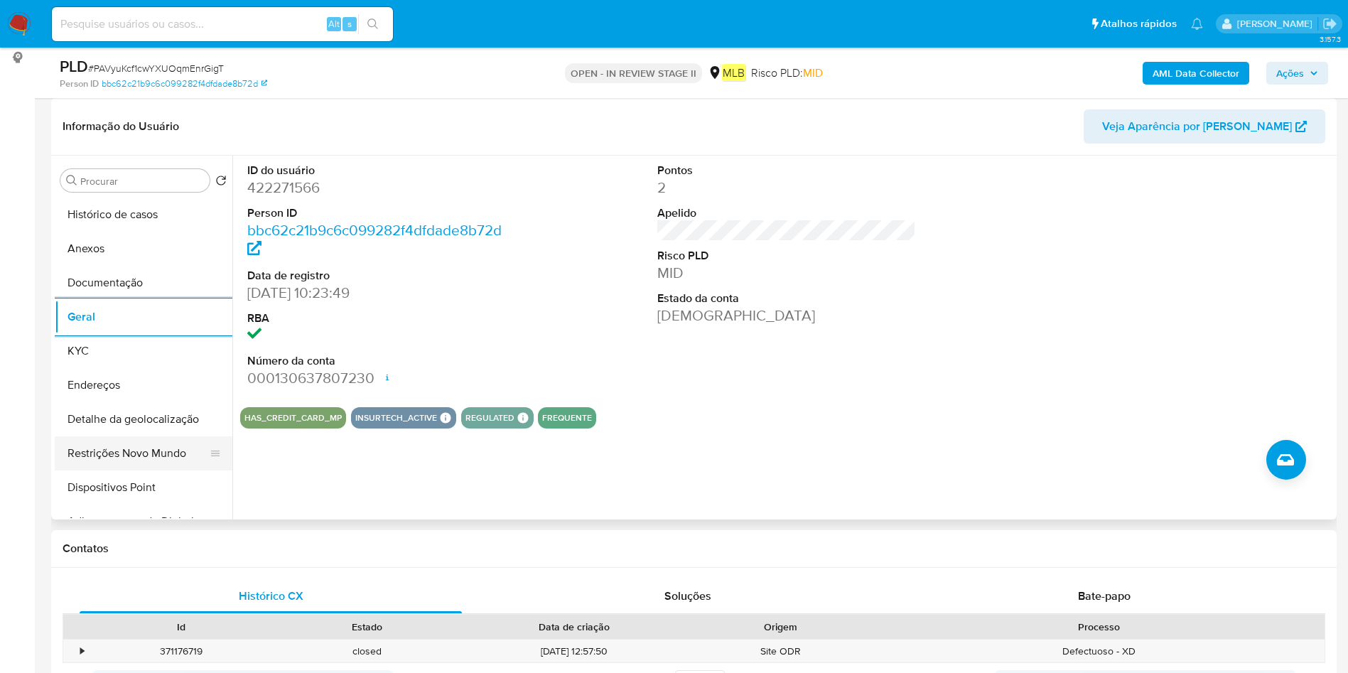
click at [111, 447] on button "Restrições Novo Mundo" at bounding box center [138, 453] width 166 height 34
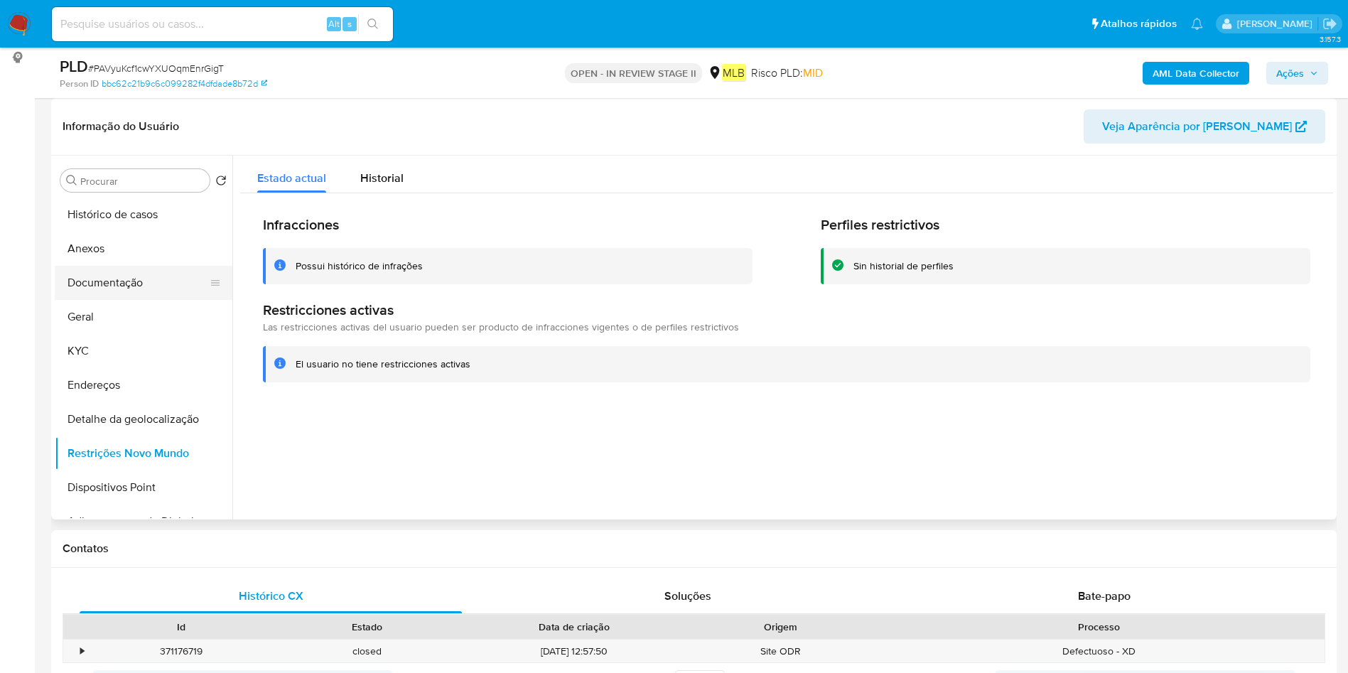
click at [111, 281] on button "Documentação" at bounding box center [138, 283] width 166 height 34
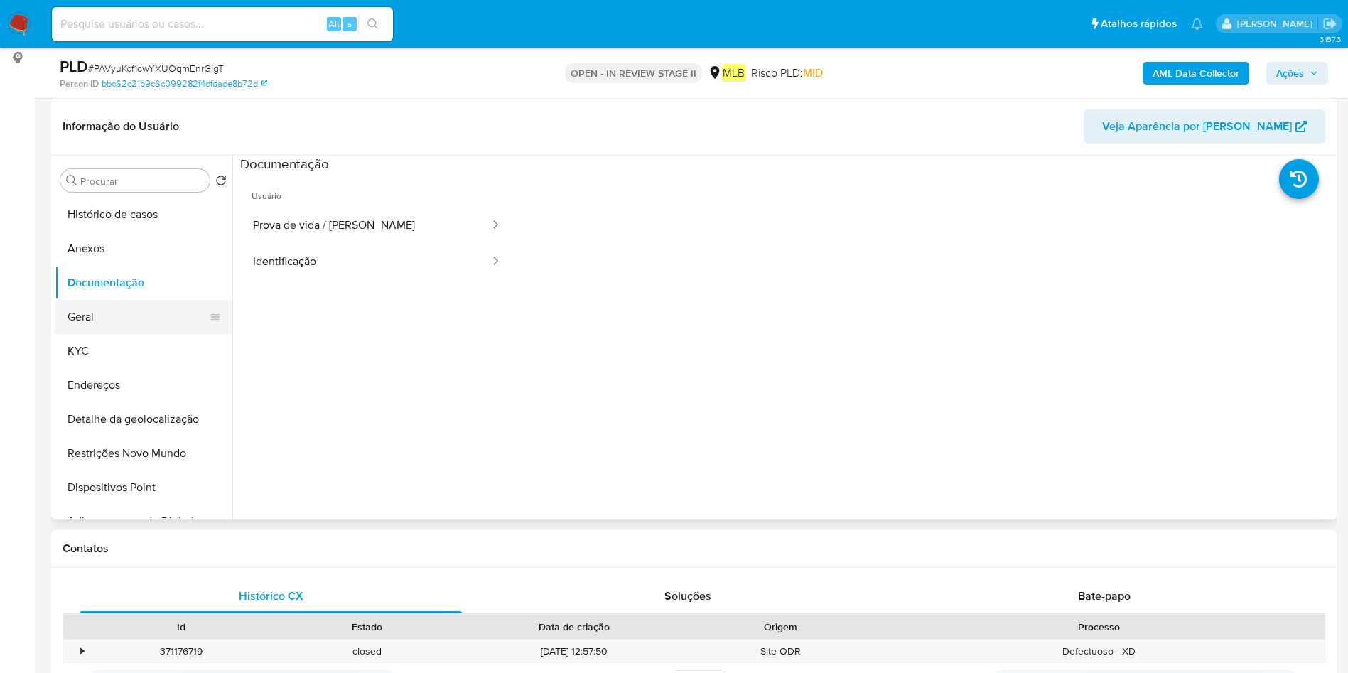
click at [98, 319] on button "Geral" at bounding box center [138, 317] width 166 height 34
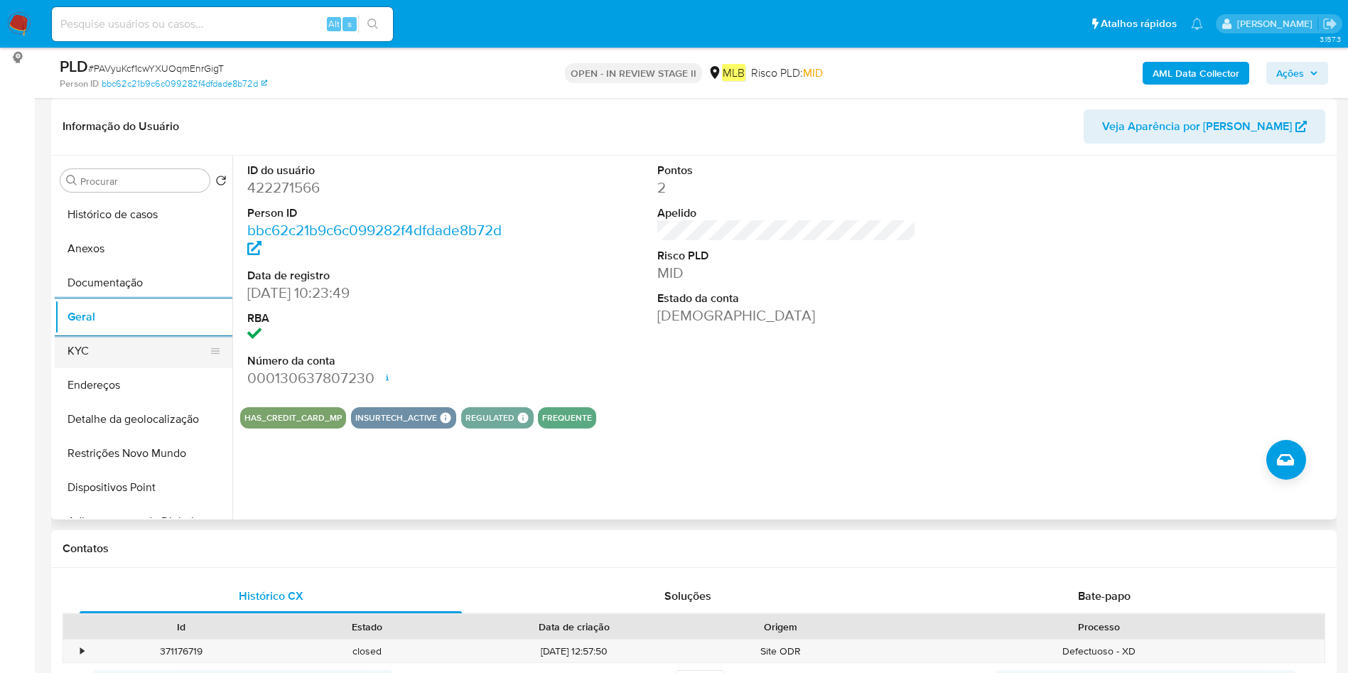
drag, startPoint x: 162, startPoint y: 347, endPoint x: 213, endPoint y: 345, distance: 51.2
click at [162, 346] on button "KYC" at bounding box center [138, 351] width 166 height 34
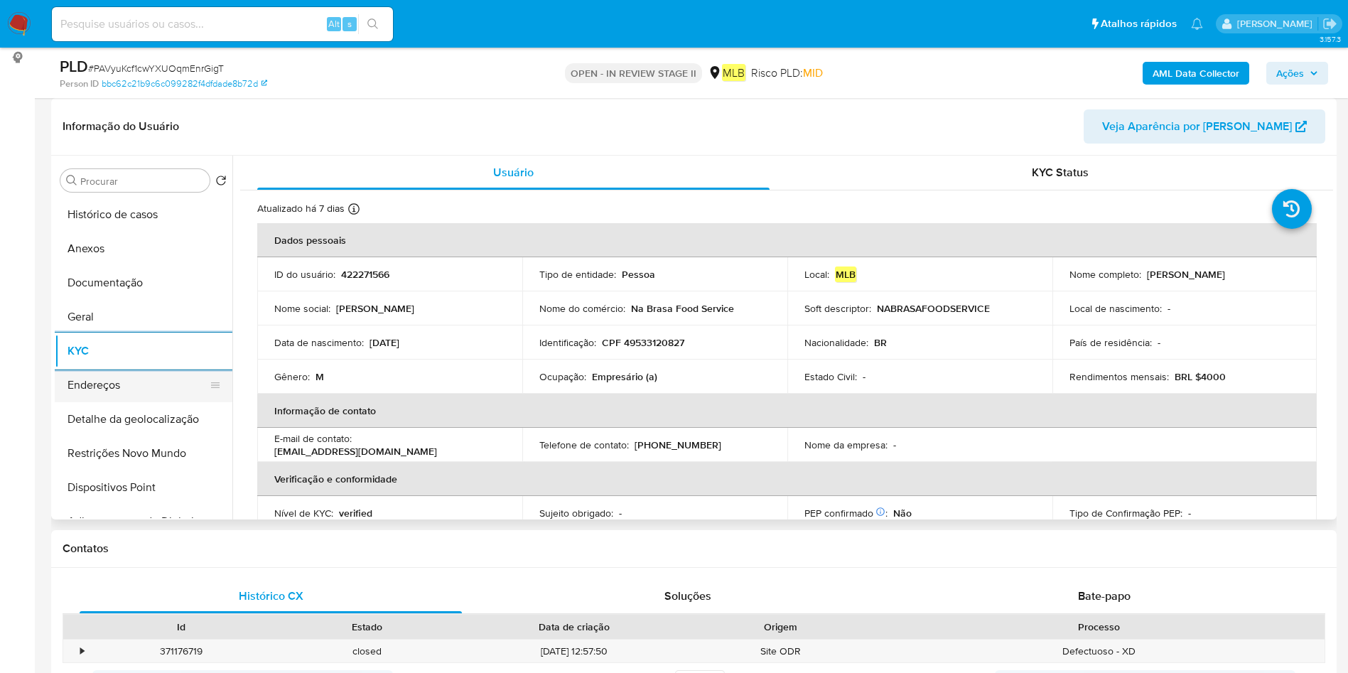
click at [150, 399] on button "Endereços" at bounding box center [138, 385] width 166 height 34
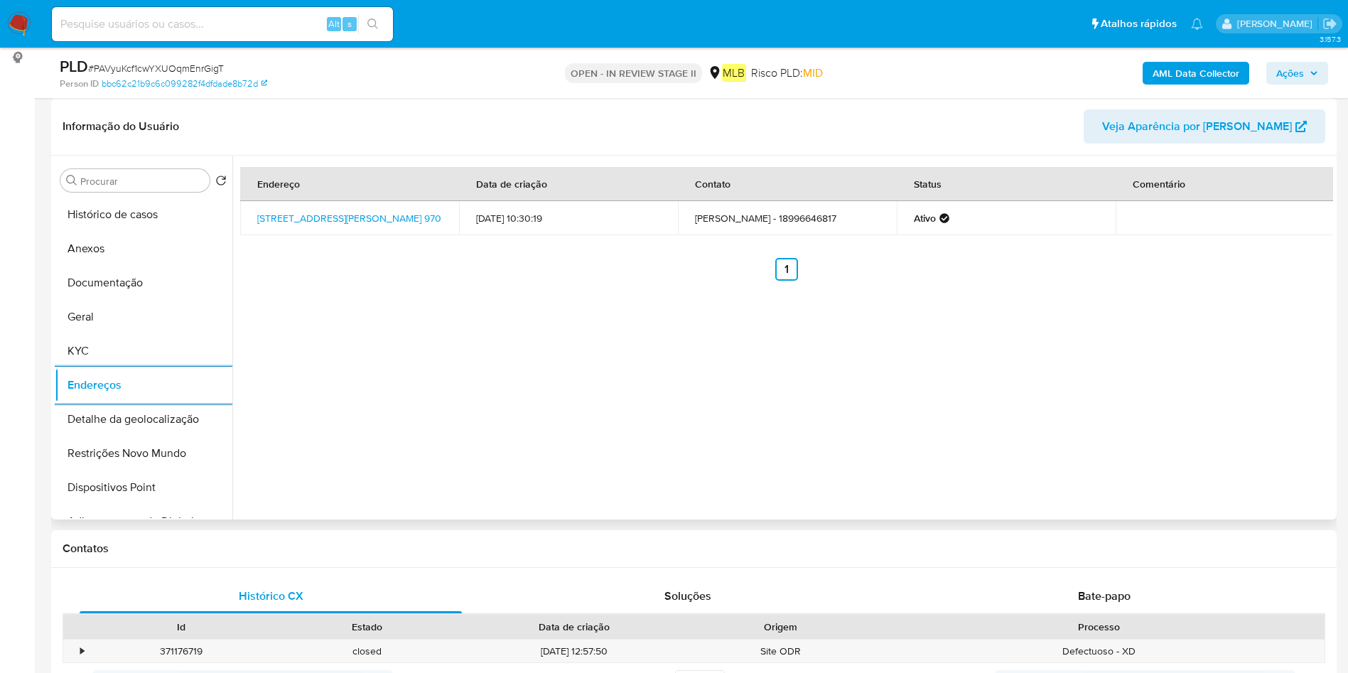
drag, startPoint x: 141, startPoint y: 423, endPoint x: 264, endPoint y: 426, distance: 123.0
click at [141, 423] on button "Detalhe da geolocalização" at bounding box center [144, 419] width 178 height 34
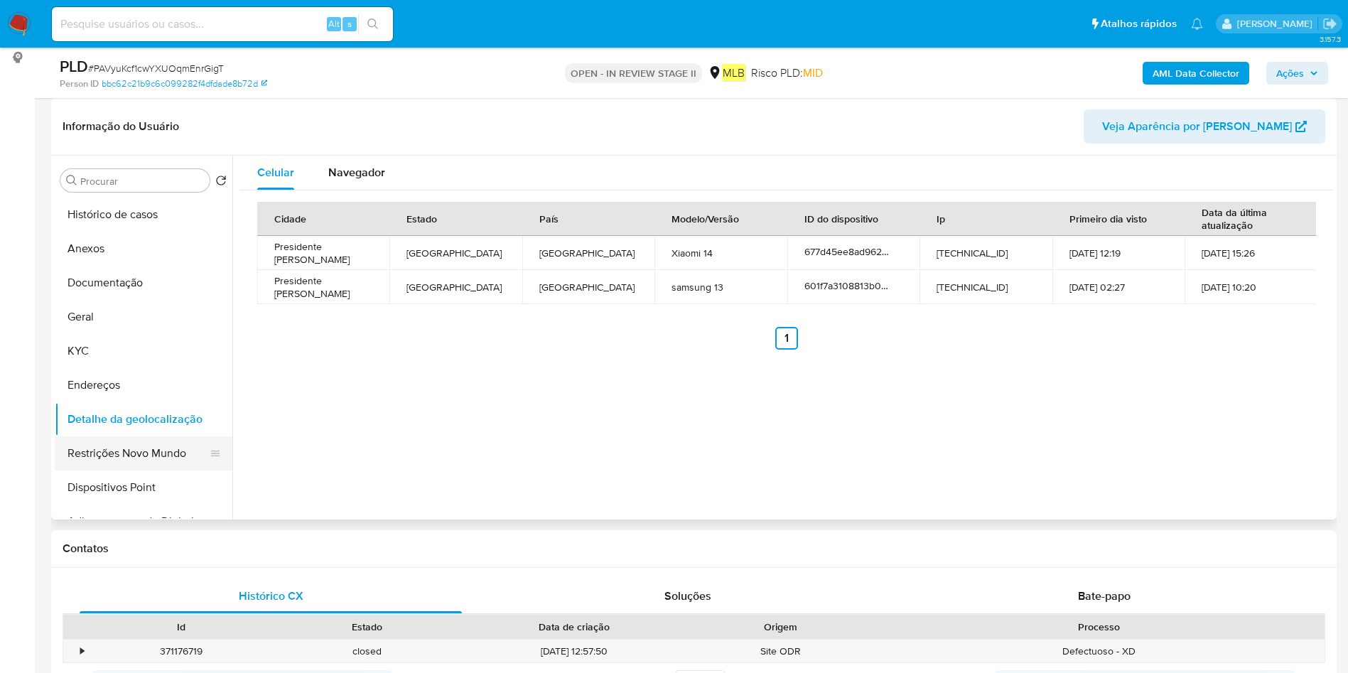
click at [71, 458] on button "Restrições Novo Mundo" at bounding box center [138, 453] width 166 height 34
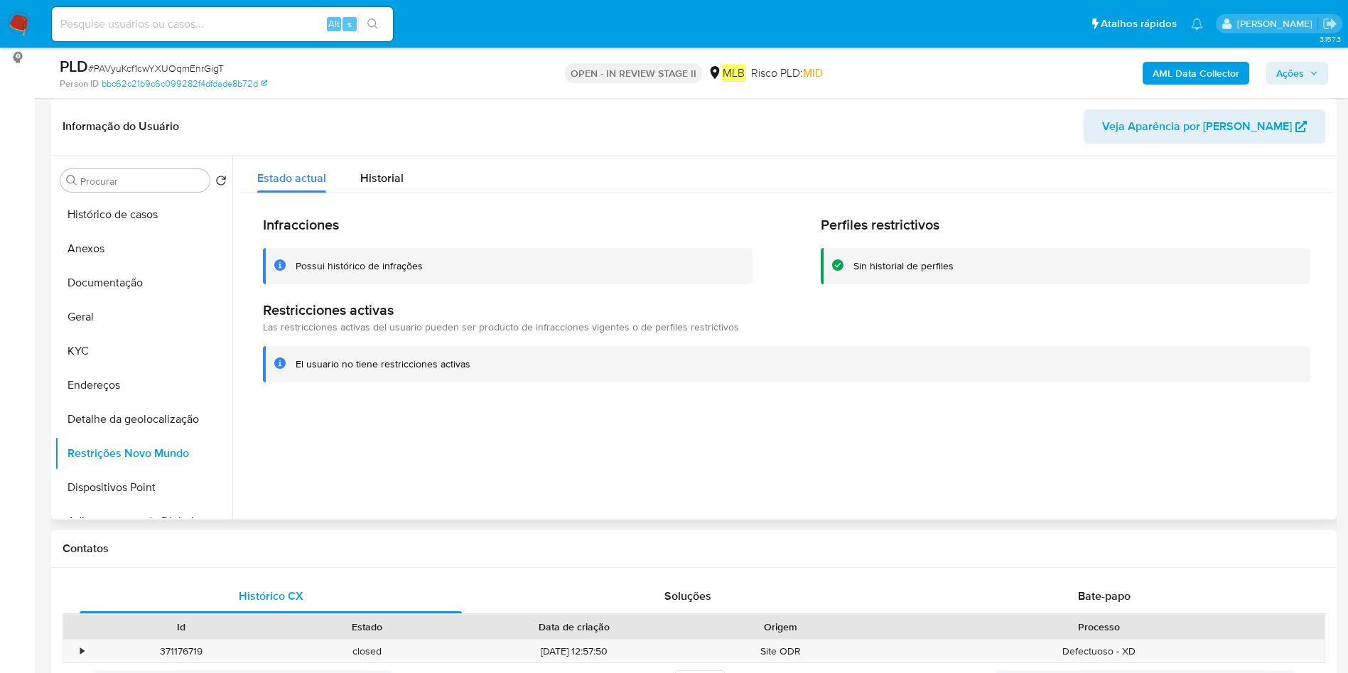
drag, startPoint x: 117, startPoint y: 485, endPoint x: 441, endPoint y: 485, distance: 323.4
click at [117, 486] on button "Dispositivos Point" at bounding box center [144, 488] width 178 height 34
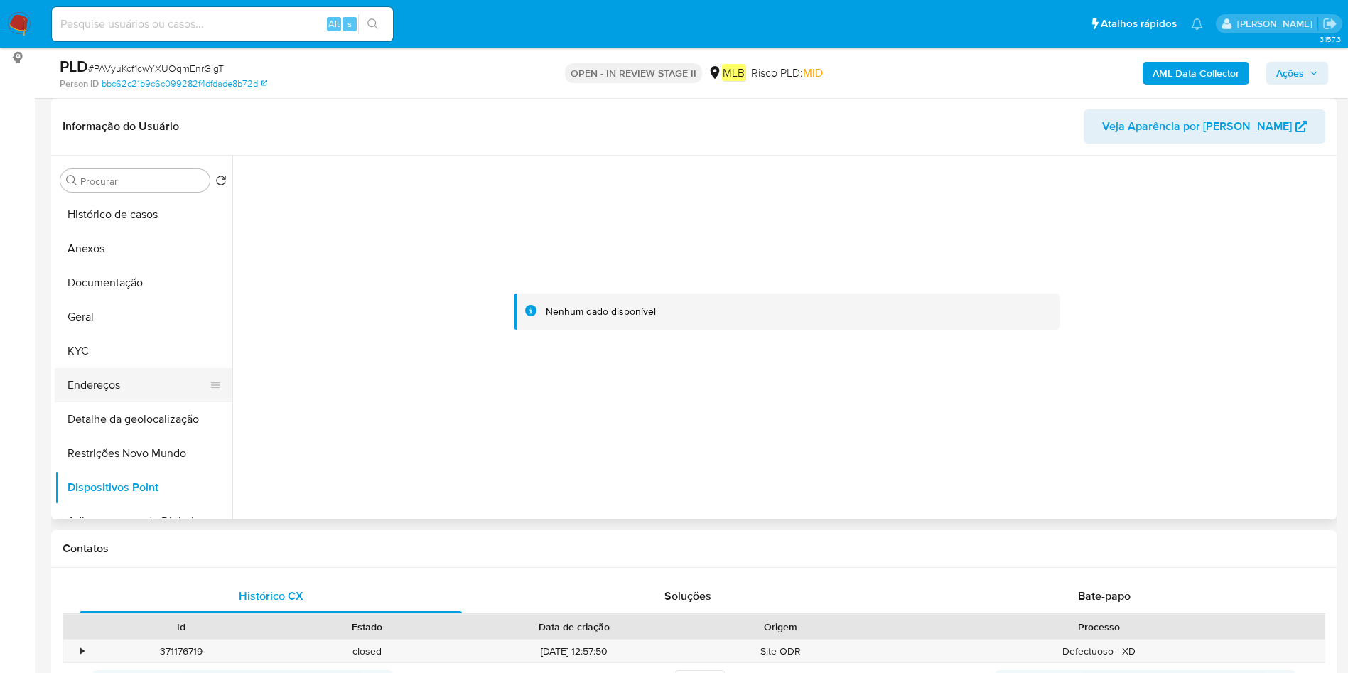
click at [100, 399] on button "Endereços" at bounding box center [138, 385] width 166 height 34
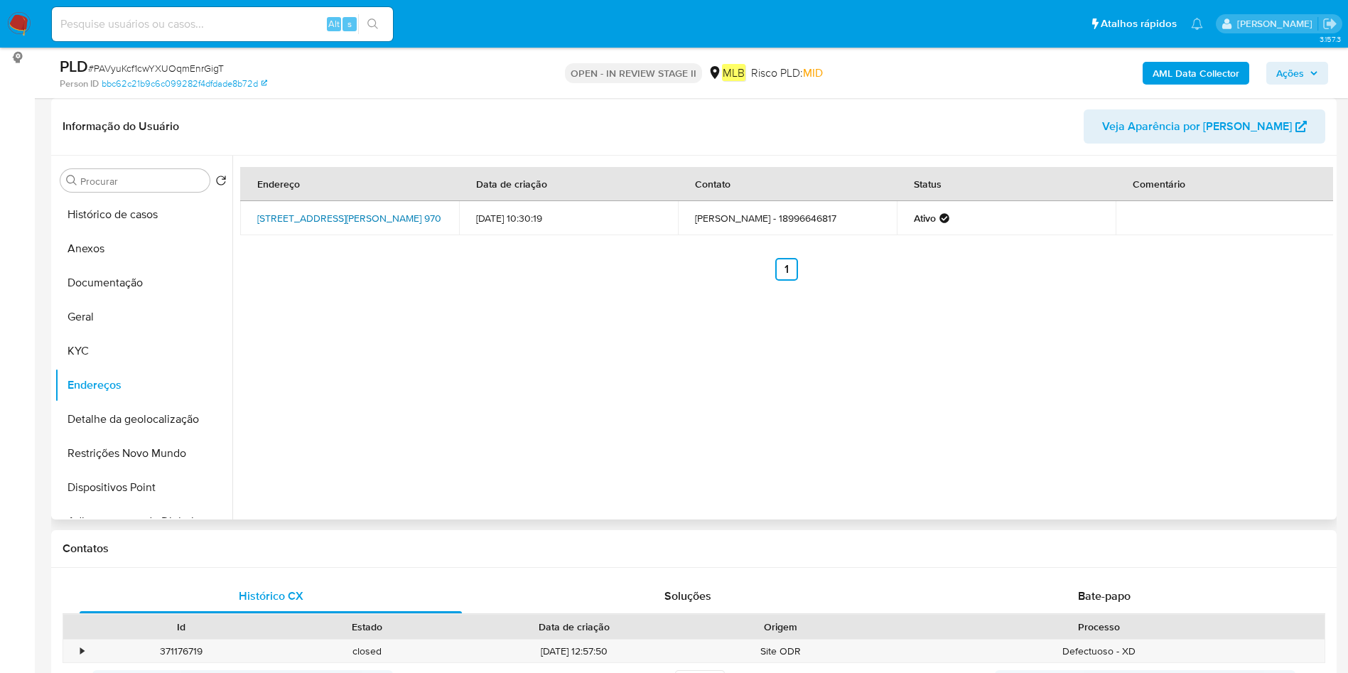
drag, startPoint x: 246, startPoint y: 205, endPoint x: 346, endPoint y: 225, distance: 102.0
click at [346, 225] on td "Avenida Ademar De Barros 970, Presidente Prudente, São Paulo, 19020350, Brasil …" at bounding box center [349, 218] width 219 height 34
copy link "Avenida Ademar De Barros 970, Presidente Prudente"
drag, startPoint x: 114, startPoint y: 331, endPoint x: 118, endPoint y: 338, distance: 7.3
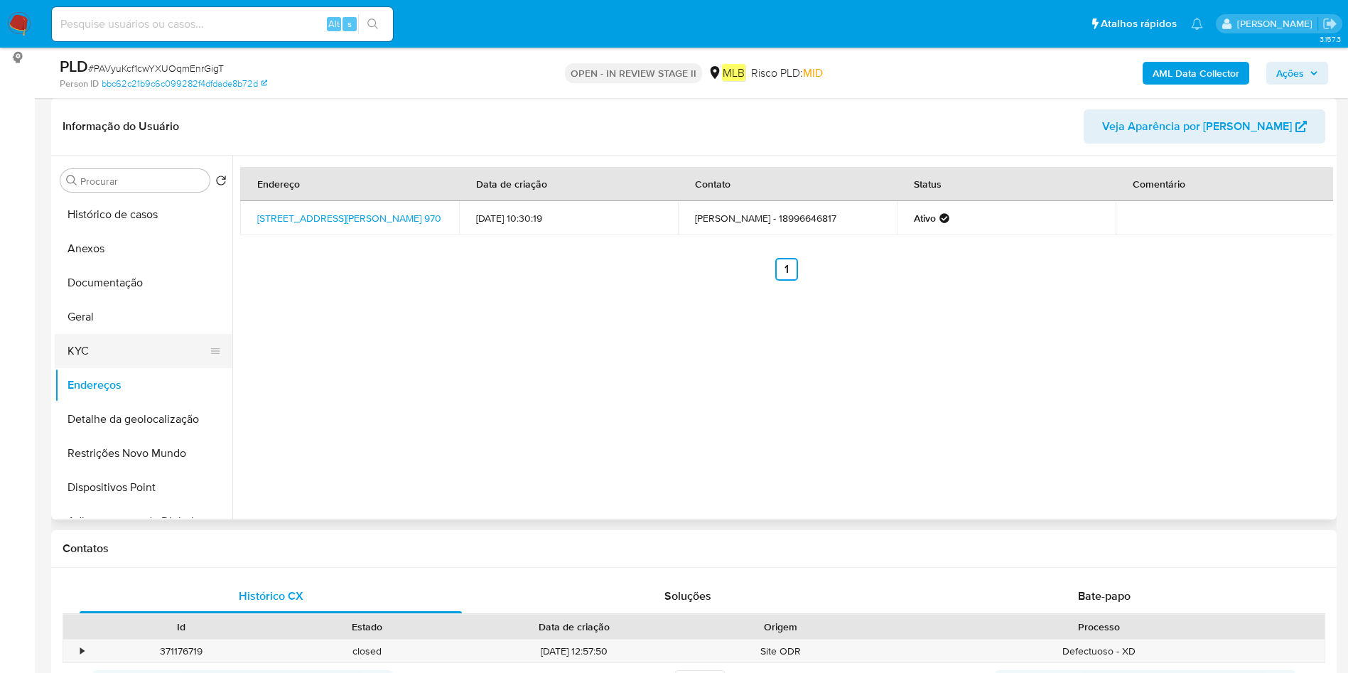
click at [114, 332] on button "Geral" at bounding box center [144, 317] width 178 height 34
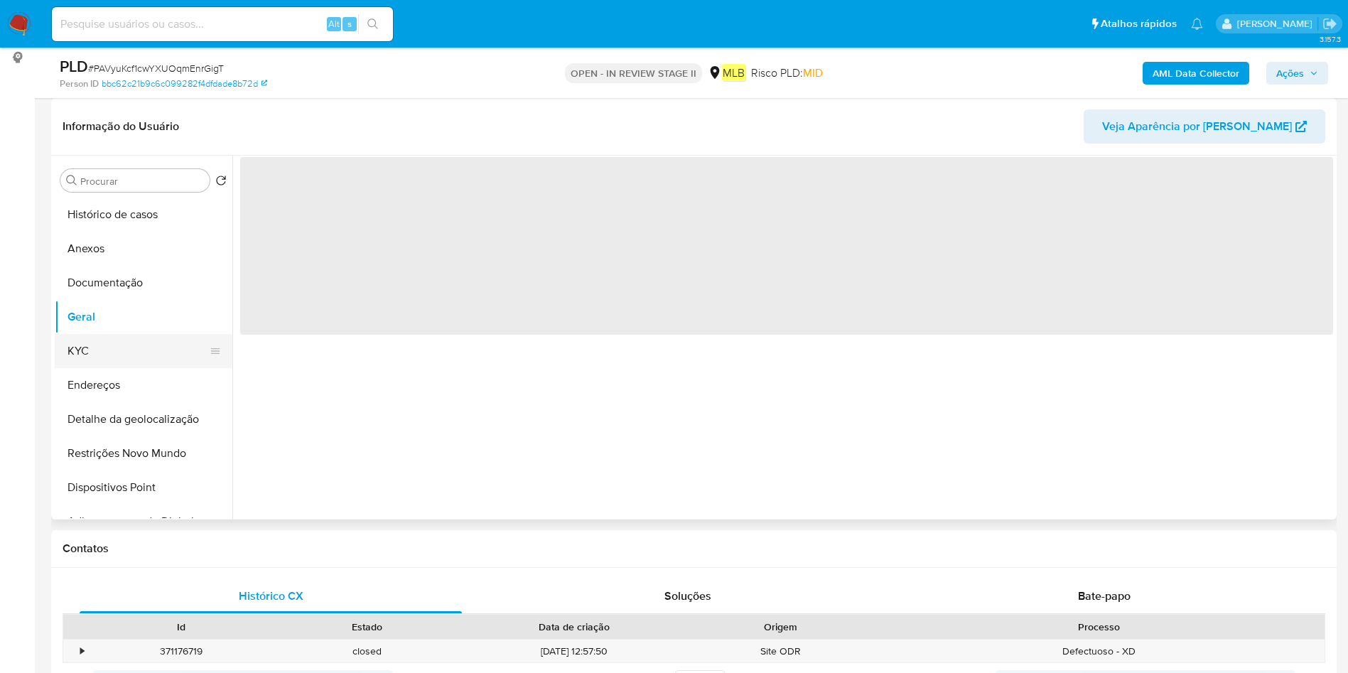
click at [121, 358] on button "KYC" at bounding box center [138, 351] width 166 height 34
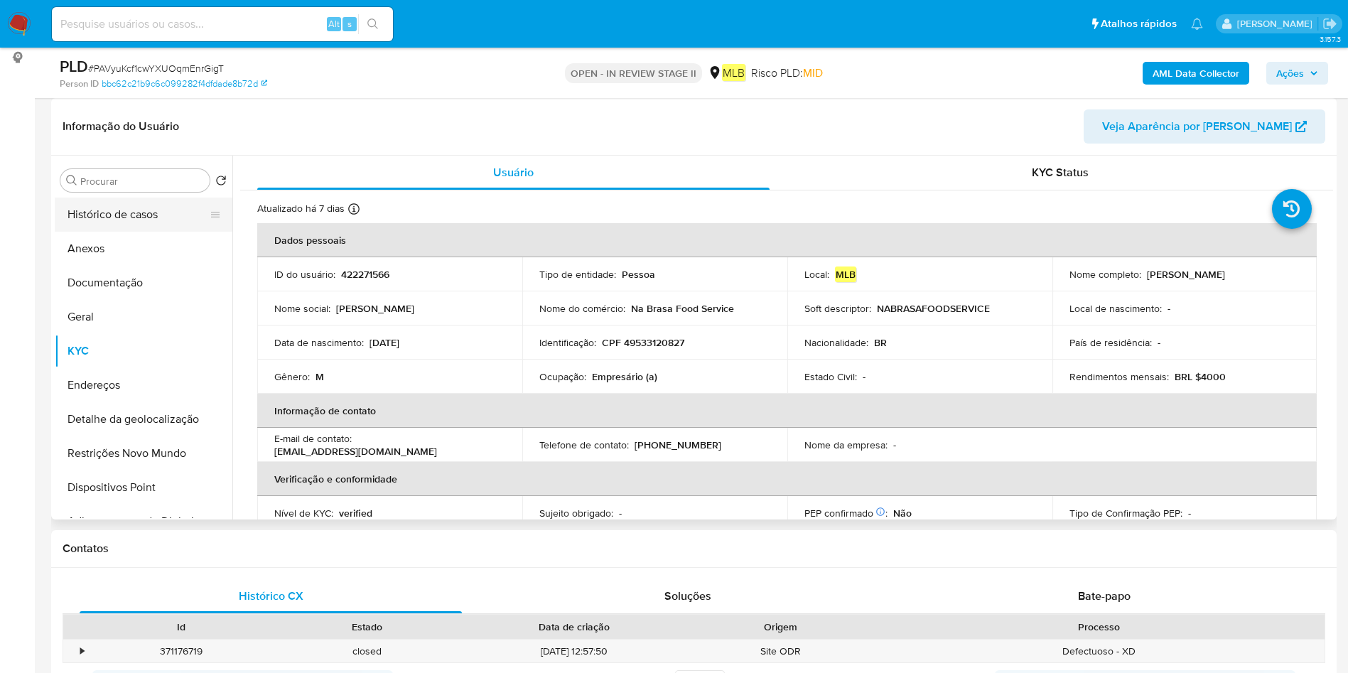
click at [153, 214] on button "Histórico de casos" at bounding box center [138, 215] width 166 height 34
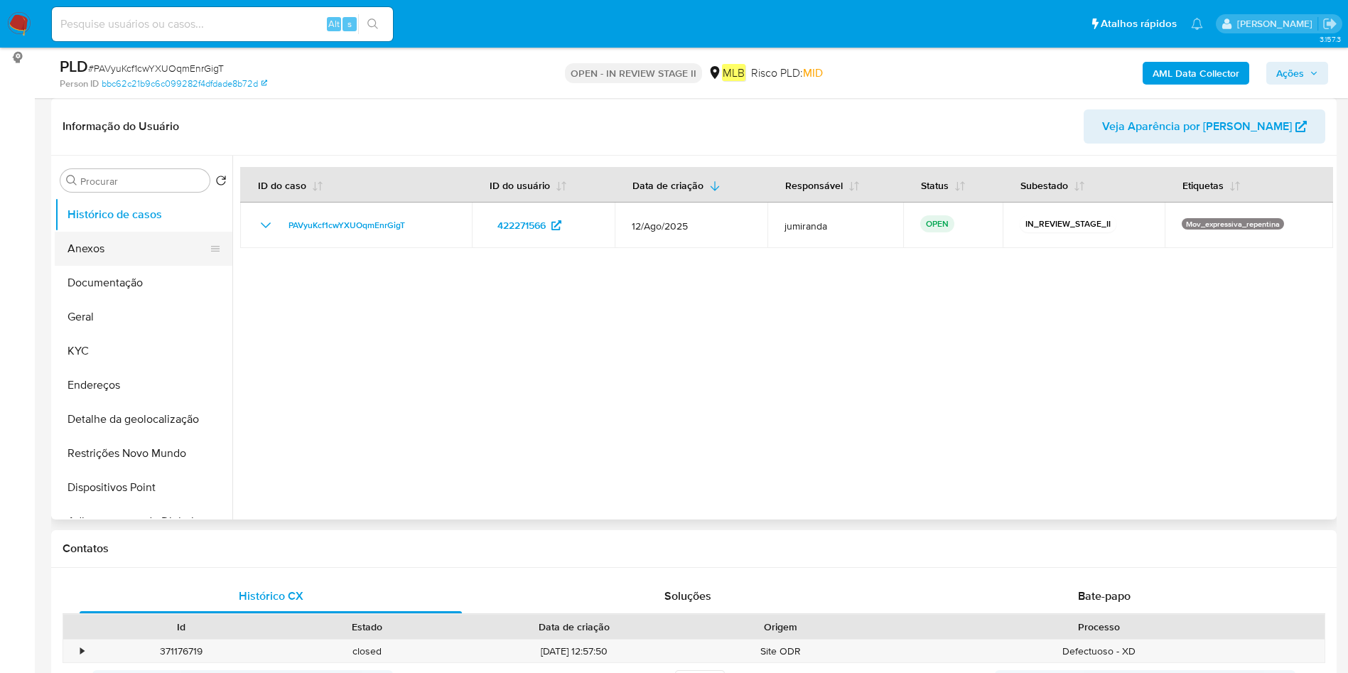
click at [139, 248] on button "Anexos" at bounding box center [138, 249] width 166 height 34
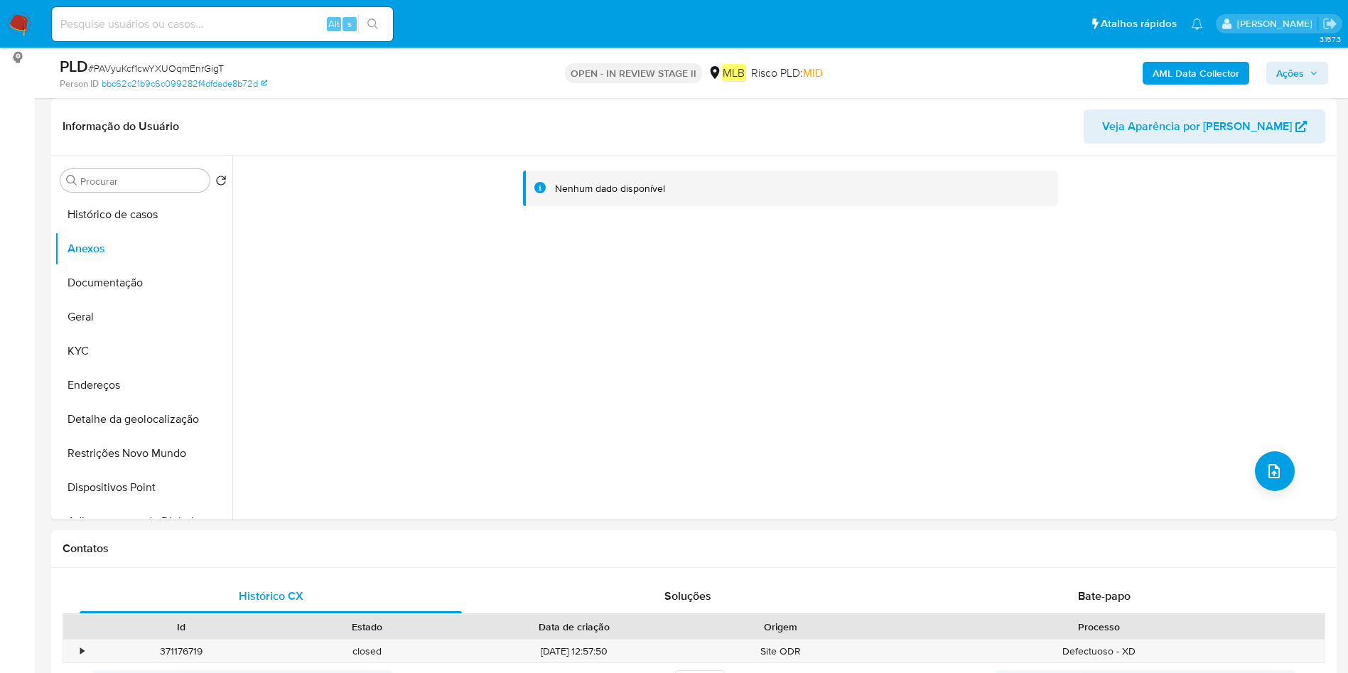
click at [1206, 67] on b "AML Data Collector" at bounding box center [1196, 73] width 87 height 23
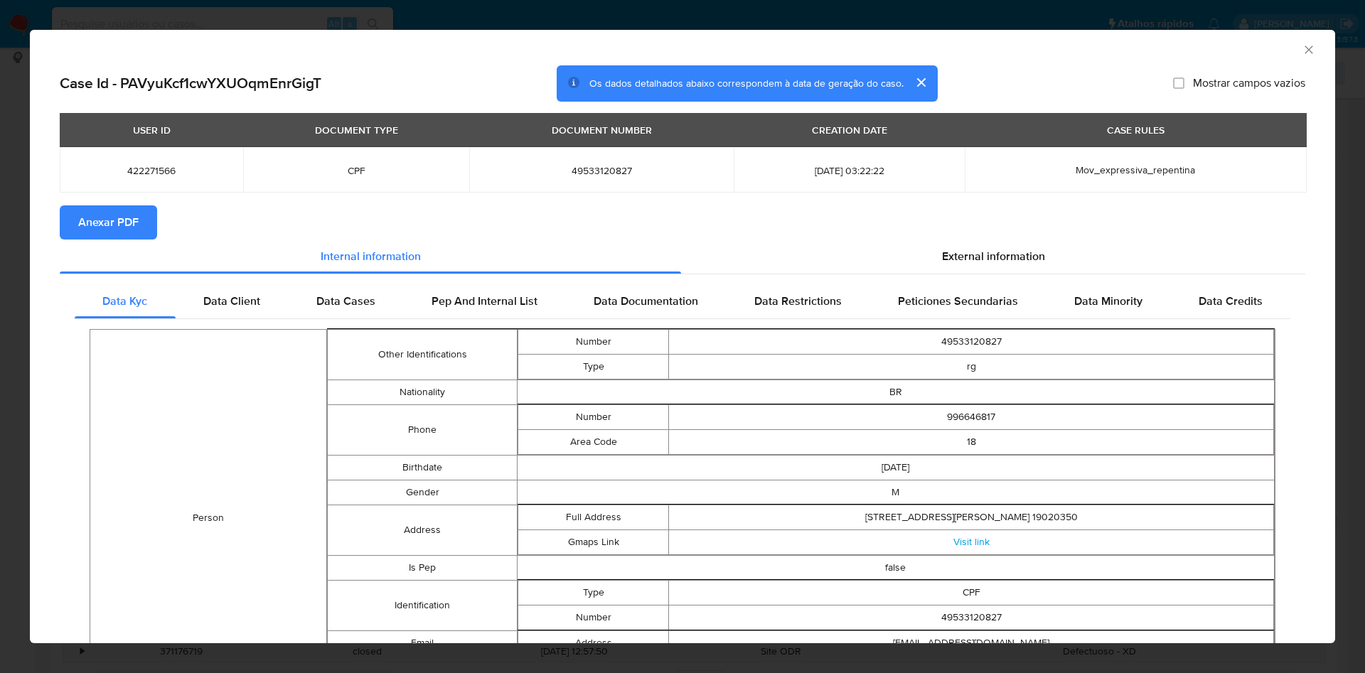
click at [129, 225] on span "Anexar PDF" at bounding box center [108, 222] width 60 height 31
click at [1302, 50] on icon "Fechar a janela" at bounding box center [1309, 50] width 14 height 14
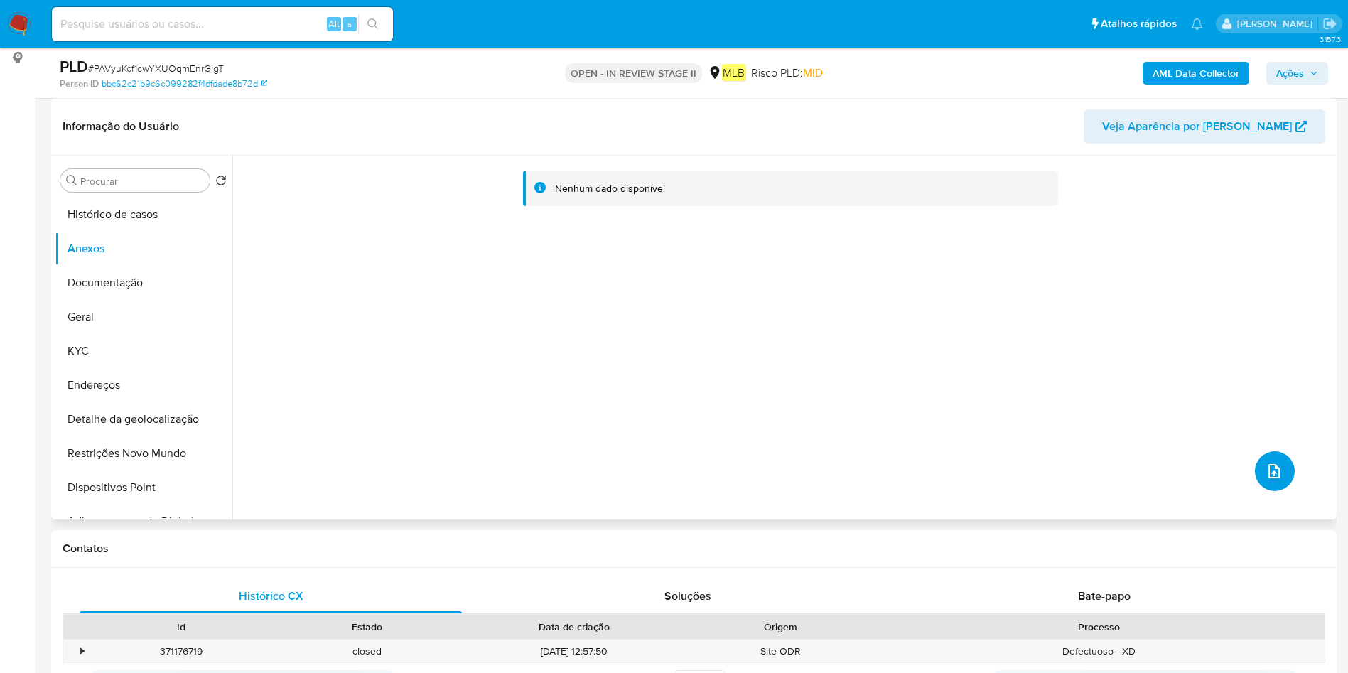
click at [1279, 471] on button "upload-file" at bounding box center [1275, 471] width 40 height 40
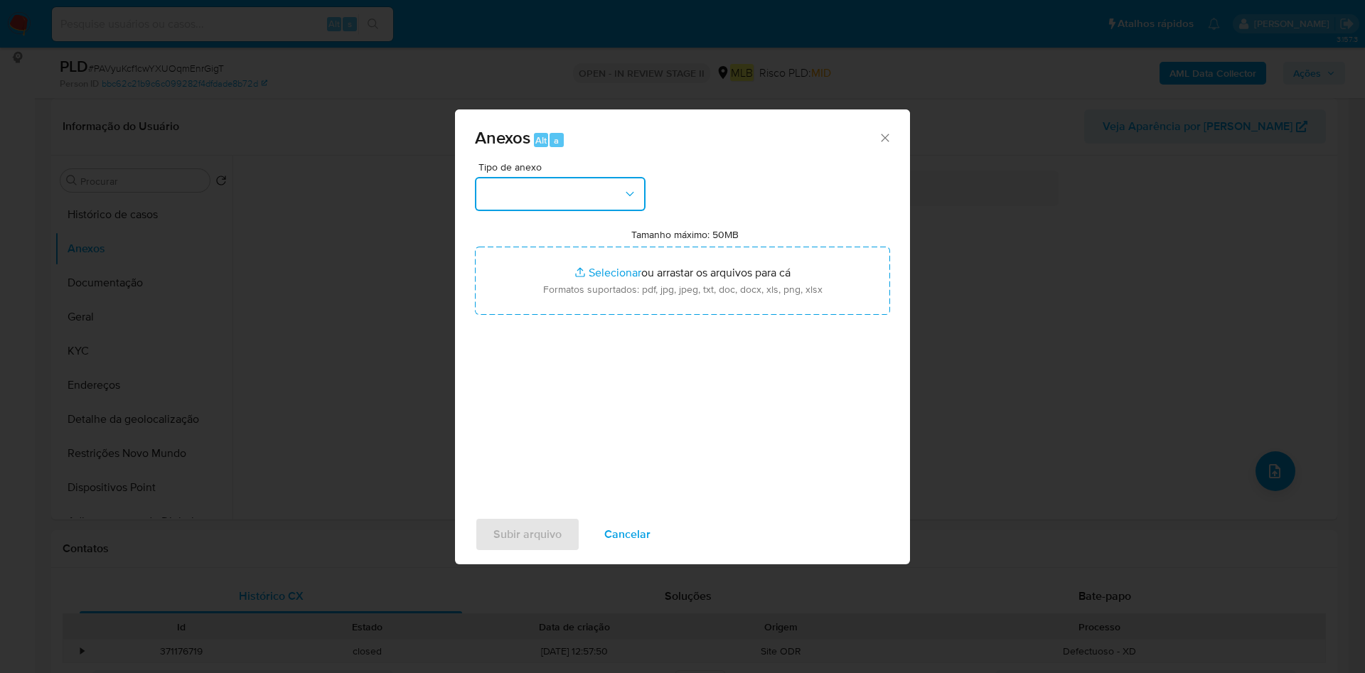
click at [558, 205] on button "button" at bounding box center [560, 194] width 171 height 34
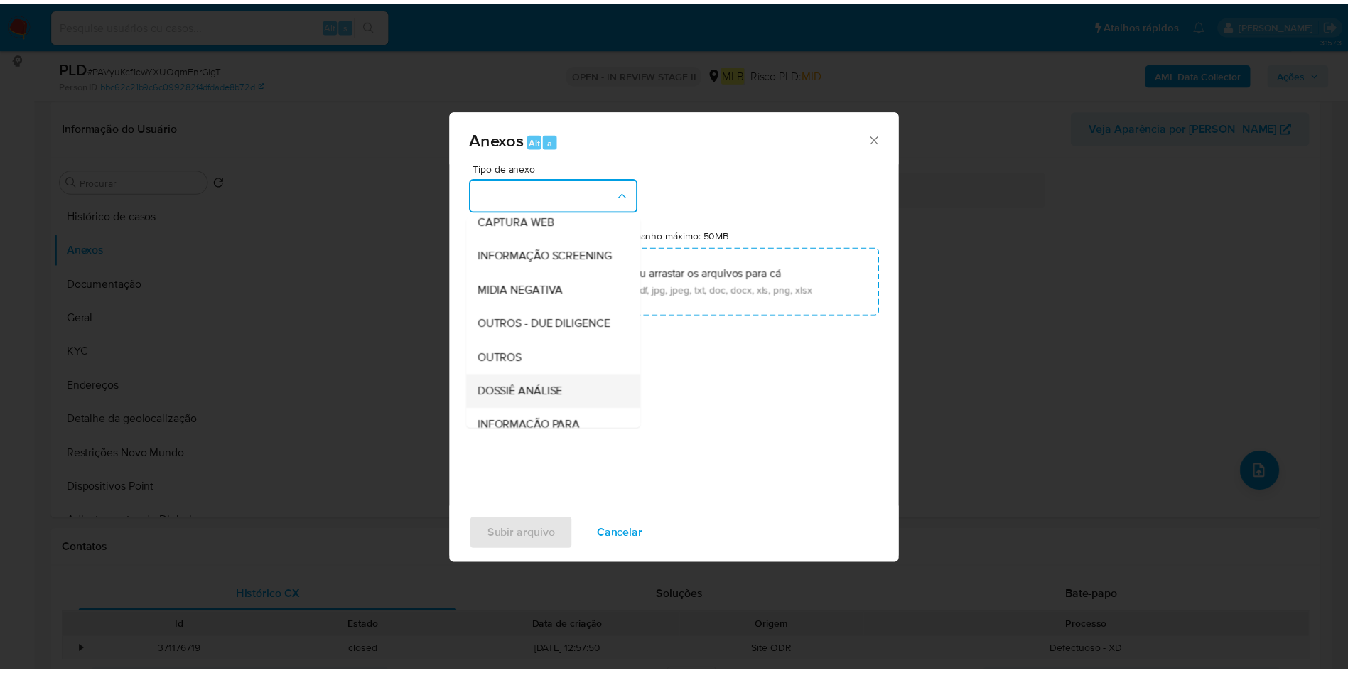
scroll to position [219, 0]
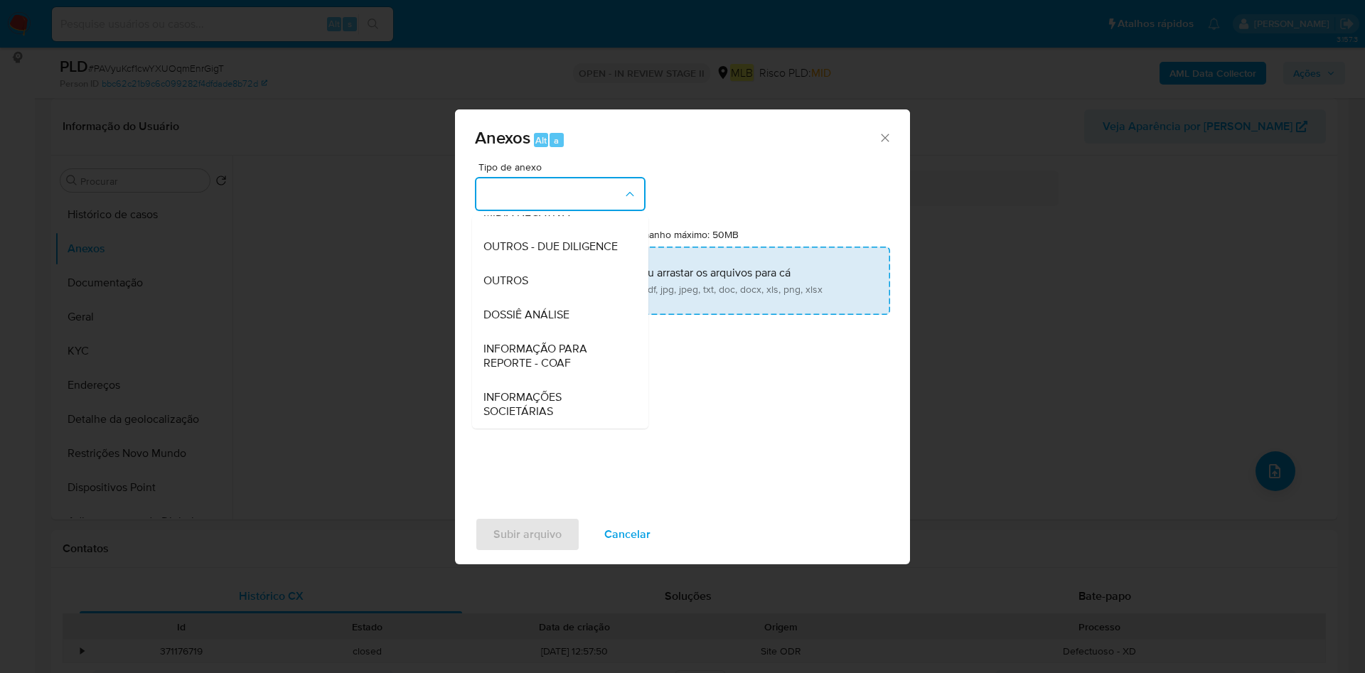
drag, startPoint x: 552, startPoint y: 287, endPoint x: 623, endPoint y: 253, distance: 79.5
click at [552, 286] on div "OUTROS" at bounding box center [555, 281] width 145 height 34
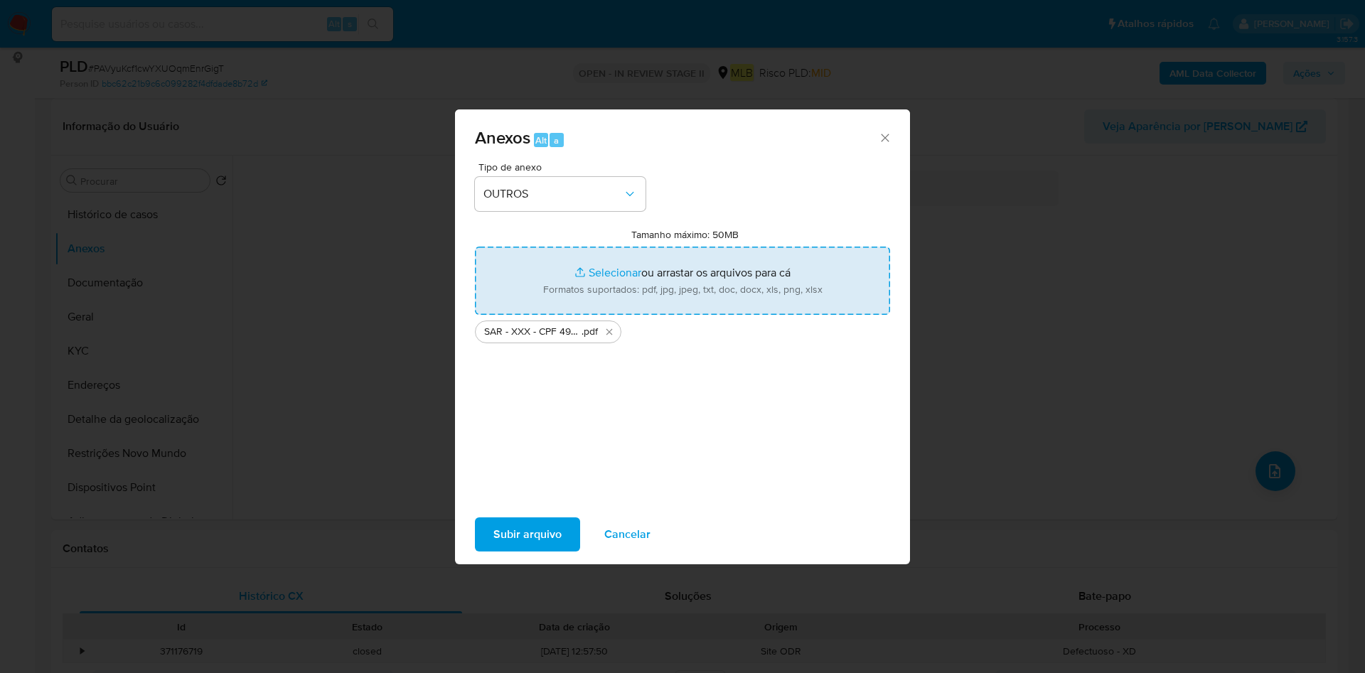
type input "C:\fakepath\Mulan 422271566_2025_09_08_08_54_03.xlsx"
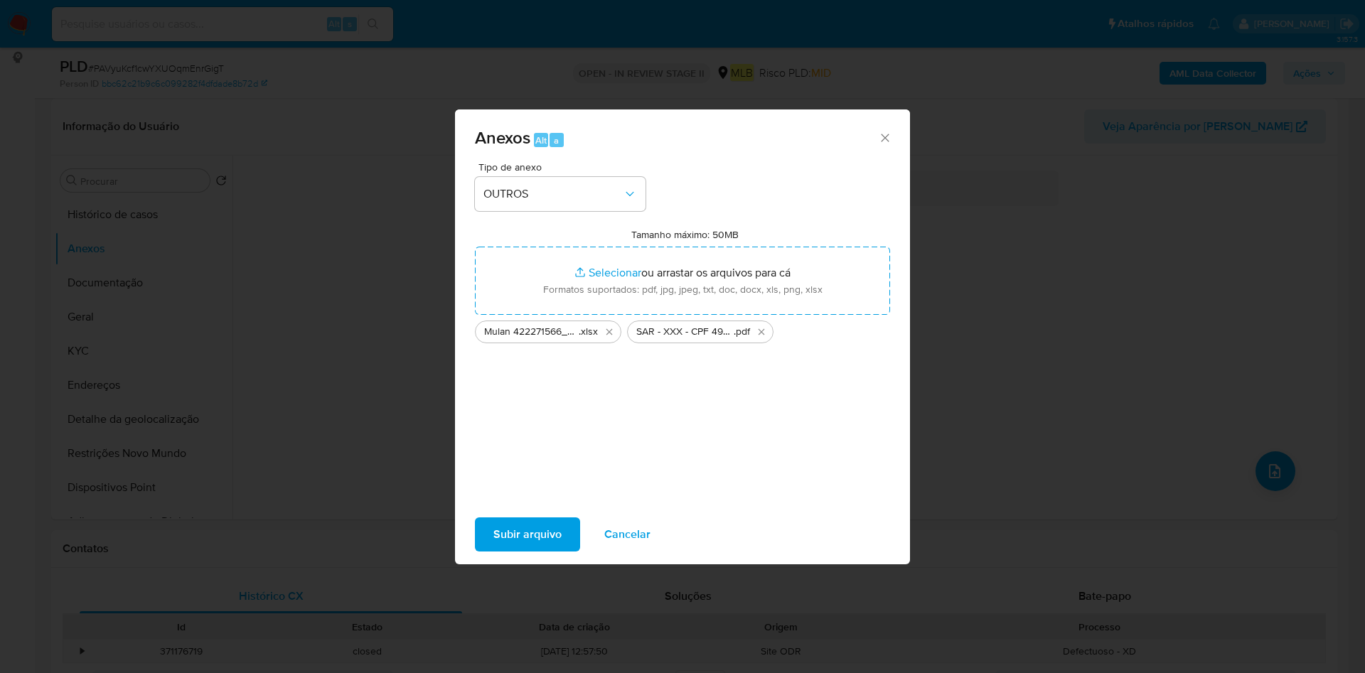
click at [544, 530] on span "Subir arquivo" at bounding box center [527, 534] width 68 height 31
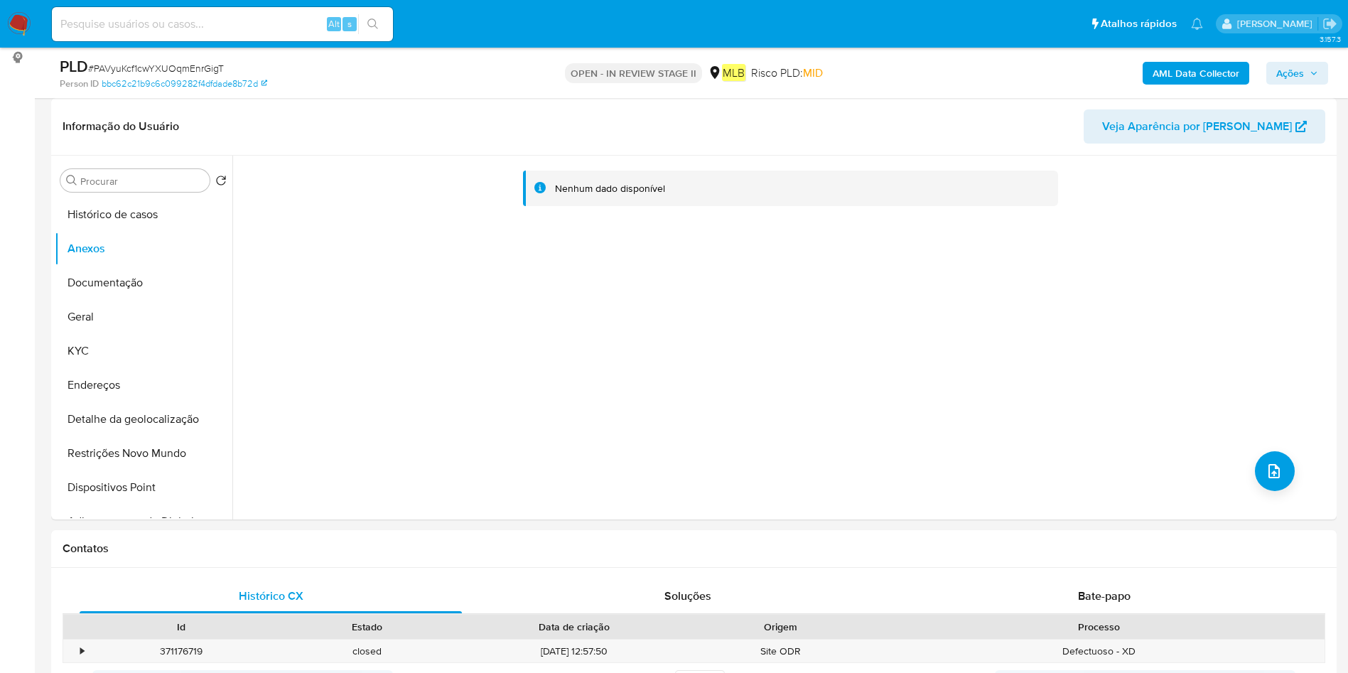
click at [1264, 90] on div "PLD # PAVyuKcf1cwYXUOqmEnrGigT Person ID bbc62c21b9c6c099282f4dfdade8b72d OPEN …" at bounding box center [694, 73] width 1286 height 50
drag, startPoint x: 1267, startPoint y: 89, endPoint x: 1291, endPoint y: 68, distance: 31.2
click at [1268, 87] on div "AML Data Collector Ações" at bounding box center [1118, 72] width 419 height 33
click at [1291, 68] on span "Ações" at bounding box center [1291, 73] width 28 height 23
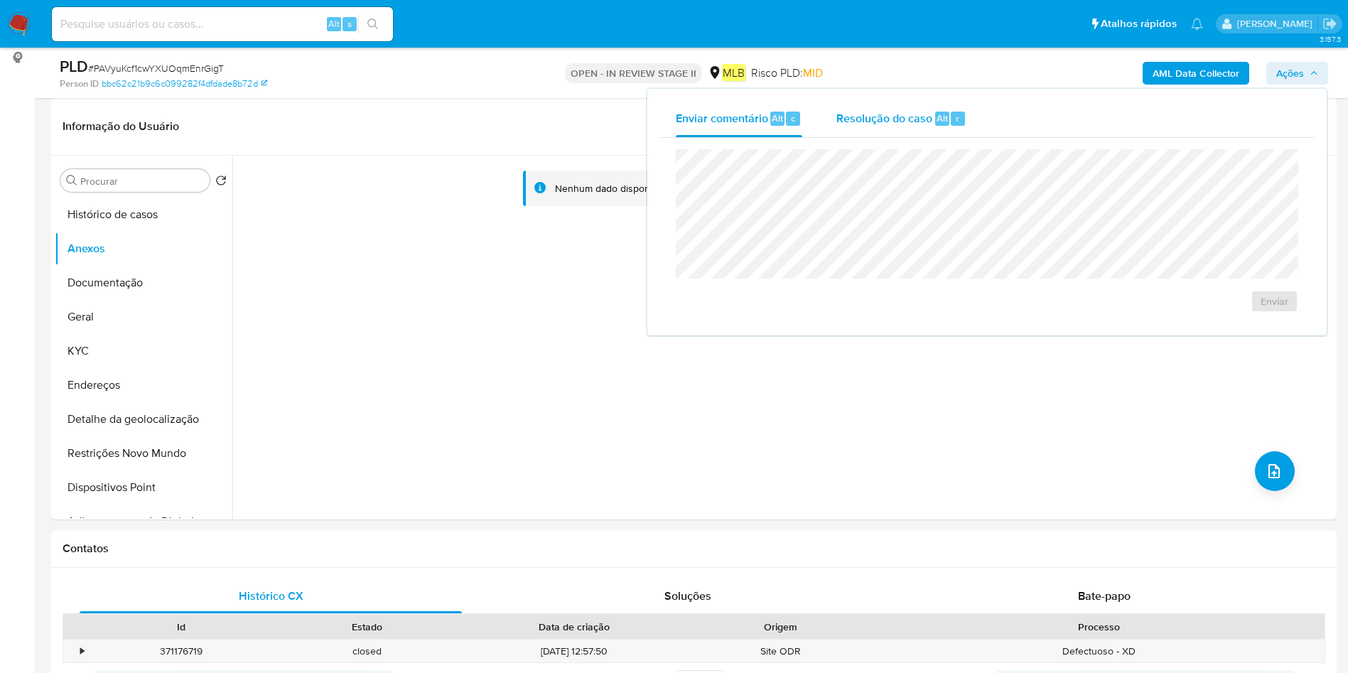
click at [896, 127] on div "Resolução do caso Alt r" at bounding box center [902, 118] width 130 height 37
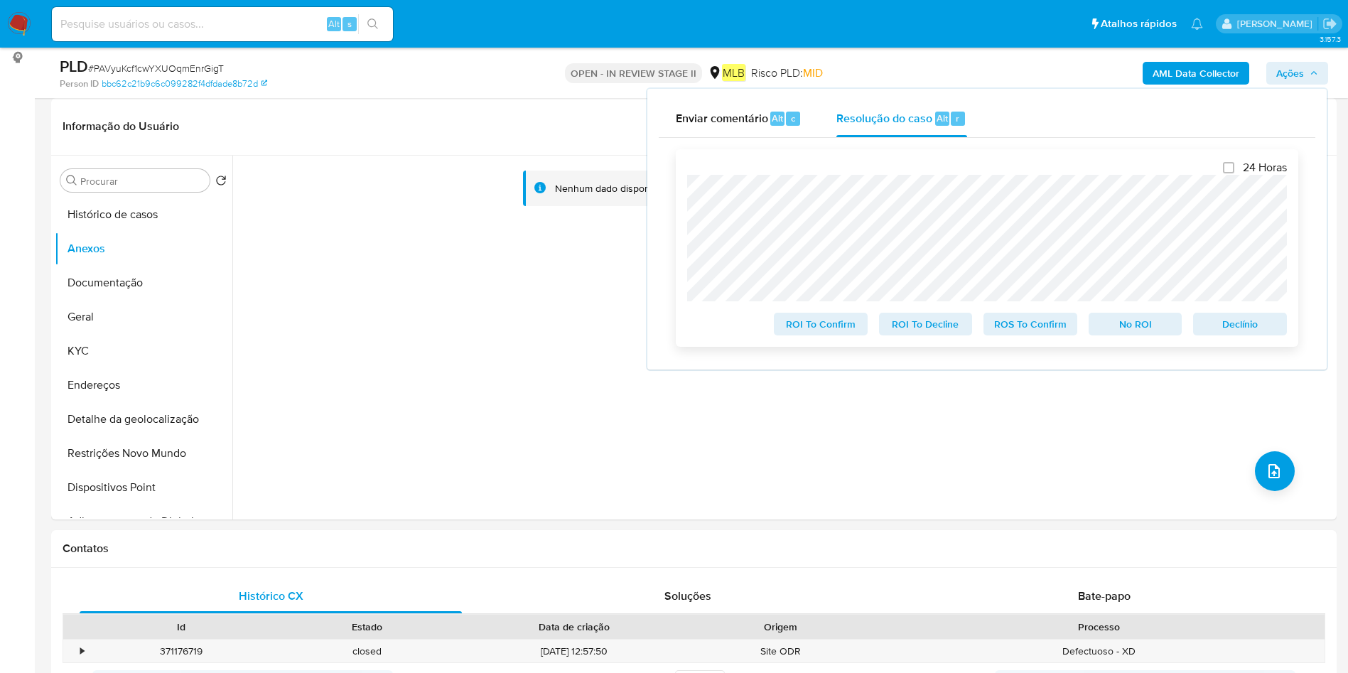
click at [1051, 323] on span "ROS To Confirm" at bounding box center [1031, 324] width 74 height 20
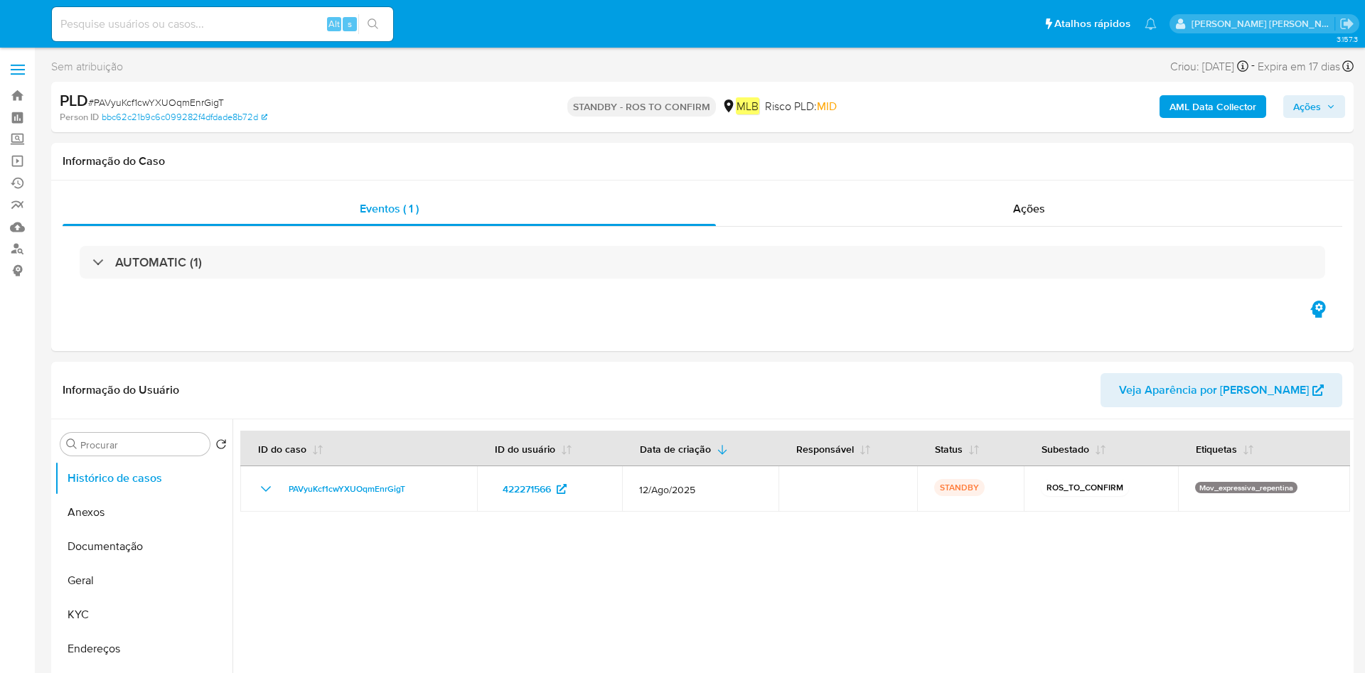
select select "10"
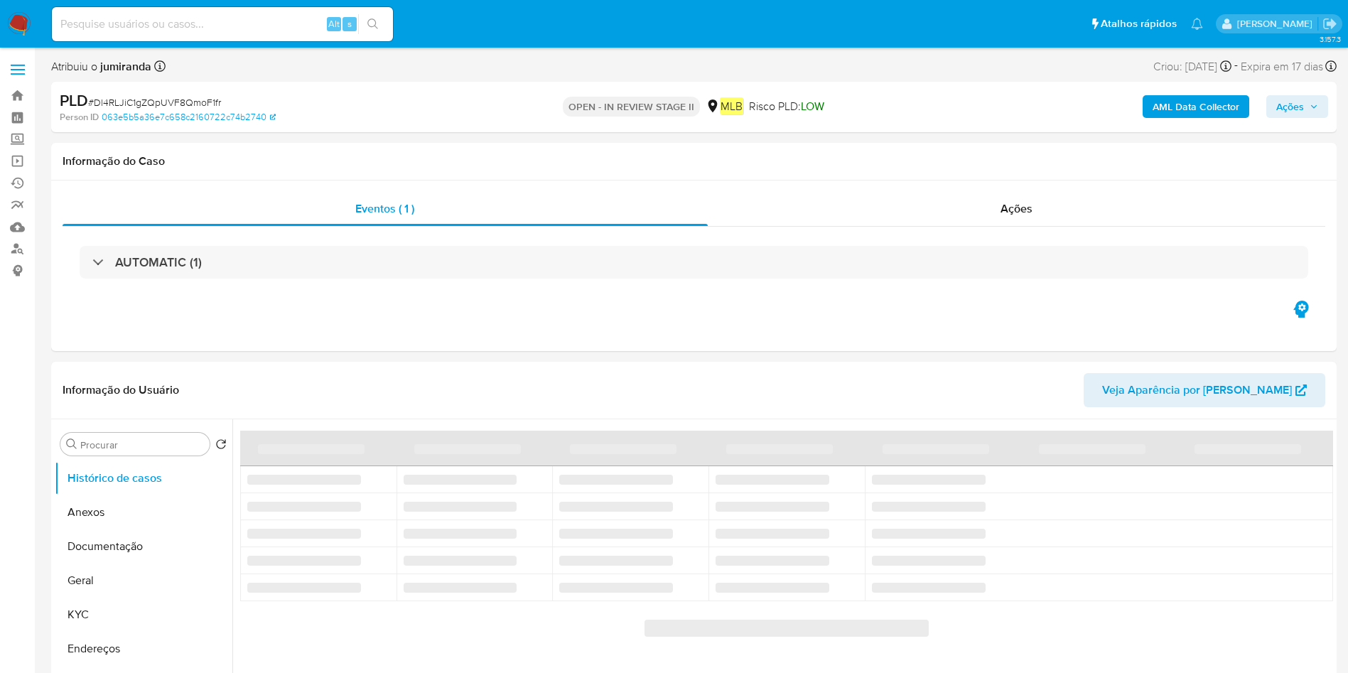
select select "10"
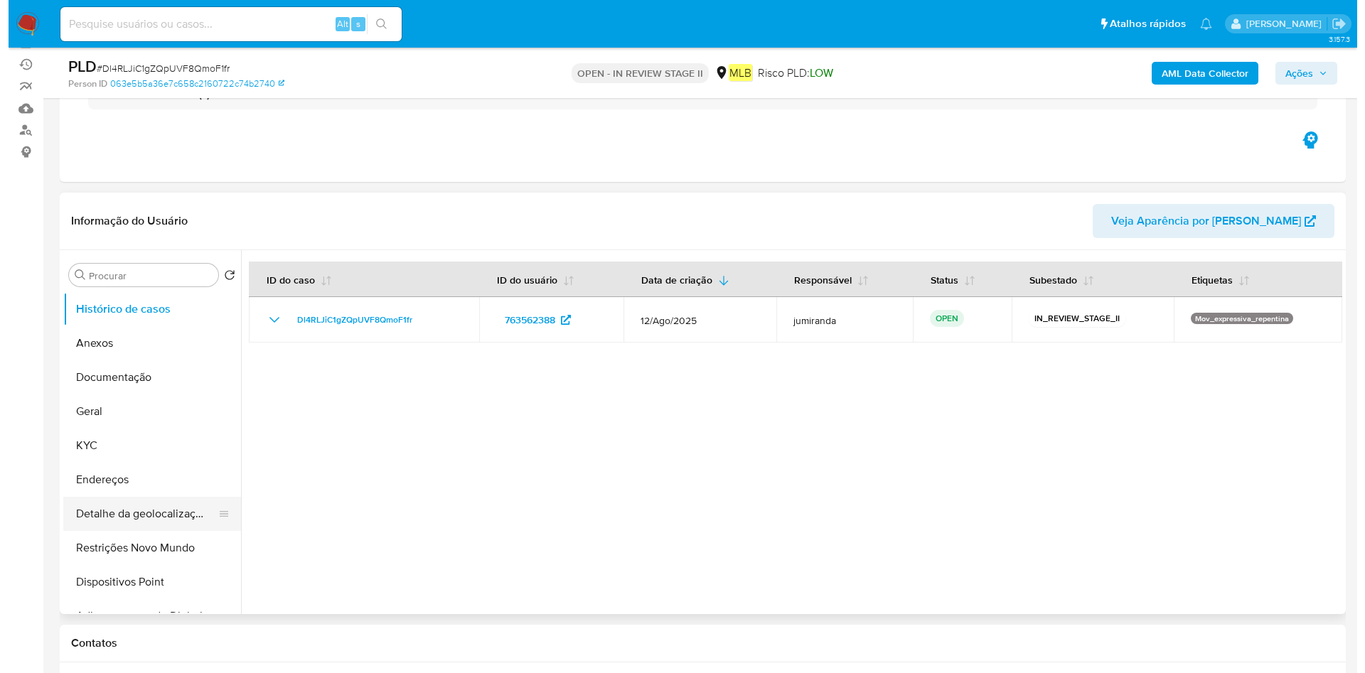
scroll to position [213, 0]
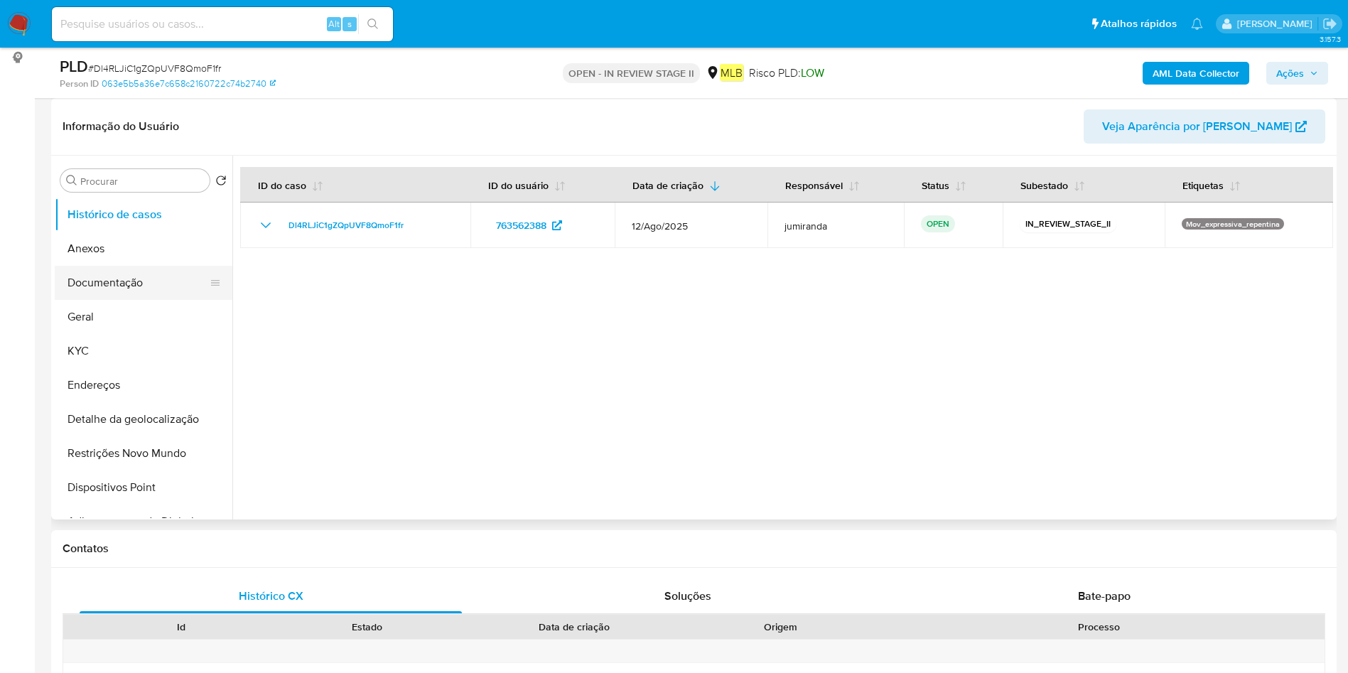
click at [157, 269] on button "Documentação" at bounding box center [138, 283] width 166 height 34
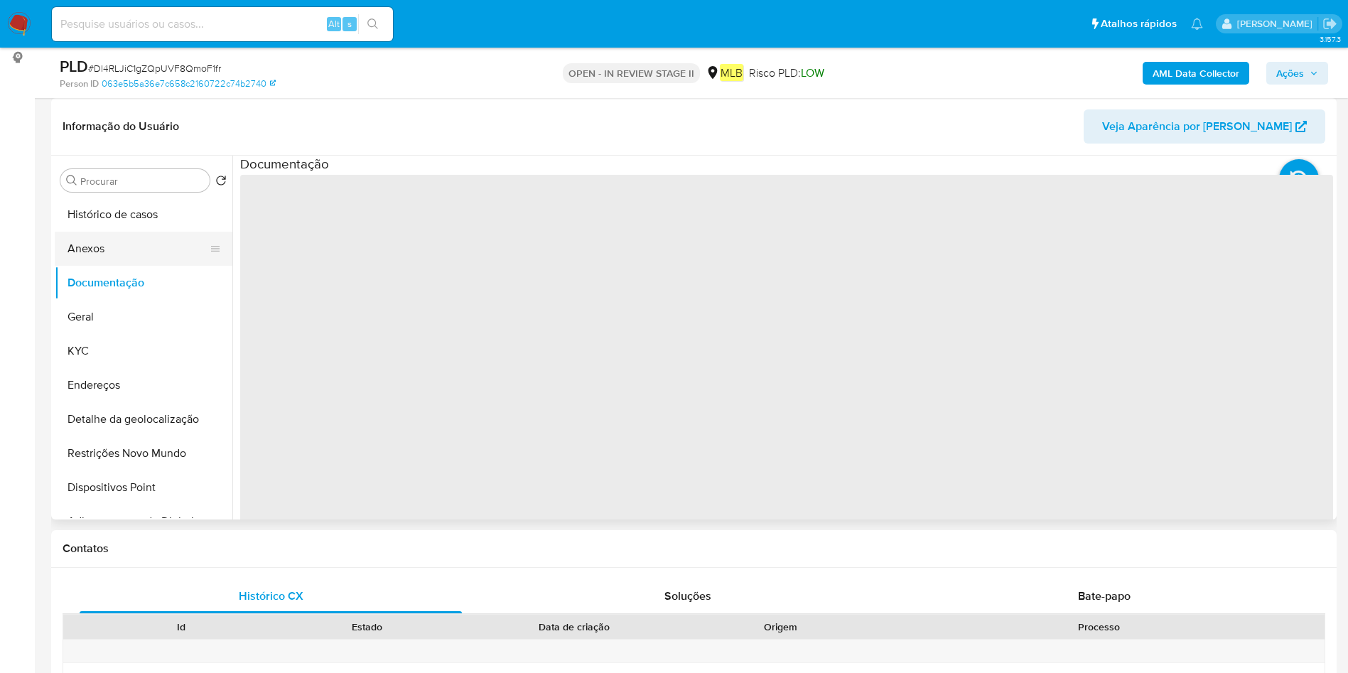
click at [149, 257] on button "Anexos" at bounding box center [138, 249] width 166 height 34
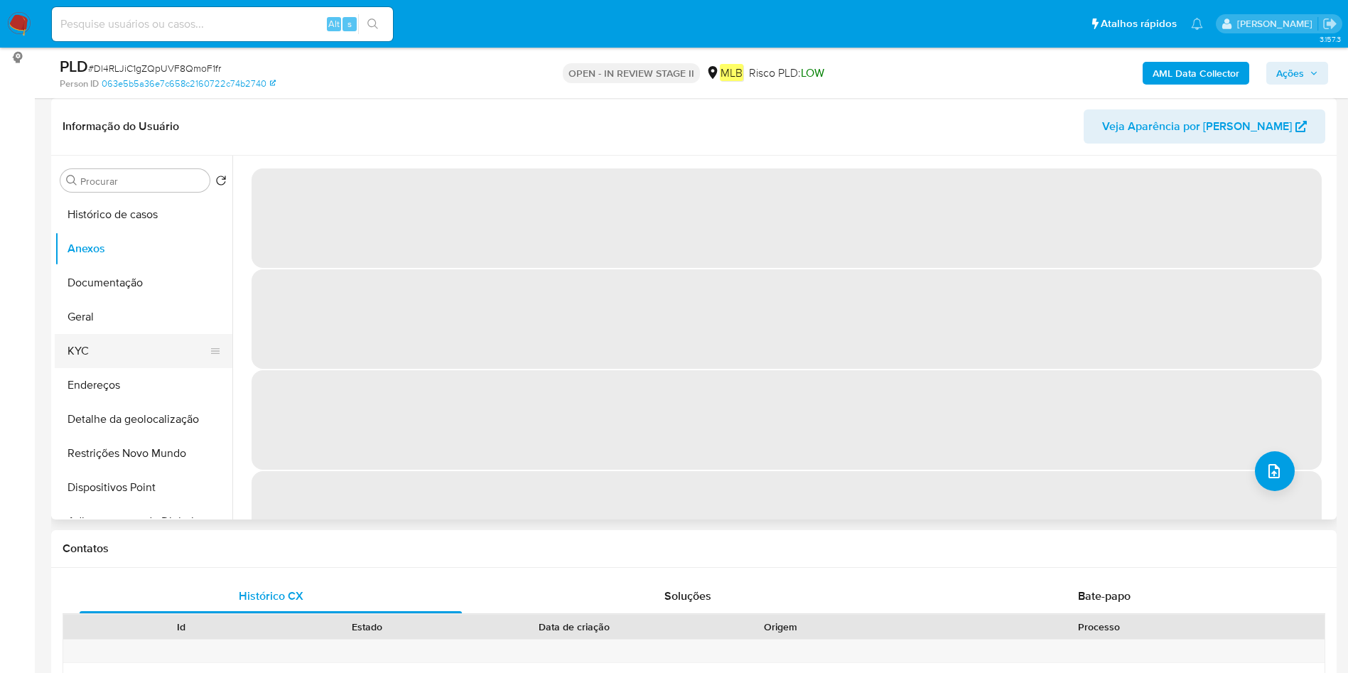
click at [115, 348] on button "KYC" at bounding box center [138, 351] width 166 height 34
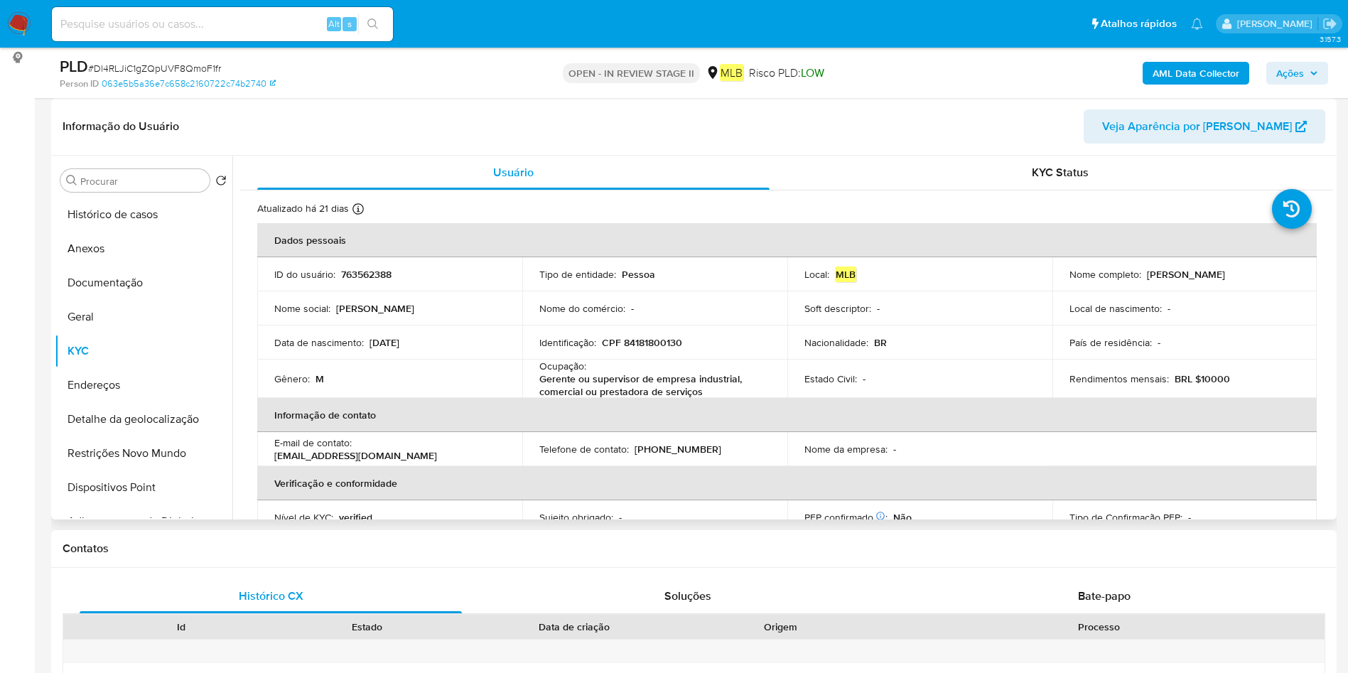
click at [609, 376] on p "Gerente ou supervisor de empresa industrial, comercial ou prestadora de serviços" at bounding box center [652, 385] width 225 height 26
copy div "Ocupação : Gerente ou supervisor de empresa industrial, comercial ou prestadora…"
click at [136, 319] on button "Geral" at bounding box center [138, 317] width 166 height 34
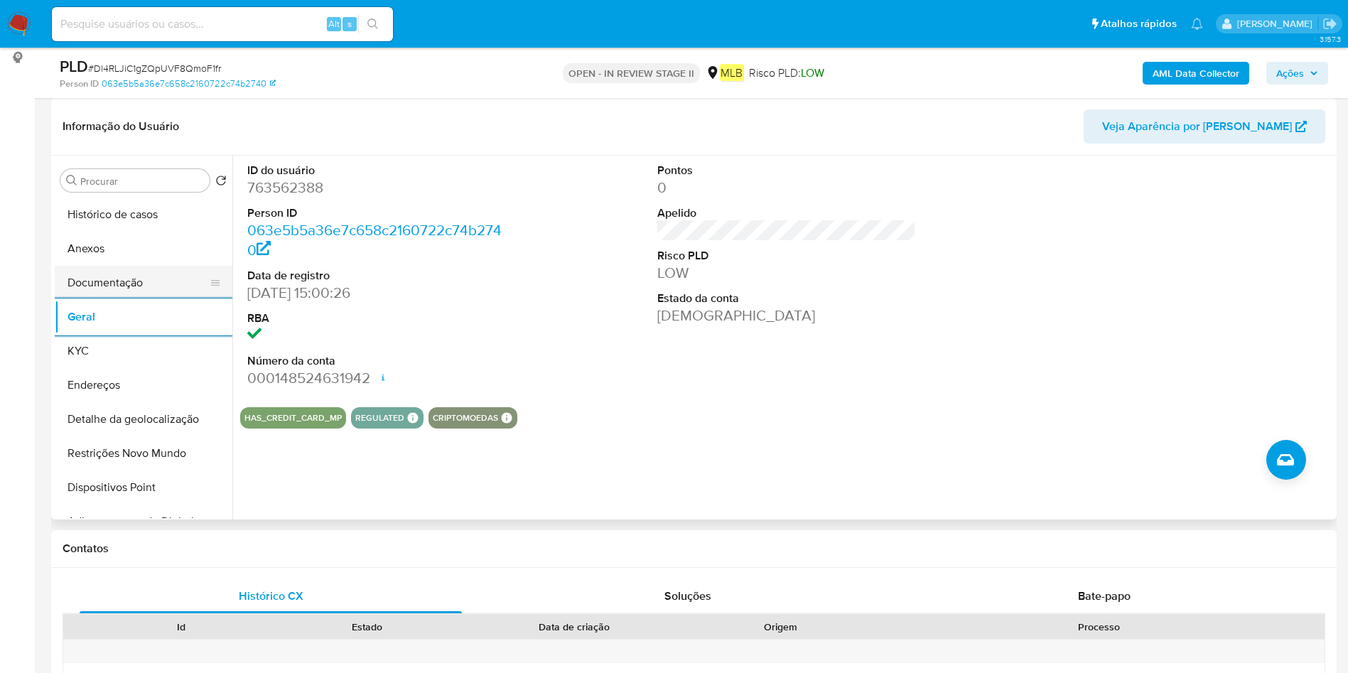
click at [163, 293] on button "Documentação" at bounding box center [138, 283] width 166 height 34
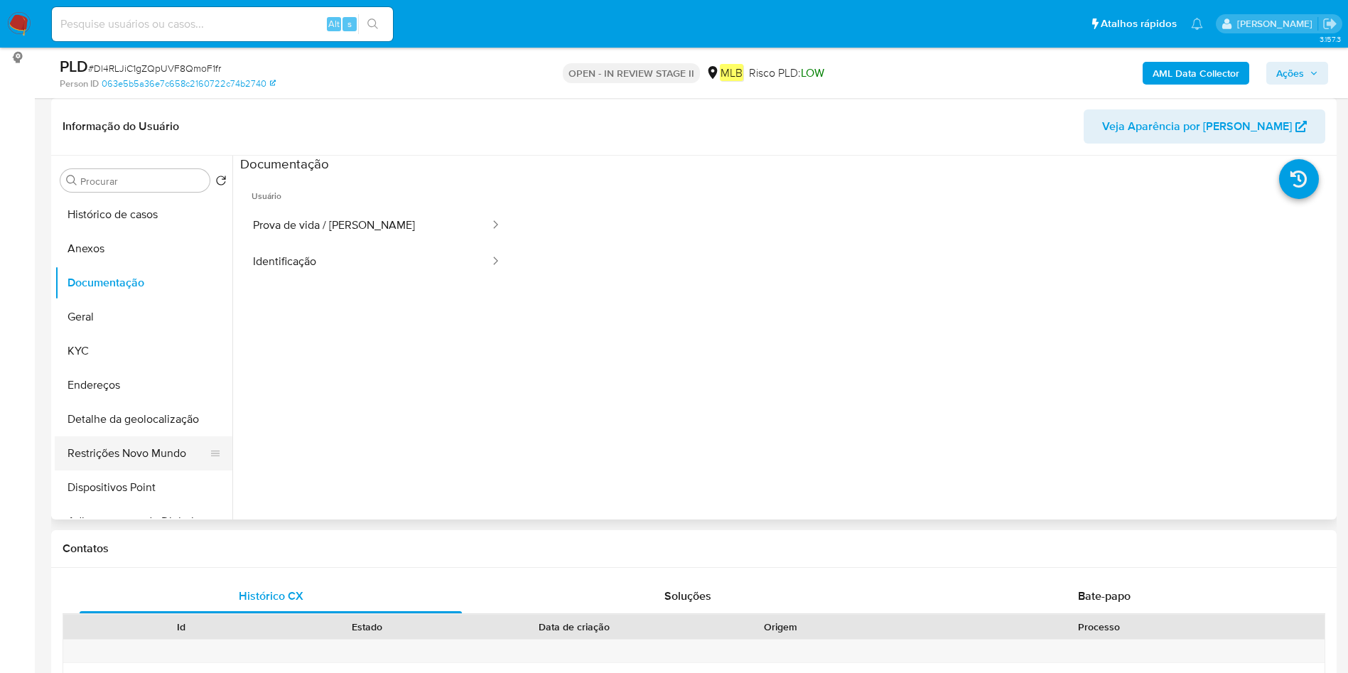
click at [141, 458] on button "Restrições Novo Mundo" at bounding box center [138, 453] width 166 height 34
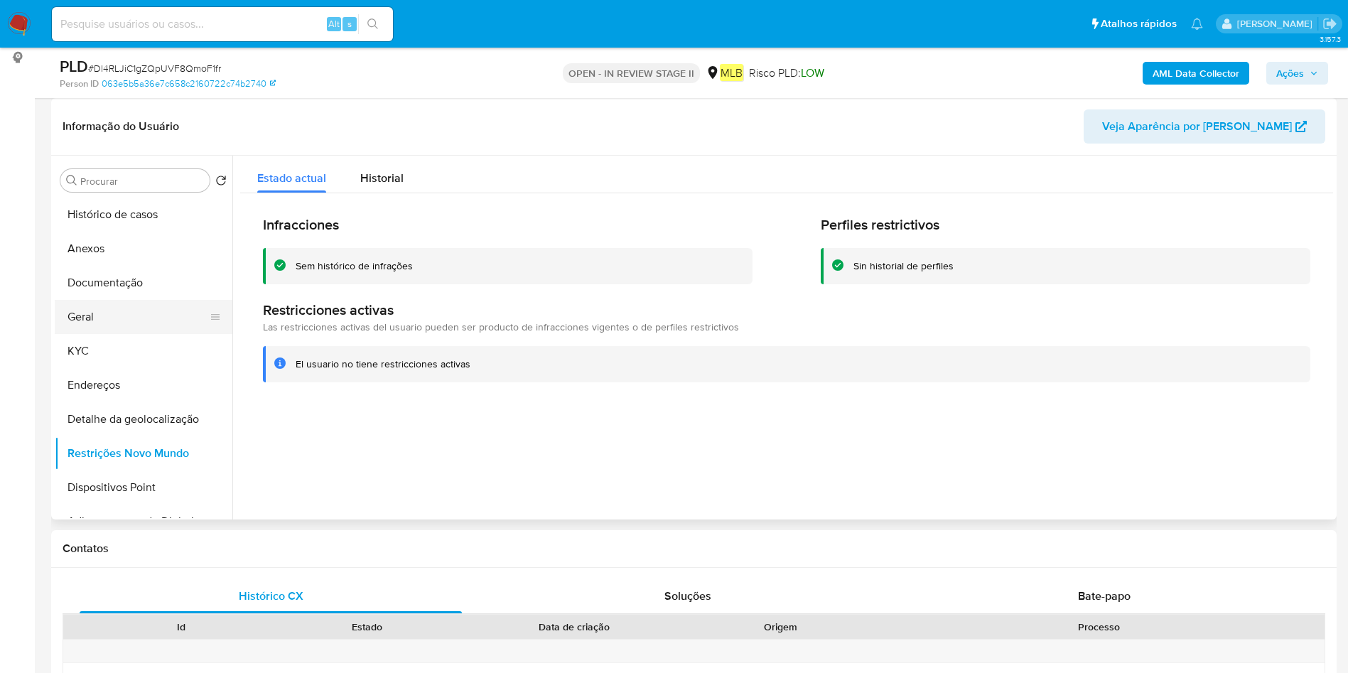
click at [132, 324] on button "Geral" at bounding box center [138, 317] width 166 height 34
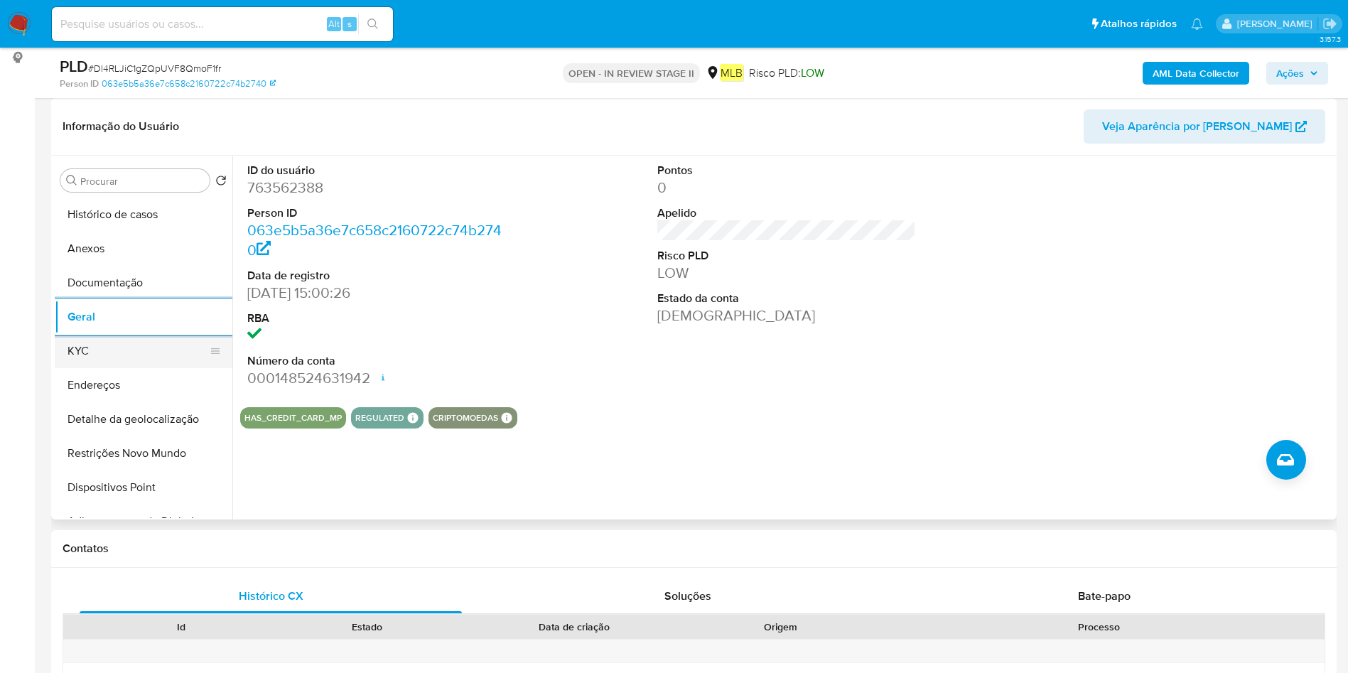
click at [159, 358] on button "KYC" at bounding box center [138, 351] width 166 height 34
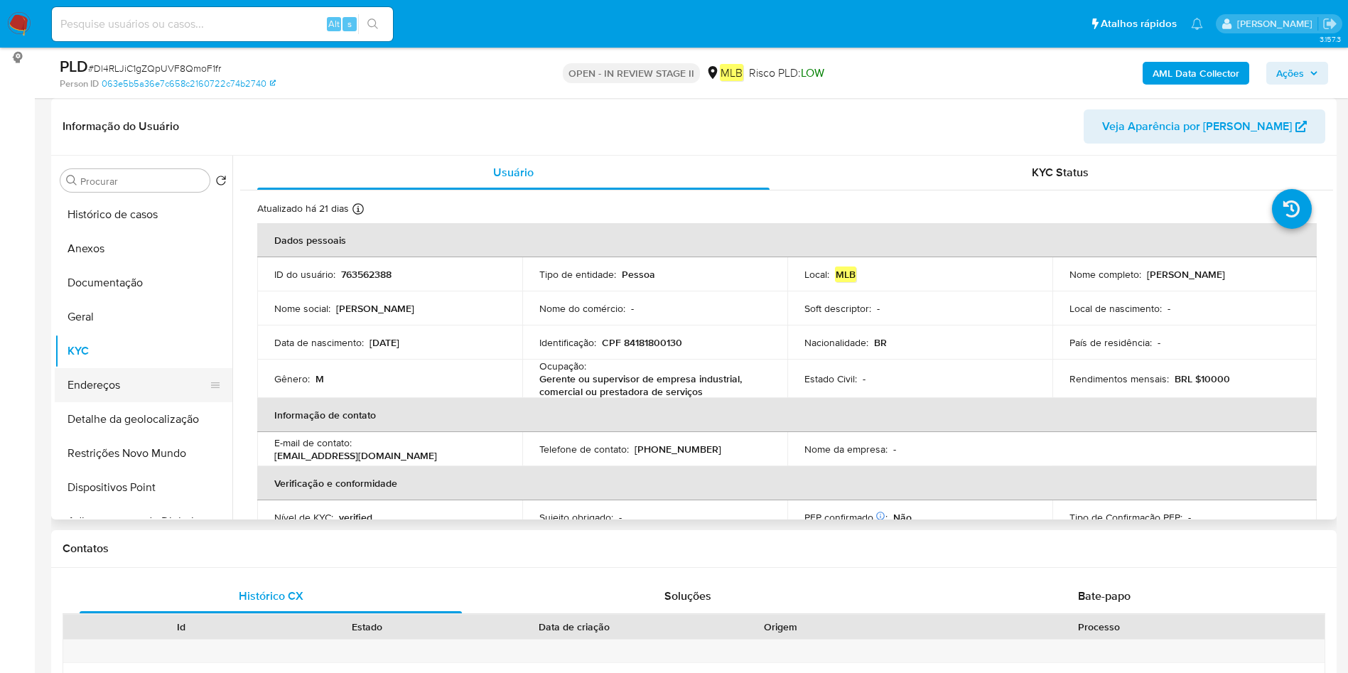
click at [182, 380] on button "Endereços" at bounding box center [138, 385] width 166 height 34
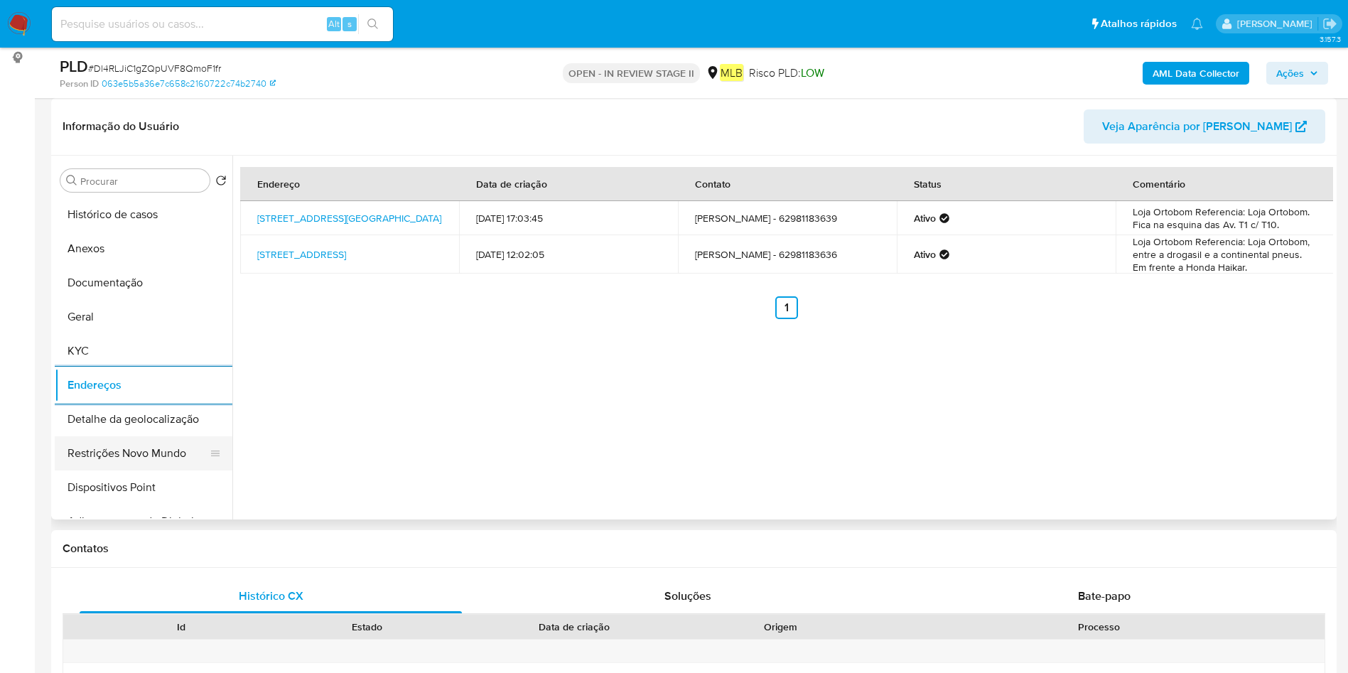
drag, startPoint x: 146, startPoint y: 427, endPoint x: 216, endPoint y: 439, distance: 71.4
click at [146, 427] on button "Detalhe da geolocalização" at bounding box center [144, 419] width 178 height 34
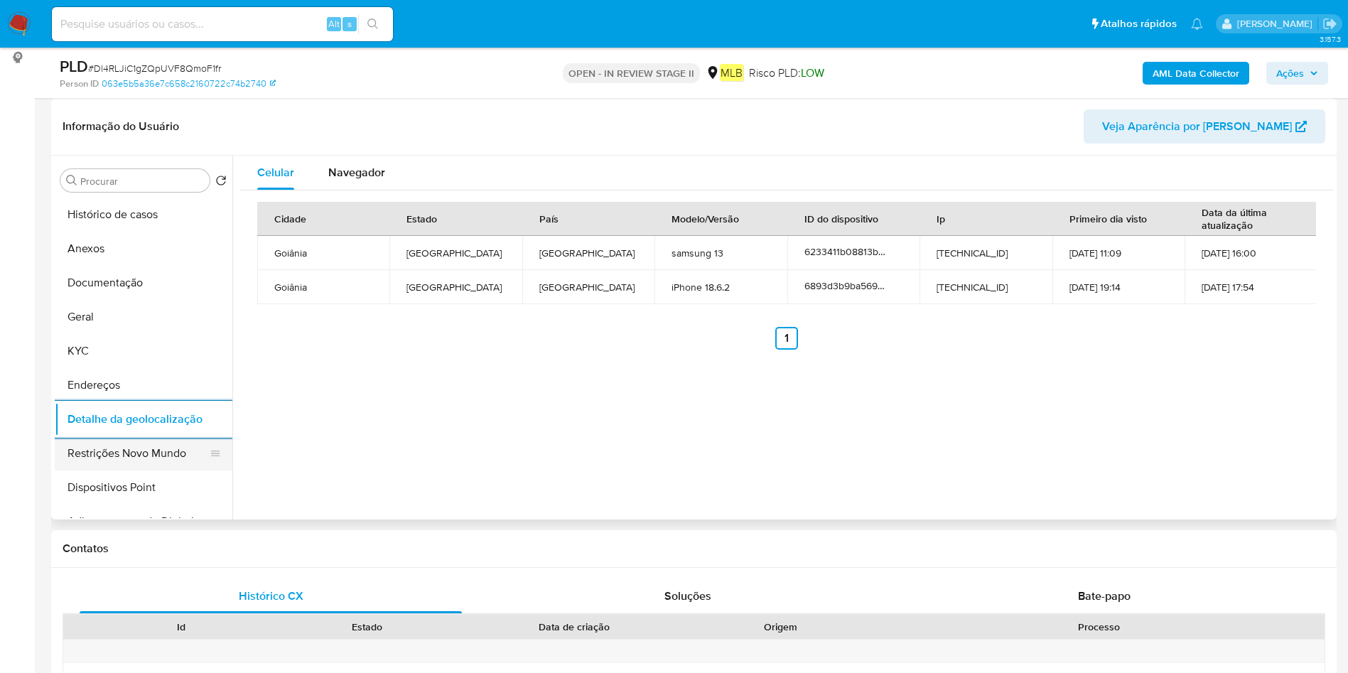
click at [145, 456] on button "Restrições Novo Mundo" at bounding box center [138, 453] width 166 height 34
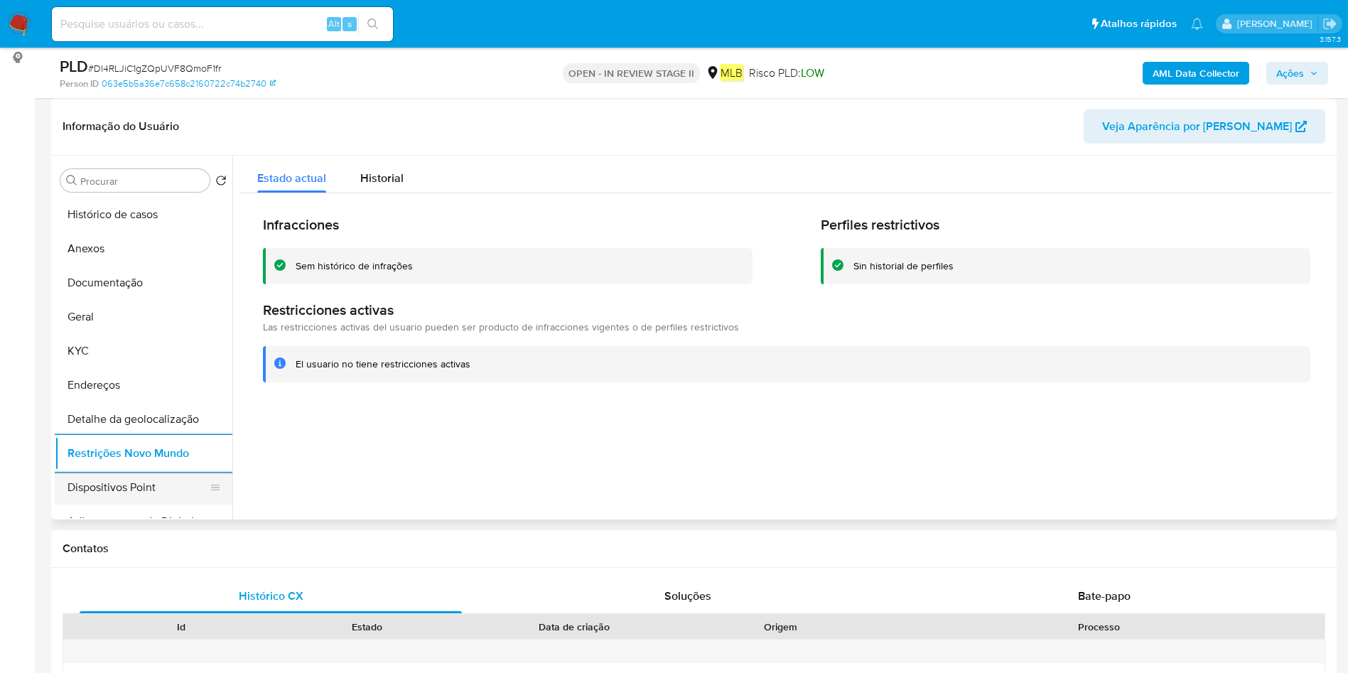
click at [166, 480] on button "Dispositivos Point" at bounding box center [138, 488] width 166 height 34
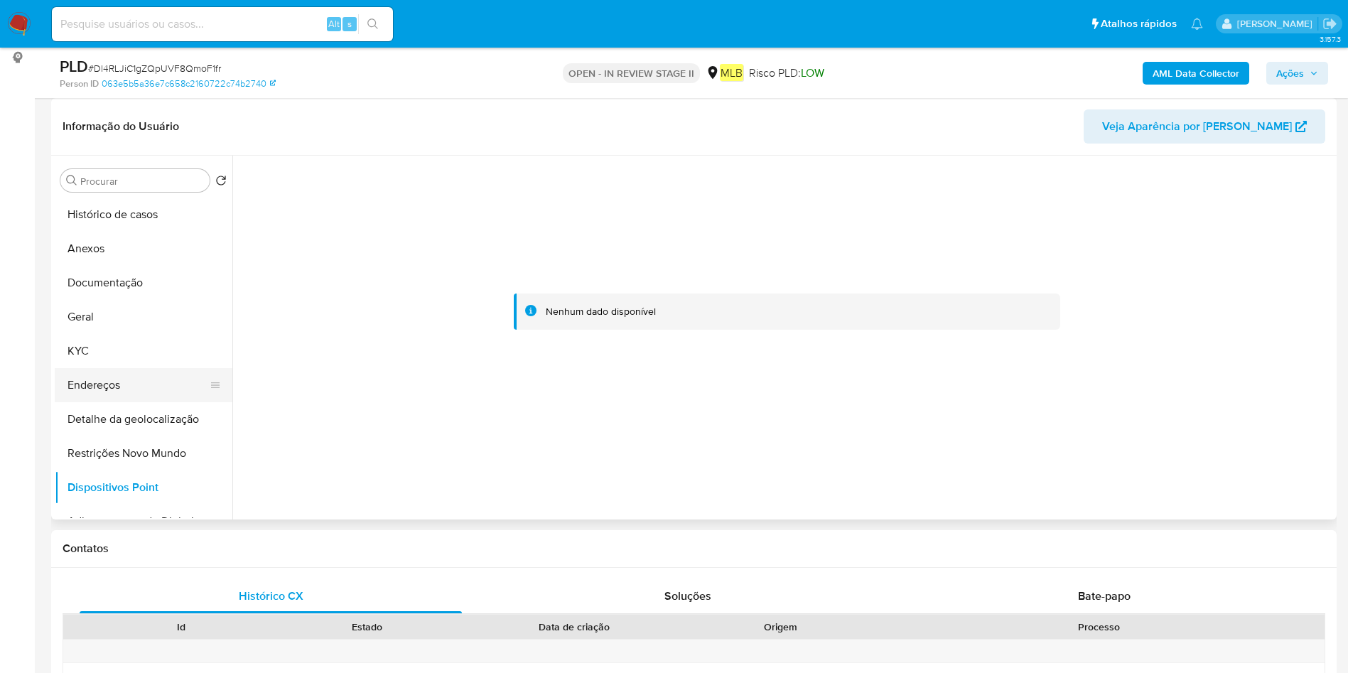
click at [140, 394] on button "Endereços" at bounding box center [138, 385] width 166 height 34
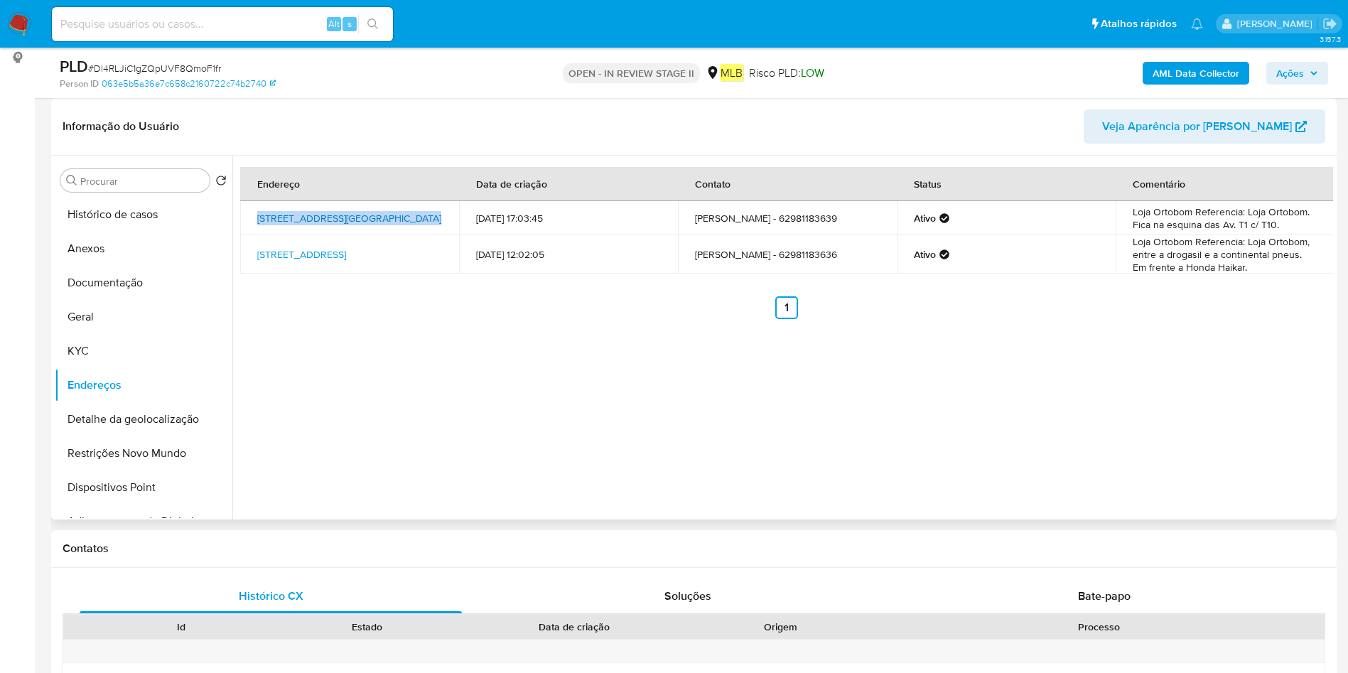
drag, startPoint x: 254, startPoint y: 208, endPoint x: 407, endPoint y: 210, distance: 152.8
click at [407, 210] on td "Avenida T 10 2506, Goiânia, Goiás, 74223060, Brasil 2506" at bounding box center [349, 218] width 219 height 34
copy link "Avenida T 10 2506, Goiânia, Goiás"
click at [139, 215] on button "Histórico de casos" at bounding box center [138, 215] width 166 height 34
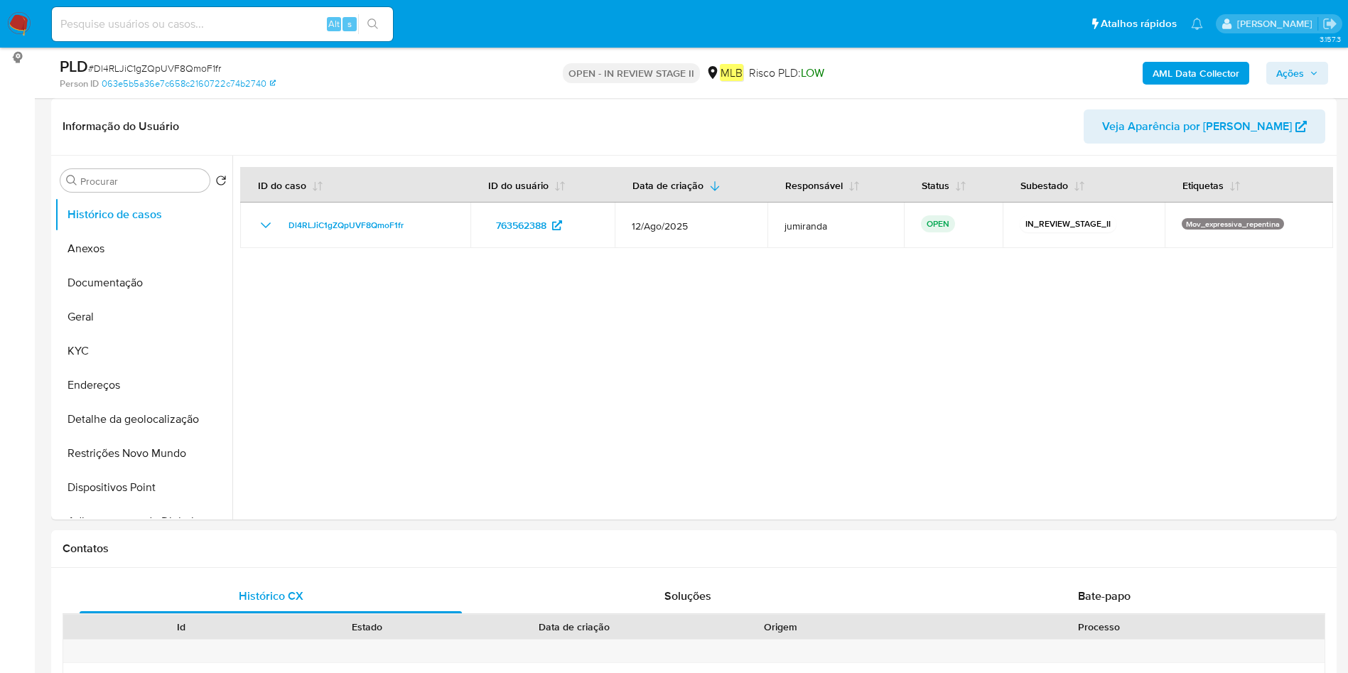
click at [1161, 64] on b "AML Data Collector" at bounding box center [1196, 73] width 87 height 23
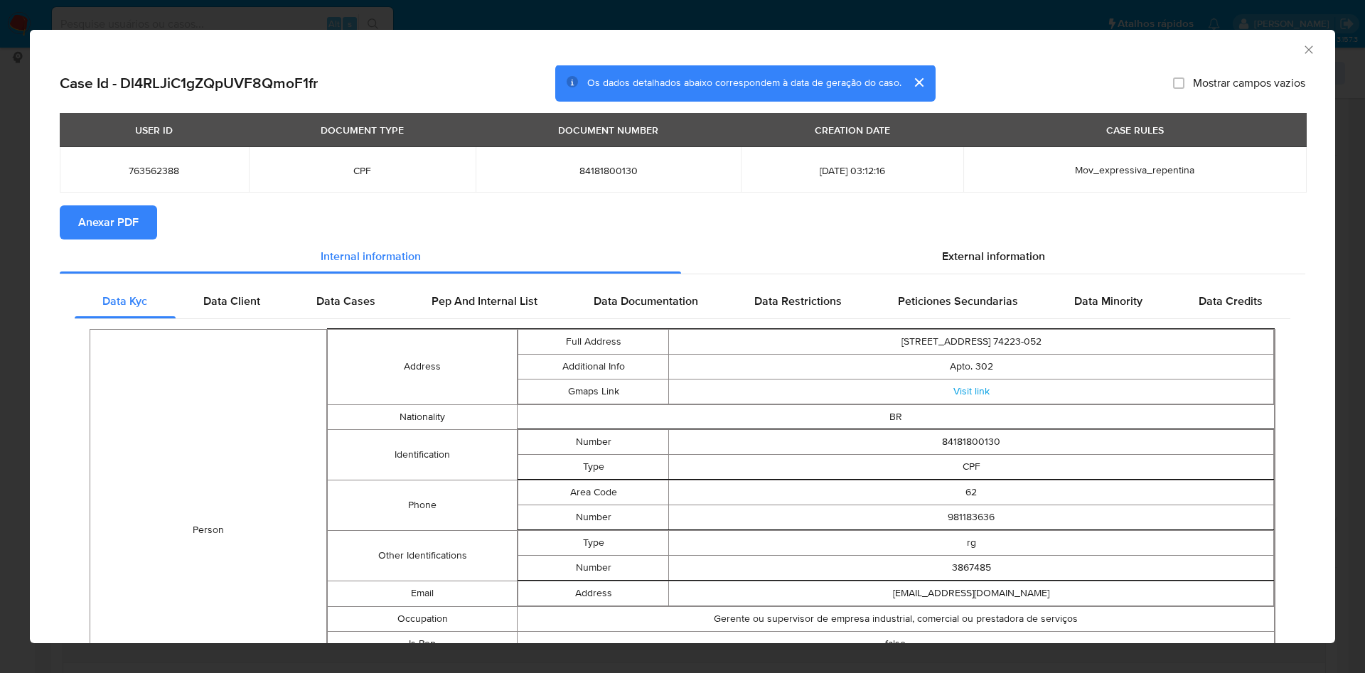
click at [153, 235] on button "Anexar PDF" at bounding box center [108, 222] width 97 height 34
click at [1299, 46] on div "AML Data Collector" at bounding box center [682, 48] width 1305 height 36
click at [1302, 50] on icon "Fechar a janela" at bounding box center [1309, 50] width 14 height 14
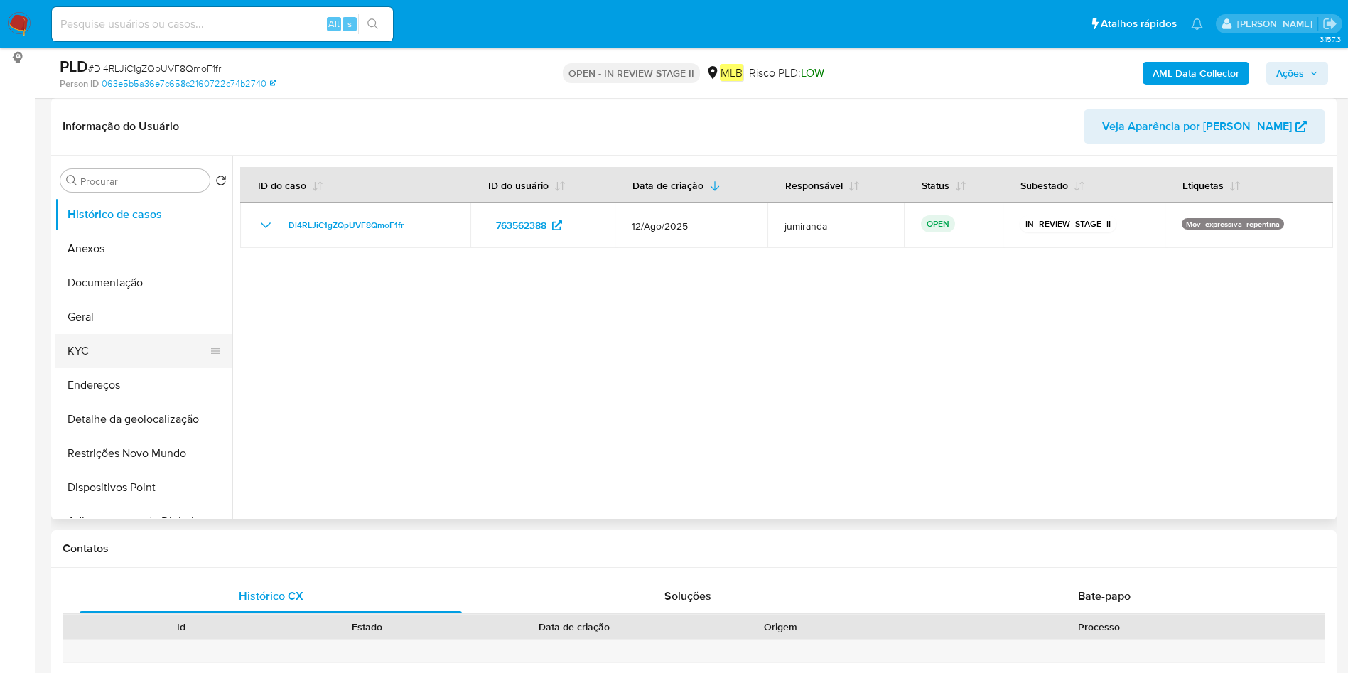
click at [124, 346] on button "KYC" at bounding box center [138, 351] width 166 height 34
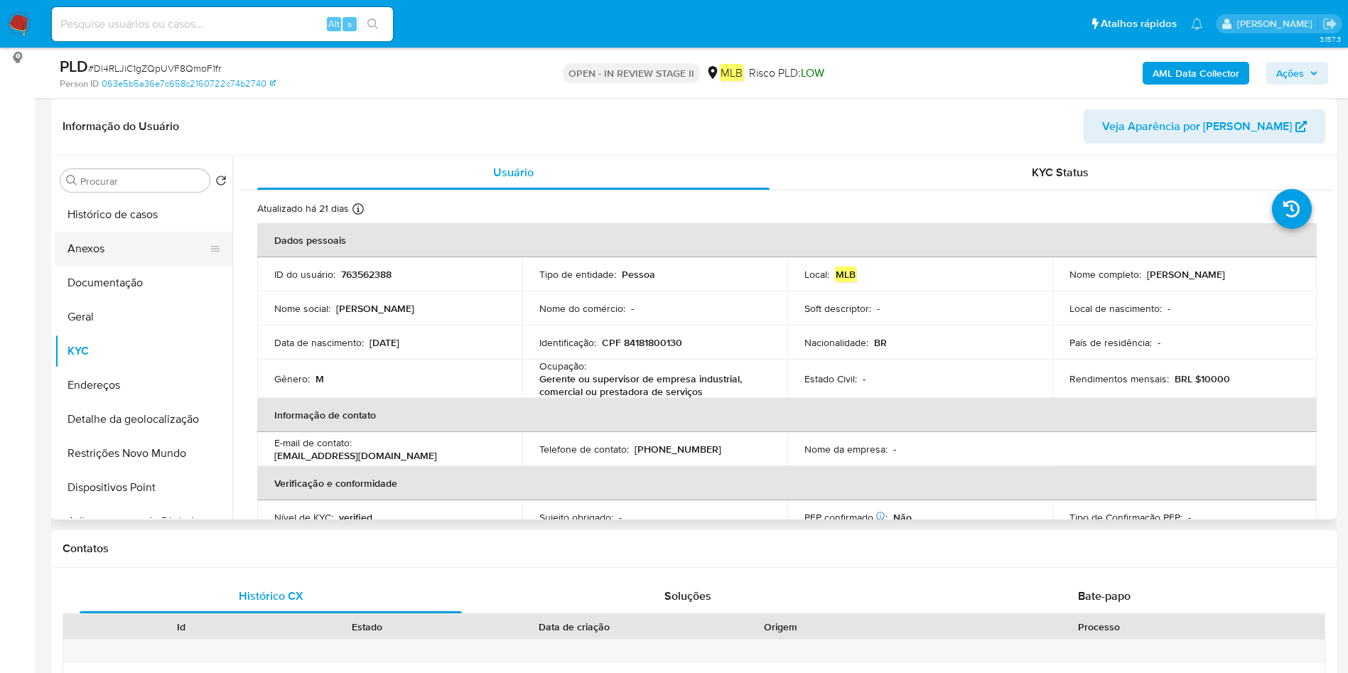
click at [143, 254] on button "Anexos" at bounding box center [138, 249] width 166 height 34
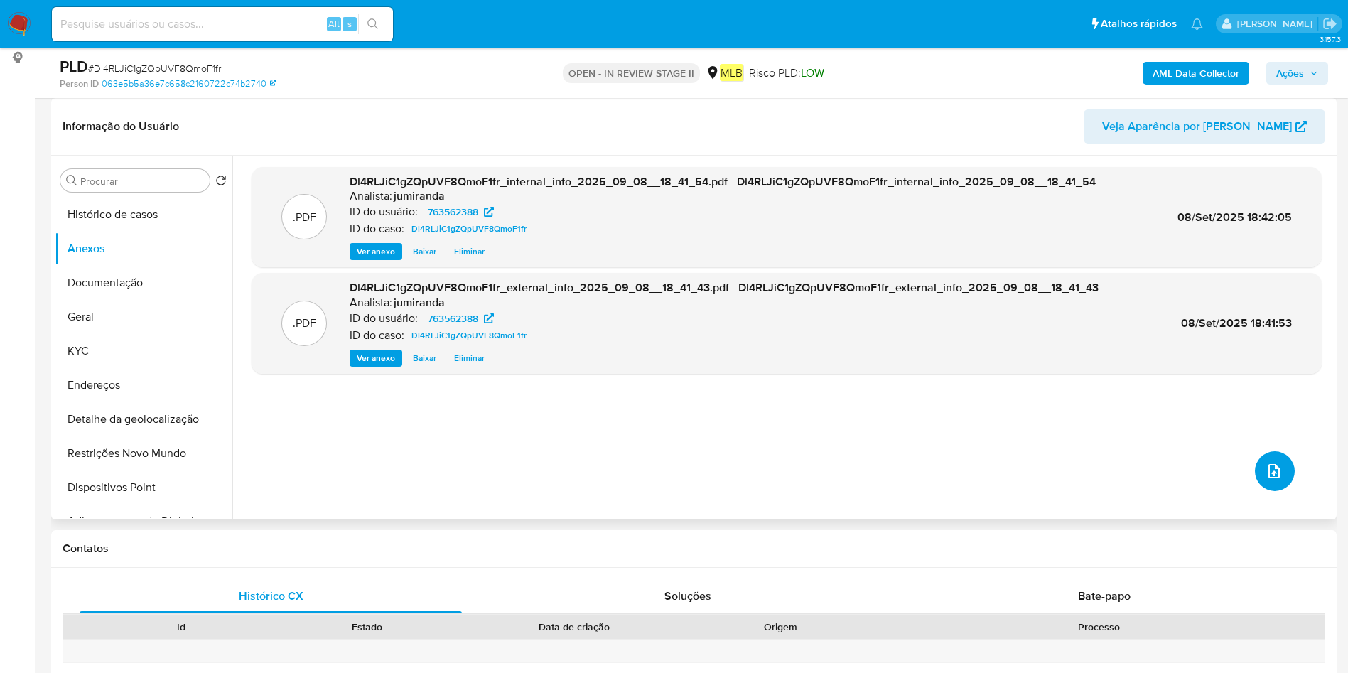
click at [1255, 465] on button "upload-file" at bounding box center [1275, 471] width 40 height 40
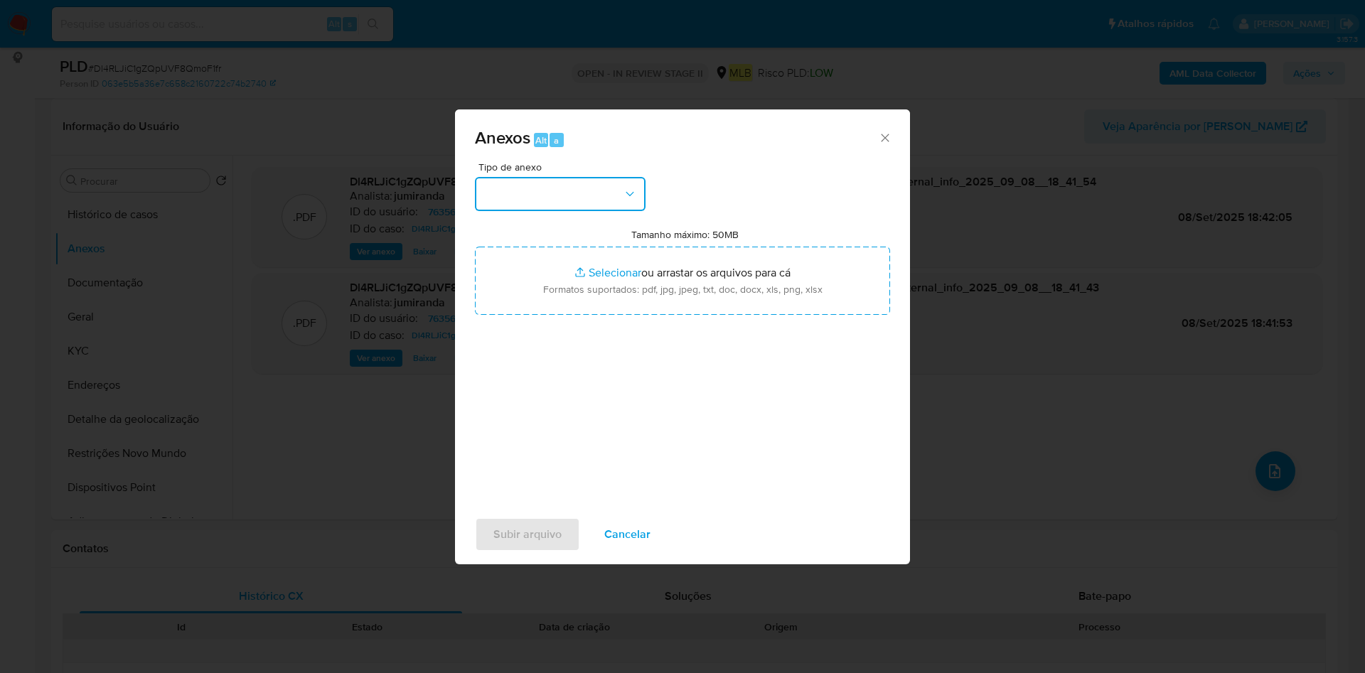
click at [573, 193] on button "button" at bounding box center [560, 194] width 171 height 34
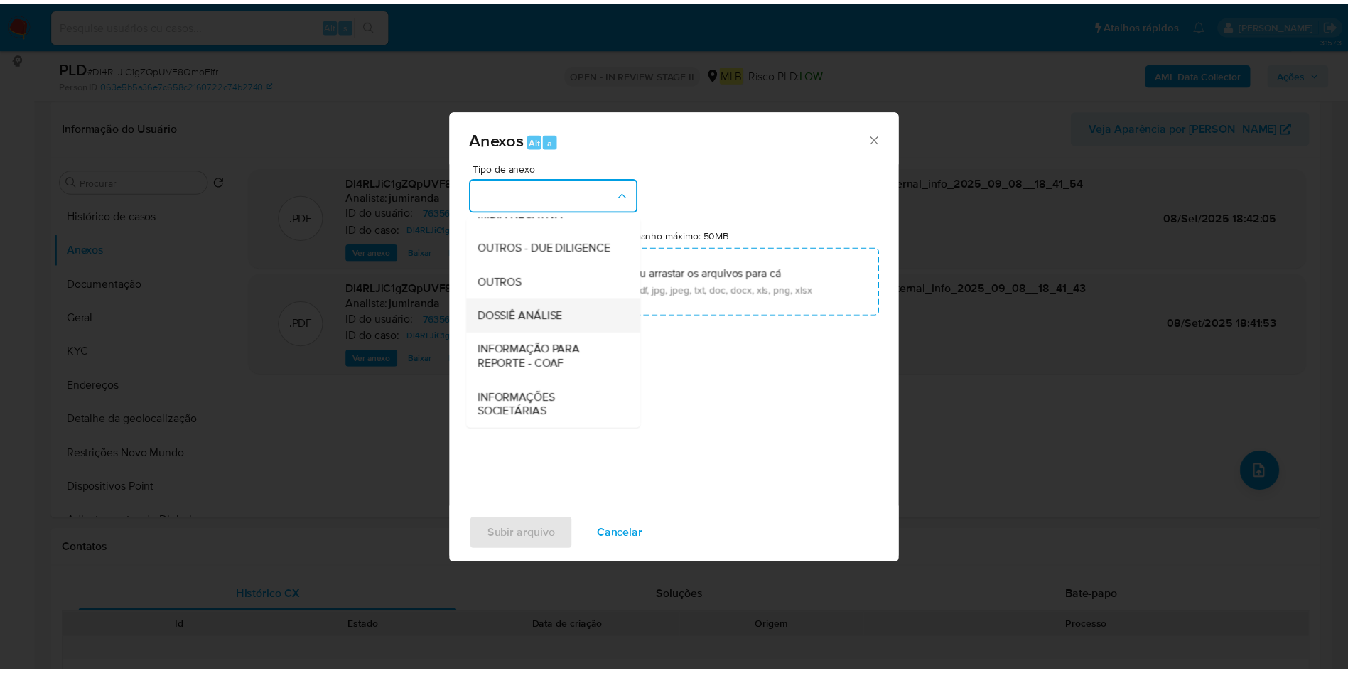
scroll to position [219, 0]
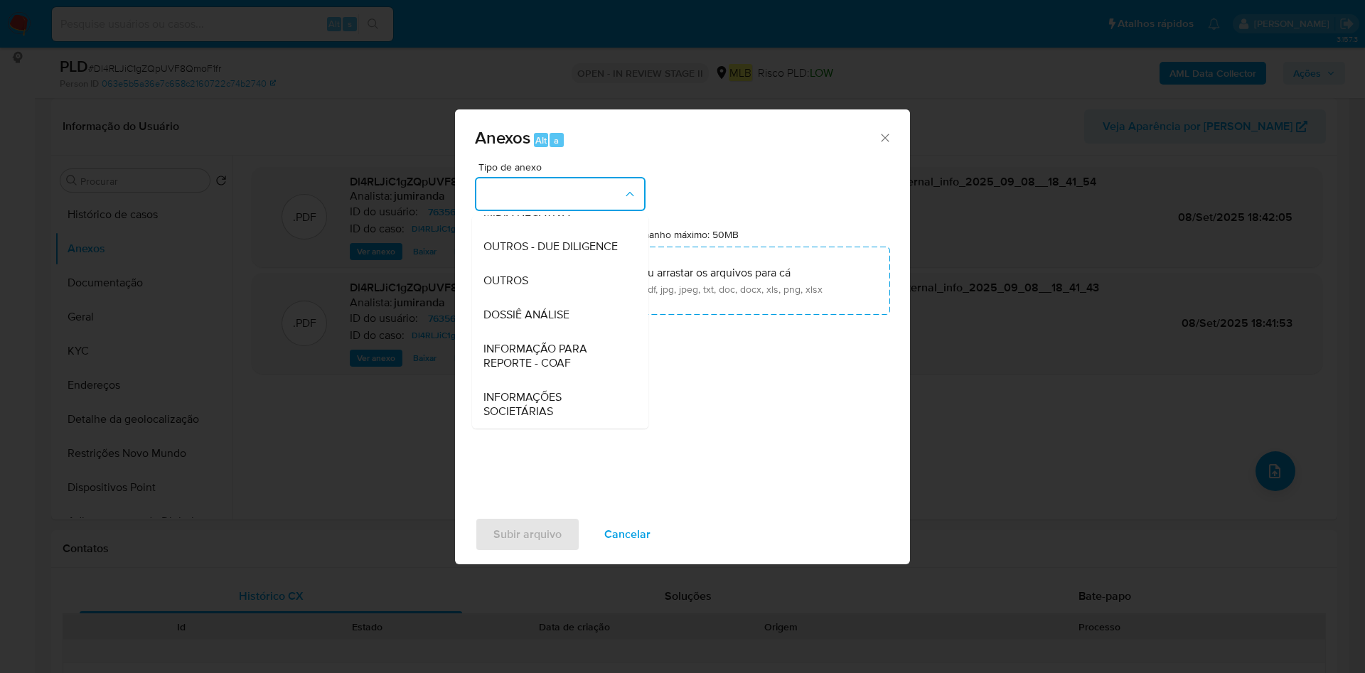
drag, startPoint x: 544, startPoint y: 270, endPoint x: 643, endPoint y: 215, distance: 113.0
click at [544, 270] on div "OUTROS" at bounding box center [555, 281] width 145 height 34
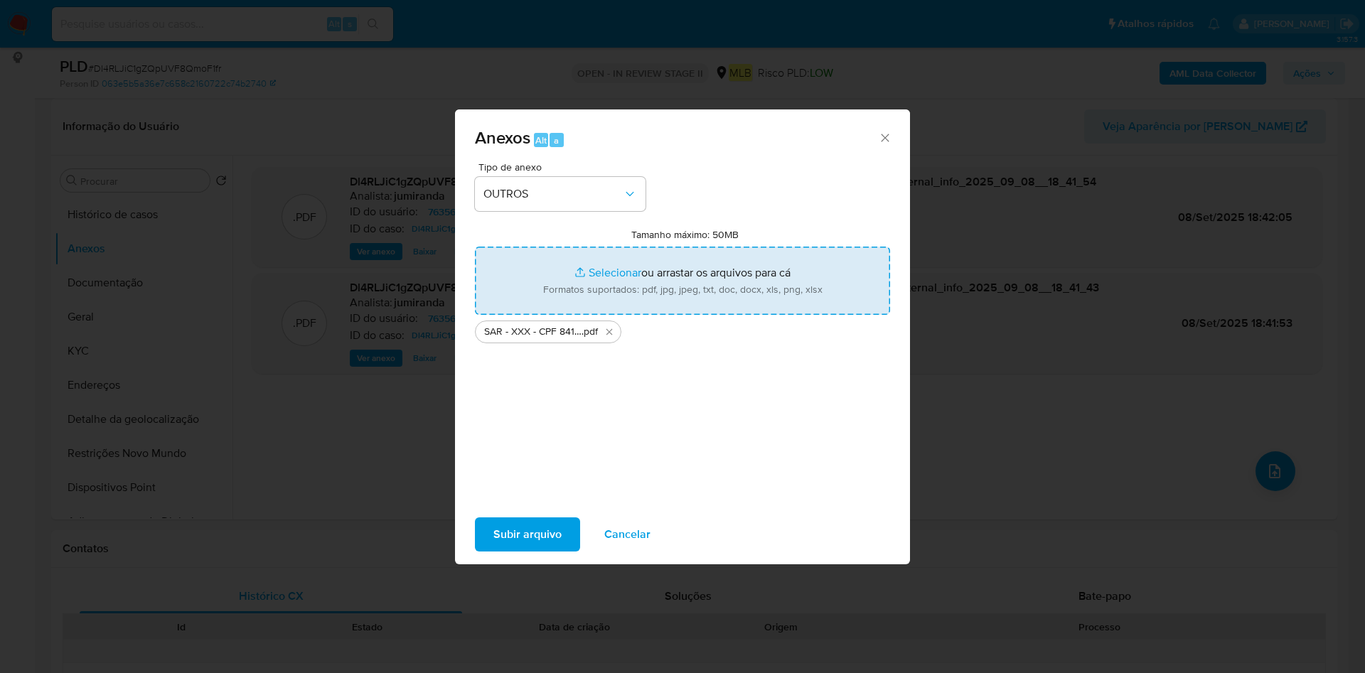
type input "C:\fakepath\Mulan 763562388_2025_09_08_11_42_45.xlsx"
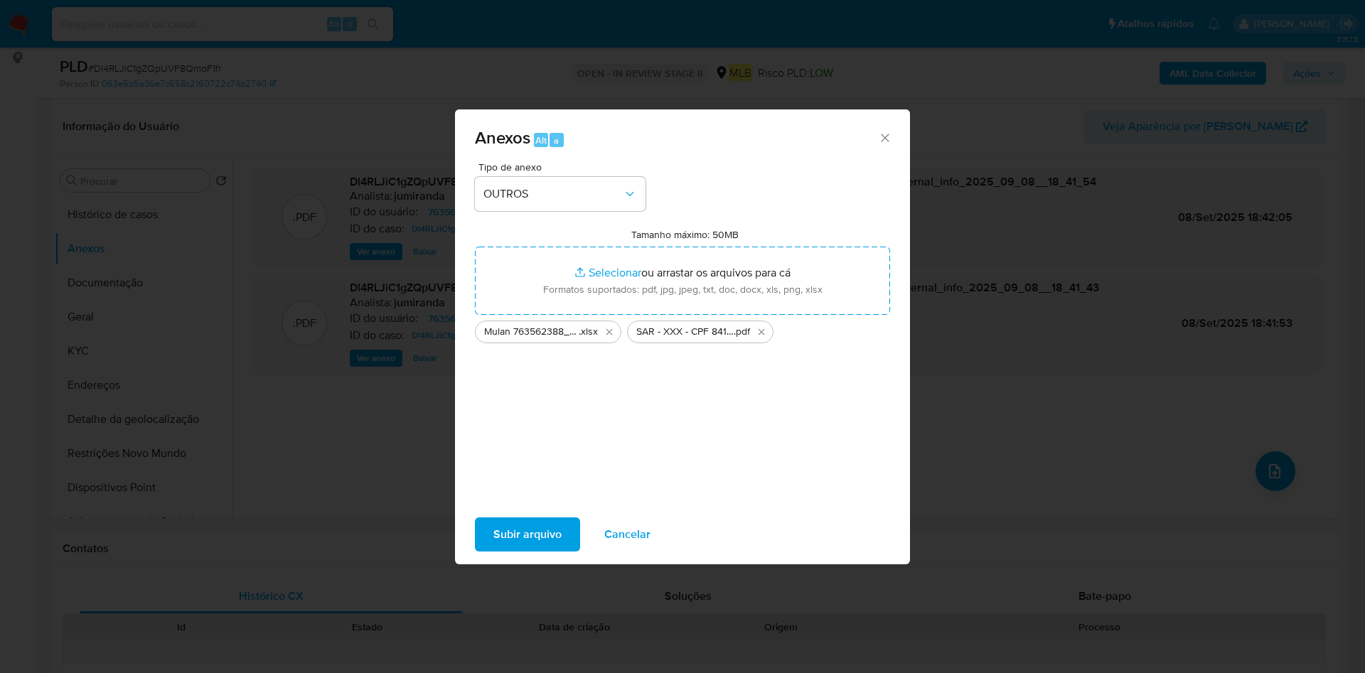
click at [493, 530] on span "Subir arquivo" at bounding box center [527, 534] width 68 height 31
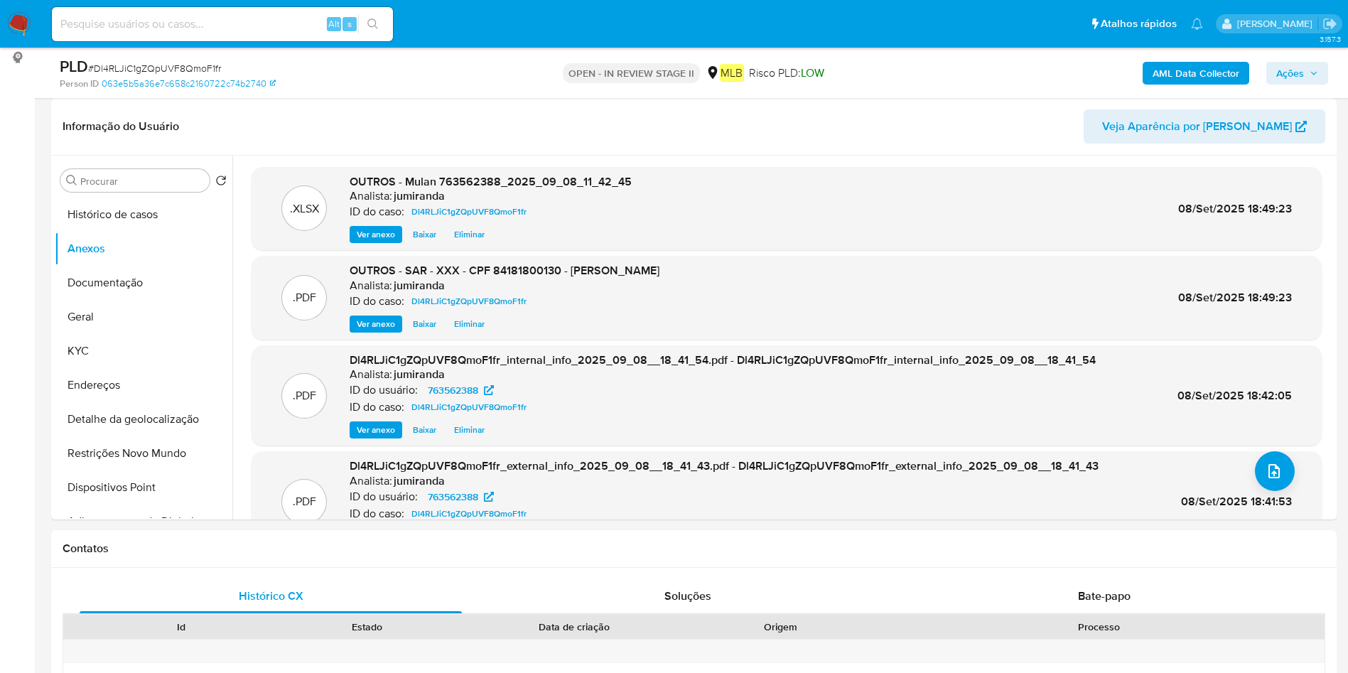
click at [1311, 69] on icon "button" at bounding box center [1314, 73] width 9 height 9
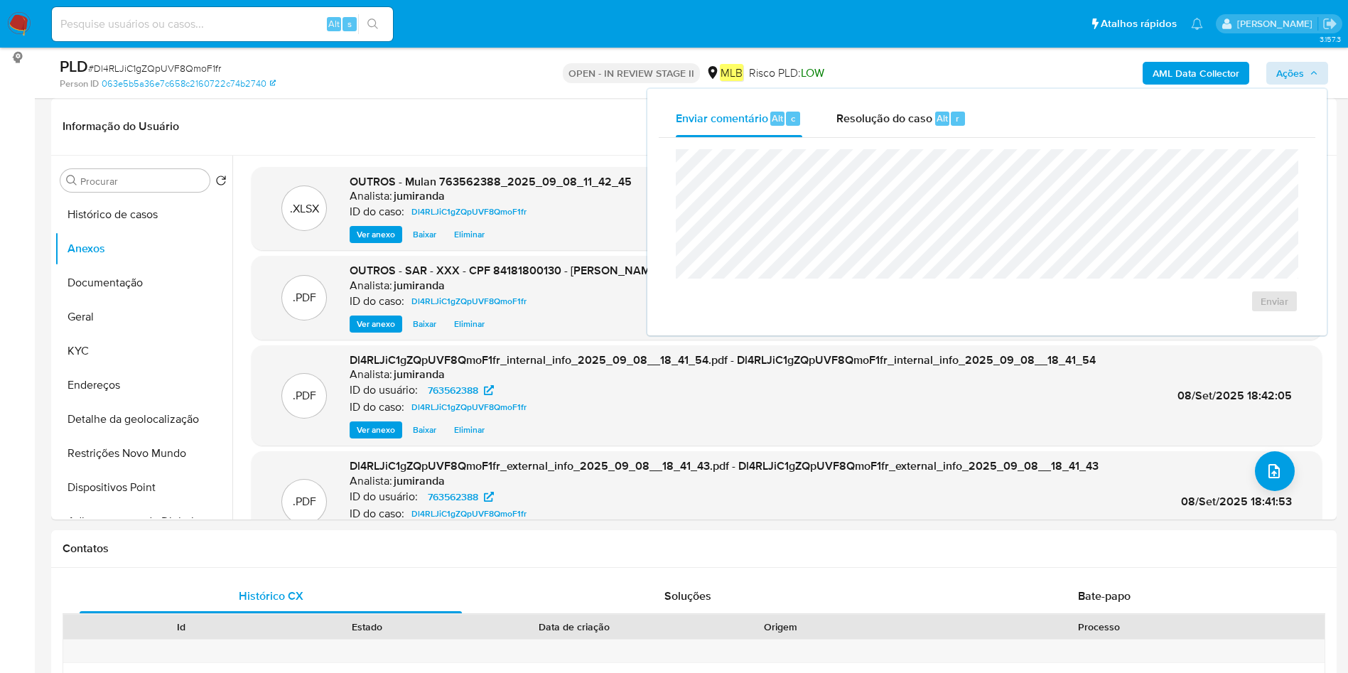
drag, startPoint x: 925, startPoint y: 114, endPoint x: 919, endPoint y: 142, distance: 29.1
click at [925, 113] on span "Resolução do caso" at bounding box center [885, 117] width 96 height 16
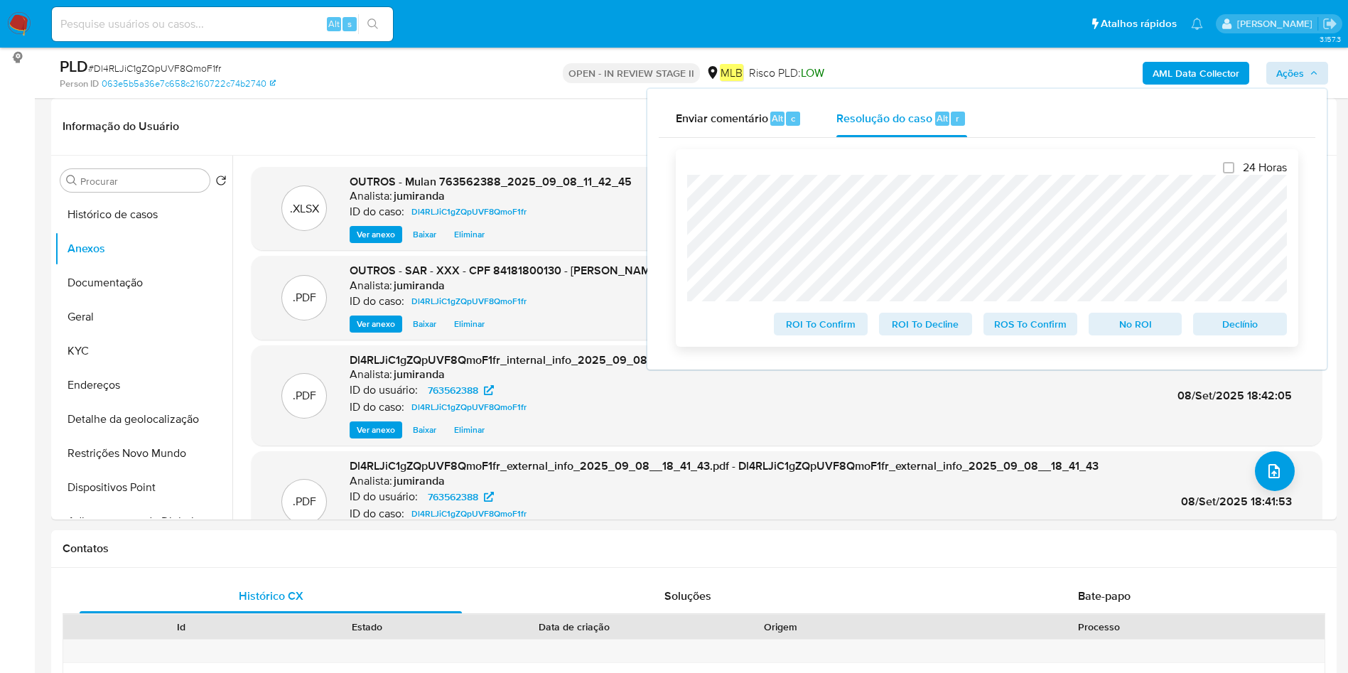
click at [1031, 328] on span "ROS To Confirm" at bounding box center [1031, 324] width 74 height 20
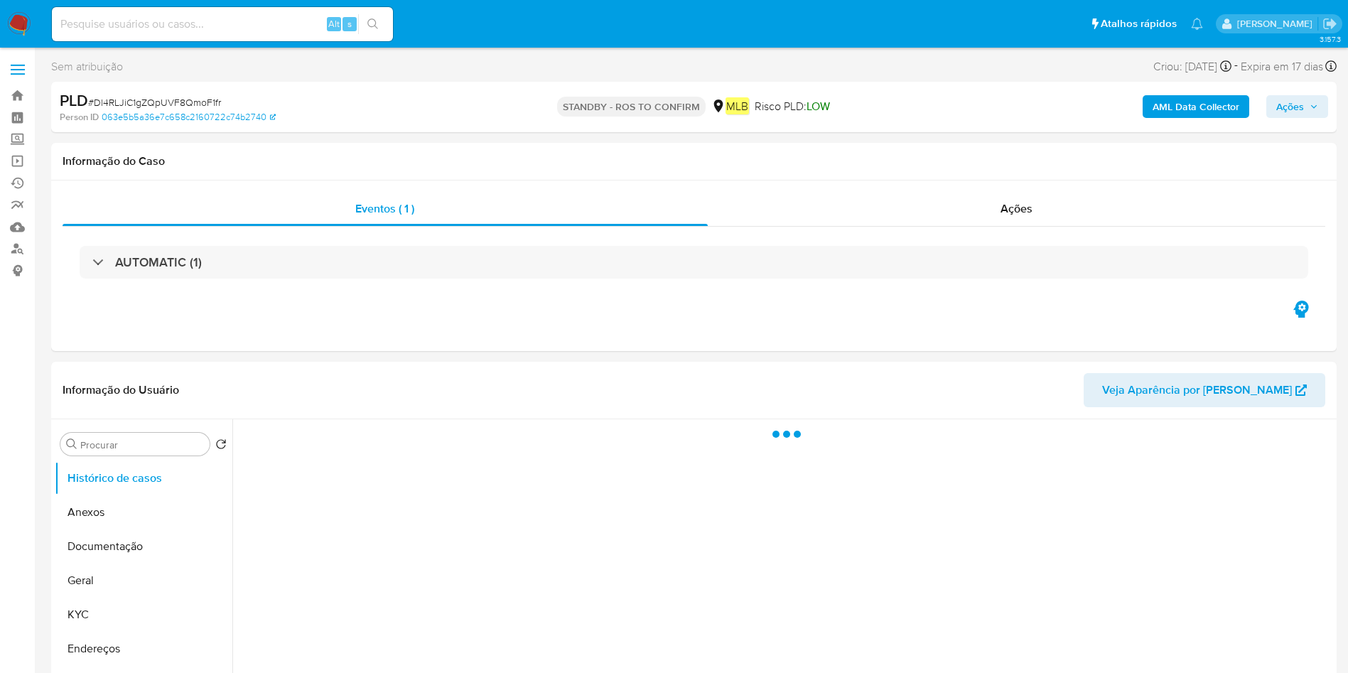
select select "10"
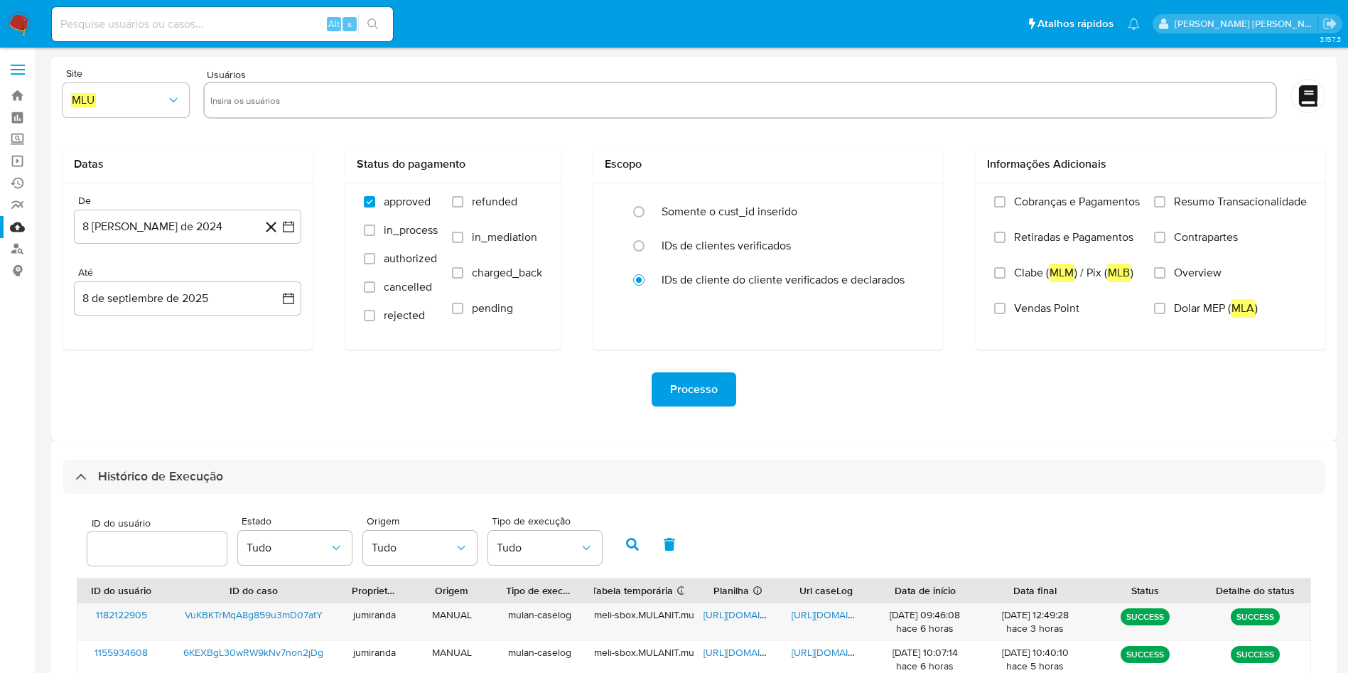
select select "10"
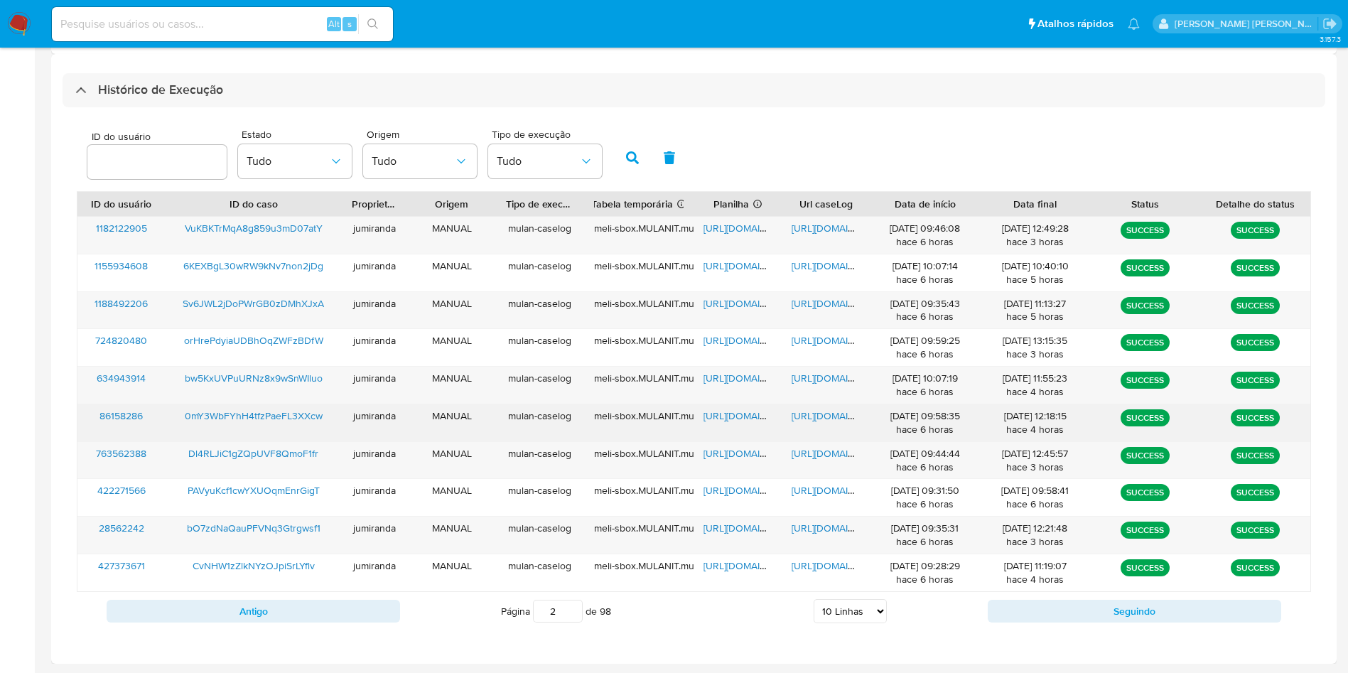
click at [749, 409] on span "[URL][DOMAIN_NAME]" at bounding box center [753, 416] width 98 height 14
drag, startPoint x: 806, startPoint y: 417, endPoint x: 530, endPoint y: 417, distance: 276.5
click at [806, 417] on span "[URL][DOMAIN_NAME]" at bounding box center [841, 416] width 98 height 14
click at [245, 417] on span "0mY3WbFYhH4tfzPaeFL3XXcw" at bounding box center [254, 416] width 138 height 14
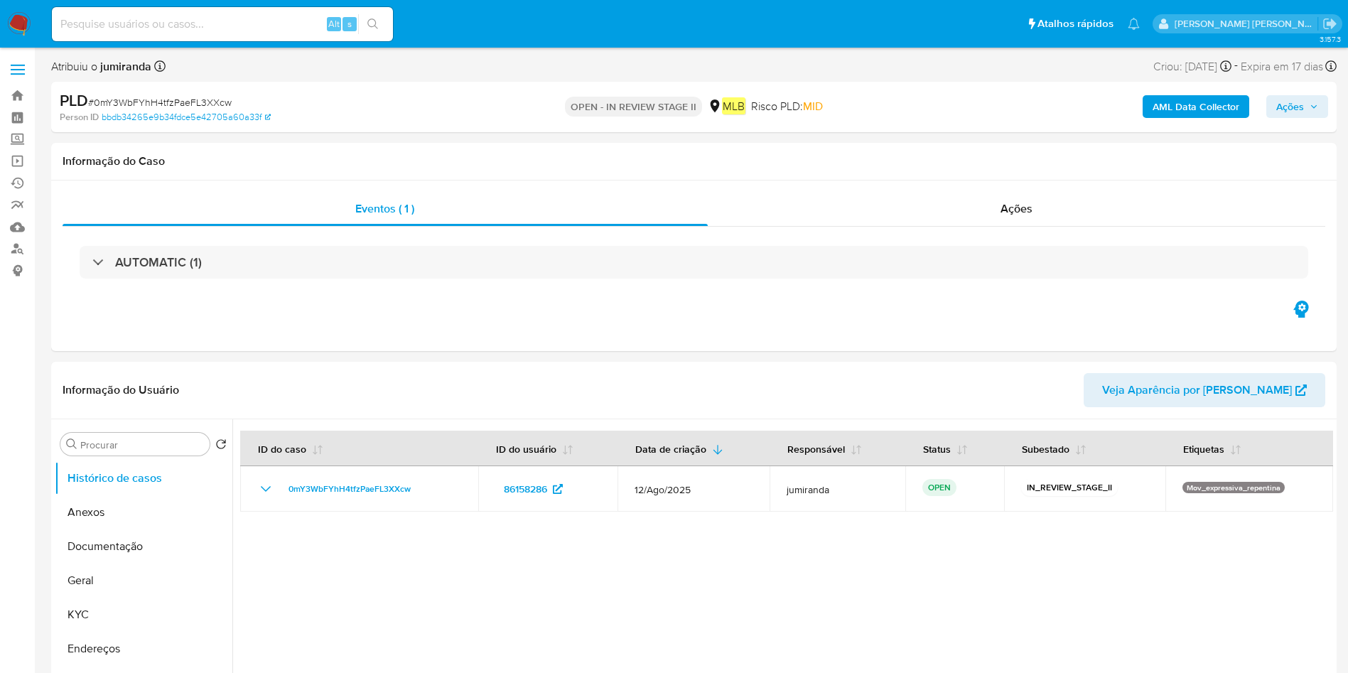
select select "10"
click at [108, 608] on button "KYC" at bounding box center [138, 615] width 166 height 34
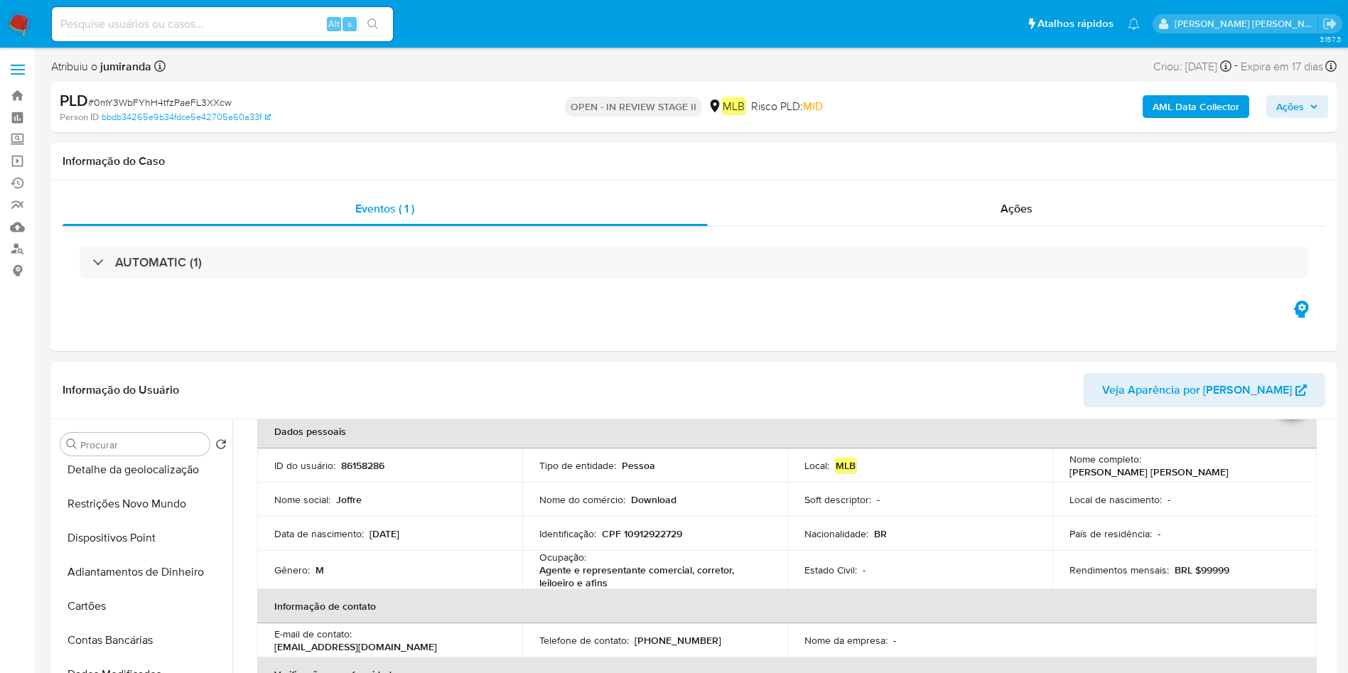
scroll to position [107, 0]
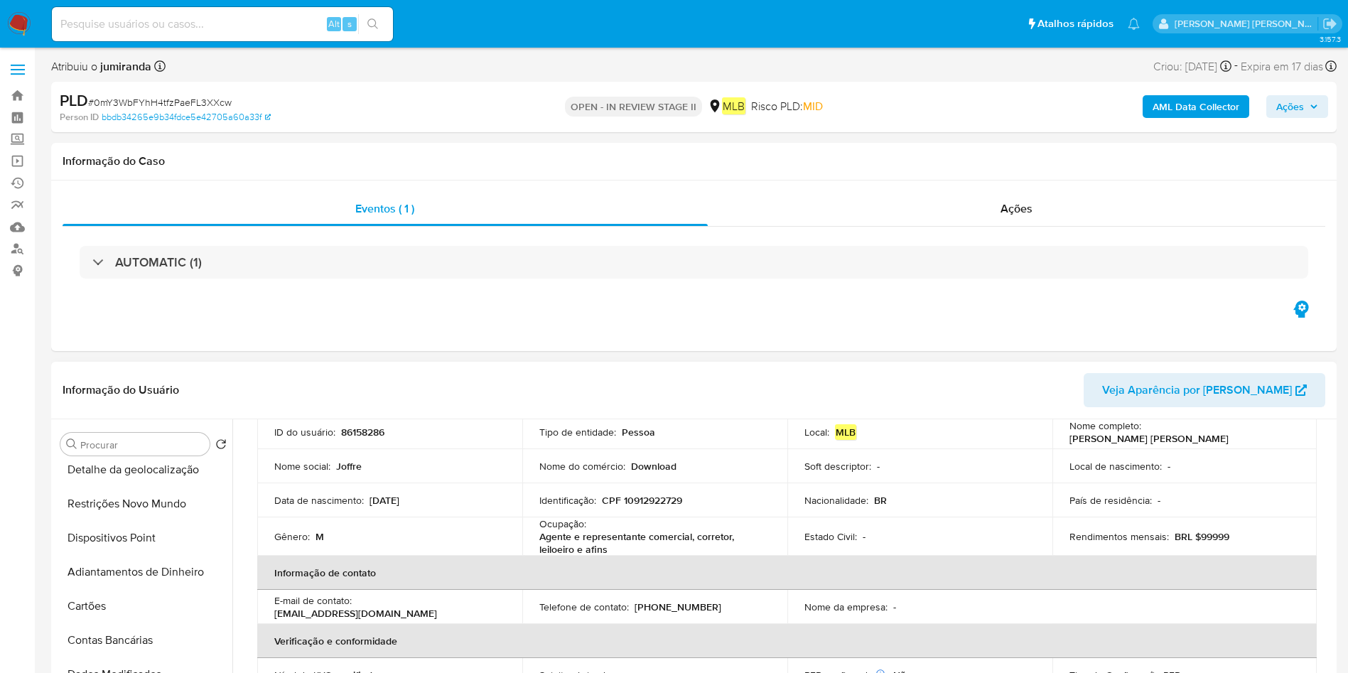
click at [585, 525] on div "Ocupação : Agente e representante comercial, corretor, leiloeiro e afins" at bounding box center [655, 536] width 231 height 38
copy div "Ocupação : Agente e representante comercial, corretor, leiloeiro e afins"
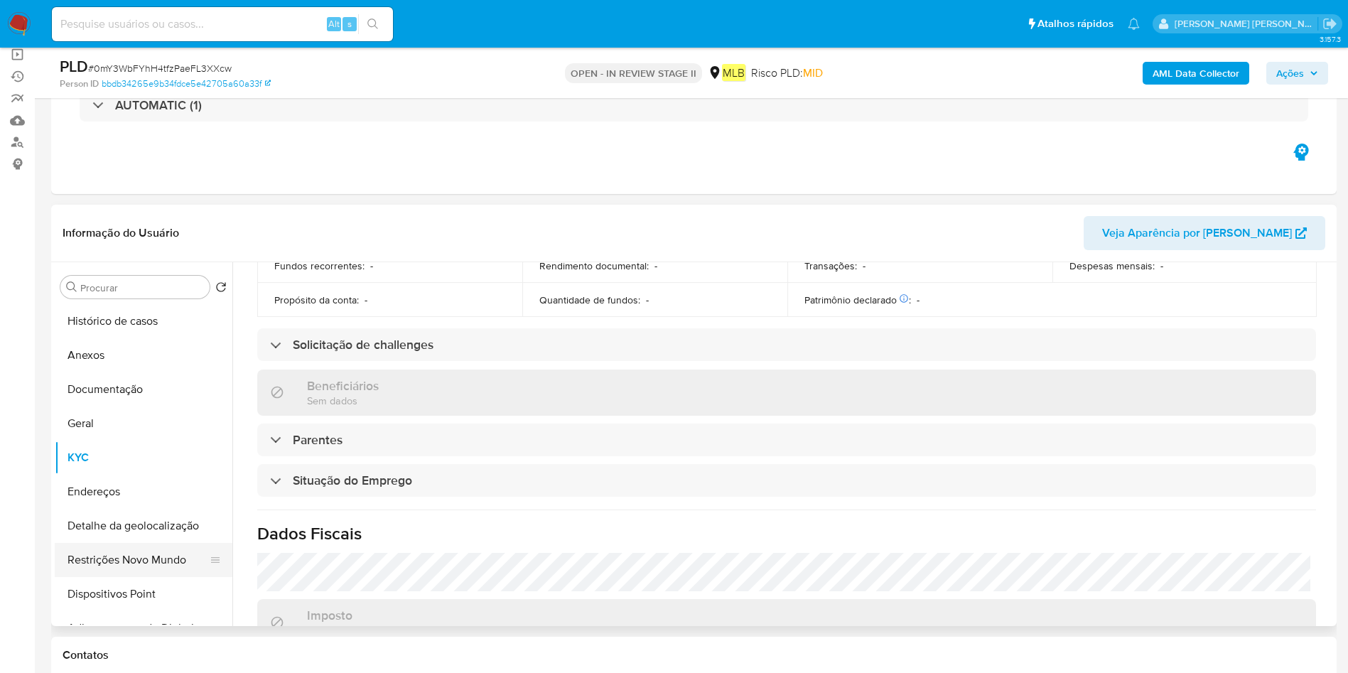
click at [114, 552] on button "Restrições Novo Mundo" at bounding box center [138, 560] width 166 height 34
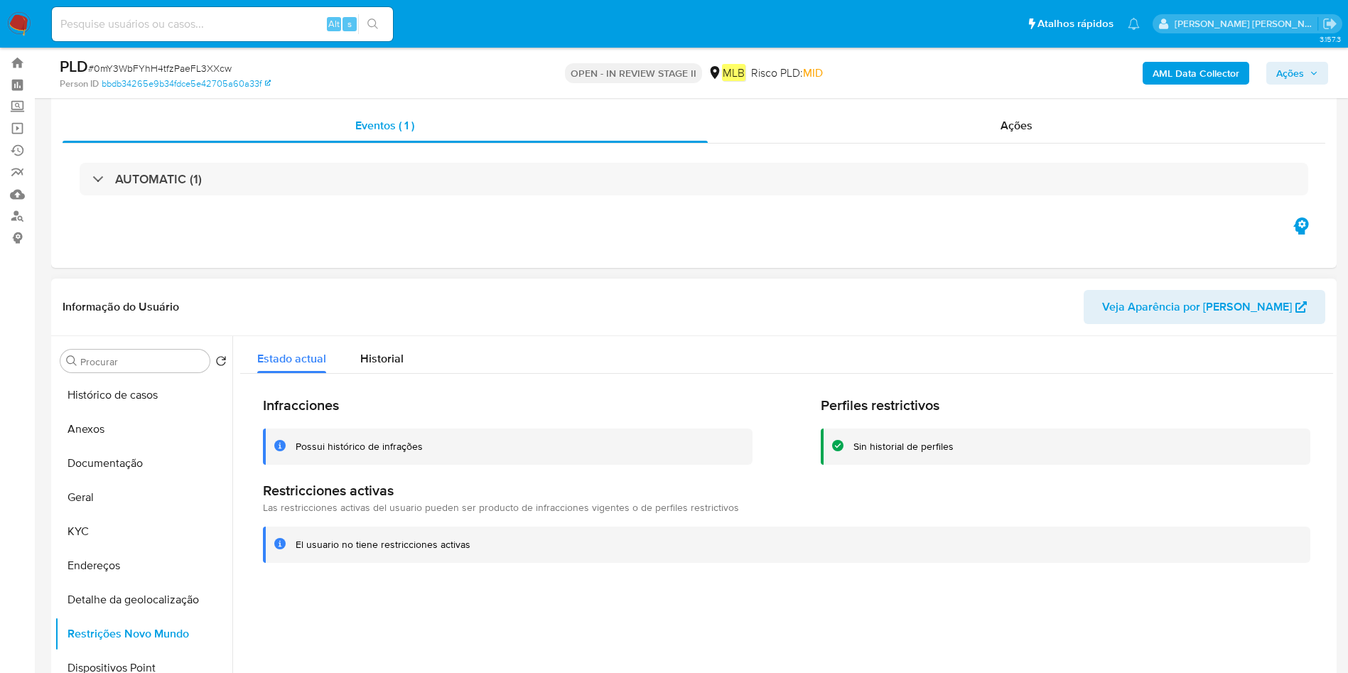
scroll to position [0, 0]
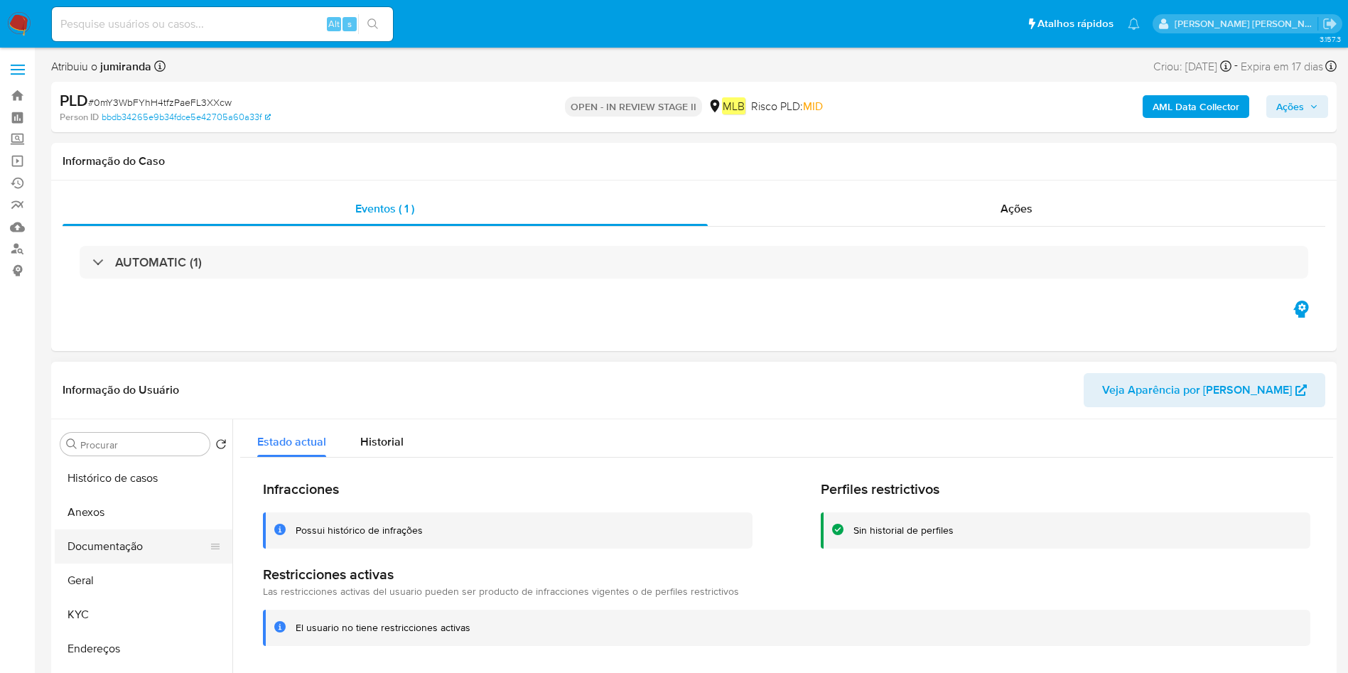
click at [151, 552] on button "Documentação" at bounding box center [138, 547] width 166 height 34
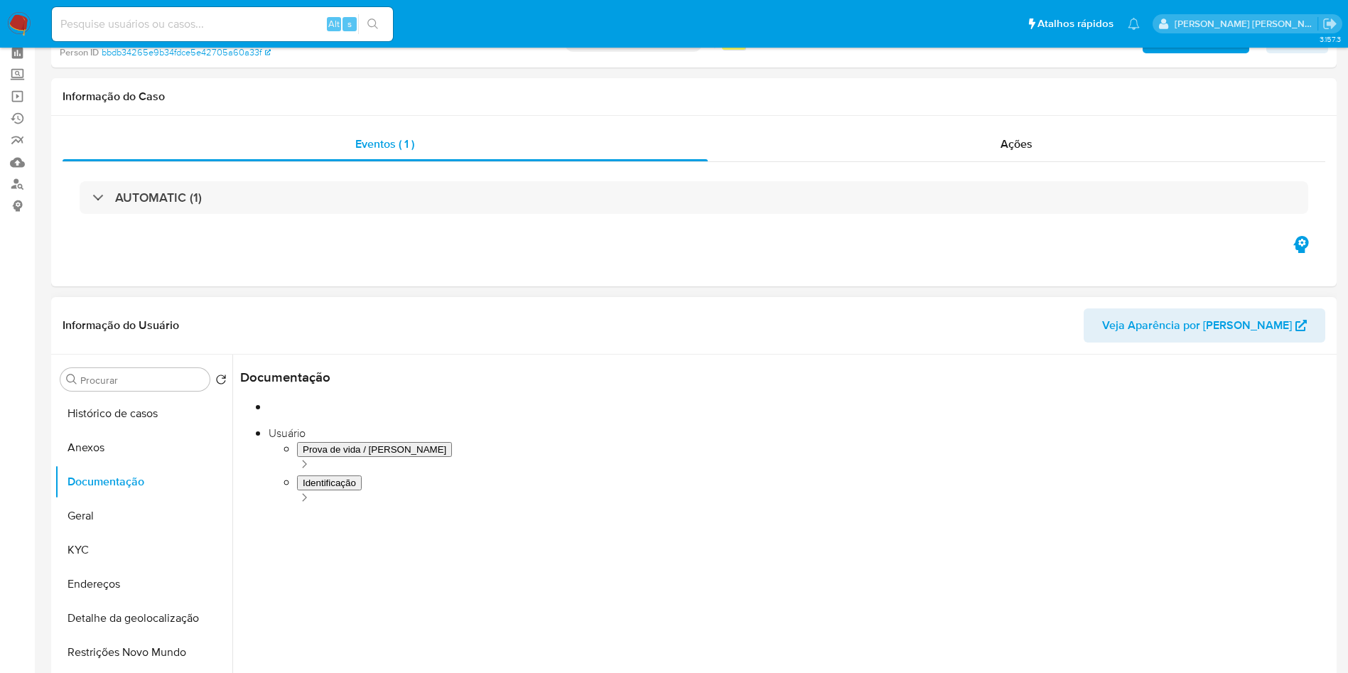
scroll to position [213, 0]
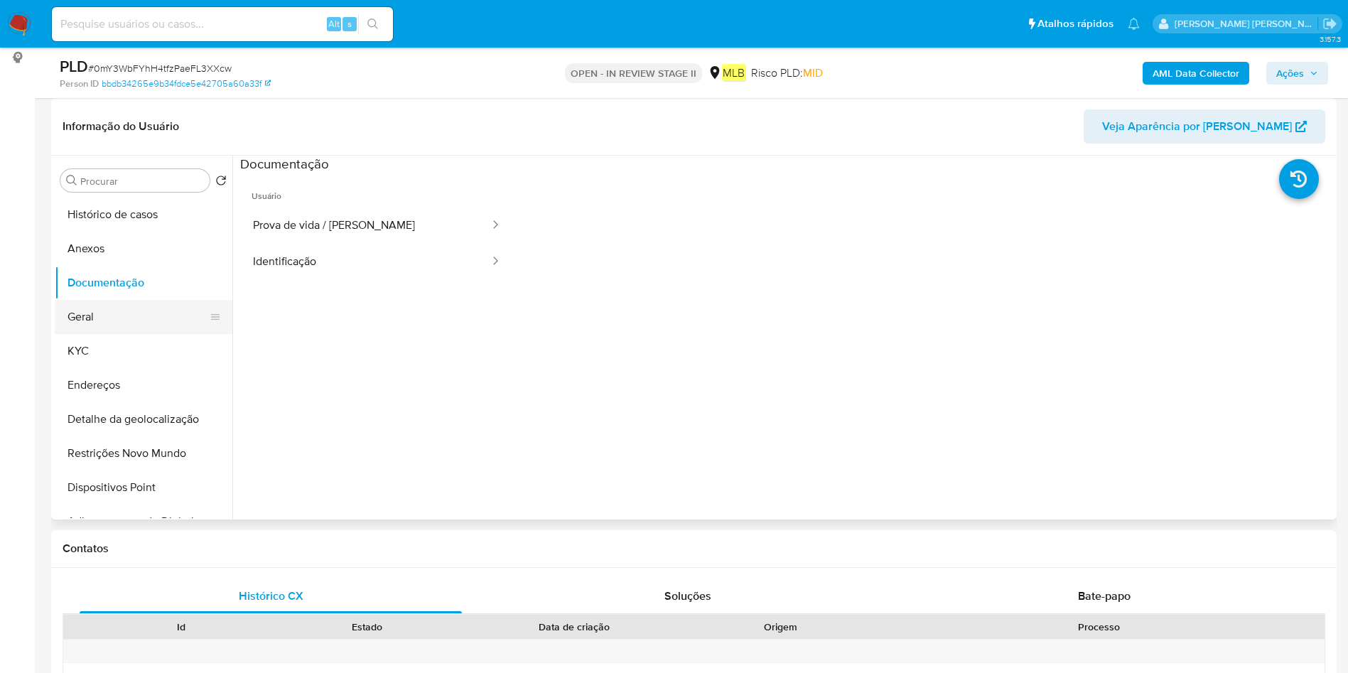
click at [132, 329] on button "Geral" at bounding box center [138, 317] width 166 height 34
